Goal: Transaction & Acquisition: Purchase product/service

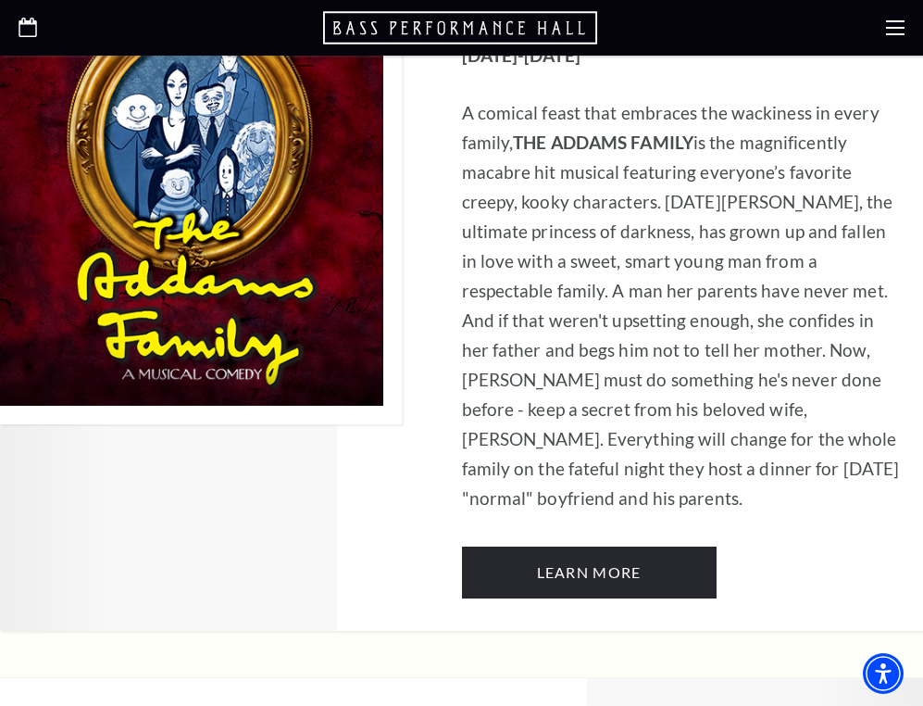
scroll to position [3042, 0]
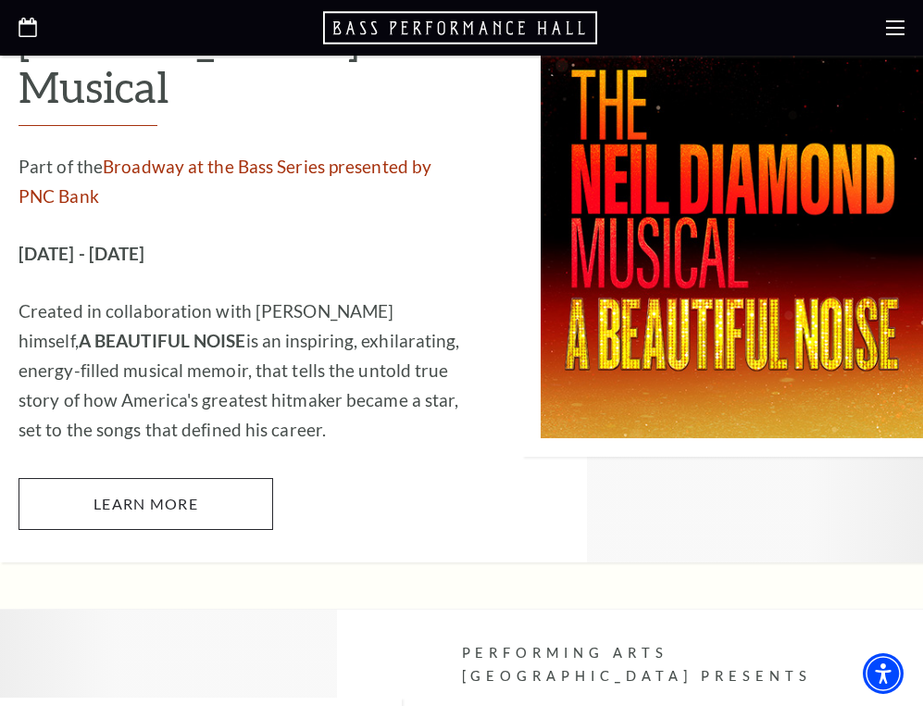
click at [181, 478] on link "Learn More" at bounding box center [146, 504] width 255 height 52
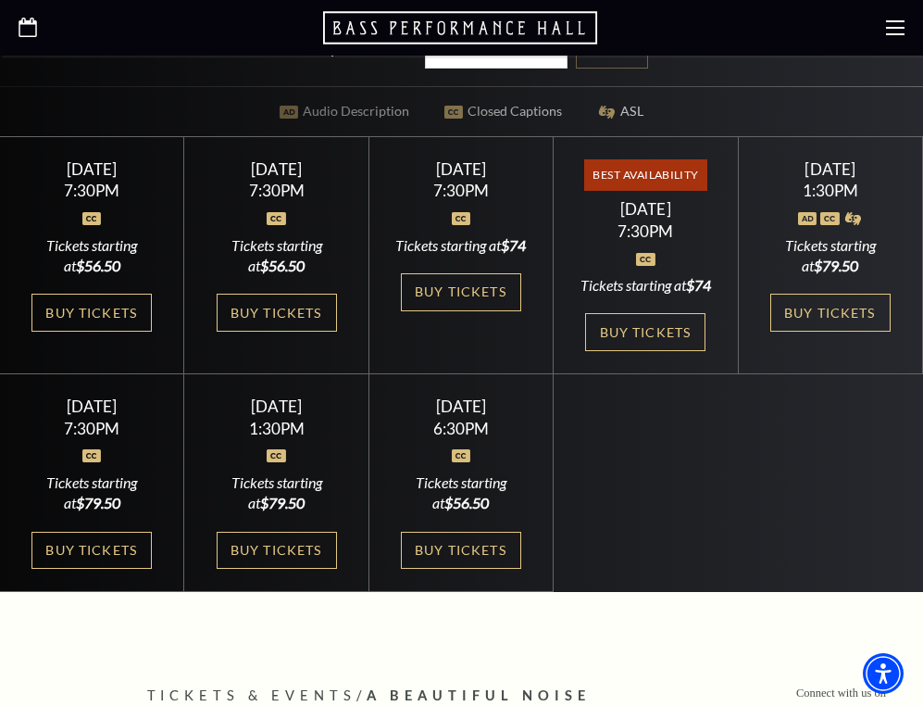
scroll to position [665, 0]
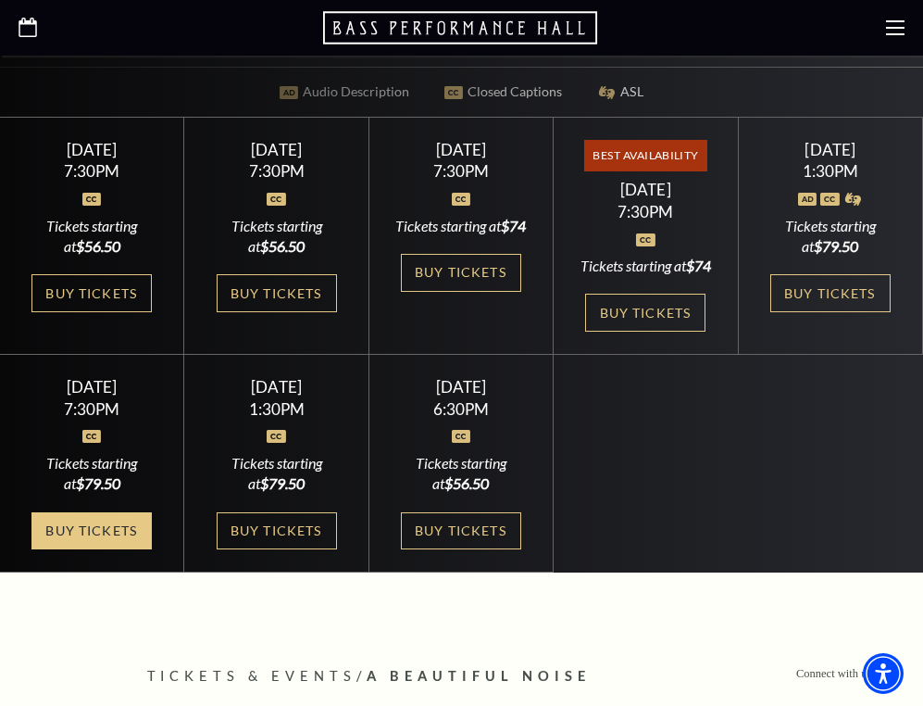
click at [132, 519] on link "Buy Tickets" at bounding box center [91, 531] width 120 height 38
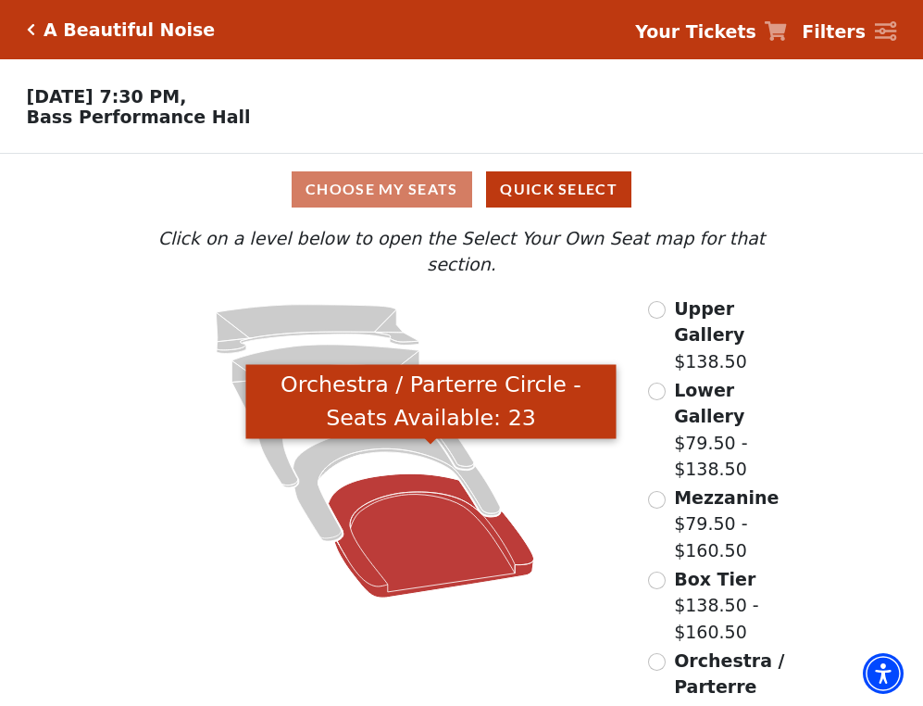
click at [428, 540] on icon "Orchestra / Parterre Circle - Seats Available: 23" at bounding box center [431, 535] width 206 height 124
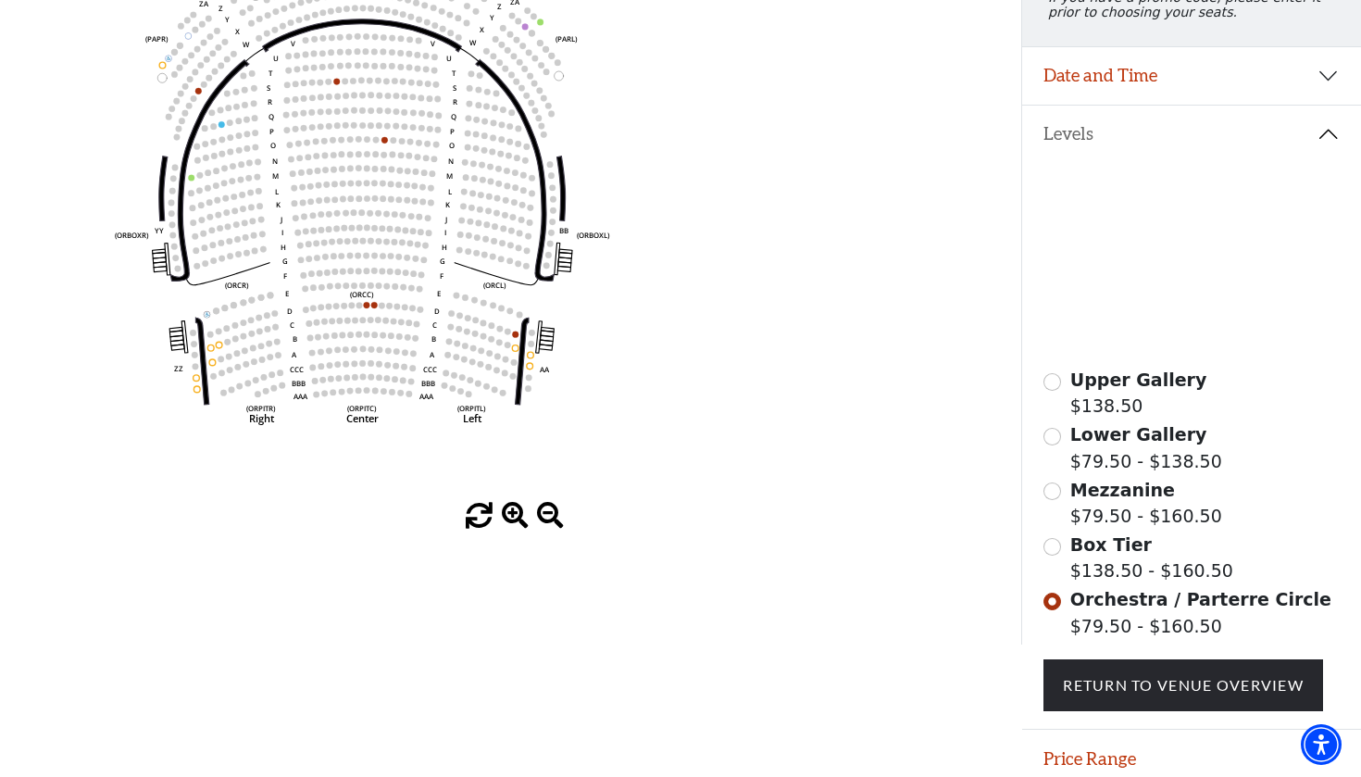
scroll to position [289, 0]
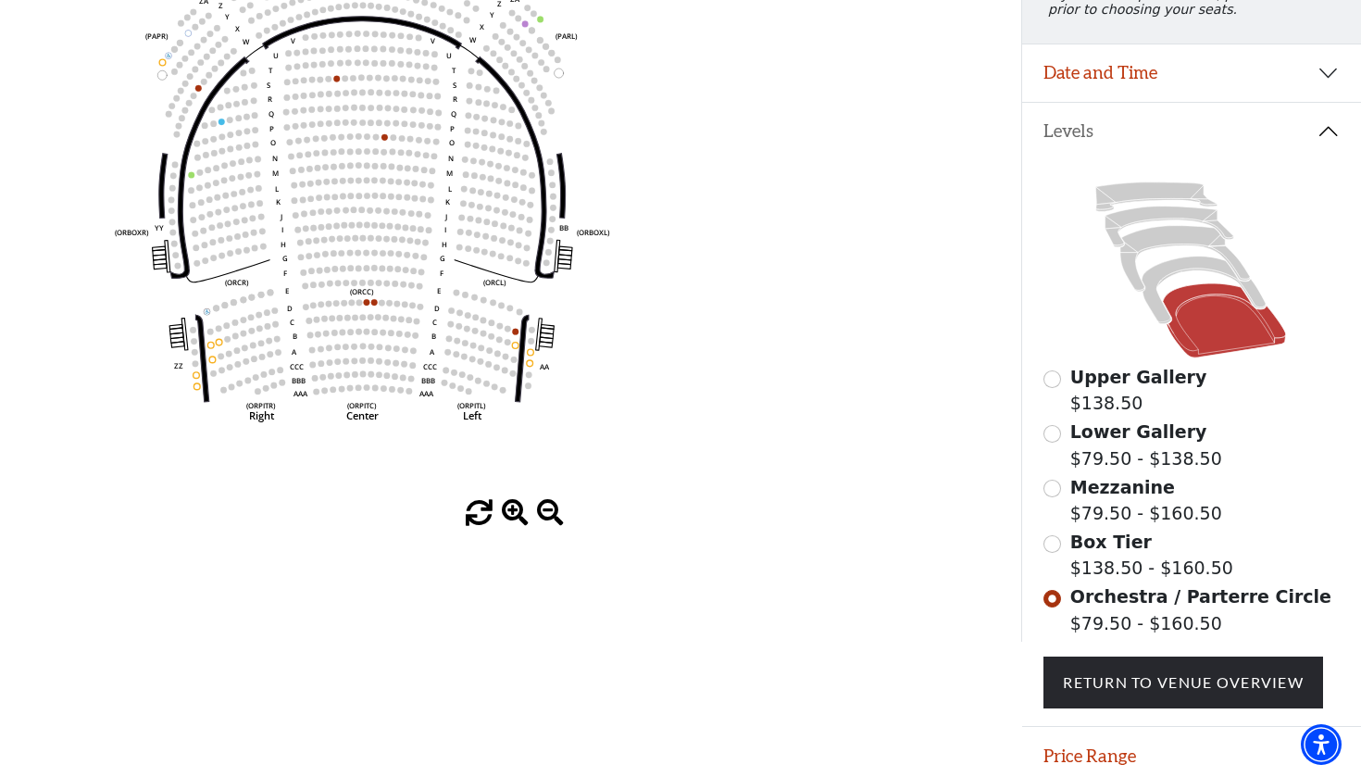
click at [922, 80] on button "Date and Time" at bounding box center [1192, 72] width 340 height 57
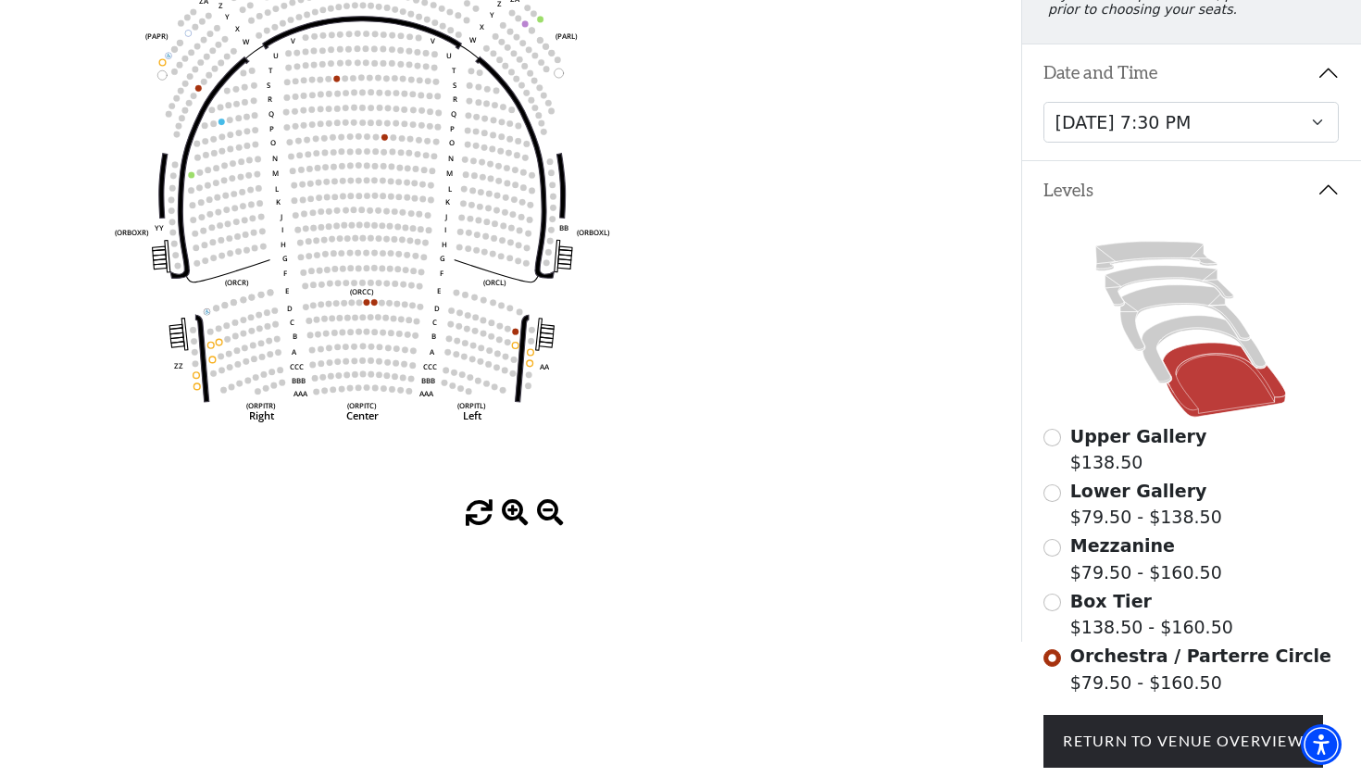
click at [922, 78] on button "Date and Time" at bounding box center [1192, 72] width 340 height 57
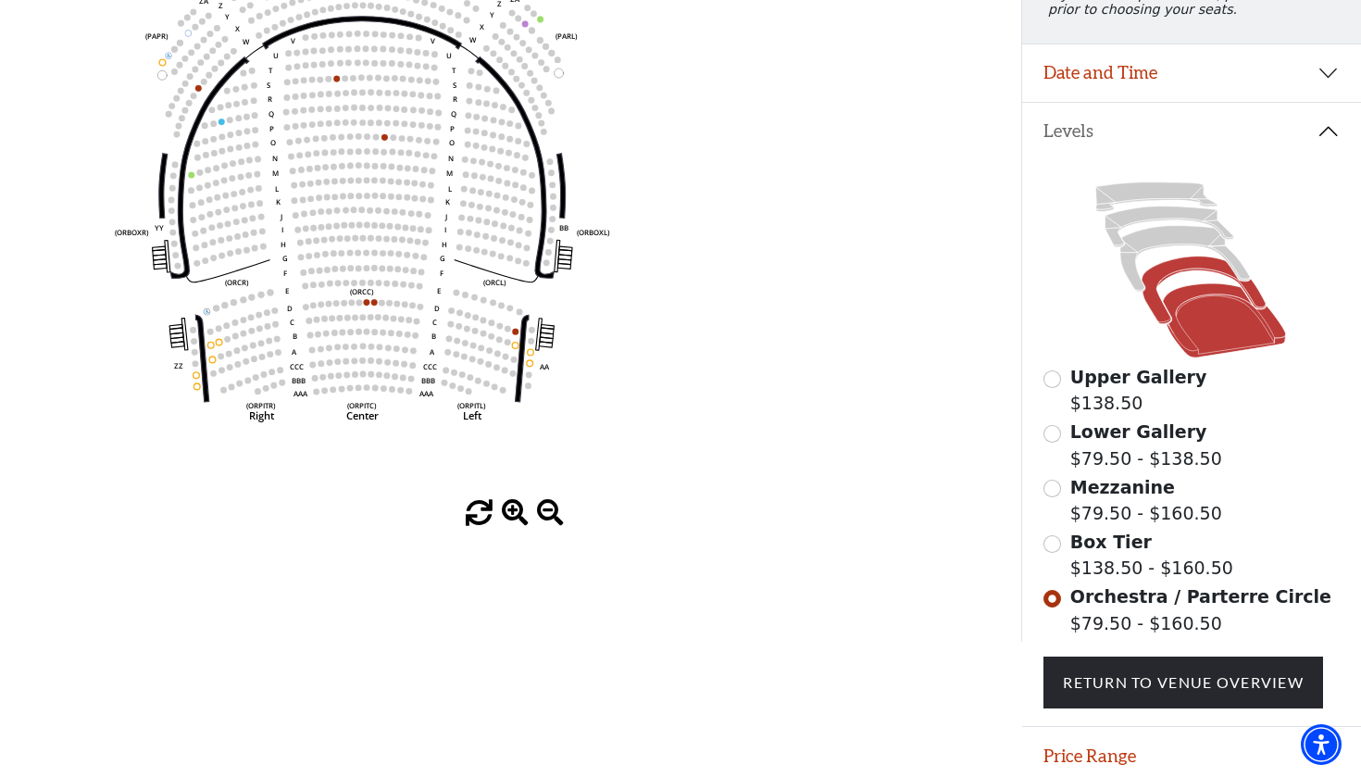
click at [922, 269] on icon at bounding box center [1205, 291] width 124 height 68
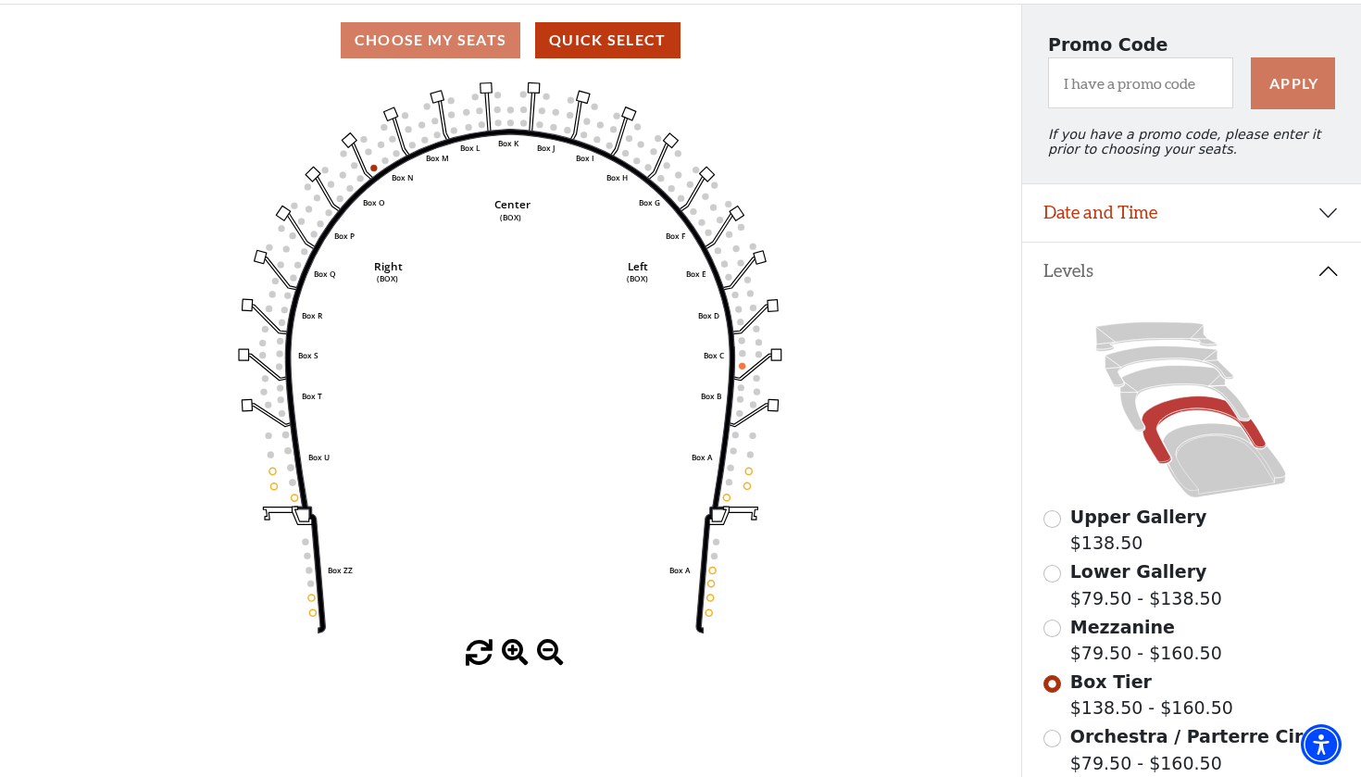
scroll to position [150, 0]
click at [922, 376] on icon at bounding box center [1186, 398] width 130 height 66
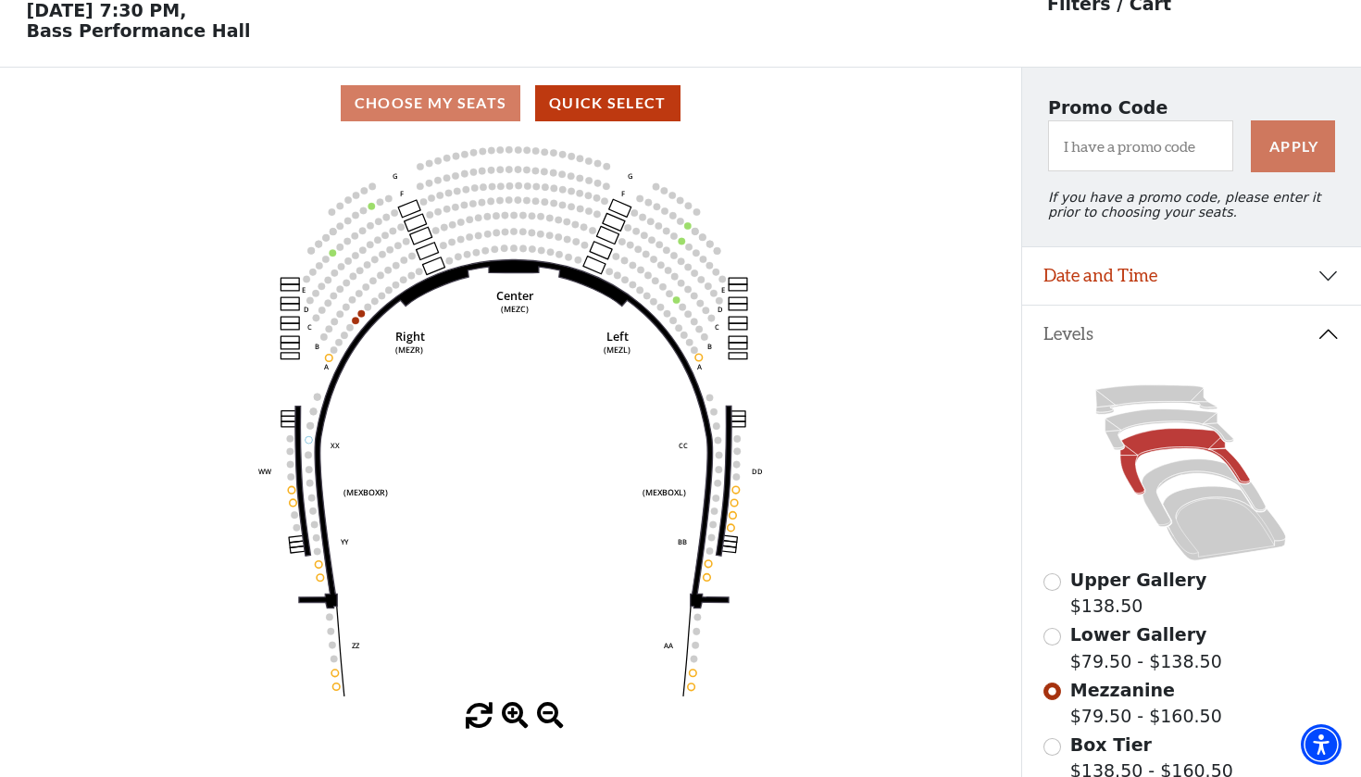
scroll to position [119, 0]
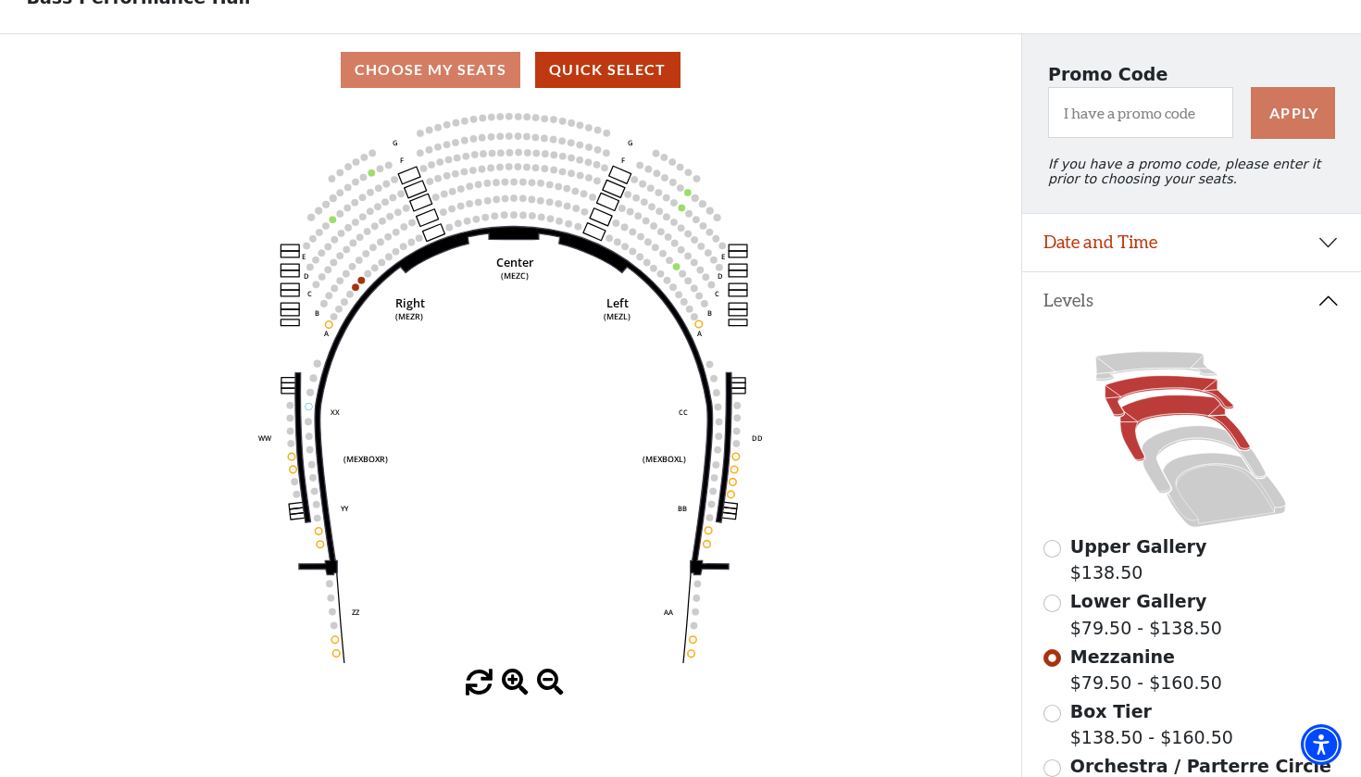
click at [922, 384] on icon at bounding box center [1170, 396] width 129 height 41
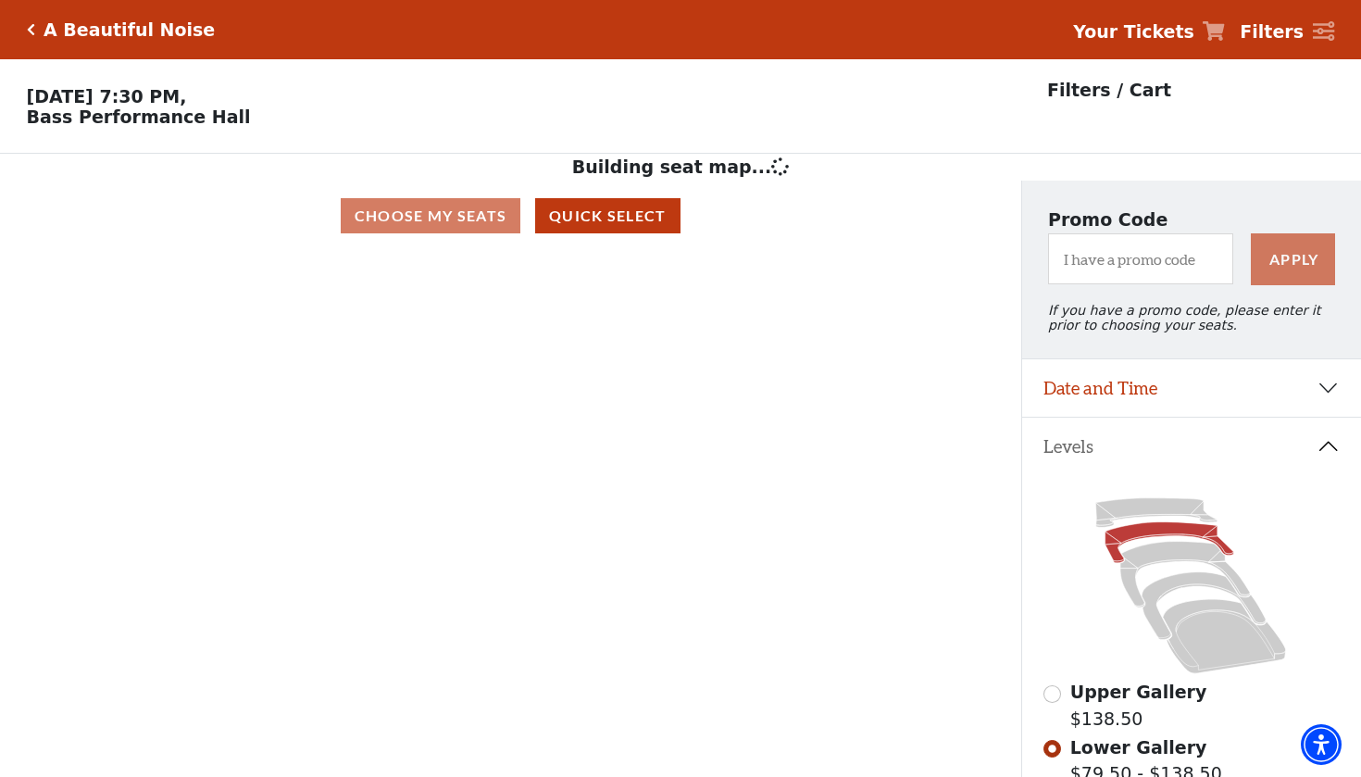
scroll to position [86, 0]
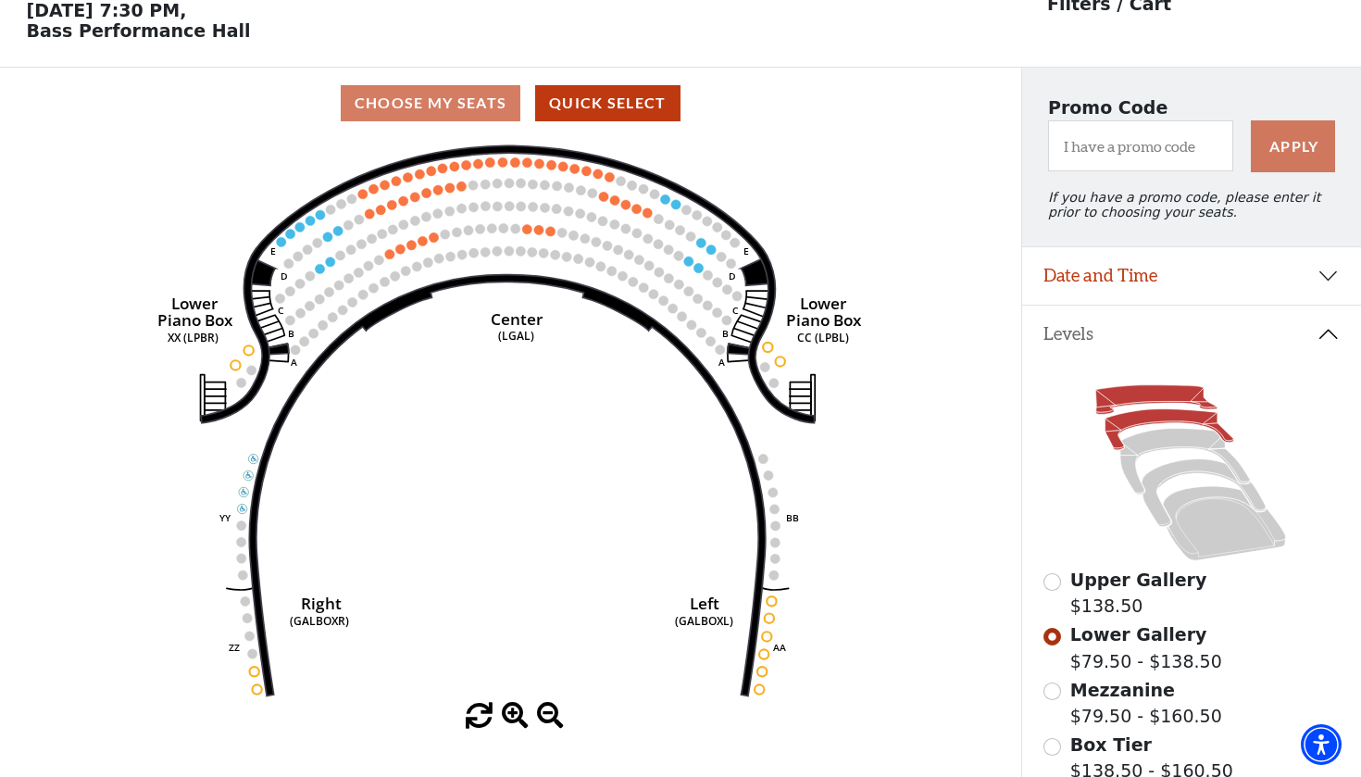
click at [922, 387] on icon at bounding box center [1157, 400] width 122 height 30
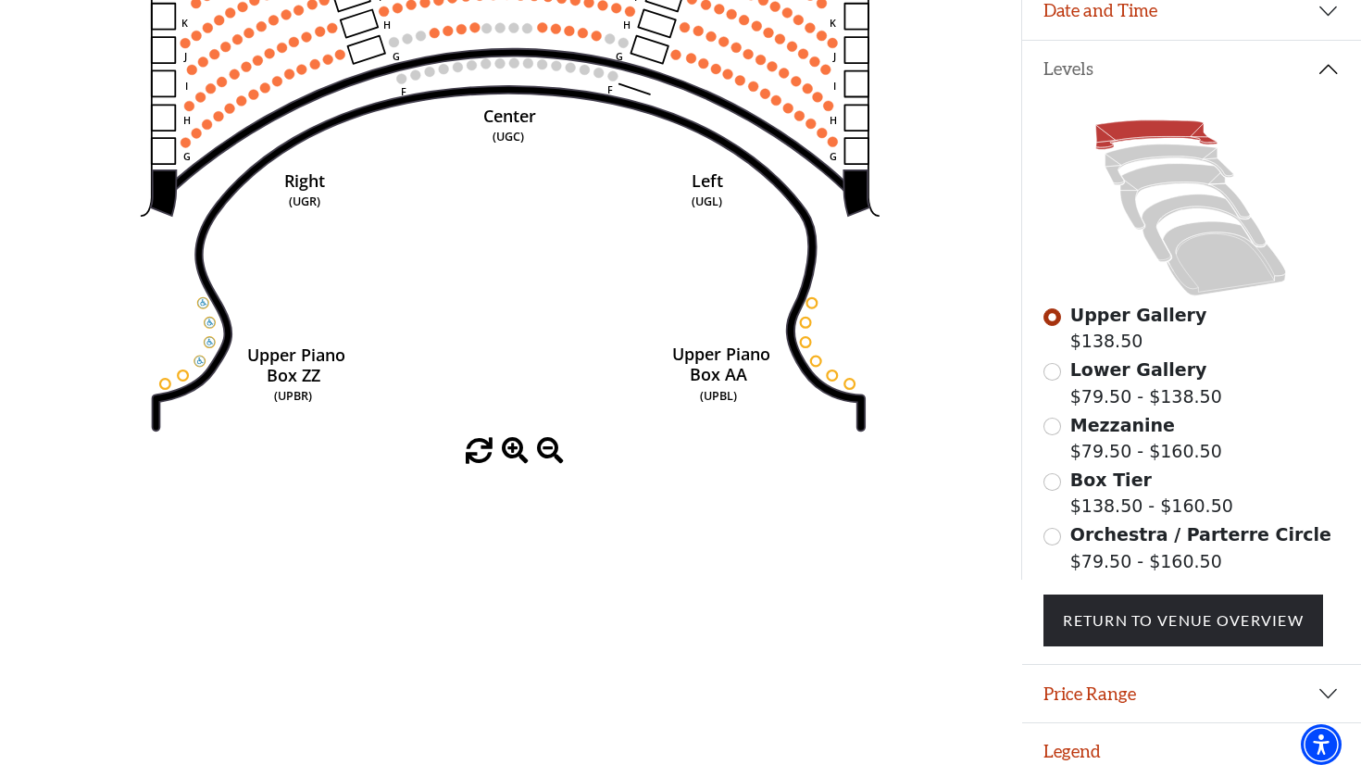
scroll to position [350, 0]
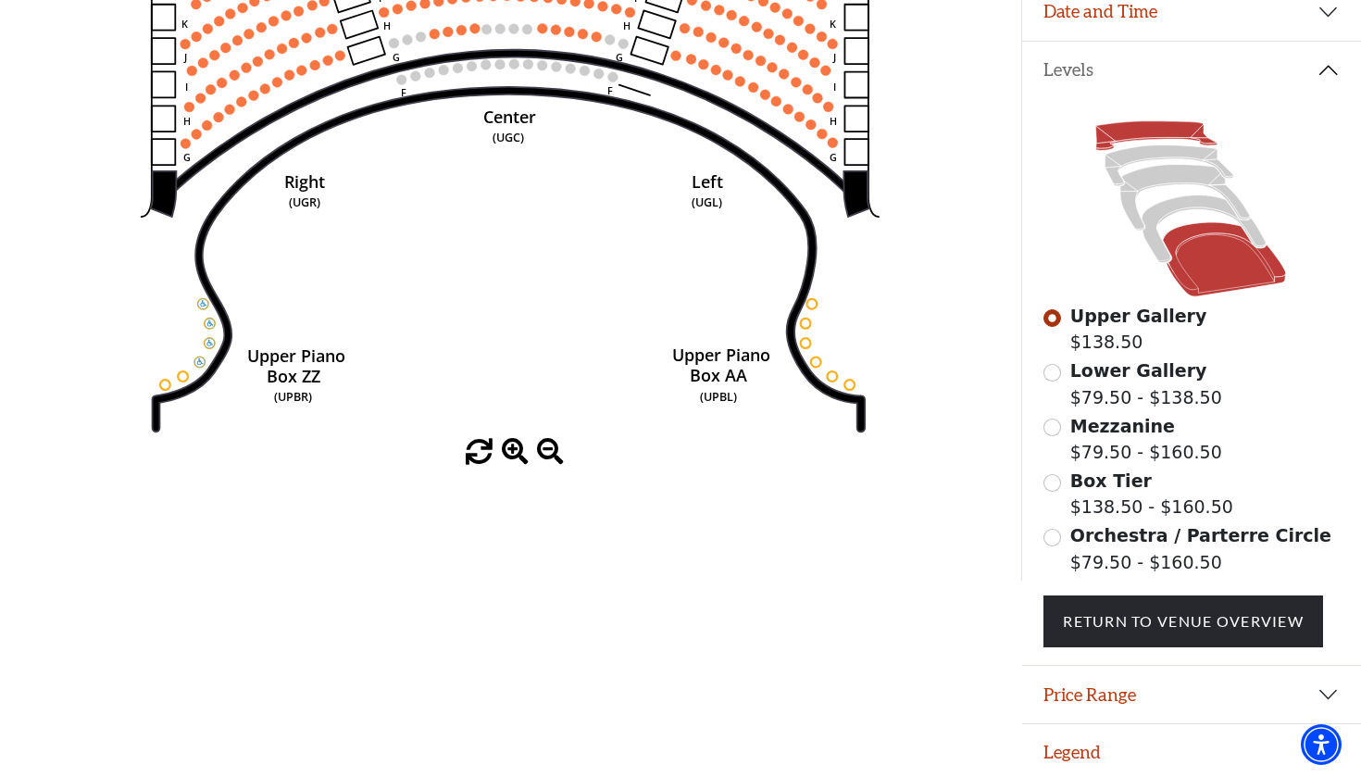
click at [922, 261] on icon at bounding box center [1224, 260] width 123 height 74
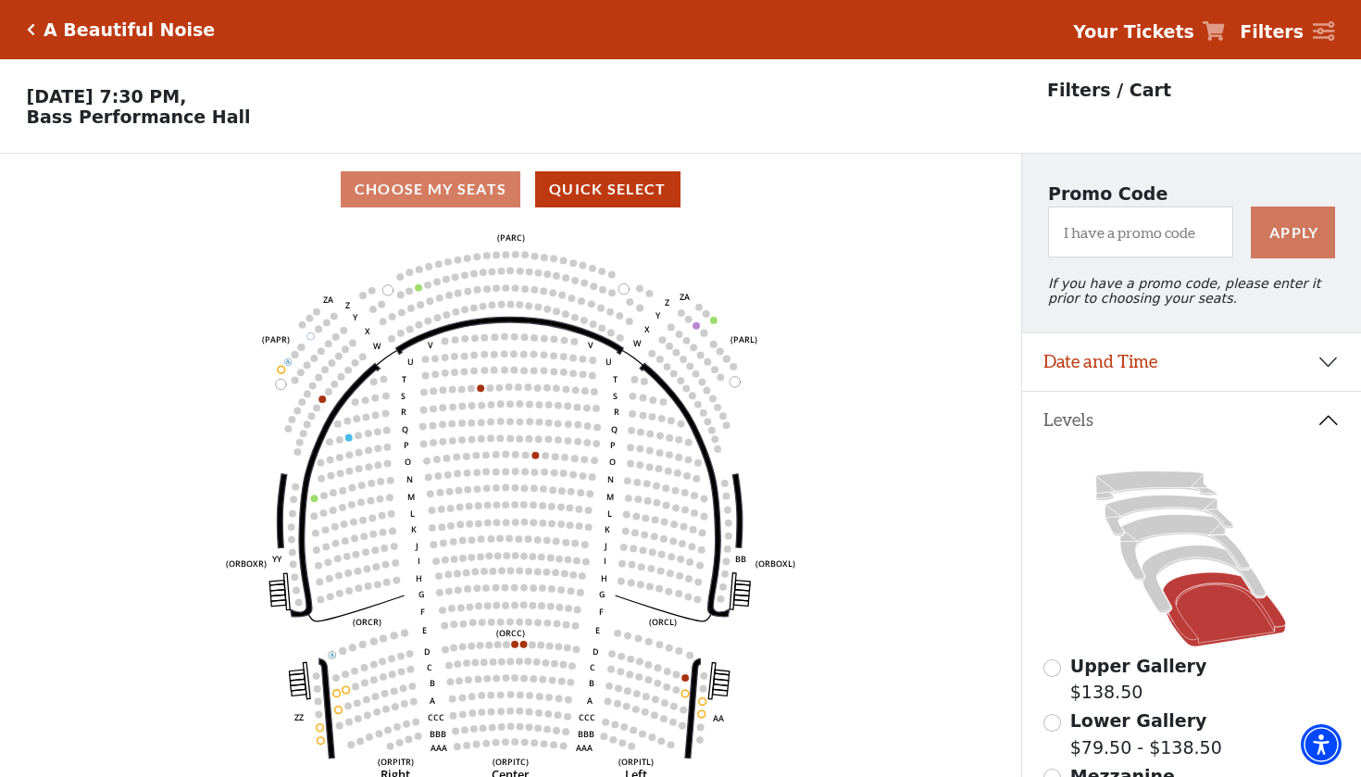
scroll to position [0, 0]
click at [633, 188] on button "Quick Select" at bounding box center [607, 189] width 145 height 36
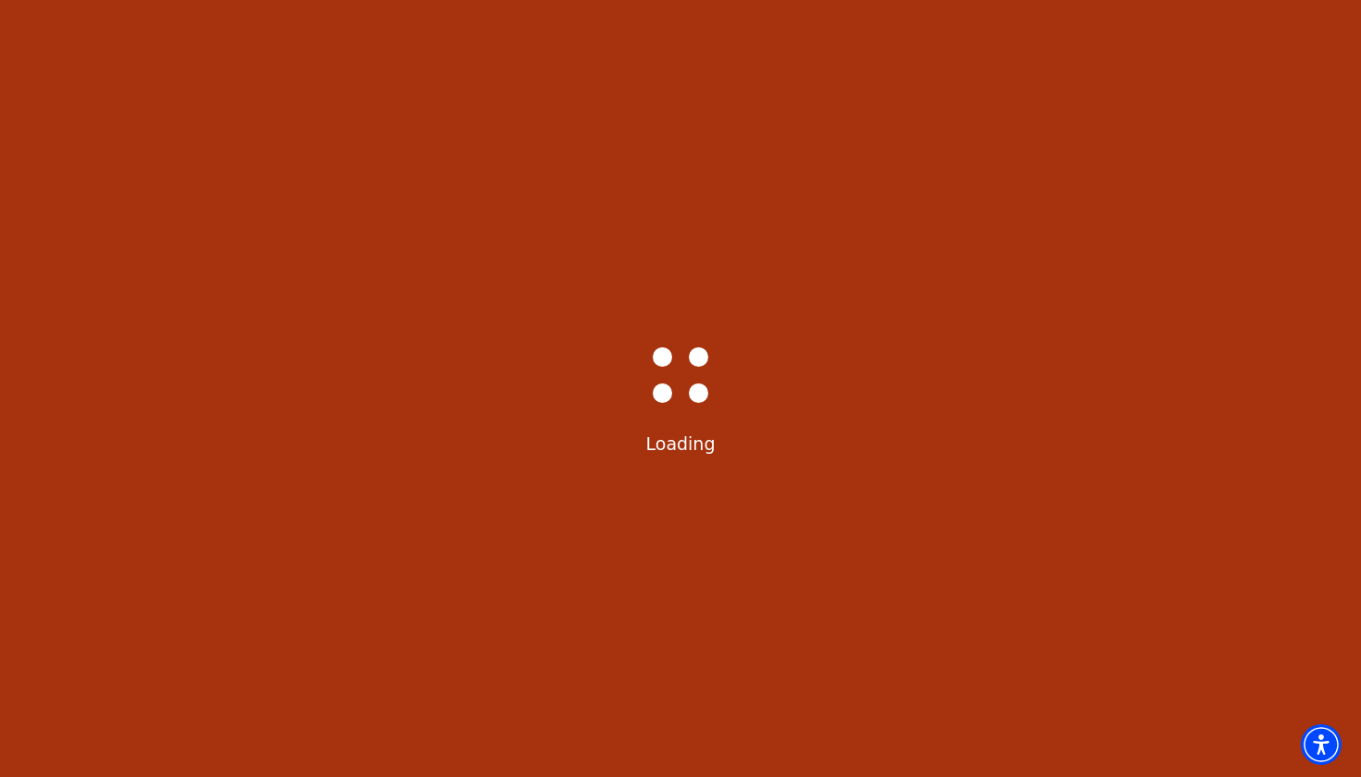
select select "6225"
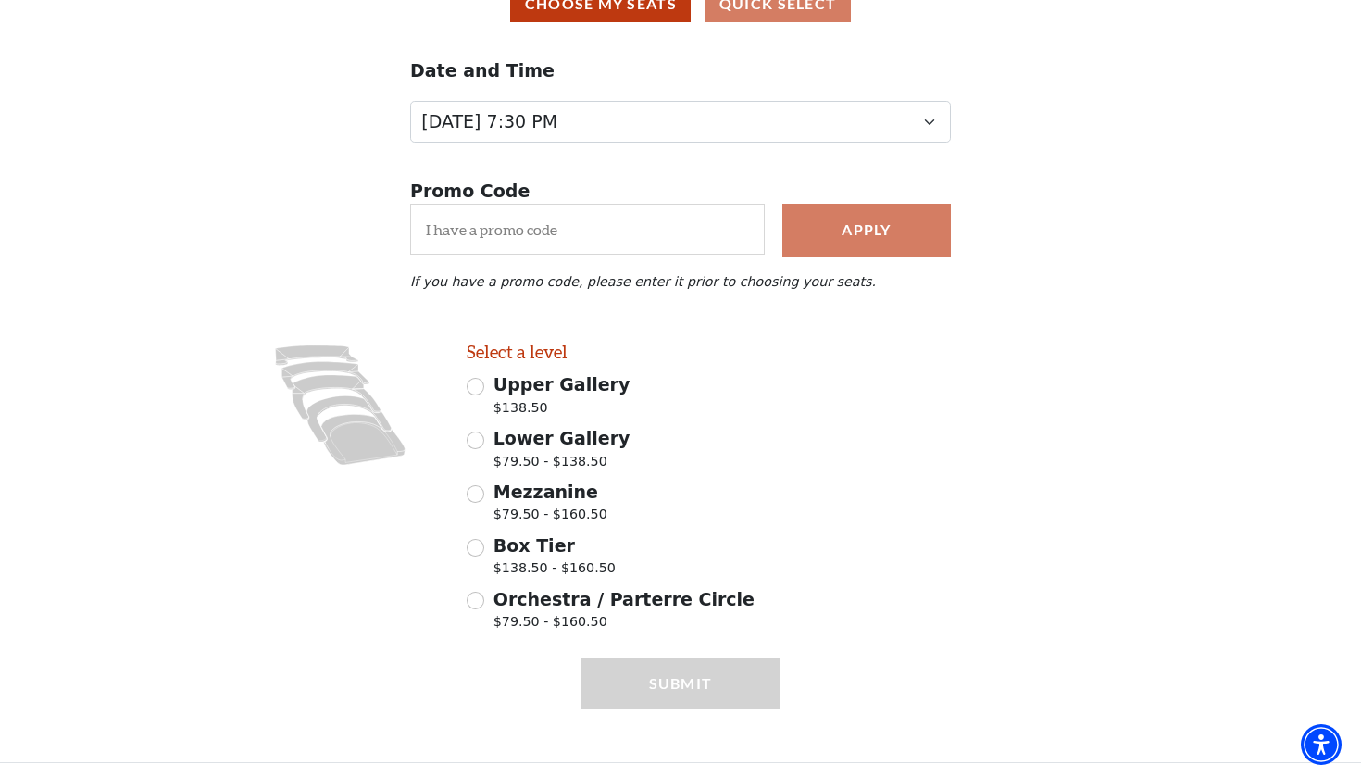
scroll to position [184, 0]
click at [548, 546] on span "Box Tier" at bounding box center [534, 546] width 81 height 20
click at [484, 546] on input "Box Tier $138.50 - $160.50" at bounding box center [476, 549] width 18 height 18
radio input "true"
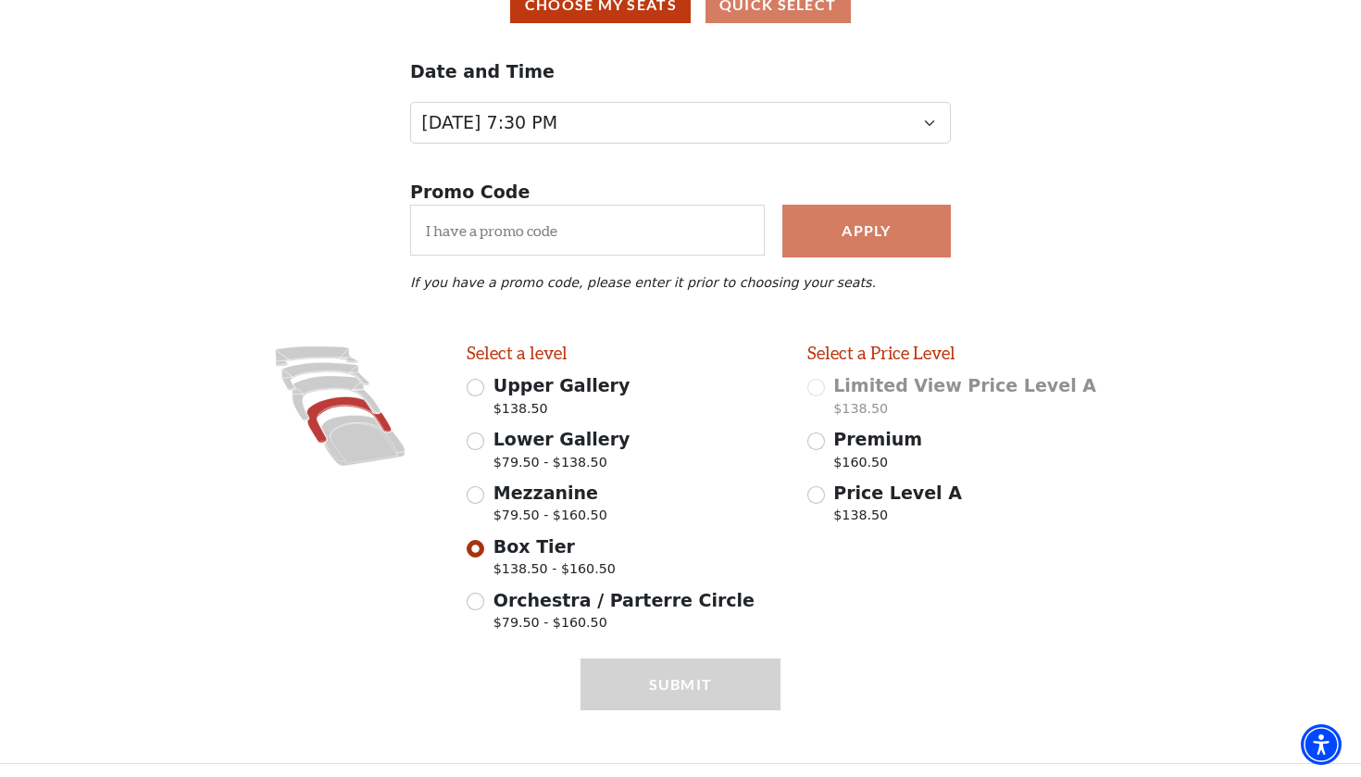
click at [814, 494] on input "Price Level A $138.50" at bounding box center [817, 495] width 18 height 18
radio input "true"
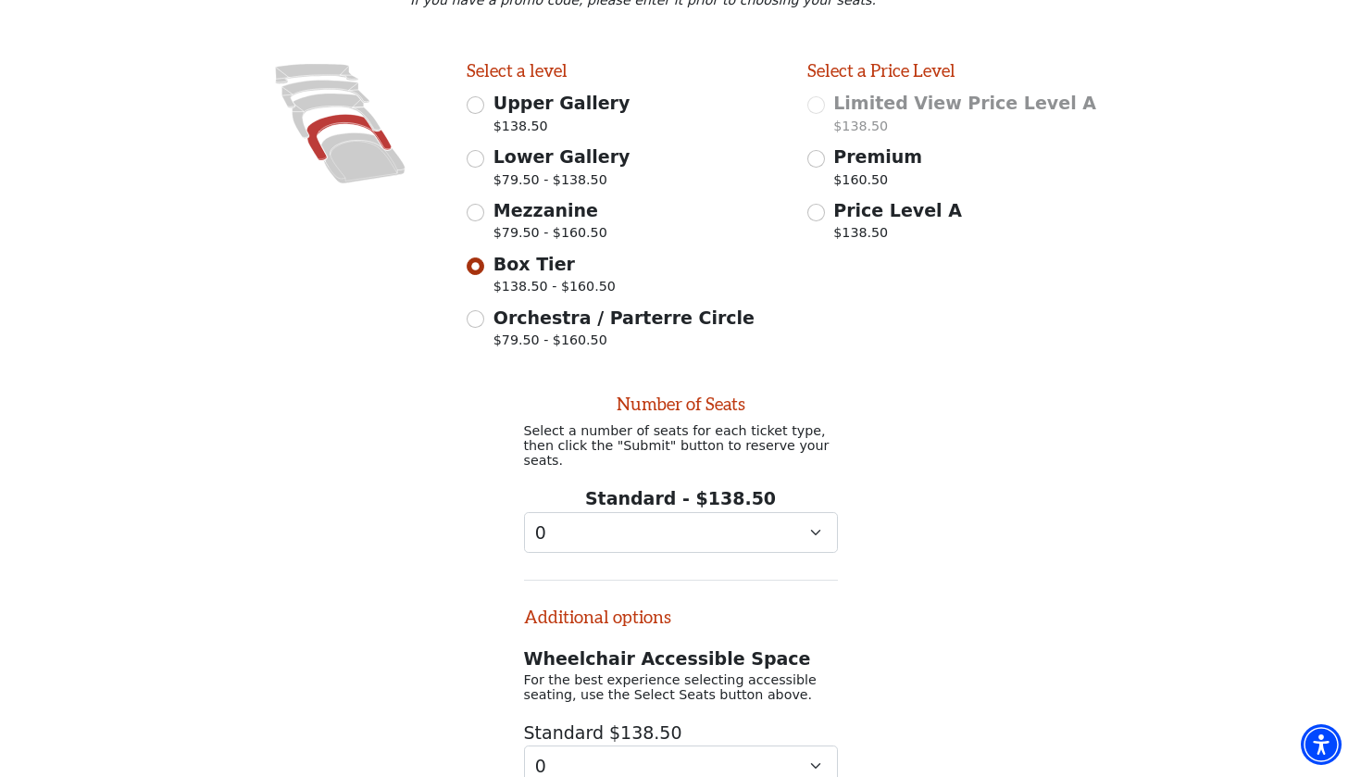
scroll to position [598, 0]
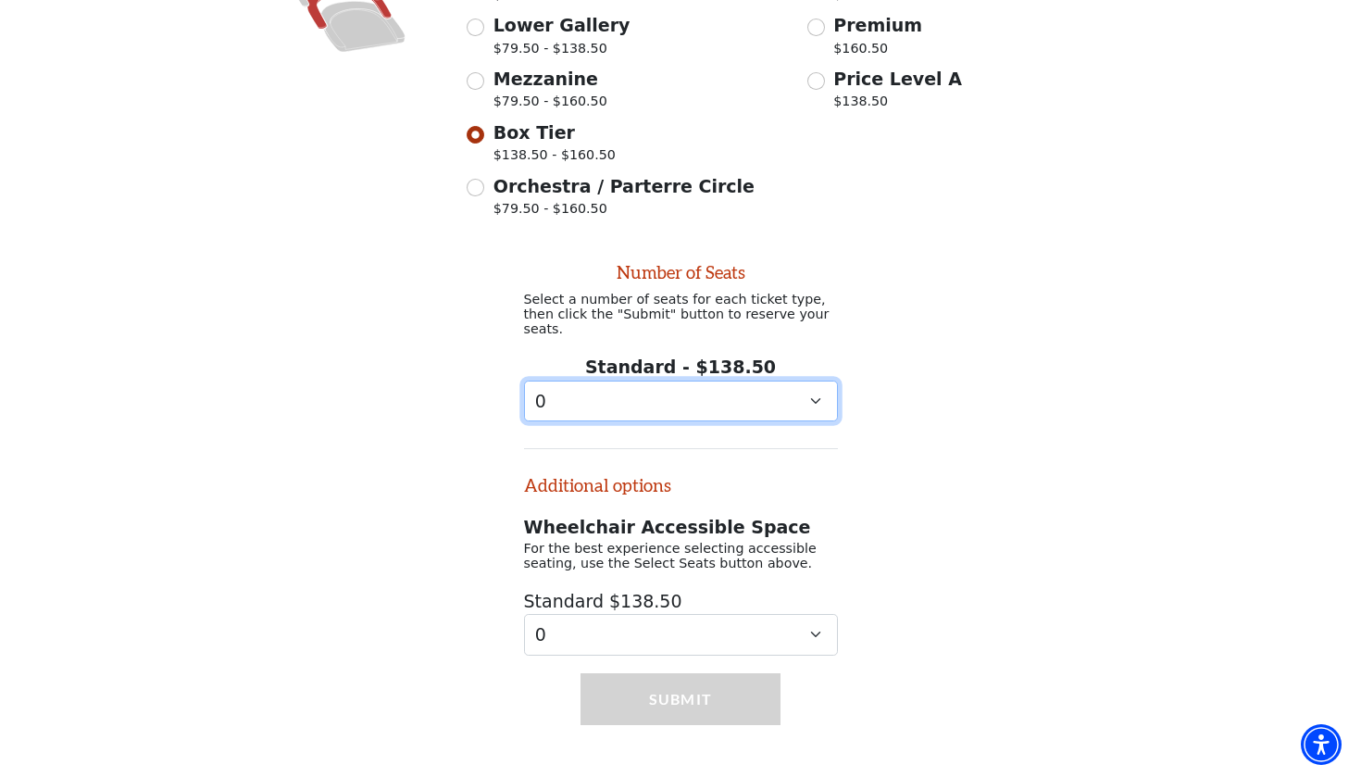
select select "4"
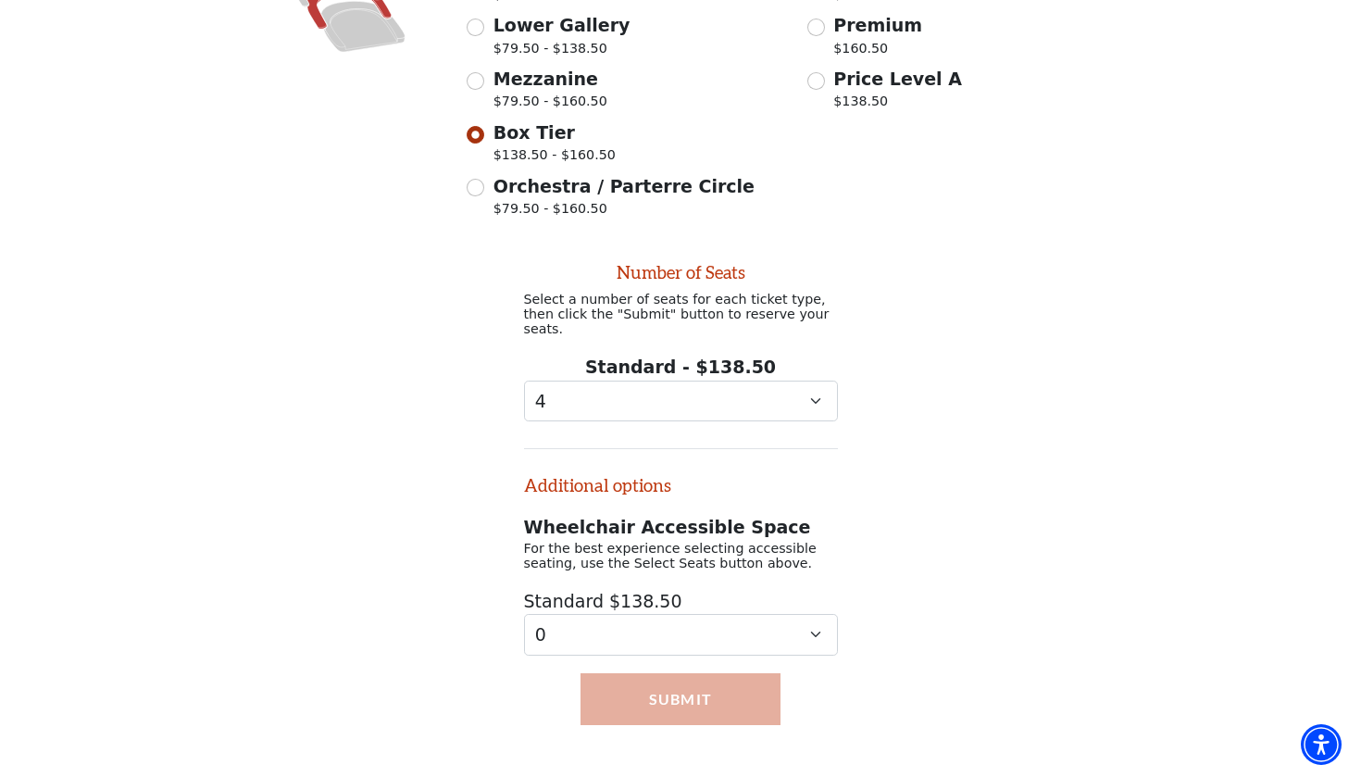
click at [708, 678] on button "Submit" at bounding box center [681, 699] width 201 height 52
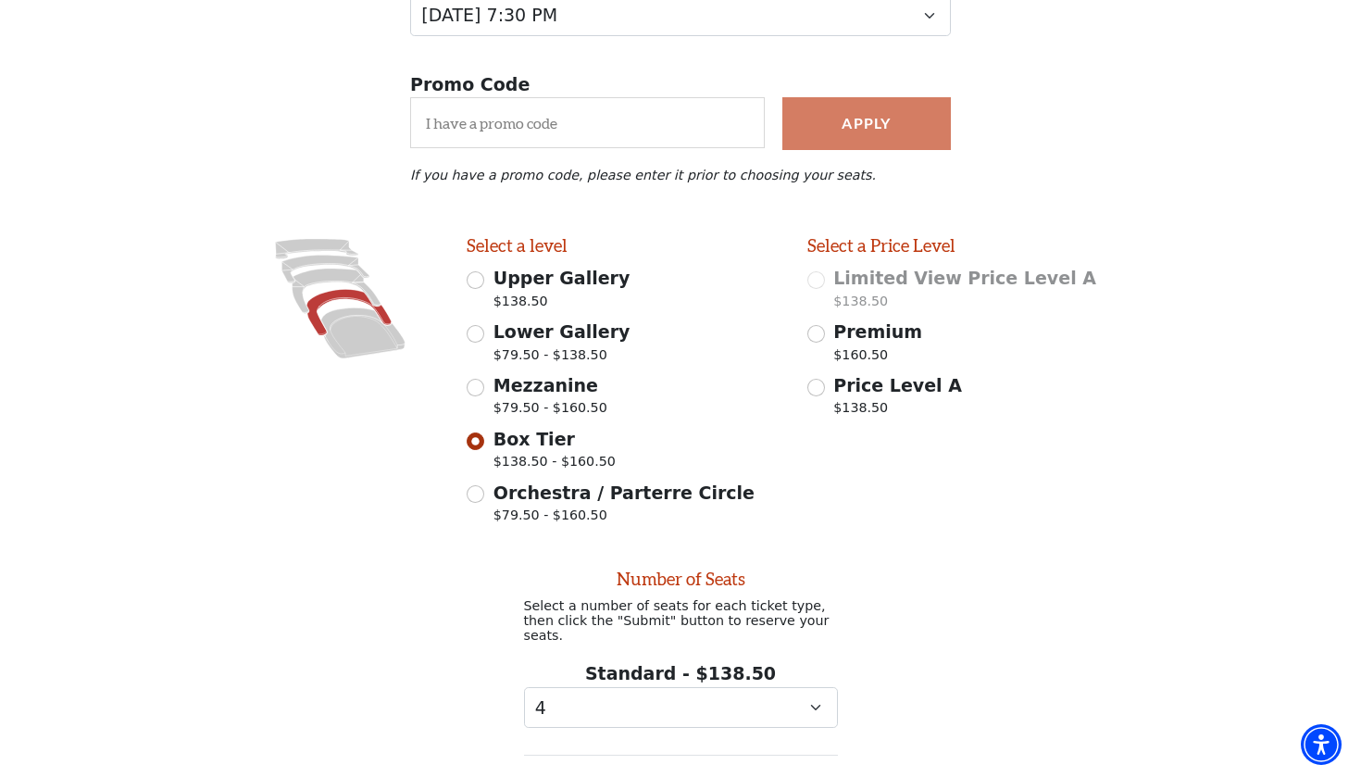
scroll to position [295, 0]
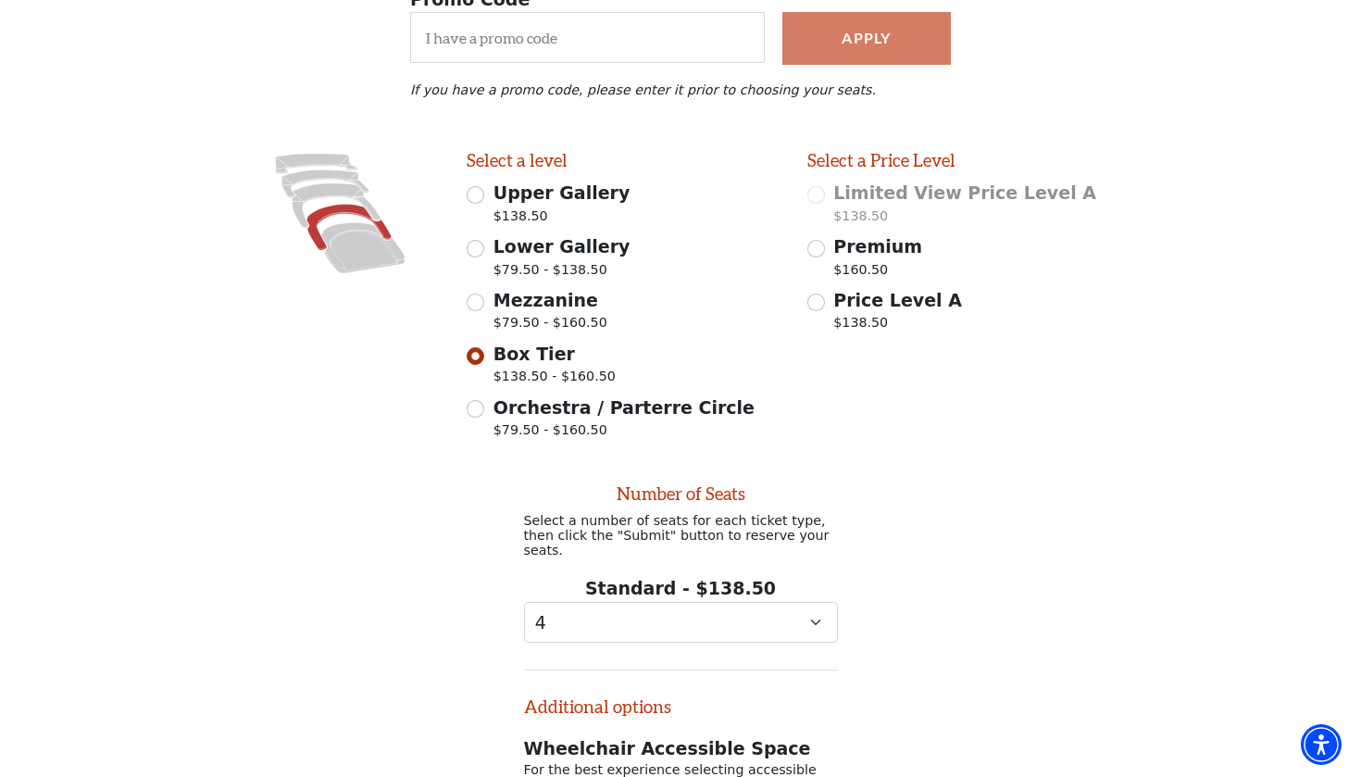
click at [552, 402] on span "Orchestra / Parterre Circle" at bounding box center [624, 407] width 261 height 20
click at [484, 402] on input "Orchestra / Parterre Circle $79.50 - $160.50" at bounding box center [476, 409] width 18 height 18
radio input "true"
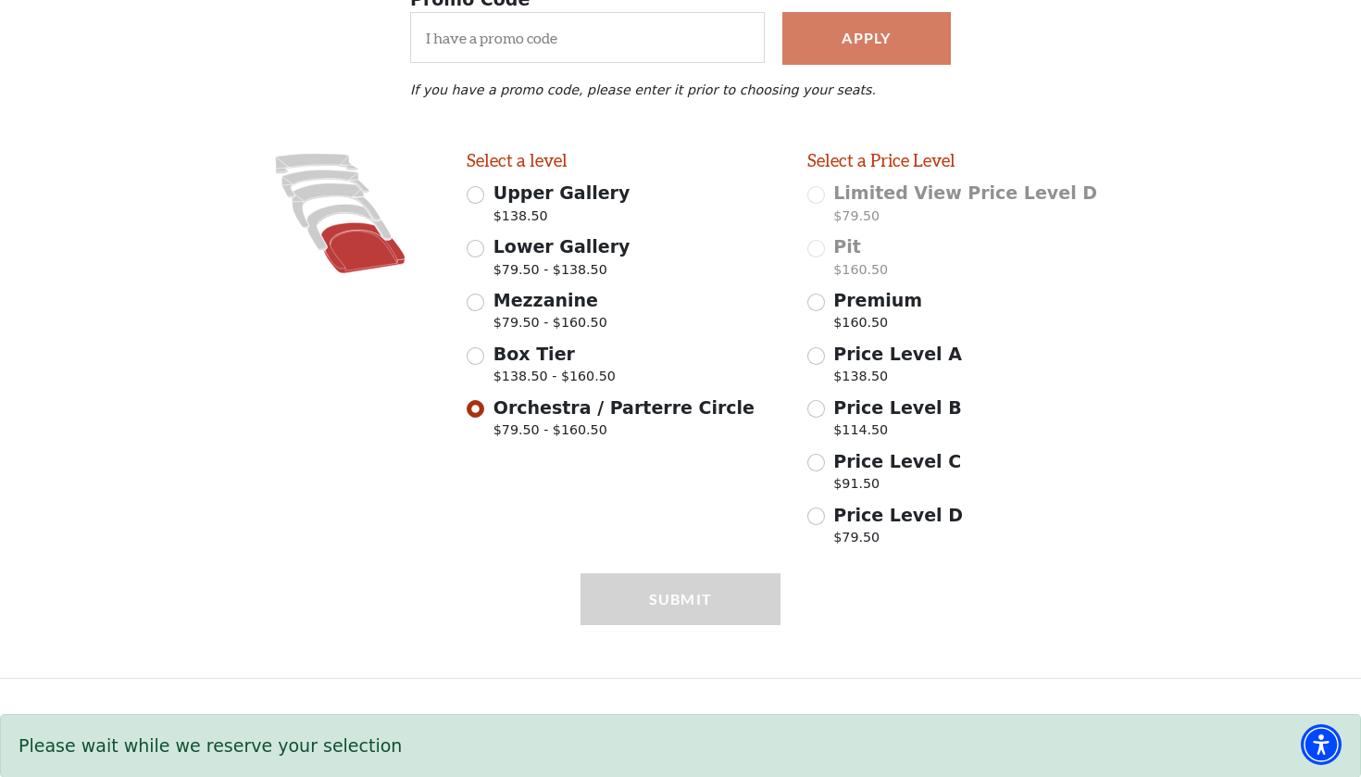
scroll to position [388, 0]
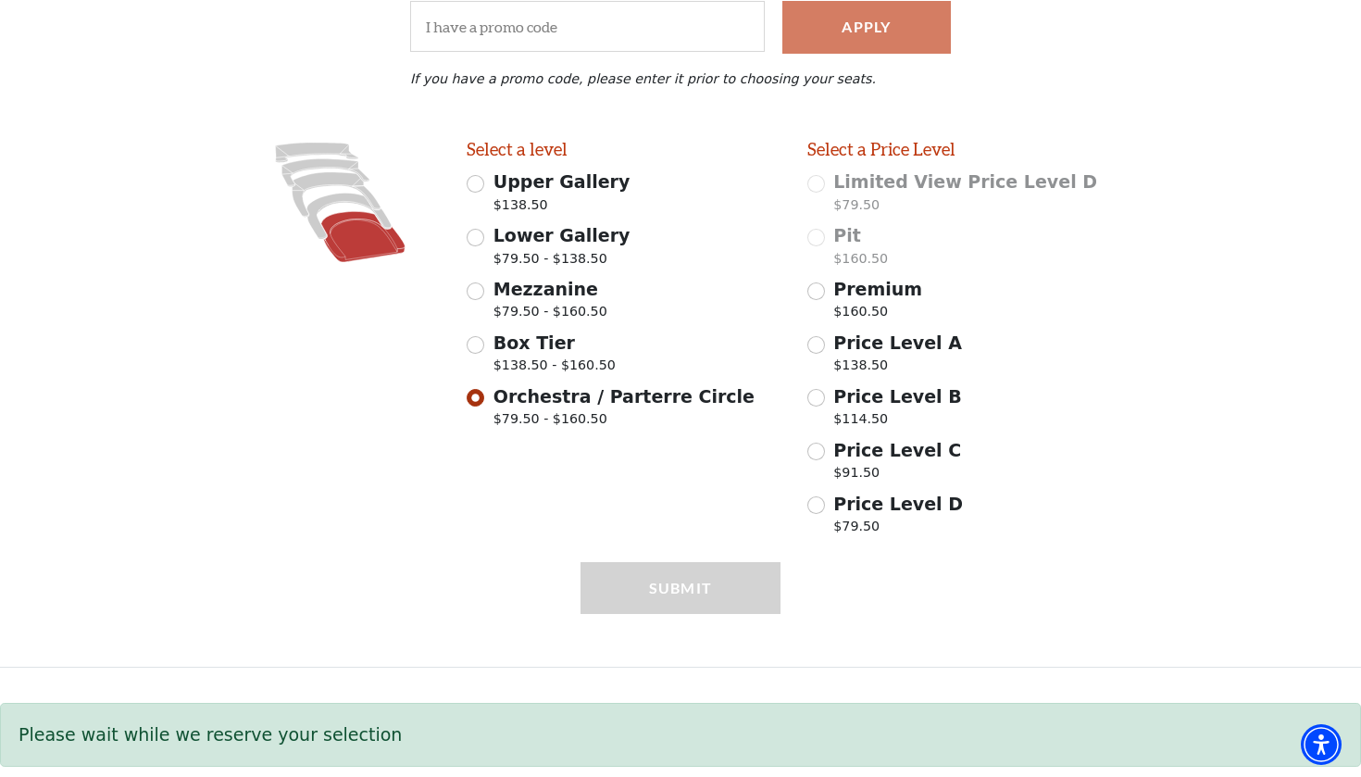
click at [819, 291] on input "Premium $160.50" at bounding box center [817, 291] width 18 height 18
radio input "true"
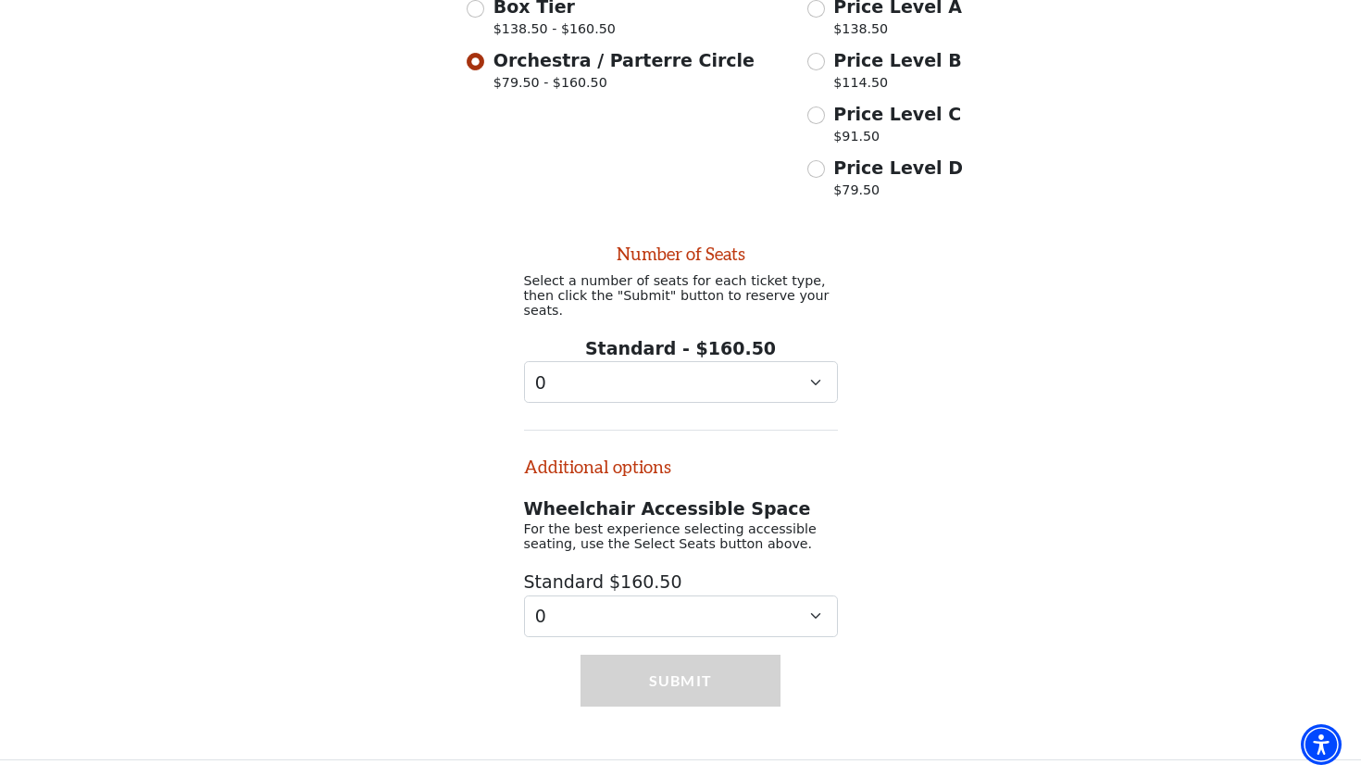
scroll to position [802, 0]
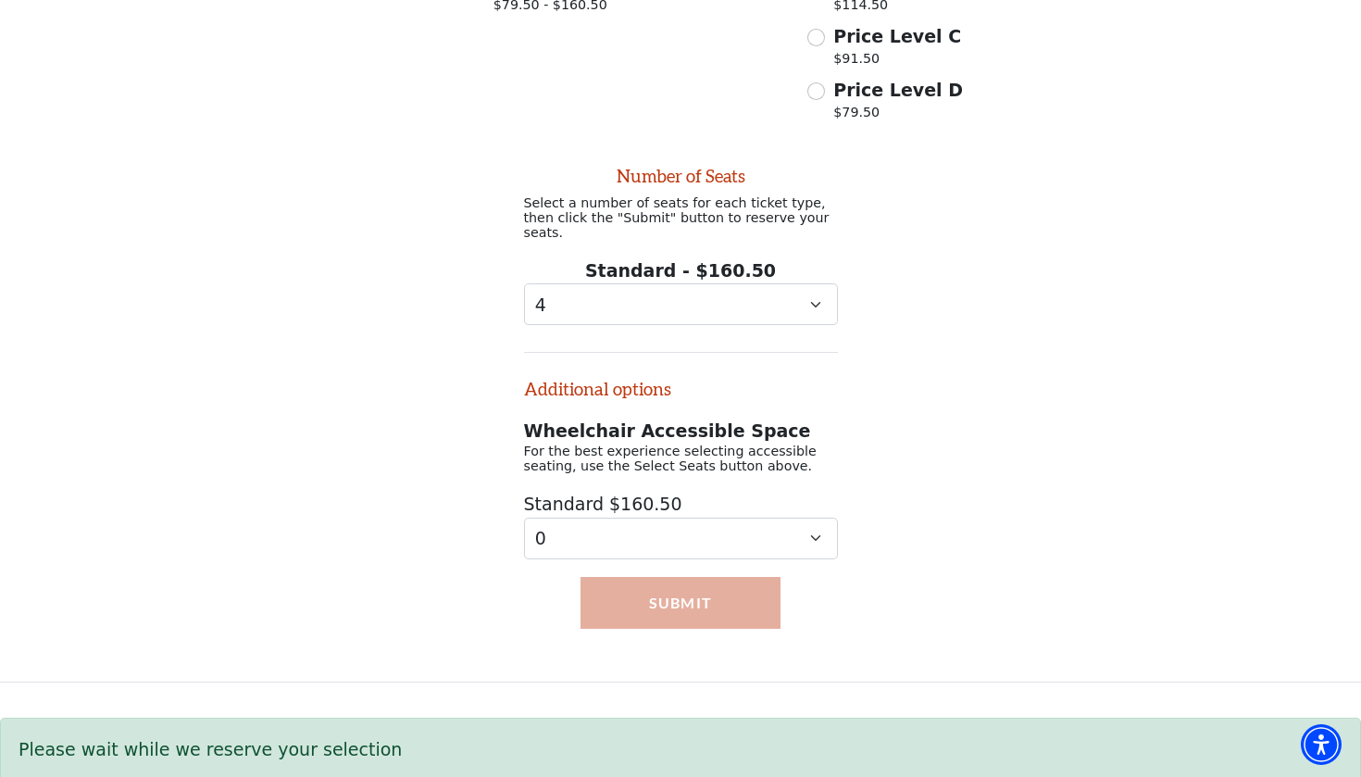
click at [746, 581] on button "Submit" at bounding box center [681, 603] width 201 height 52
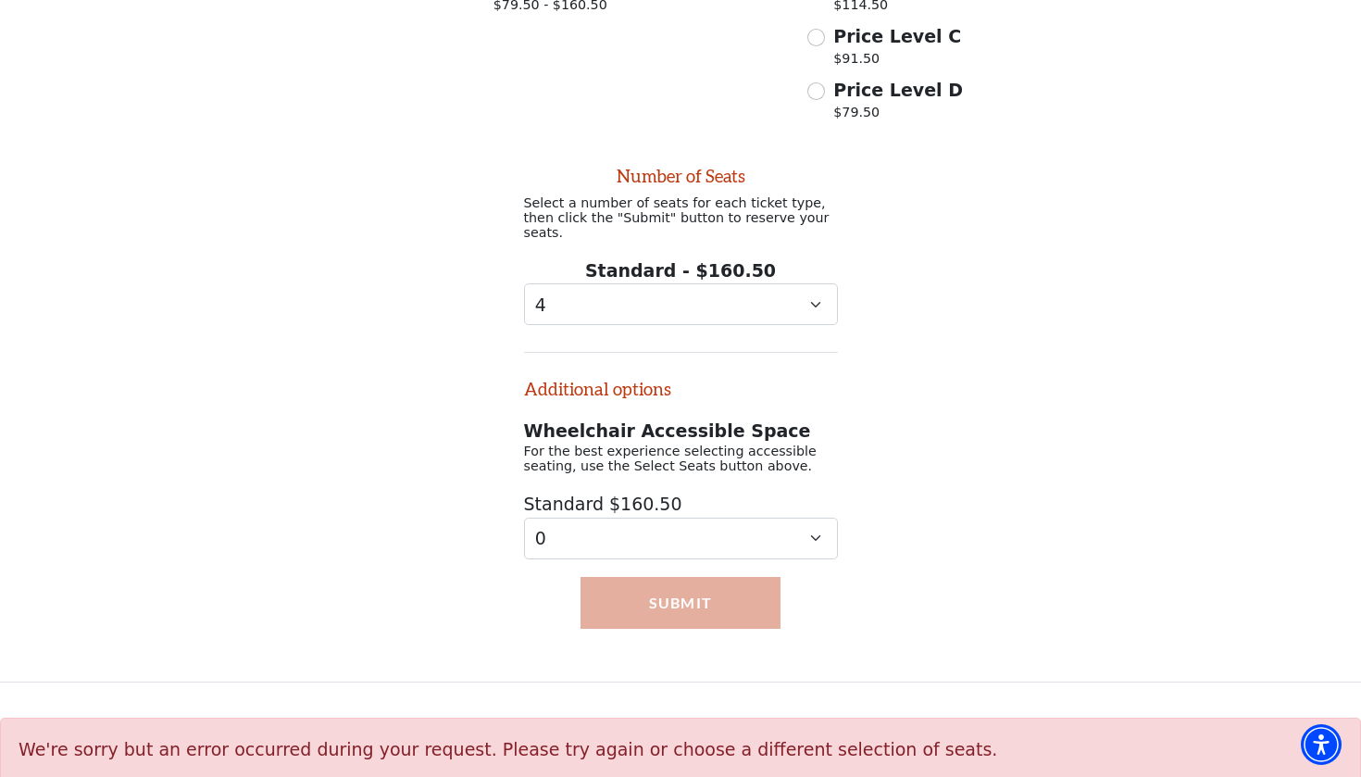
click at [633, 577] on button "Submit" at bounding box center [681, 603] width 201 height 52
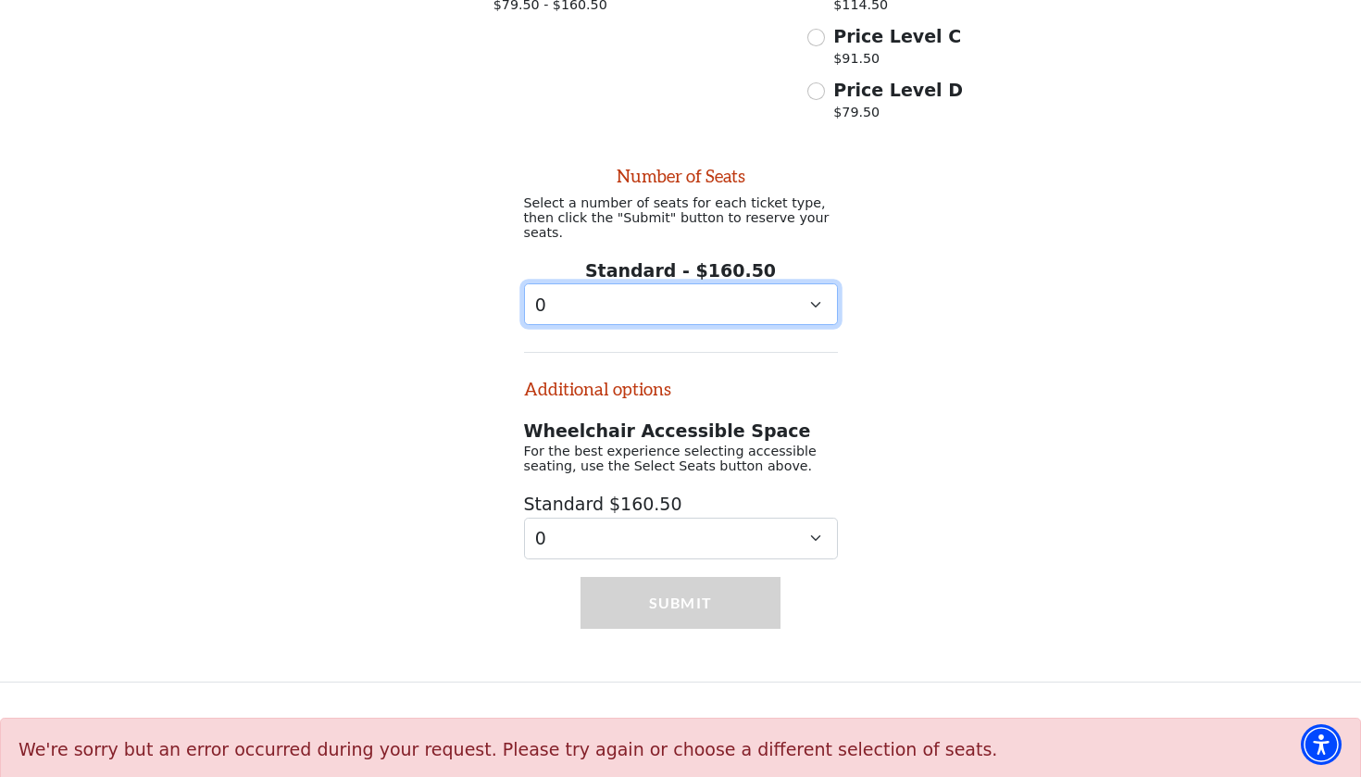
select select "4"
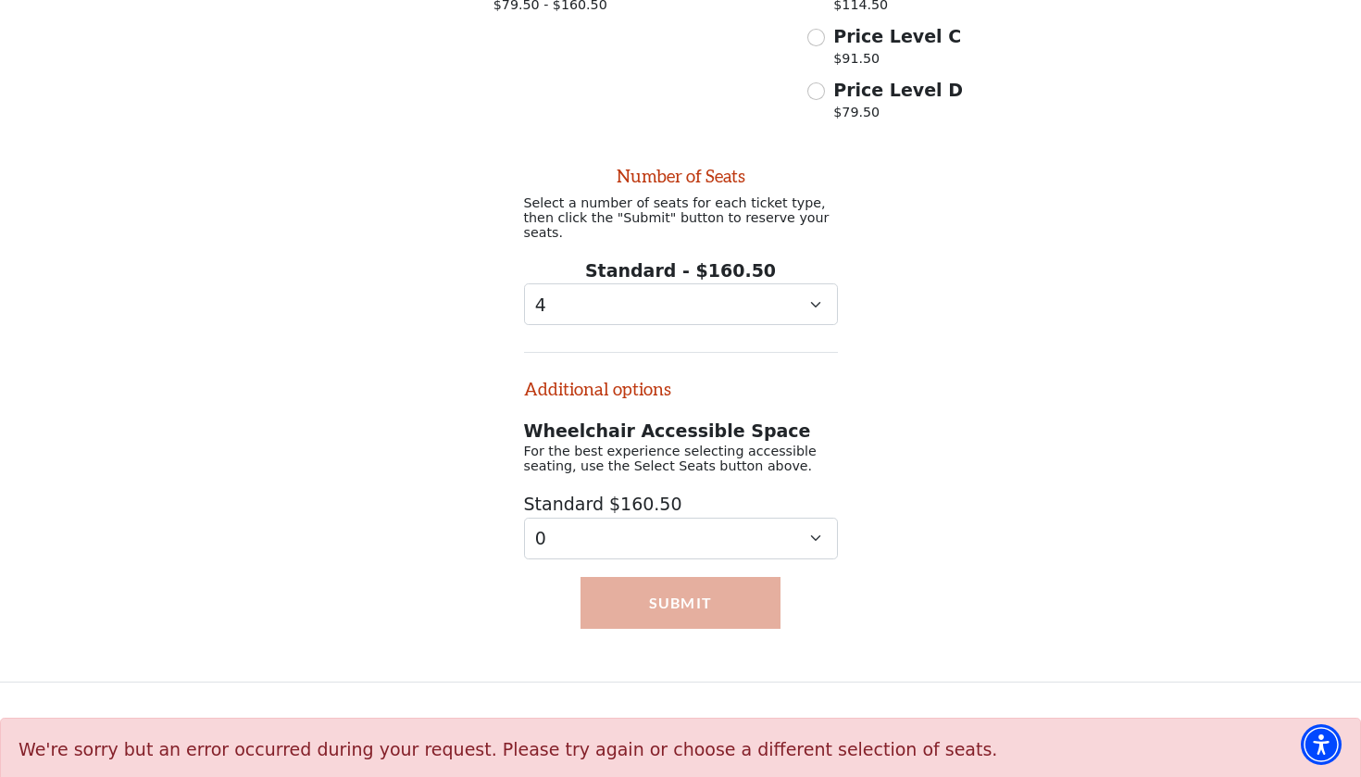
click at [678, 582] on button "Submit" at bounding box center [681, 603] width 201 height 52
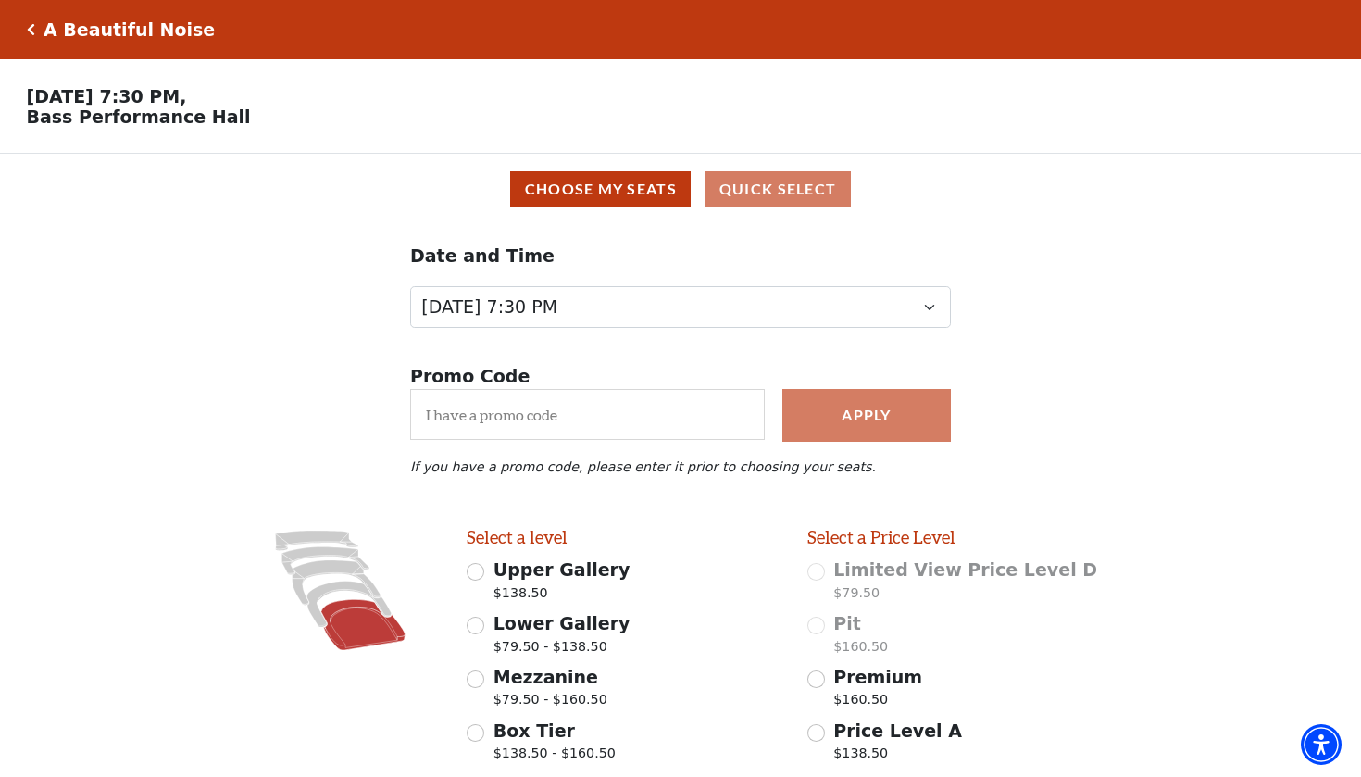
scroll to position [0, 0]
click at [113, 24] on h5 "A Beautiful Noise" at bounding box center [129, 29] width 171 height 21
click at [114, 33] on h5 "A Beautiful Noise" at bounding box center [129, 29] width 171 height 21
click at [31, 29] on icon "Click here to go back to filters" at bounding box center [31, 29] width 8 height 13
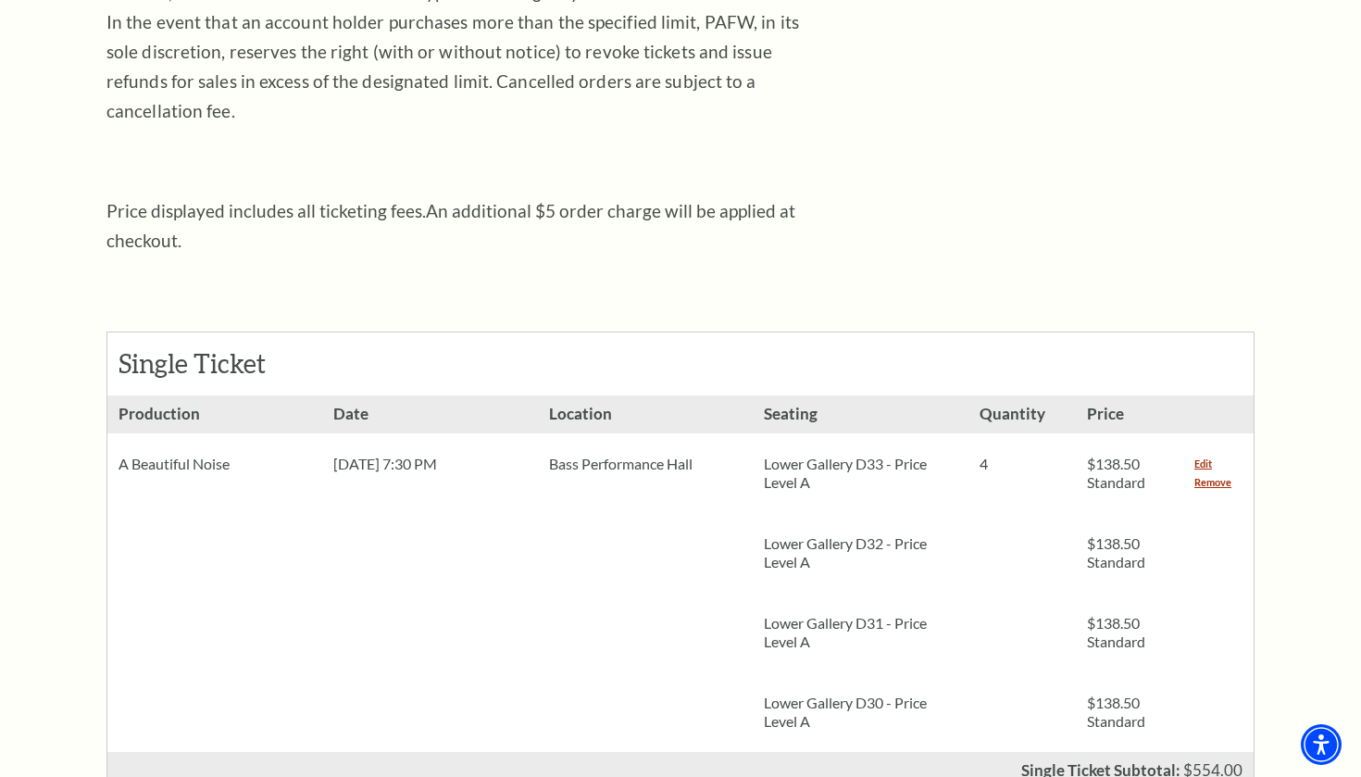
scroll to position [614, 0]
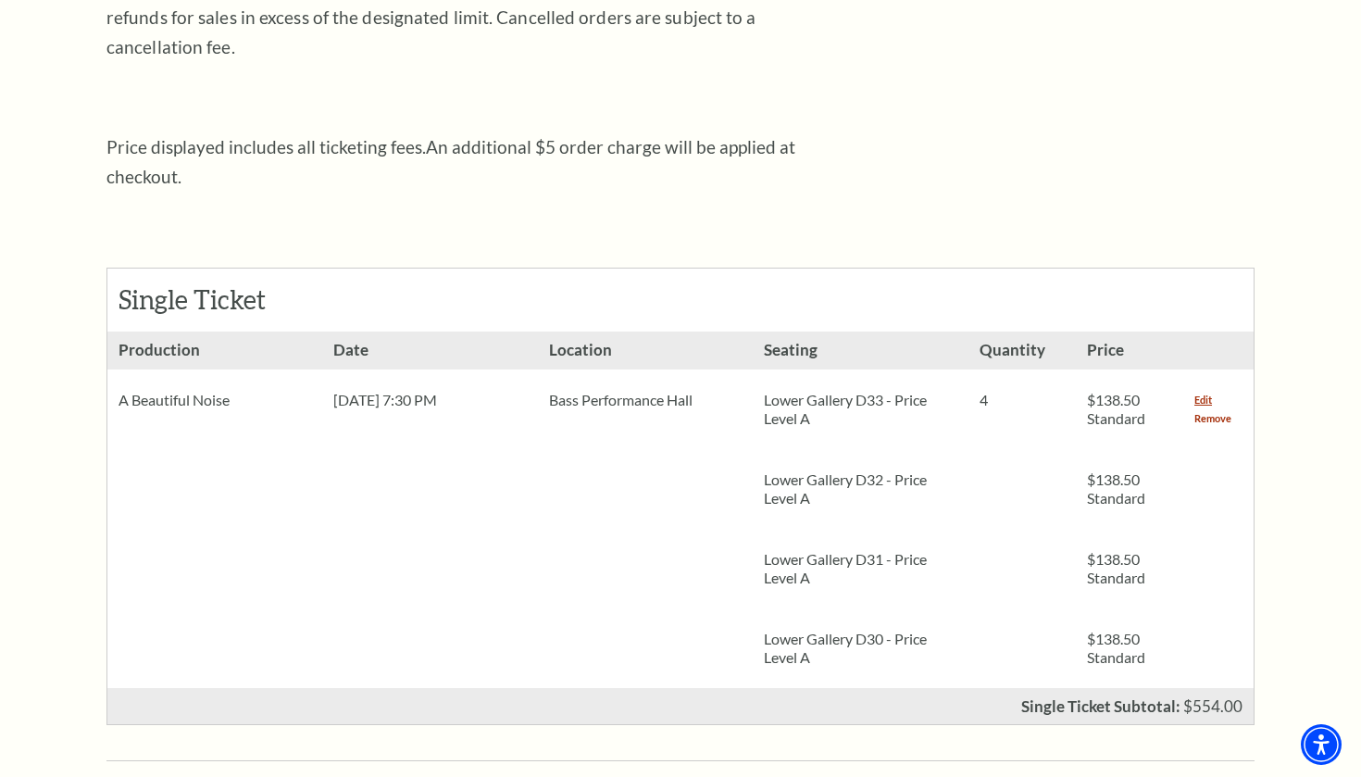
click at [1207, 409] on link "Remove" at bounding box center [1213, 418] width 37 height 19
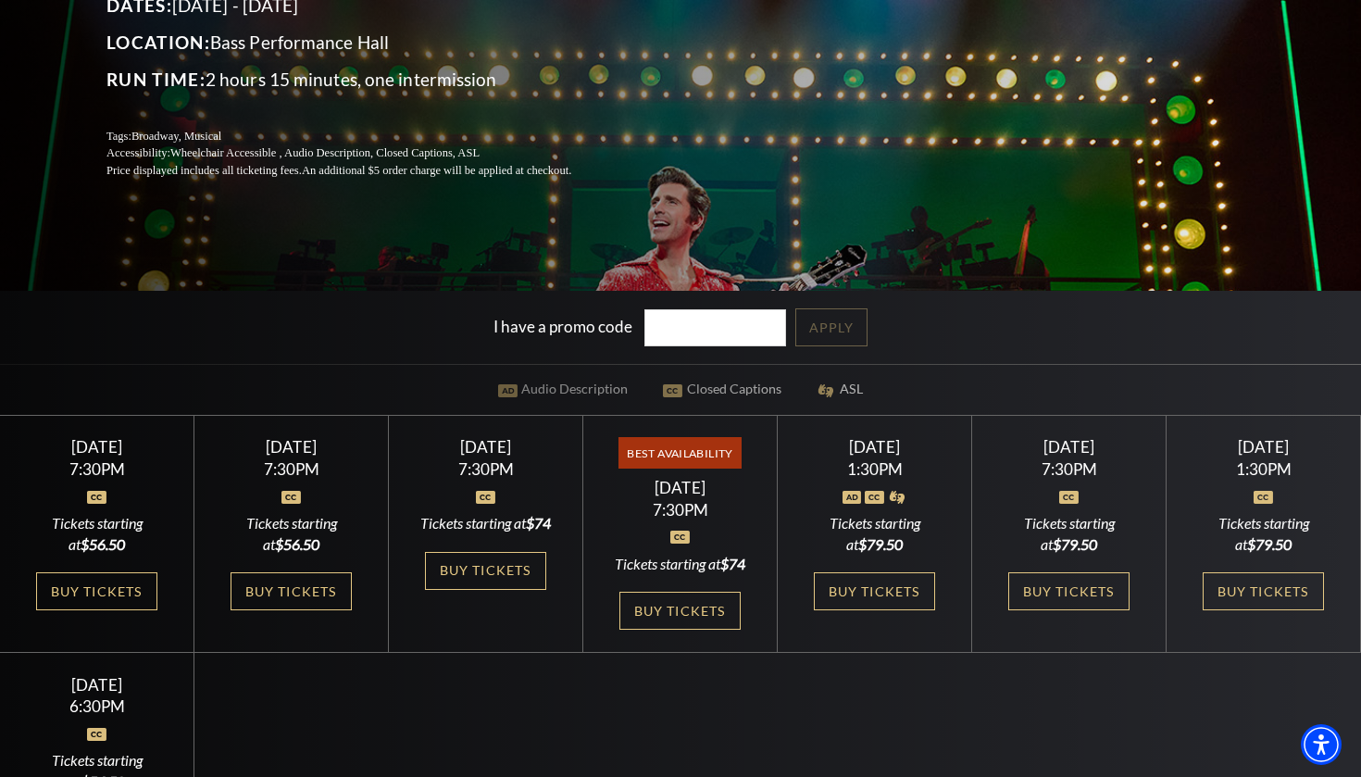
scroll to position [320, 0]
click at [1044, 610] on link "Buy Tickets" at bounding box center [1069, 591] width 120 height 38
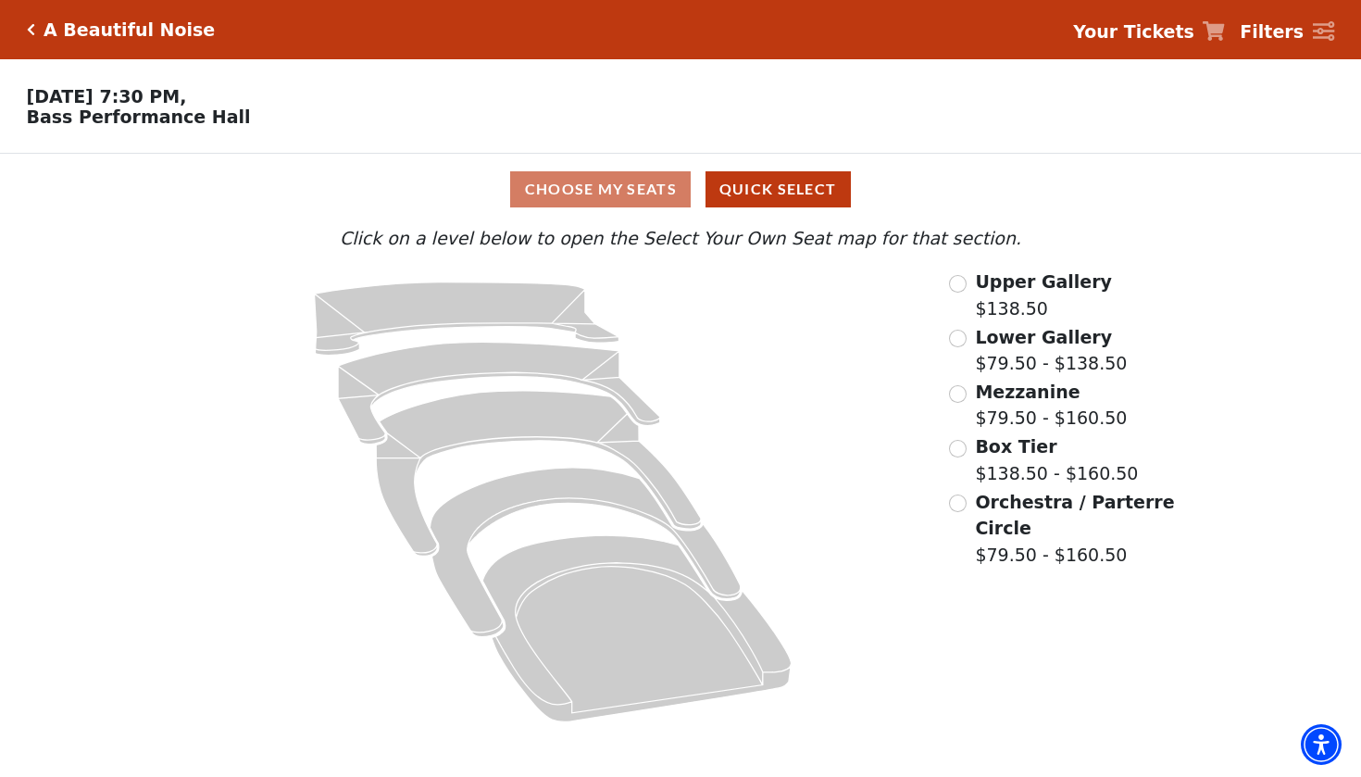
click at [959, 339] on input "Lower Gallery$79.50 - $138.50\a" at bounding box center [958, 339] width 18 height 18
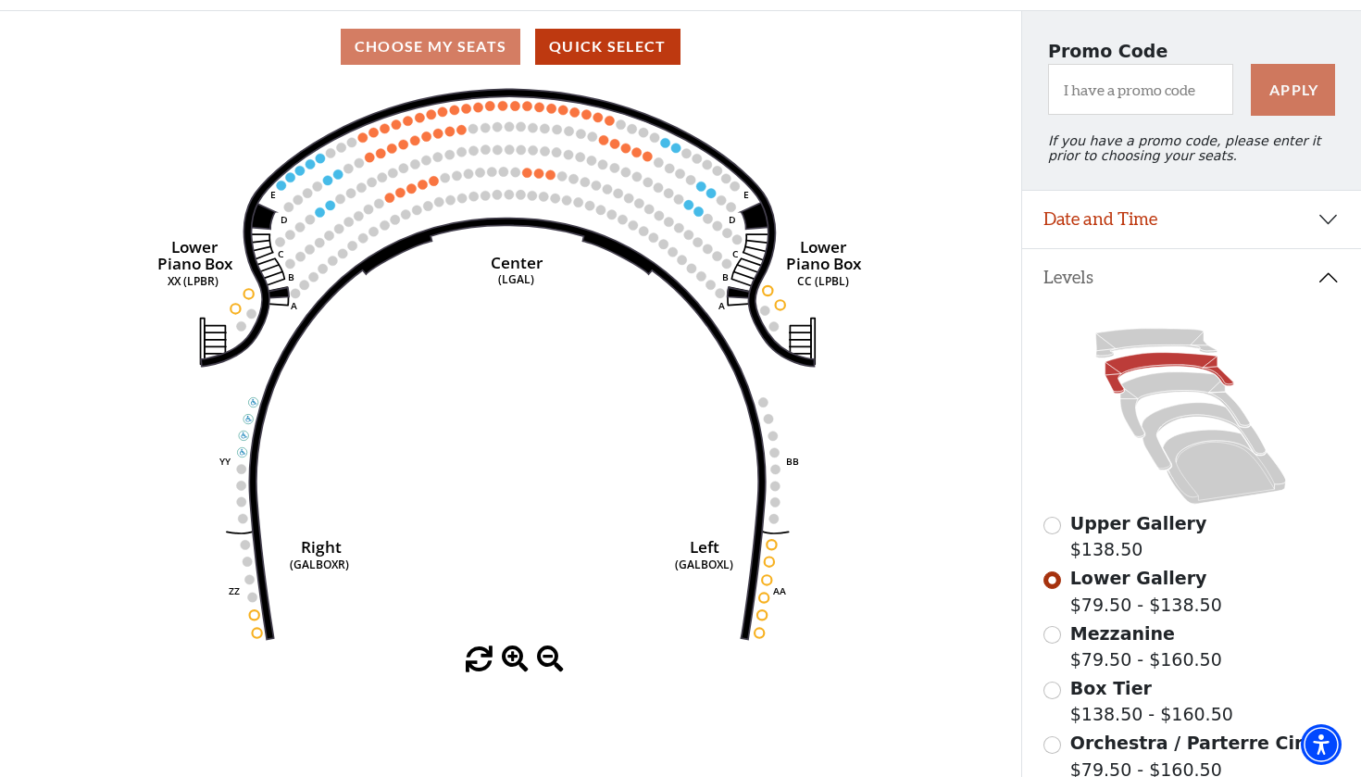
scroll to position [145, 0]
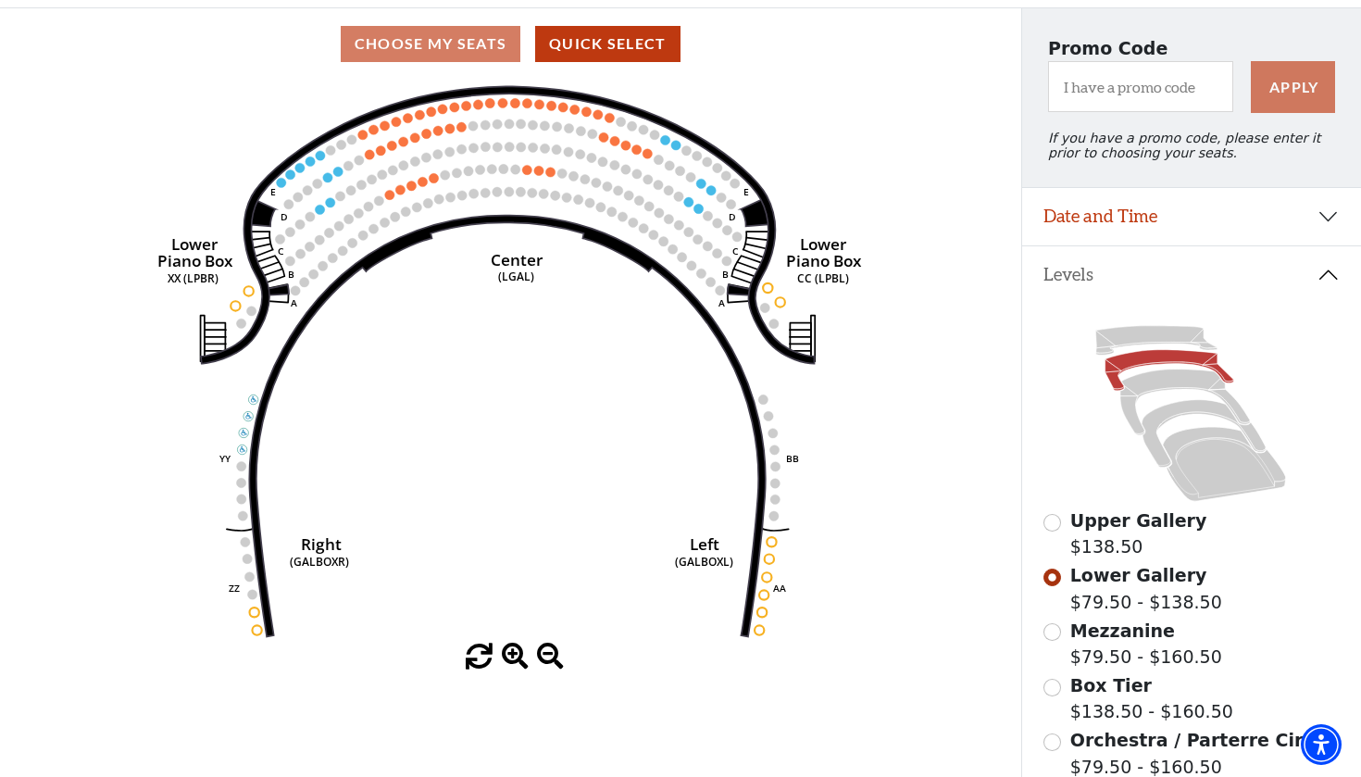
click at [1053, 524] on input "Upper Gallery$138.50\a" at bounding box center [1053, 523] width 18 height 18
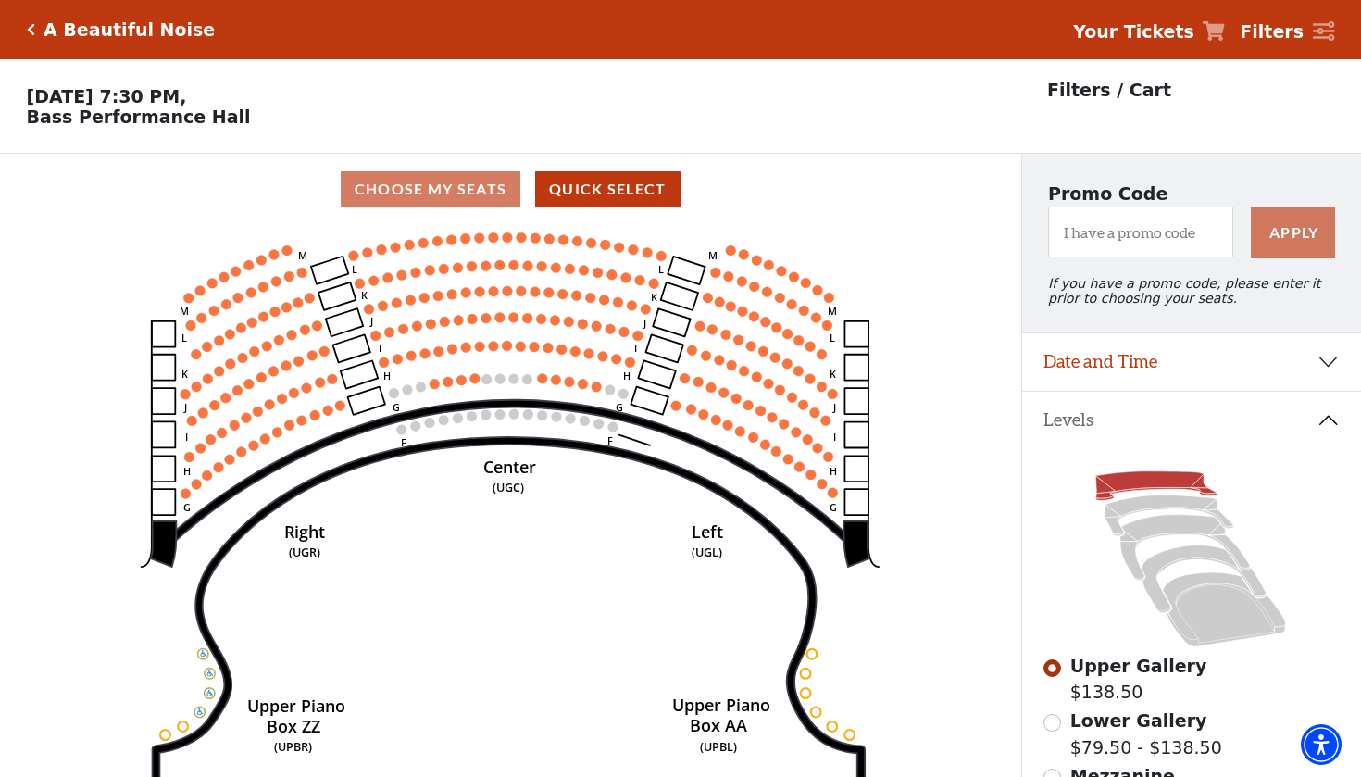
scroll to position [86, 0]
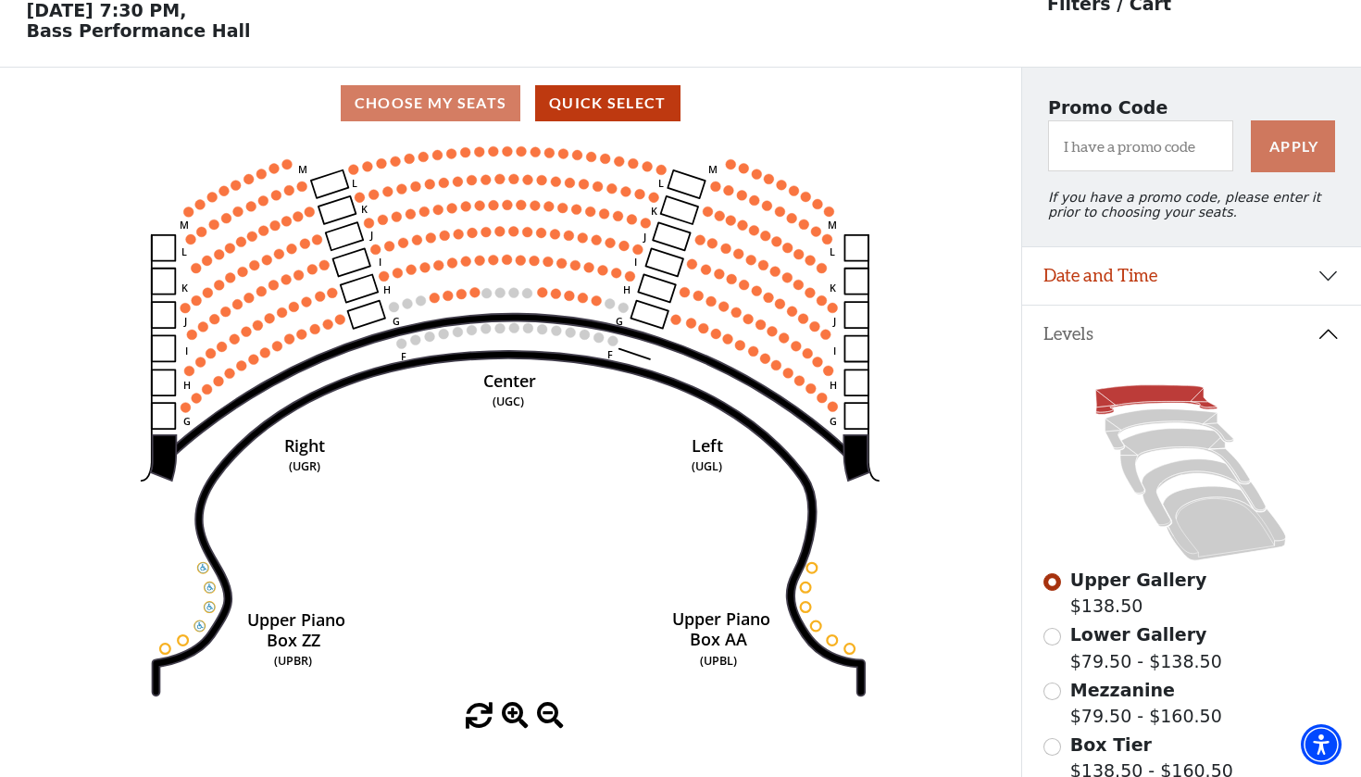
click at [1124, 332] on button "Levels" at bounding box center [1192, 334] width 340 height 57
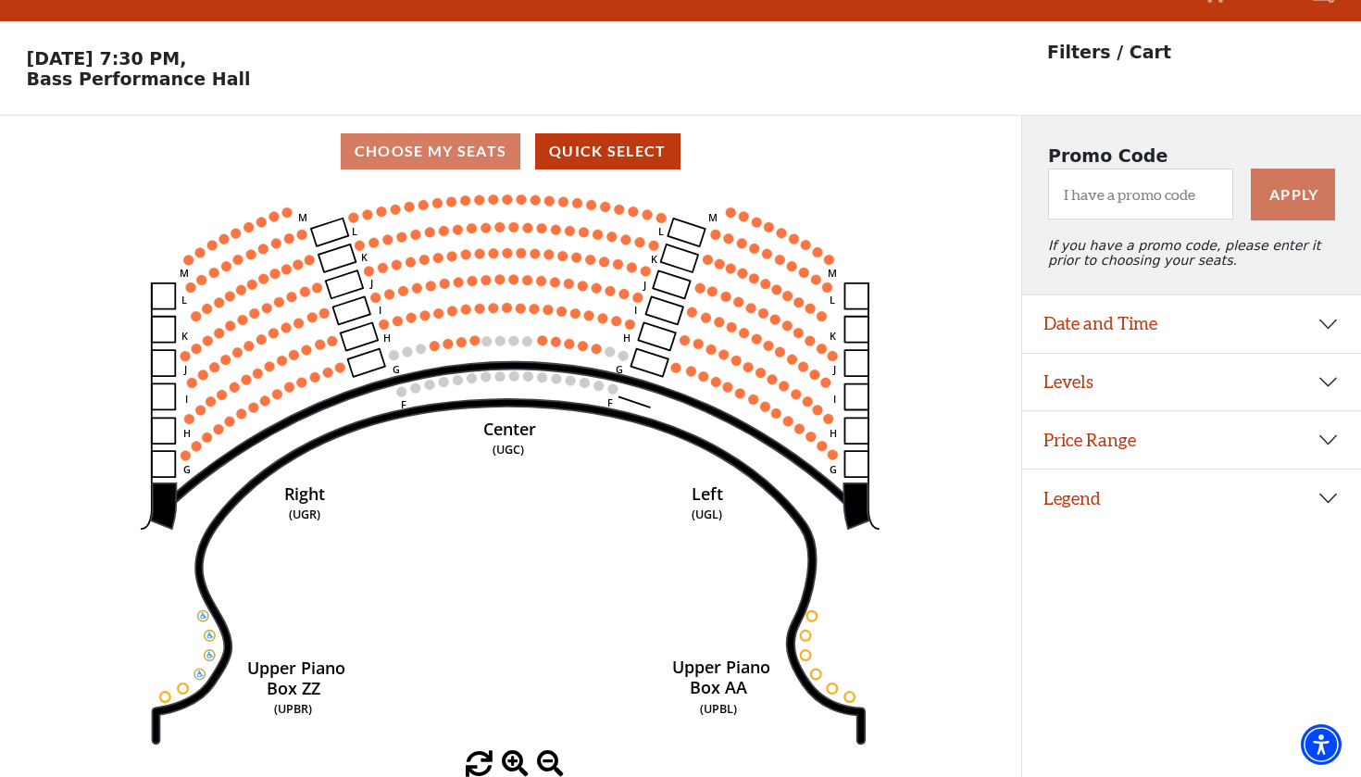
scroll to position [37, 0]
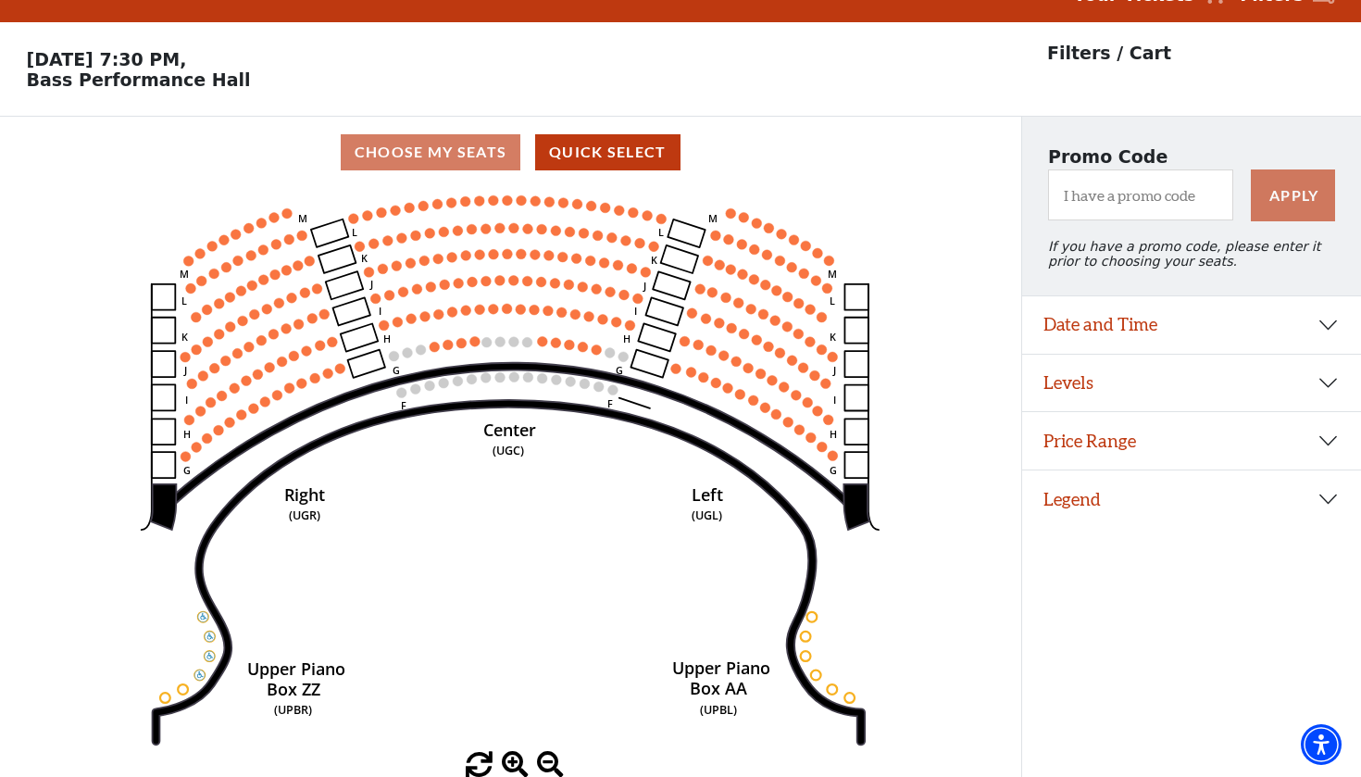
click at [1120, 390] on button "Levels" at bounding box center [1192, 383] width 340 height 57
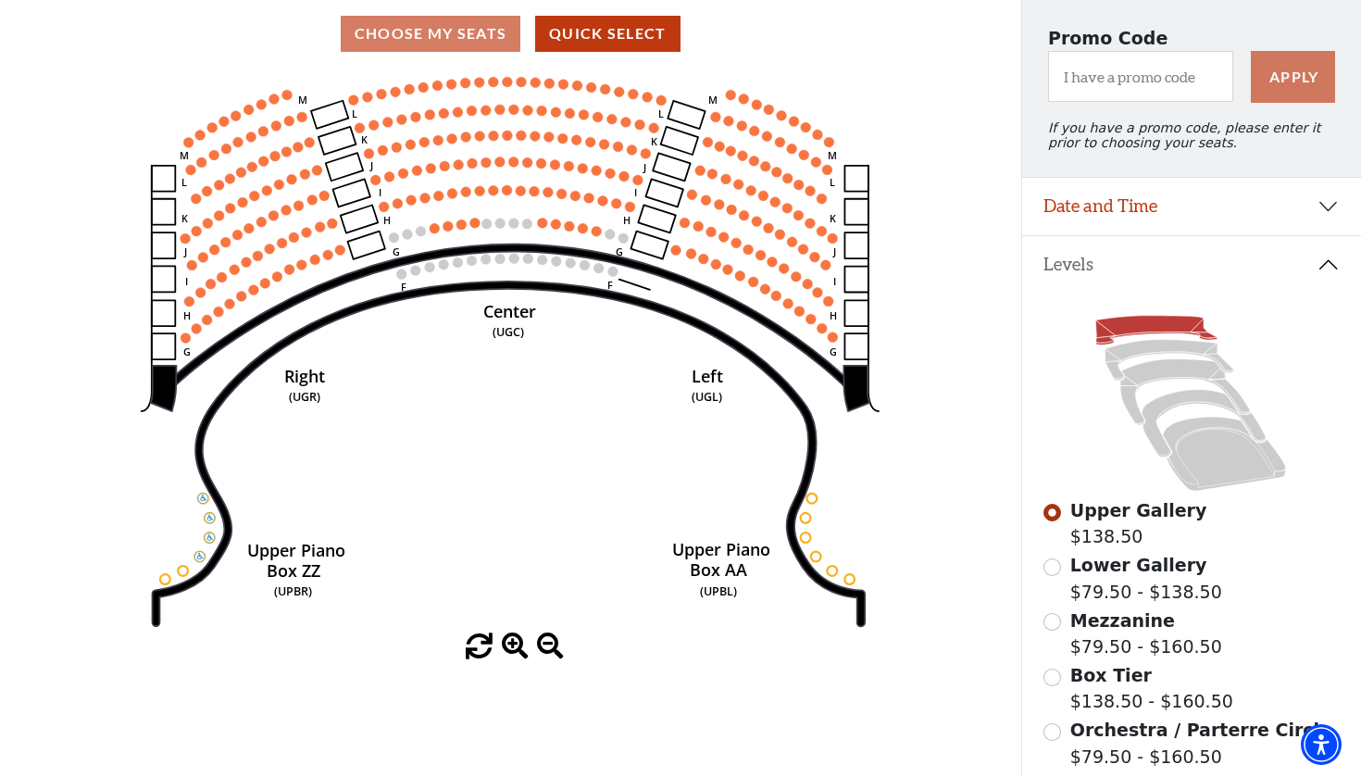
scroll to position [168, 0]
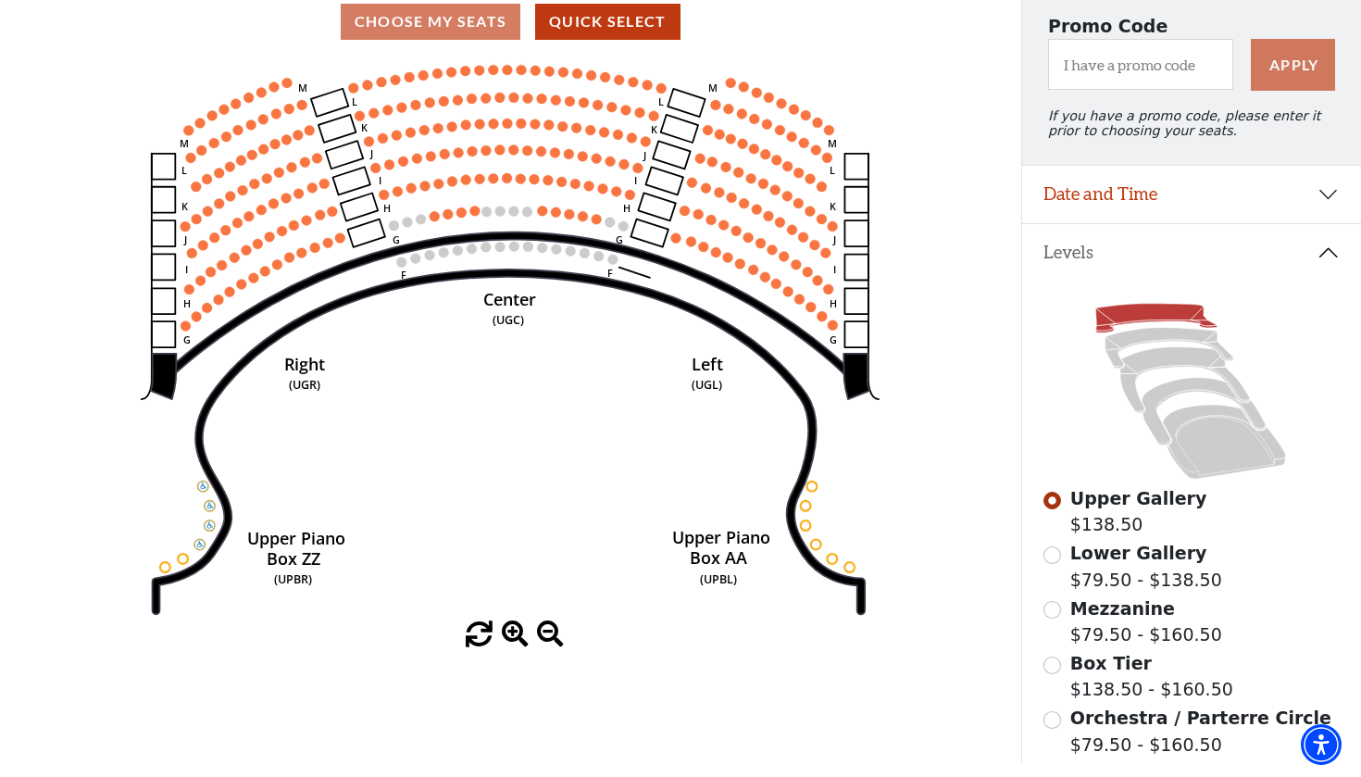
click at [1063, 720] on div "Orchestra / Parterre Circle $79.50 - $160.50" at bounding box center [1191, 731] width 295 height 53
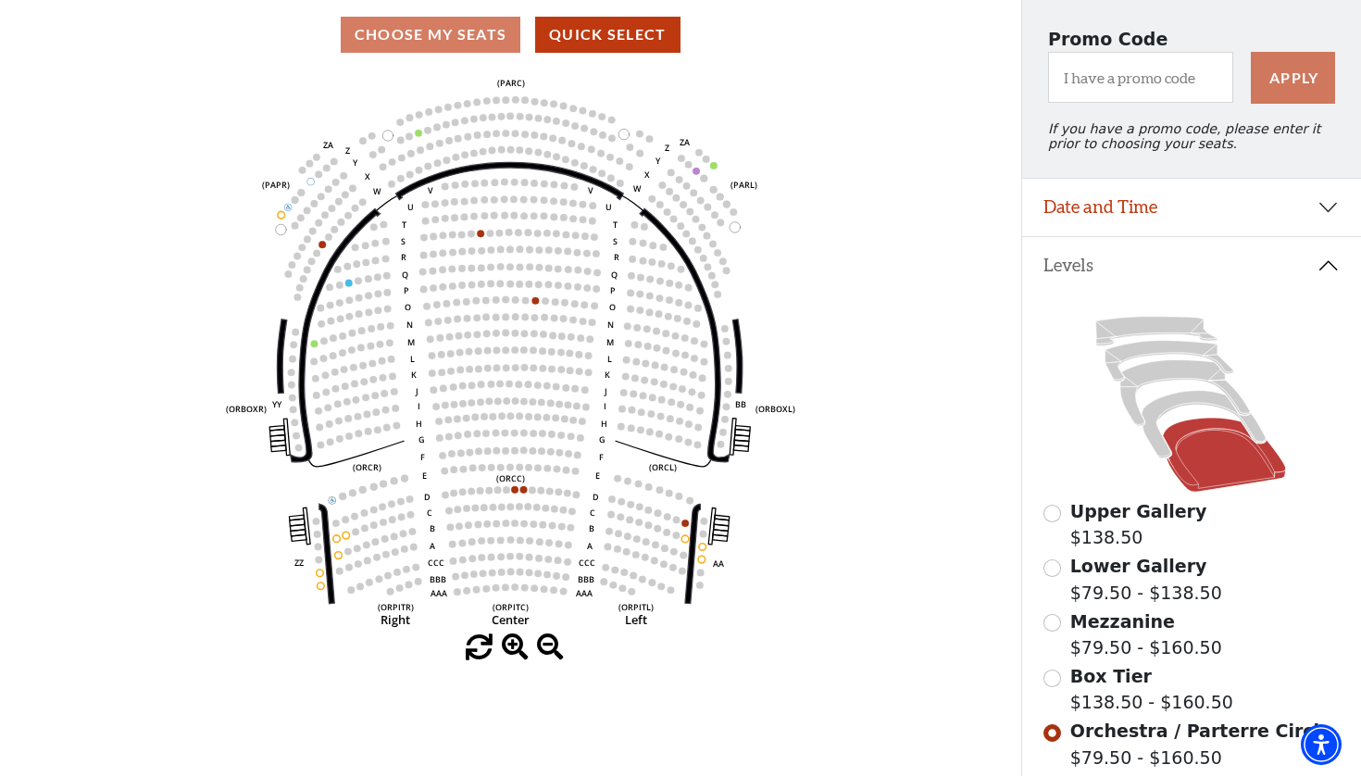
scroll to position [195, 0]
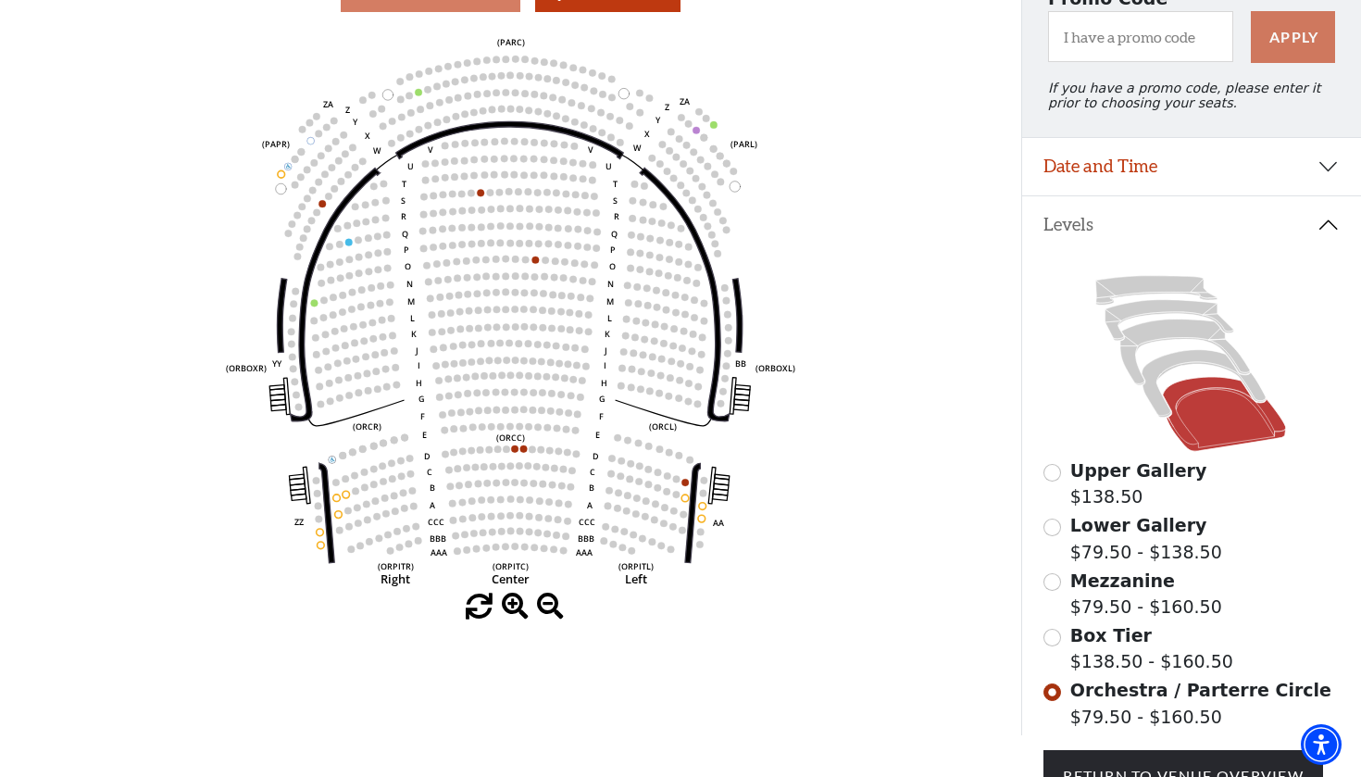
click at [1059, 640] on input "Box Tier$138.50 - $160.50\a" at bounding box center [1053, 638] width 18 height 18
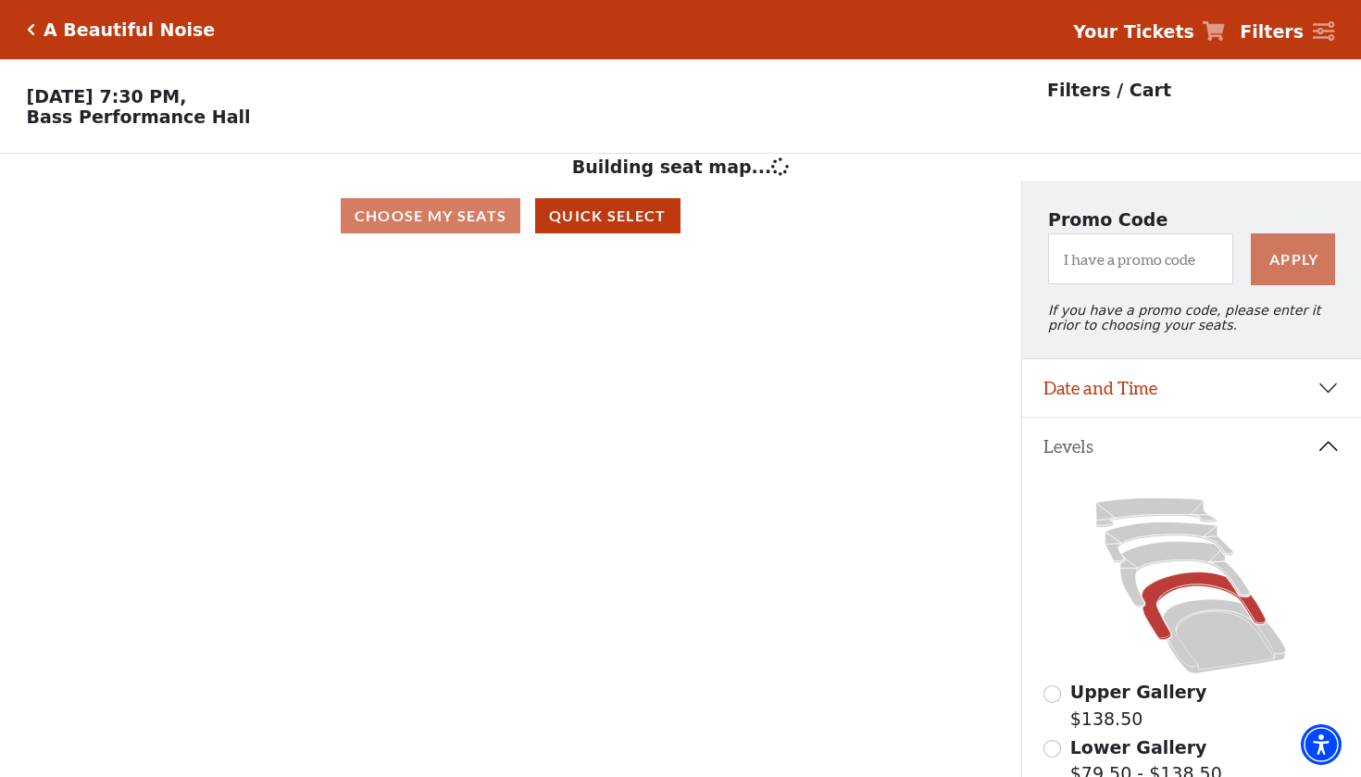
scroll to position [86, 0]
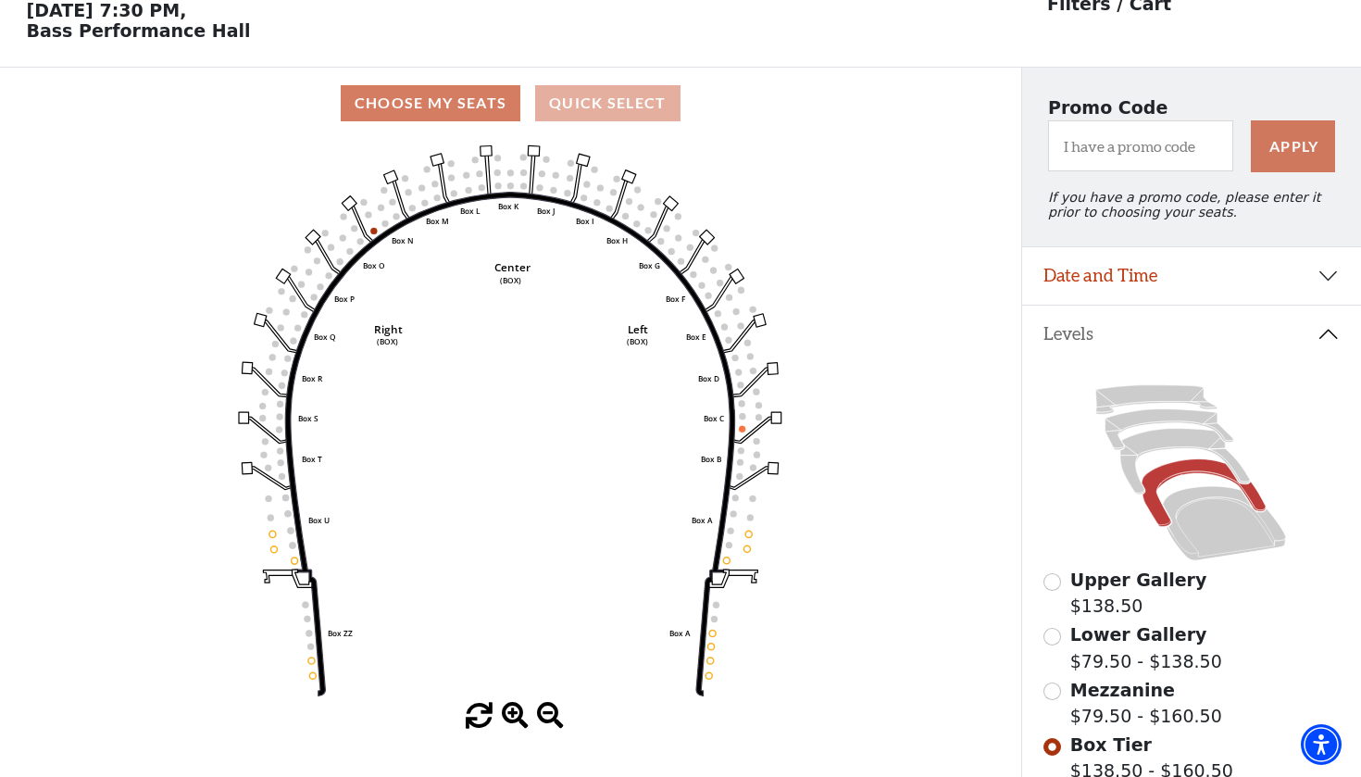
click at [610, 108] on button "Quick Select" at bounding box center [607, 103] width 145 height 36
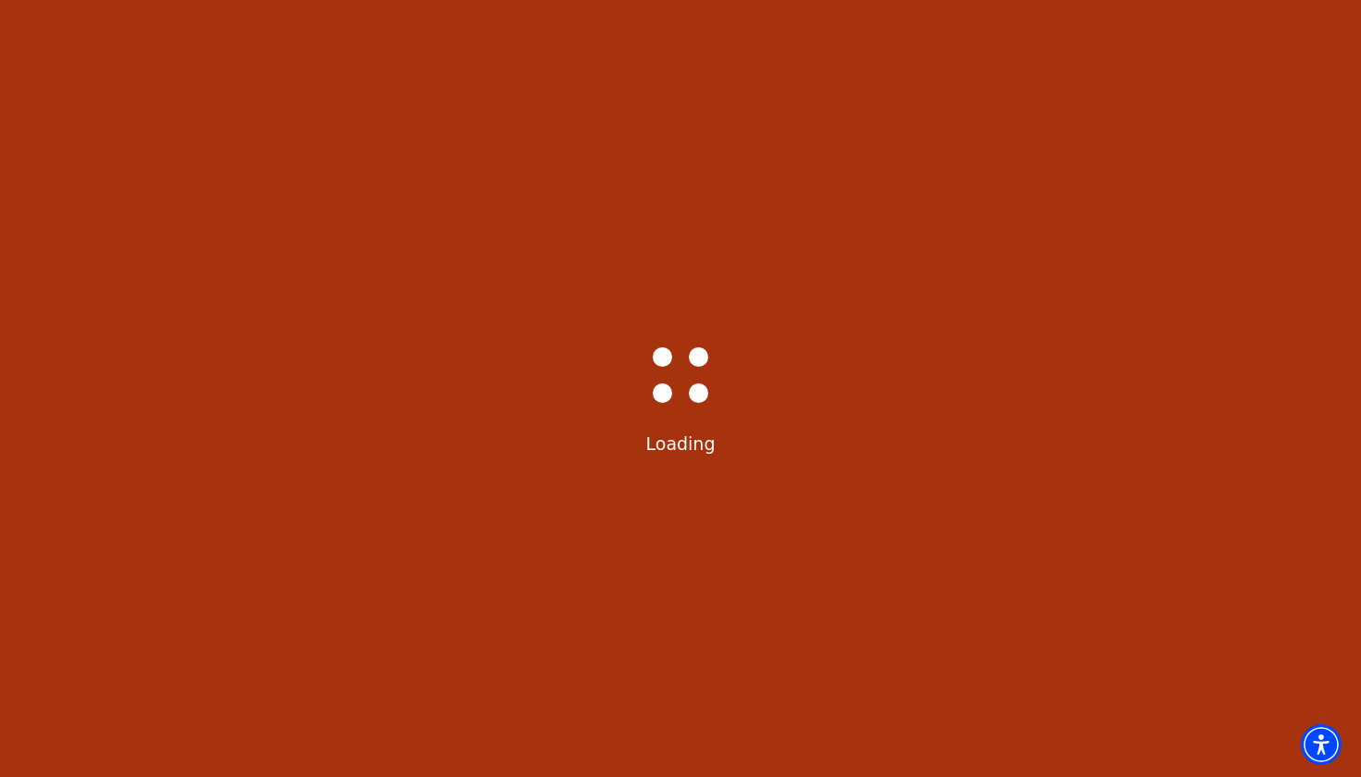
scroll to position [0, 0]
select select "6225"
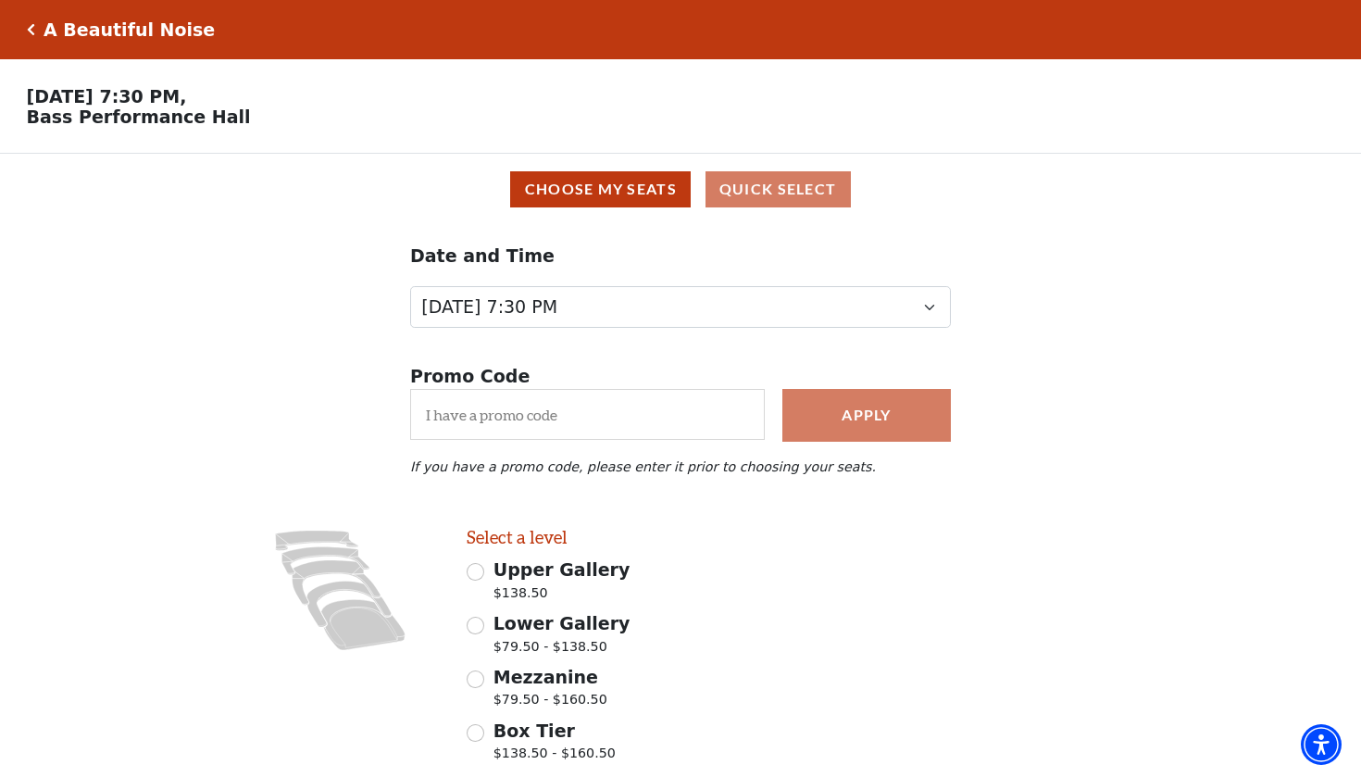
scroll to position [116, 0]
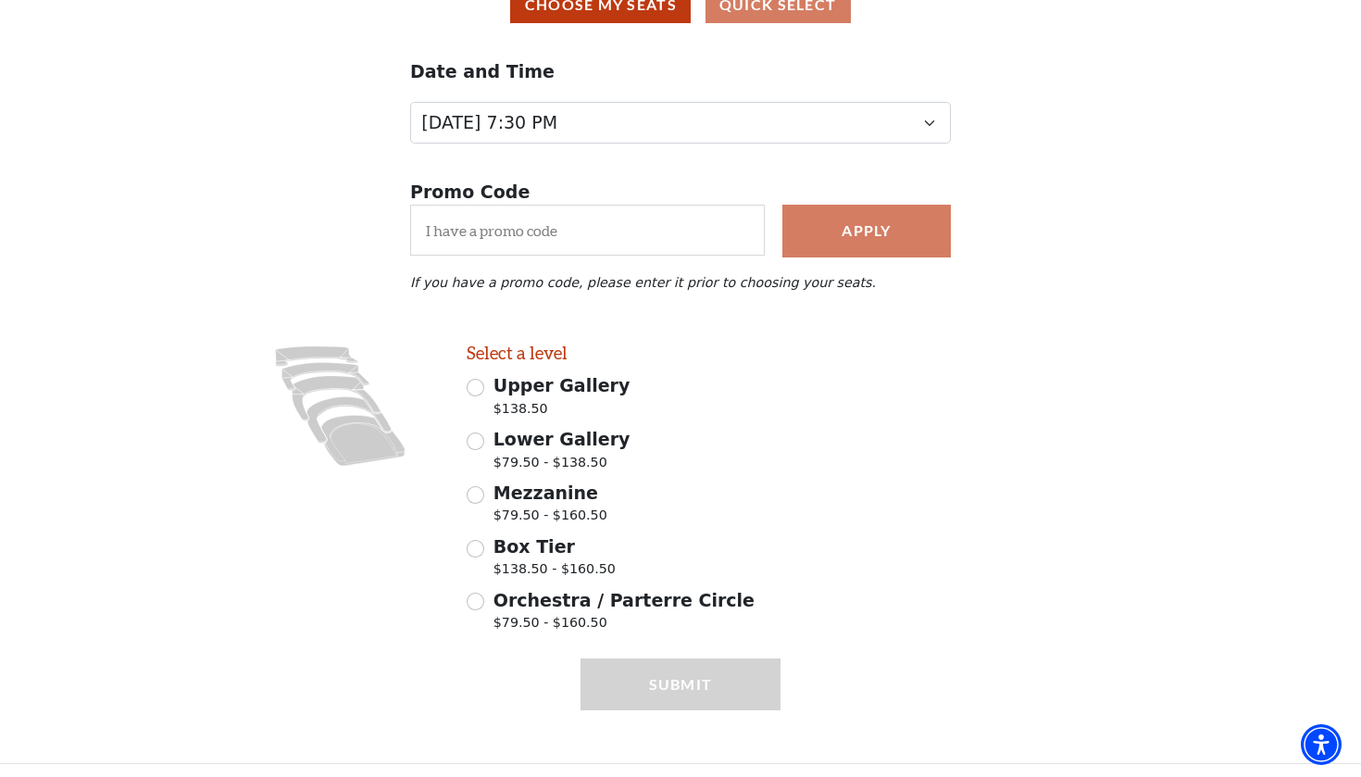
click at [588, 600] on span "Orchestra / Parterre Circle" at bounding box center [624, 600] width 261 height 20
click at [484, 600] on input "Orchestra / Parterre Circle $79.50 - $160.50" at bounding box center [476, 602] width 18 height 18
radio input "true"
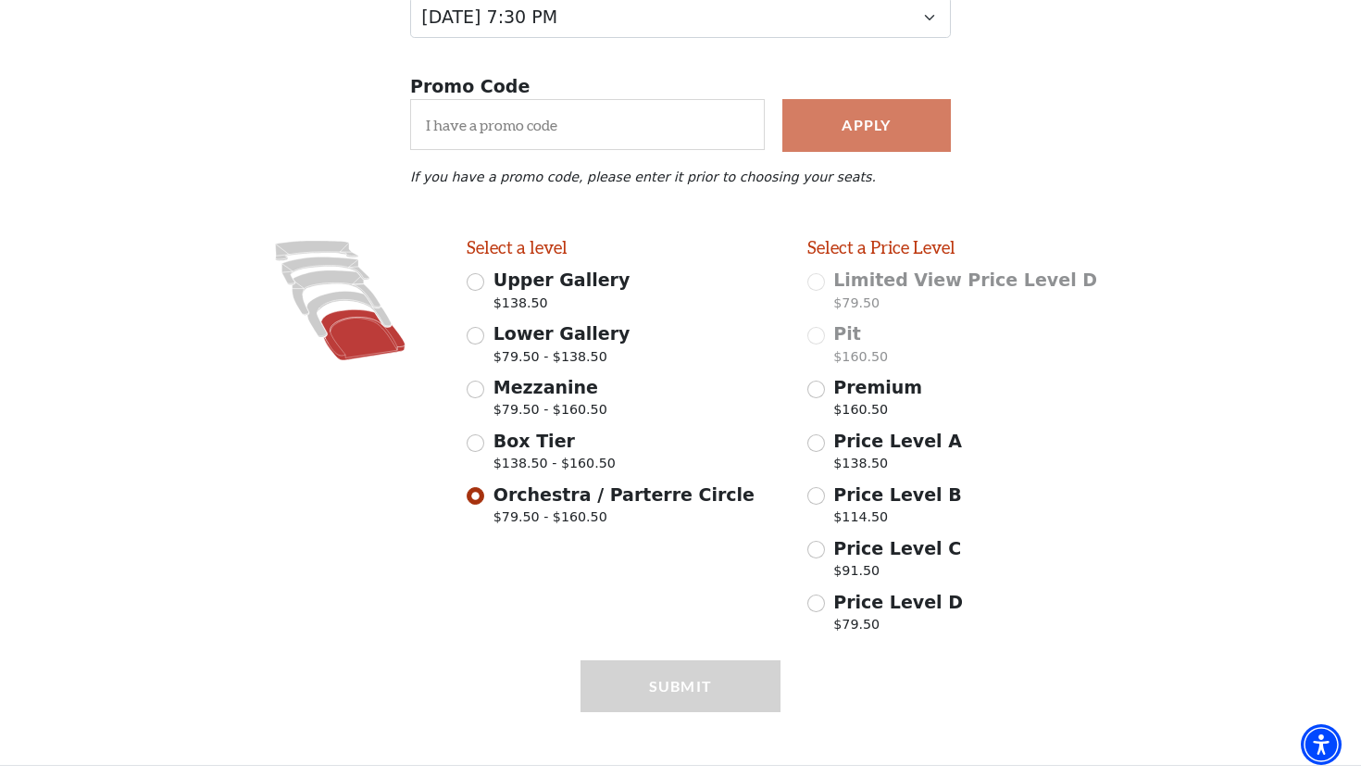
click at [816, 387] on input "Premium $160.50" at bounding box center [817, 390] width 18 height 18
radio input "true"
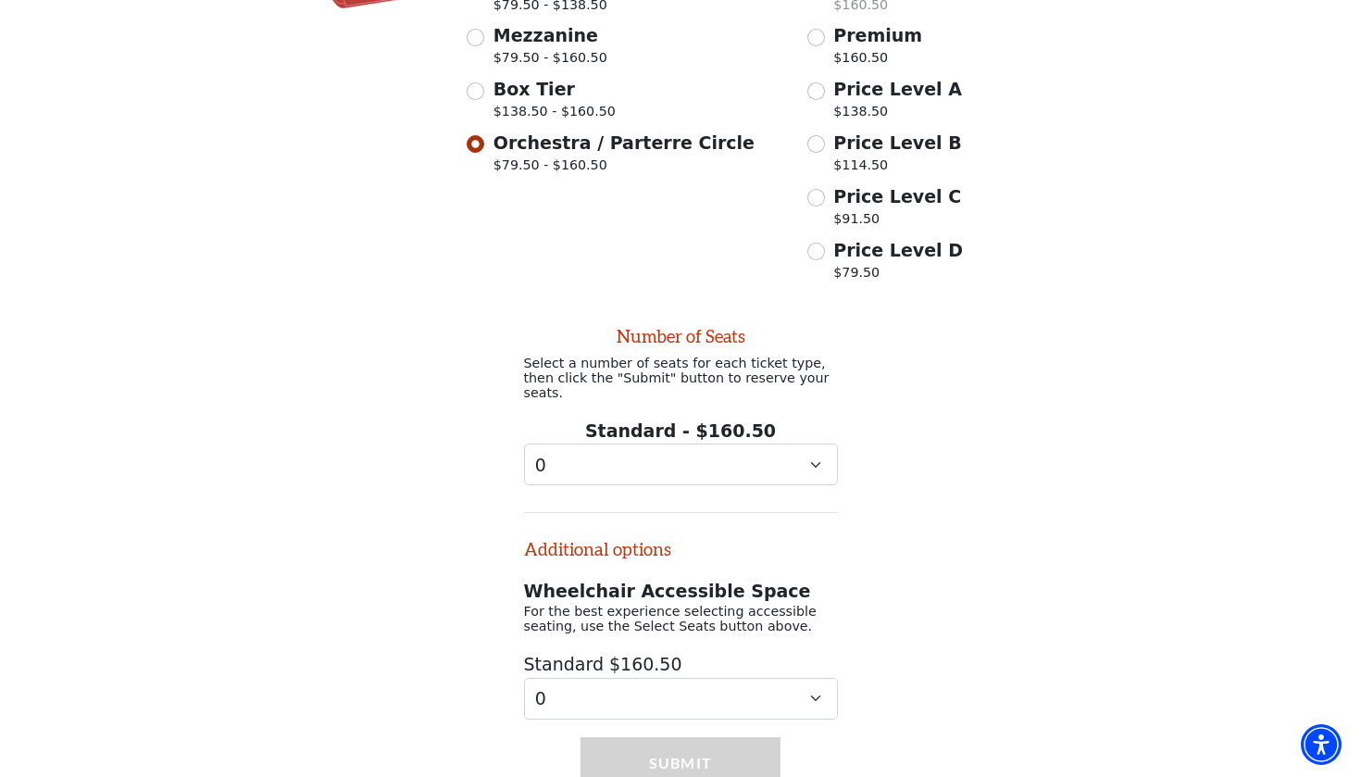
scroll to position [704, 0]
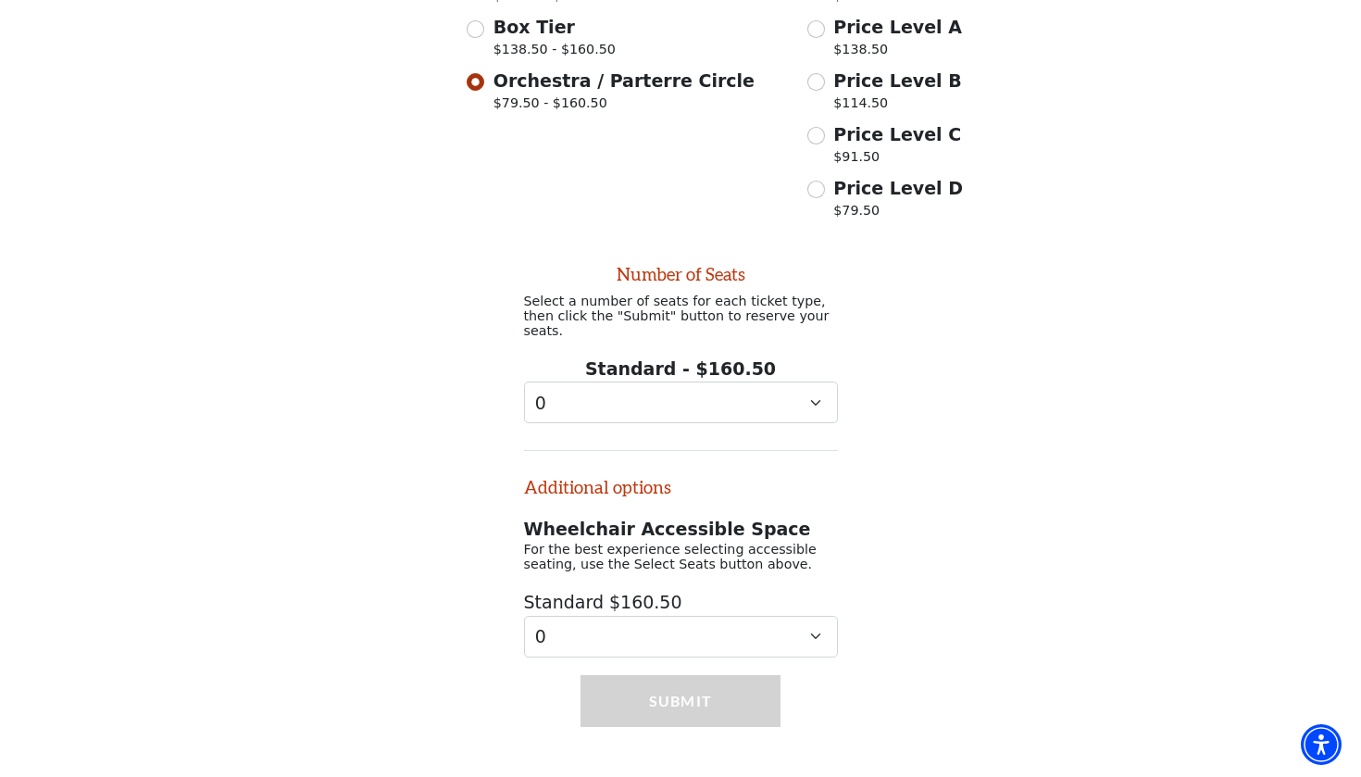
click at [537, 24] on span "Box Tier" at bounding box center [534, 27] width 81 height 20
click at [484, 24] on input "Box Tier $138.50 - $160.50" at bounding box center [476, 29] width 18 height 18
radio input "true"
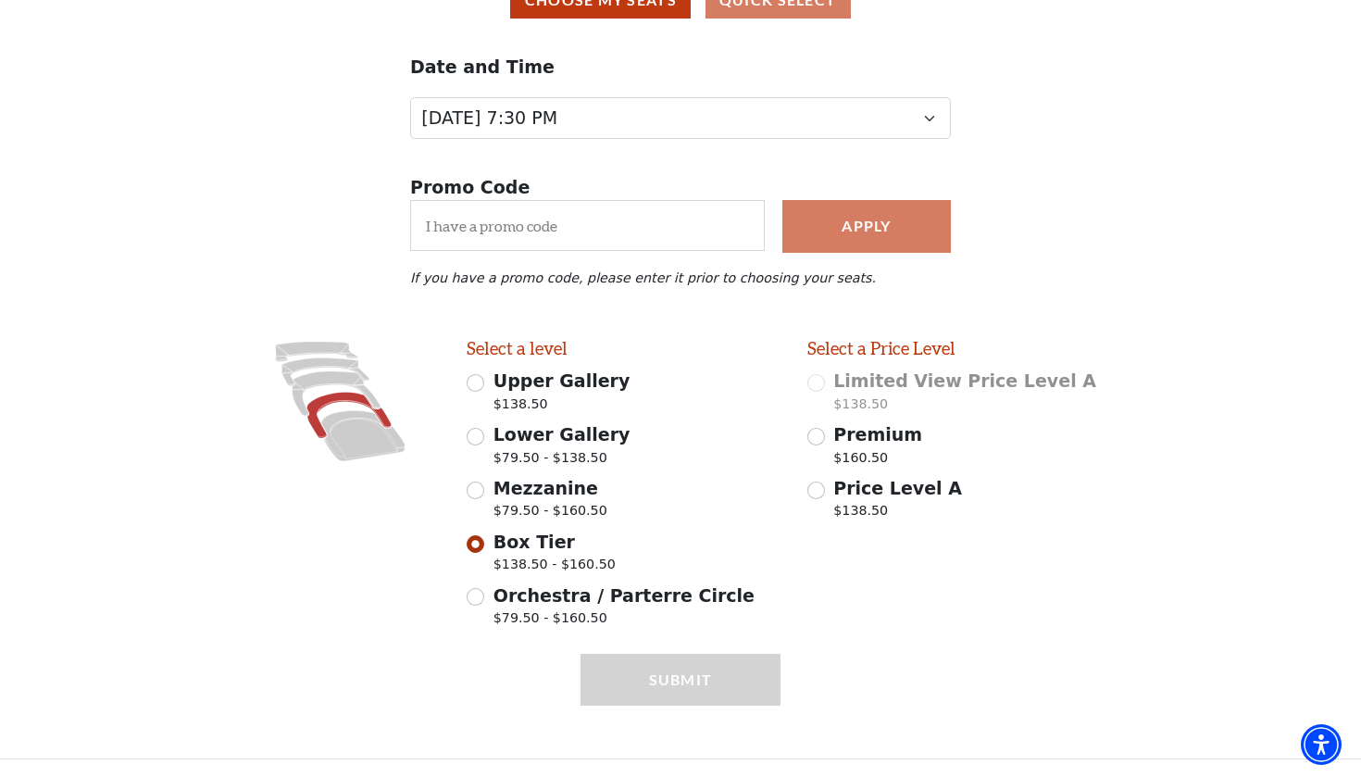
scroll to position [184, 0]
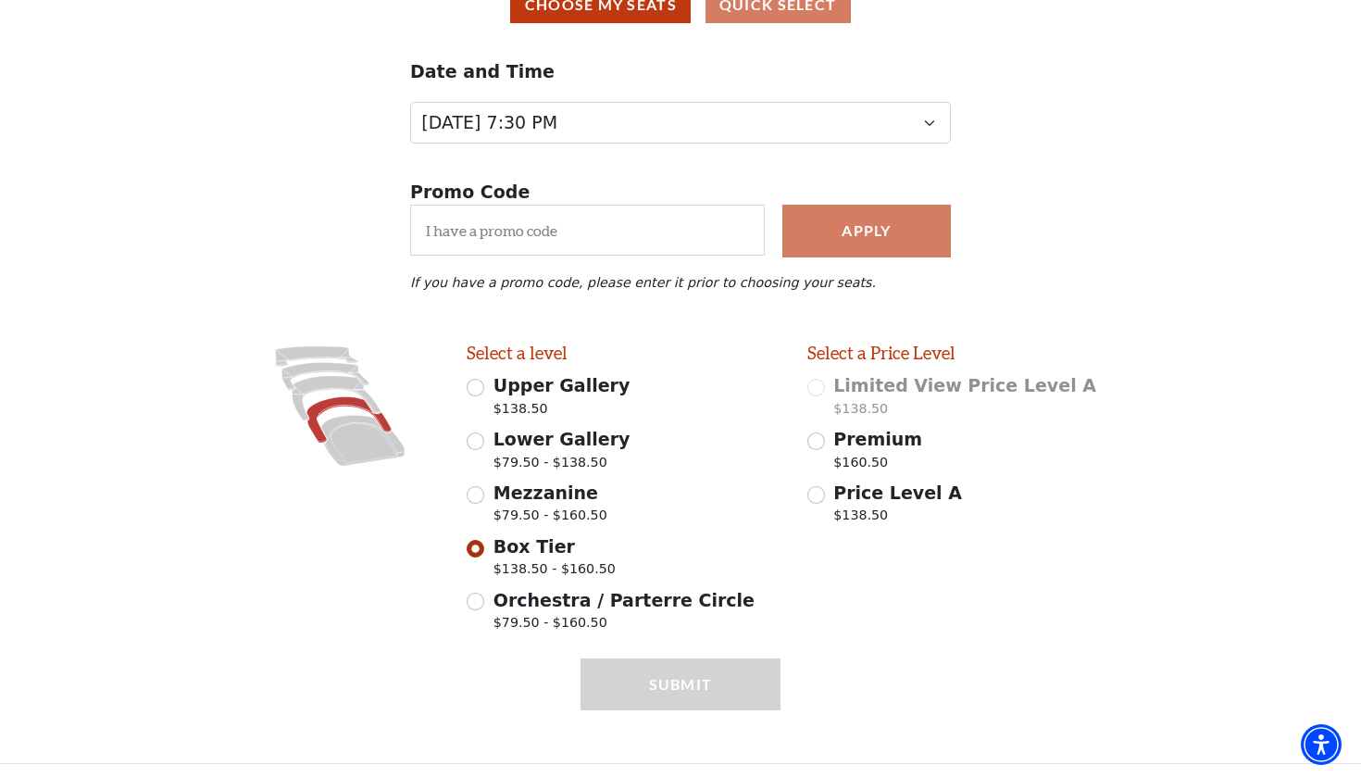
click at [848, 441] on span "Premium" at bounding box center [877, 439] width 89 height 20
click at [825, 441] on input "Premium $160.50" at bounding box center [817, 441] width 18 height 18
radio input "true"
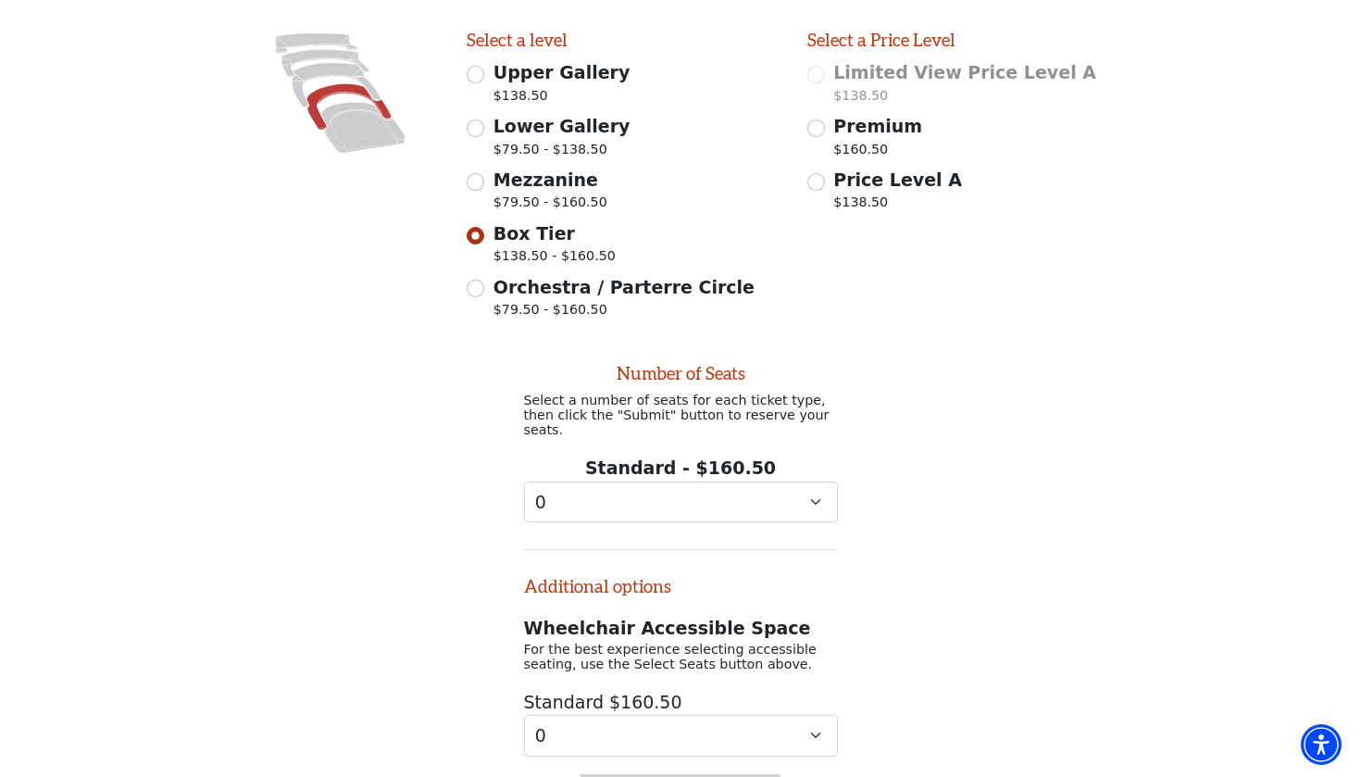
scroll to position [598, 0]
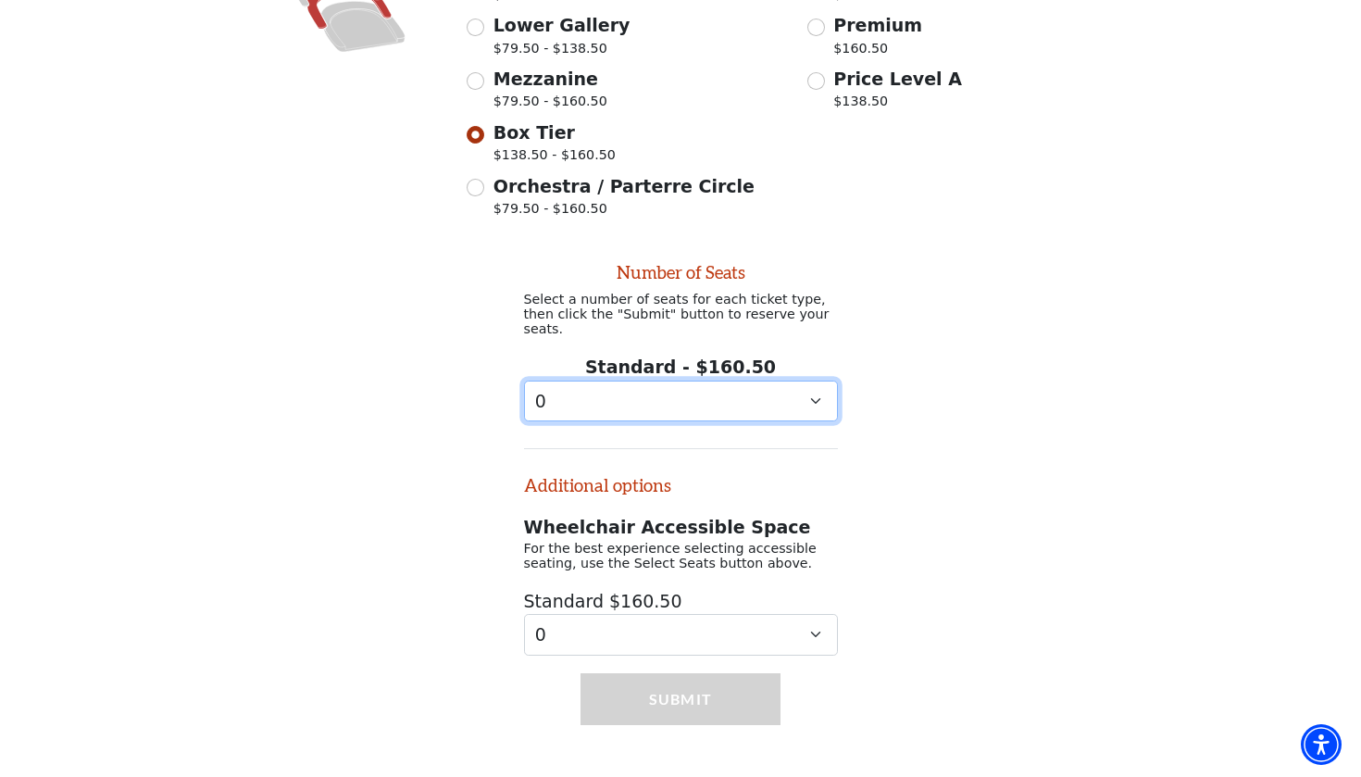
select select "4"
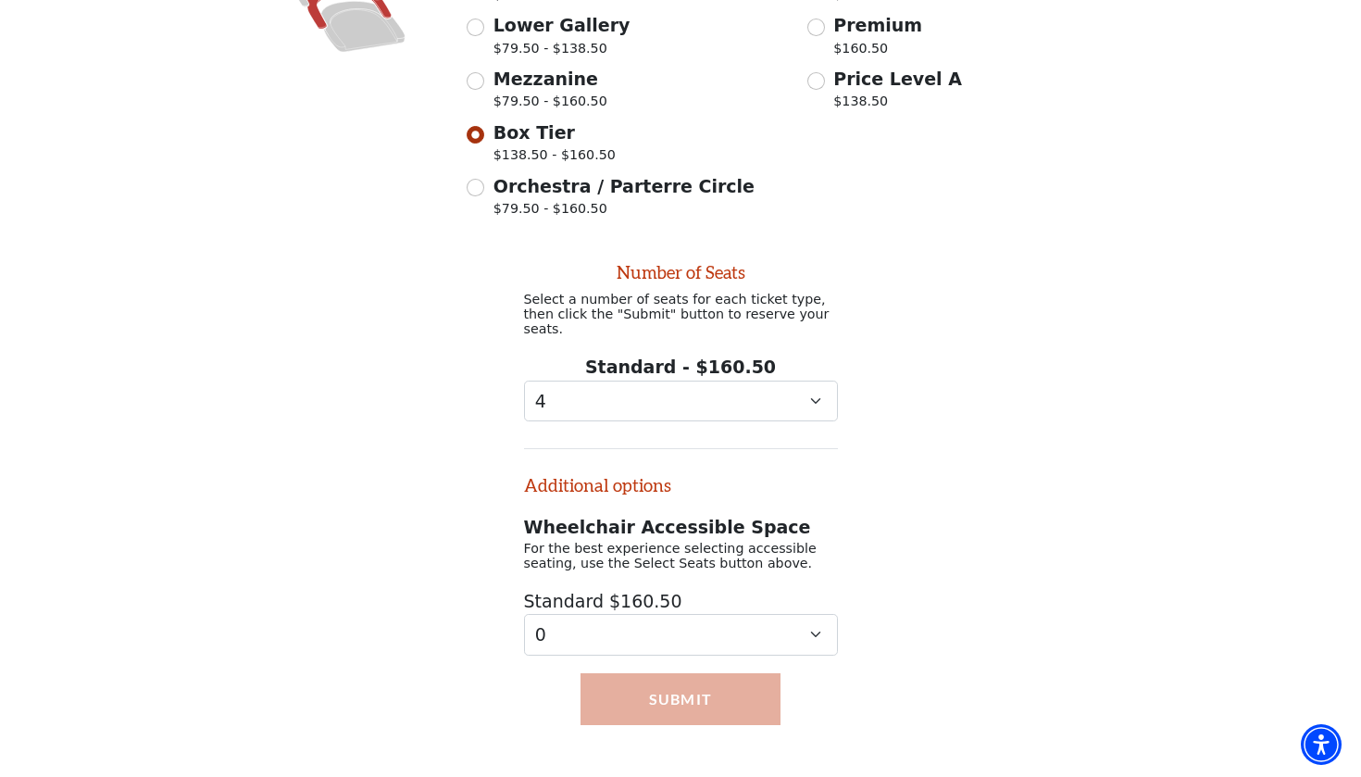
click at [702, 673] on button "Submit" at bounding box center [681, 699] width 201 height 52
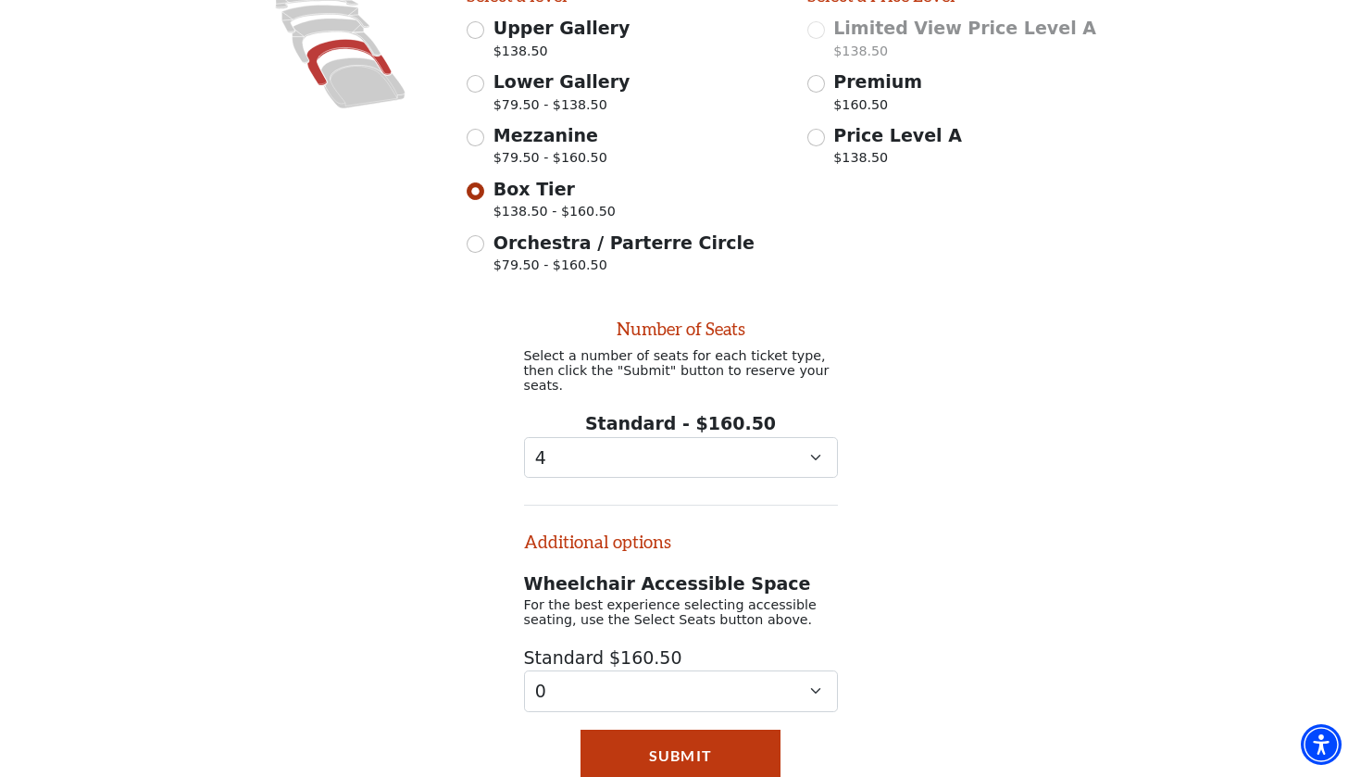
scroll to position [506, 0]
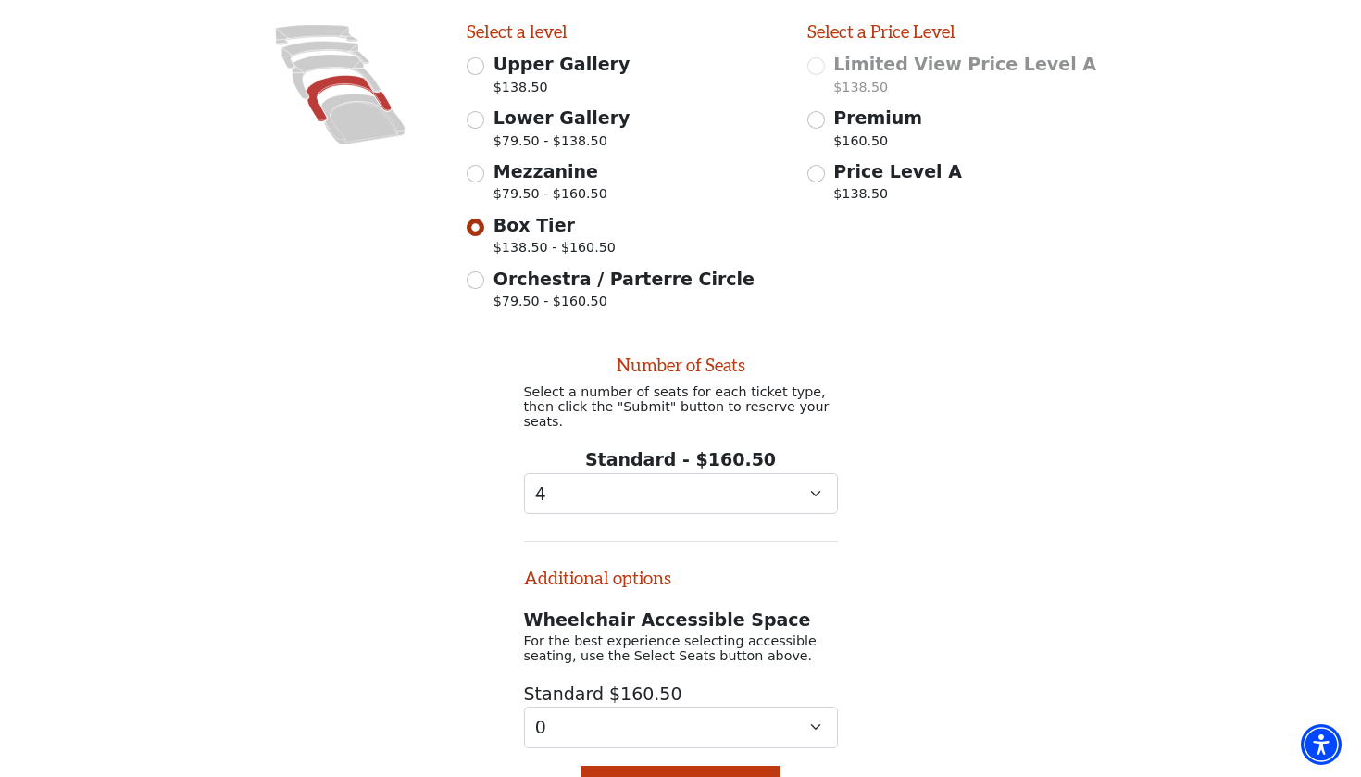
click at [482, 174] on input "Mezzanine $79.50 - $160.50" at bounding box center [476, 174] width 18 height 18
radio input "true"
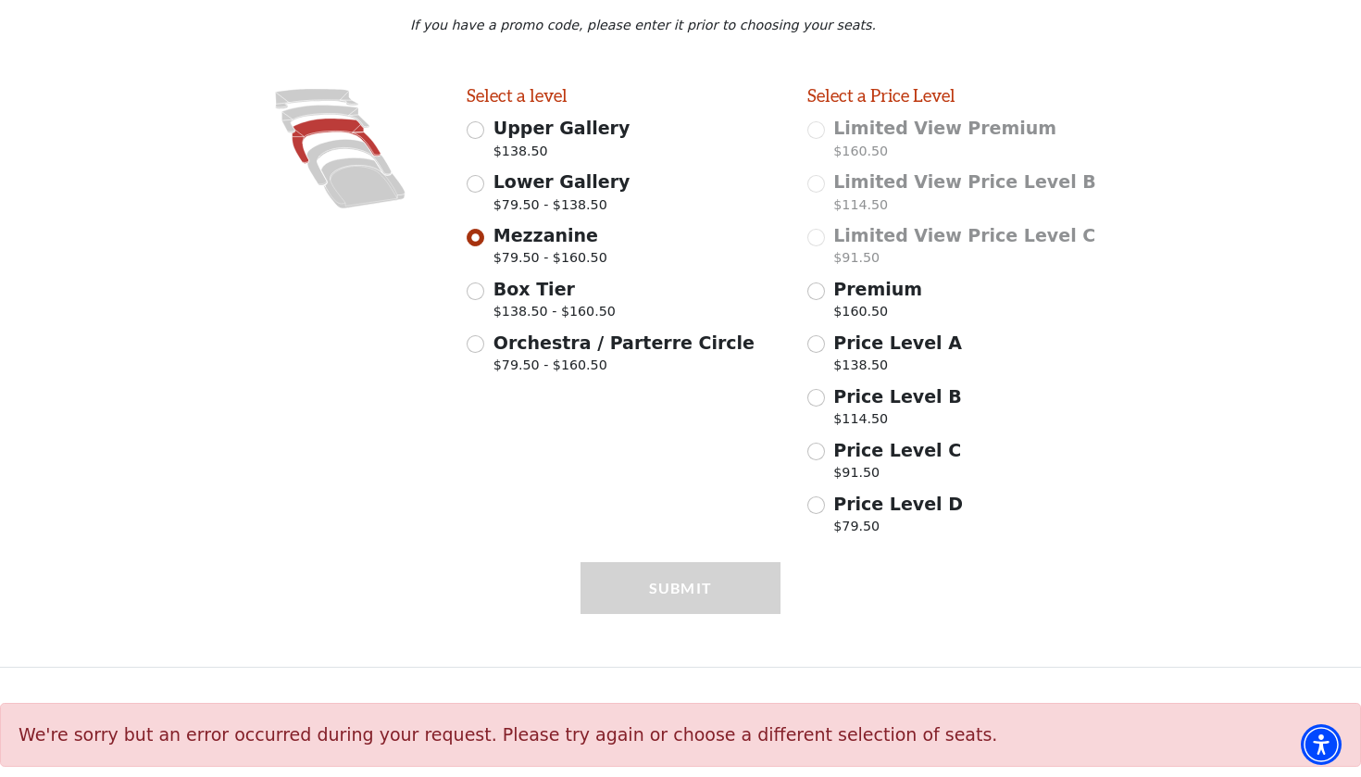
click at [859, 293] on span "Premium" at bounding box center [877, 289] width 89 height 20
click at [825, 293] on input "Premium $160.50" at bounding box center [817, 291] width 18 height 18
radio input "true"
select select "4"
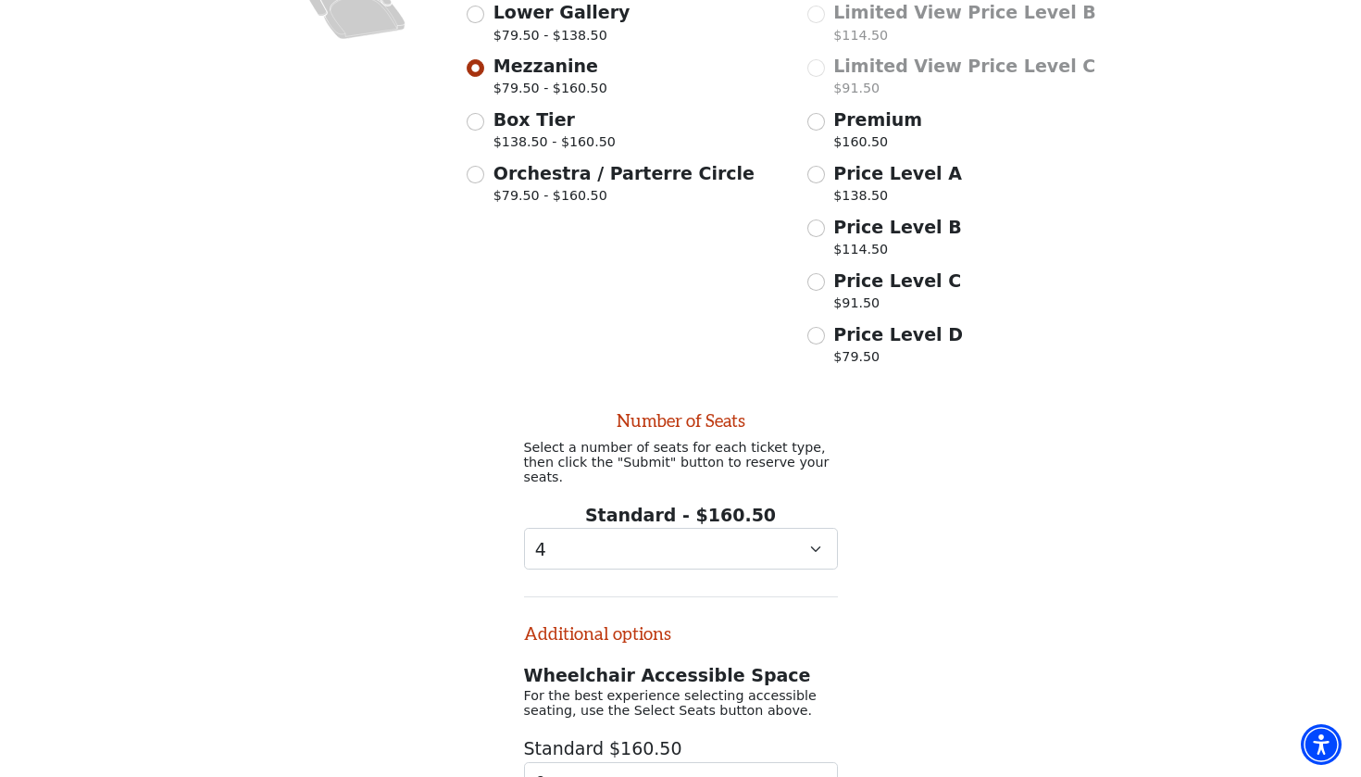
scroll to position [515, 0]
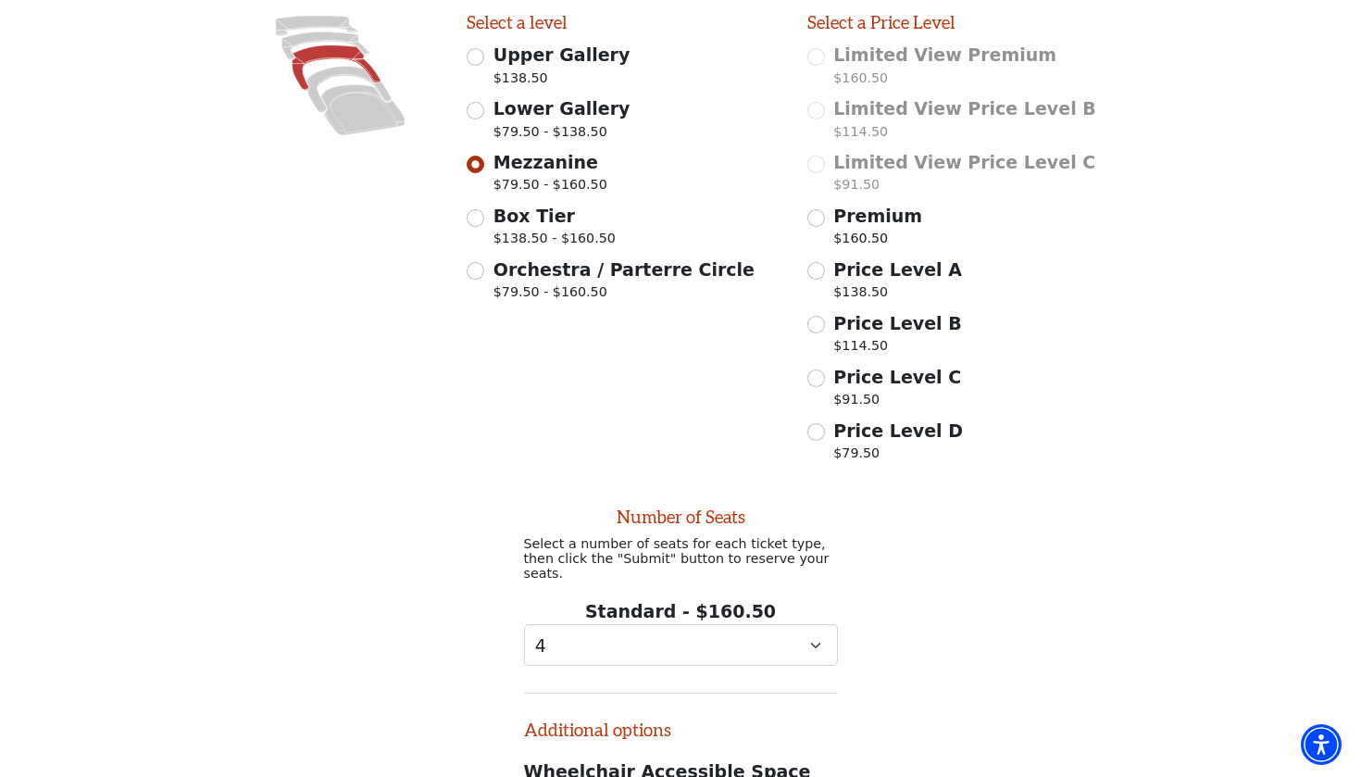
click at [820, 219] on input "Premium $160.50" at bounding box center [817, 218] width 18 height 18
radio input "true"
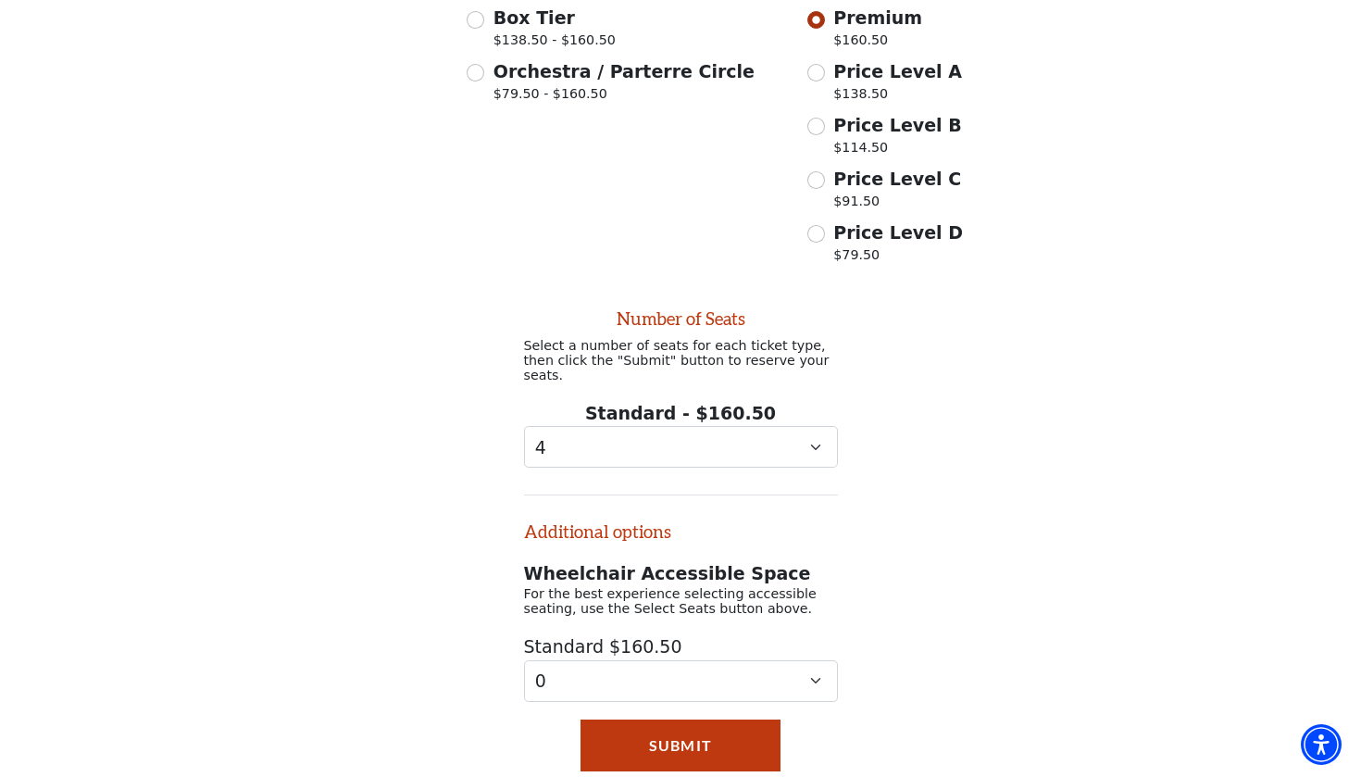
scroll to position [727, 0]
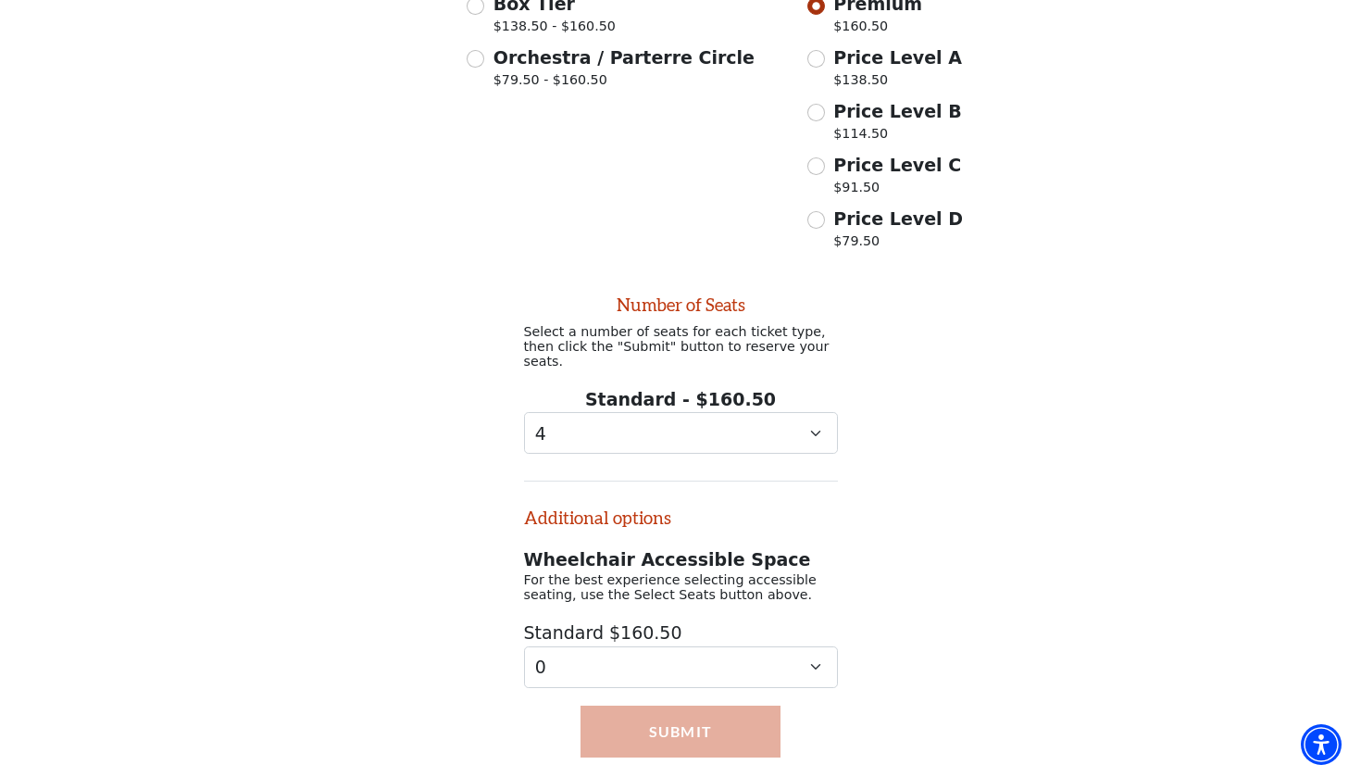
click at [680, 714] on button "Submit" at bounding box center [681, 732] width 201 height 52
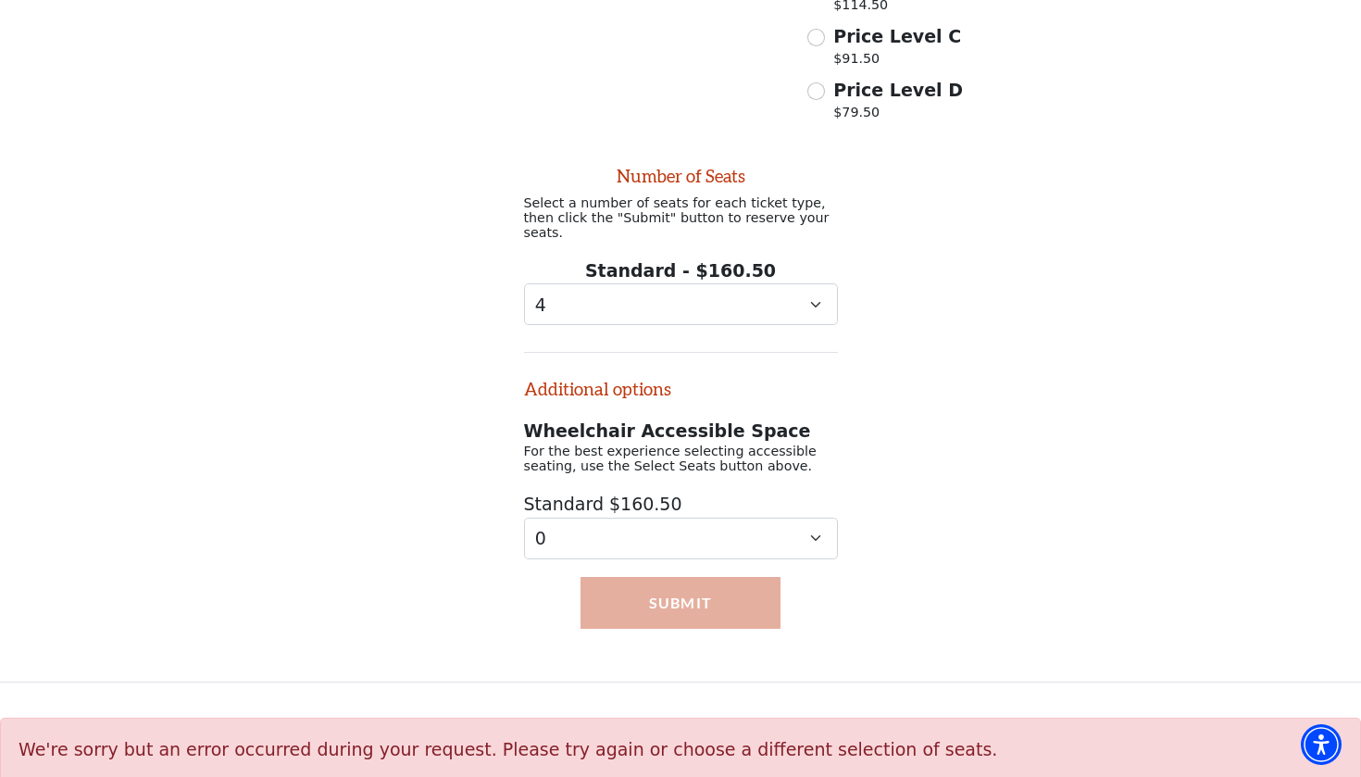
click at [686, 594] on button "Submit" at bounding box center [681, 603] width 201 height 52
click at [714, 590] on button "Submit" at bounding box center [681, 603] width 201 height 52
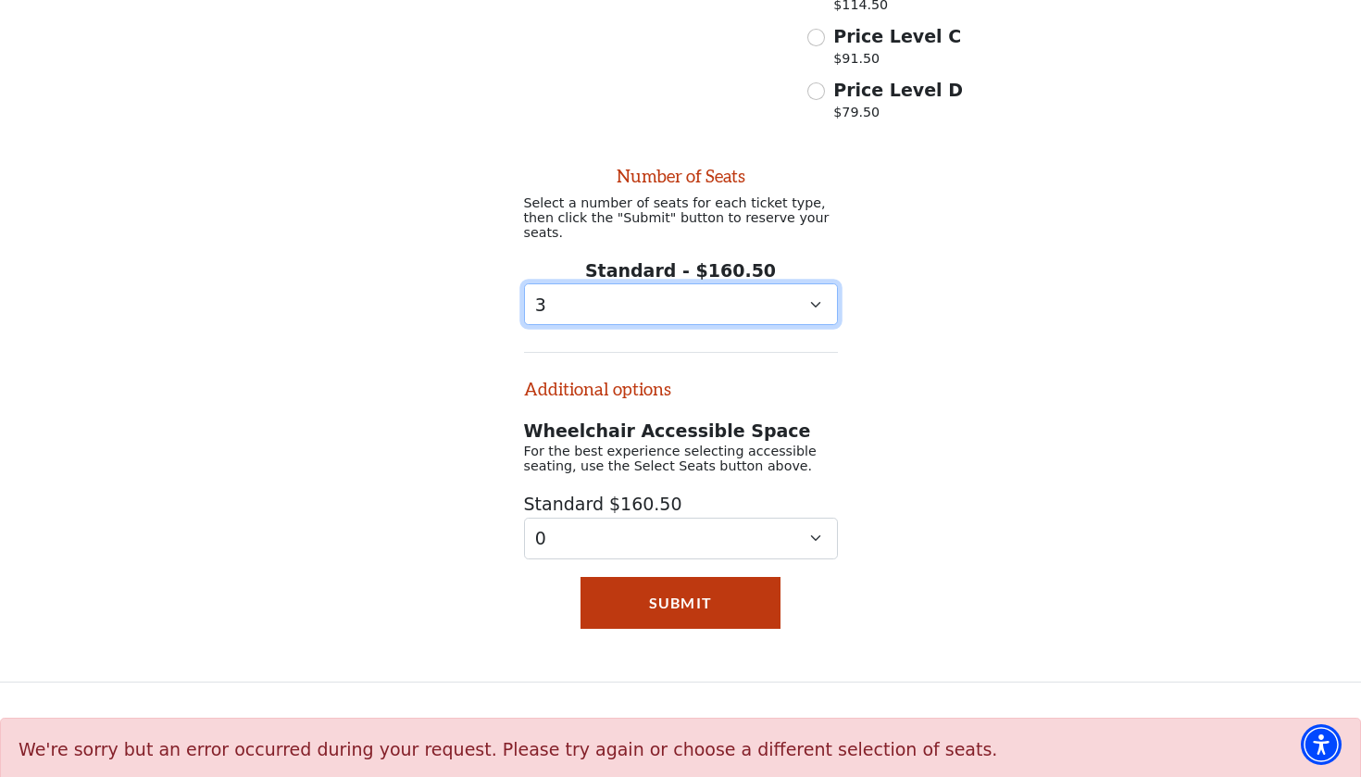
select select "4"
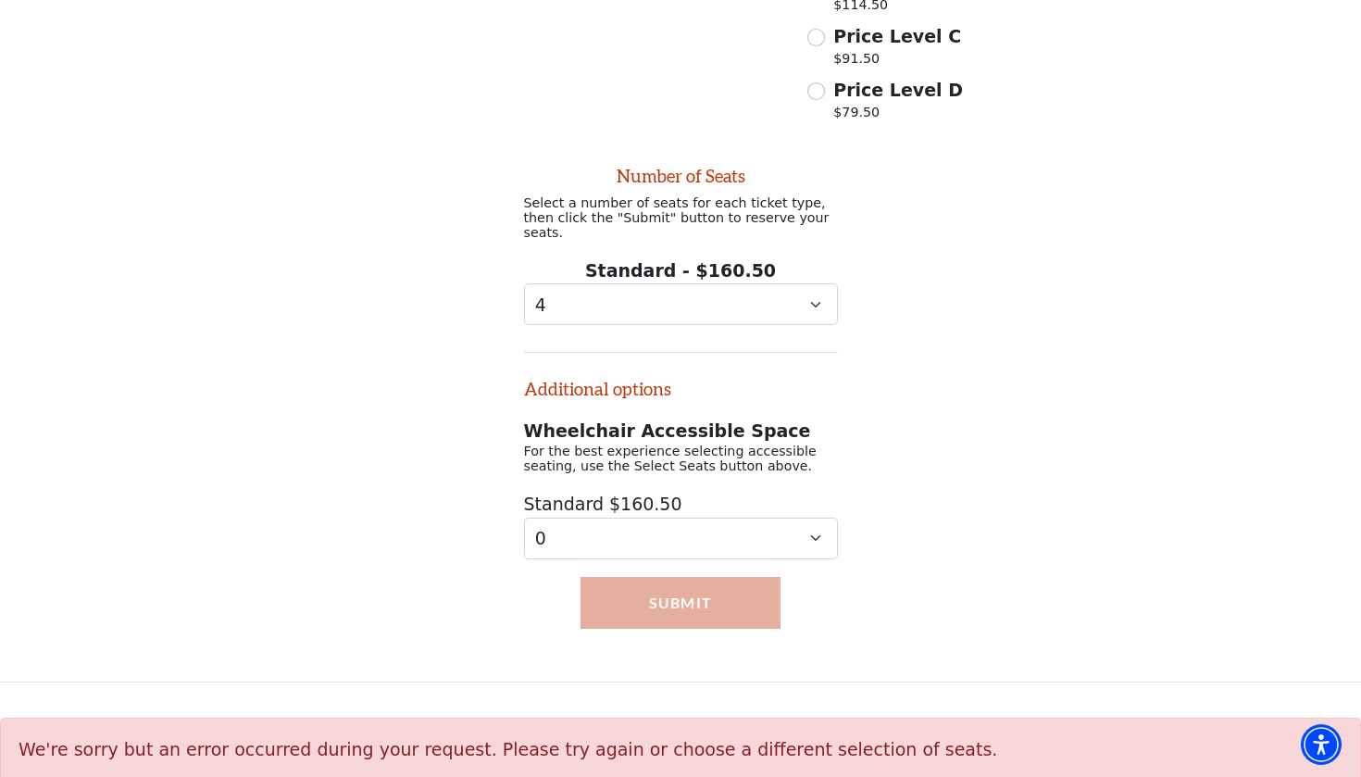
click at [702, 598] on button "Submit" at bounding box center [681, 603] width 201 height 52
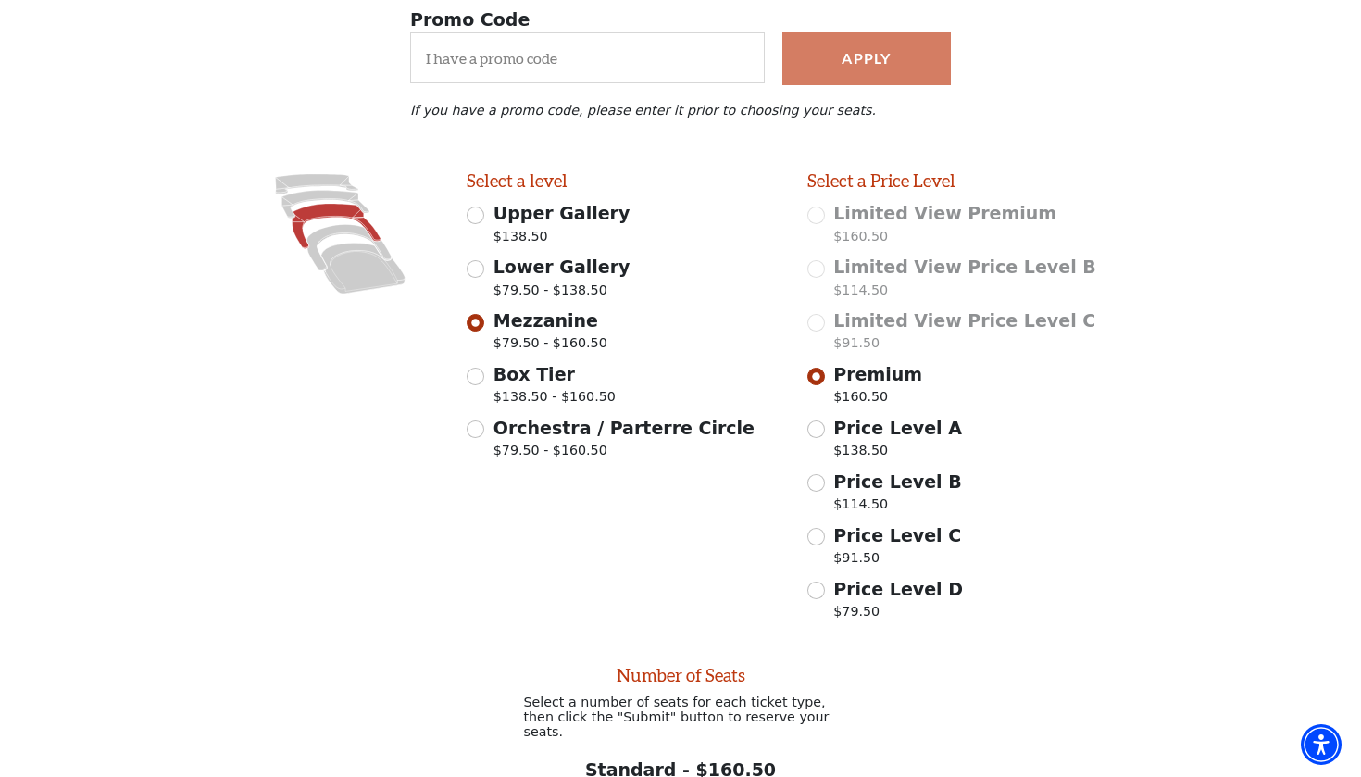
scroll to position [178, 0]
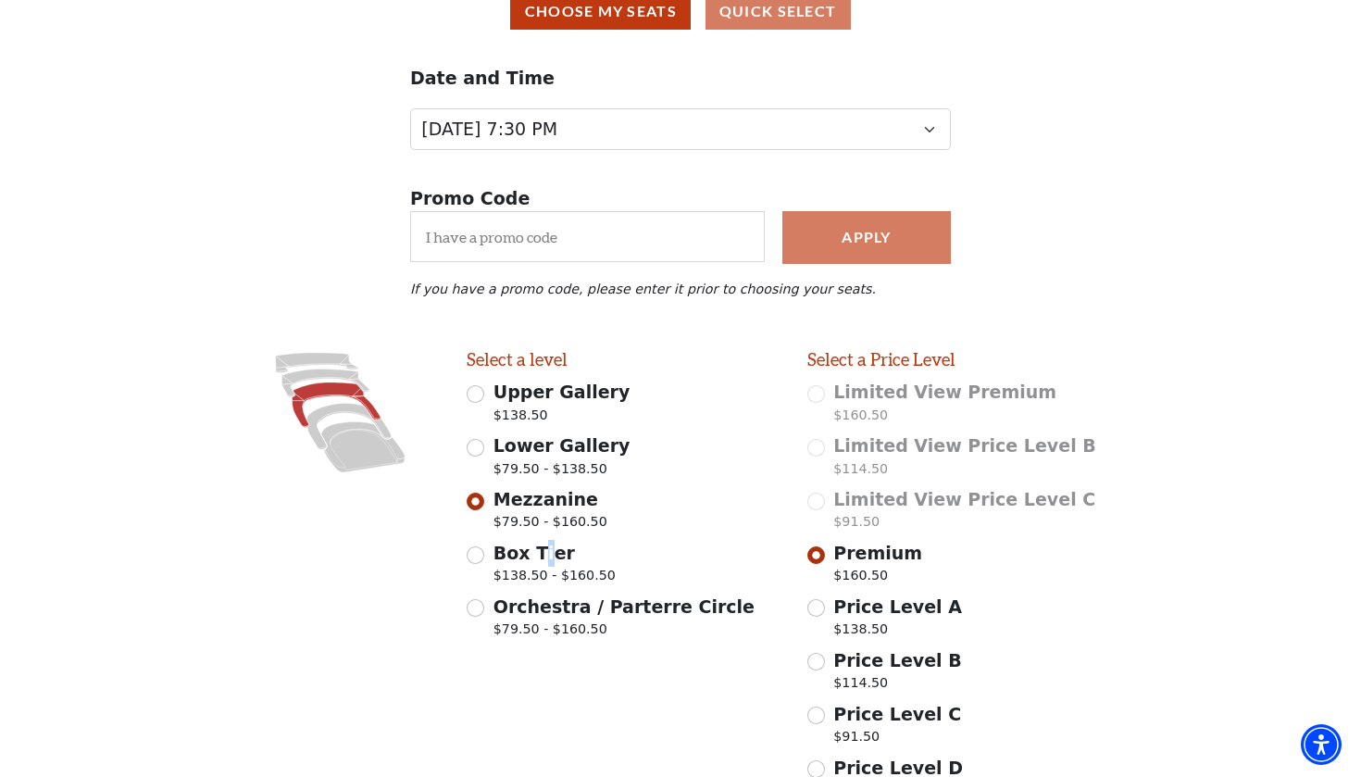
click at [542, 547] on span "Box Tier" at bounding box center [534, 553] width 81 height 20
click at [484, 547] on input "Box Tier $138.50 - $160.50" at bounding box center [476, 555] width 18 height 18
radio input "true"
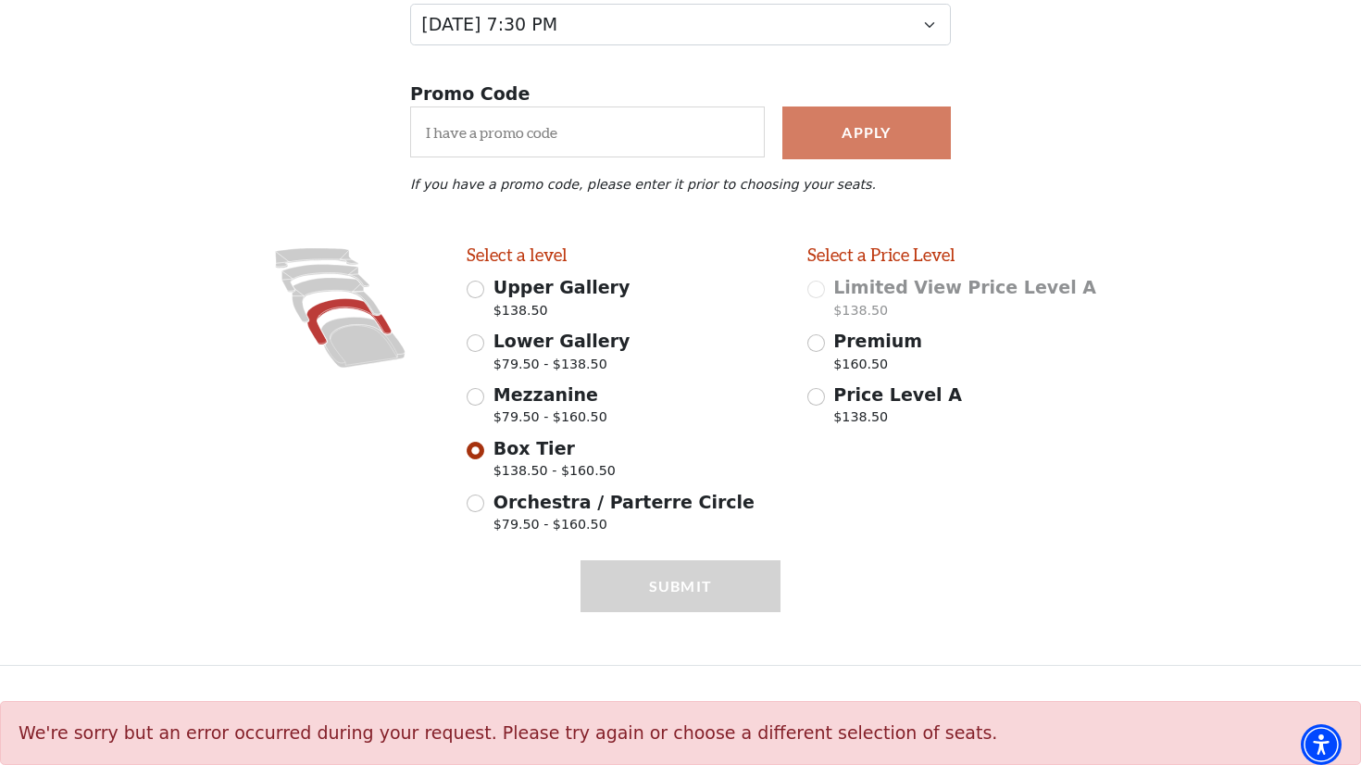
click at [833, 344] on span "Premium" at bounding box center [877, 341] width 89 height 20
click at [825, 344] on input "Premium $160.50" at bounding box center [817, 343] width 18 height 18
radio input "true"
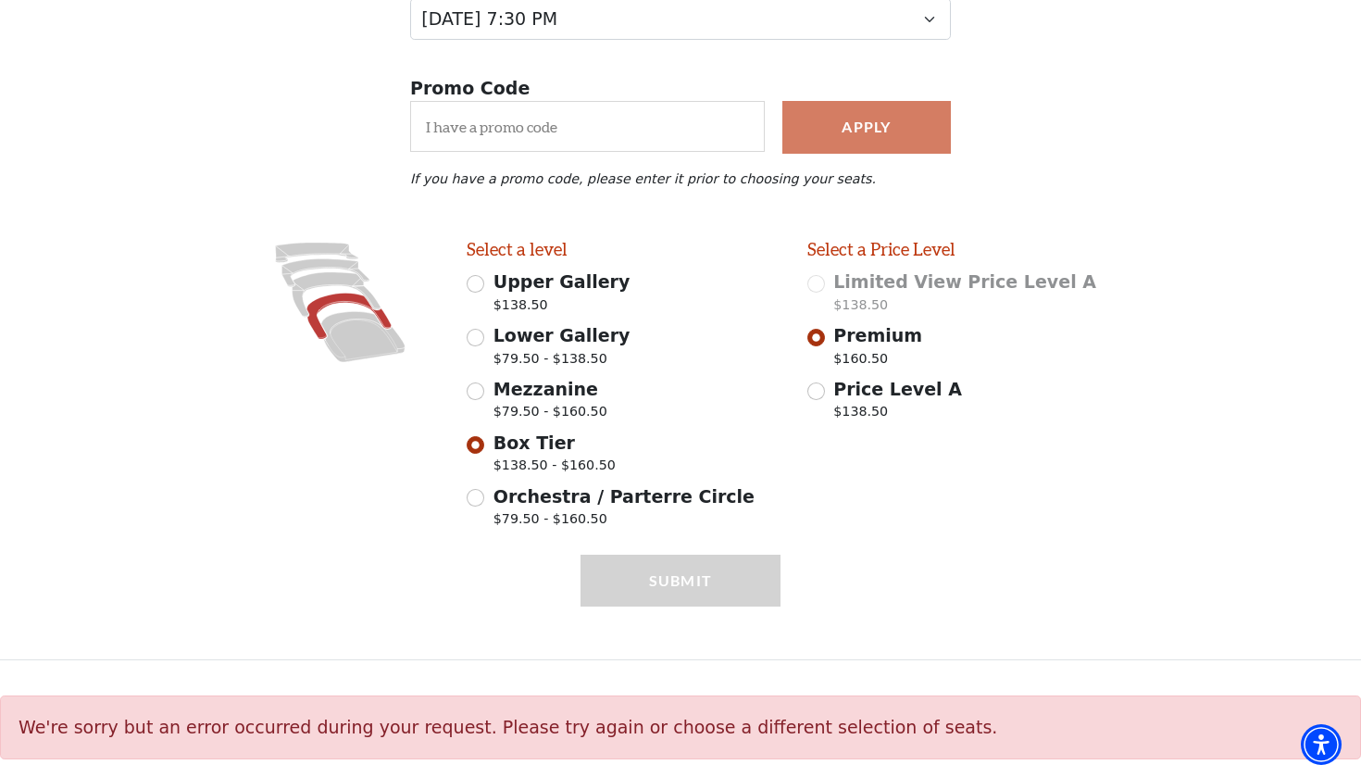
select select "4"
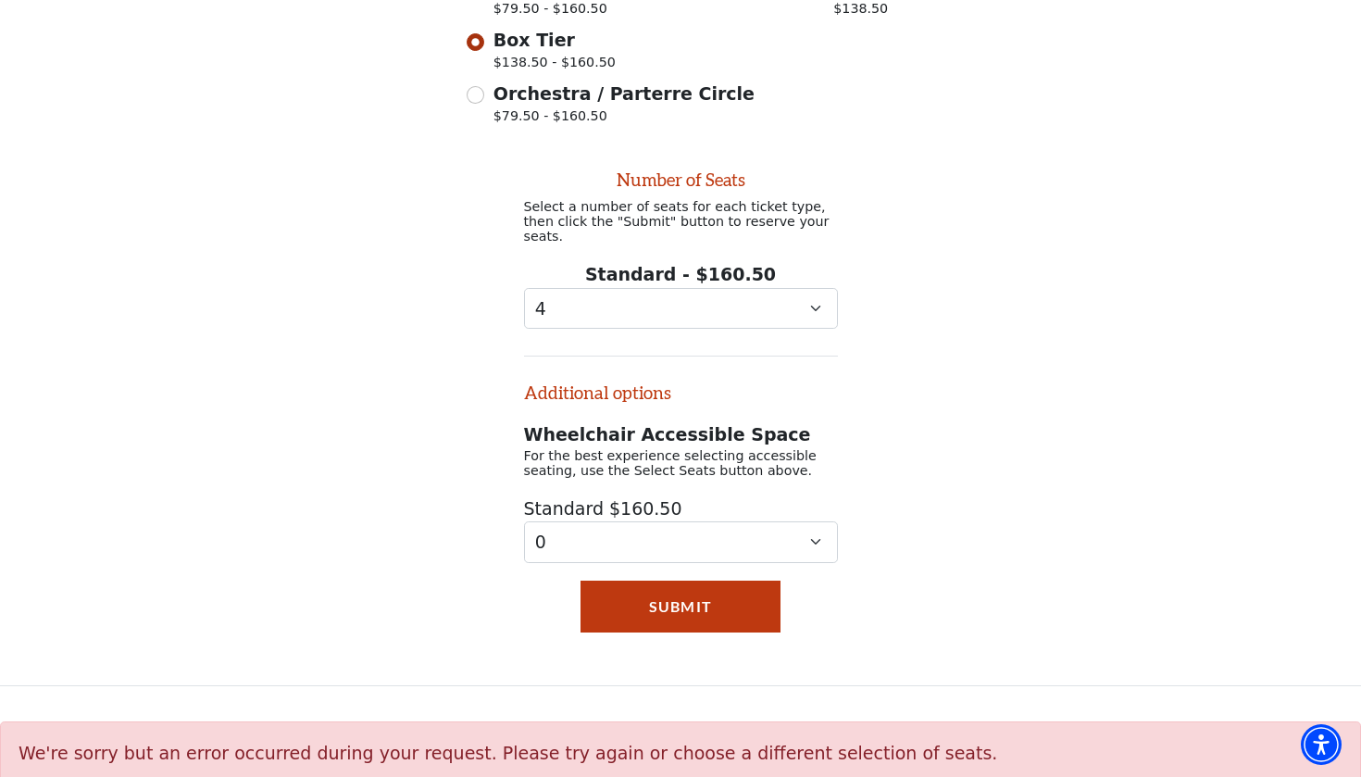
scroll to position [696, 0]
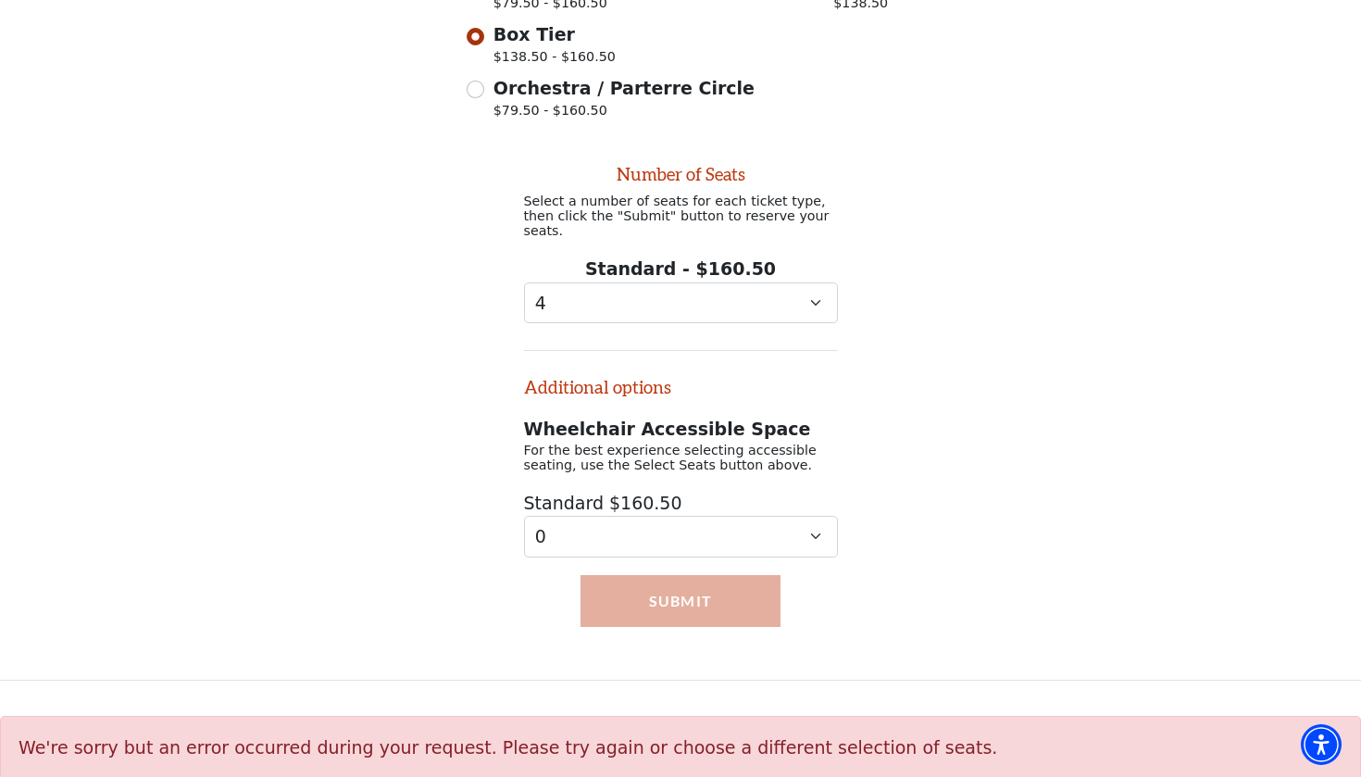
click at [708, 575] on button "Submit" at bounding box center [681, 601] width 201 height 52
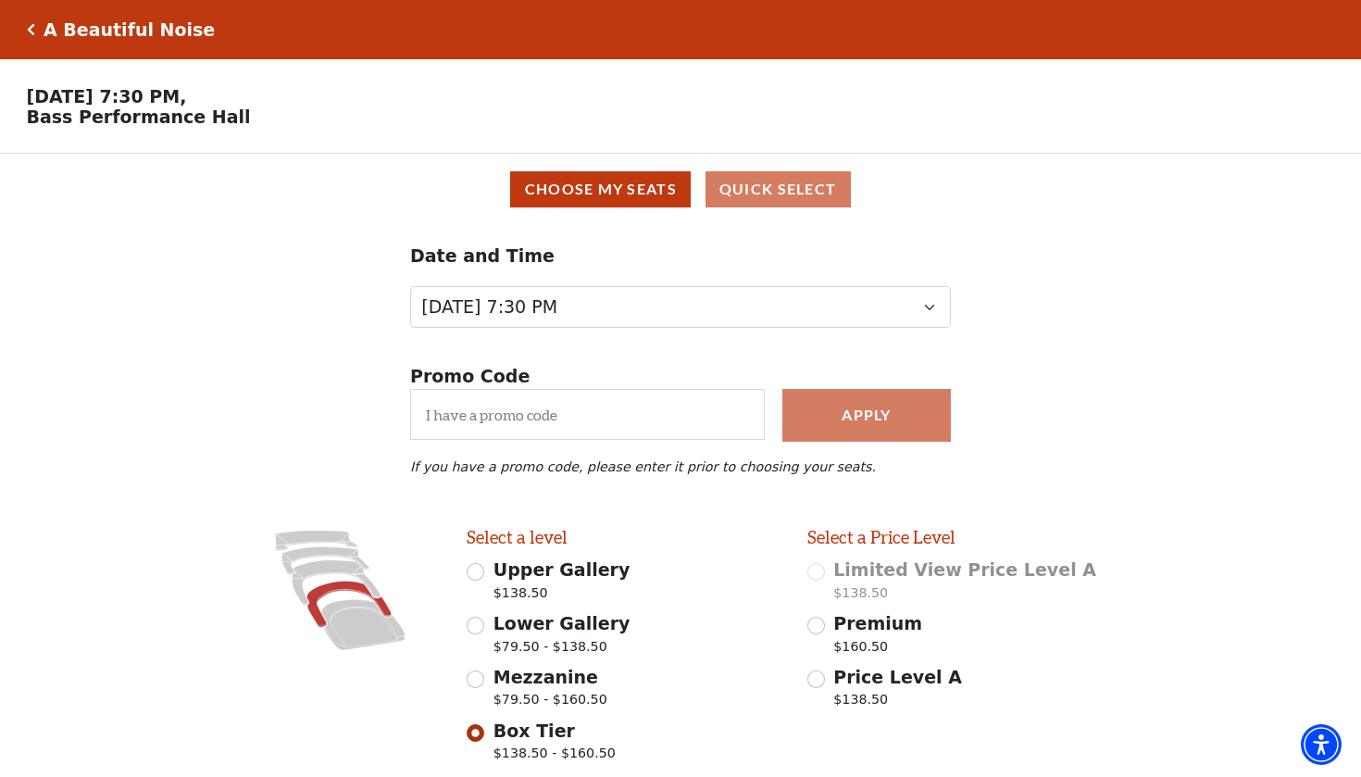
scroll to position [0, 0]
click at [35, 30] on div "A Beautiful Noise" at bounding box center [125, 29] width 181 height 21
click at [31, 32] on icon "Click here to go back to filters" at bounding box center [31, 29] width 8 height 13
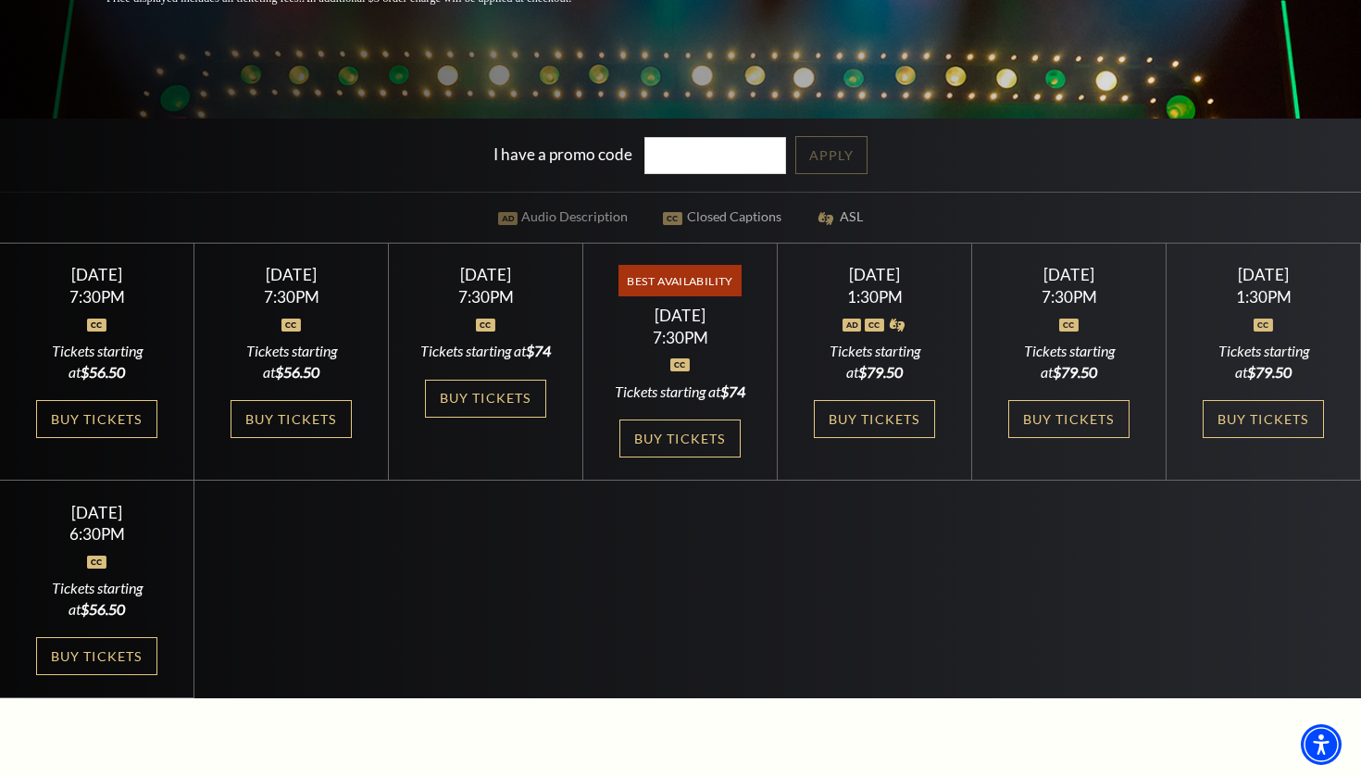
scroll to position [491, 0]
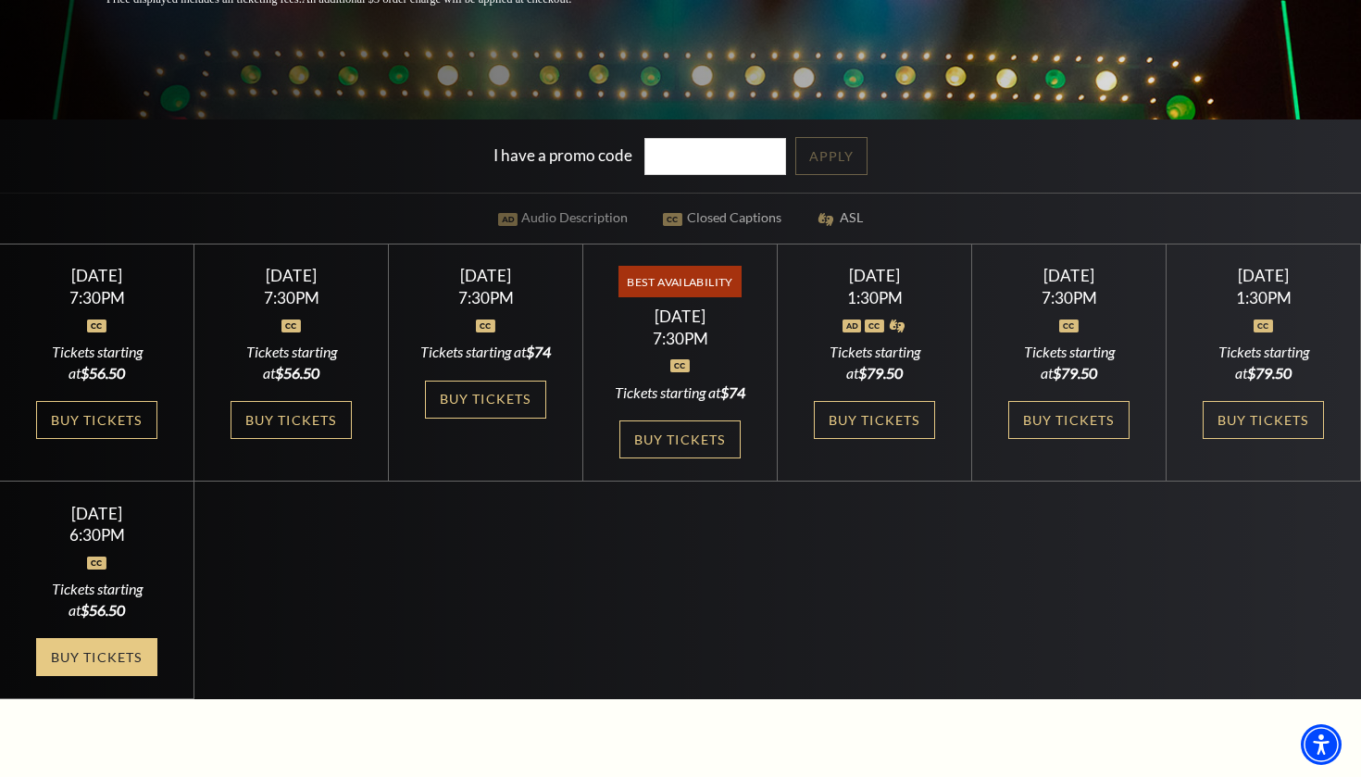
click at [107, 658] on link "Buy Tickets" at bounding box center [96, 657] width 120 height 38
click at [123, 659] on link "Buy Tickets" at bounding box center [96, 657] width 120 height 38
click at [1052, 439] on link "Buy Tickets" at bounding box center [1069, 420] width 120 height 38
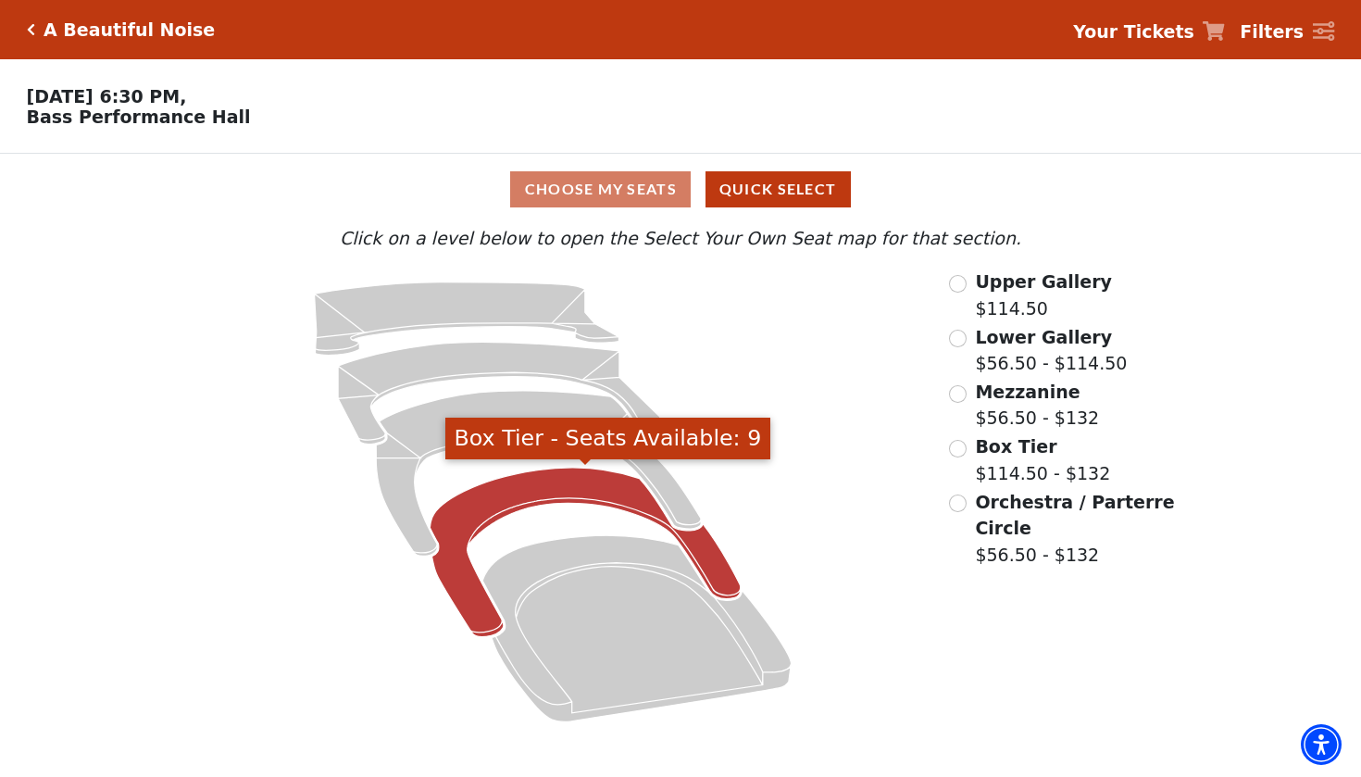
click at [572, 480] on icon "Box Tier - Seats Available: 9" at bounding box center [585, 552] width 311 height 169
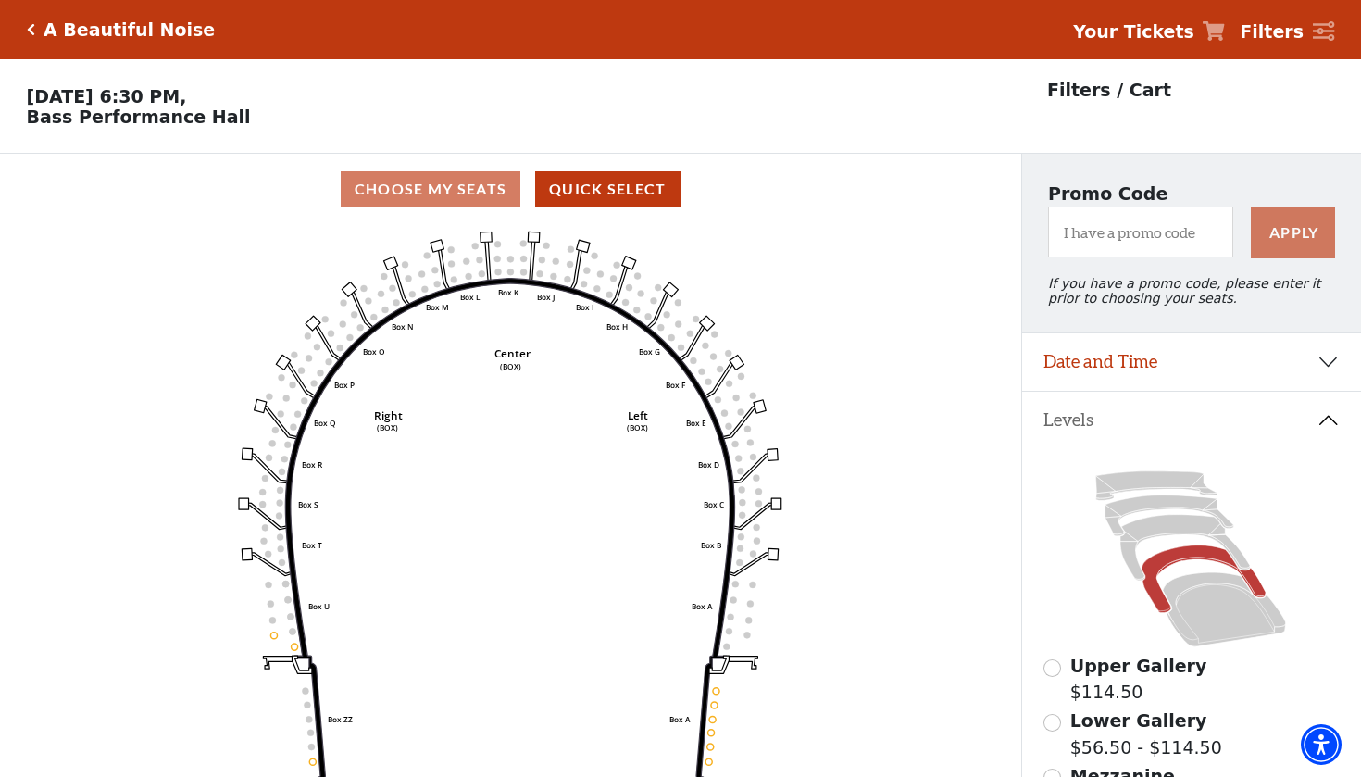
scroll to position [86, 0]
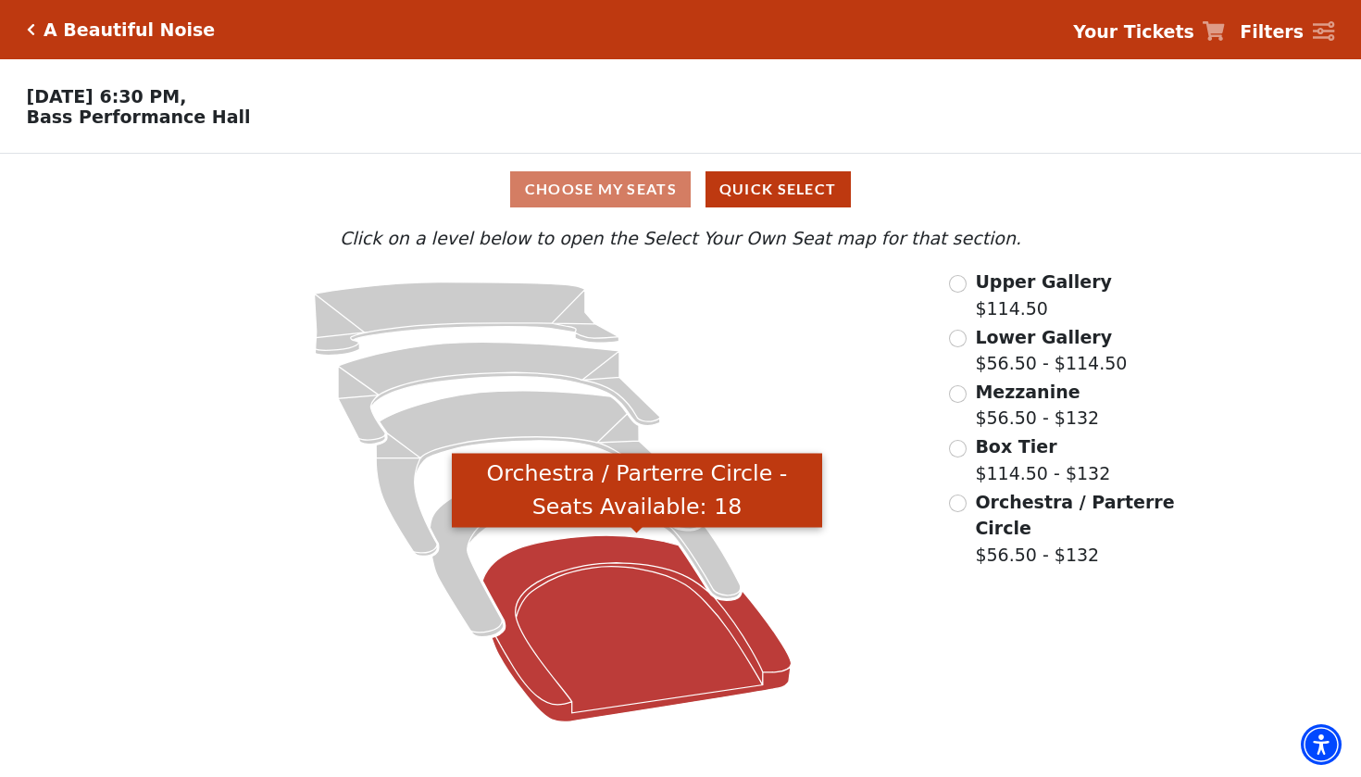
click at [622, 640] on icon "Orchestra / Parterre Circle - Seats Available: 18" at bounding box center [636, 629] width 309 height 186
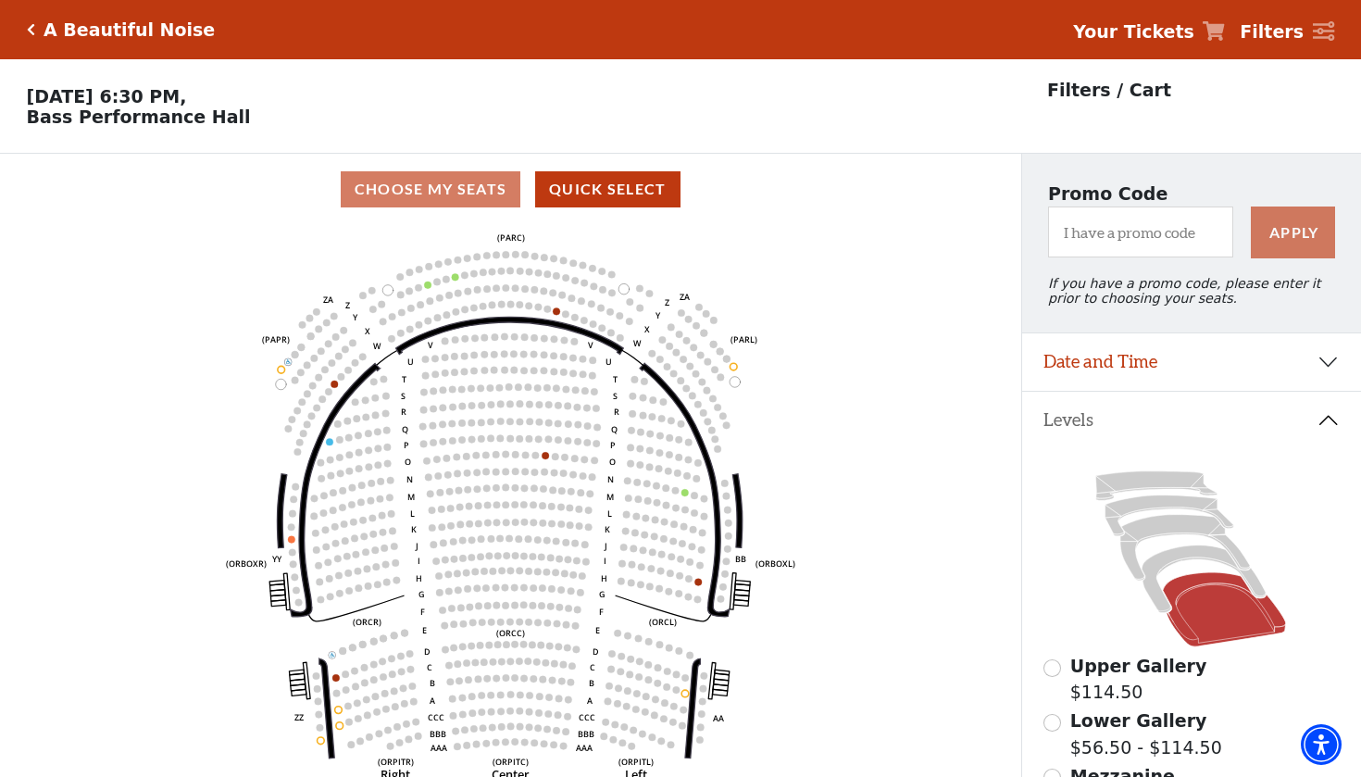
scroll to position [86, 0]
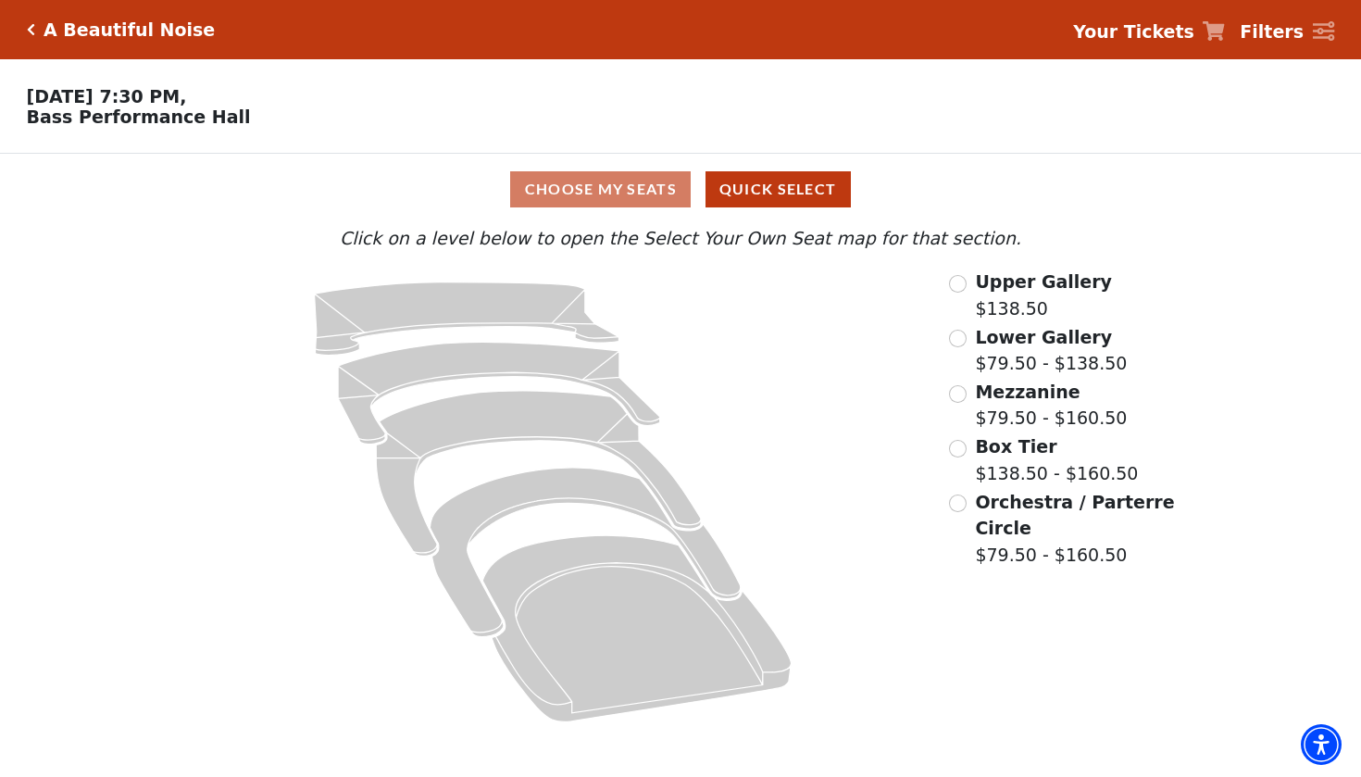
click at [958, 451] on input "Box Tier$138.50 - $160.50\a" at bounding box center [958, 449] width 18 height 18
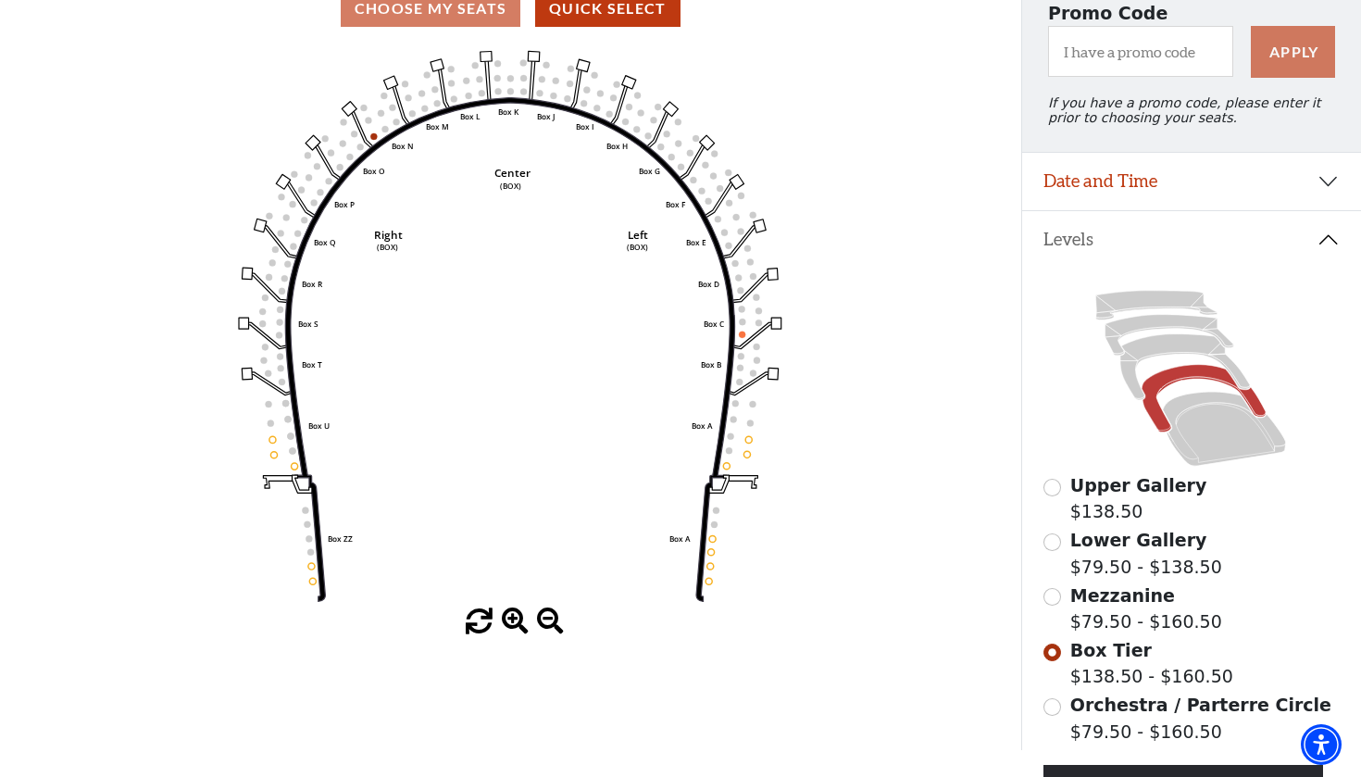
scroll to position [219, 0]
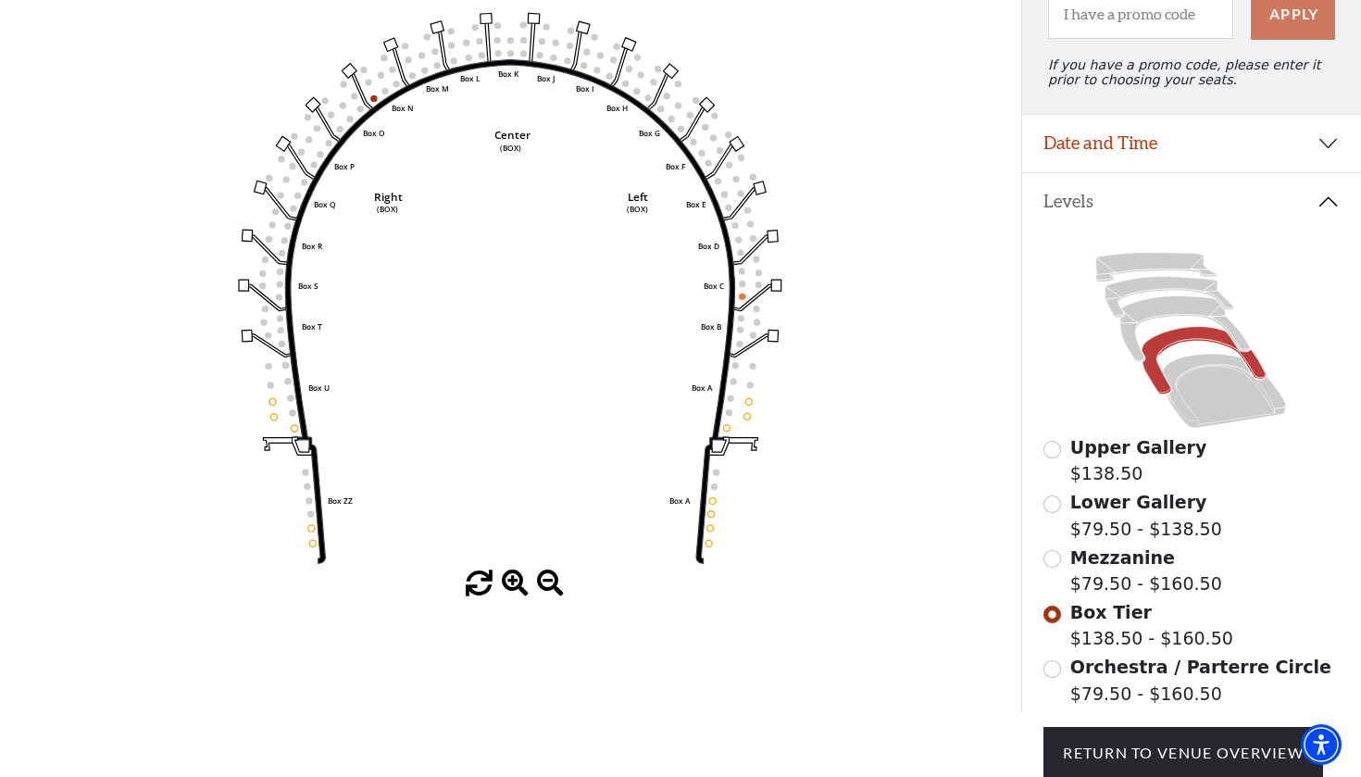
click at [1055, 670] on input "Orchestra / Parterre Circle$79.50 - $160.50\a" at bounding box center [1053, 669] width 18 height 18
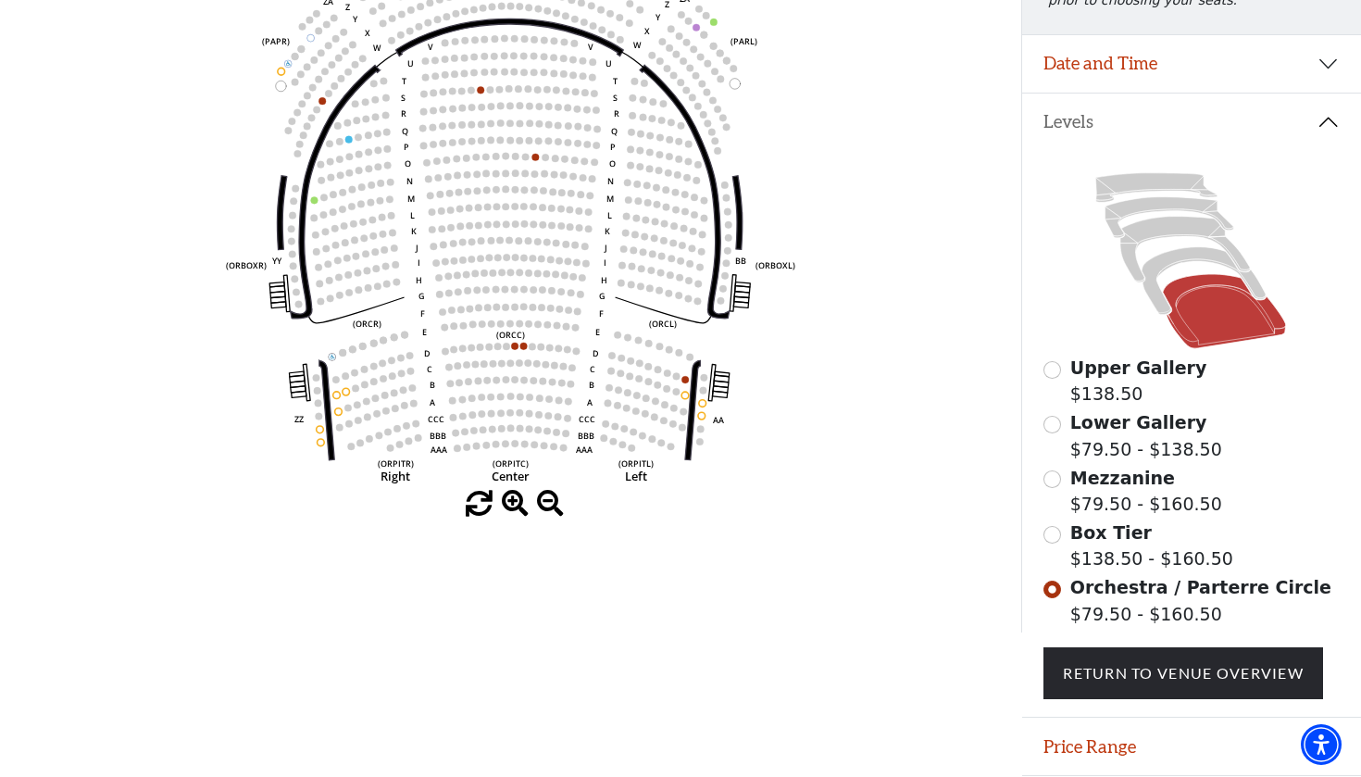
scroll to position [320, 0]
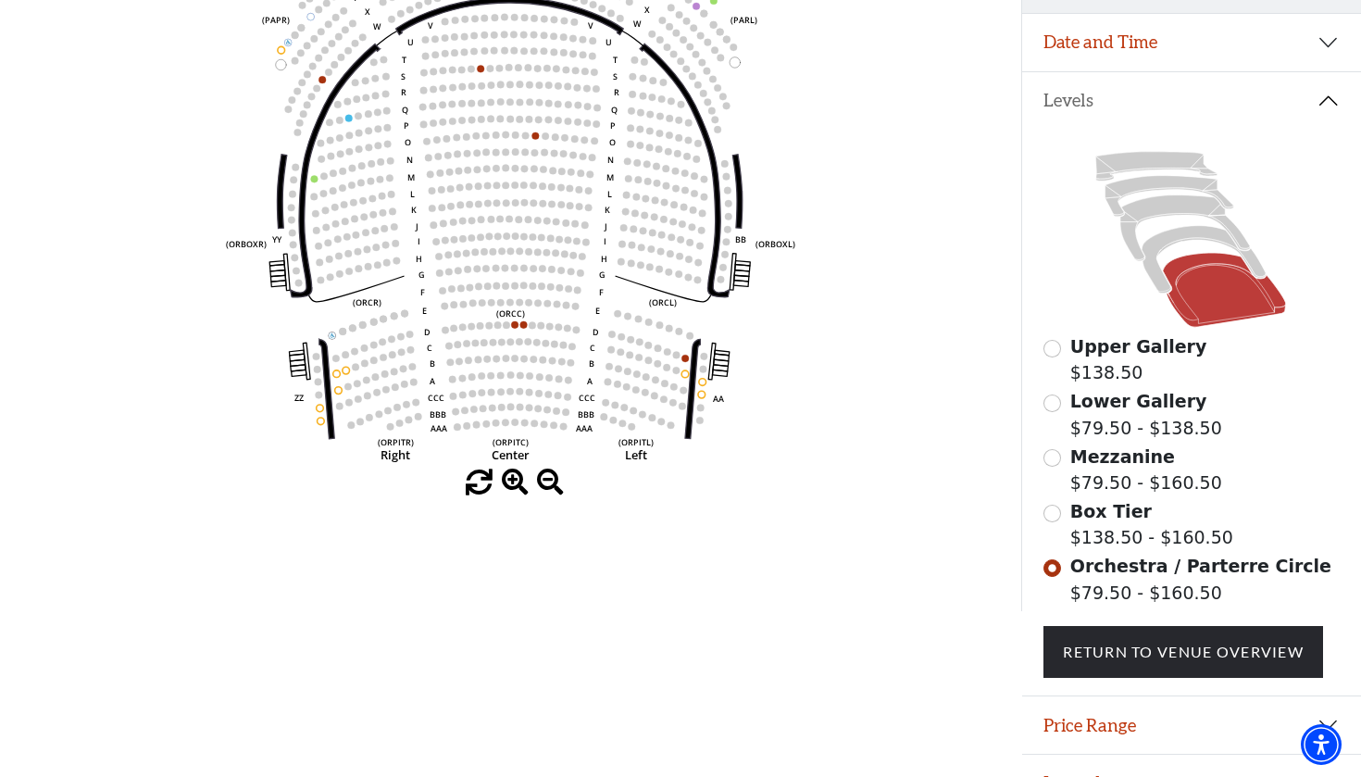
click at [1055, 515] on input "Box Tier$138.50 - $160.50\a" at bounding box center [1053, 514] width 18 height 18
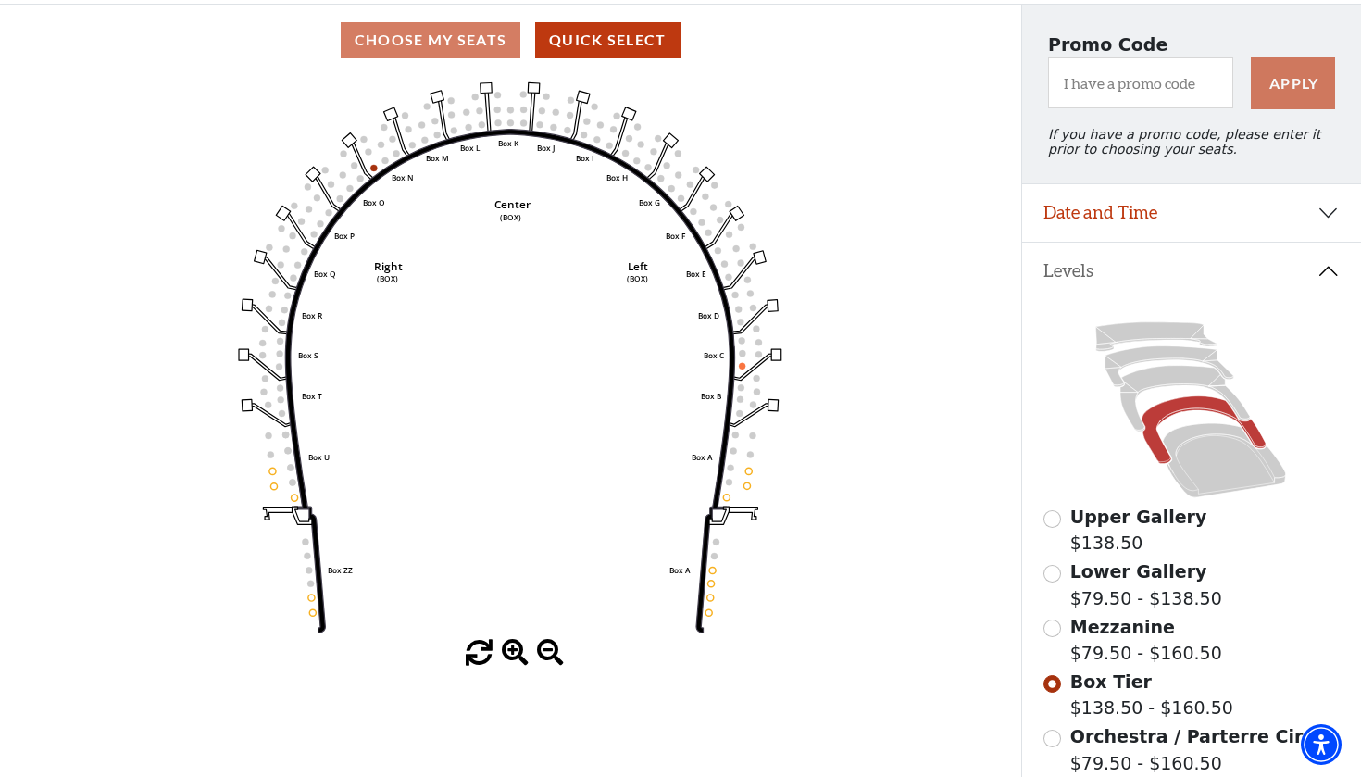
scroll to position [152, 0]
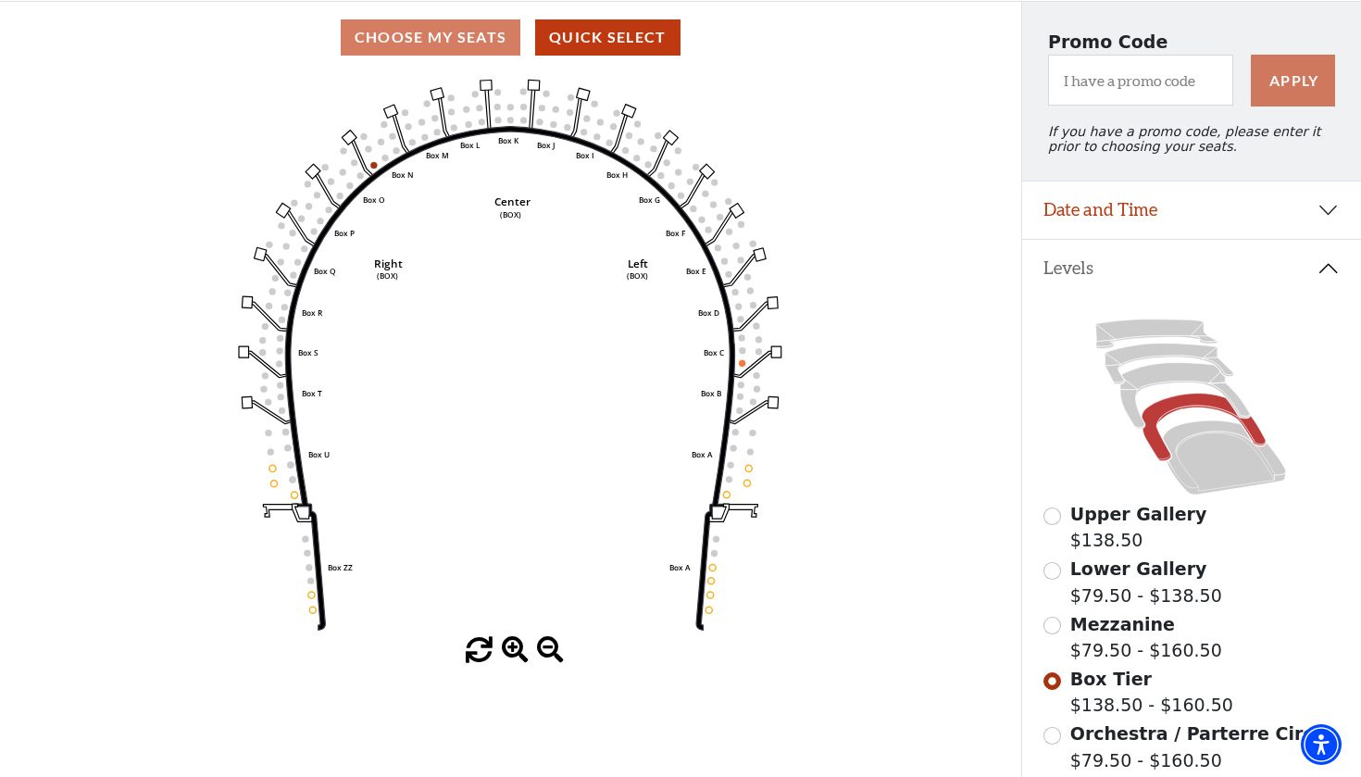
click at [1053, 742] on div "Orchestra / Parterre Circle $79.50 - $160.50" at bounding box center [1191, 746] width 295 height 53
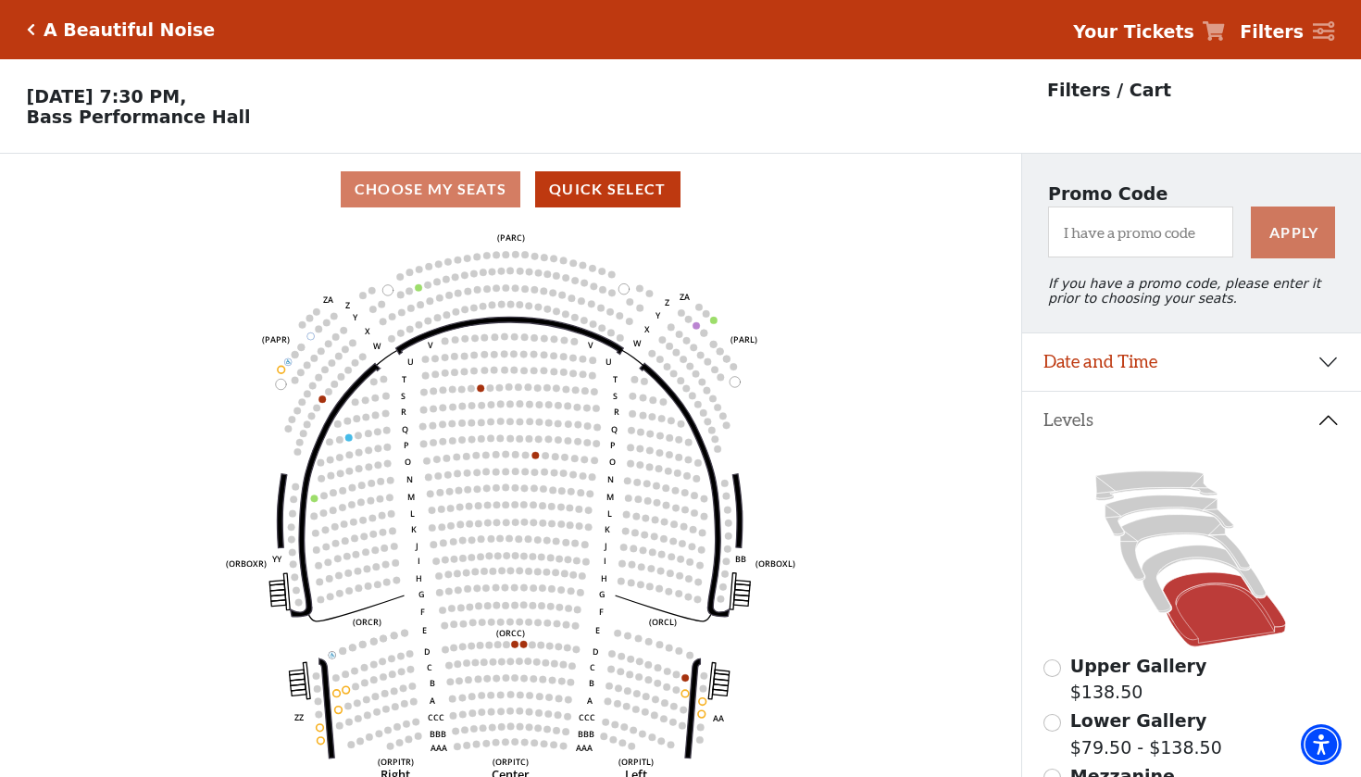
scroll to position [86, 0]
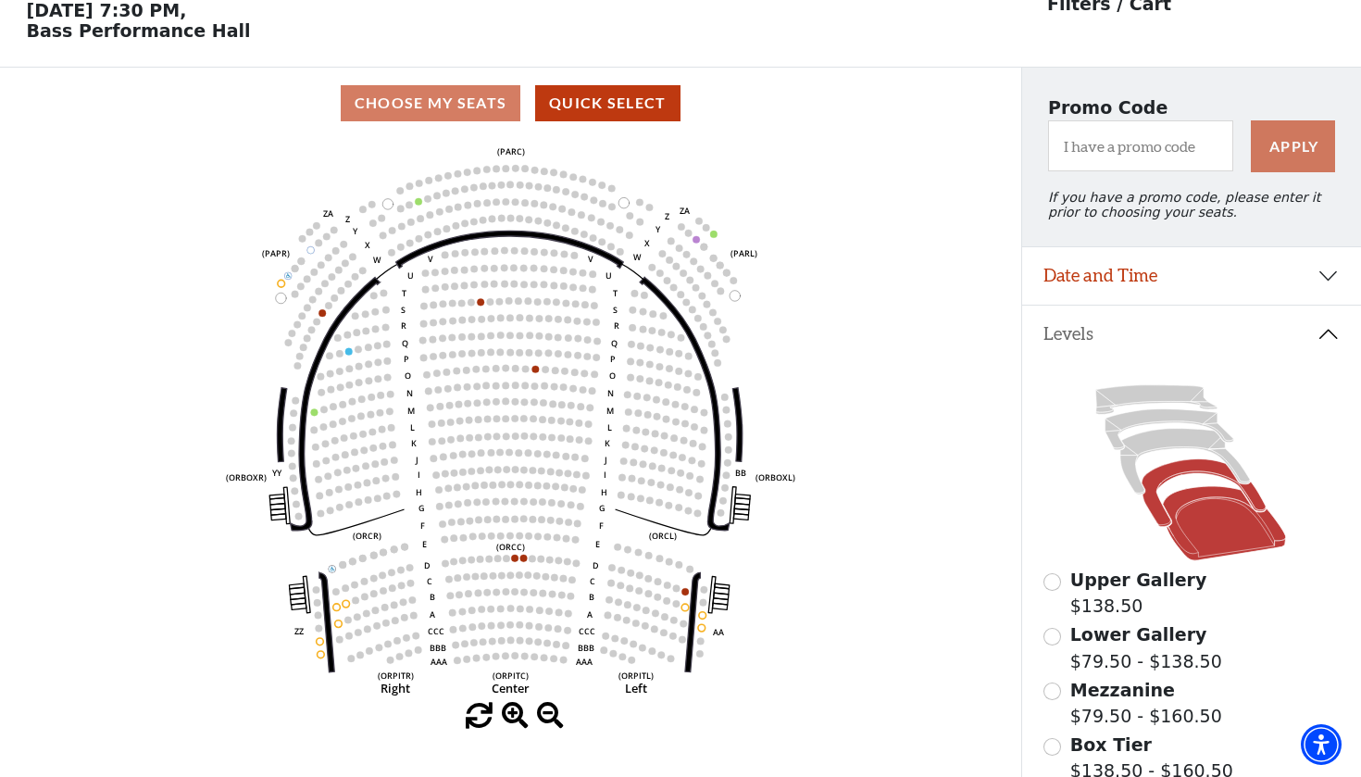
click at [1166, 470] on icon at bounding box center [1205, 493] width 124 height 68
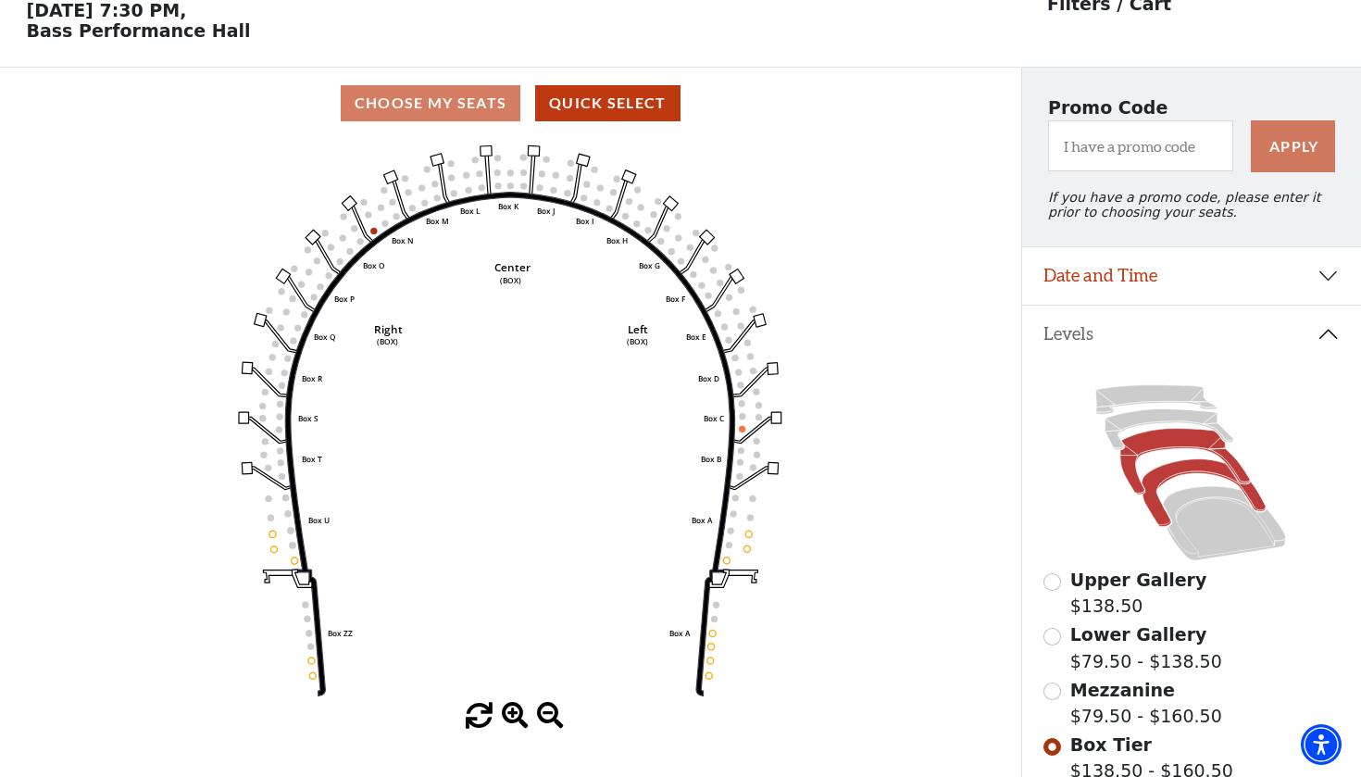
click at [1171, 439] on icon at bounding box center [1186, 462] width 130 height 66
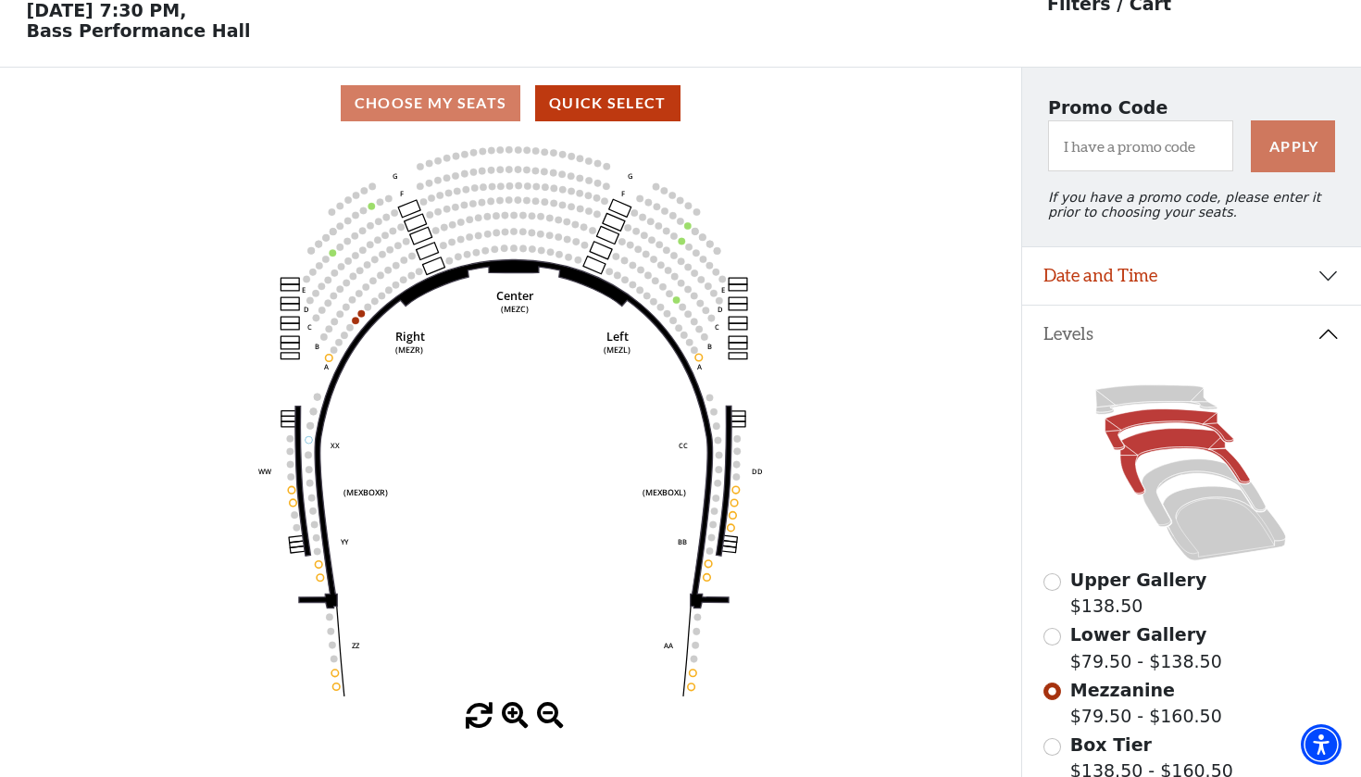
click at [1159, 416] on icon at bounding box center [1170, 429] width 129 height 41
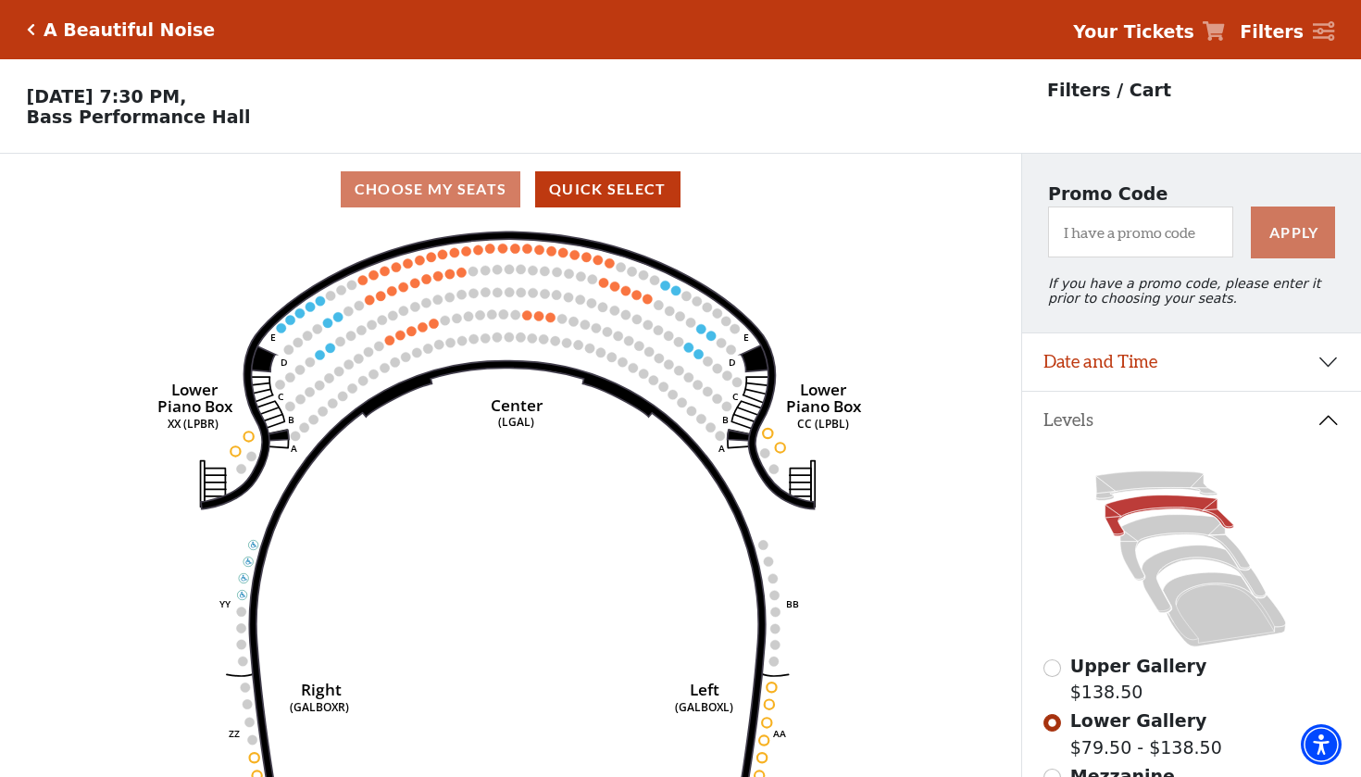
scroll to position [0, 0]
click at [1233, 614] on icon at bounding box center [1224, 610] width 123 height 74
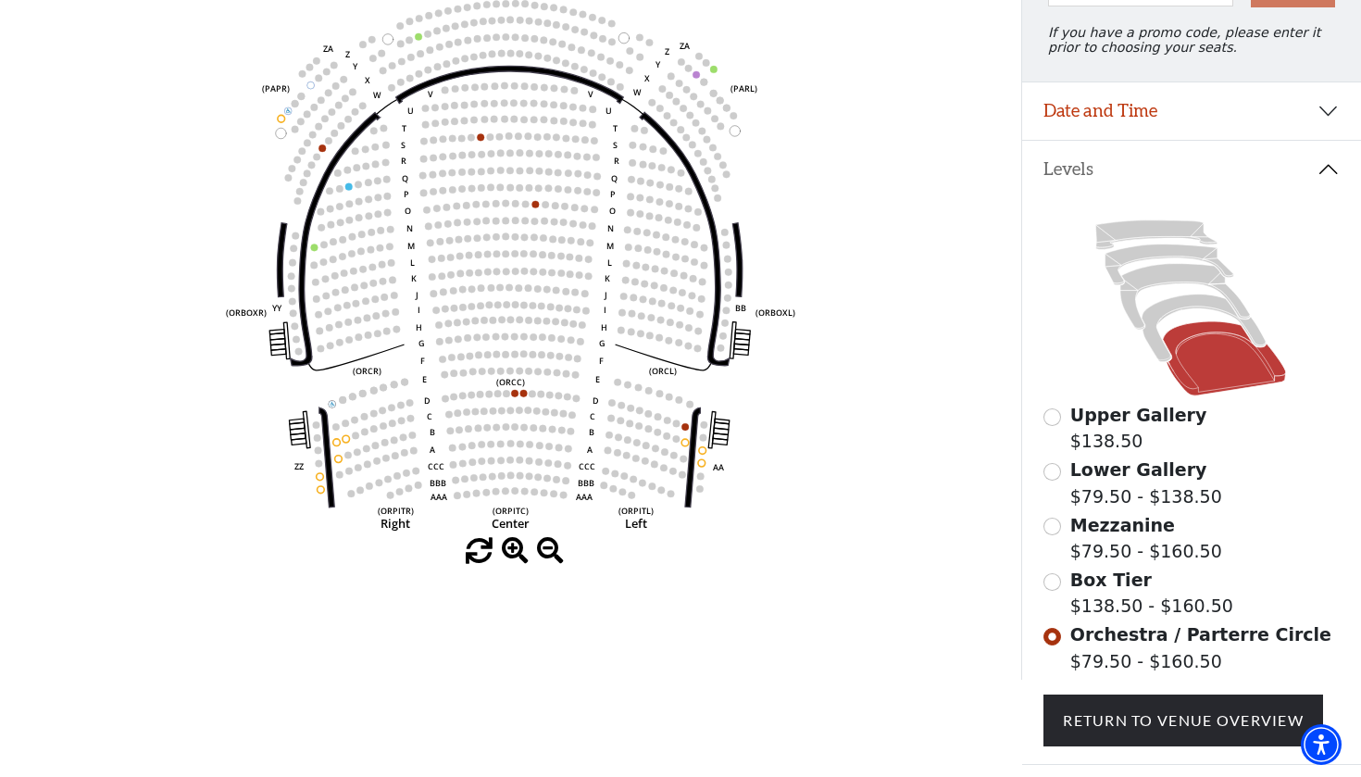
scroll to position [283, 0]
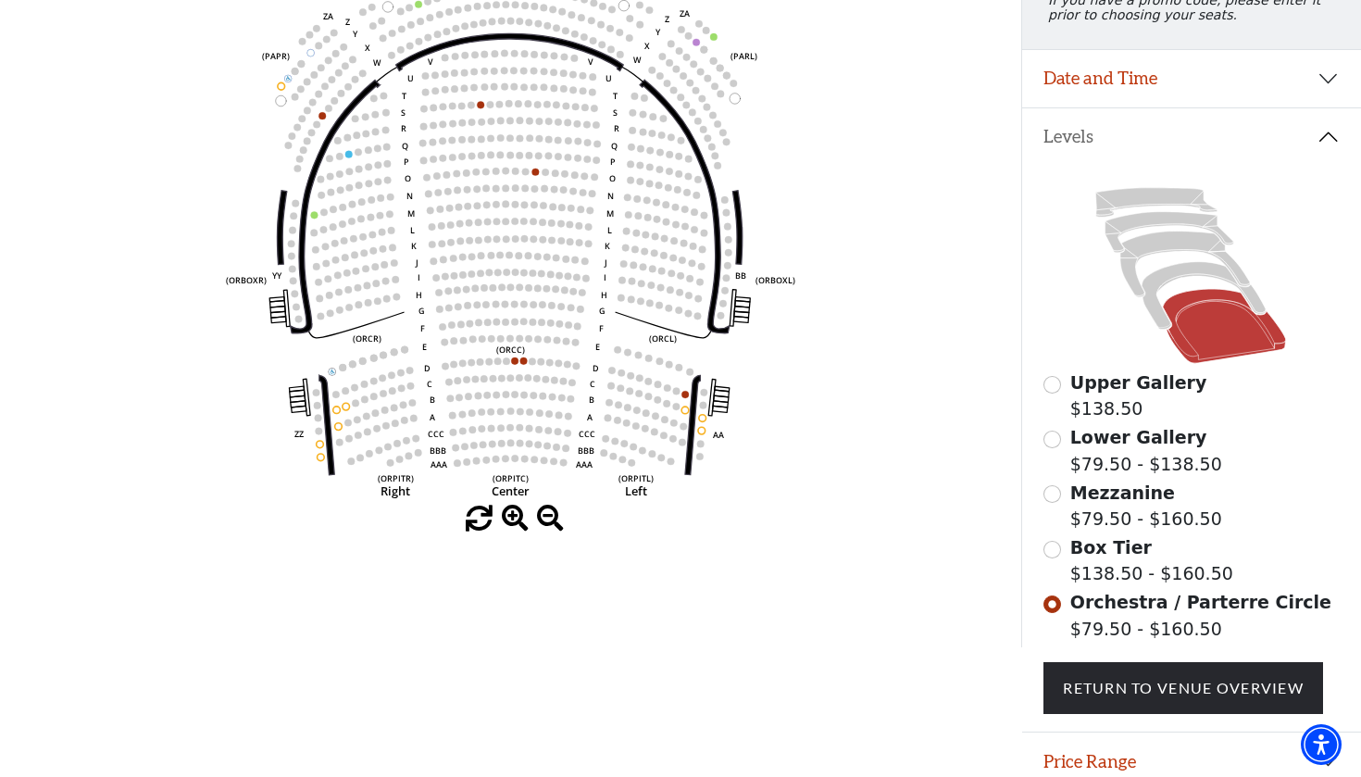
click at [1241, 94] on button "Date and Time" at bounding box center [1192, 78] width 340 height 57
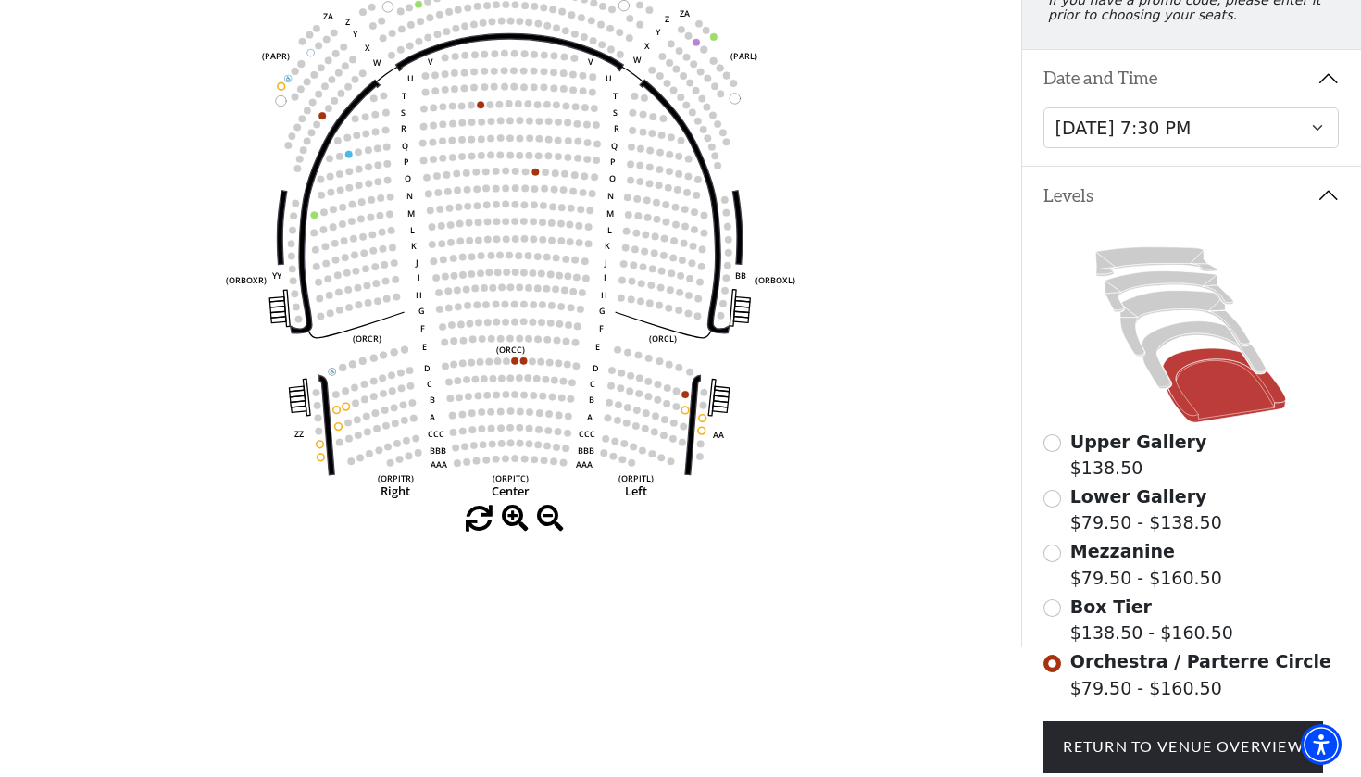
click at [1241, 91] on button "Date and Time" at bounding box center [1192, 78] width 340 height 57
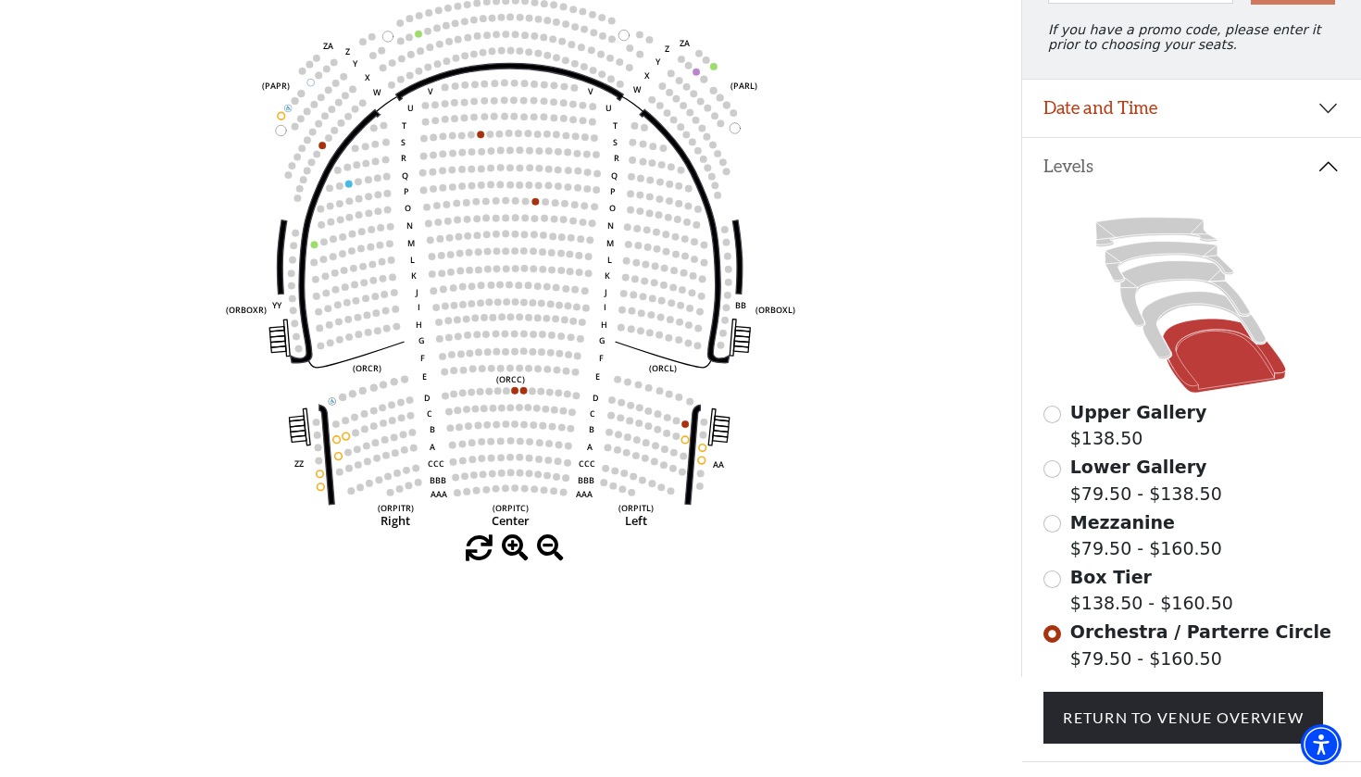
scroll to position [248, 0]
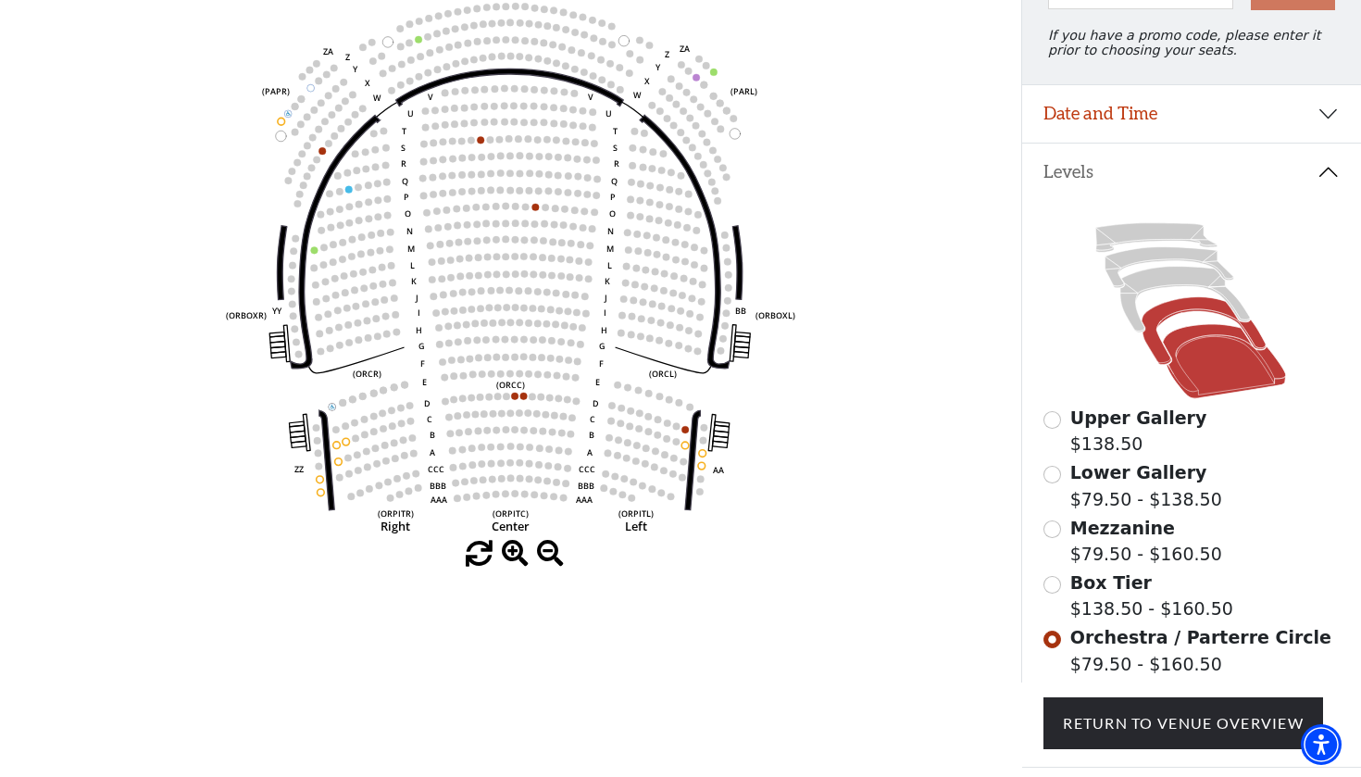
click at [1188, 308] on icon at bounding box center [1205, 331] width 124 height 68
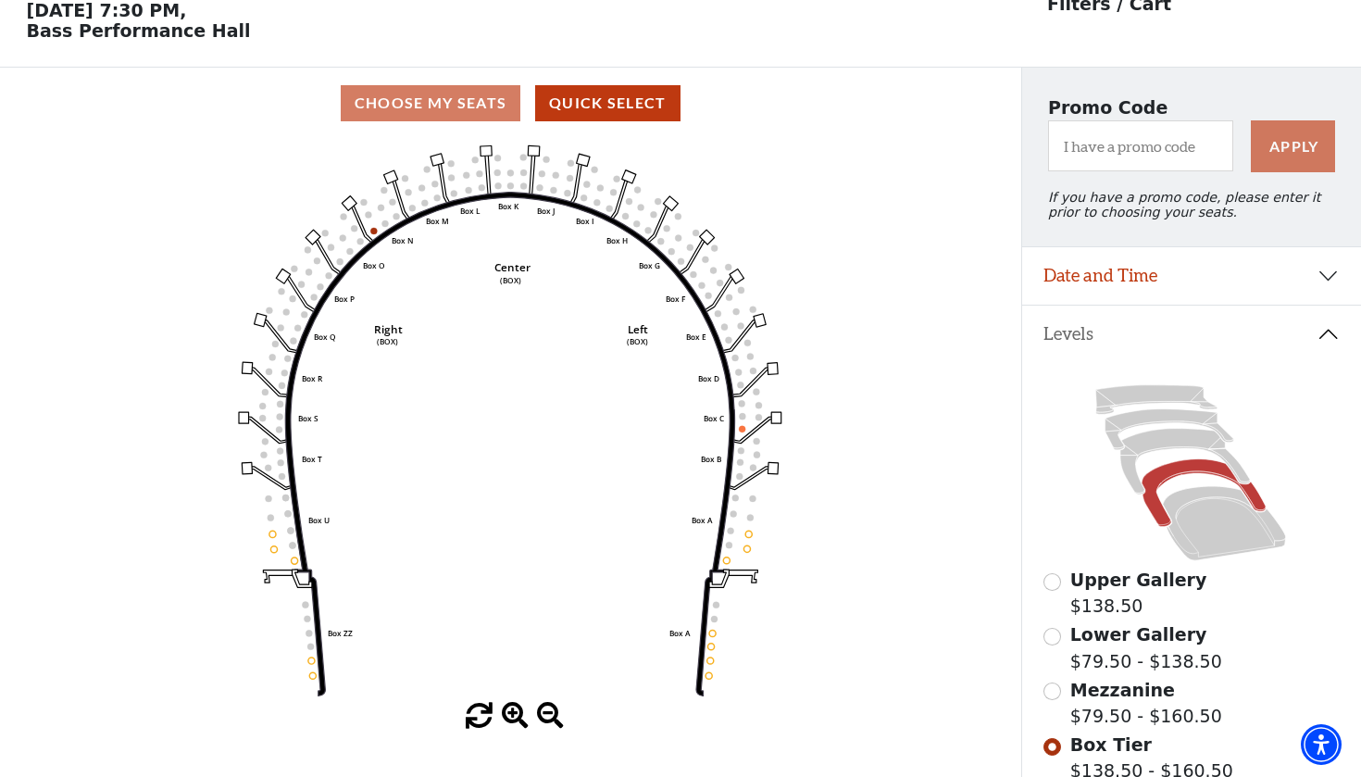
scroll to position [182, 0]
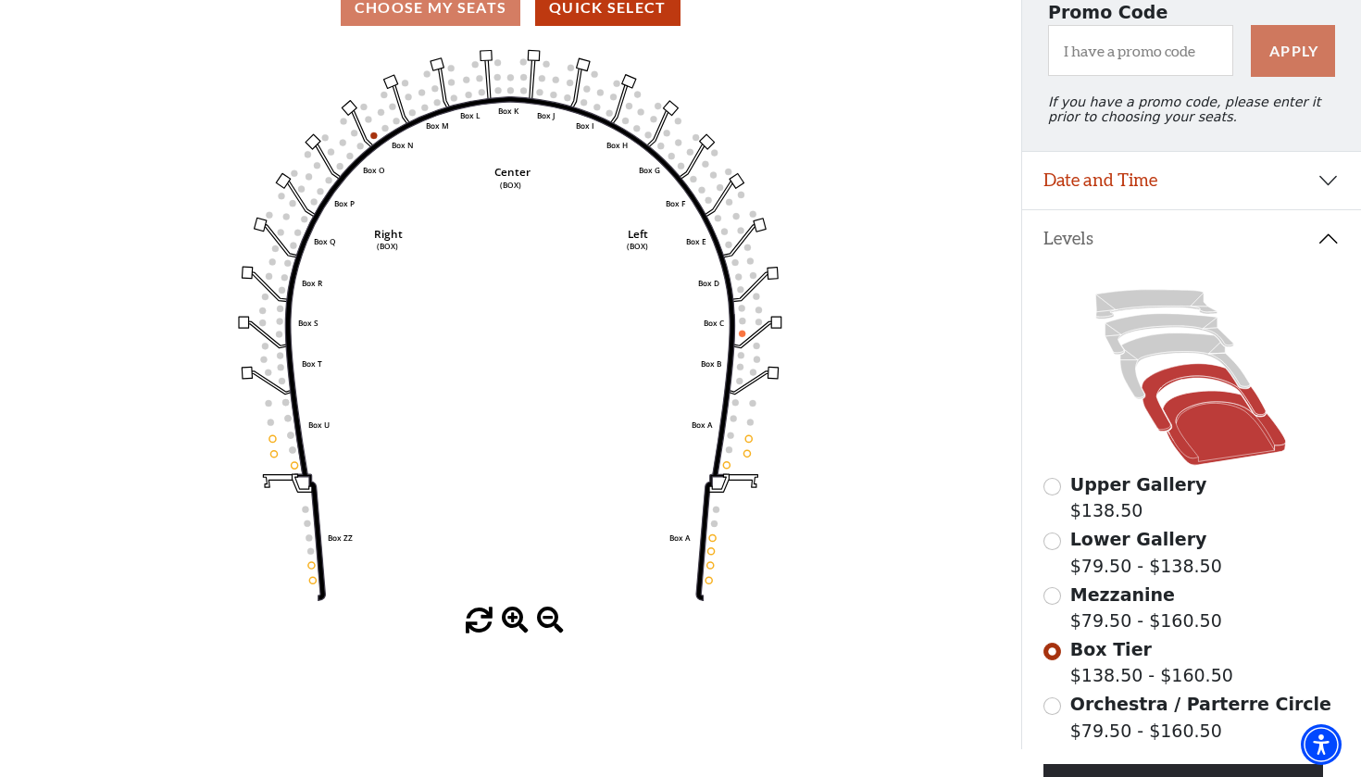
click at [1214, 428] on icon at bounding box center [1224, 429] width 123 height 74
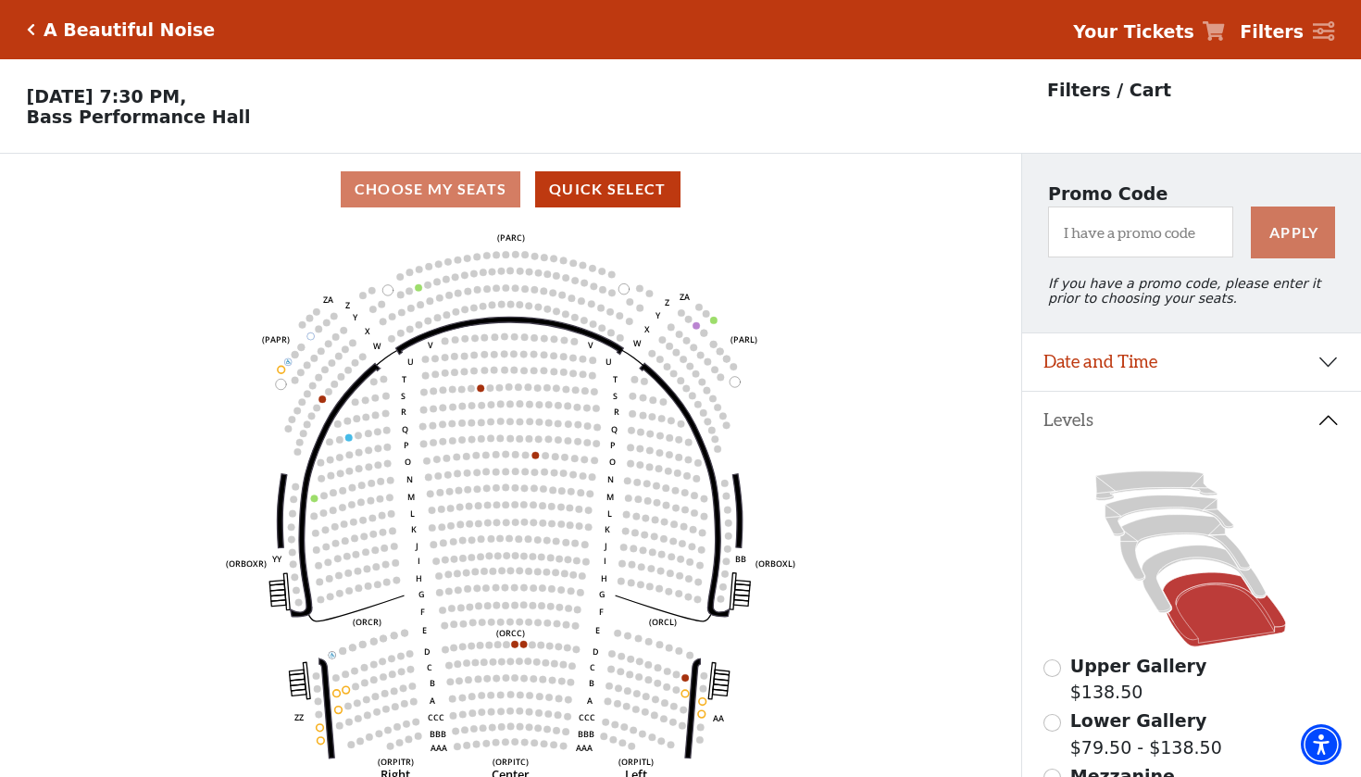
scroll to position [86, 0]
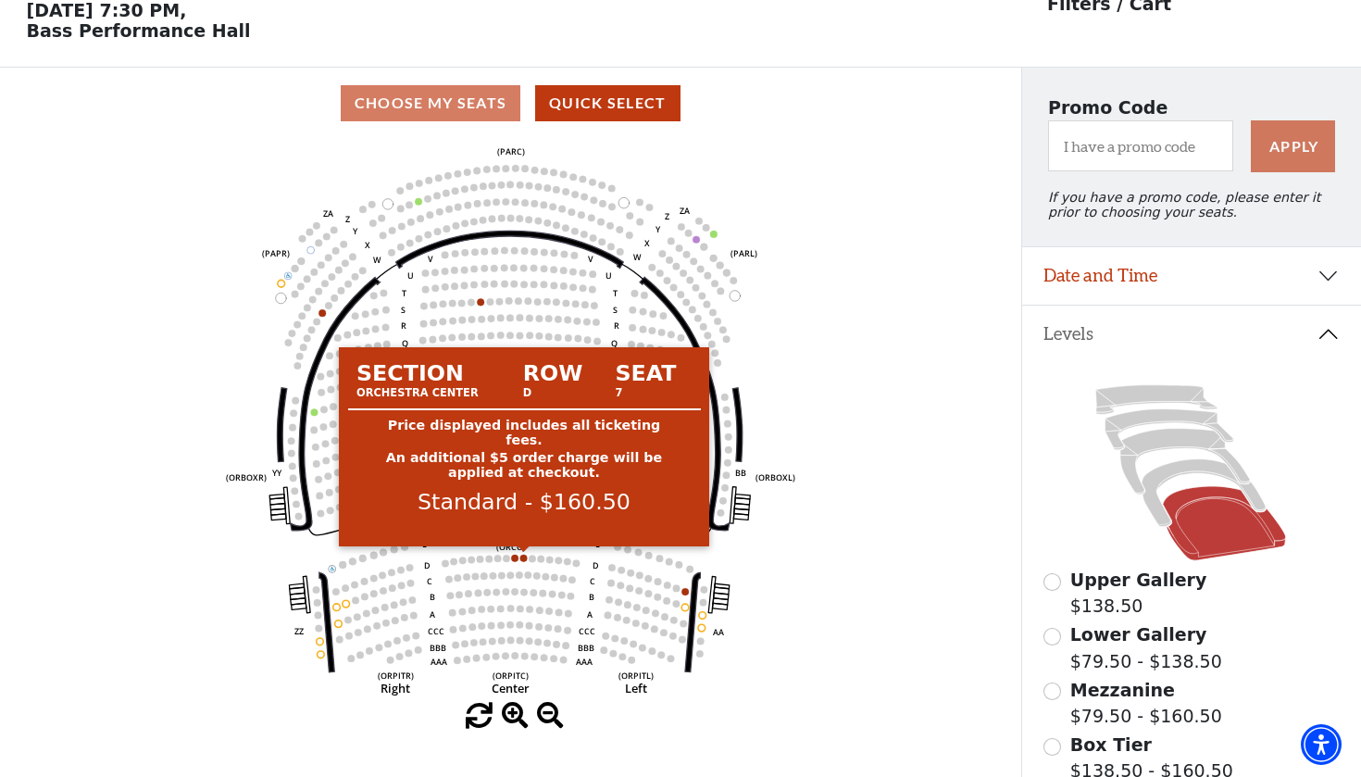
click at [522, 557] on circle at bounding box center [523, 558] width 7 height 7
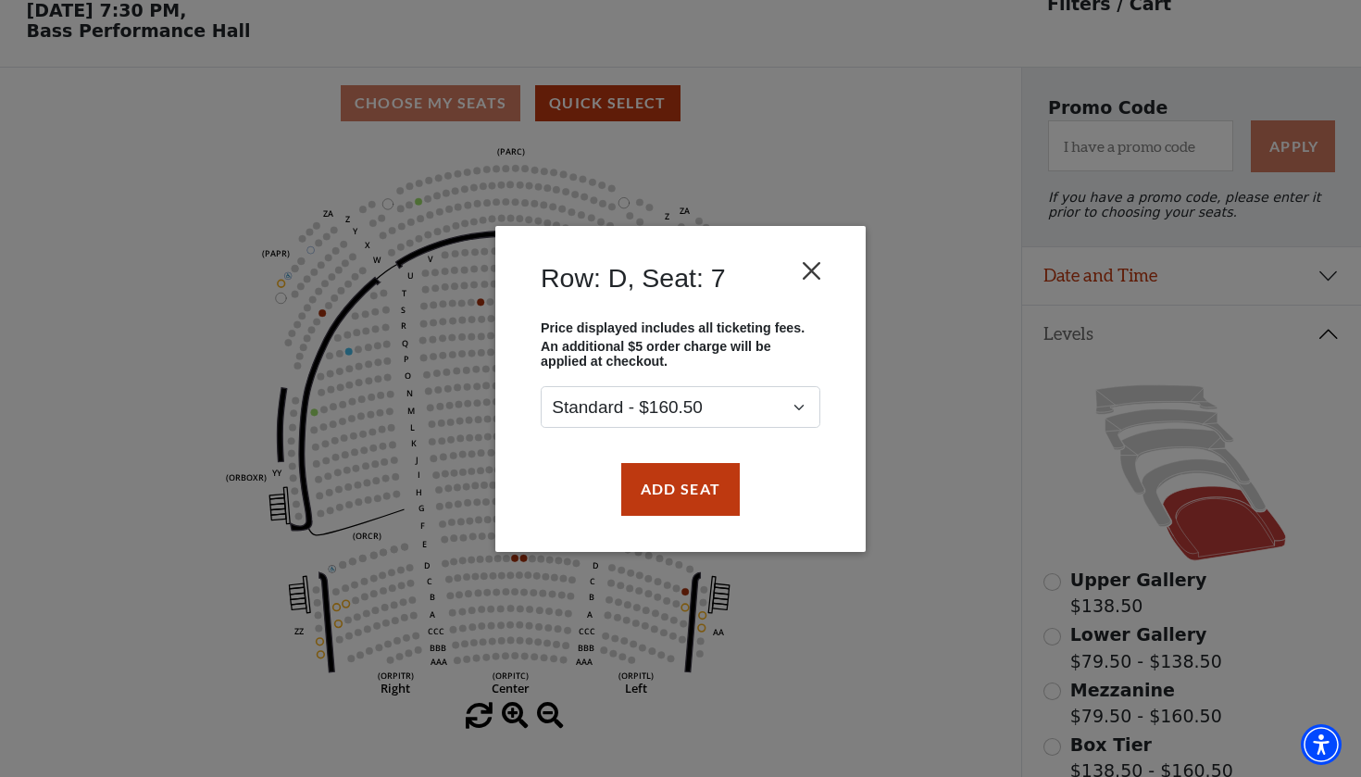
click at [821, 264] on button "Close" at bounding box center [812, 270] width 35 height 35
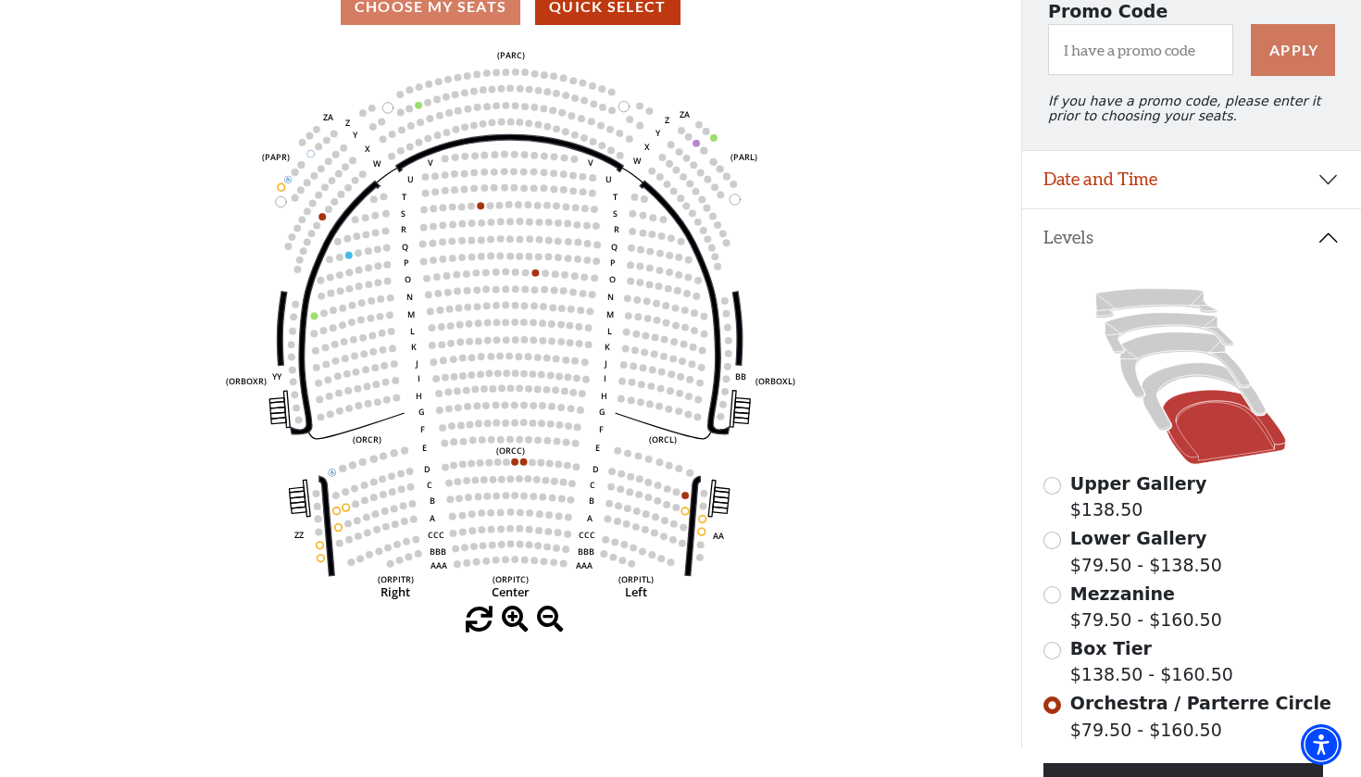
scroll to position [185, 0]
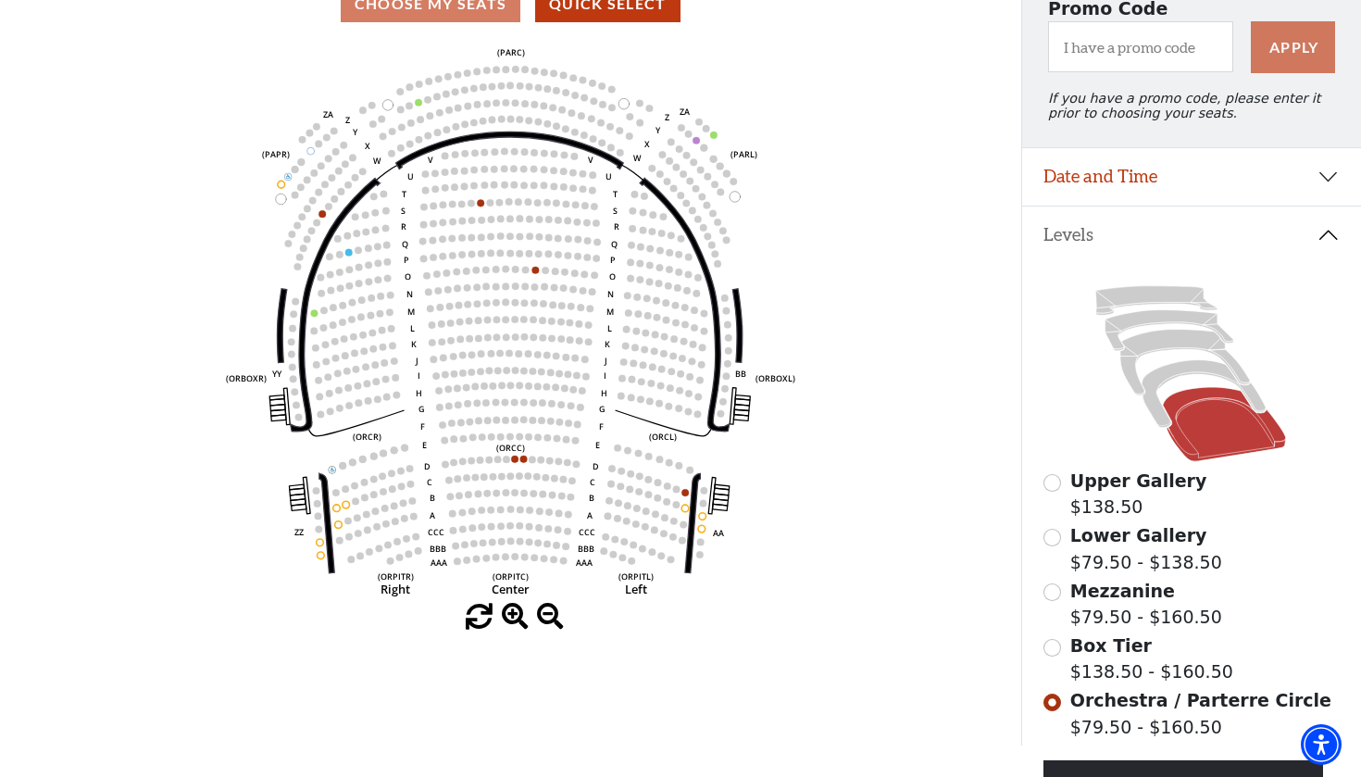
click at [1053, 650] on input "Box Tier$138.50 - $160.50\a" at bounding box center [1053, 648] width 18 height 18
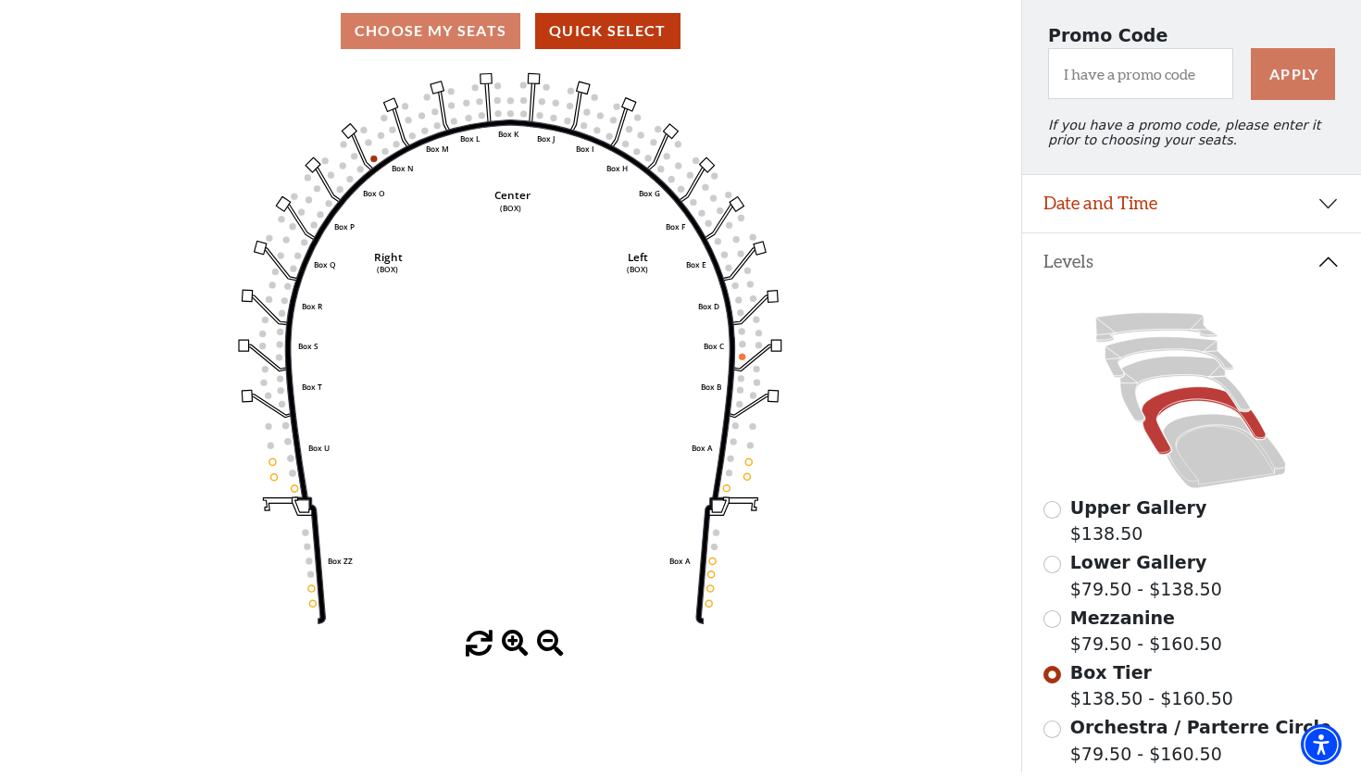
scroll to position [160, 0]
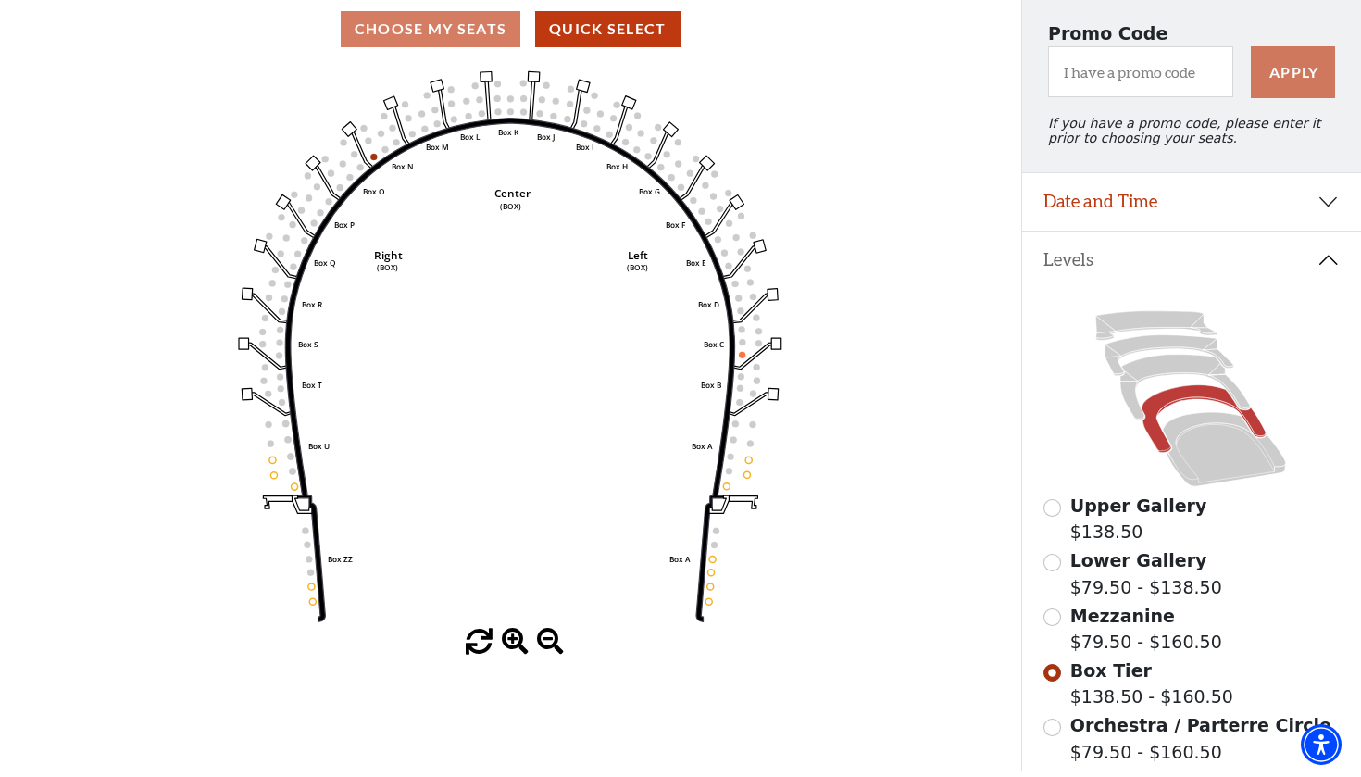
click at [1060, 623] on div "Mezzanine $79.50 - $160.50" at bounding box center [1191, 629] width 295 height 53
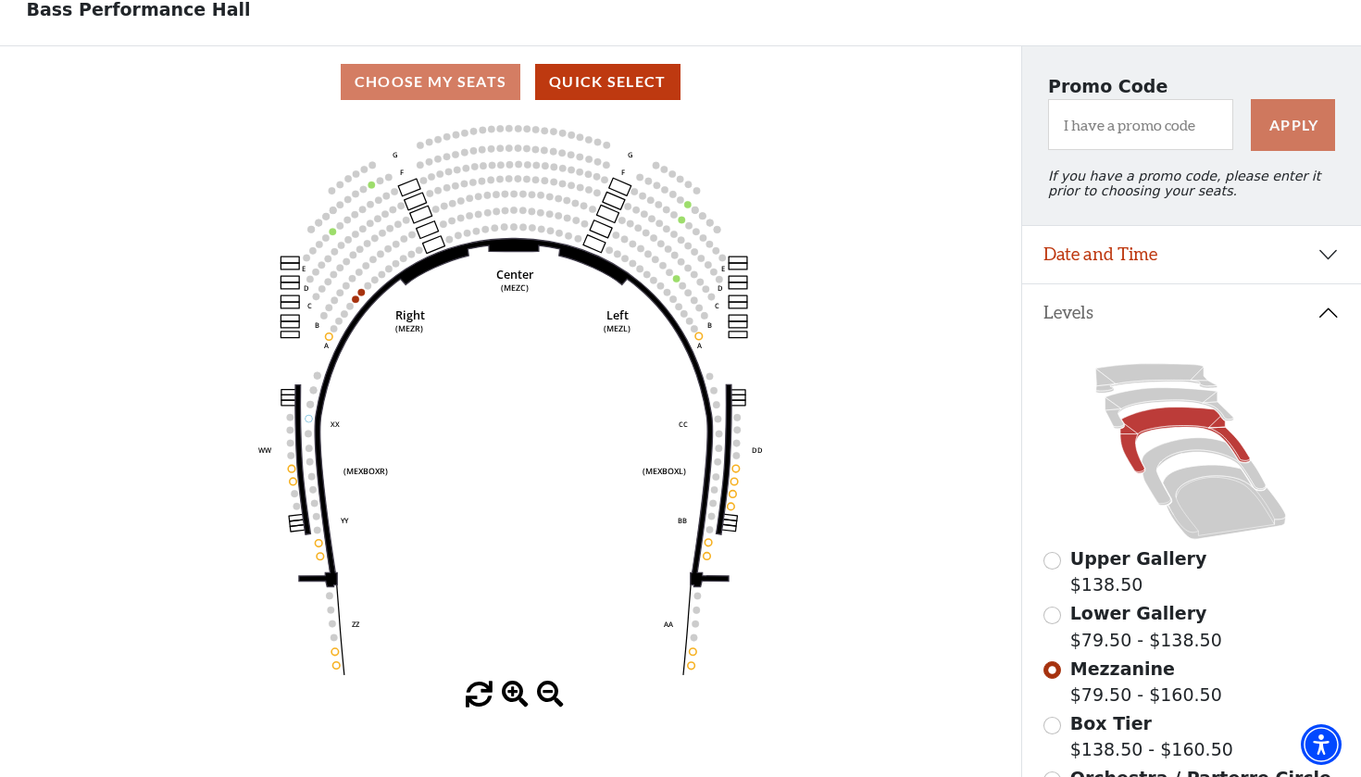
scroll to position [108, 0]
click at [1162, 392] on icon at bounding box center [1170, 407] width 129 height 41
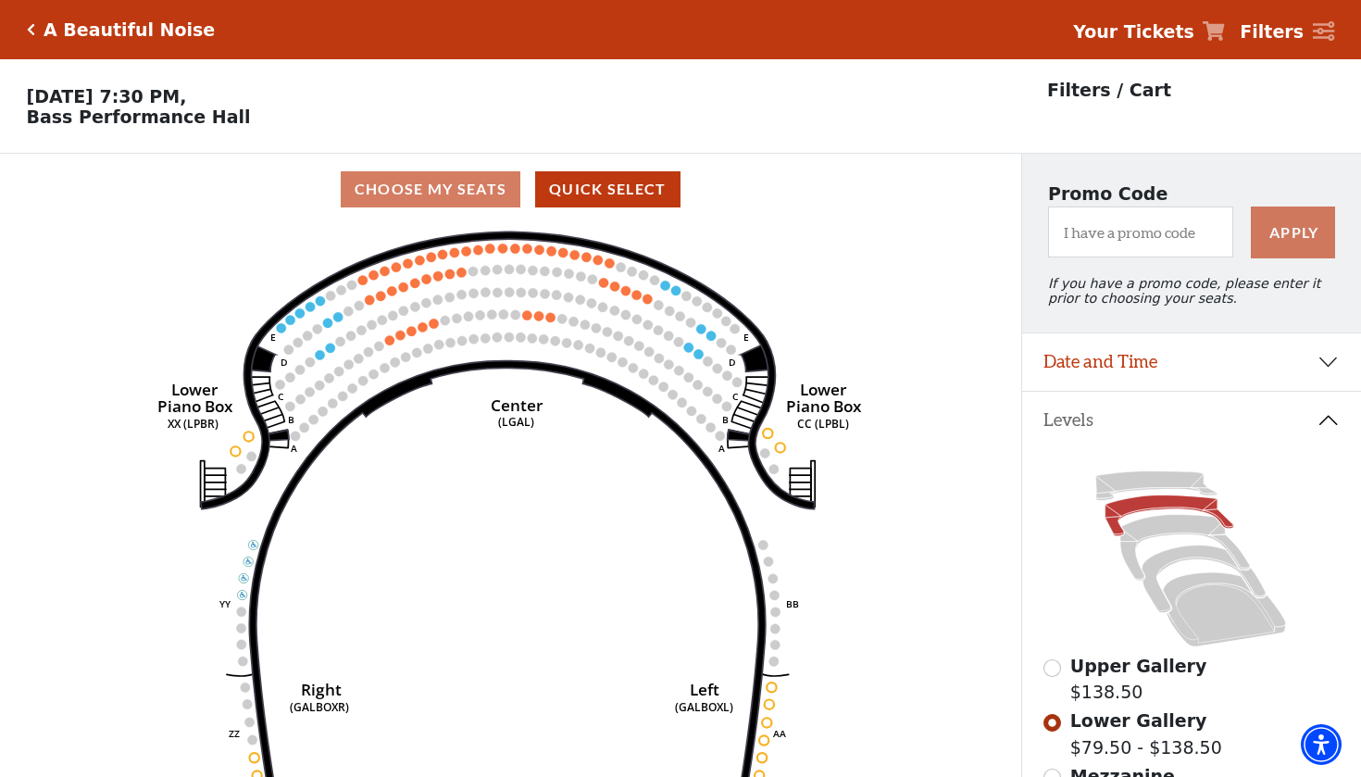
scroll to position [86, 0]
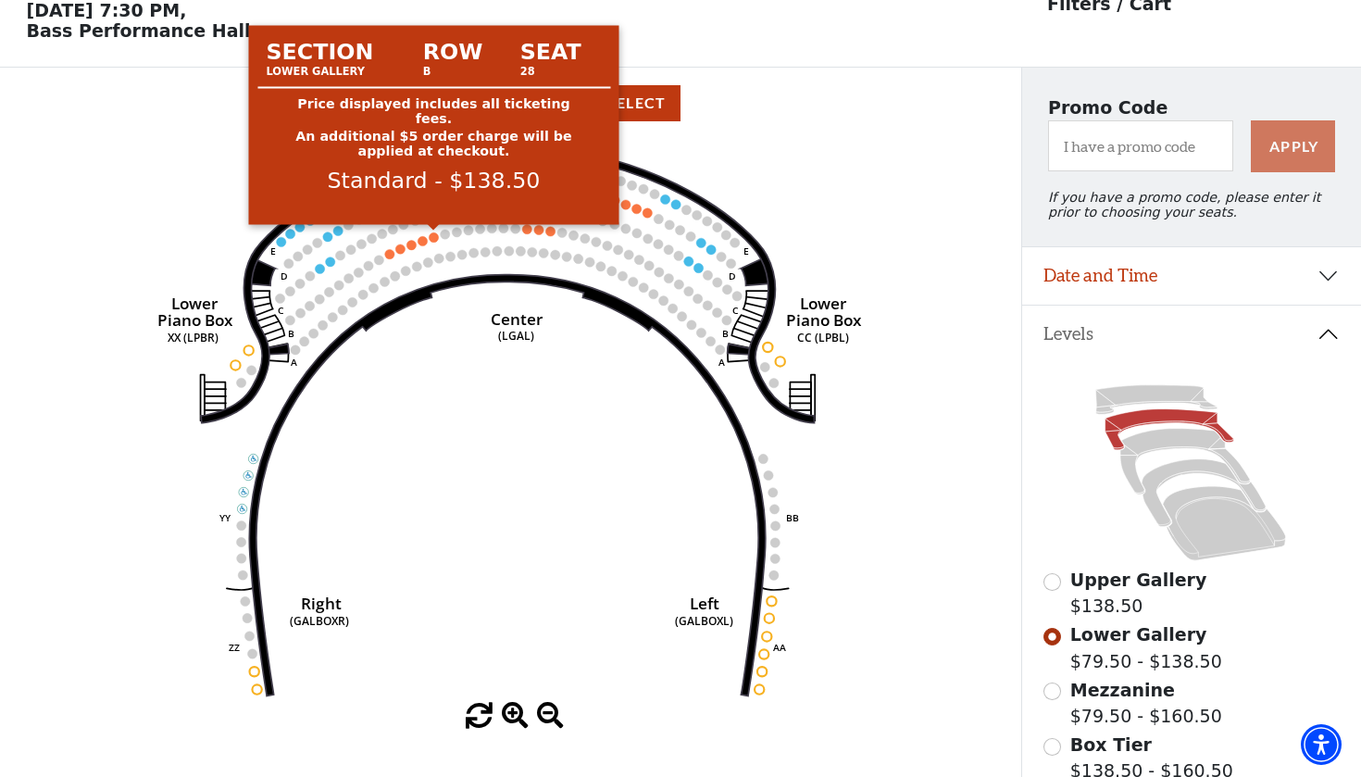
click at [435, 239] on circle at bounding box center [434, 236] width 9 height 9
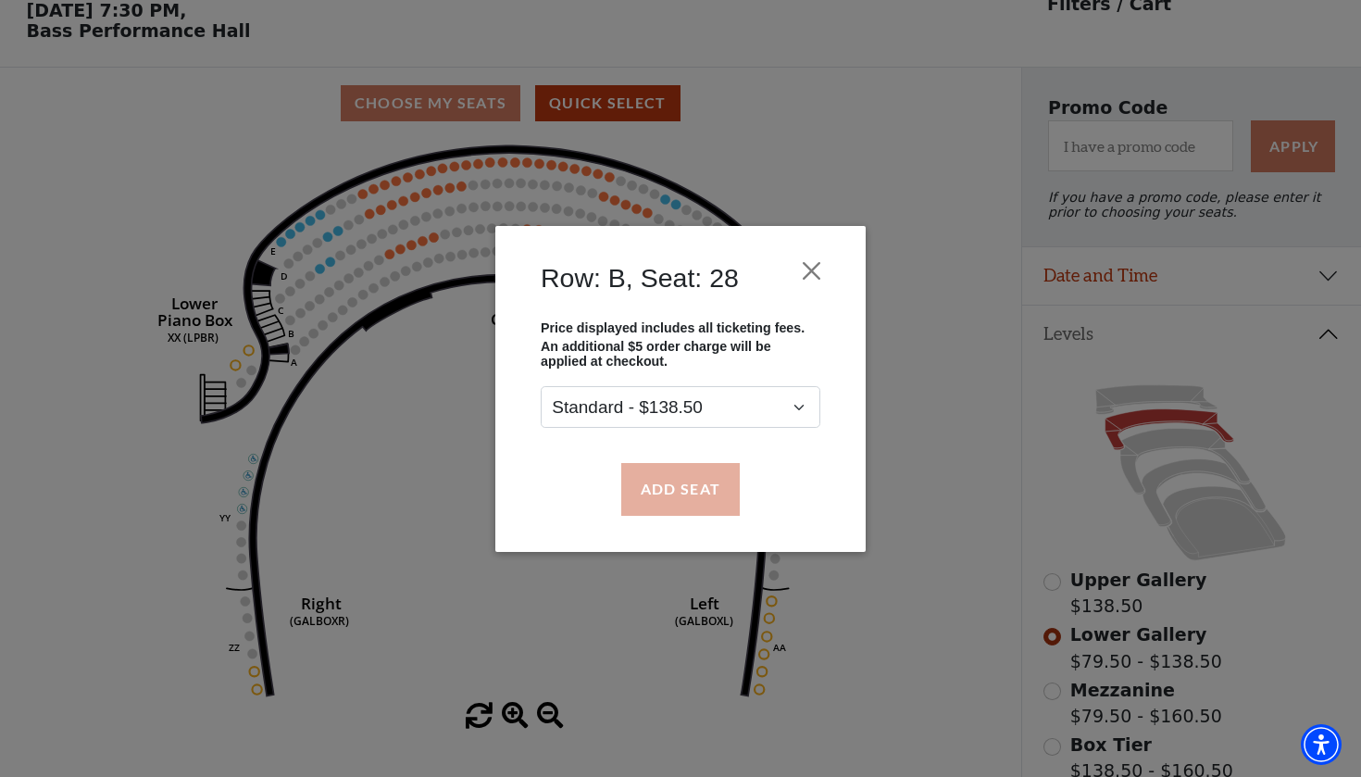
click at [696, 490] on button "Add Seat" at bounding box center [680, 489] width 119 height 52
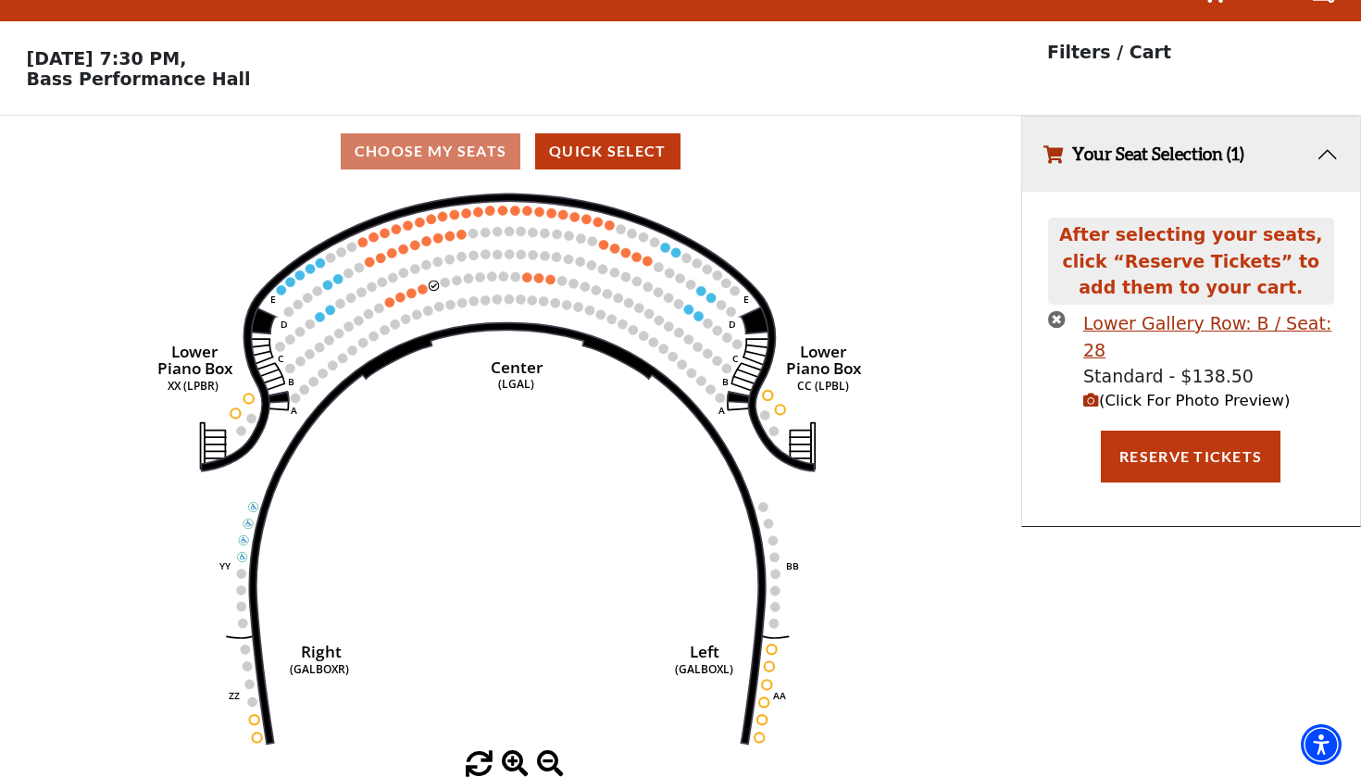
scroll to position [0, 0]
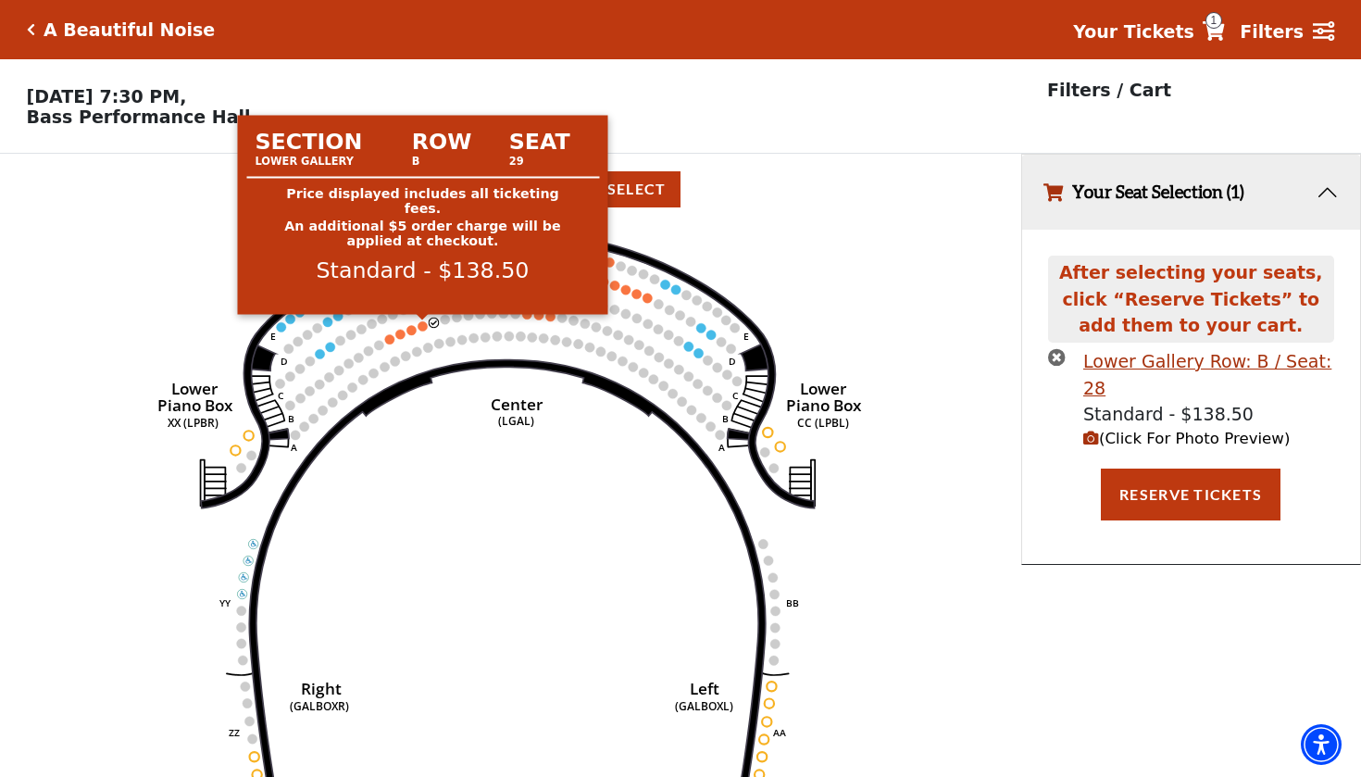
click at [424, 328] on circle at bounding box center [423, 325] width 9 height 9
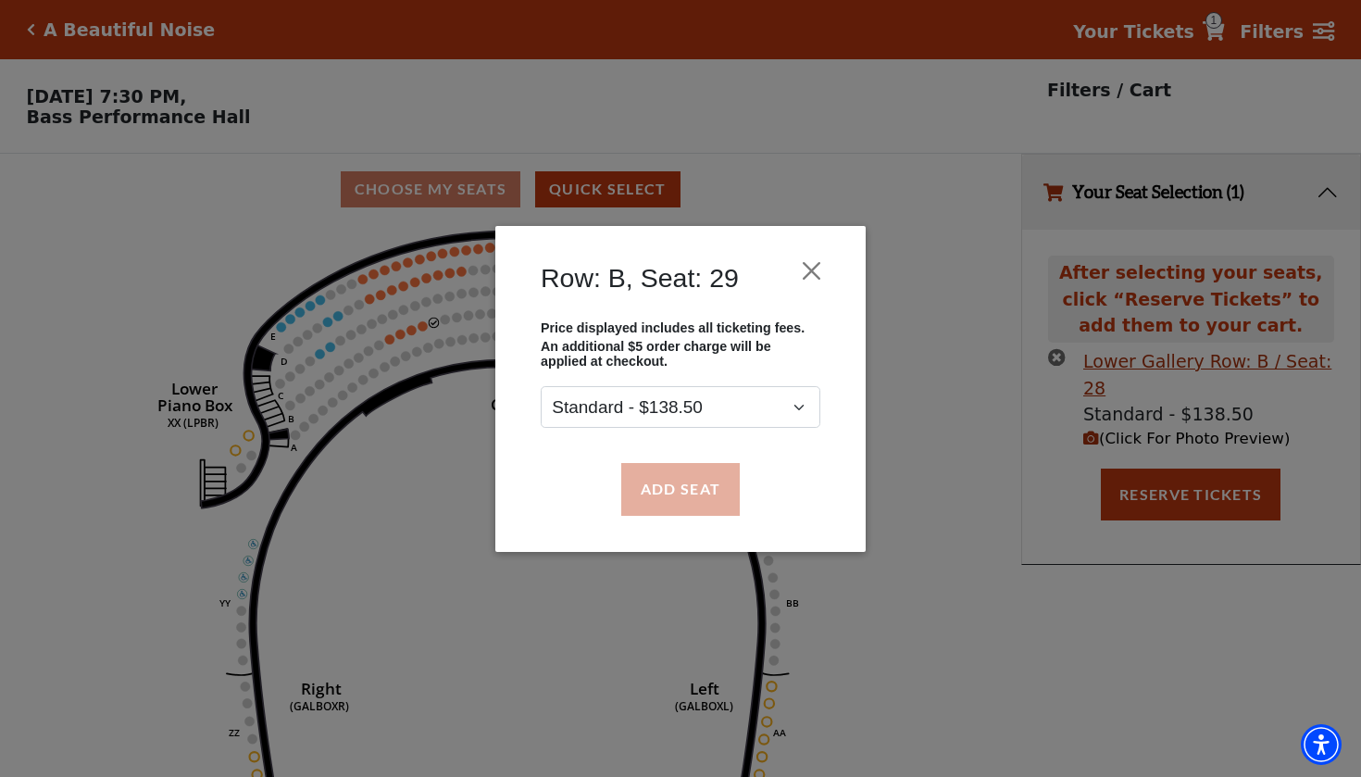
click at [645, 484] on button "Add Seat" at bounding box center [680, 489] width 119 height 52
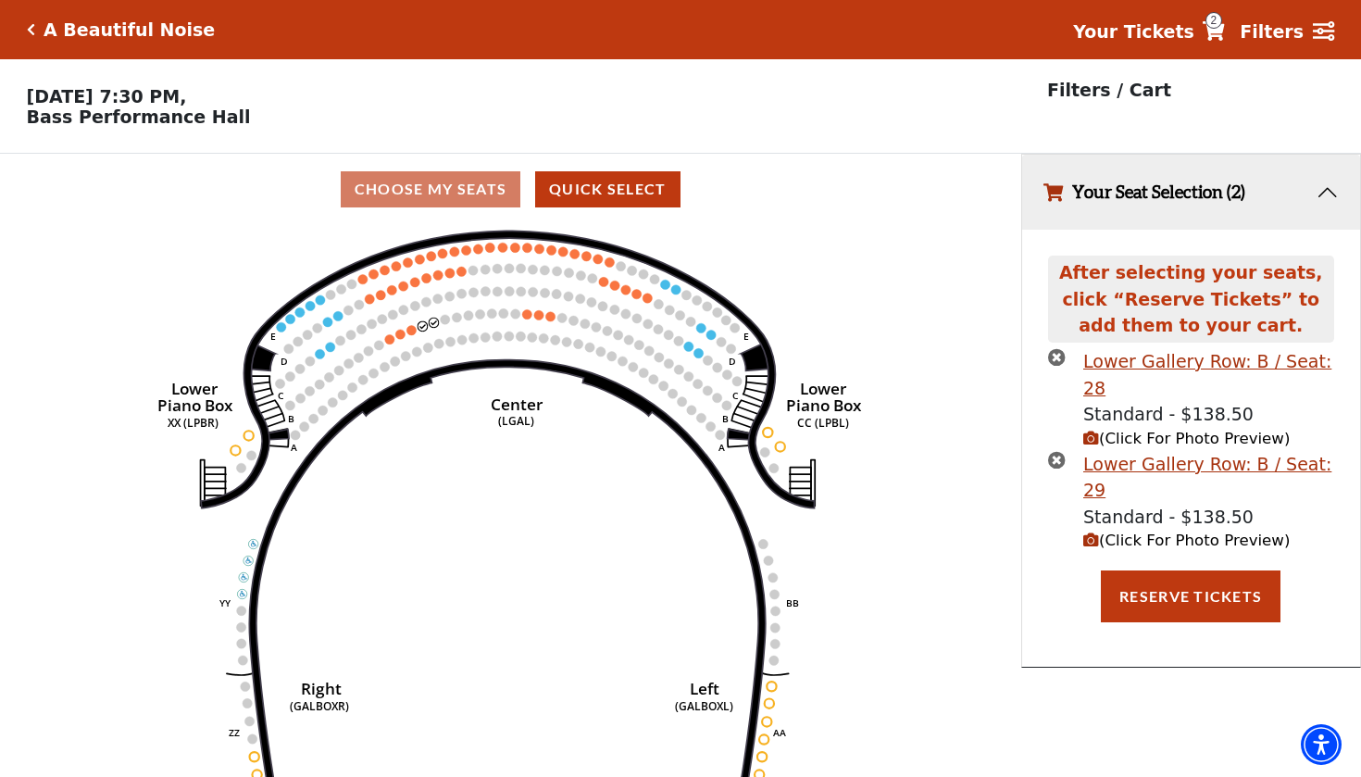
click at [412, 332] on circle at bounding box center [411, 329] width 9 height 9
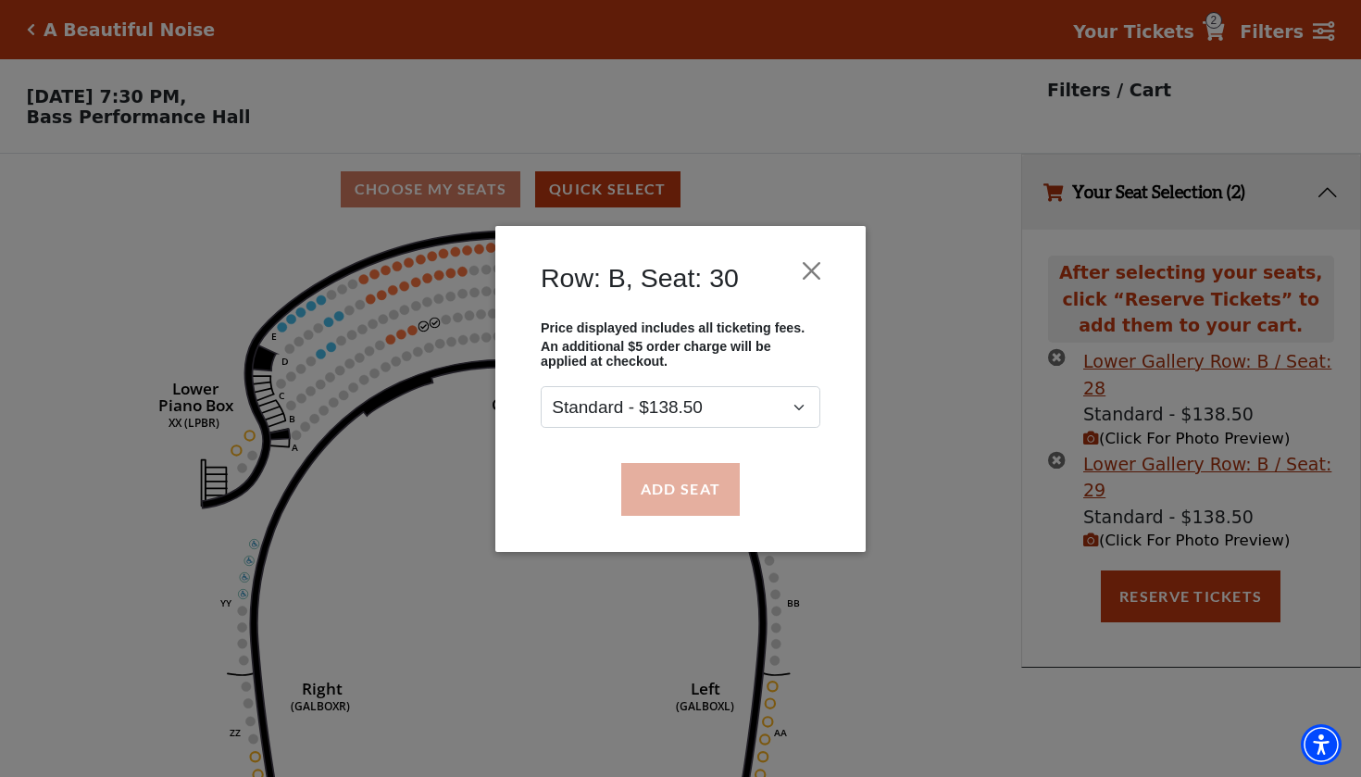
click at [653, 504] on button "Add Seat" at bounding box center [680, 489] width 119 height 52
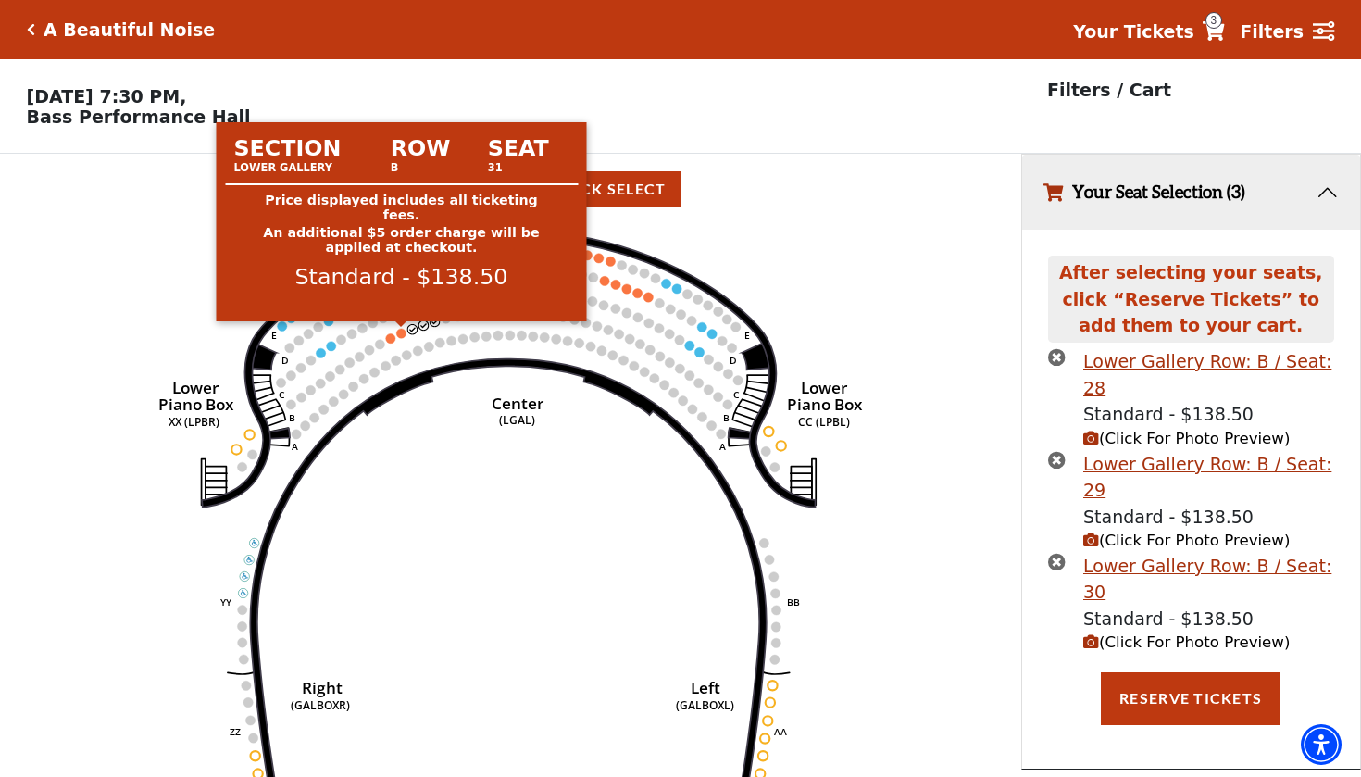
click at [401, 335] on circle at bounding box center [400, 333] width 9 height 9
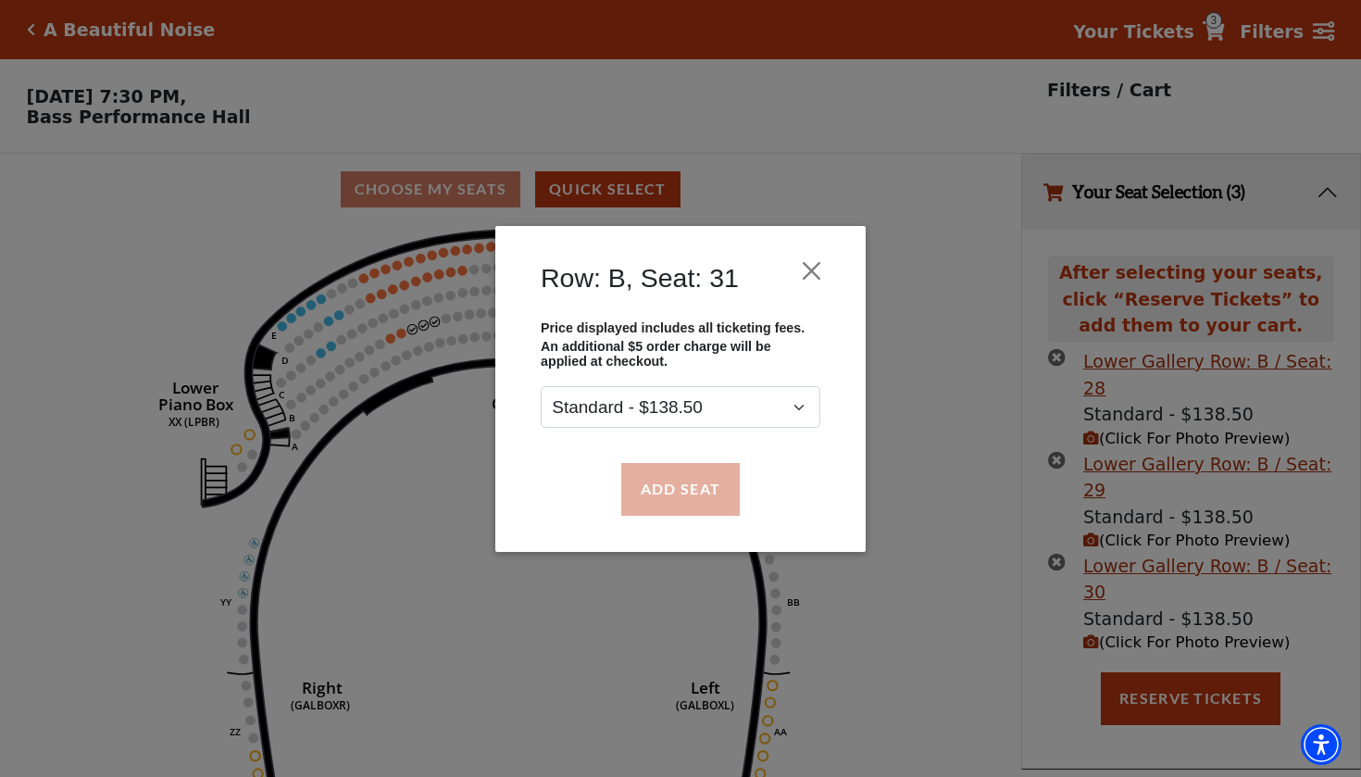
click at [672, 498] on button "Add Seat" at bounding box center [680, 489] width 119 height 52
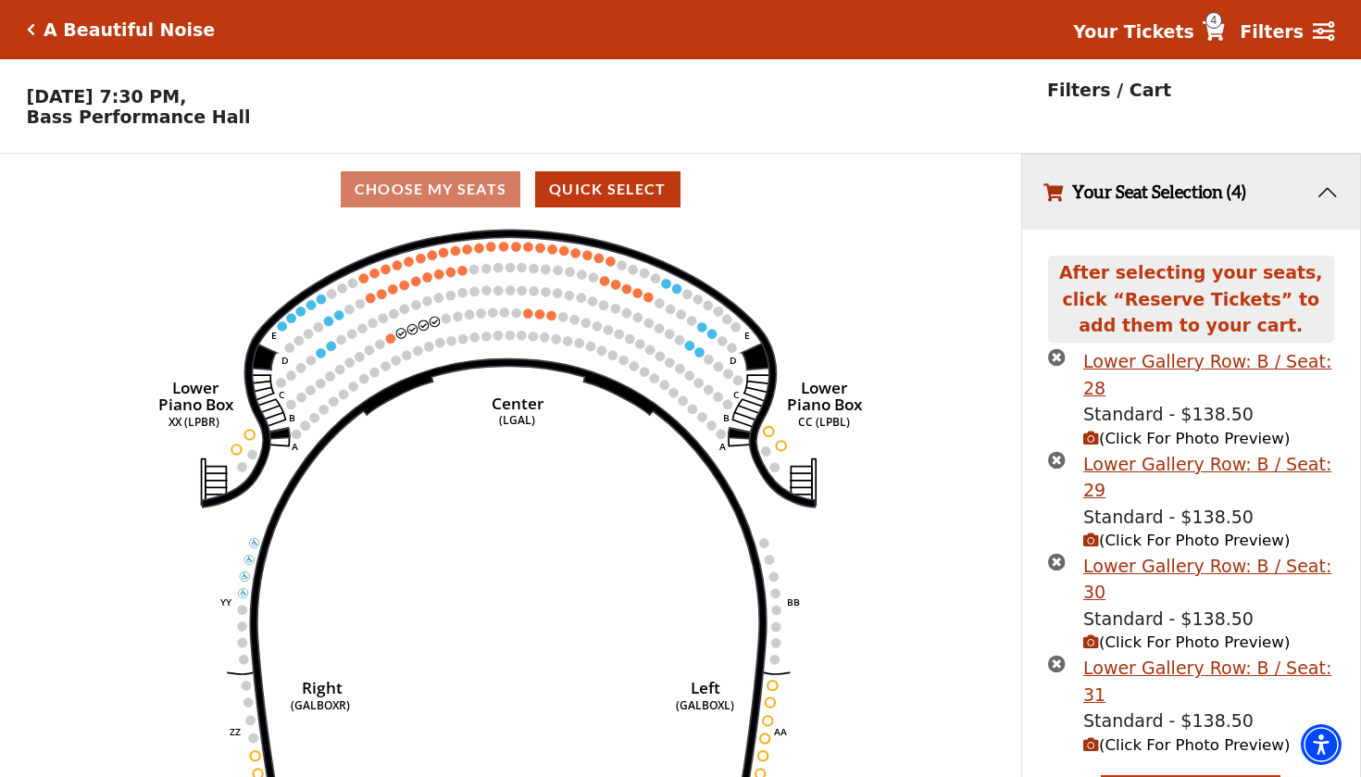
click at [1159, 430] on span "(Click For Photo Preview)" at bounding box center [1187, 439] width 207 height 18
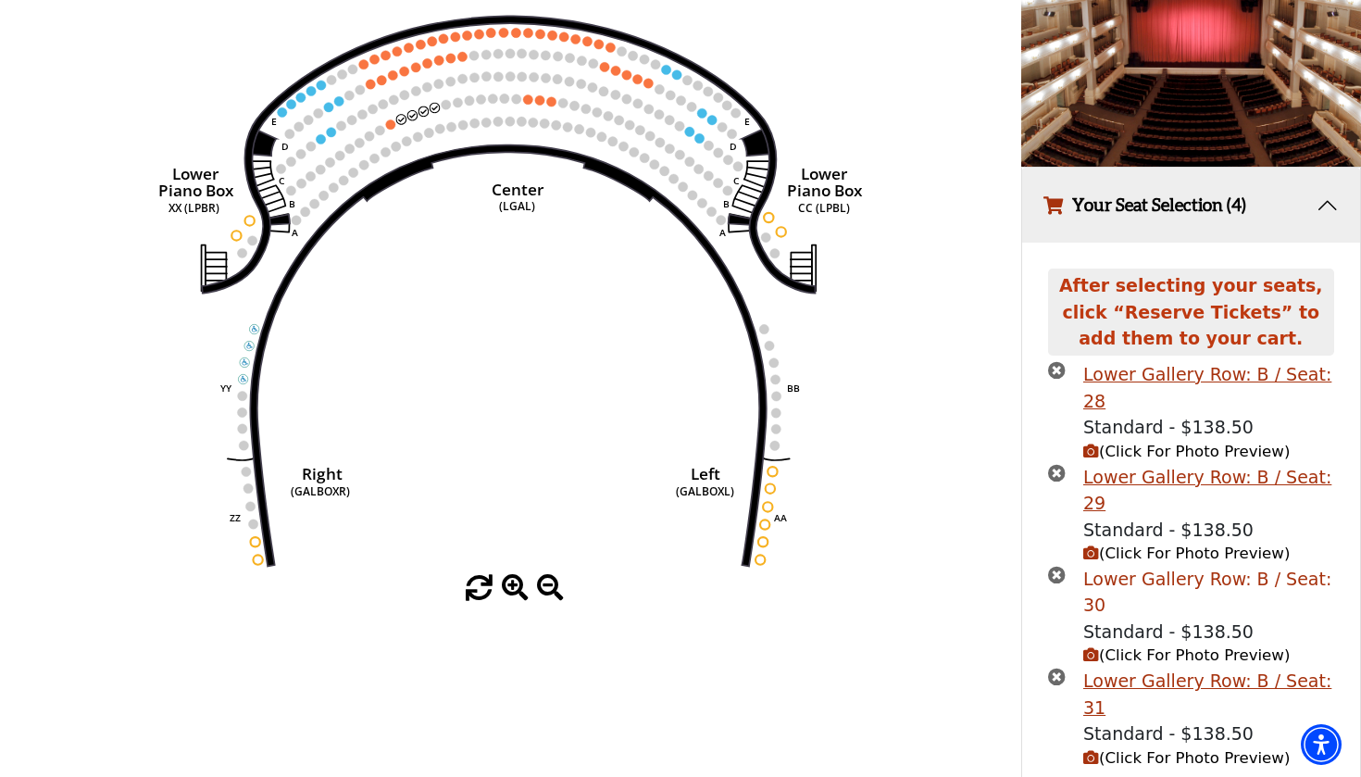
scroll to position [207, 0]
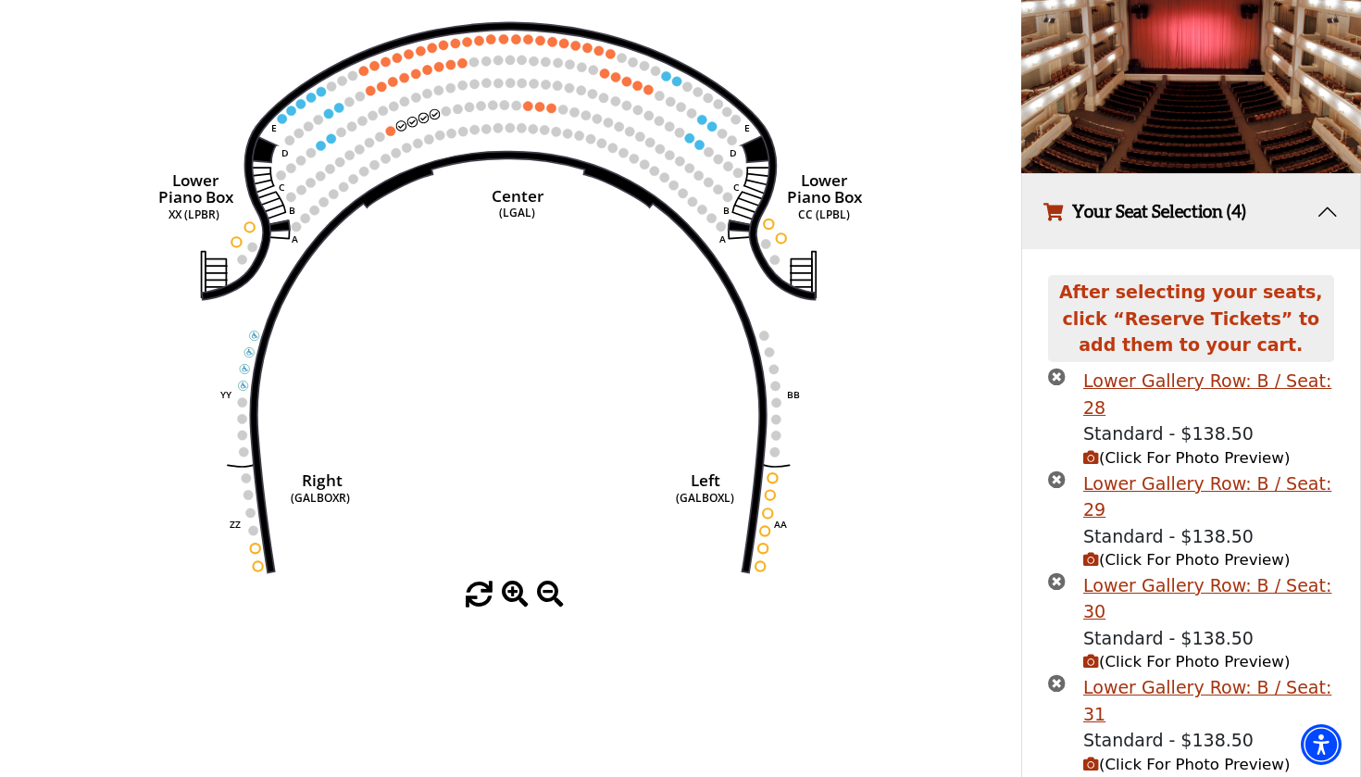
click at [1323, 222] on button "Your Seat Selection (4)" at bounding box center [1191, 211] width 339 height 75
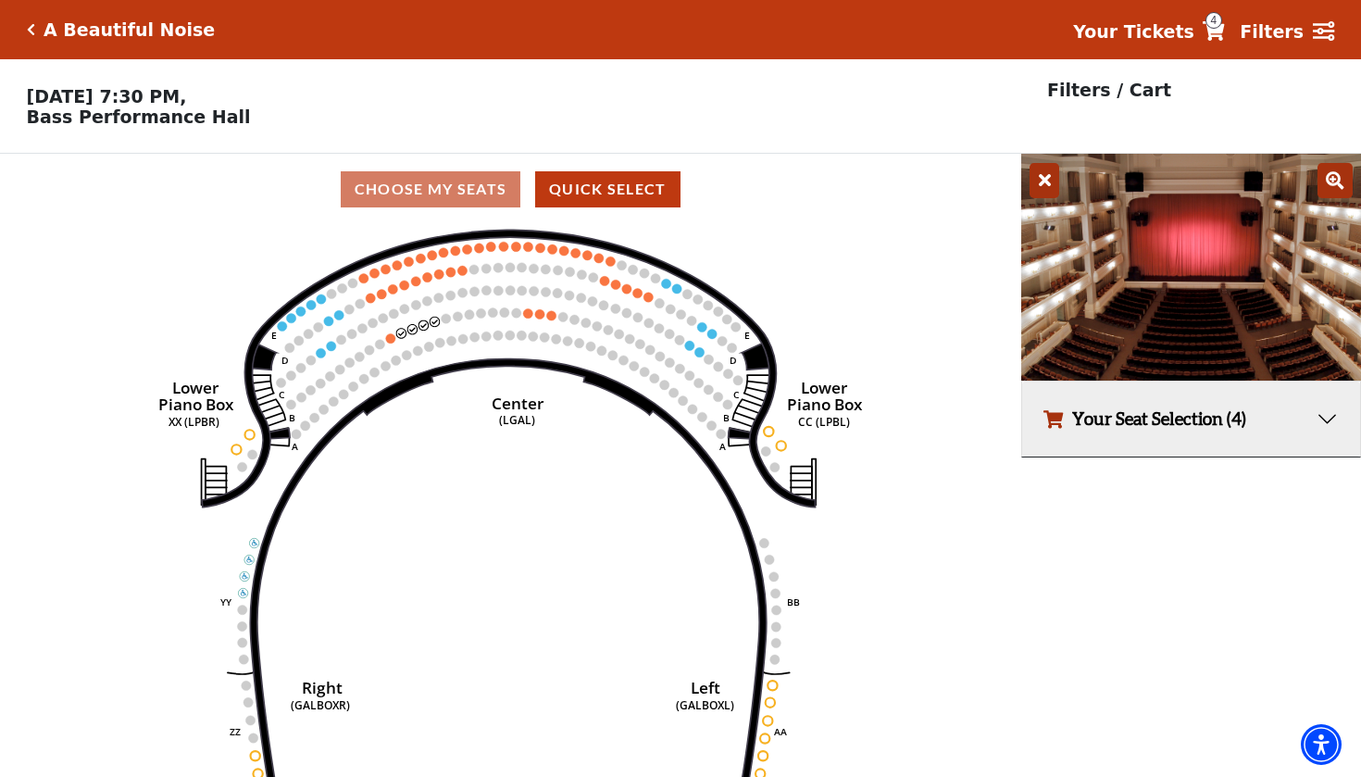
scroll to position [0, 0]
click at [119, 23] on h5 "A Beautiful Noise" at bounding box center [129, 29] width 171 height 21
click at [33, 32] on icon "Click here to go back to filters" at bounding box center [31, 29] width 8 height 13
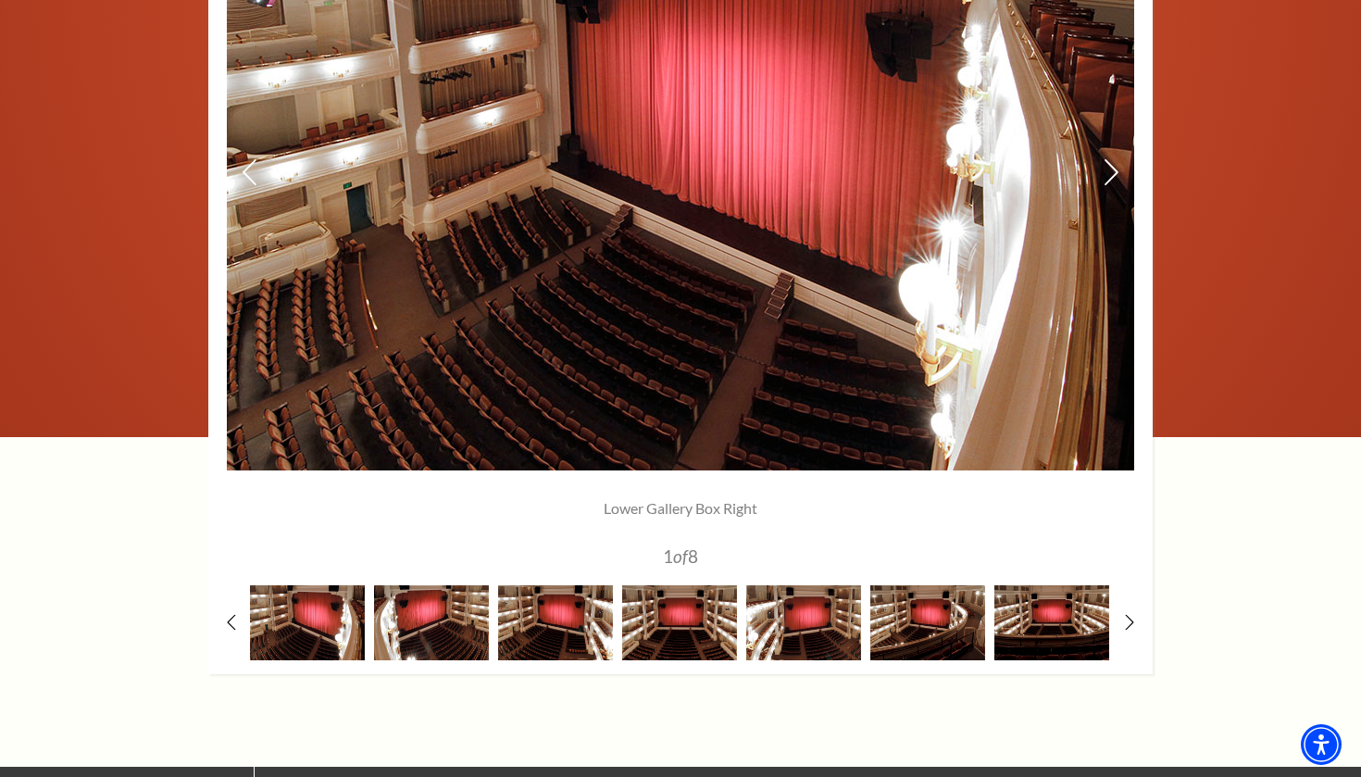
scroll to position [1474, 0]
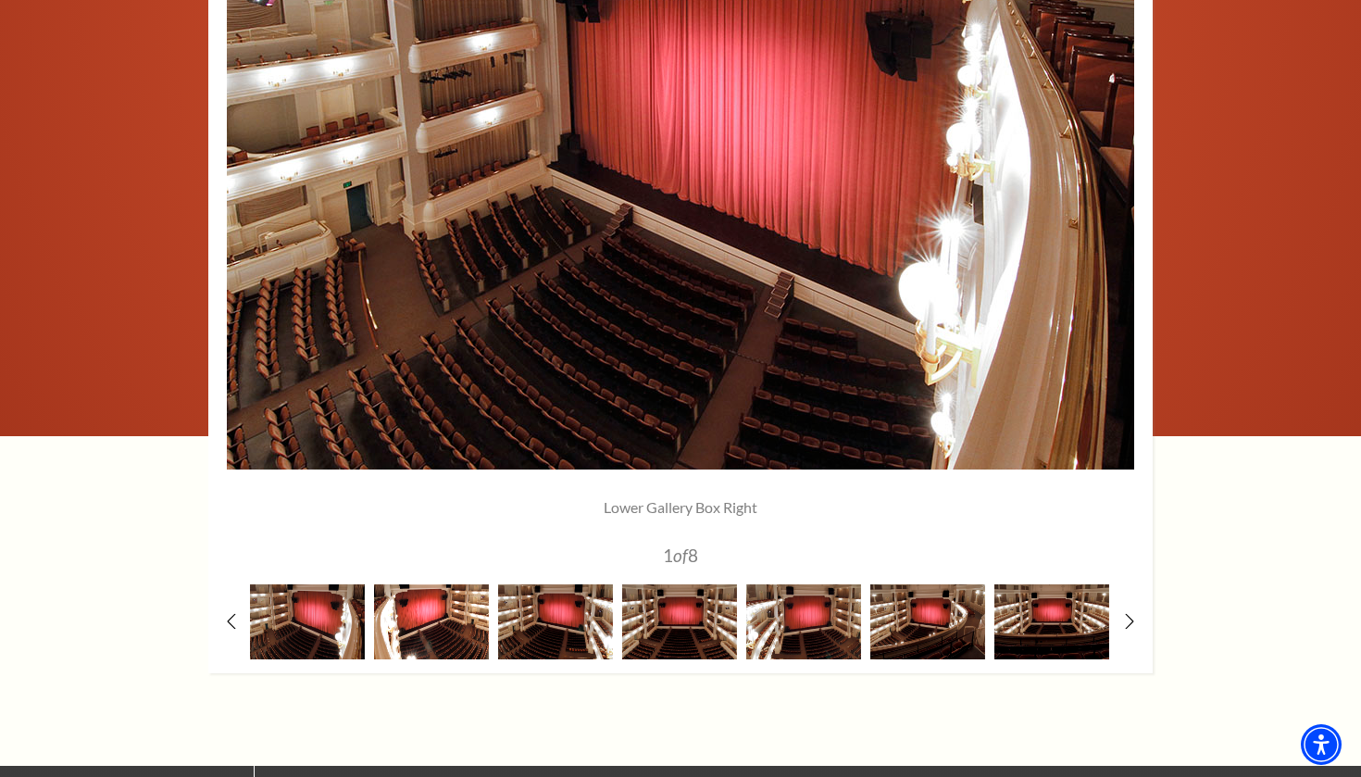
click at [469, 649] on img at bounding box center [431, 621] width 115 height 75
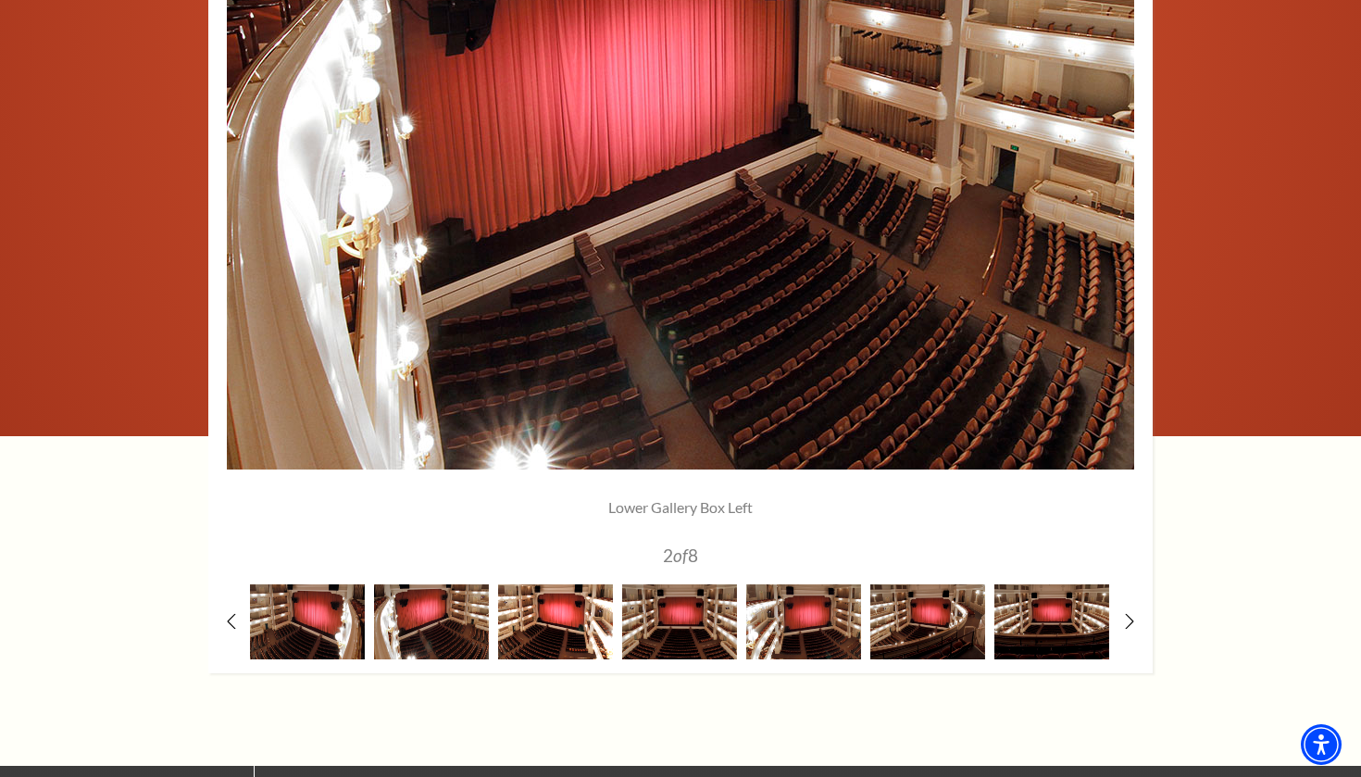
click at [552, 632] on img at bounding box center [555, 621] width 115 height 75
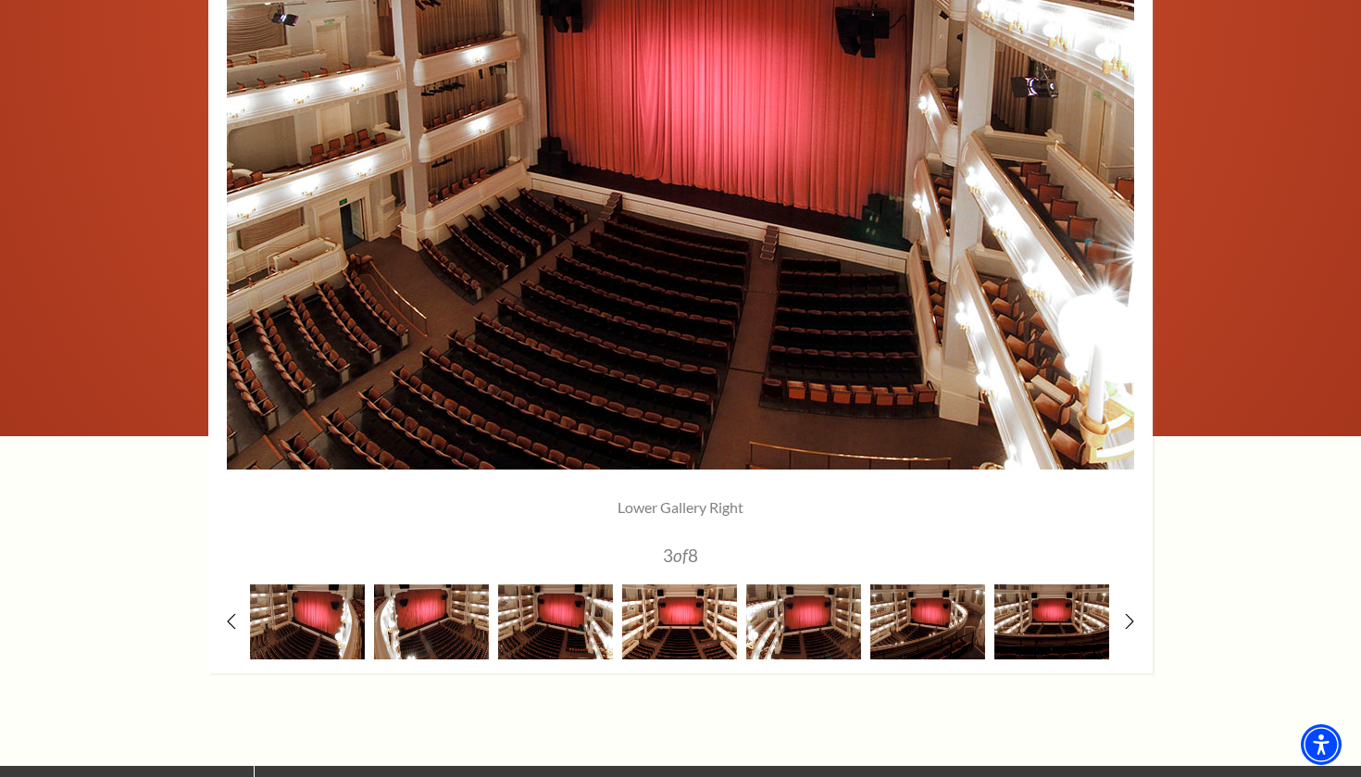
click at [684, 633] on img at bounding box center [679, 621] width 115 height 75
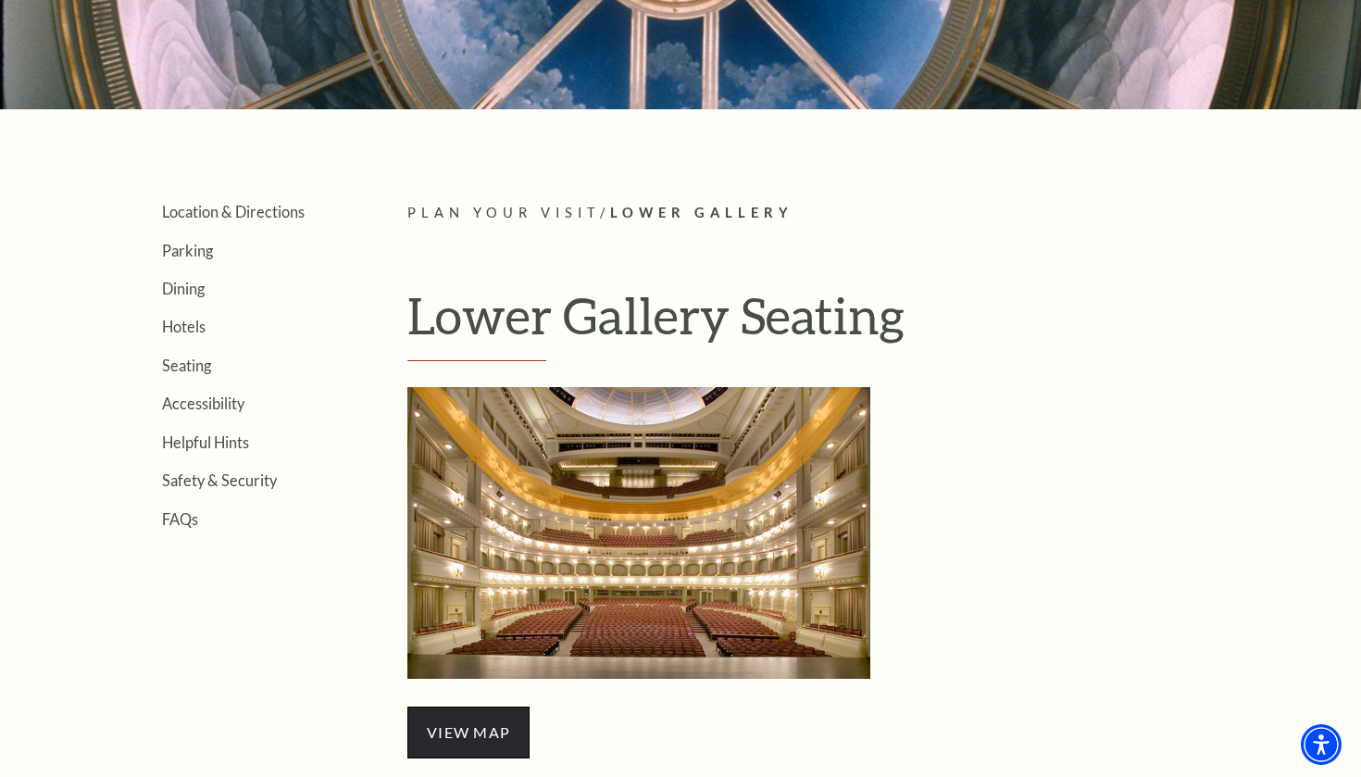
scroll to position [310, 0]
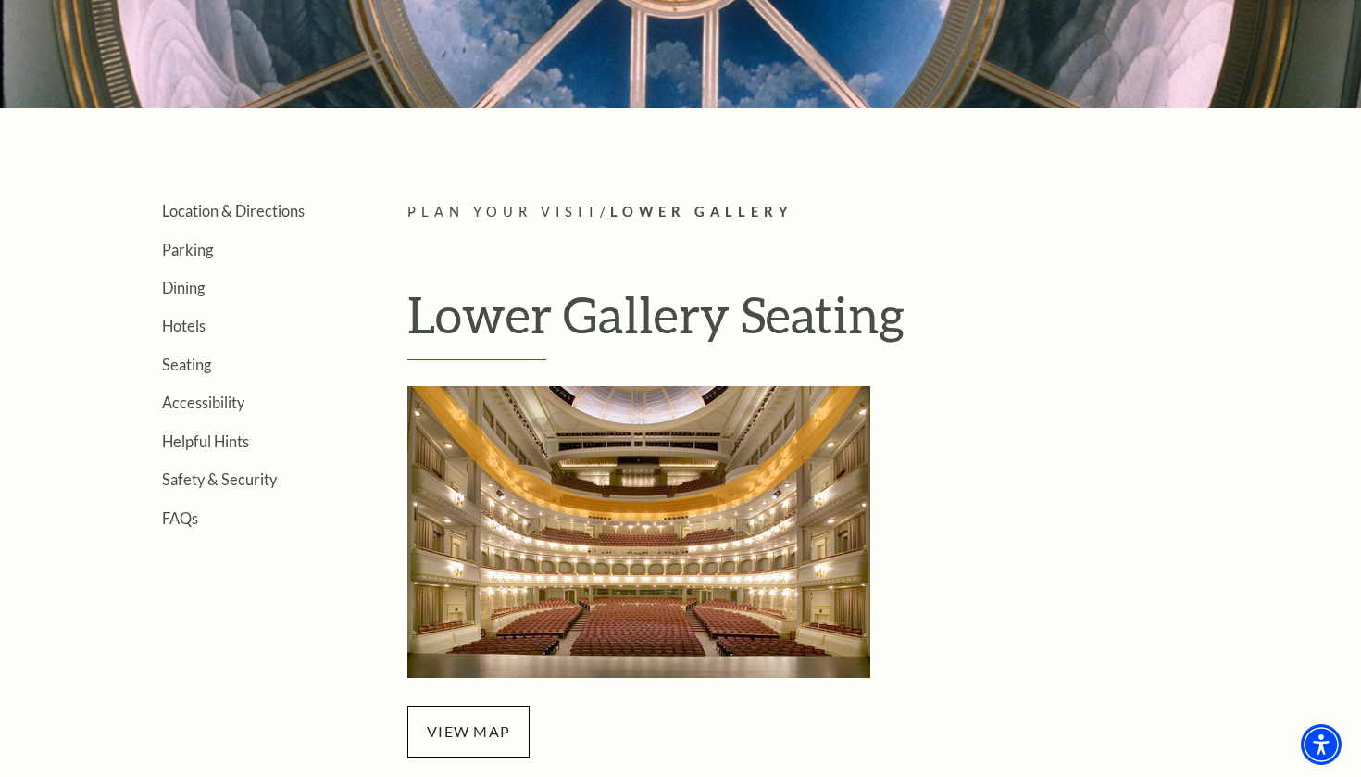
click at [482, 212] on span "Plan Your Visit" at bounding box center [503, 212] width 193 height 16
click at [512, 212] on span "Plan Your Visit" at bounding box center [503, 212] width 193 height 16
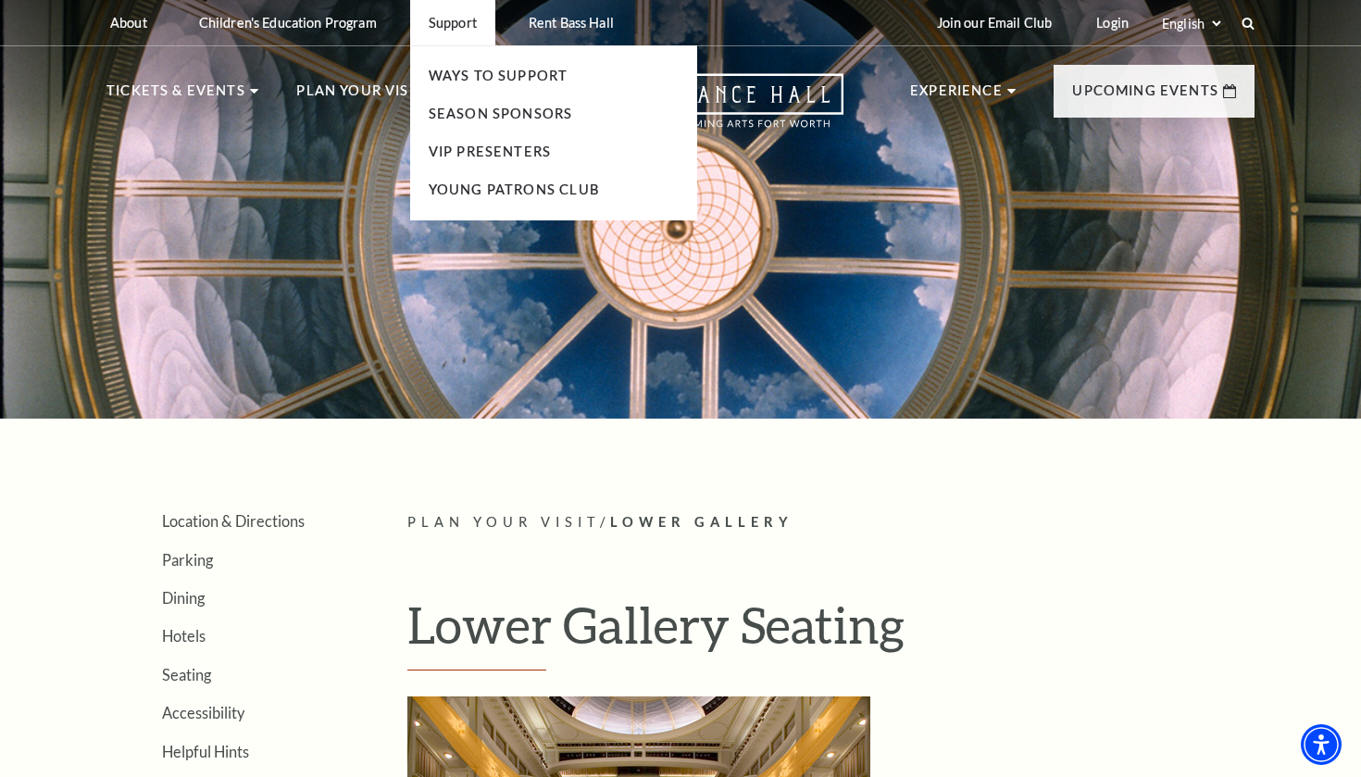
scroll to position [0, 0]
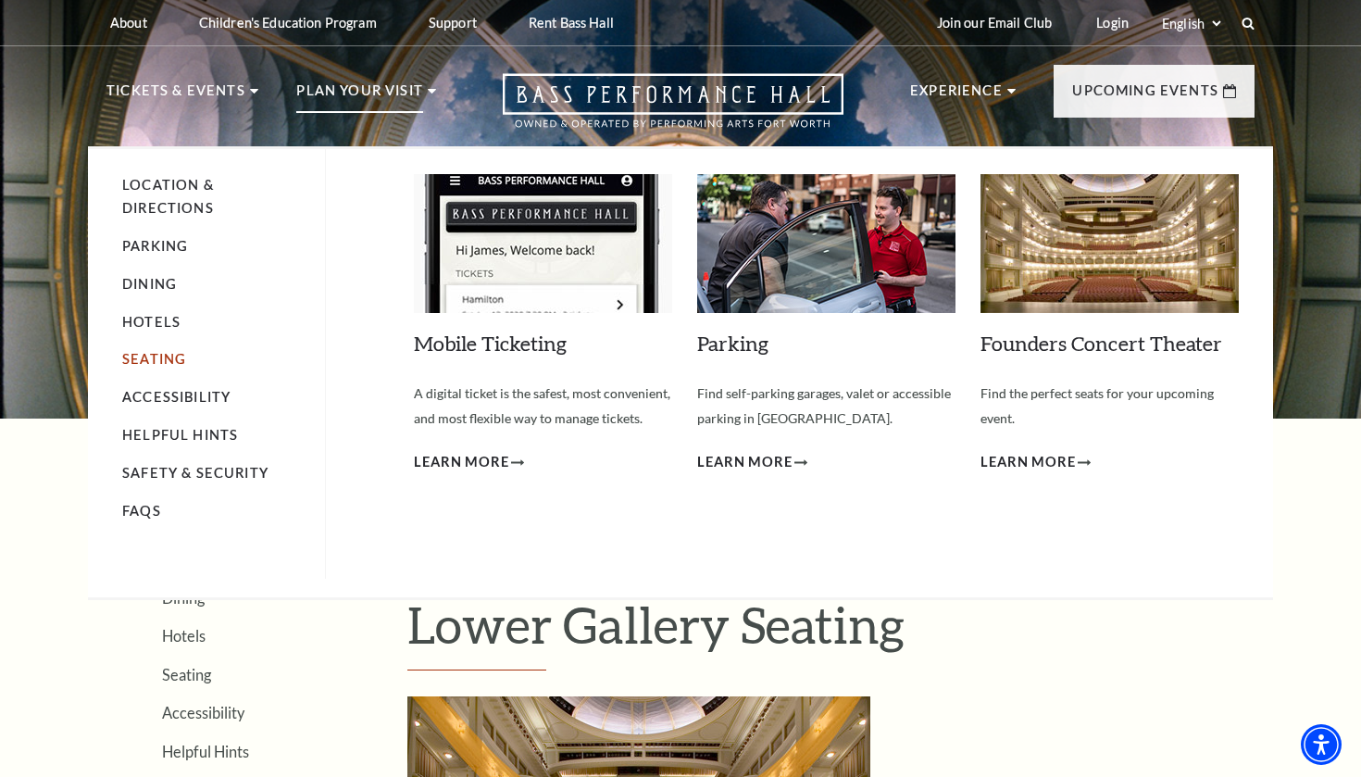
click at [153, 353] on link "Seating" at bounding box center [154, 359] width 64 height 16
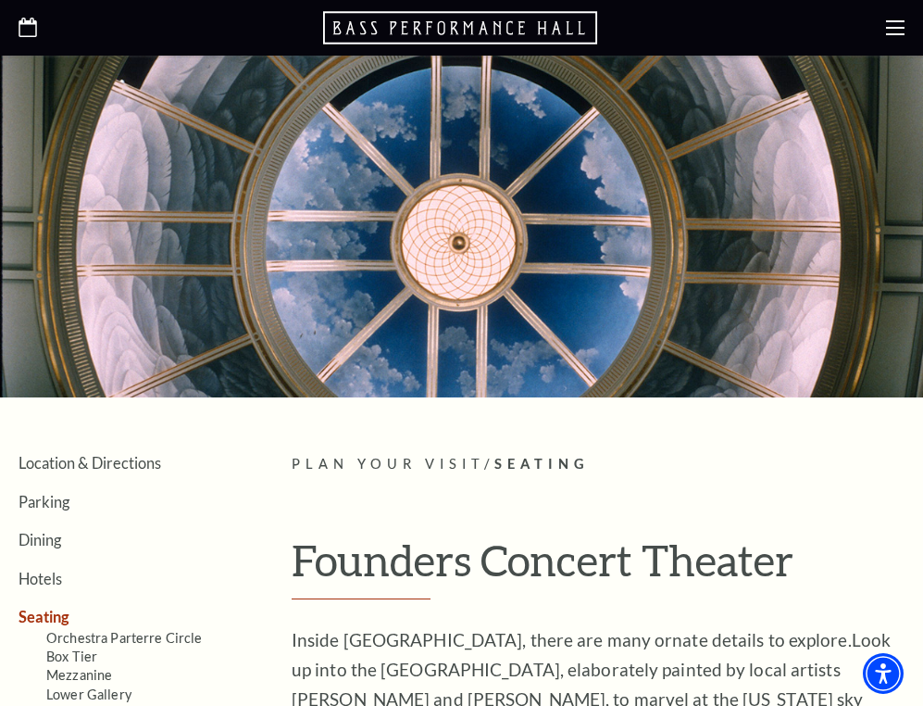
click at [436, 31] on icon "Open this option" at bounding box center [462, 27] width 278 height 37
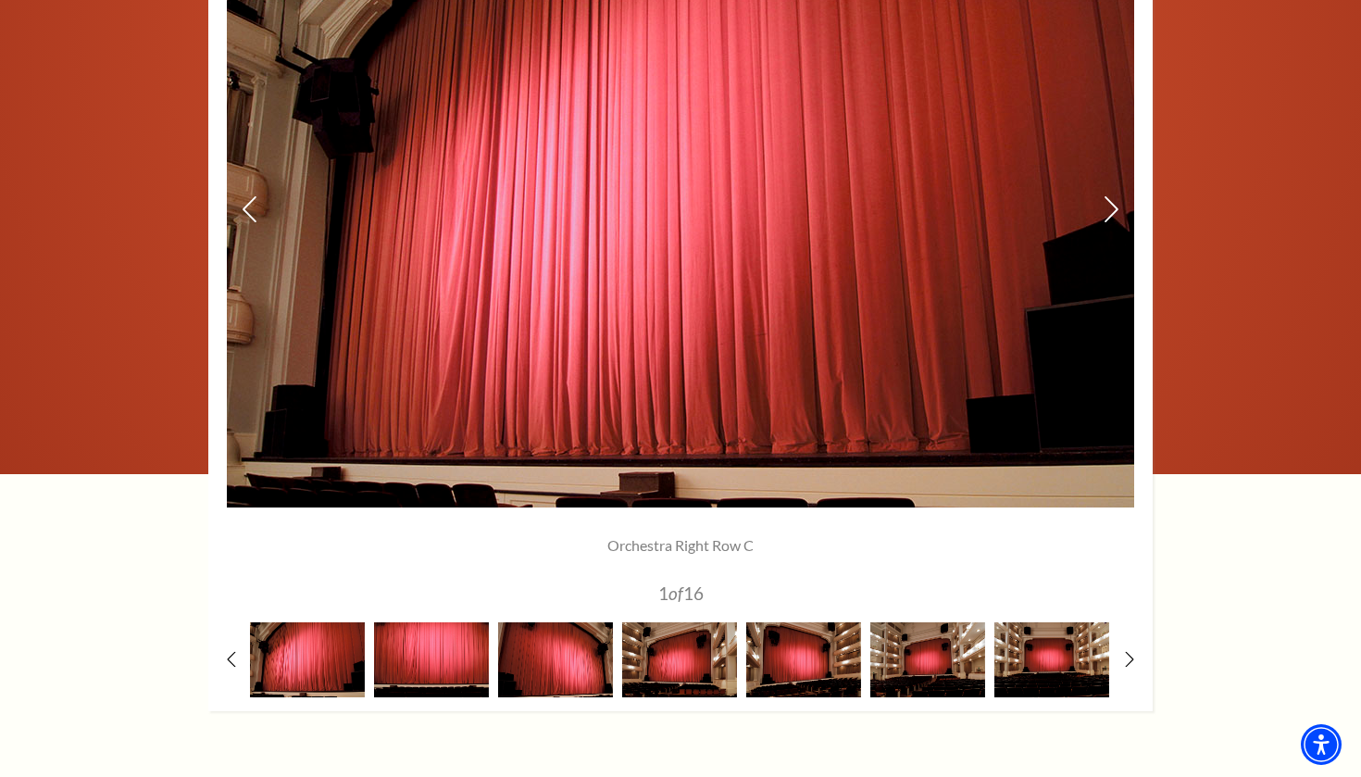
scroll to position [1407, 0]
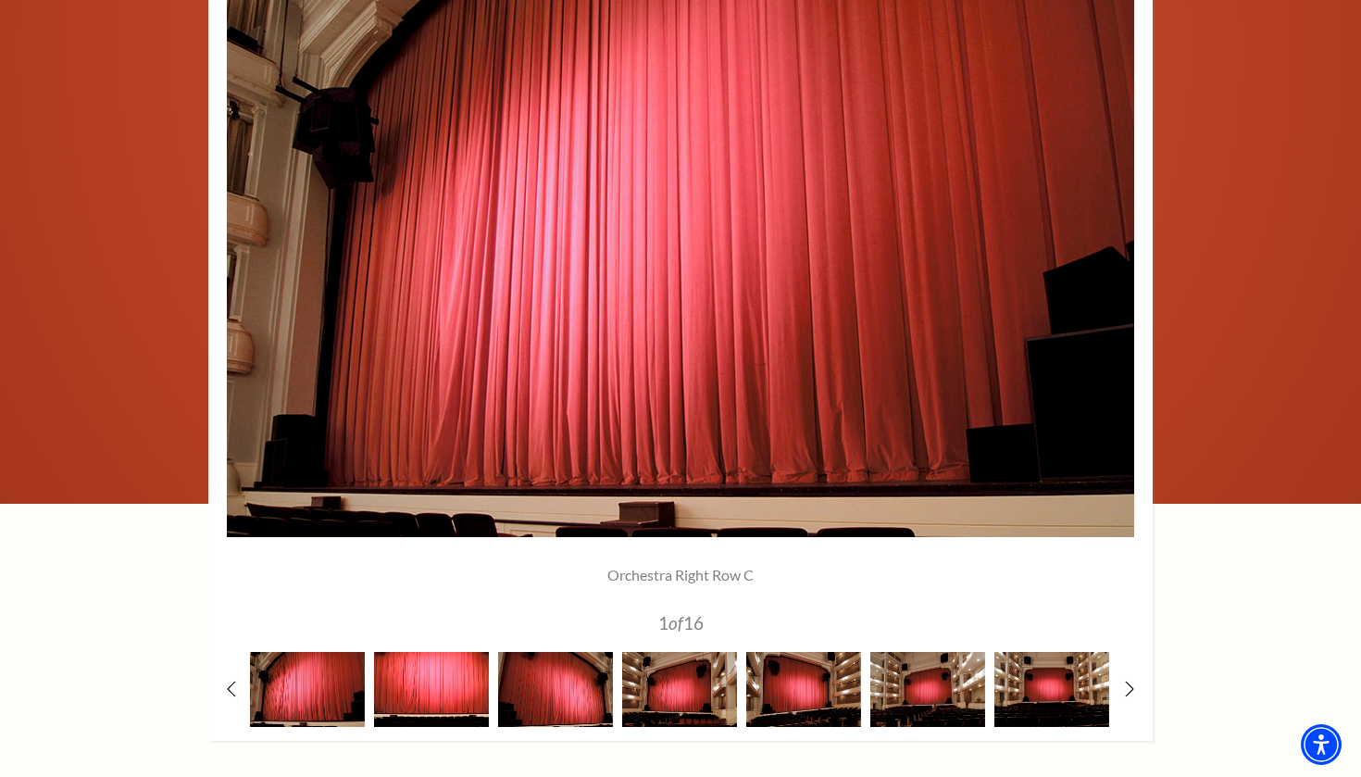
click at [401, 705] on img at bounding box center [431, 689] width 115 height 75
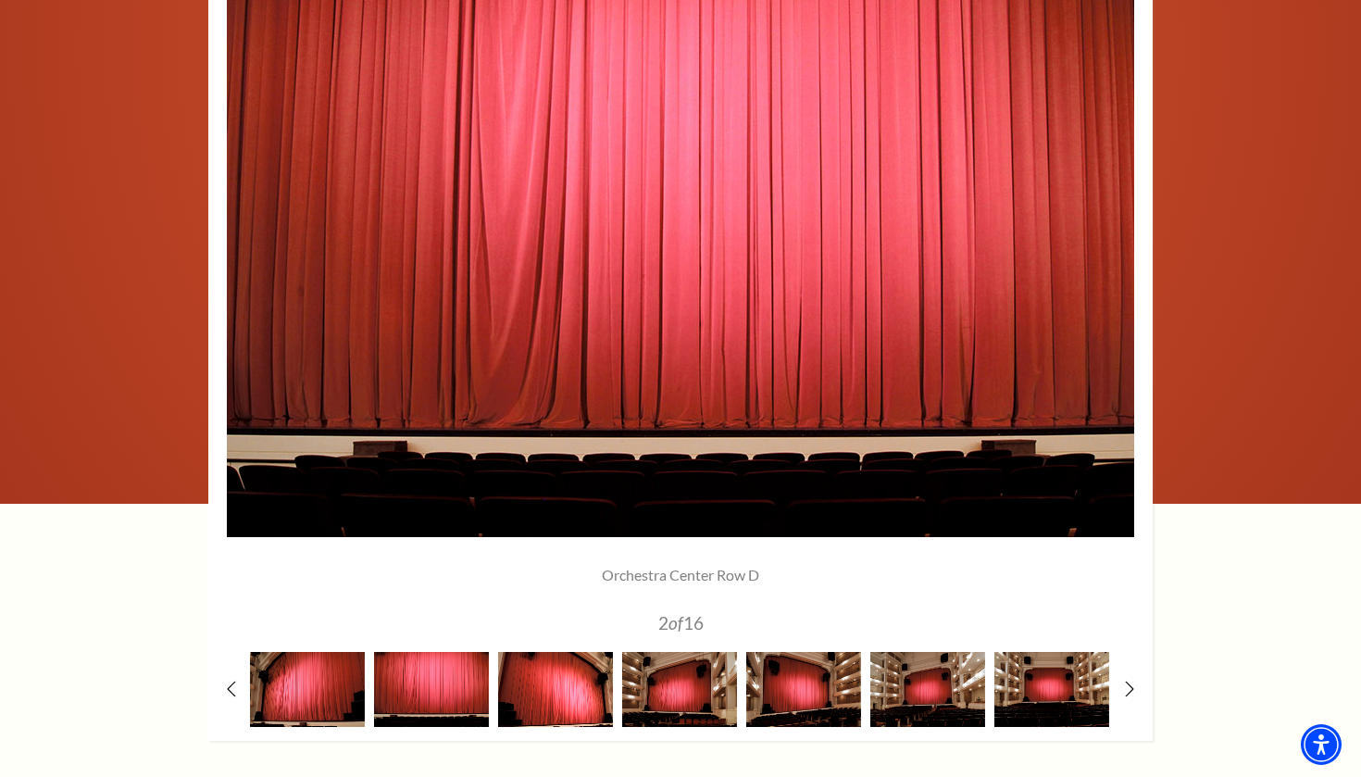
click at [542, 692] on img at bounding box center [555, 689] width 115 height 75
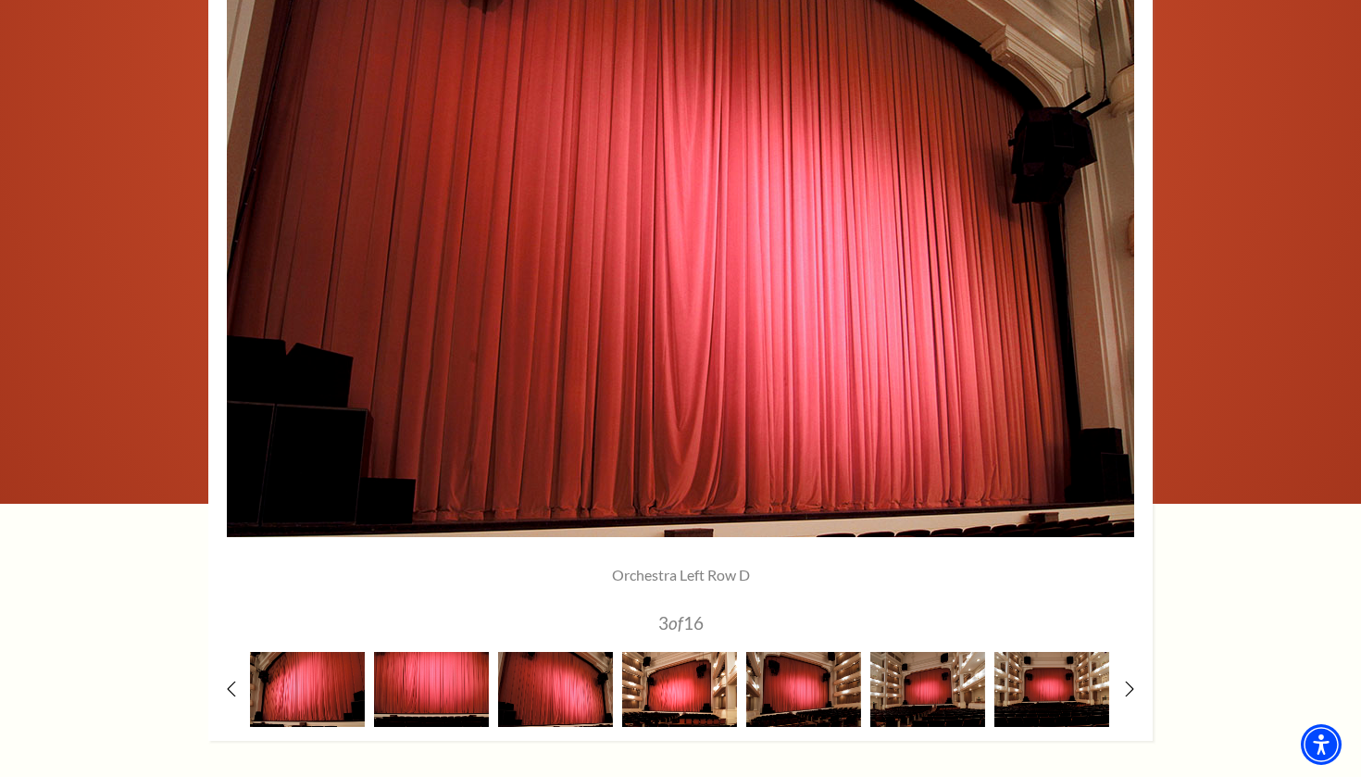
click at [694, 698] on img at bounding box center [679, 689] width 115 height 75
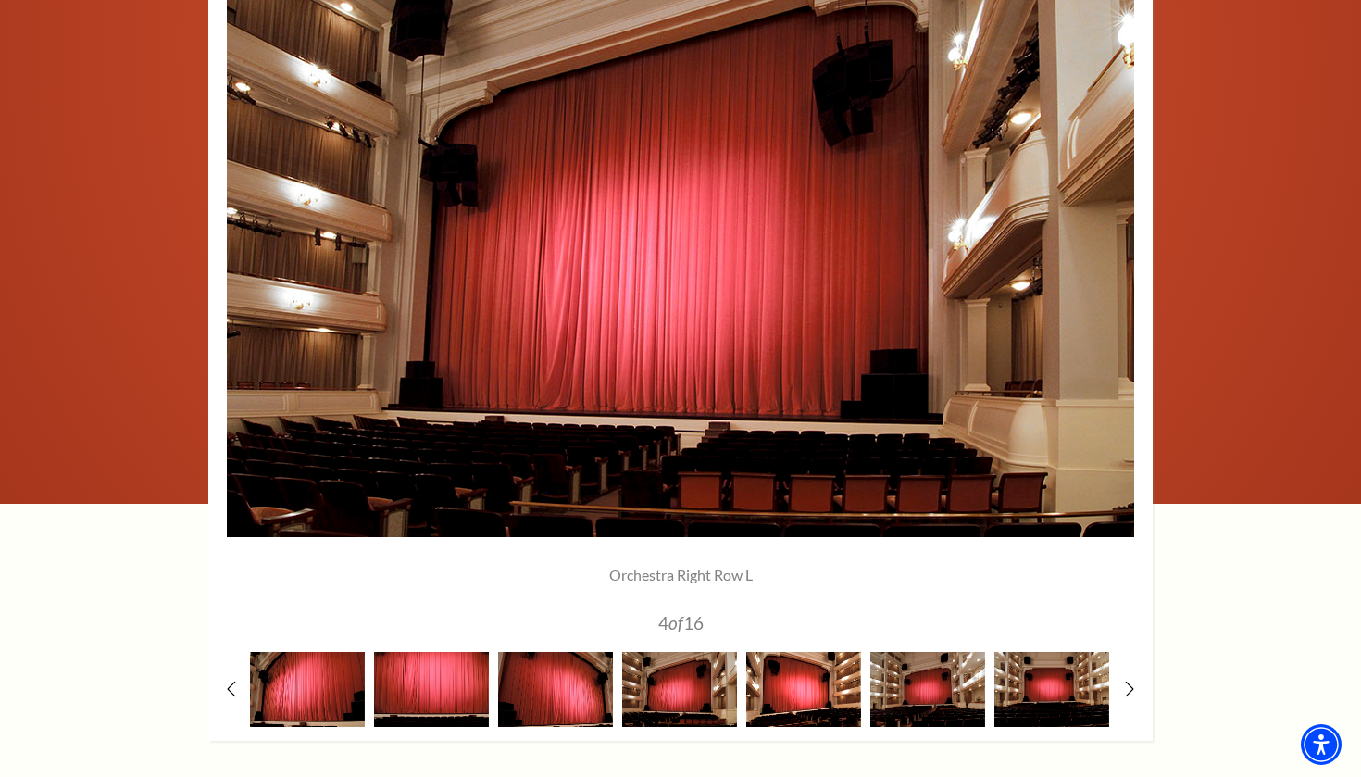
click at [787, 697] on img at bounding box center [803, 689] width 115 height 75
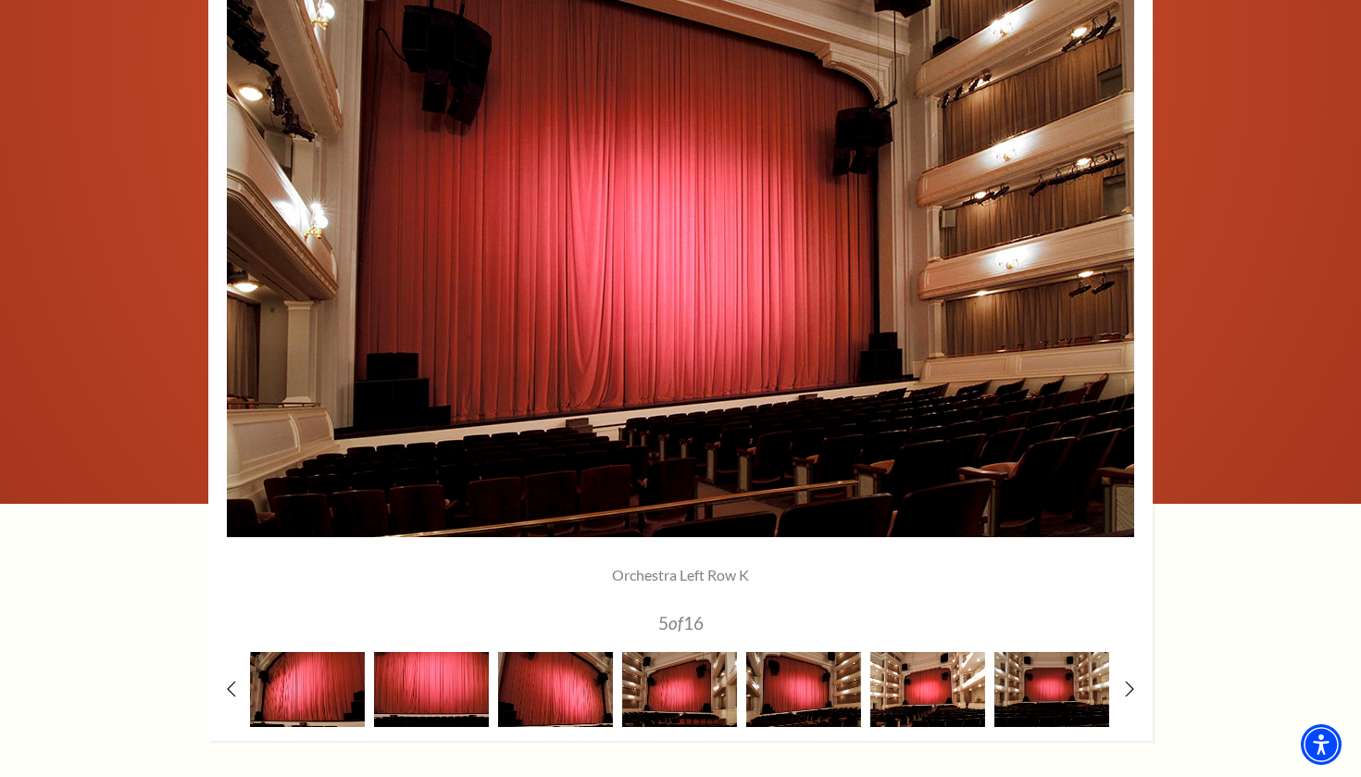
click at [911, 697] on img at bounding box center [928, 689] width 115 height 75
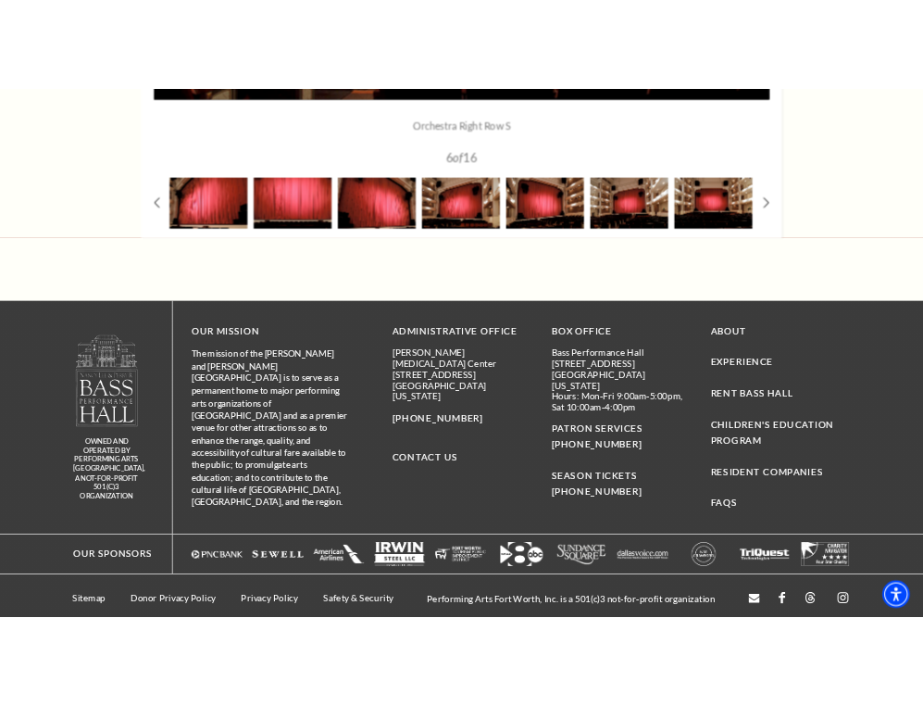
scroll to position [1355, 0]
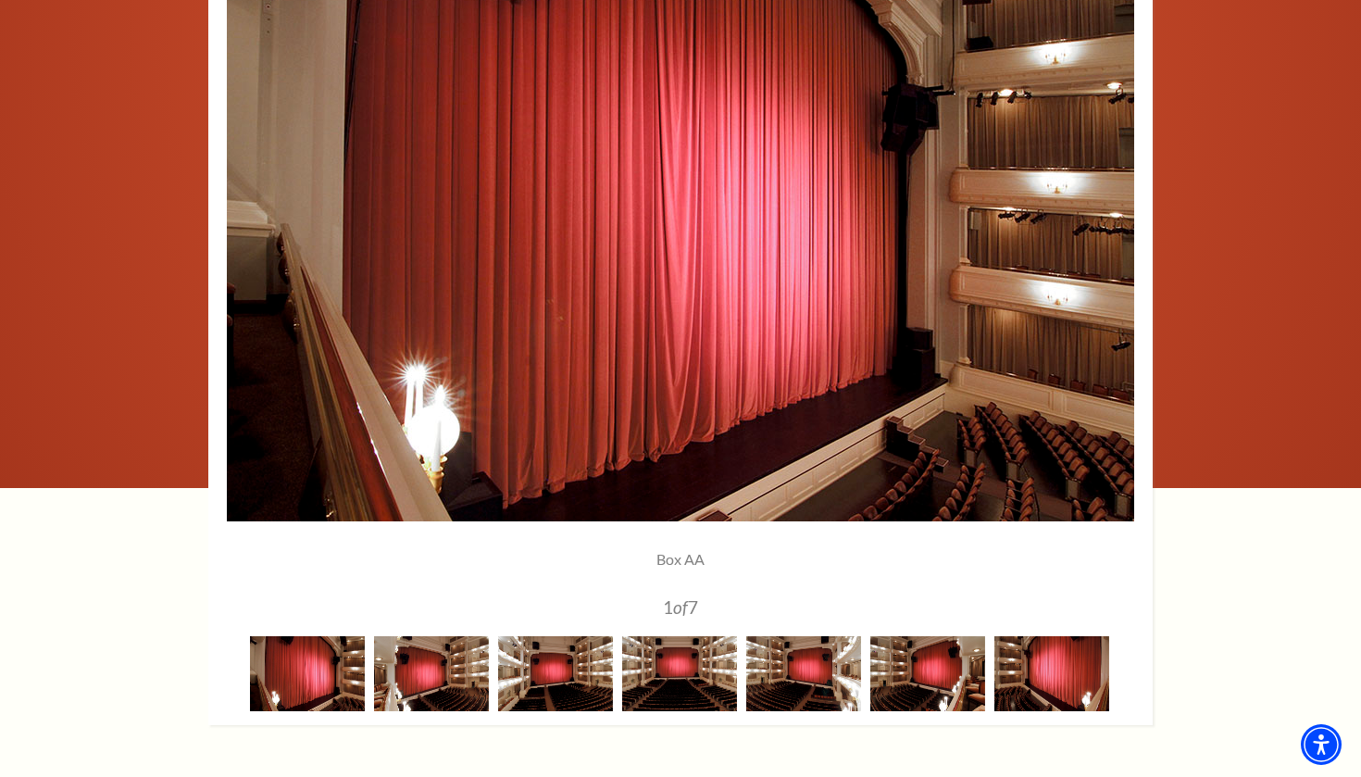
scroll to position [1424, 0]
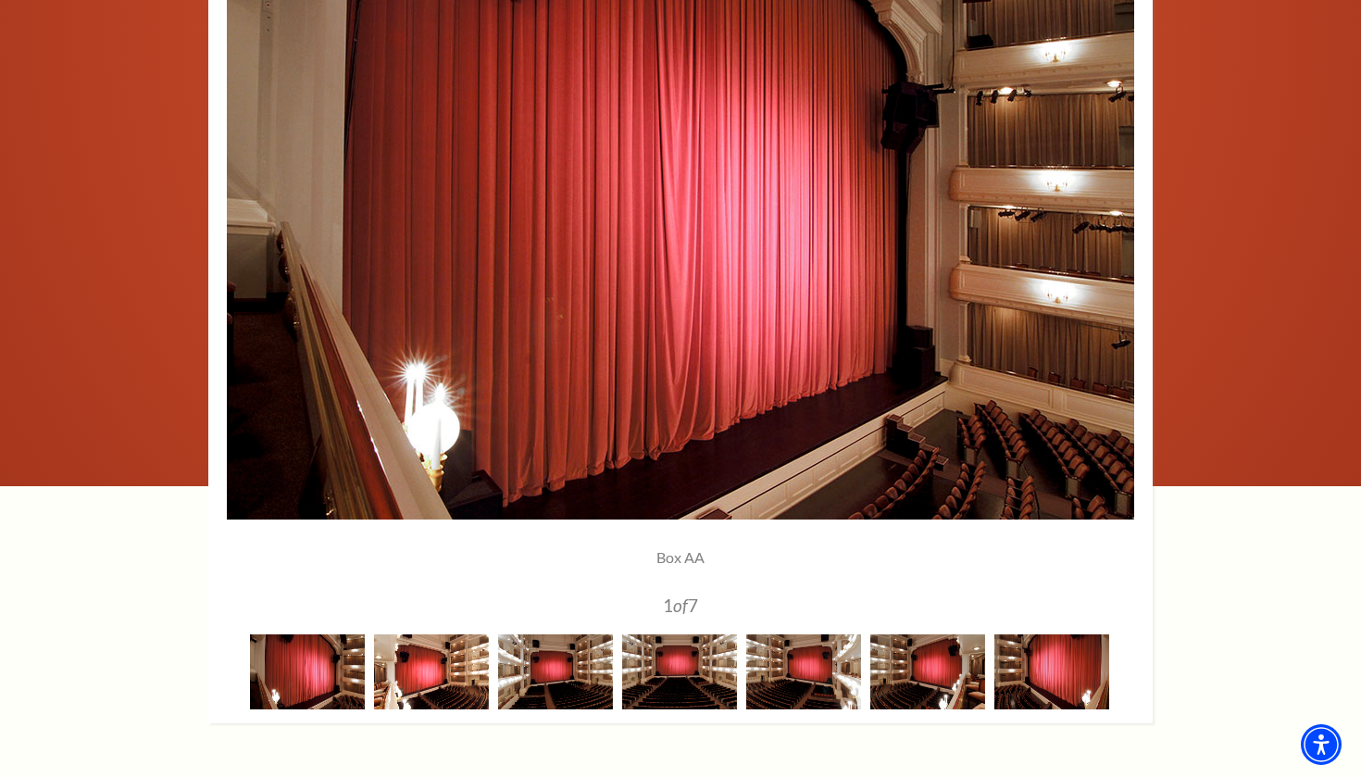
click at [467, 680] on img at bounding box center [431, 671] width 115 height 75
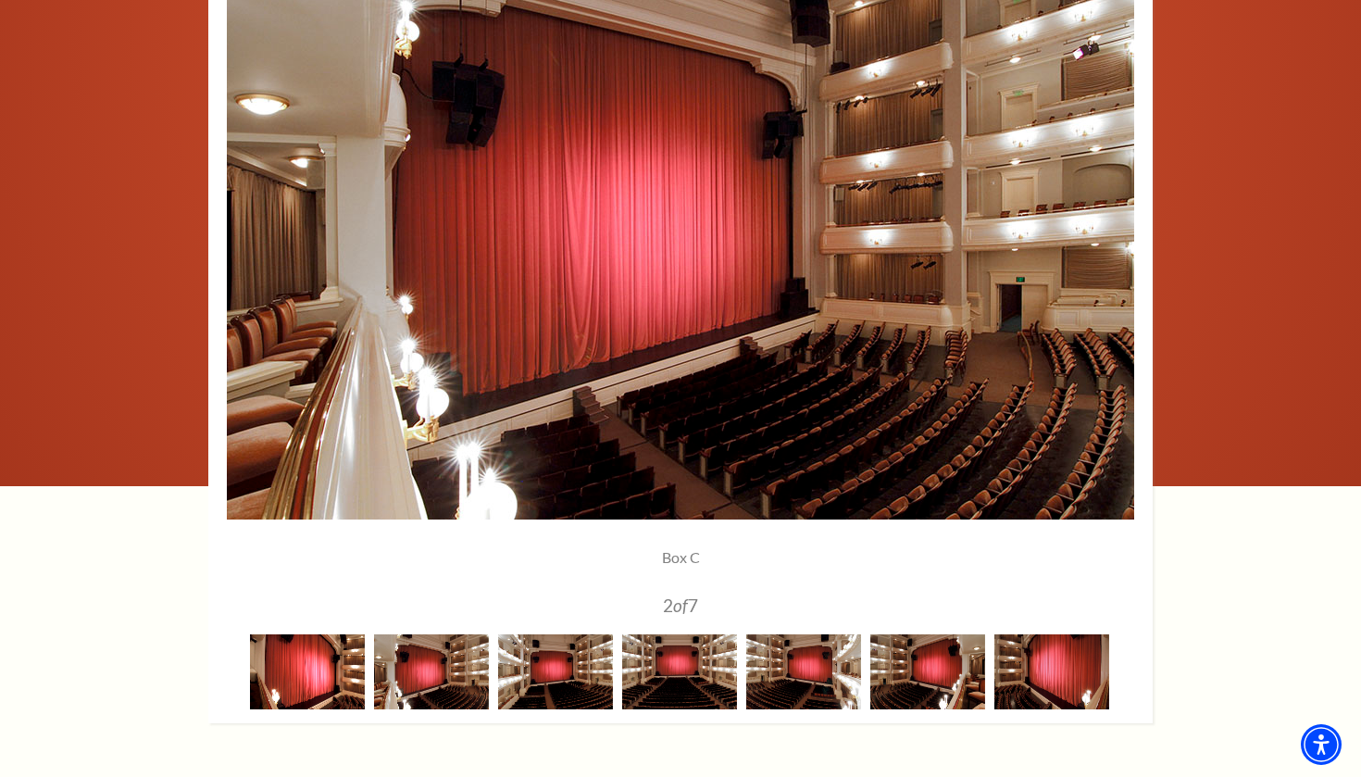
click at [335, 680] on img at bounding box center [307, 671] width 115 height 75
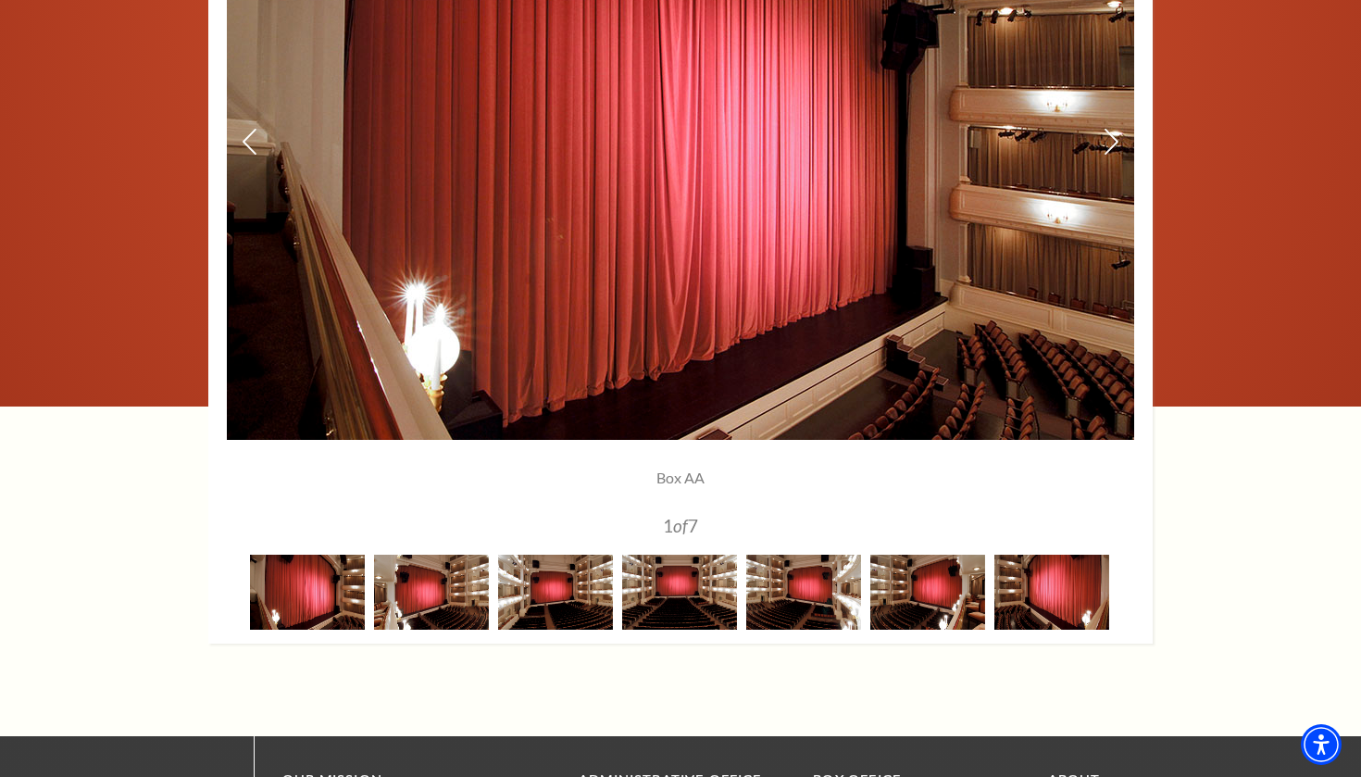
scroll to position [1590, 0]
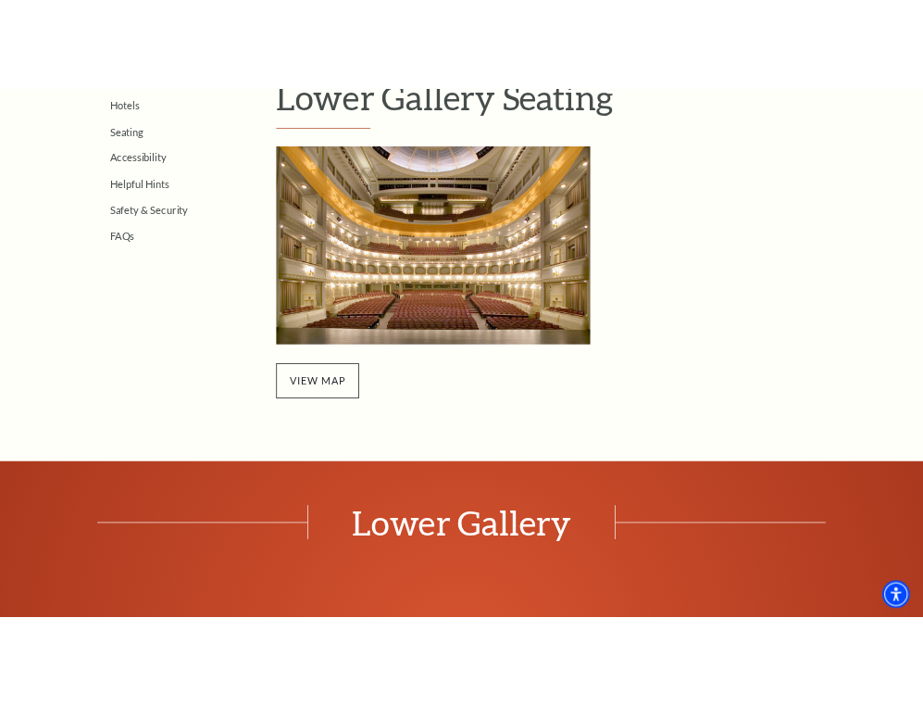
scroll to position [671, 0]
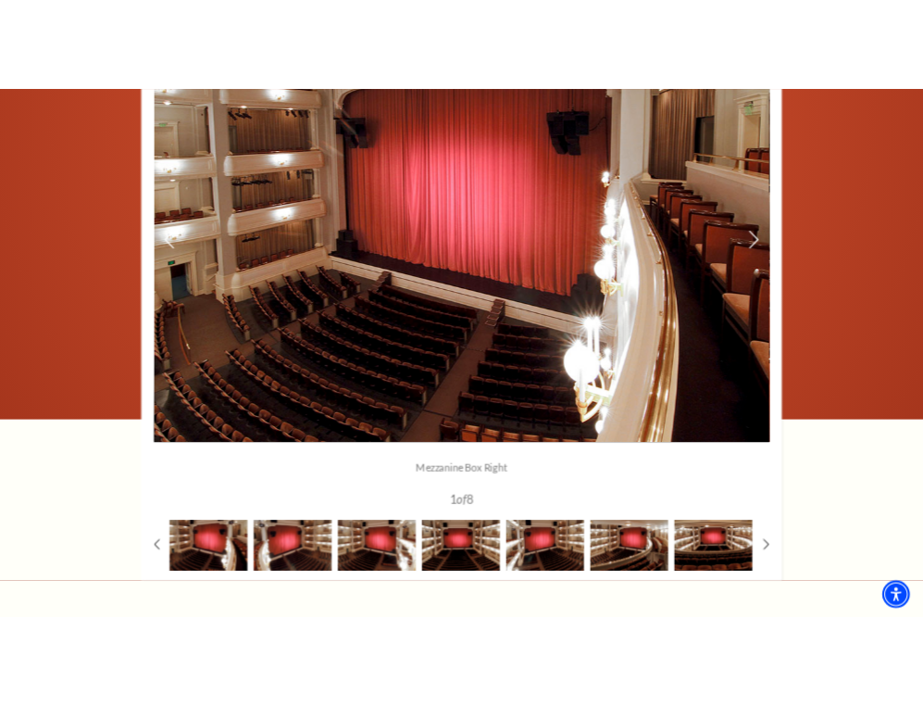
scroll to position [1510, 0]
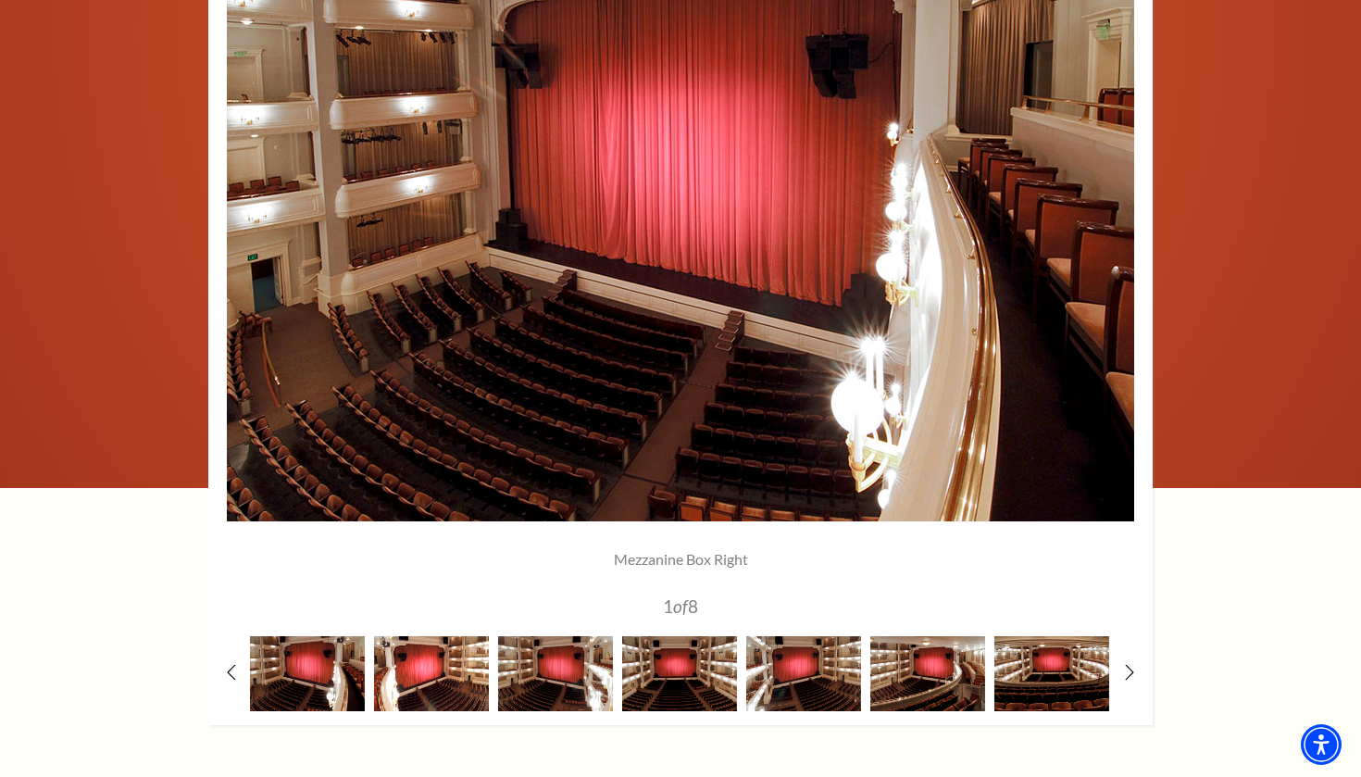
click at [437, 683] on img at bounding box center [431, 673] width 115 height 75
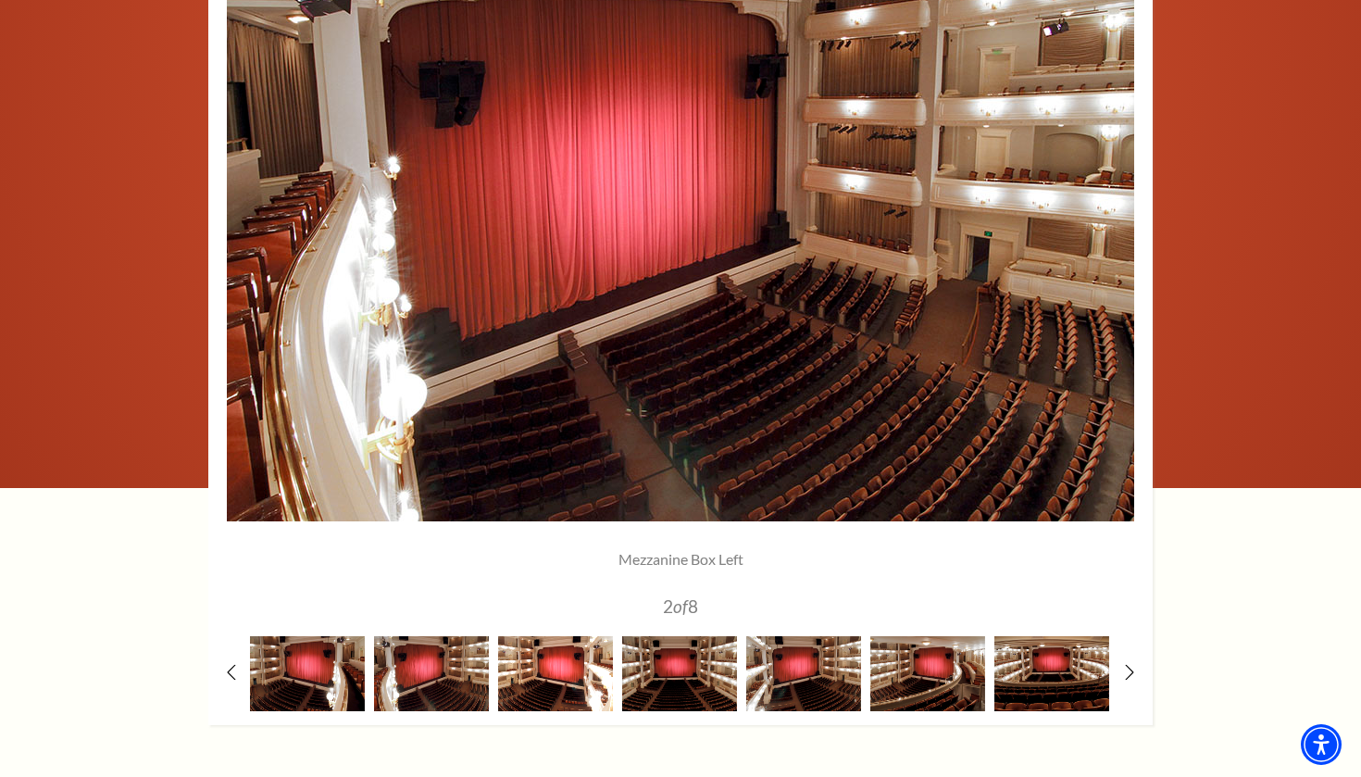
click at [574, 674] on img at bounding box center [555, 673] width 115 height 75
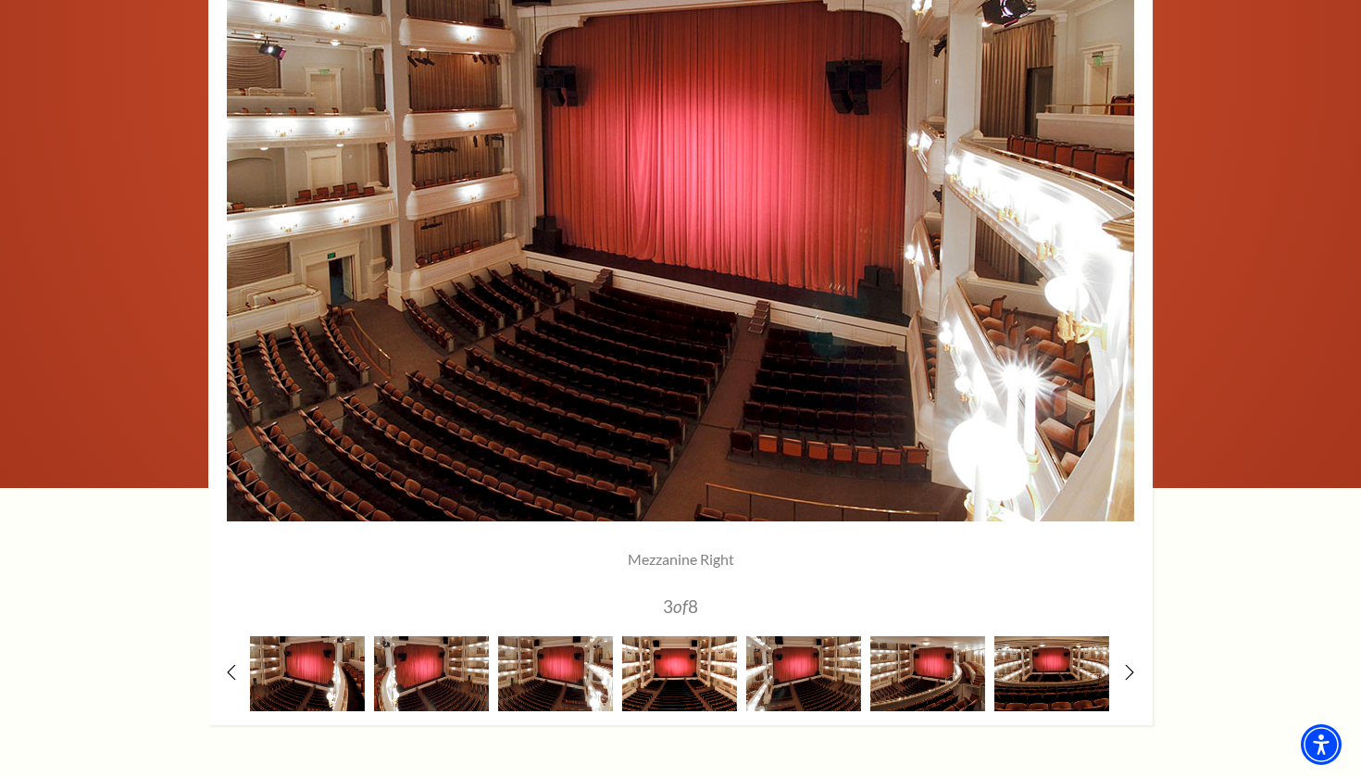
click at [679, 670] on img at bounding box center [679, 673] width 115 height 75
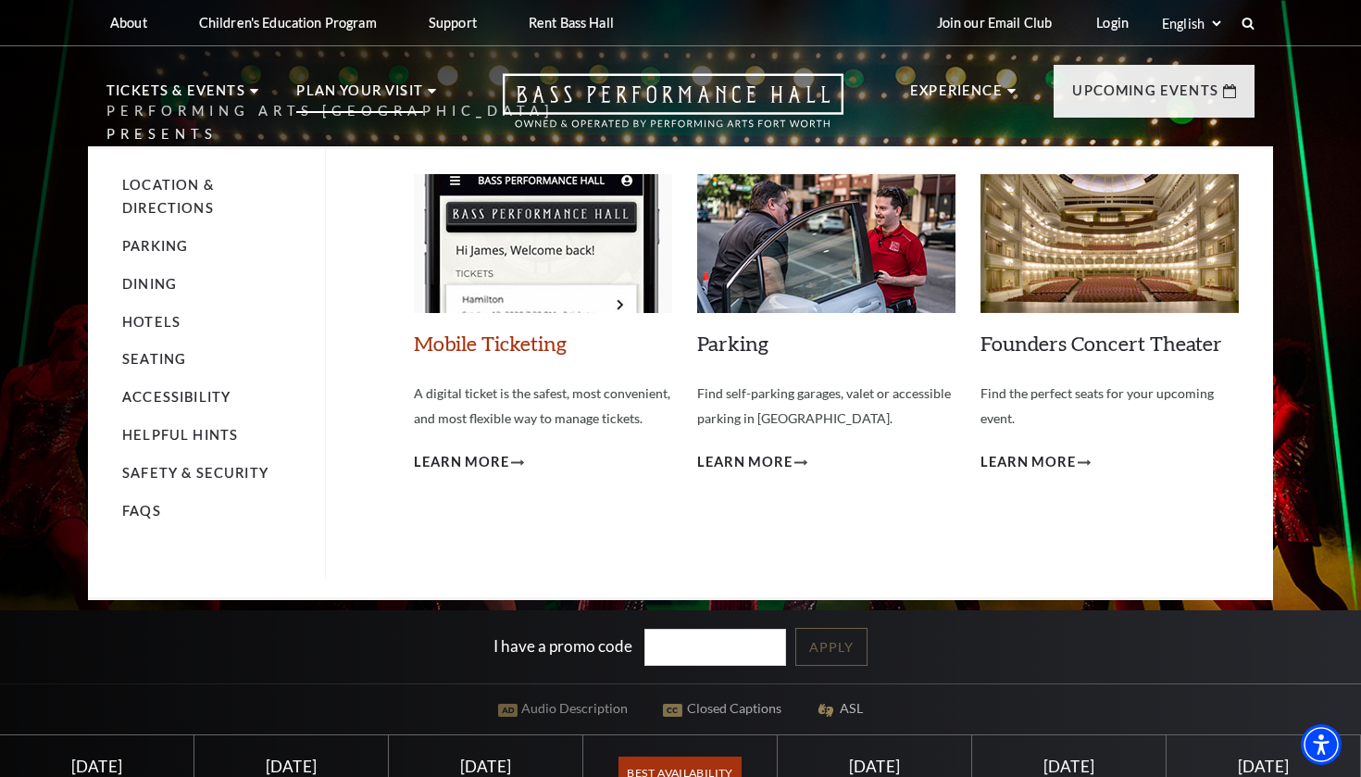
scroll to position [289, 0]
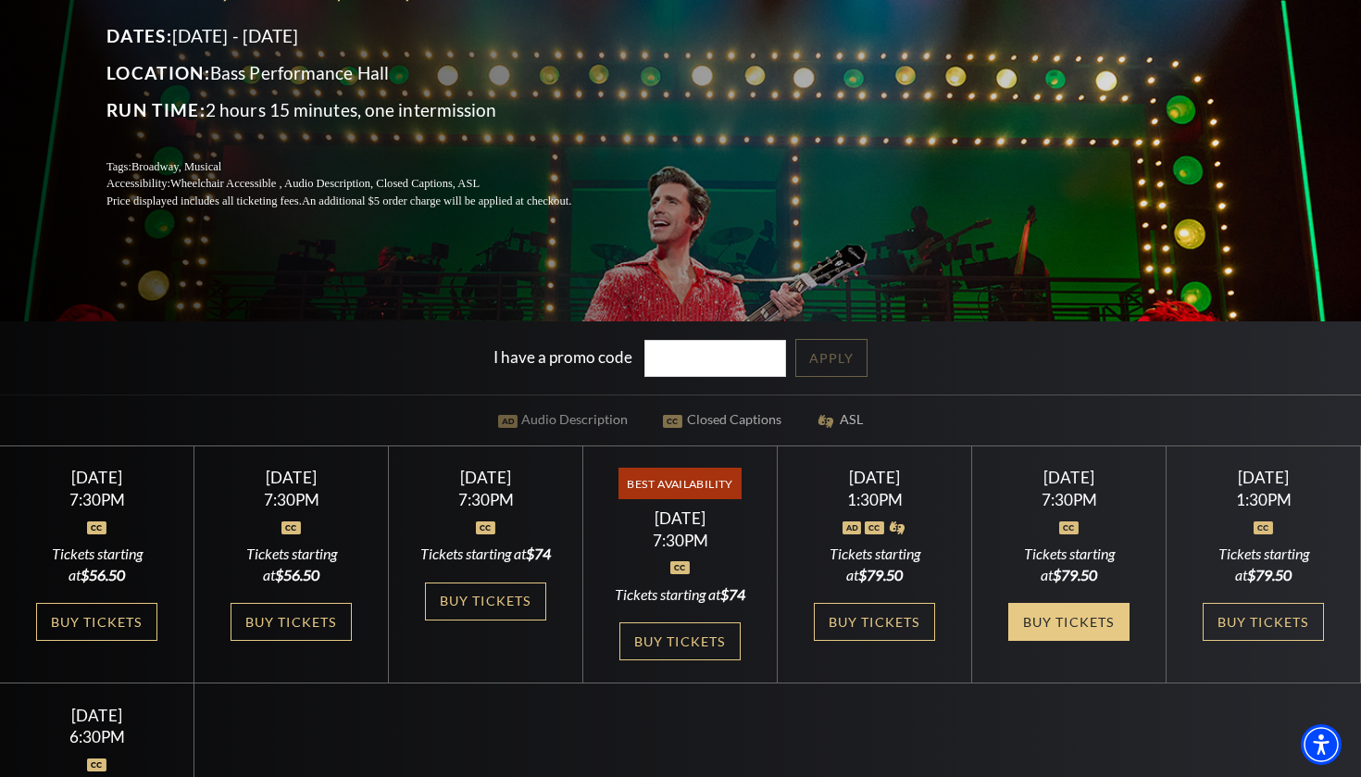
click at [1071, 633] on link "Buy Tickets" at bounding box center [1069, 622] width 120 height 38
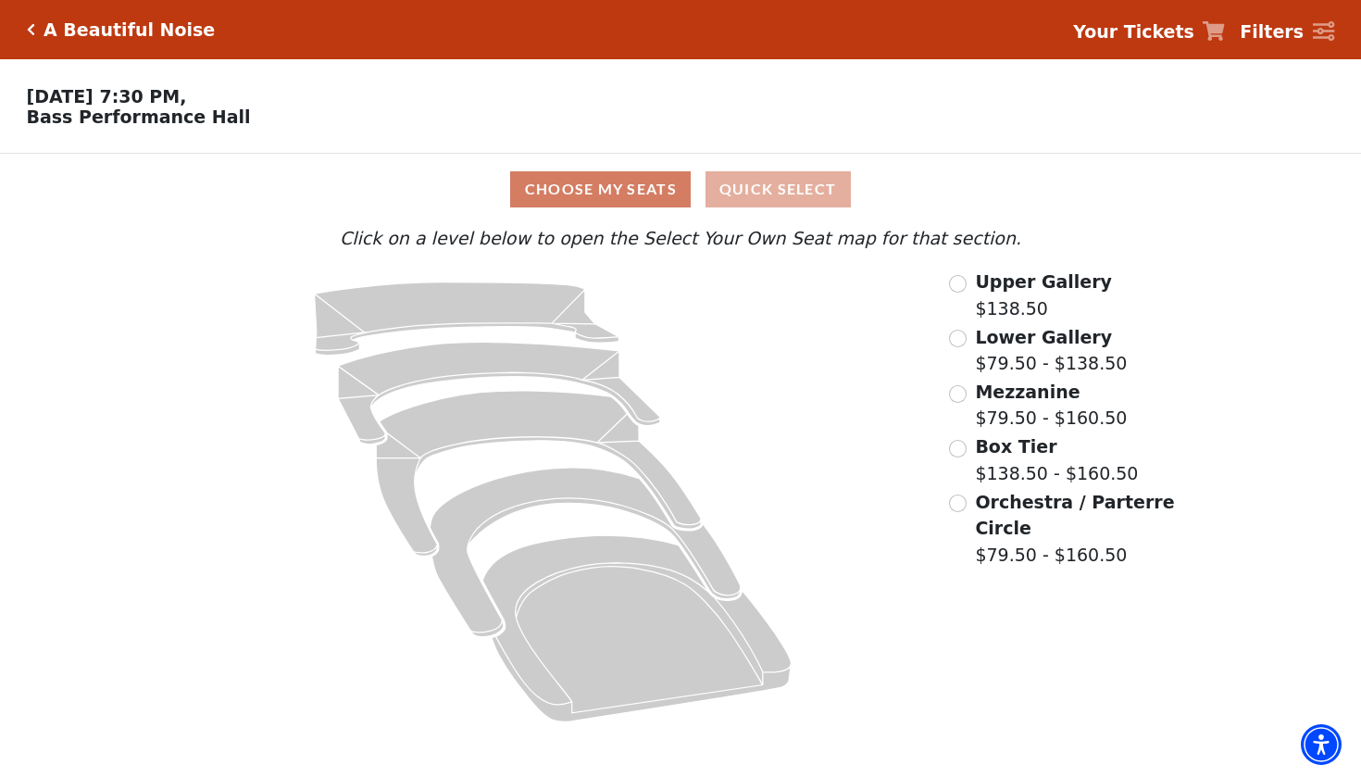
click at [767, 195] on button "Quick Select" at bounding box center [778, 189] width 145 height 36
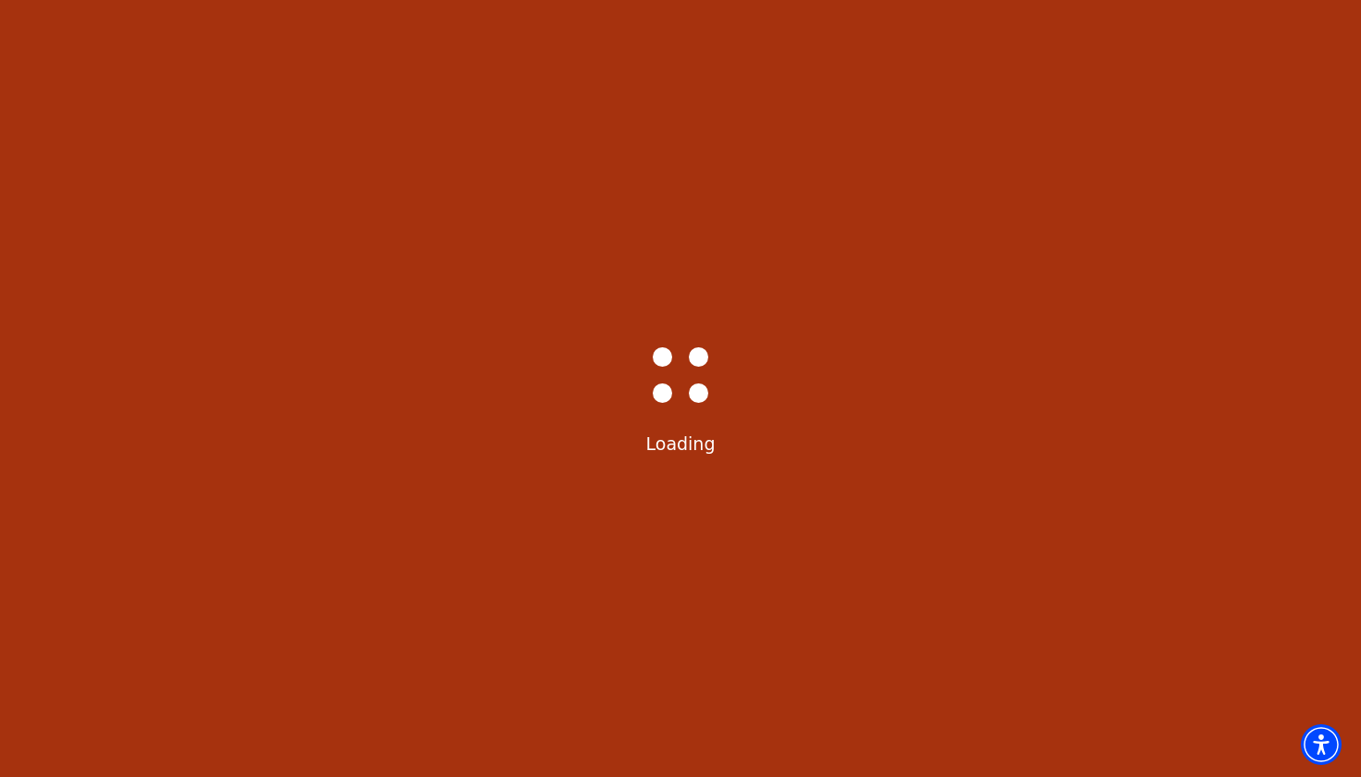
select select "6225"
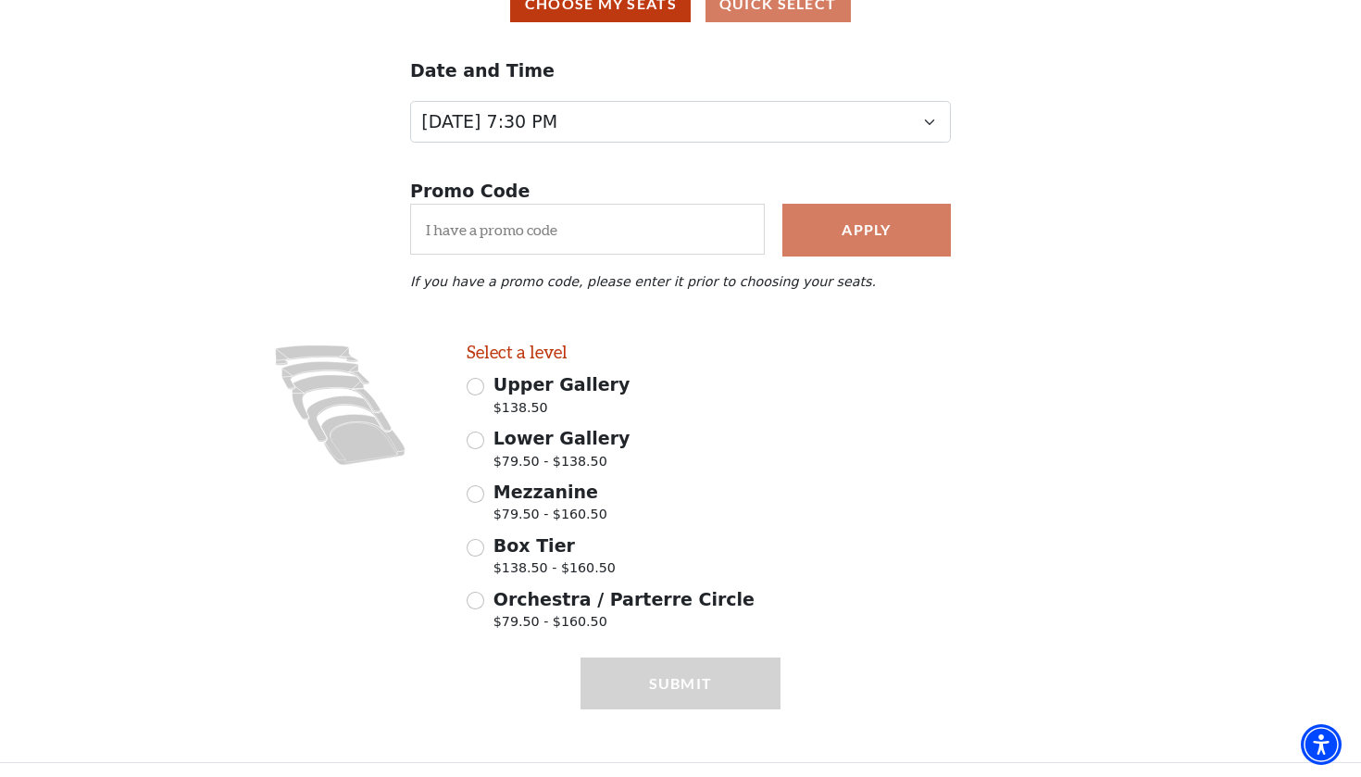
scroll to position [184, 0]
click at [604, 602] on span "Orchestra / Parterre Circle" at bounding box center [624, 600] width 261 height 20
click at [484, 602] on input "Orchestra / Parterre Circle $79.50 - $160.50" at bounding box center [476, 602] width 18 height 18
radio input "true"
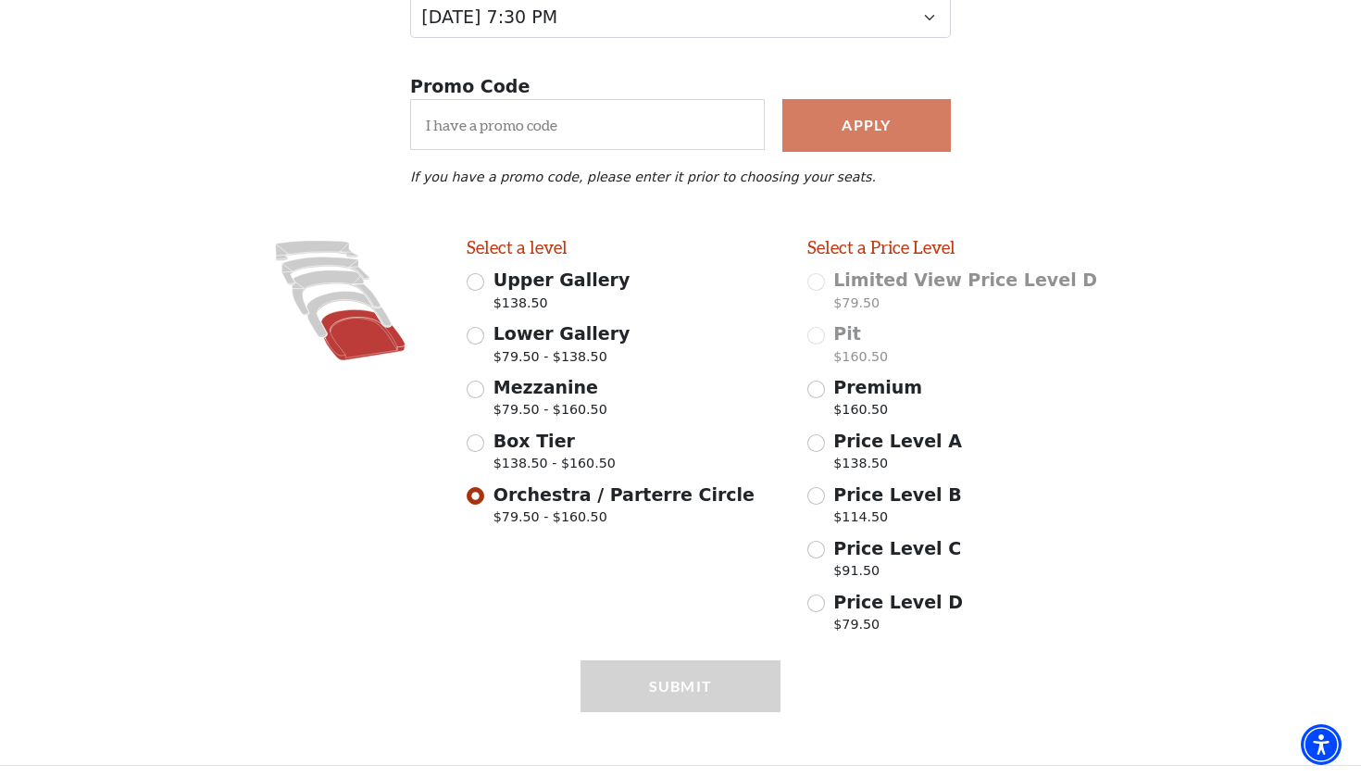
click at [820, 395] on div "Premium $160.50" at bounding box center [965, 400] width 314 height 52
click at [820, 389] on input "Premium $160.50" at bounding box center [817, 390] width 18 height 18
radio input "true"
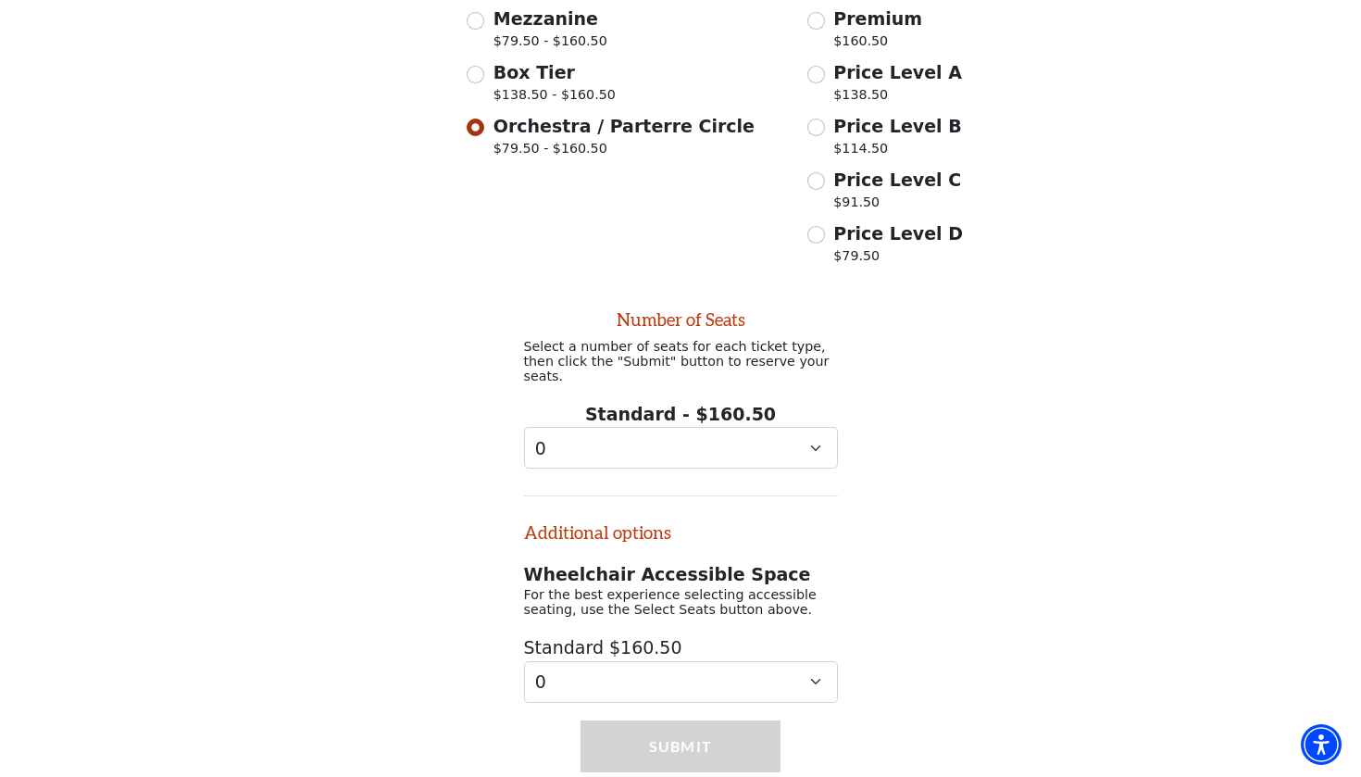
scroll to position [704, 0]
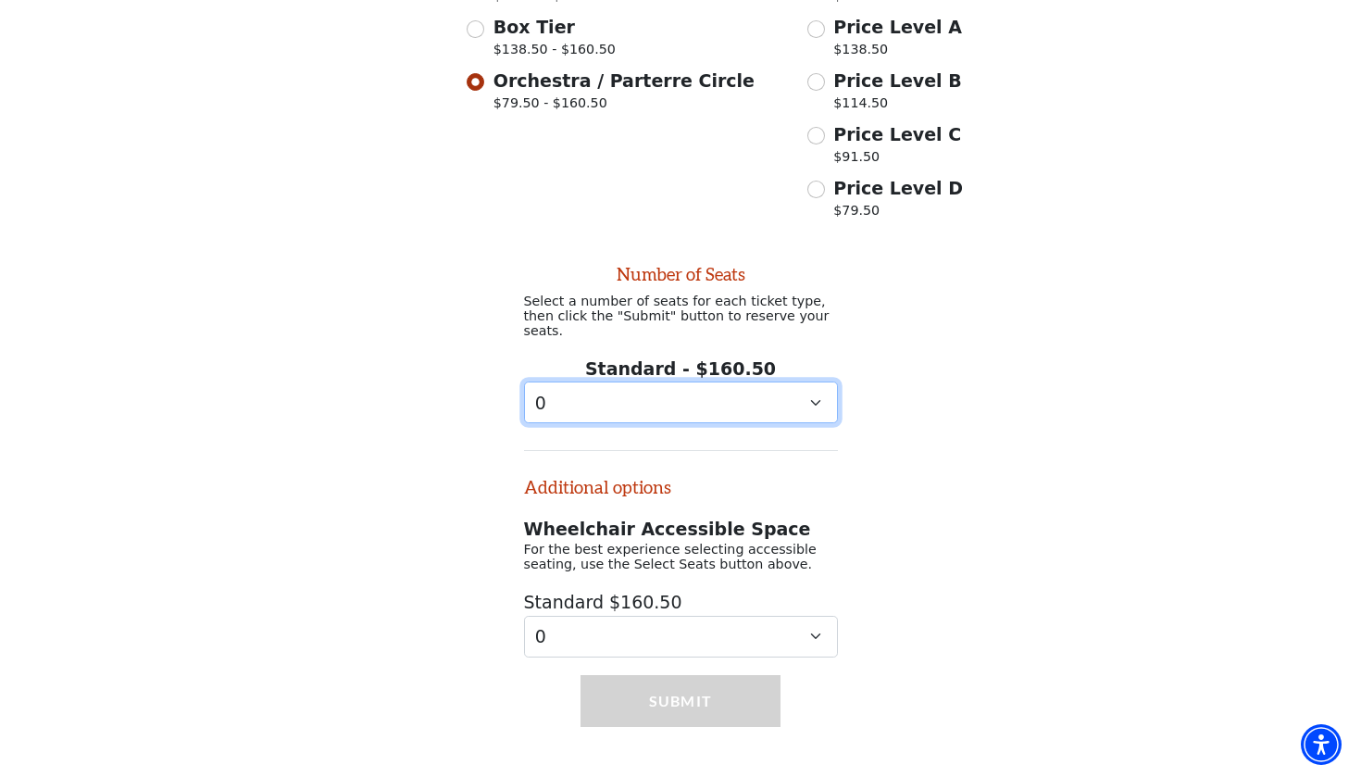
select select "4"
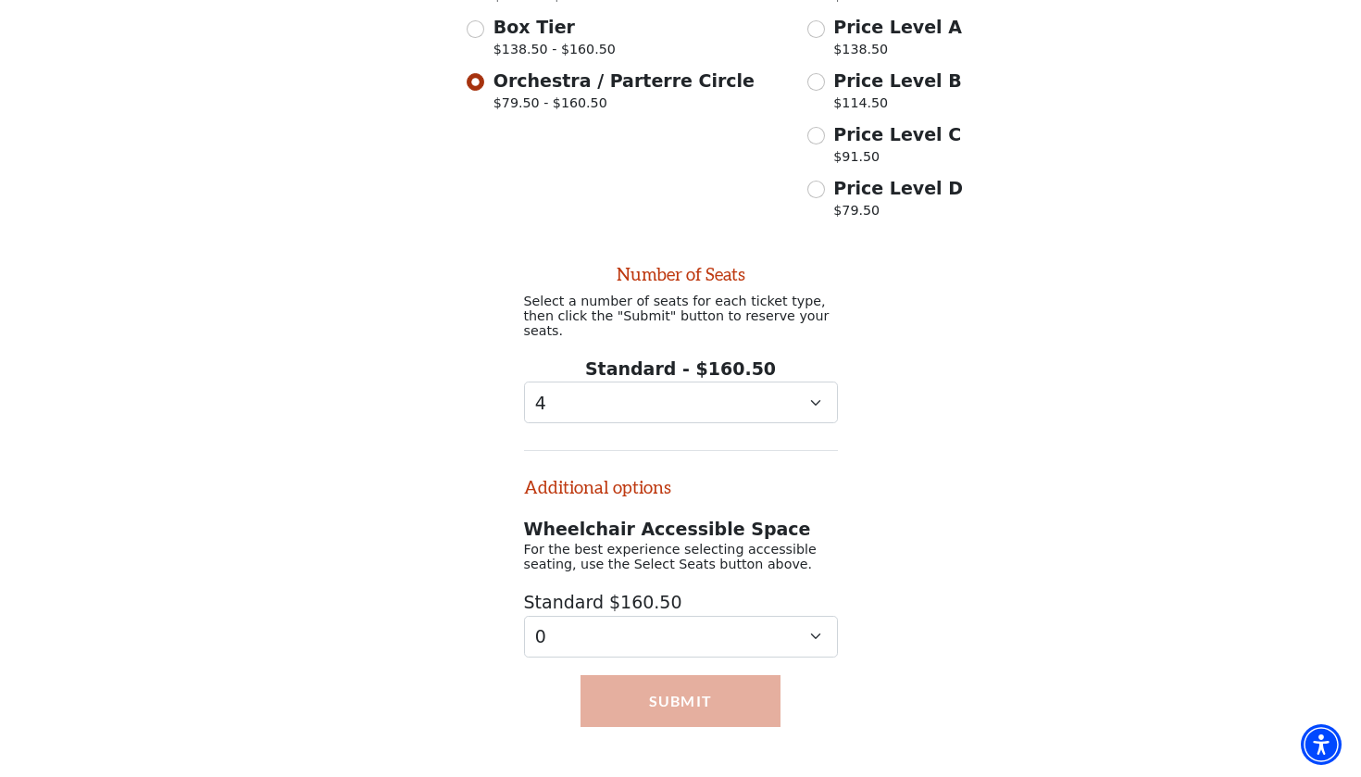
click at [693, 675] on button "Submit" at bounding box center [681, 701] width 201 height 52
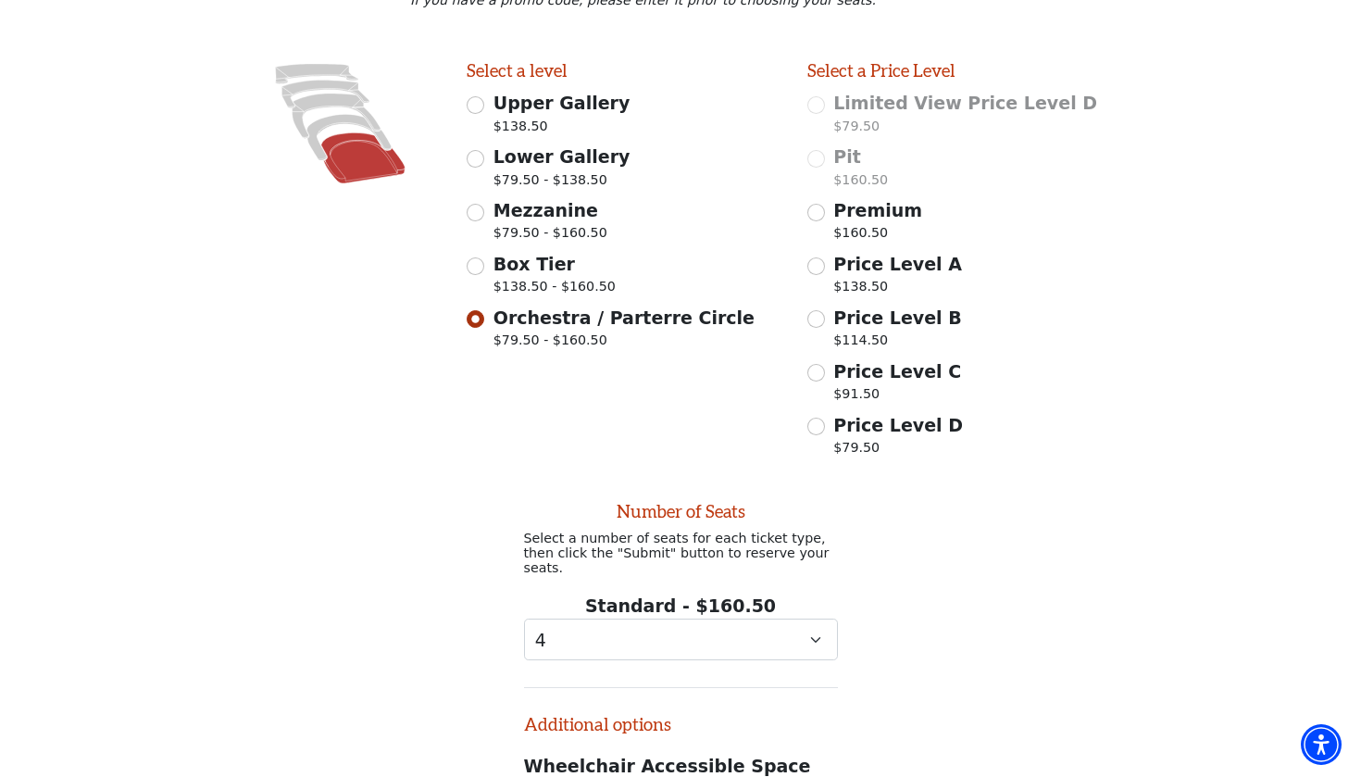
click at [822, 258] on input "Price Level A $138.50" at bounding box center [817, 266] width 18 height 18
radio input "true"
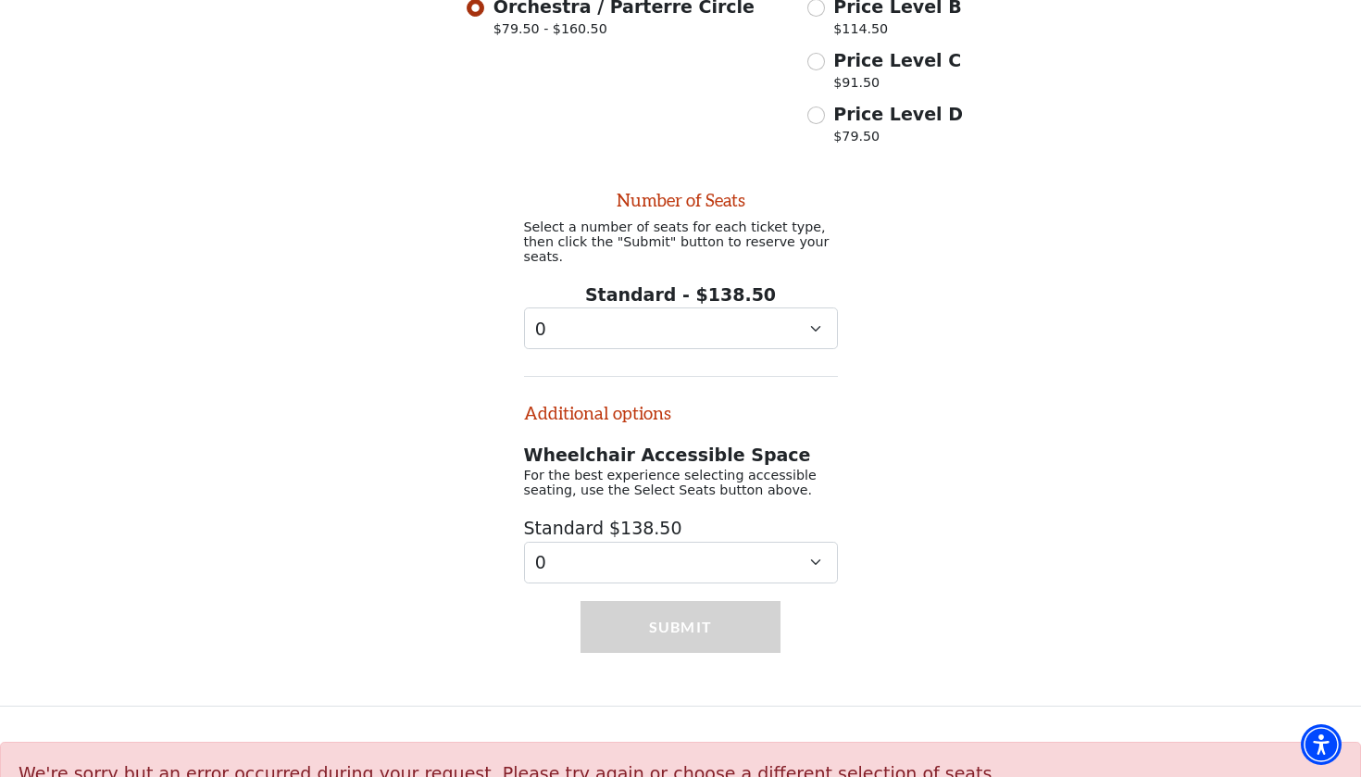
scroll to position [802, 0]
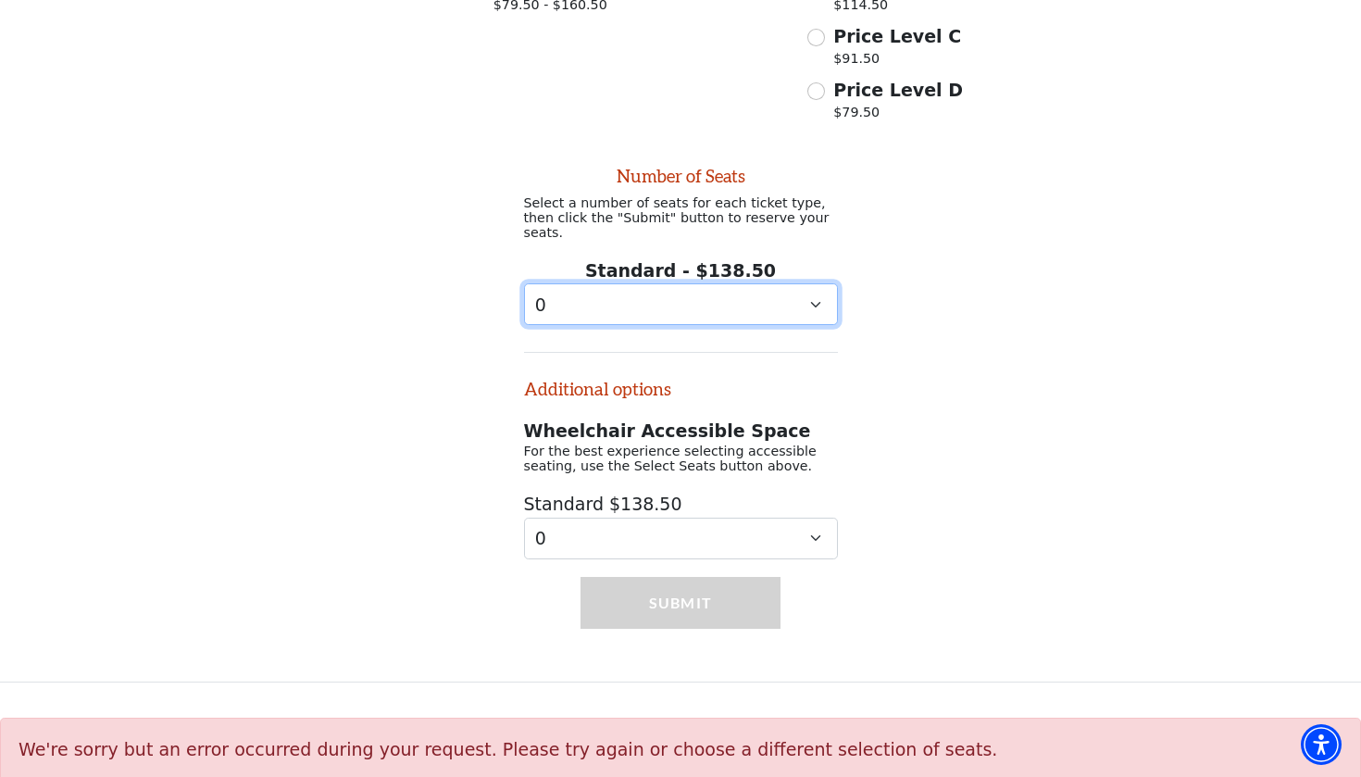
select select "4"
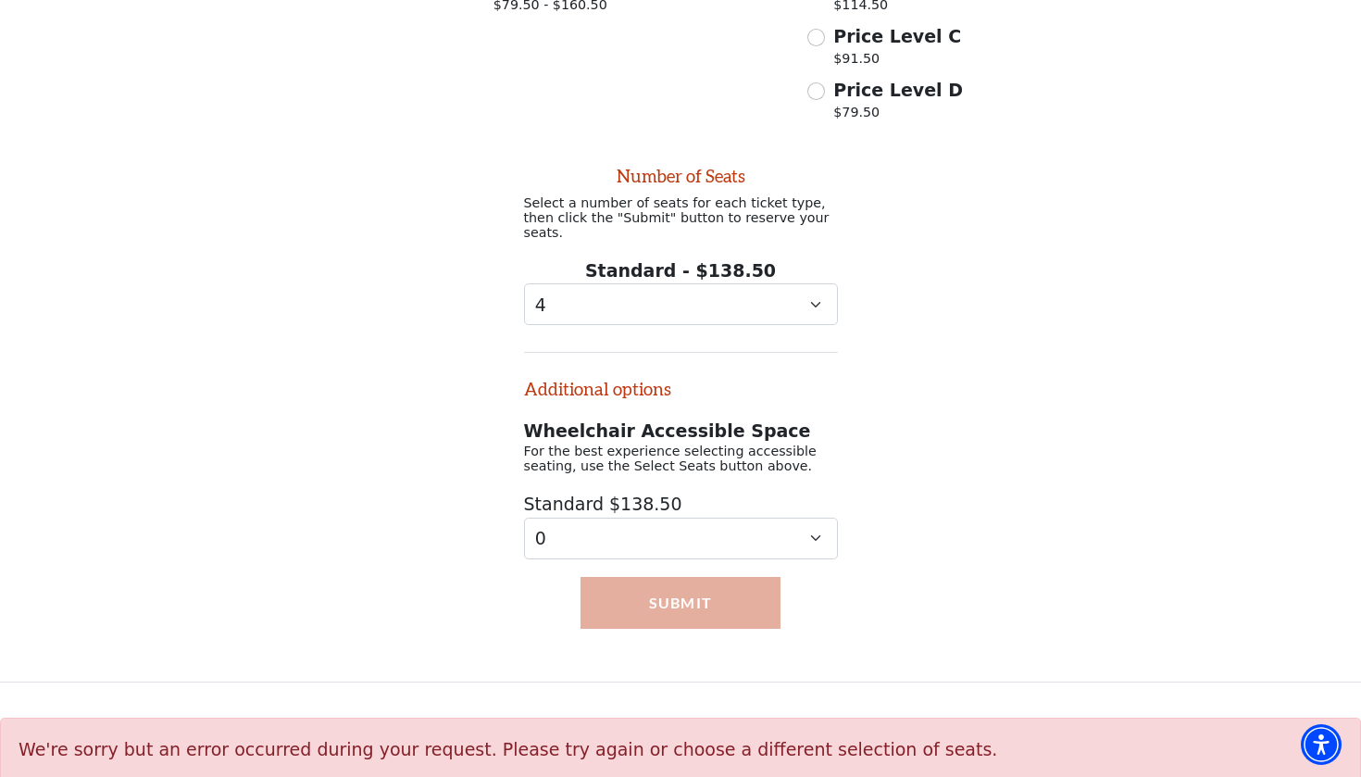
click at [679, 588] on button "Submit" at bounding box center [681, 603] width 201 height 52
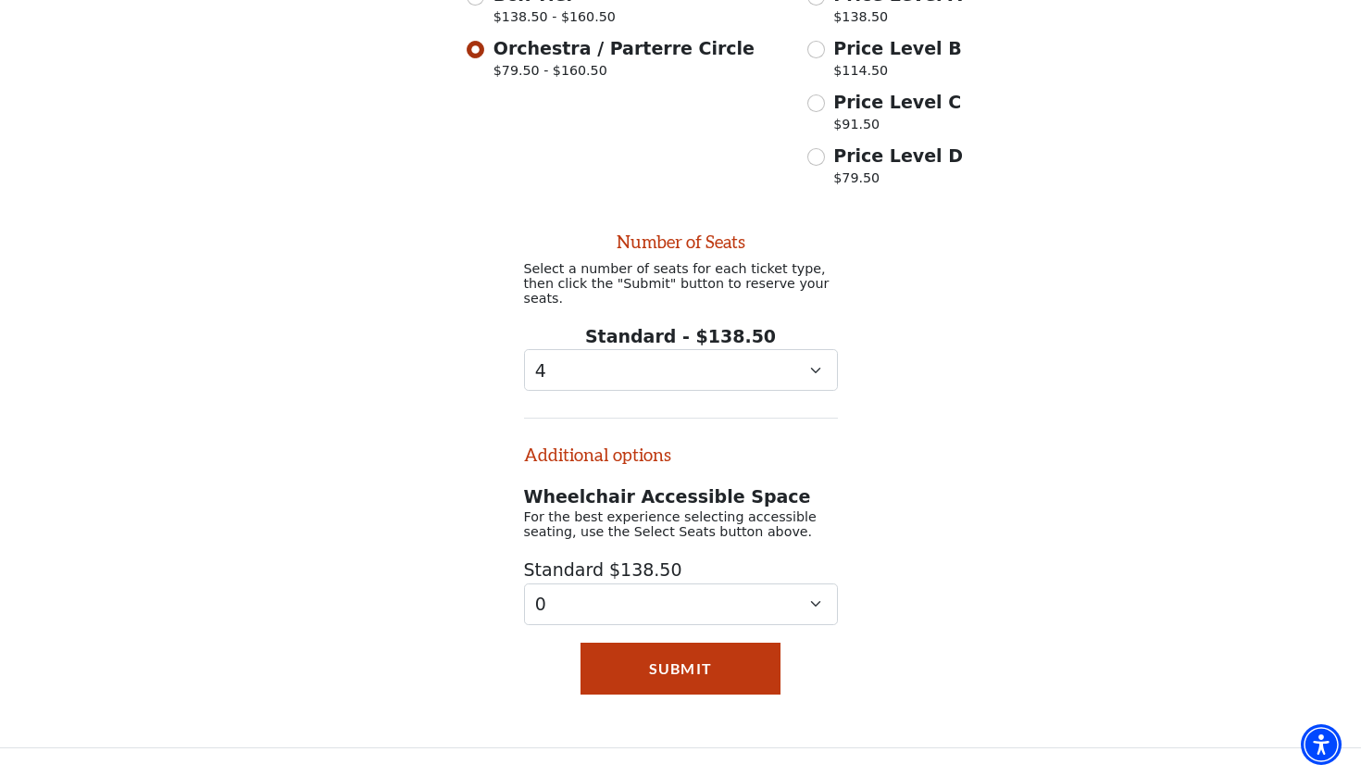
scroll to position [730, 0]
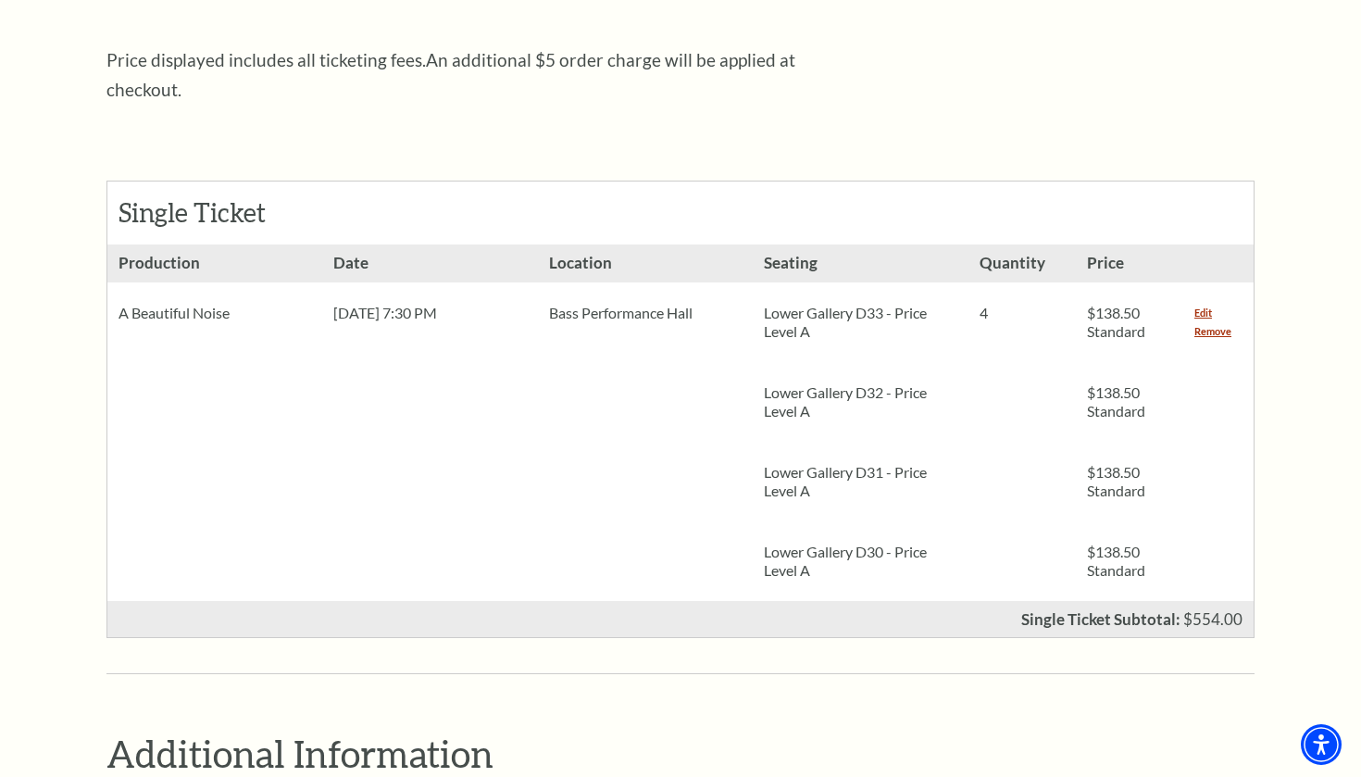
scroll to position [706, 0]
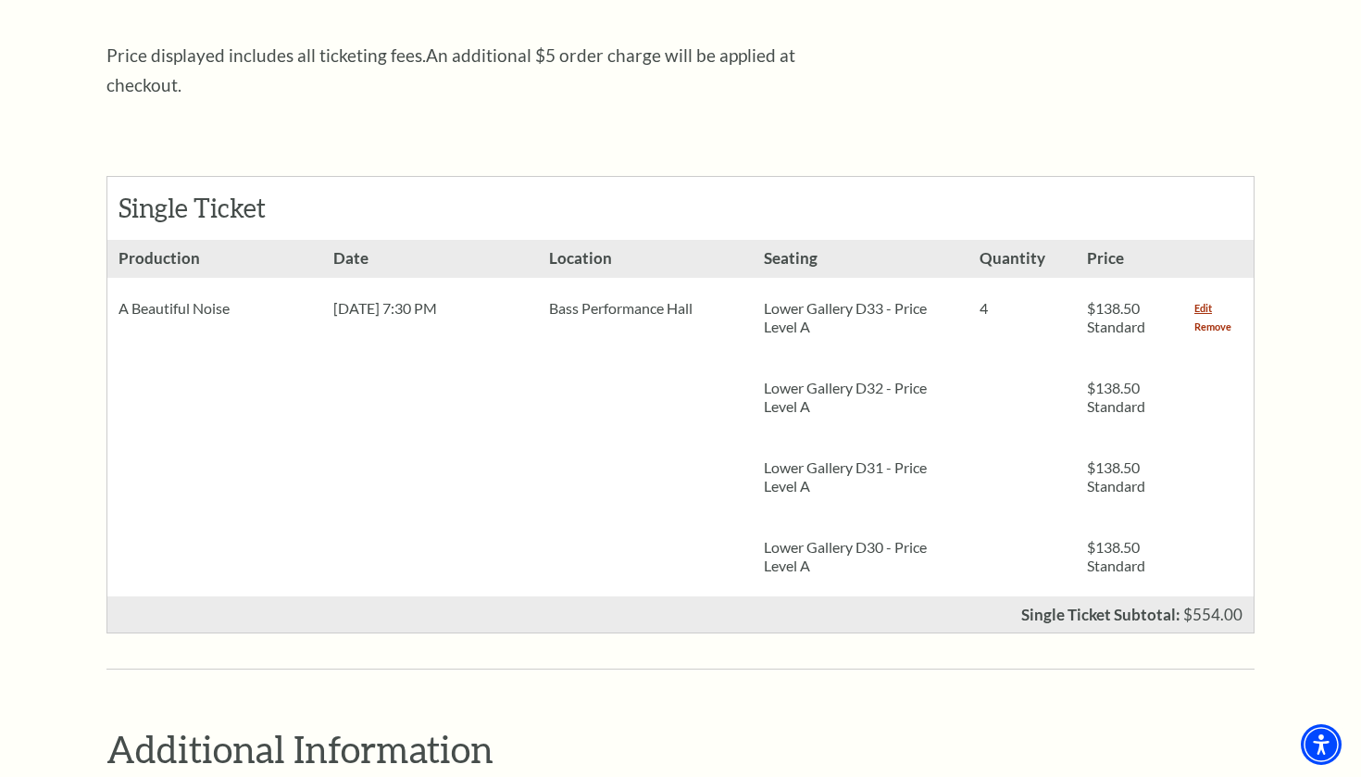
click at [1215, 318] on link "Remove" at bounding box center [1213, 327] width 37 height 19
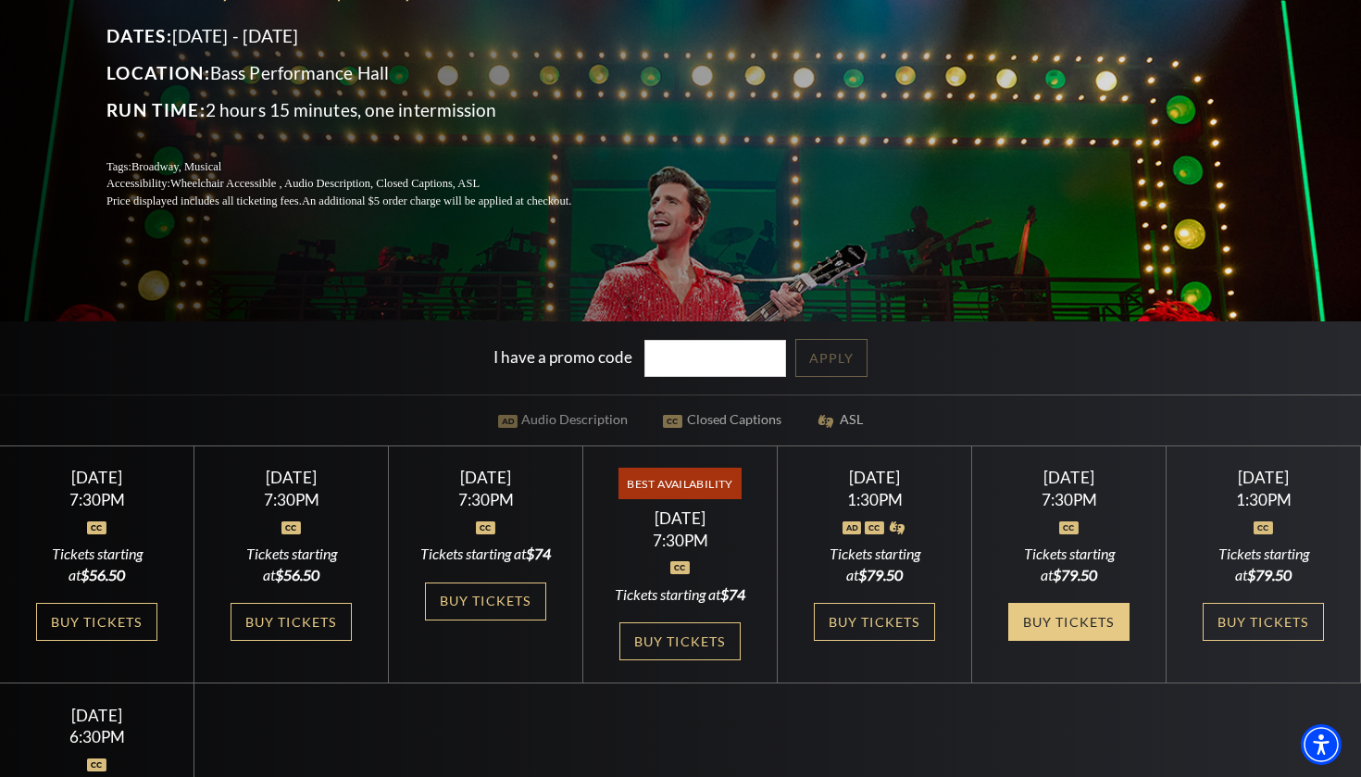
click at [1075, 635] on link "Buy Tickets" at bounding box center [1069, 622] width 120 height 38
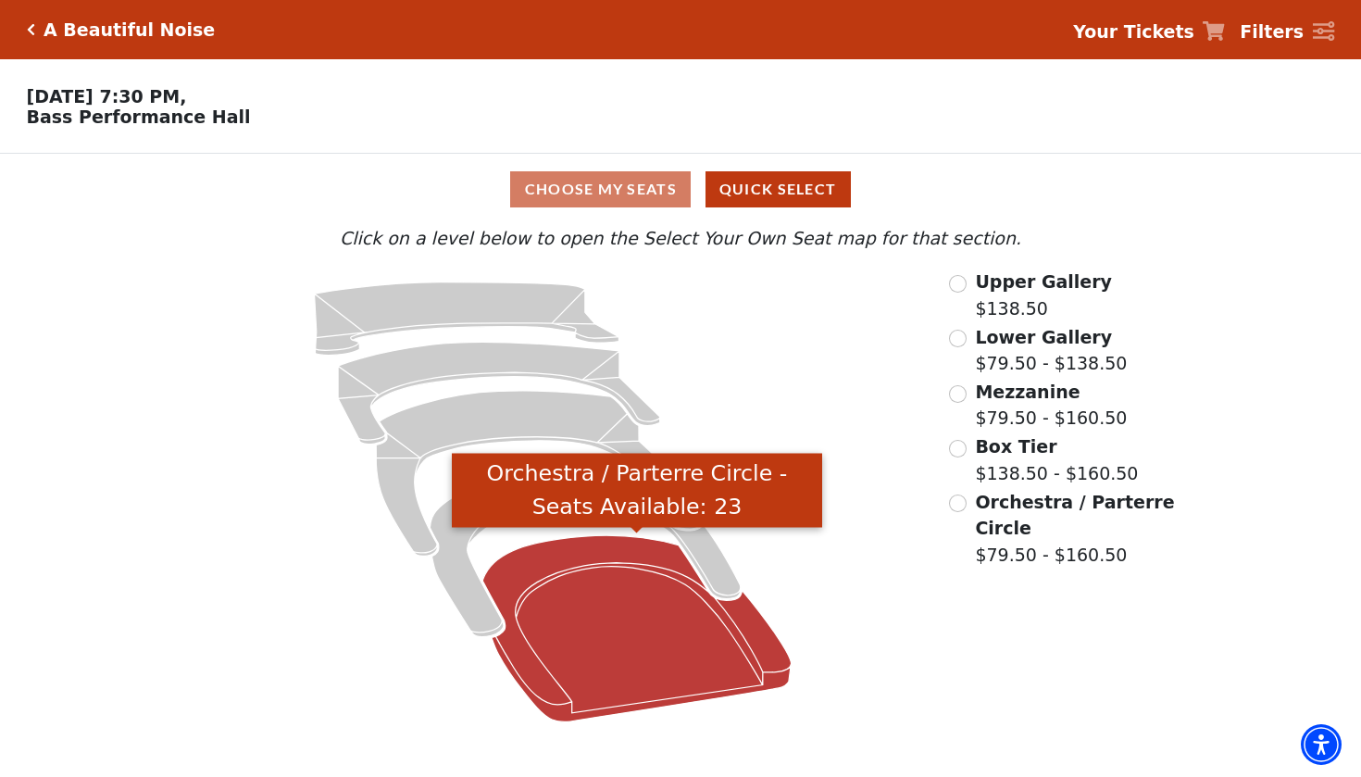
click at [573, 627] on icon "Orchestra / Parterre Circle - Seats Available: 23" at bounding box center [636, 629] width 309 height 186
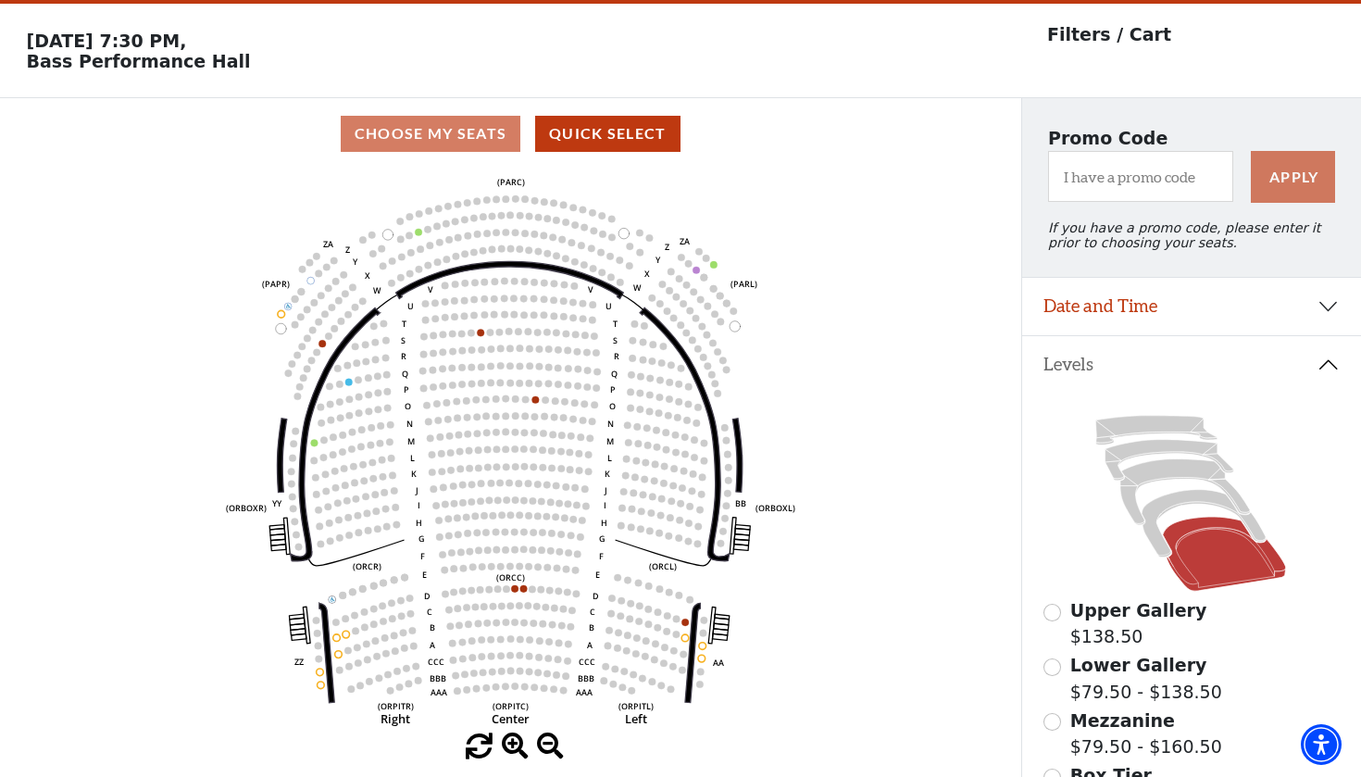
scroll to position [53, 0]
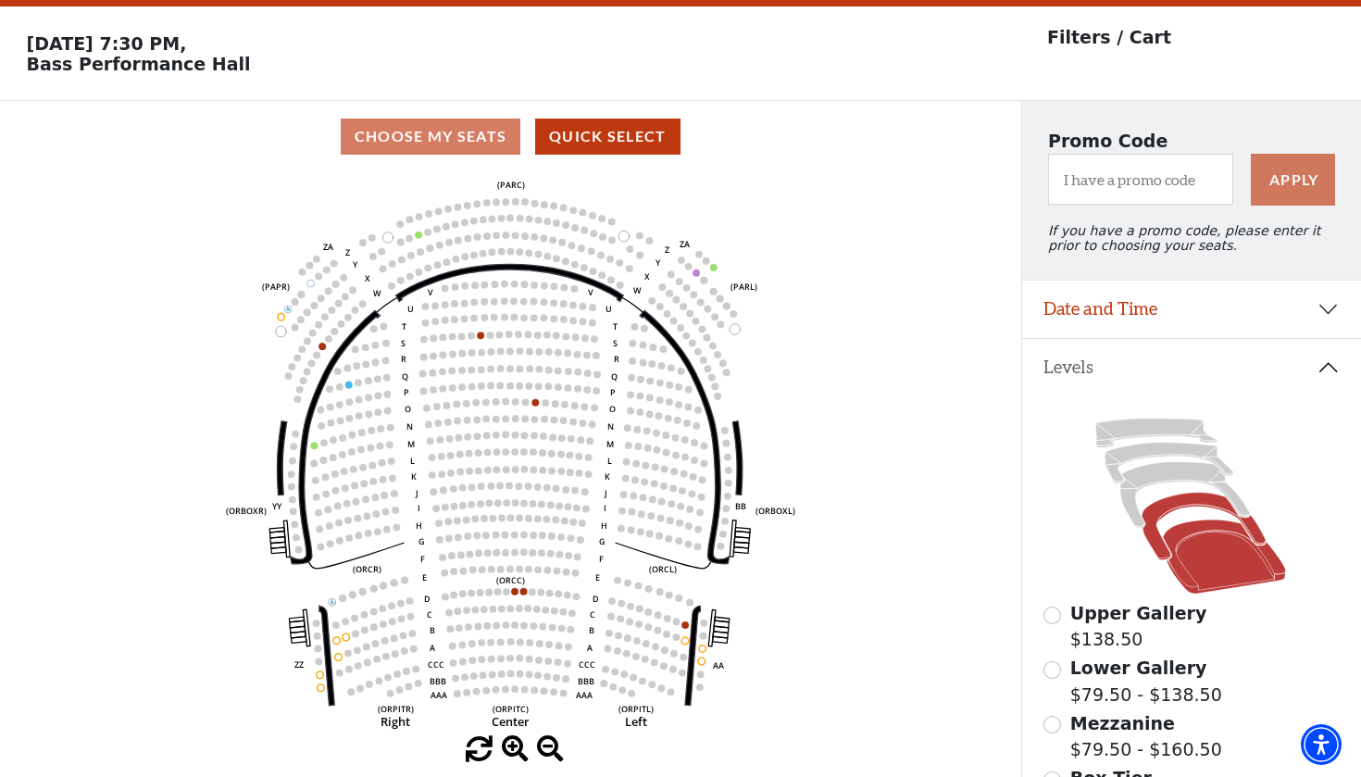
click at [1201, 506] on icon at bounding box center [1205, 527] width 124 height 68
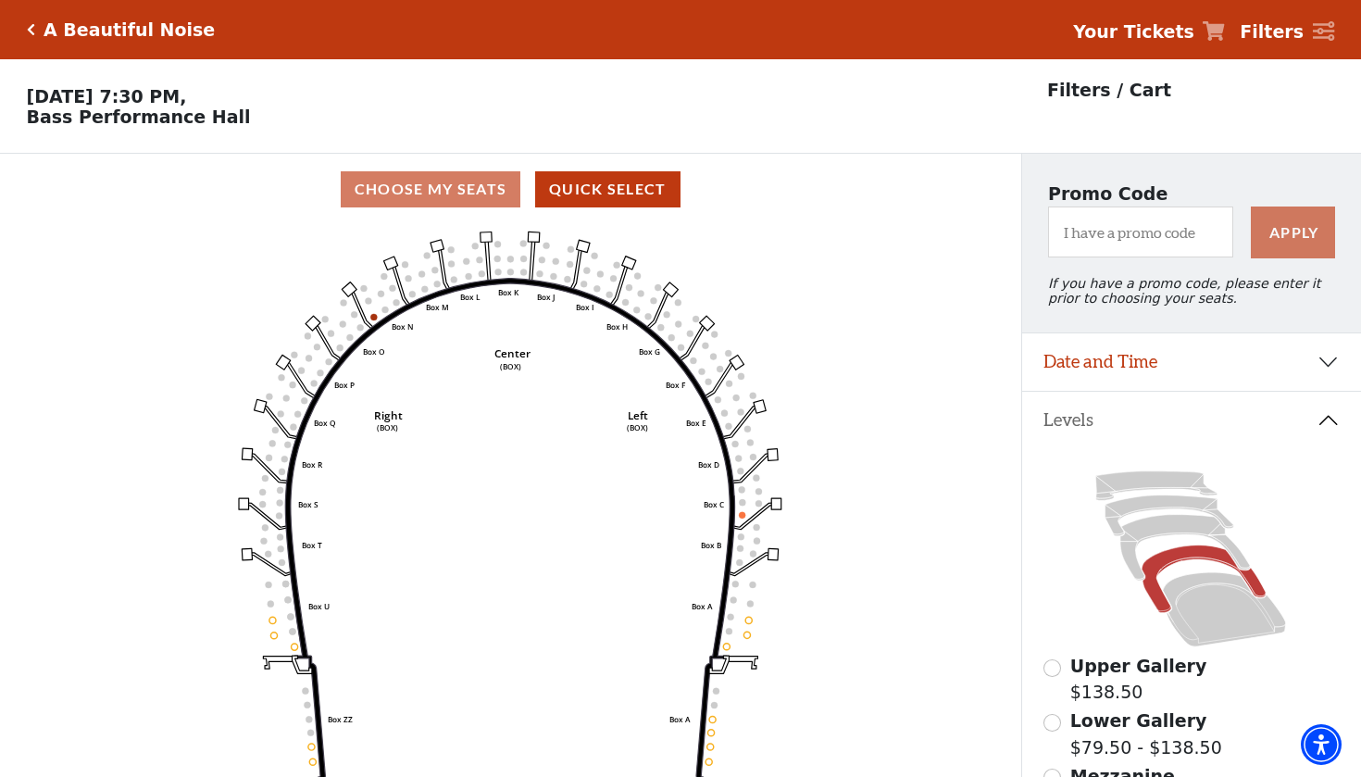
scroll to position [86, 0]
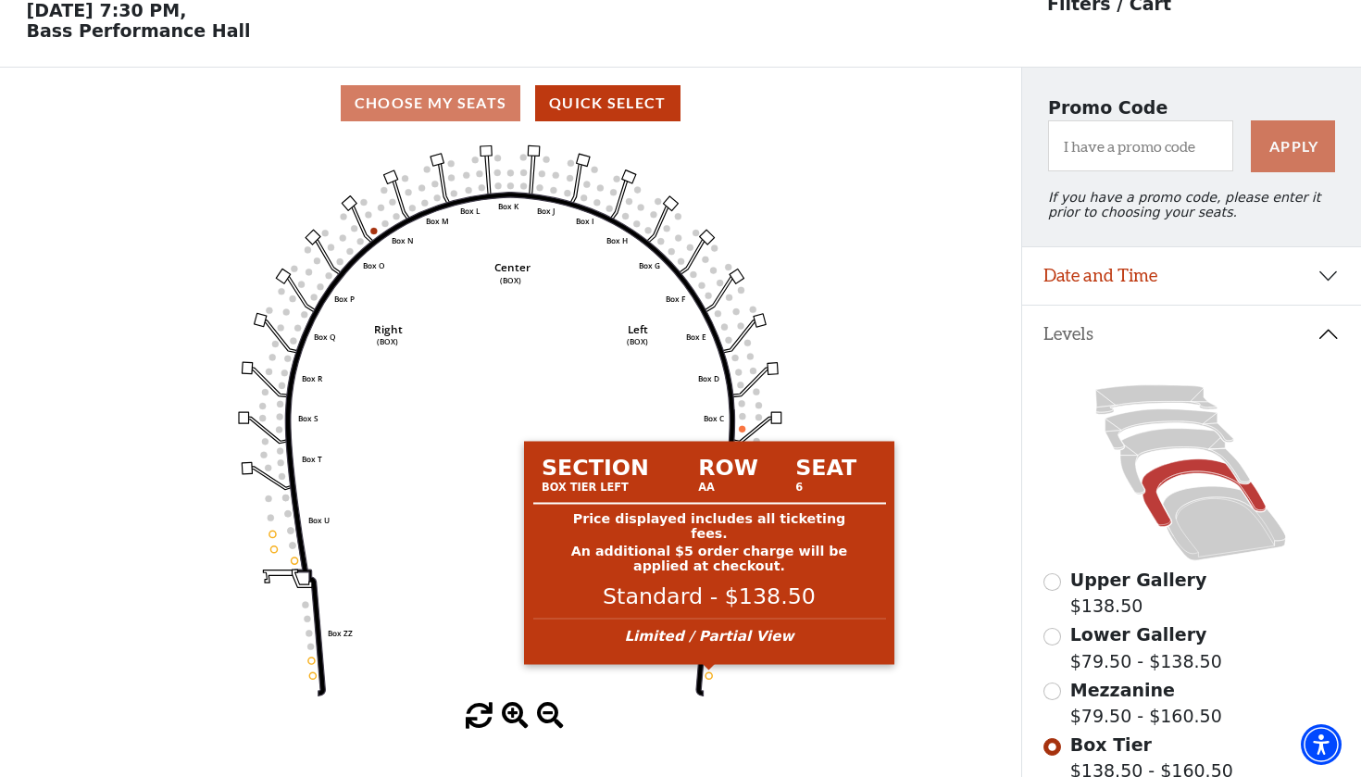
click at [708, 673] on circle at bounding box center [709, 675] width 6 height 6
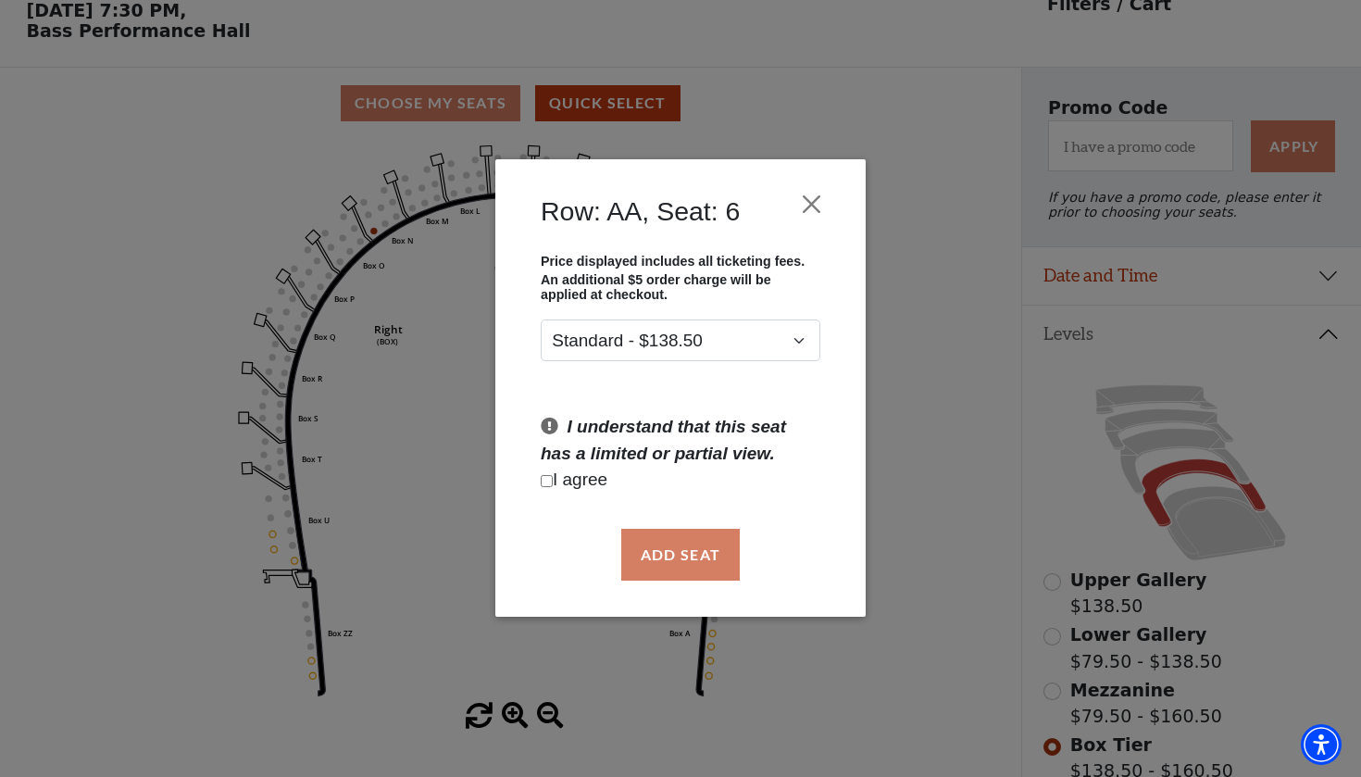
click at [585, 483] on p "I agree" at bounding box center [681, 481] width 280 height 27
click at [546, 480] on input "Checkbox field" at bounding box center [547, 481] width 12 height 12
checkbox input "true"
click at [665, 554] on button "Add Seat" at bounding box center [680, 555] width 119 height 52
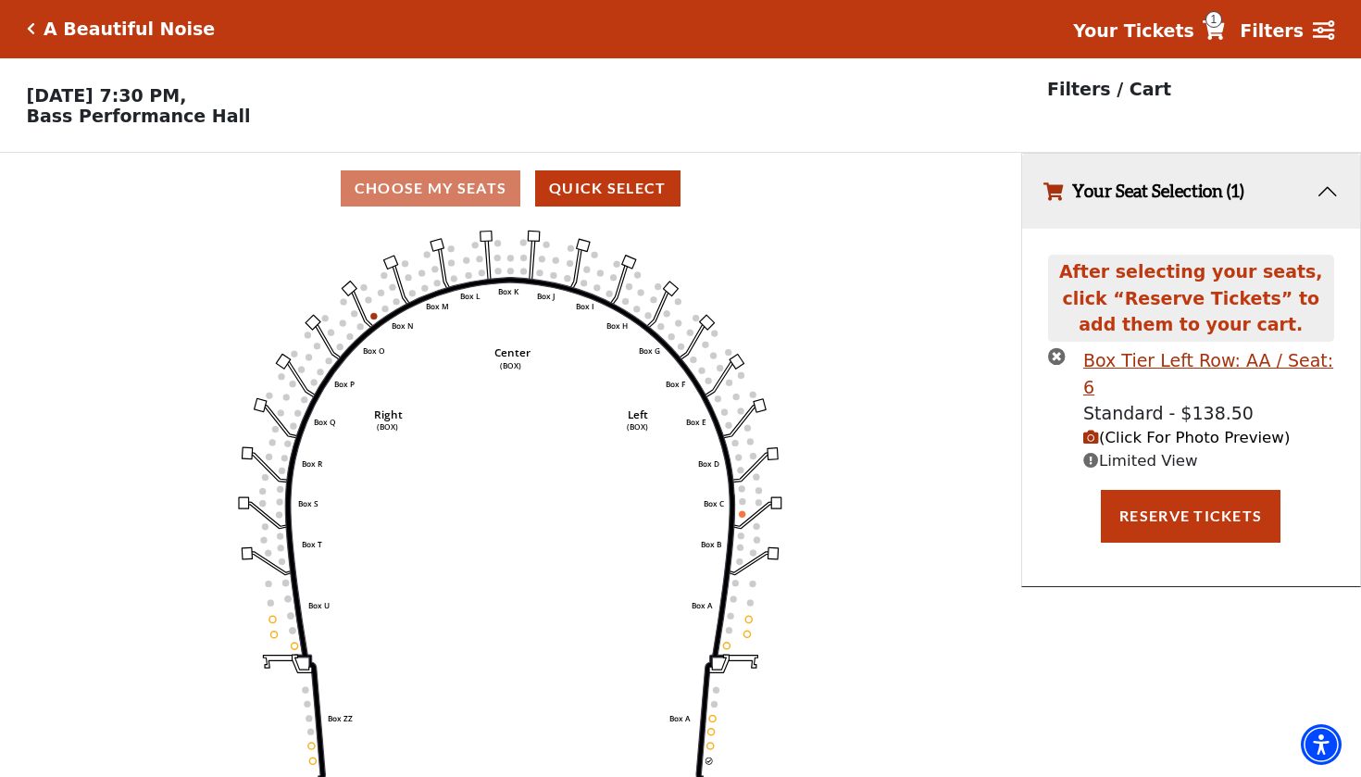
scroll to position [0, 0]
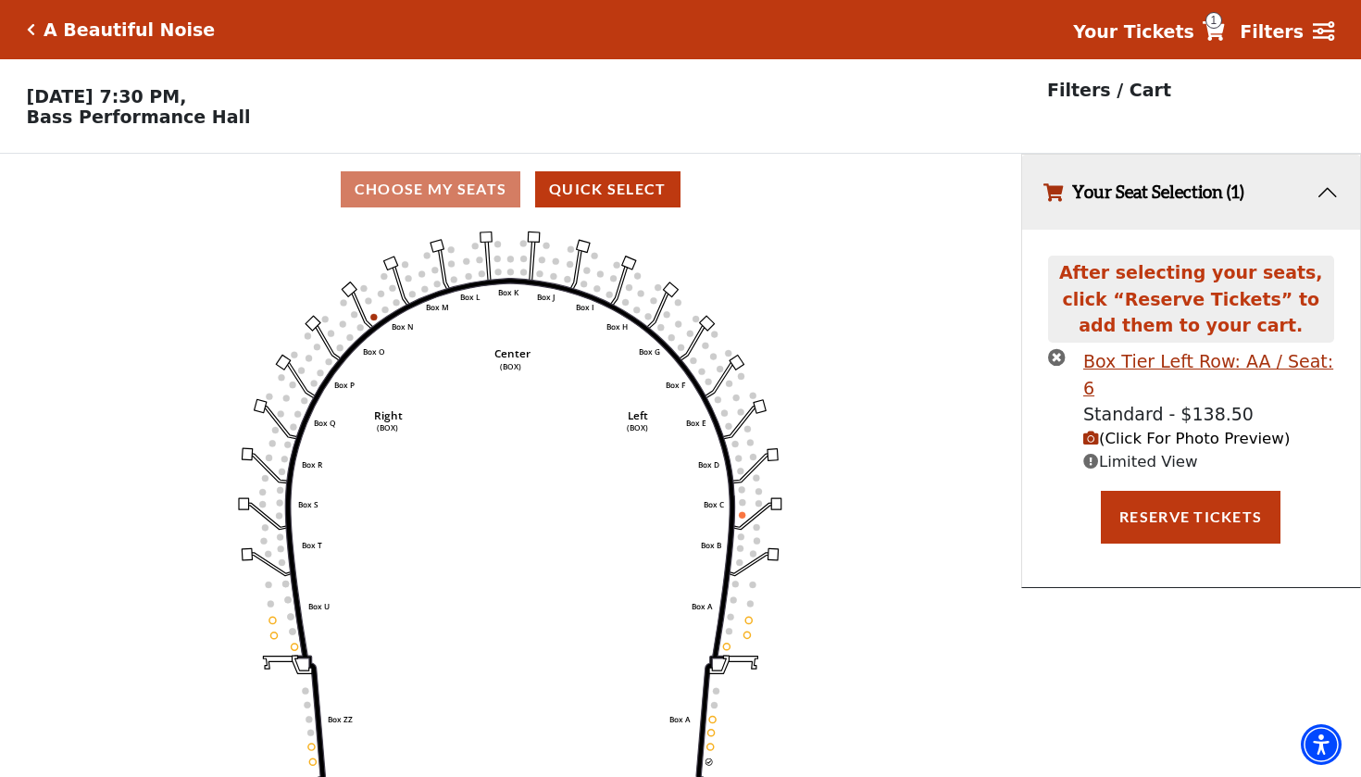
click at [1096, 431] on icon "(Click For Photo Preview)" at bounding box center [1092, 439] width 16 height 16
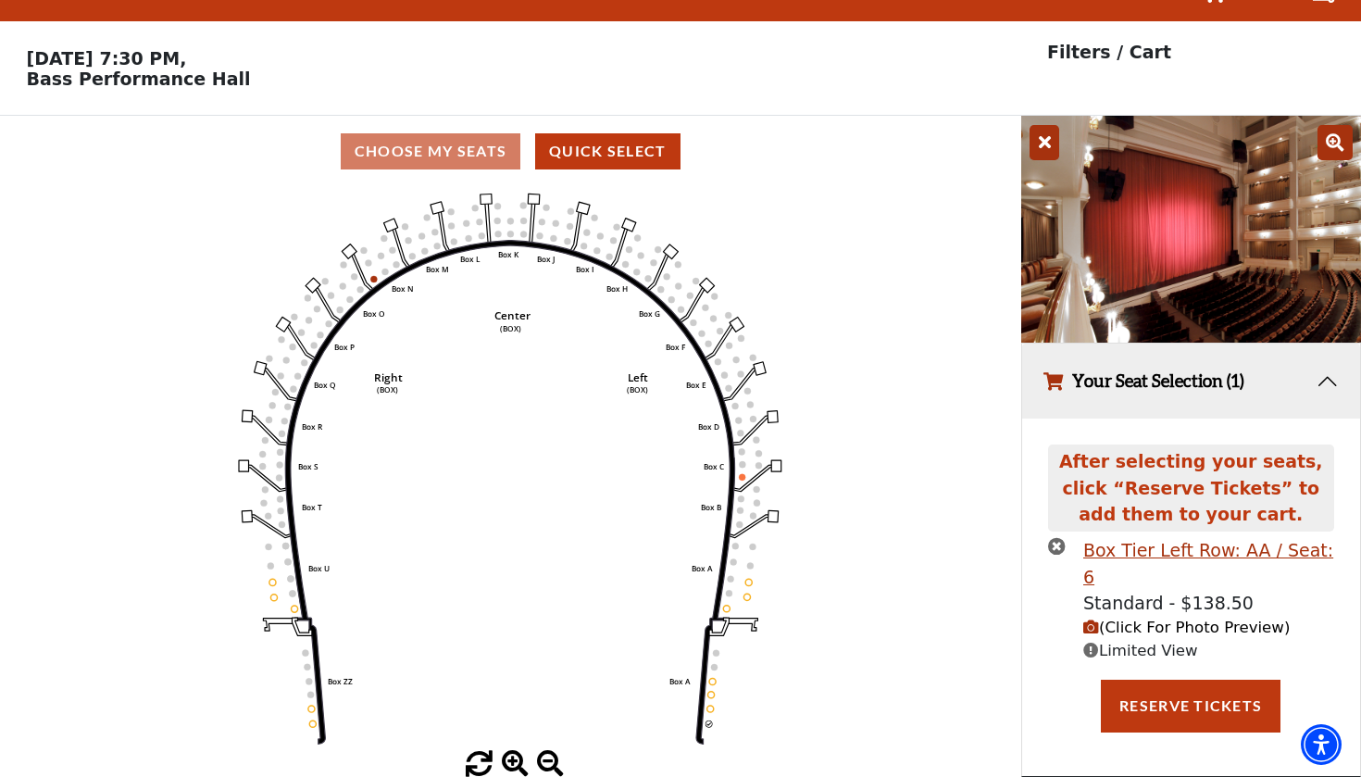
scroll to position [37, 0]
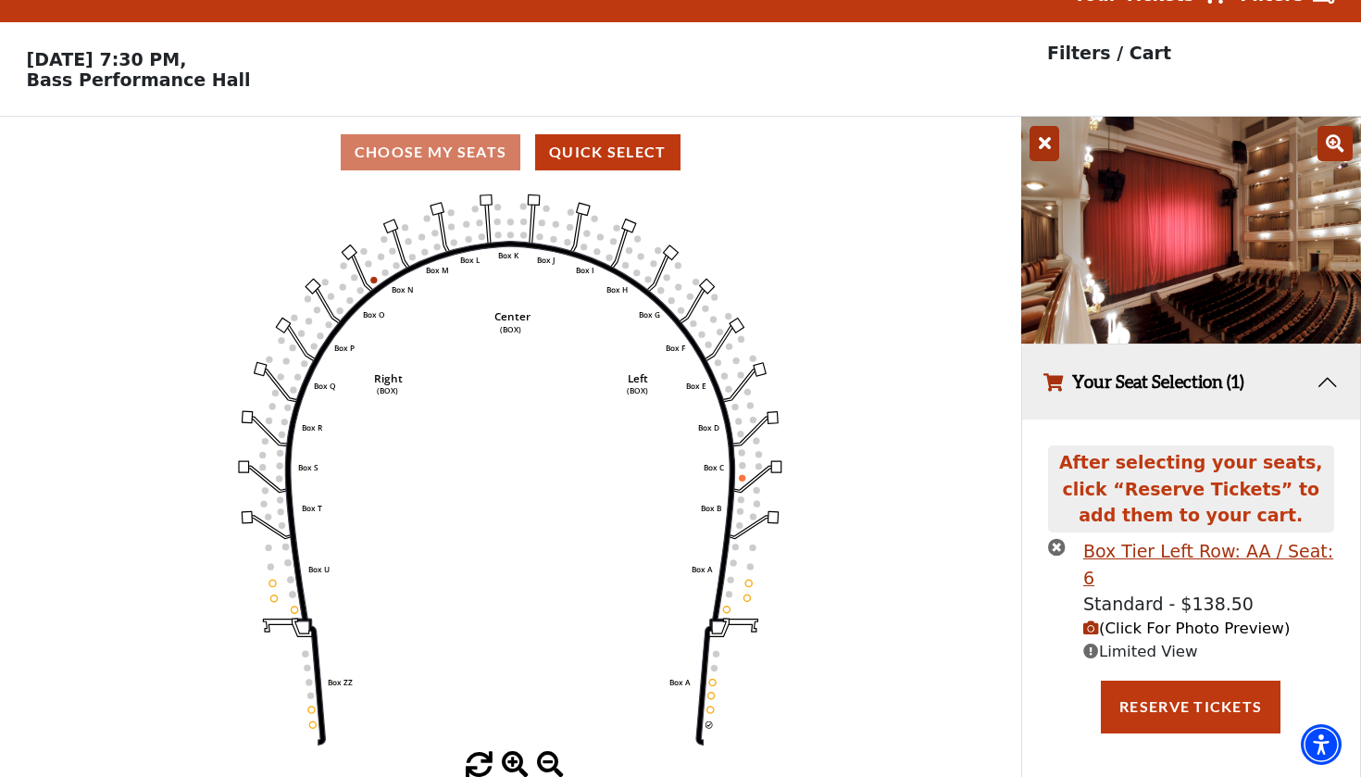
click at [1059, 549] on icon "times-circle" at bounding box center [1057, 547] width 18 height 18
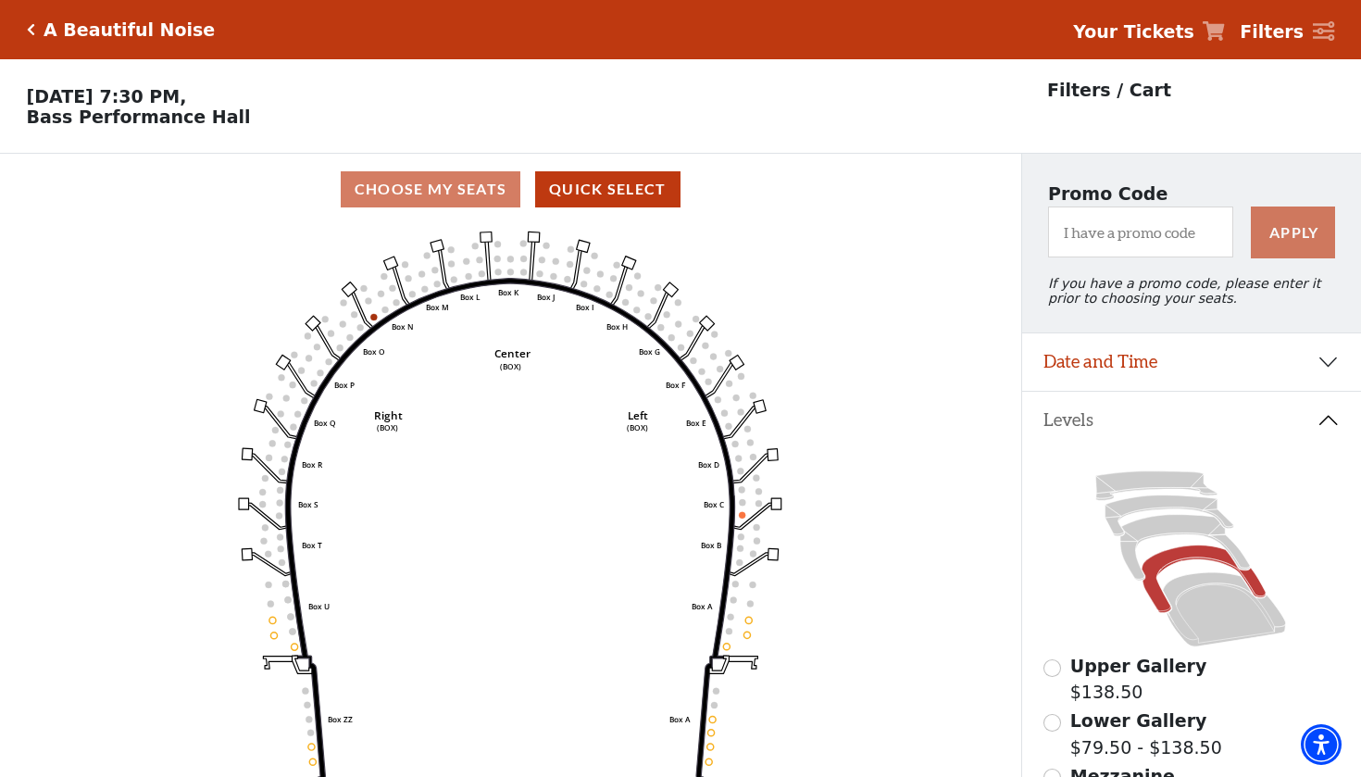
scroll to position [0, 0]
click at [1151, 521] on icon at bounding box center [1186, 548] width 130 height 66
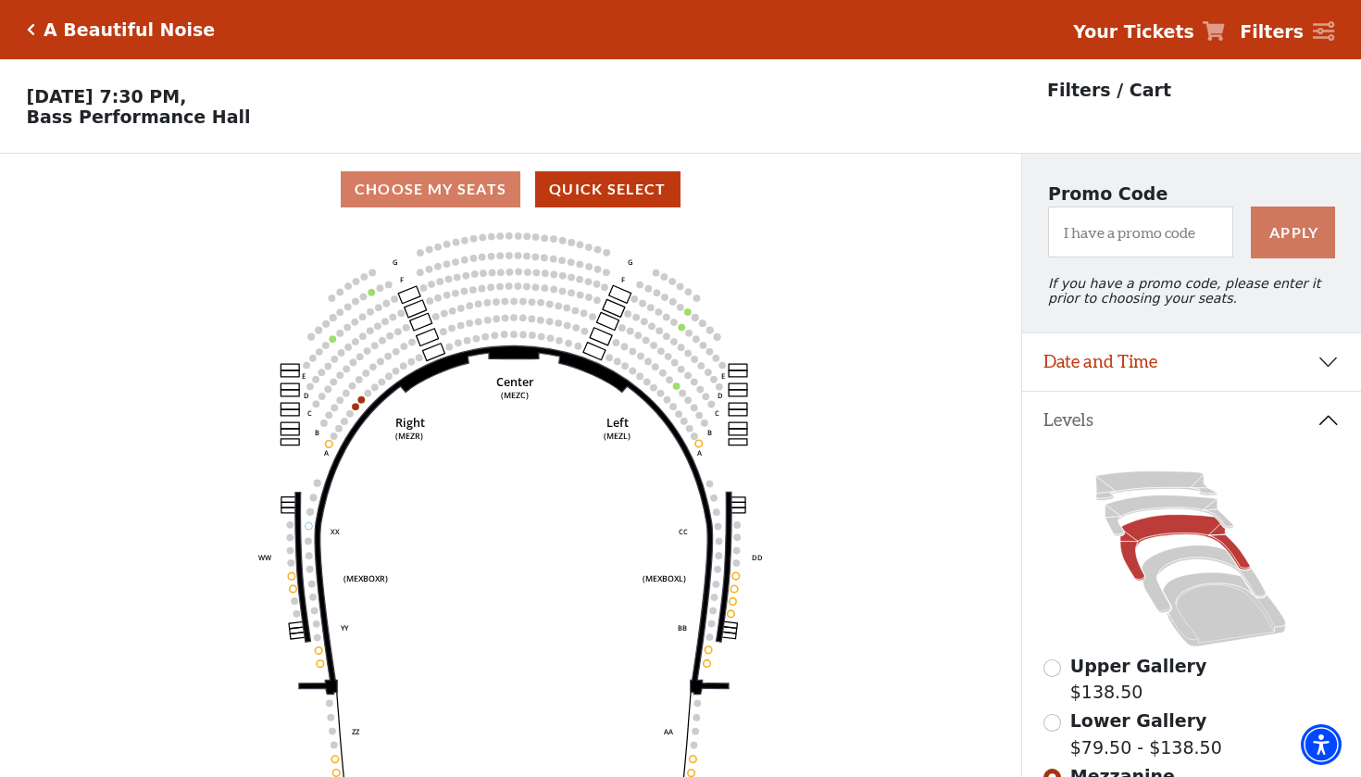
scroll to position [86, 0]
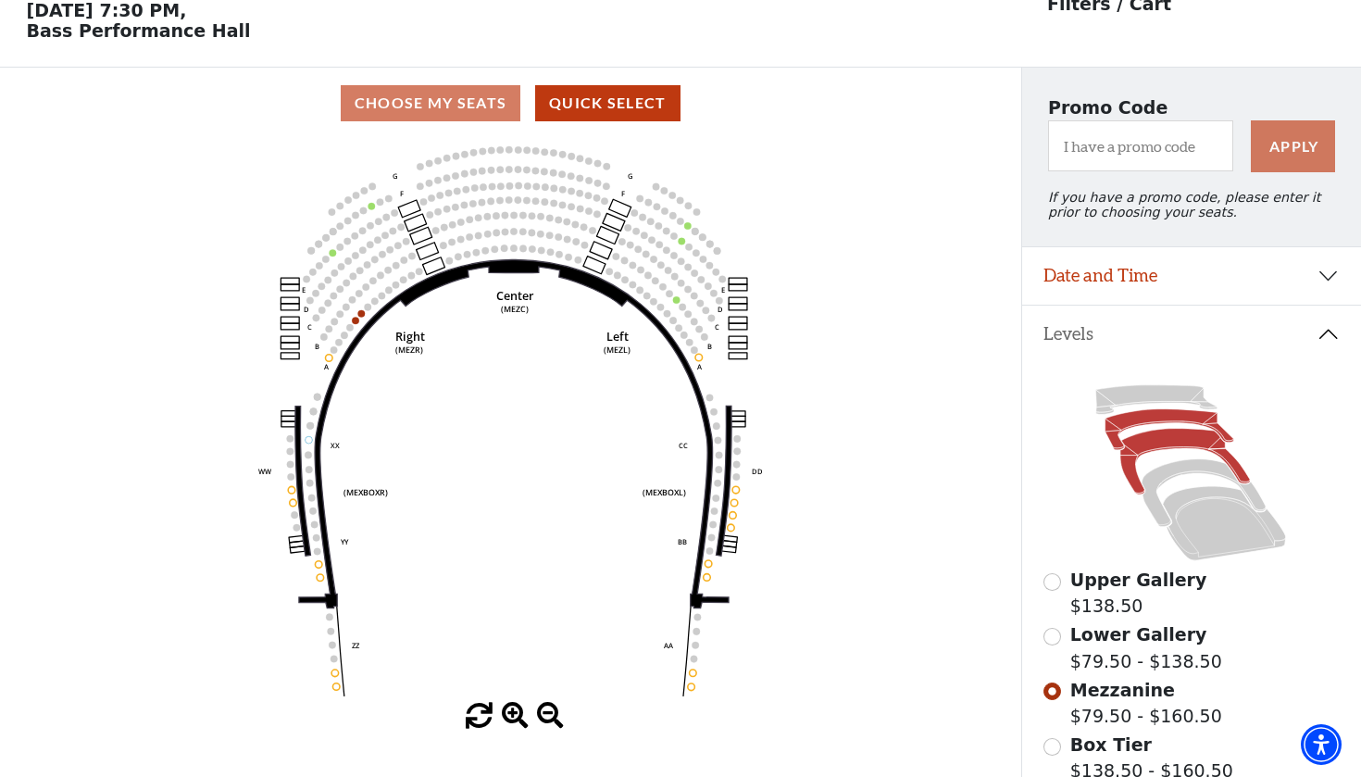
click at [1163, 422] on icon at bounding box center [1170, 429] width 129 height 41
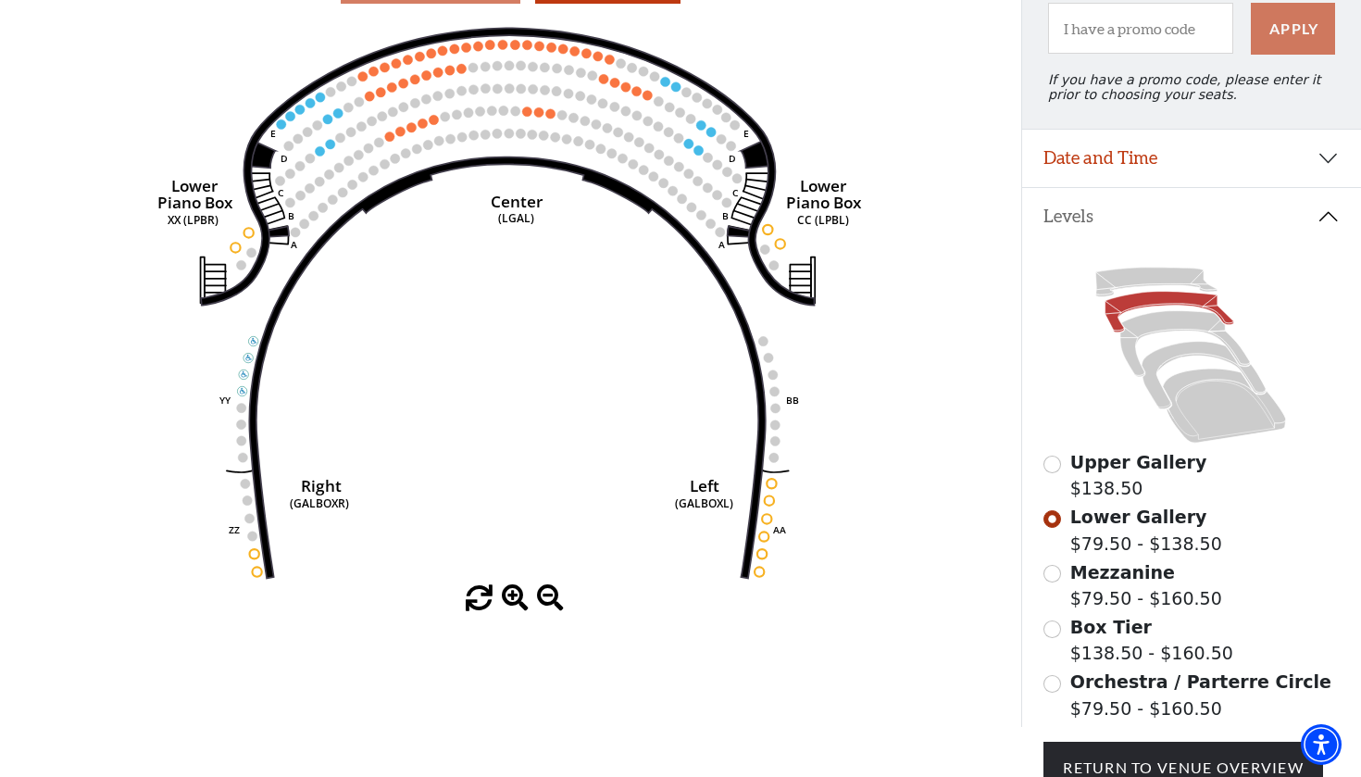
scroll to position [218, 0]
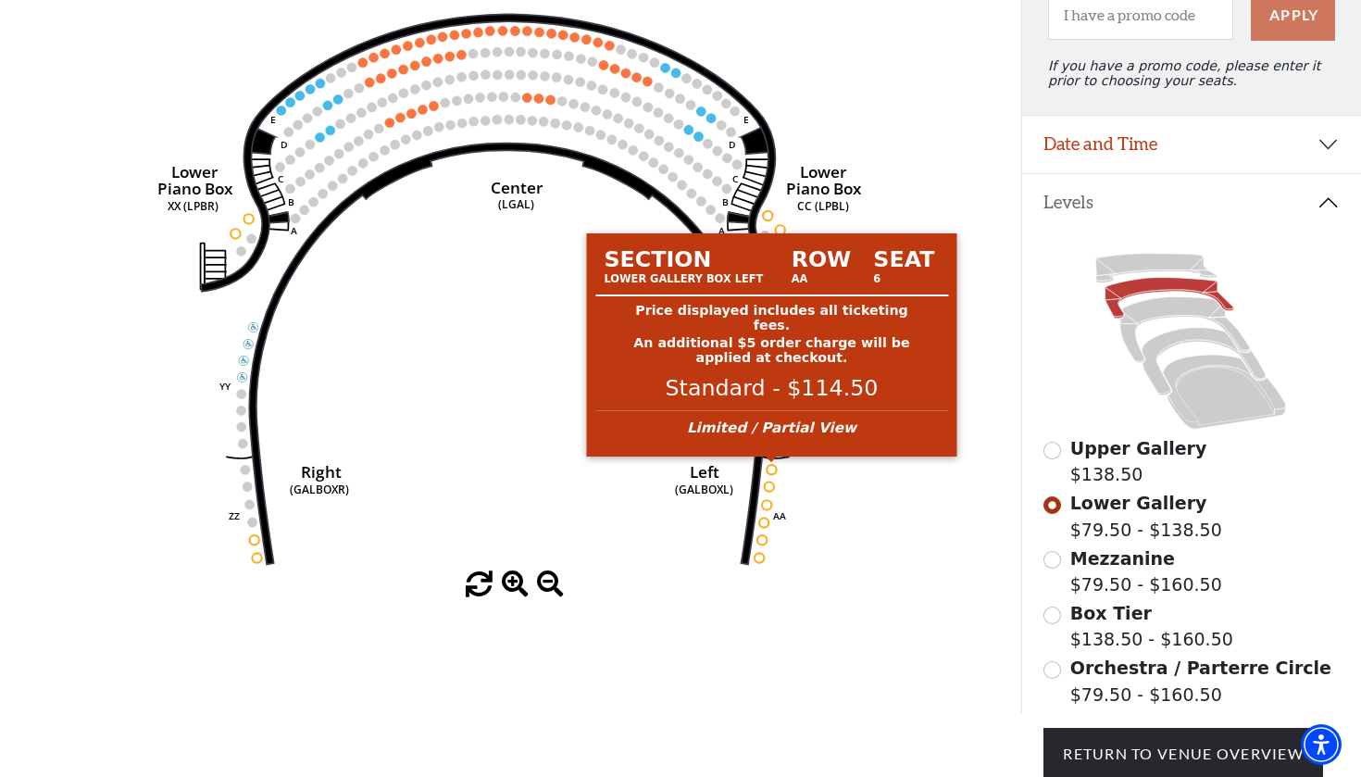
click at [771, 469] on circle at bounding box center [772, 469] width 9 height 9
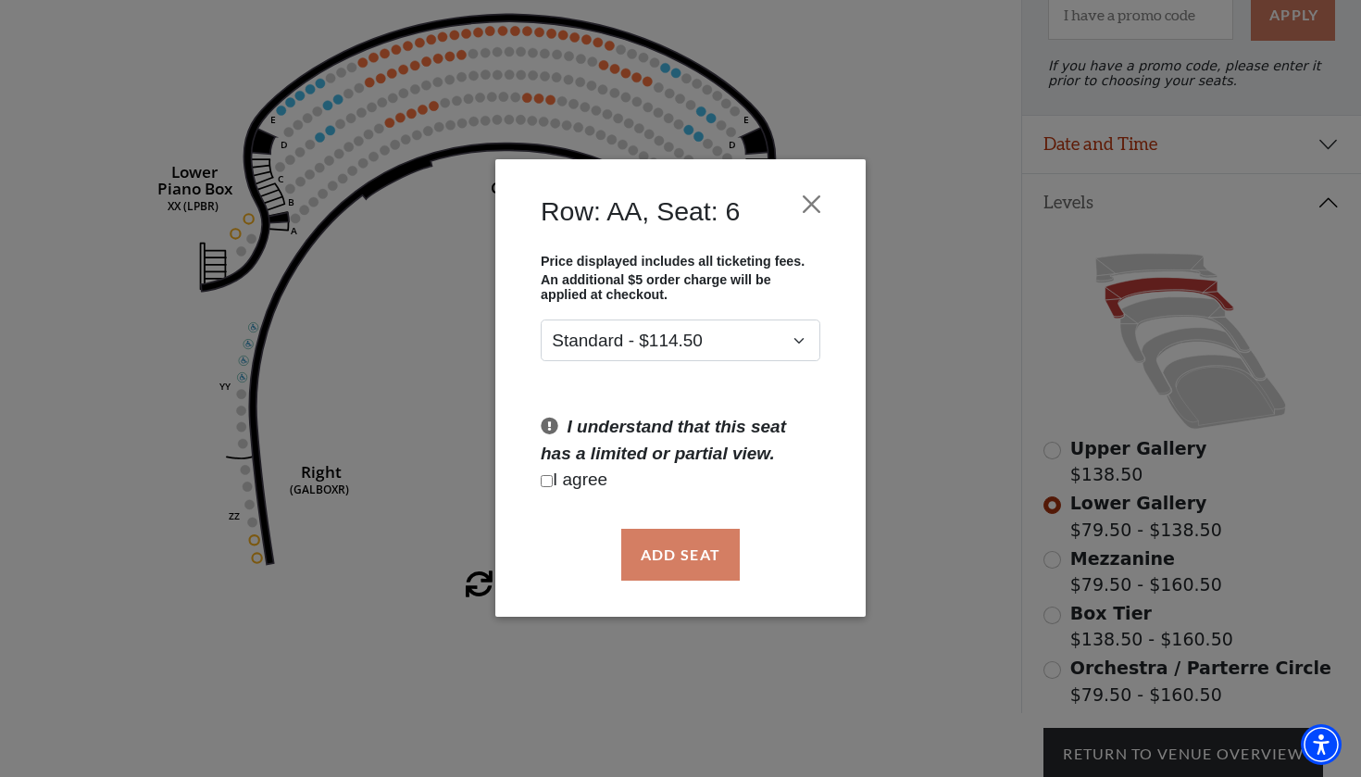
click at [596, 480] on p "I agree" at bounding box center [681, 481] width 280 height 27
click at [554, 473] on p "I agree" at bounding box center [681, 481] width 280 height 27
click at [545, 483] on input "Checkbox field" at bounding box center [547, 481] width 12 height 12
checkbox input "true"
click at [687, 564] on button "Add Seat" at bounding box center [680, 555] width 119 height 52
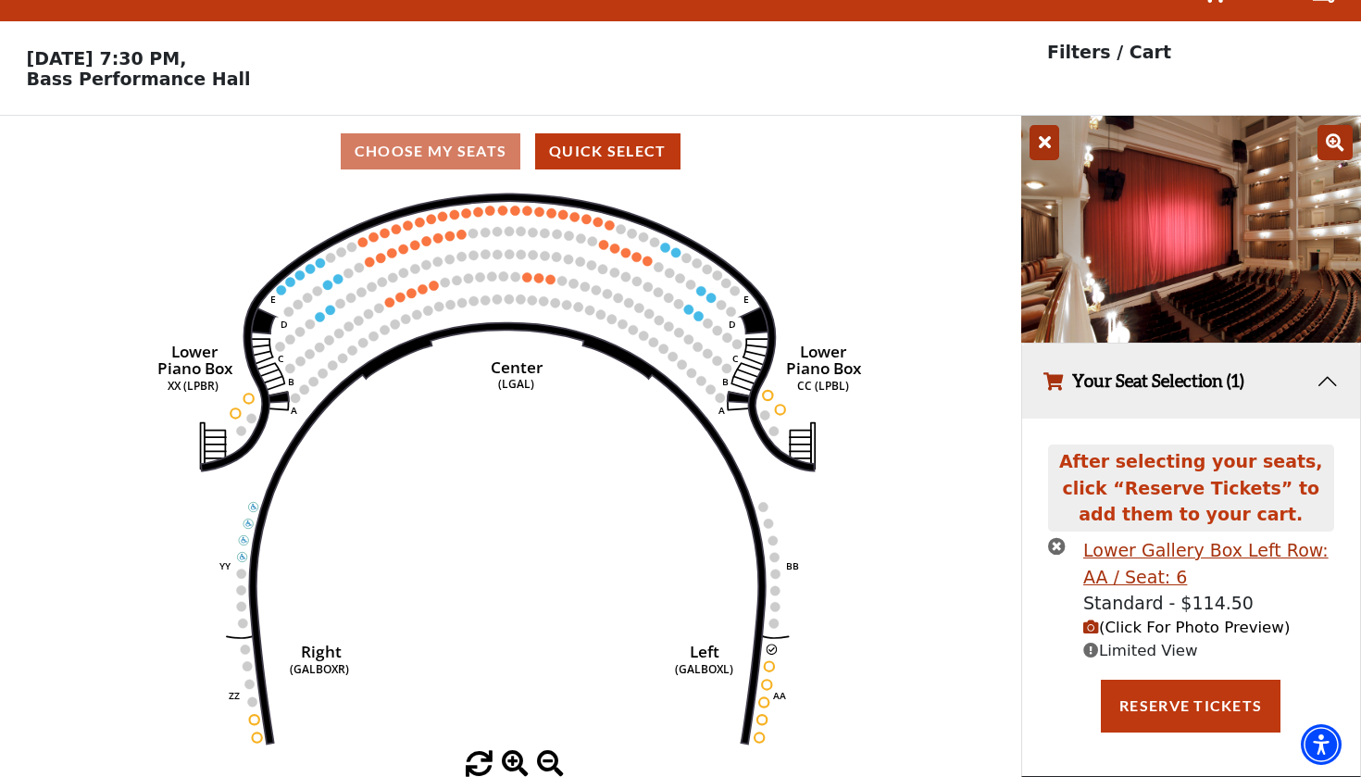
scroll to position [37, 0]
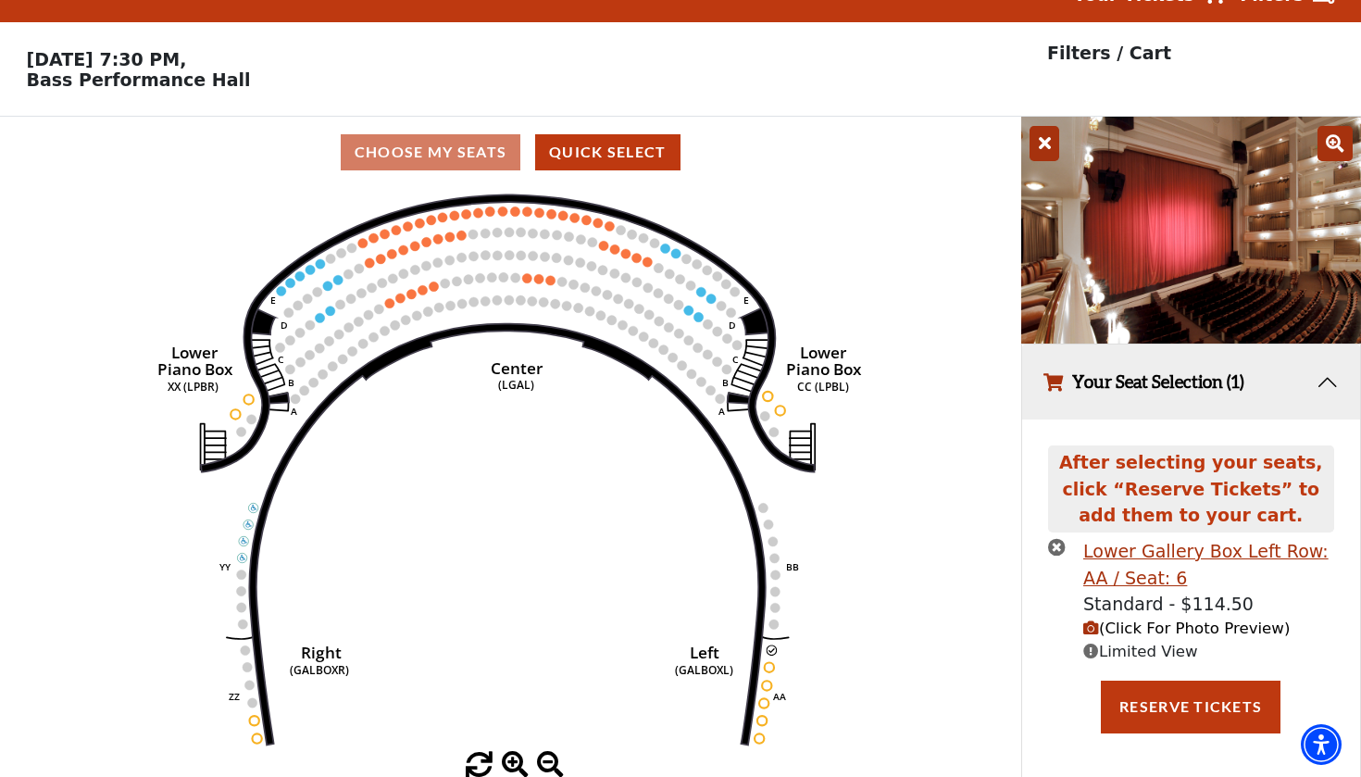
click at [1114, 633] on span "(Click For Photo Preview)" at bounding box center [1187, 629] width 207 height 18
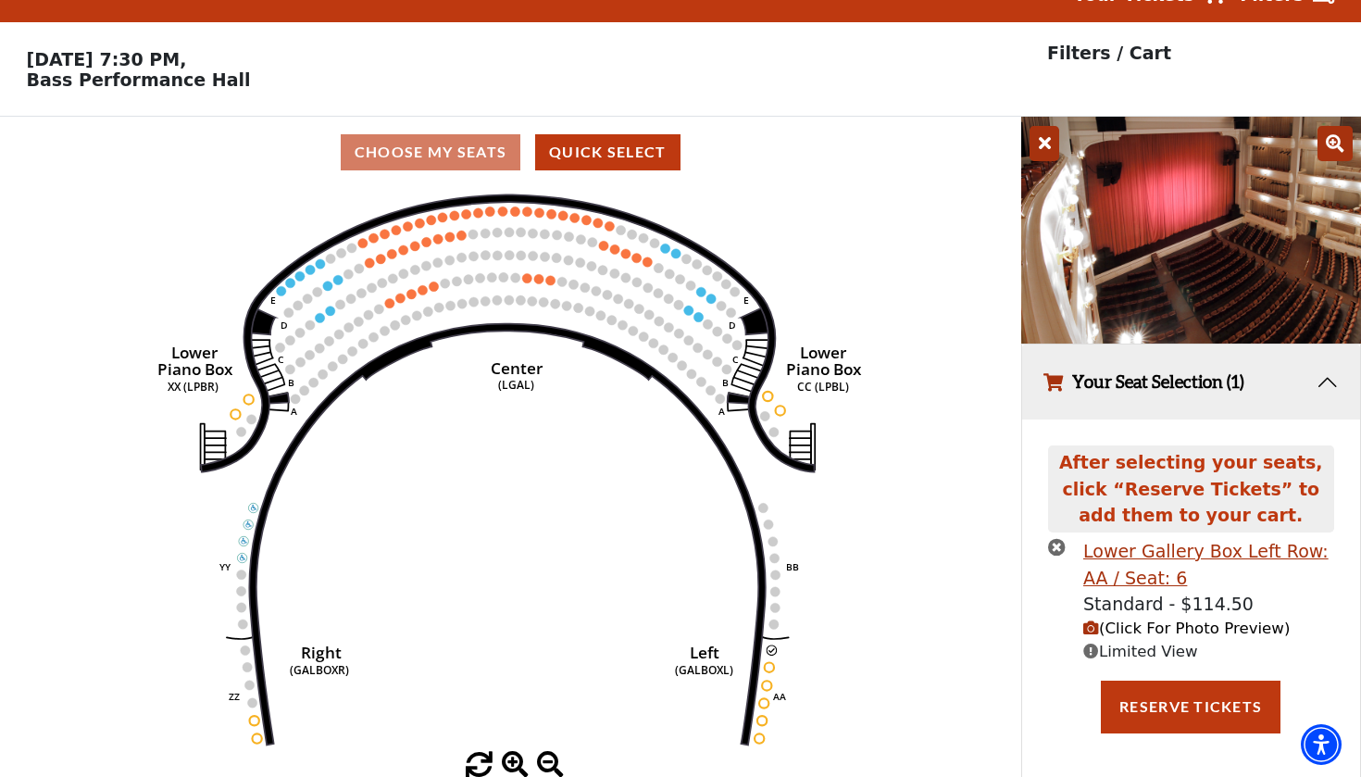
click at [1052, 545] on icon "times-circle" at bounding box center [1057, 547] width 18 height 18
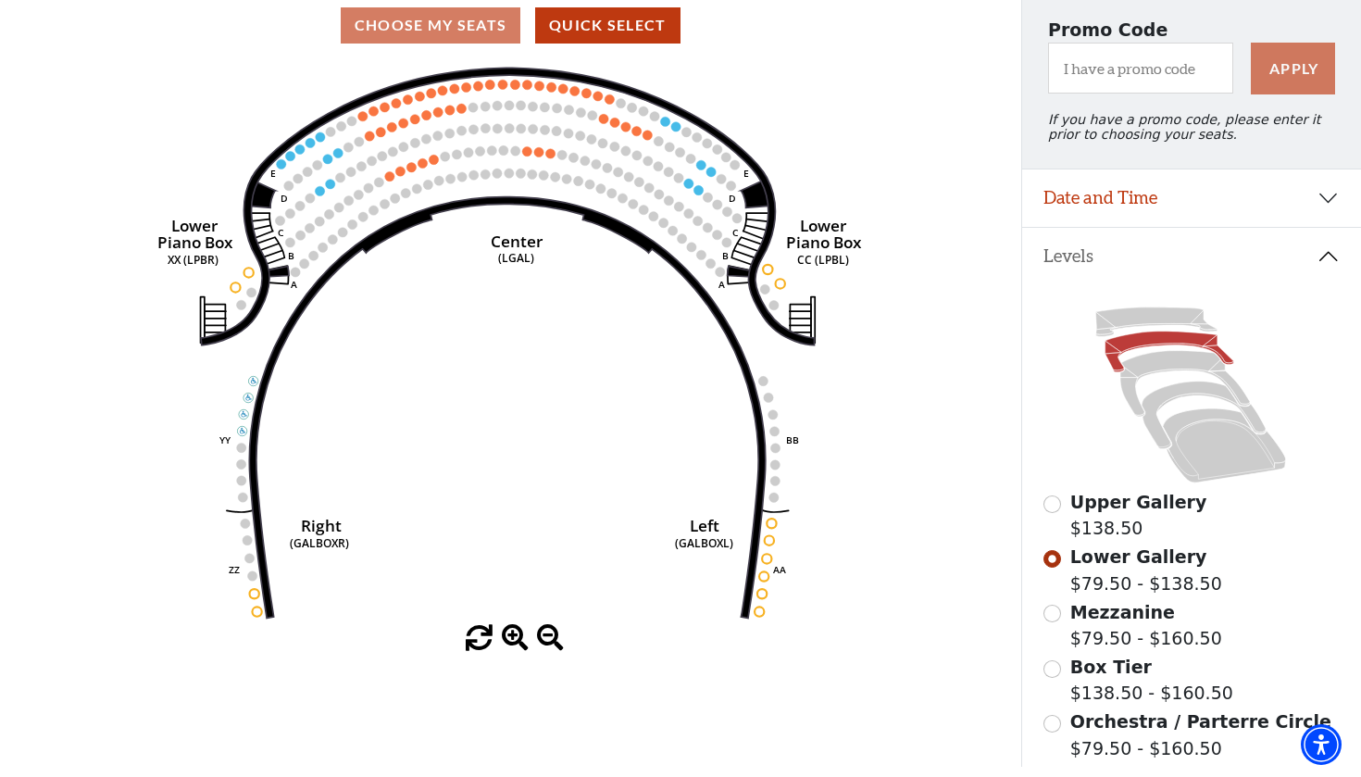
scroll to position [150, 0]
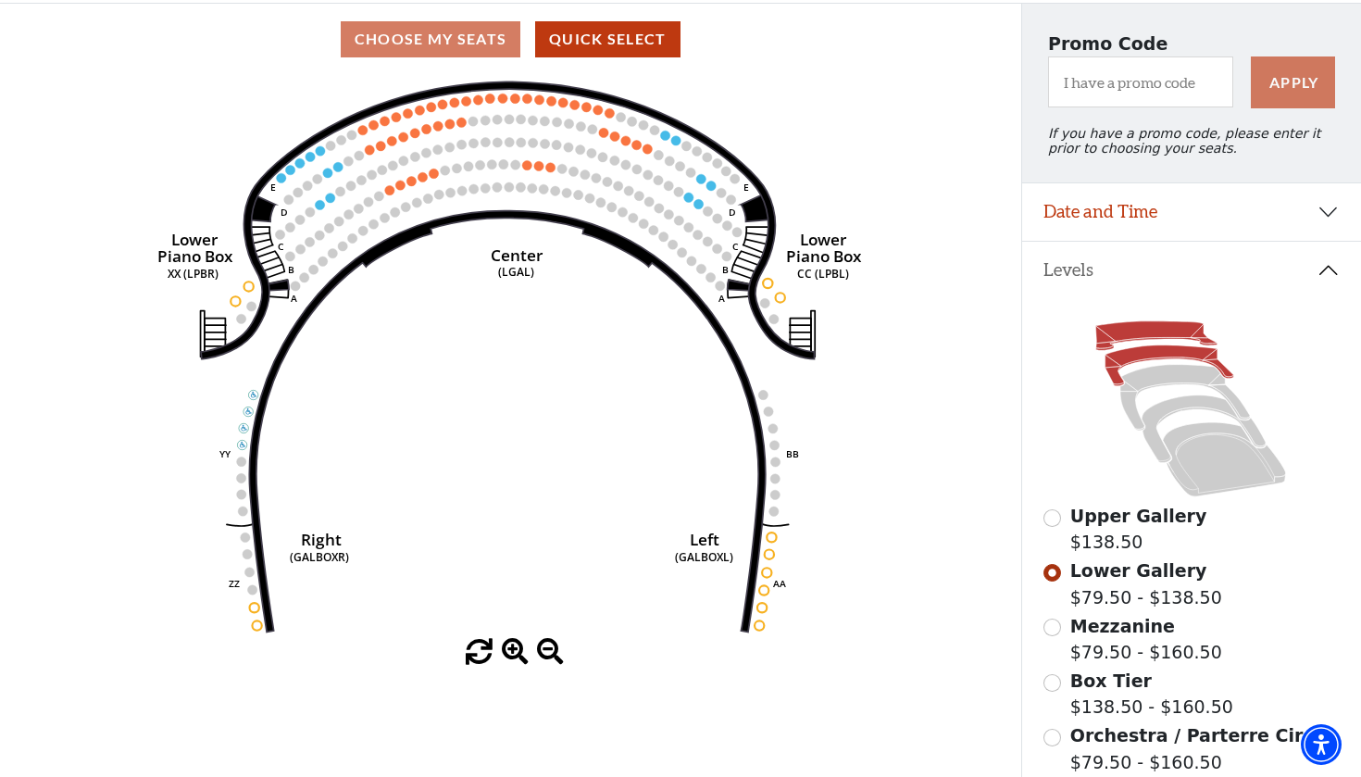
click at [1159, 336] on icon at bounding box center [1157, 336] width 122 height 30
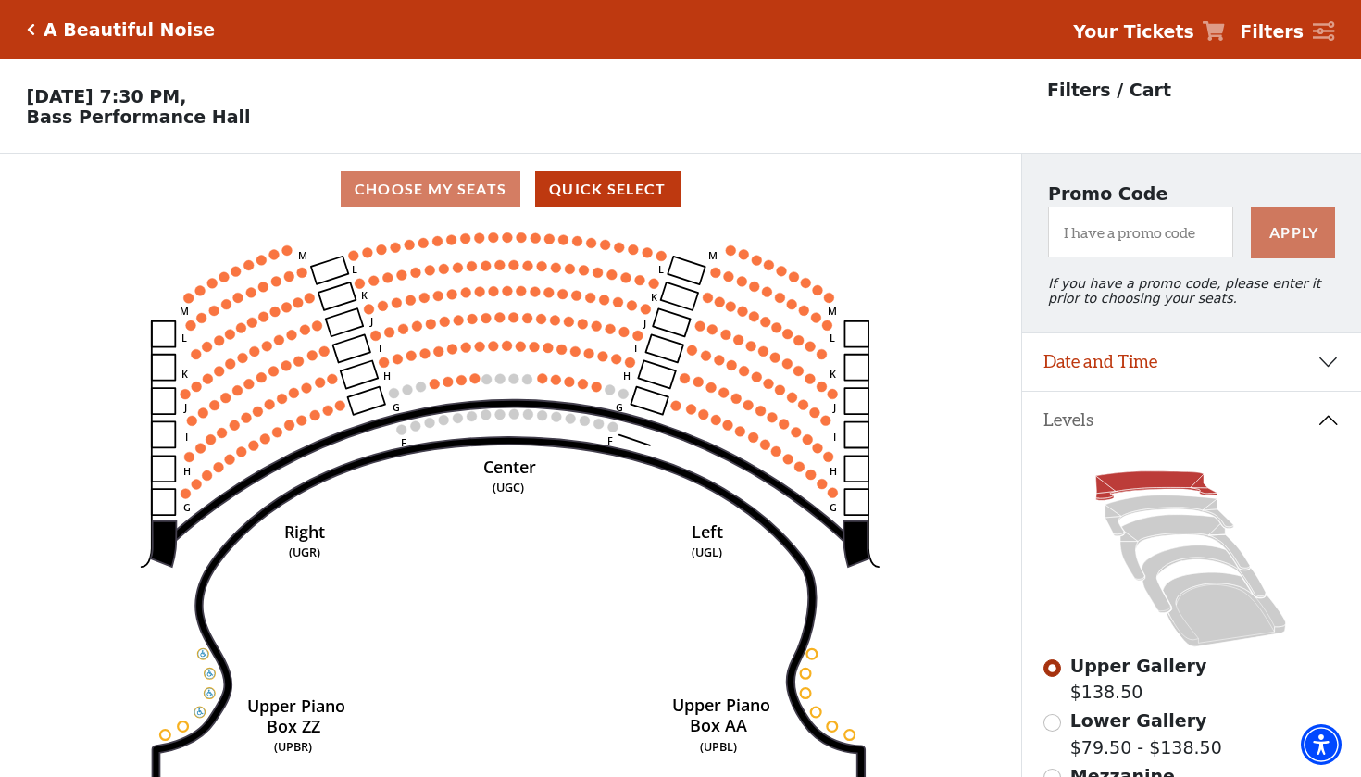
scroll to position [86, 0]
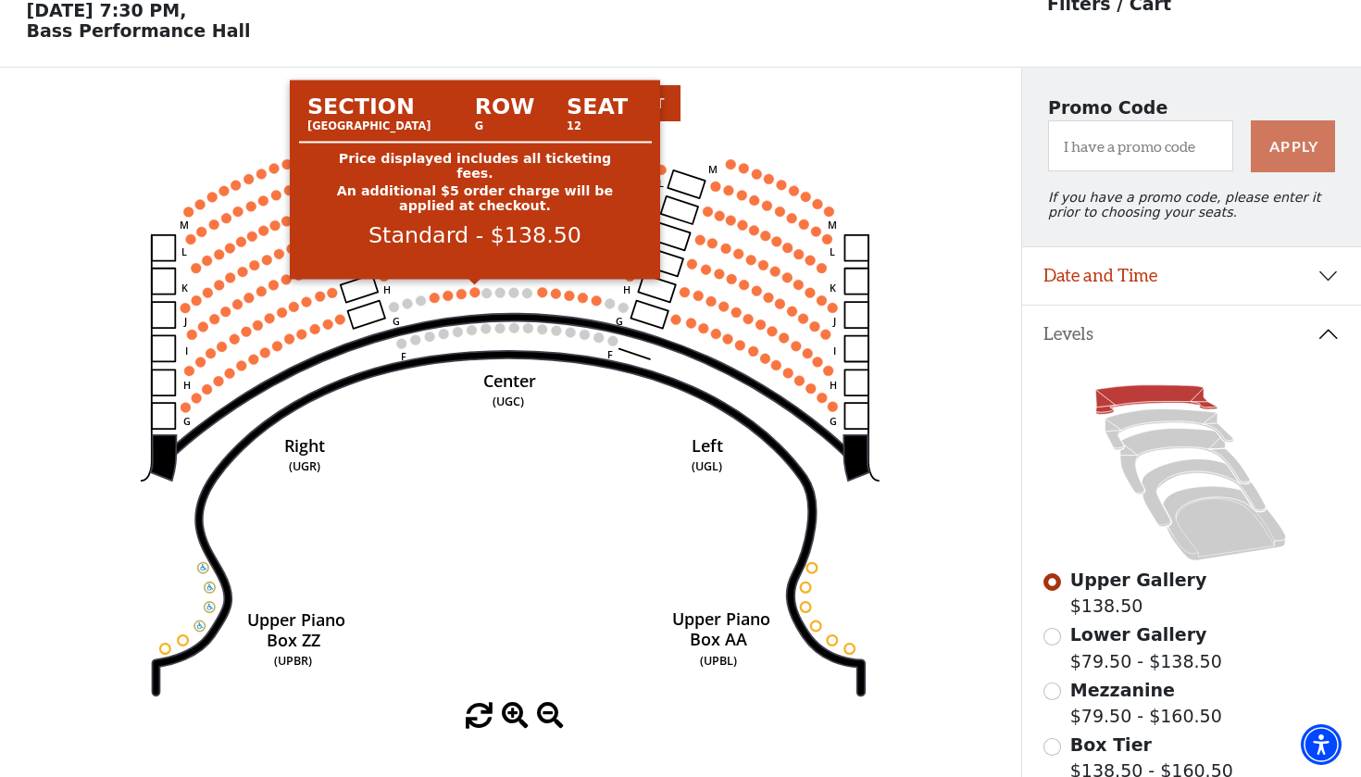
click at [474, 293] on circle at bounding box center [475, 292] width 10 height 10
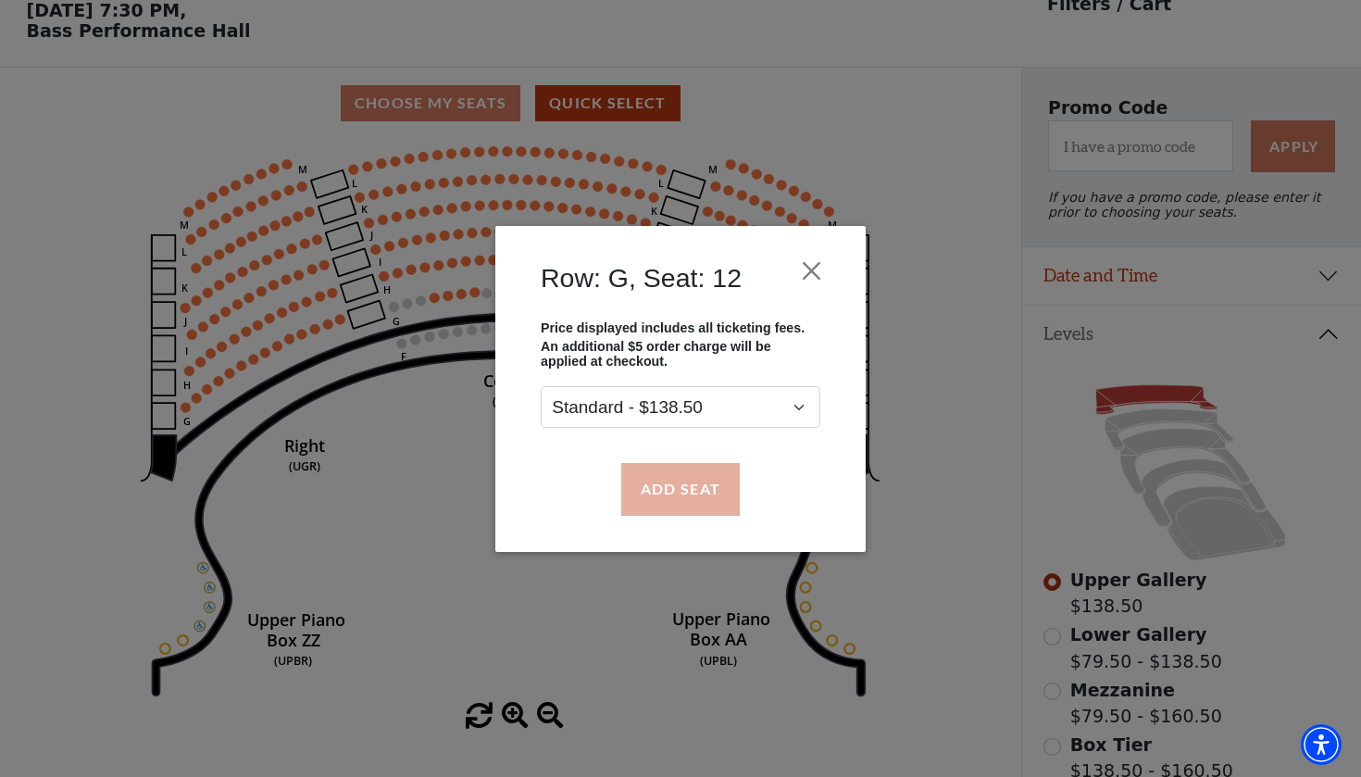
click at [693, 492] on button "Add Seat" at bounding box center [680, 489] width 119 height 52
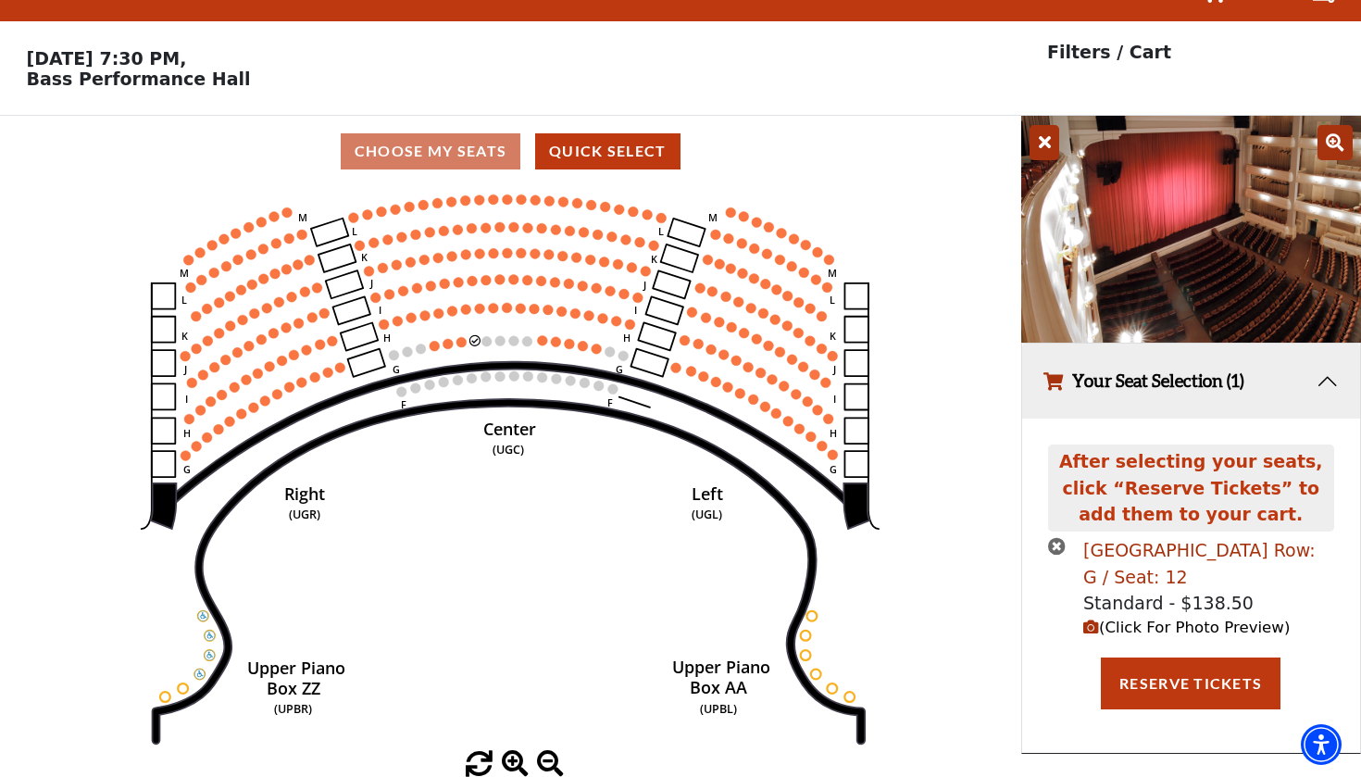
scroll to position [37, 0]
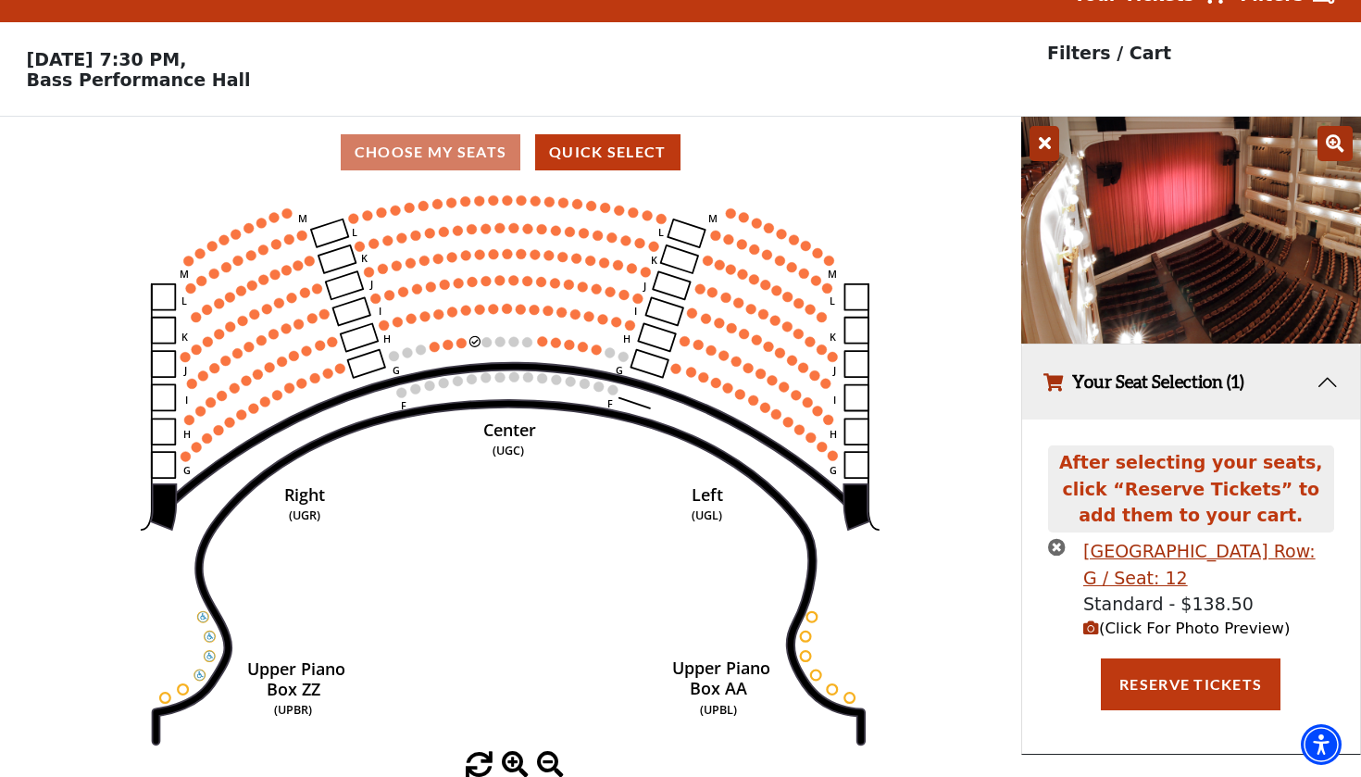
click at [1107, 631] on span "(Click For Photo Preview)" at bounding box center [1187, 629] width 207 height 18
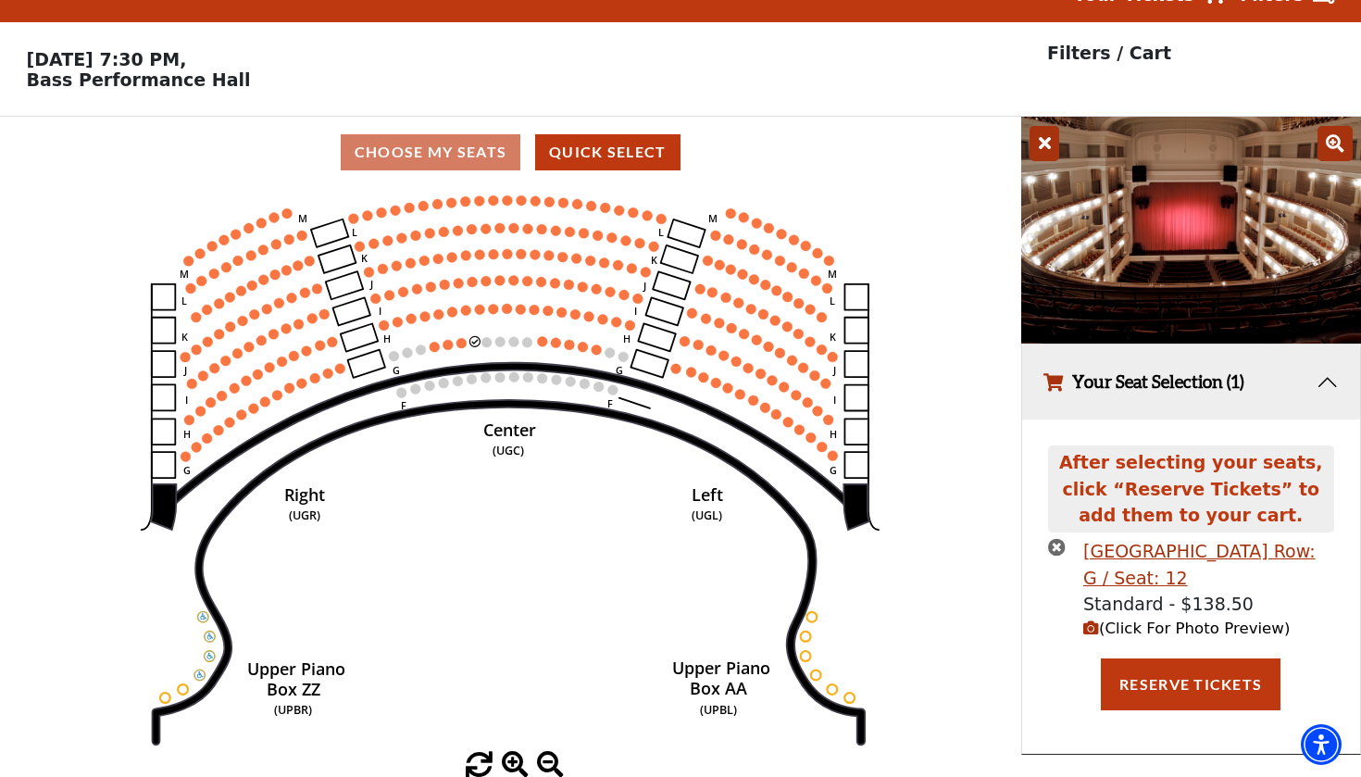
click at [1059, 553] on icon "times-circle" at bounding box center [1057, 547] width 18 height 18
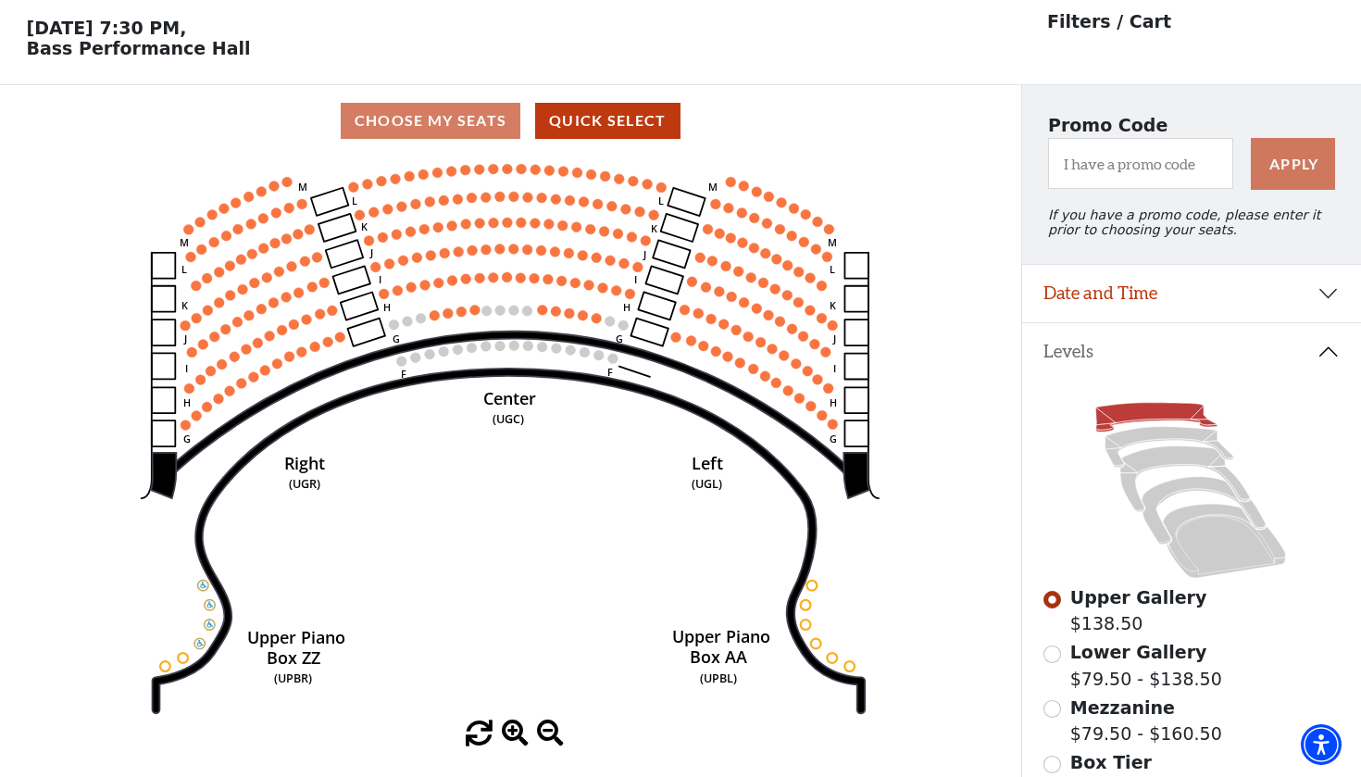
scroll to position [135, 0]
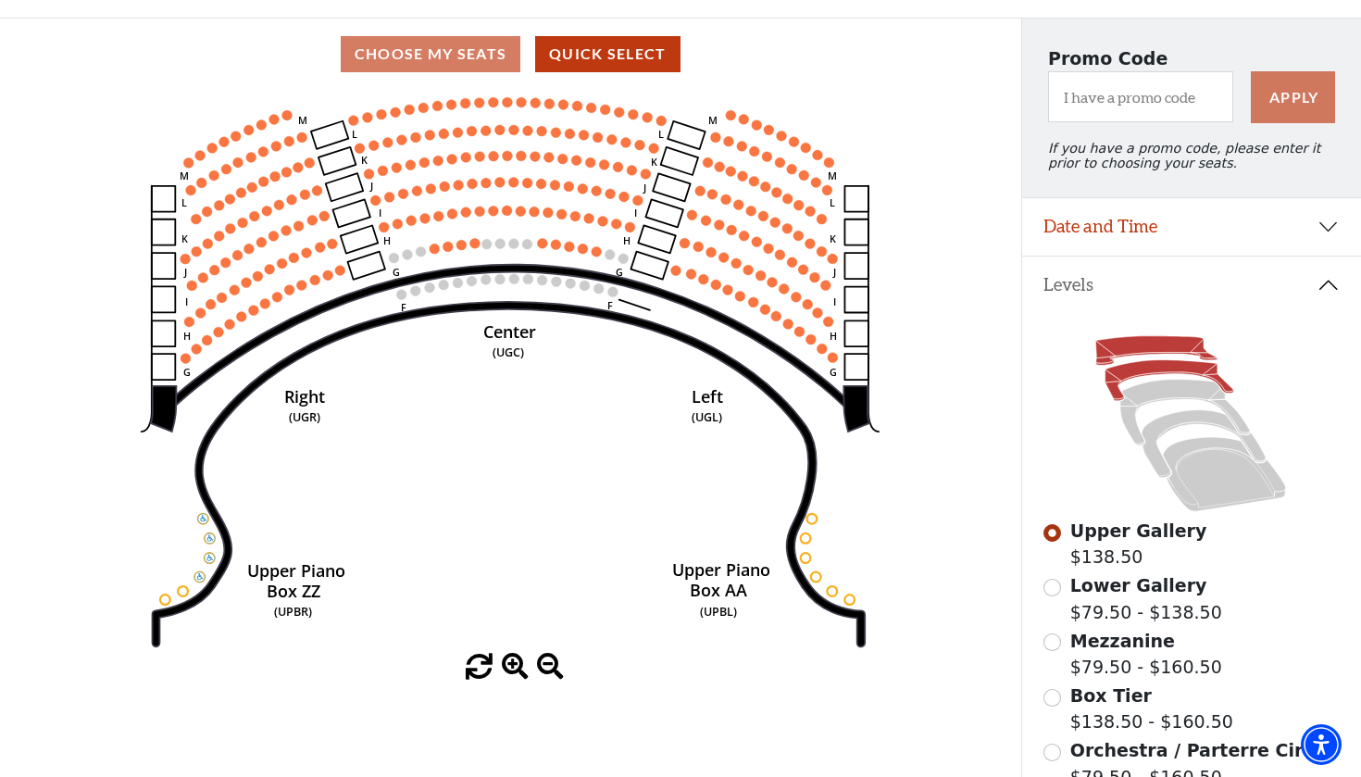
click at [1147, 375] on icon at bounding box center [1170, 380] width 129 height 41
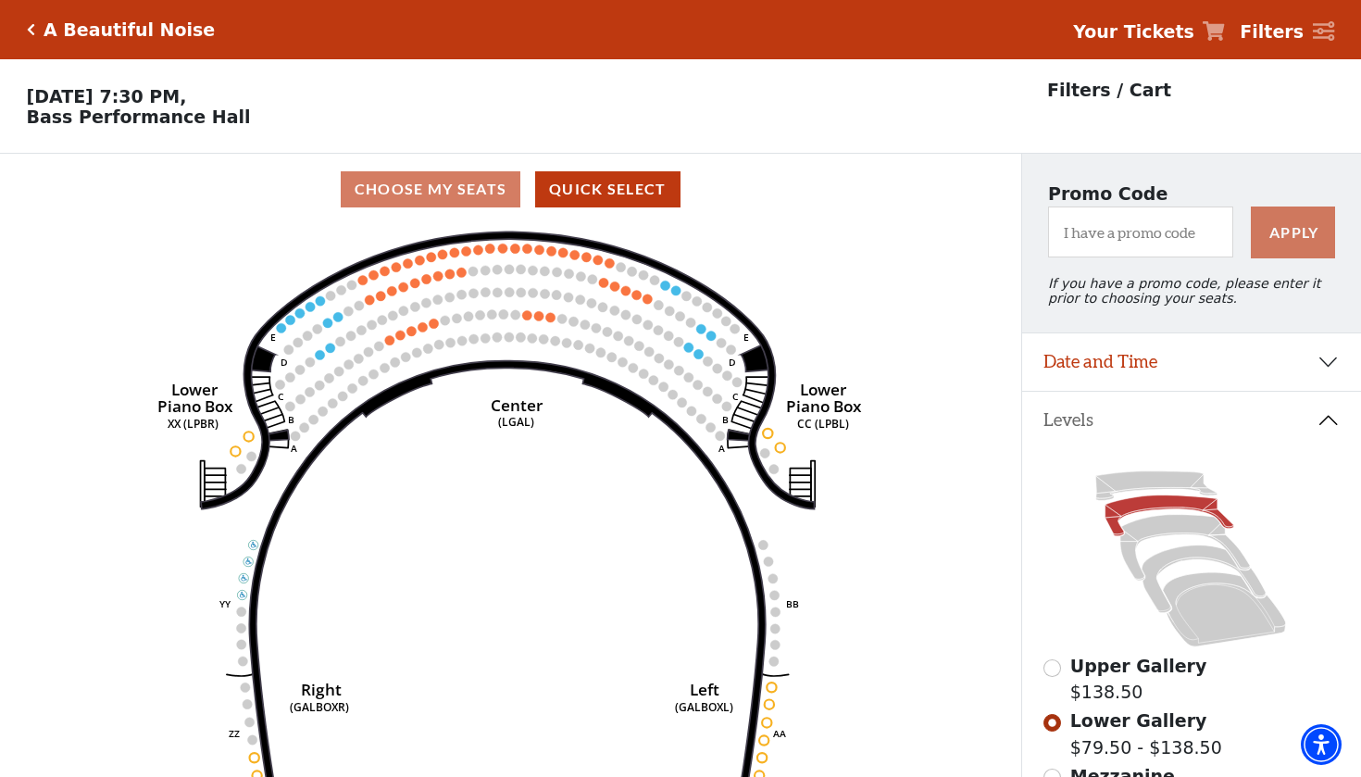
scroll to position [86, 0]
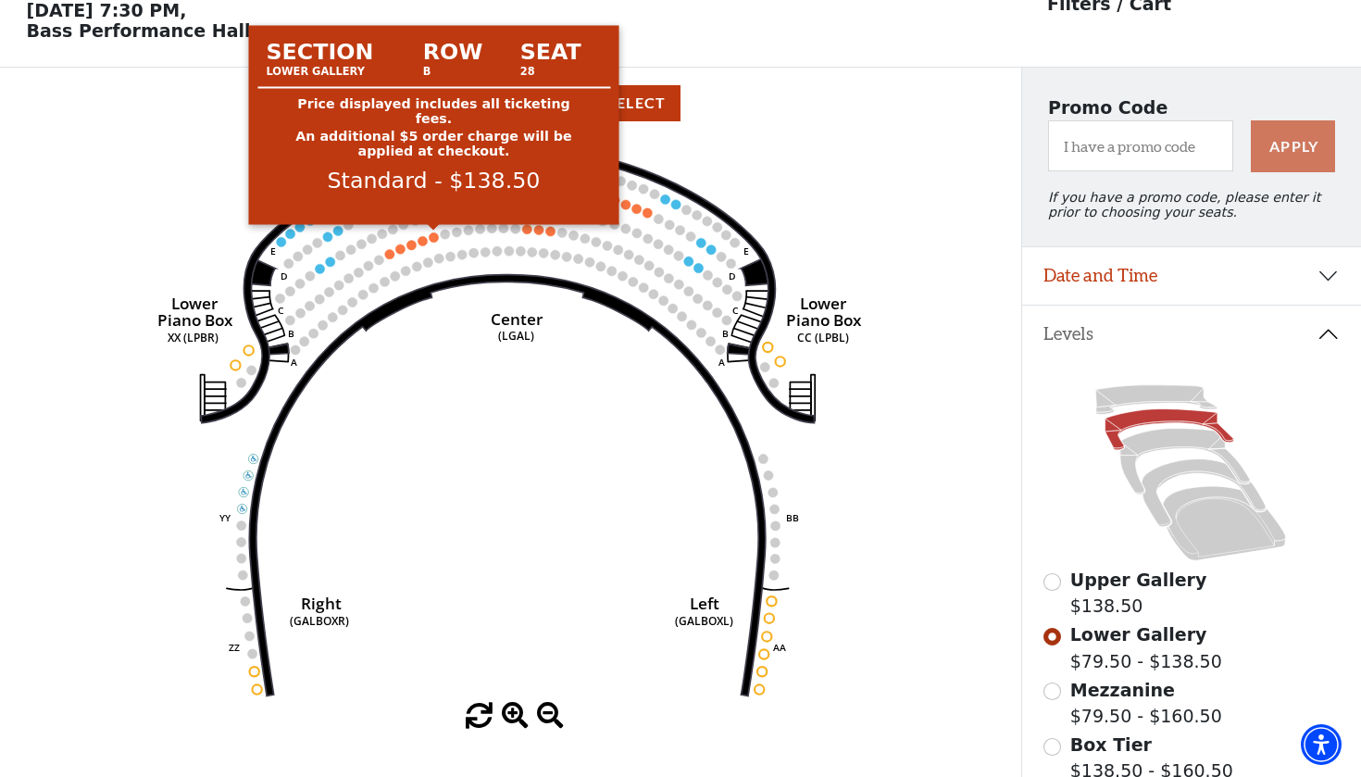
click at [435, 239] on circle at bounding box center [434, 236] width 9 height 9
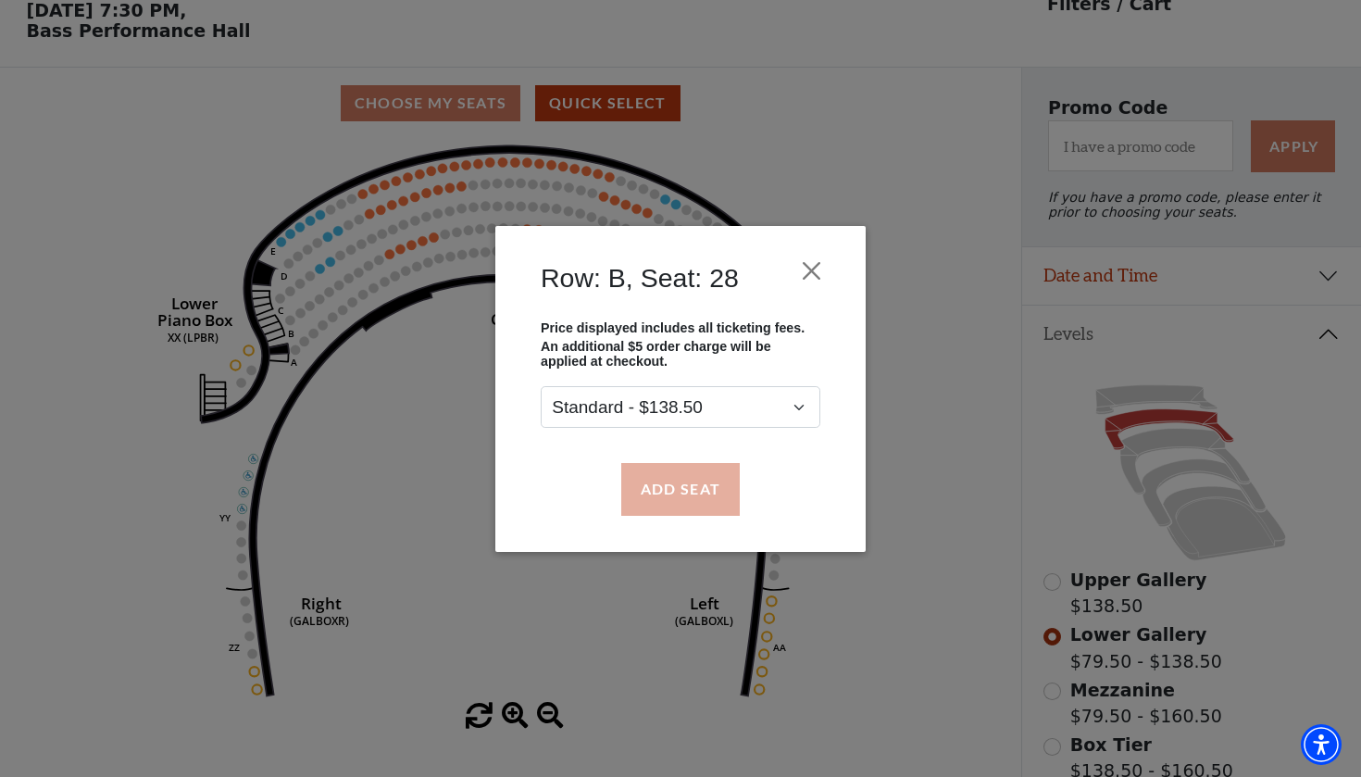
click at [662, 478] on button "Add Seat" at bounding box center [680, 489] width 119 height 52
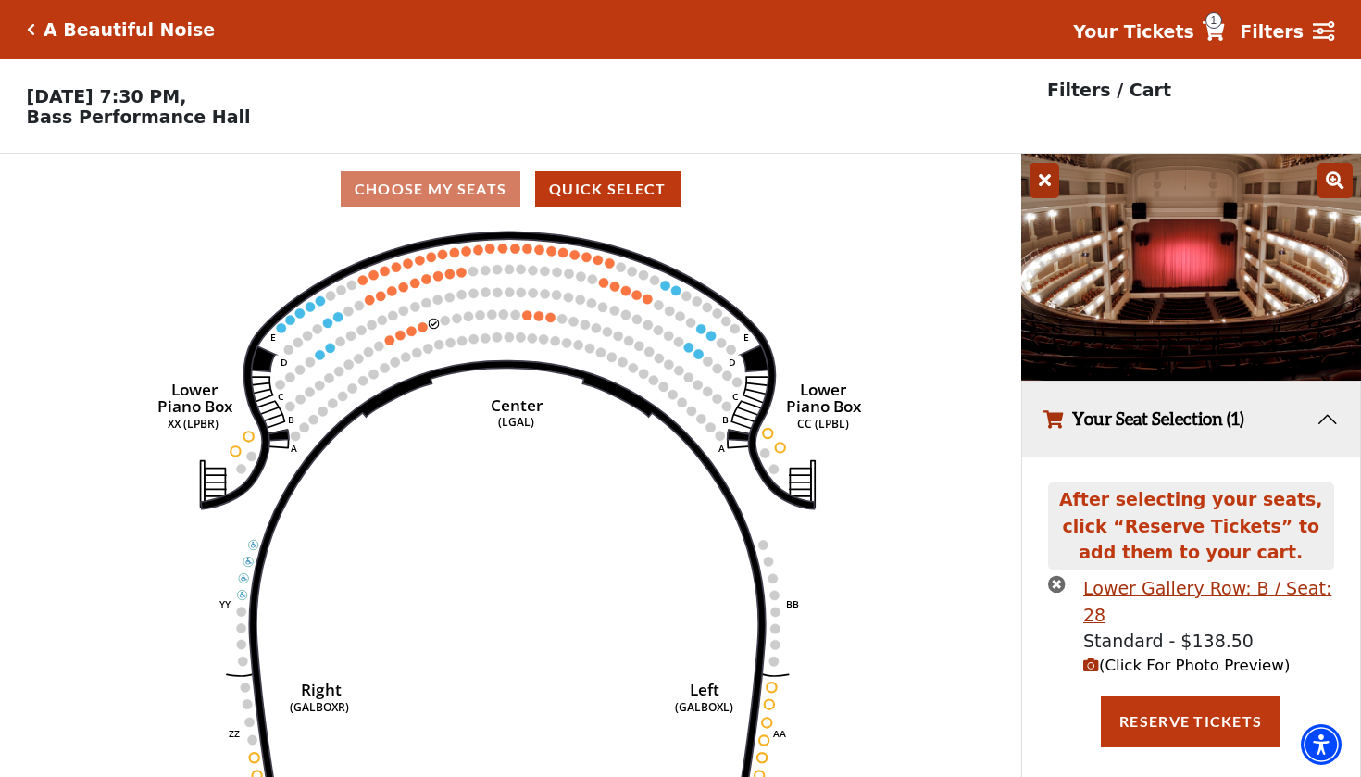
click at [1056, 579] on icon "times-circle" at bounding box center [1057, 584] width 18 height 18
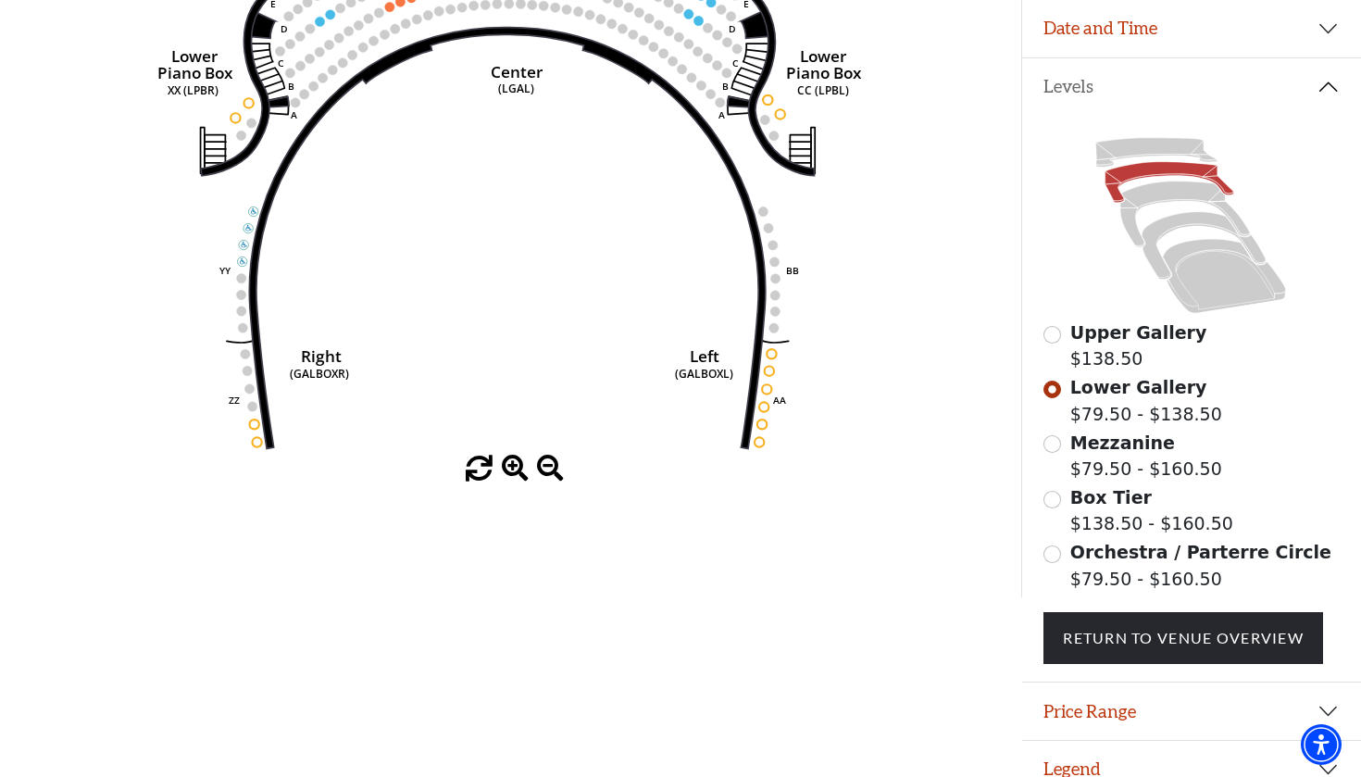
scroll to position [194, 0]
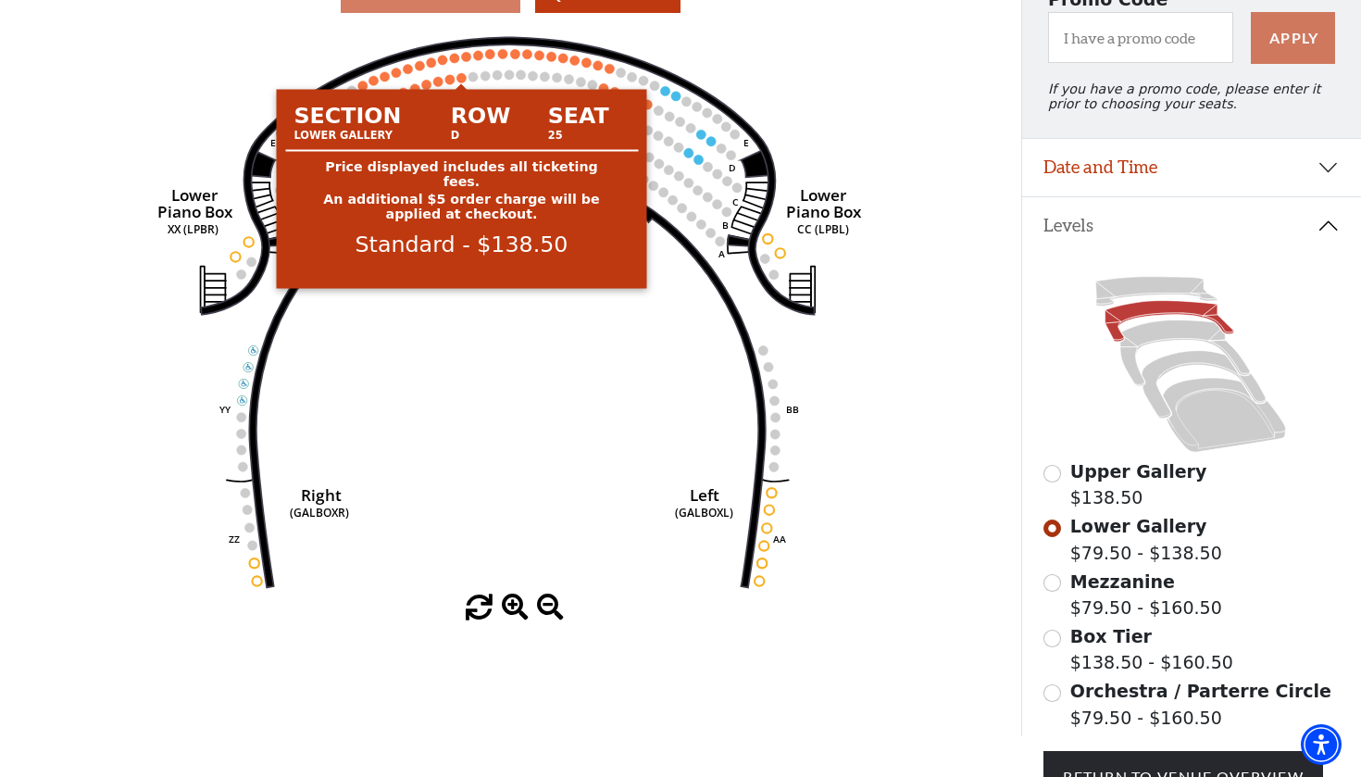
click at [464, 75] on circle at bounding box center [461, 77] width 9 height 9
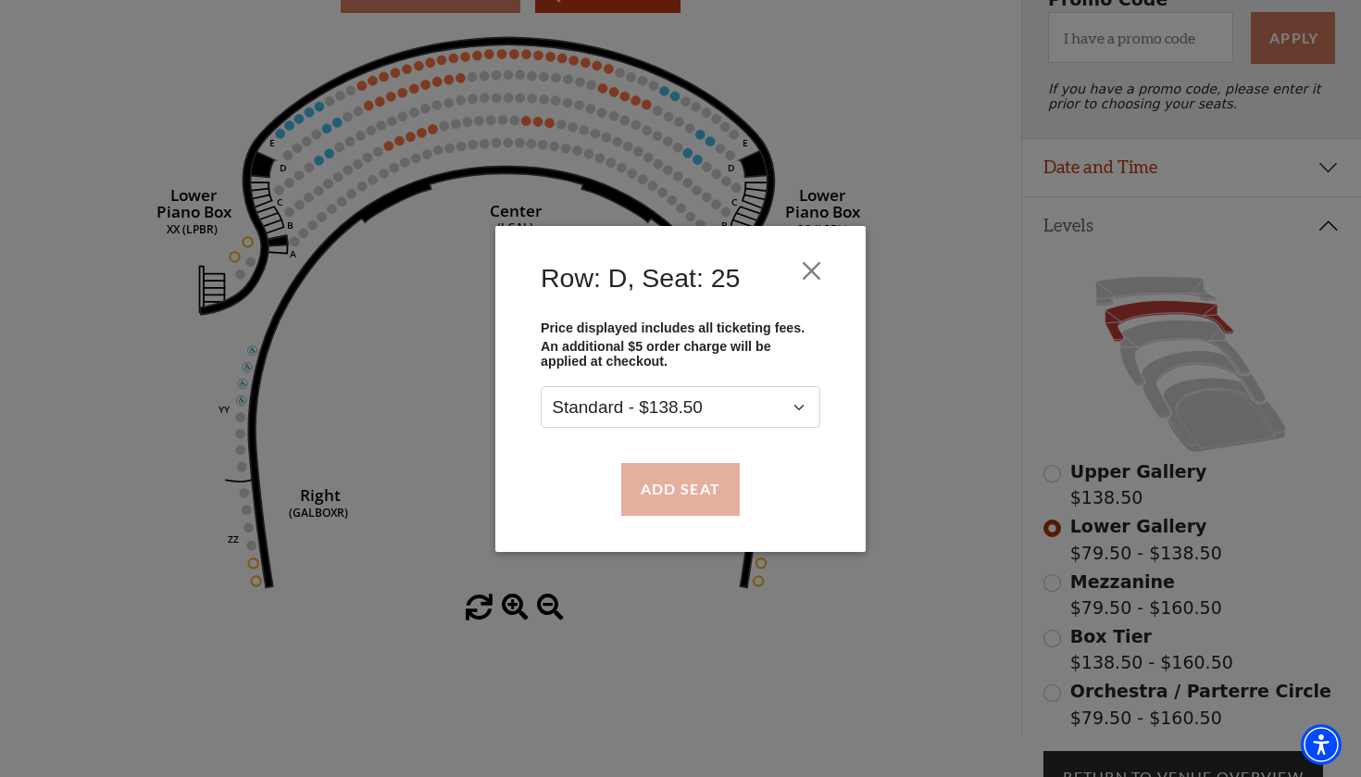
click at [711, 486] on button "Add Seat" at bounding box center [680, 489] width 119 height 52
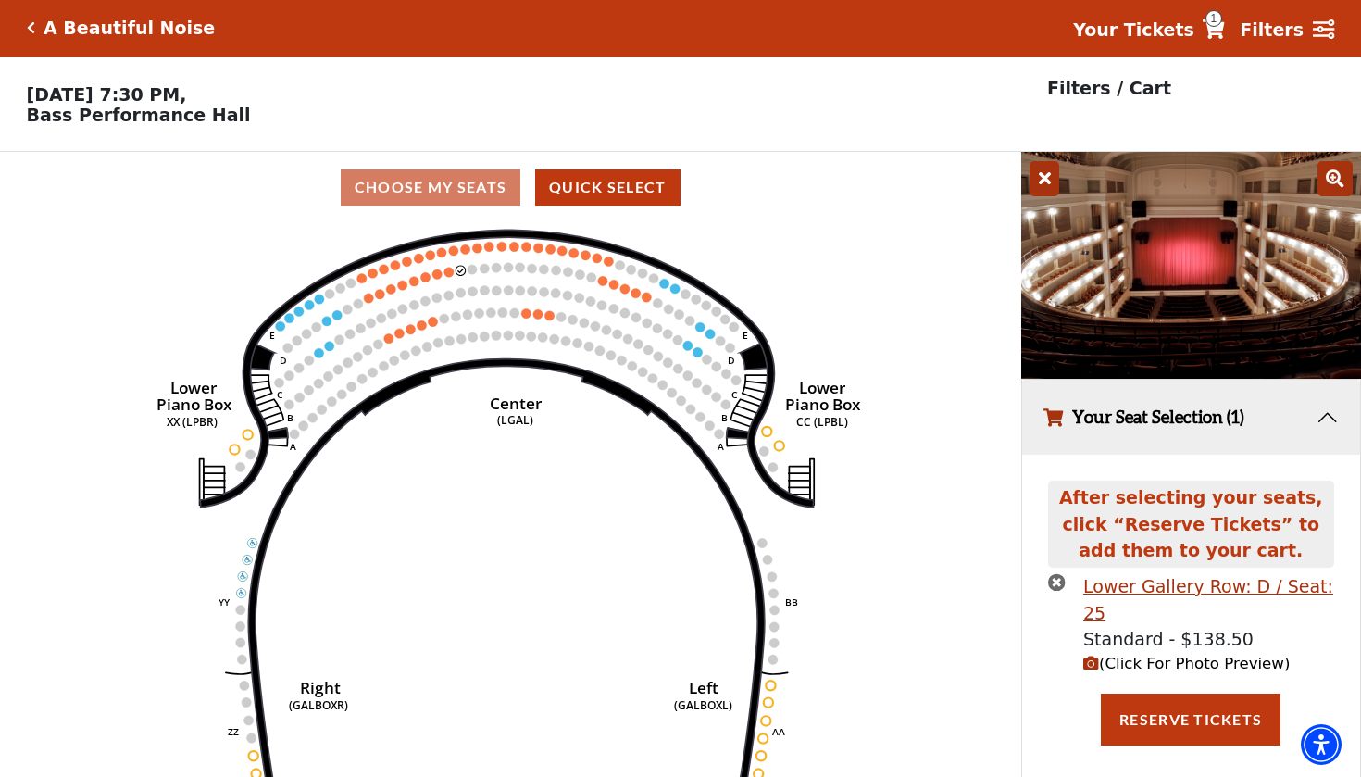
scroll to position [0, 0]
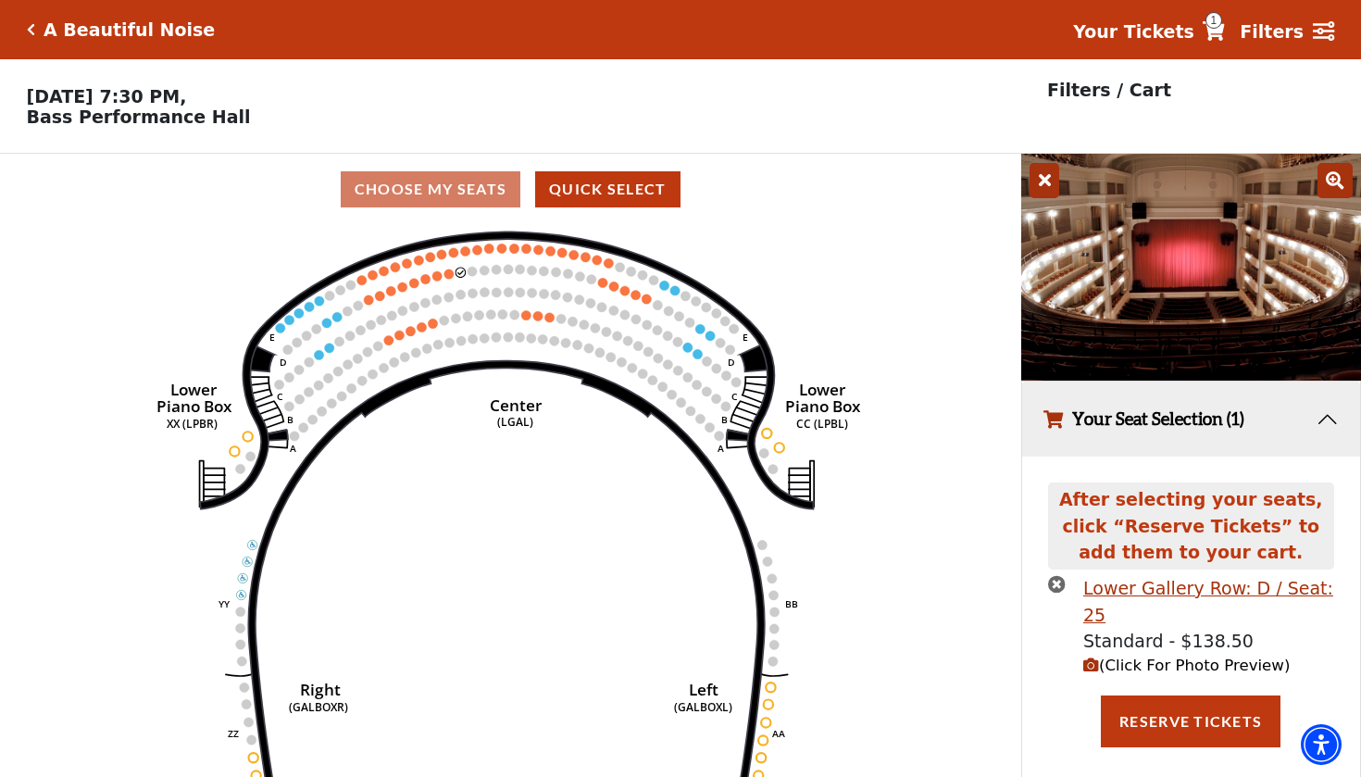
click at [1106, 657] on span "(Click For Photo Preview)" at bounding box center [1187, 666] width 207 height 18
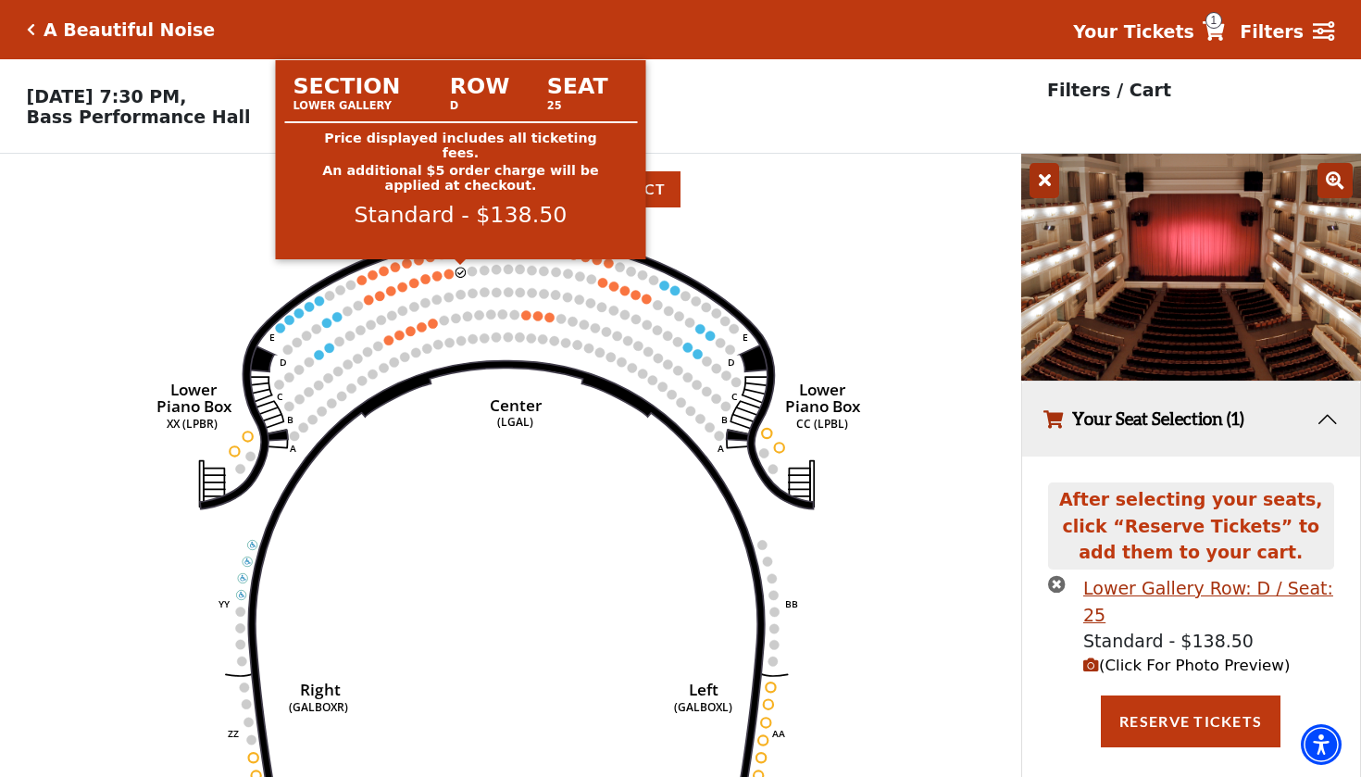
click at [463, 270] on circle at bounding box center [460, 272] width 9 height 9
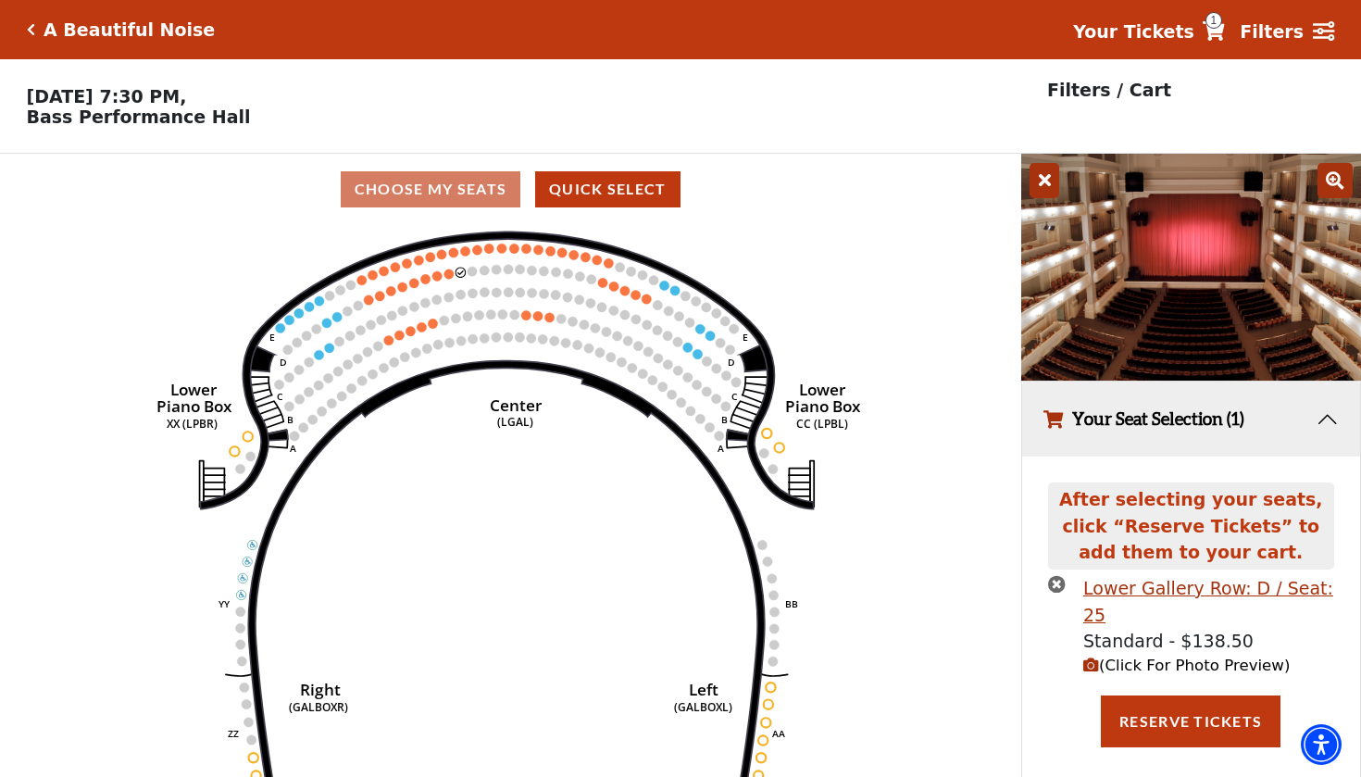
click at [1061, 589] on icon "times-circle" at bounding box center [1057, 584] width 18 height 18
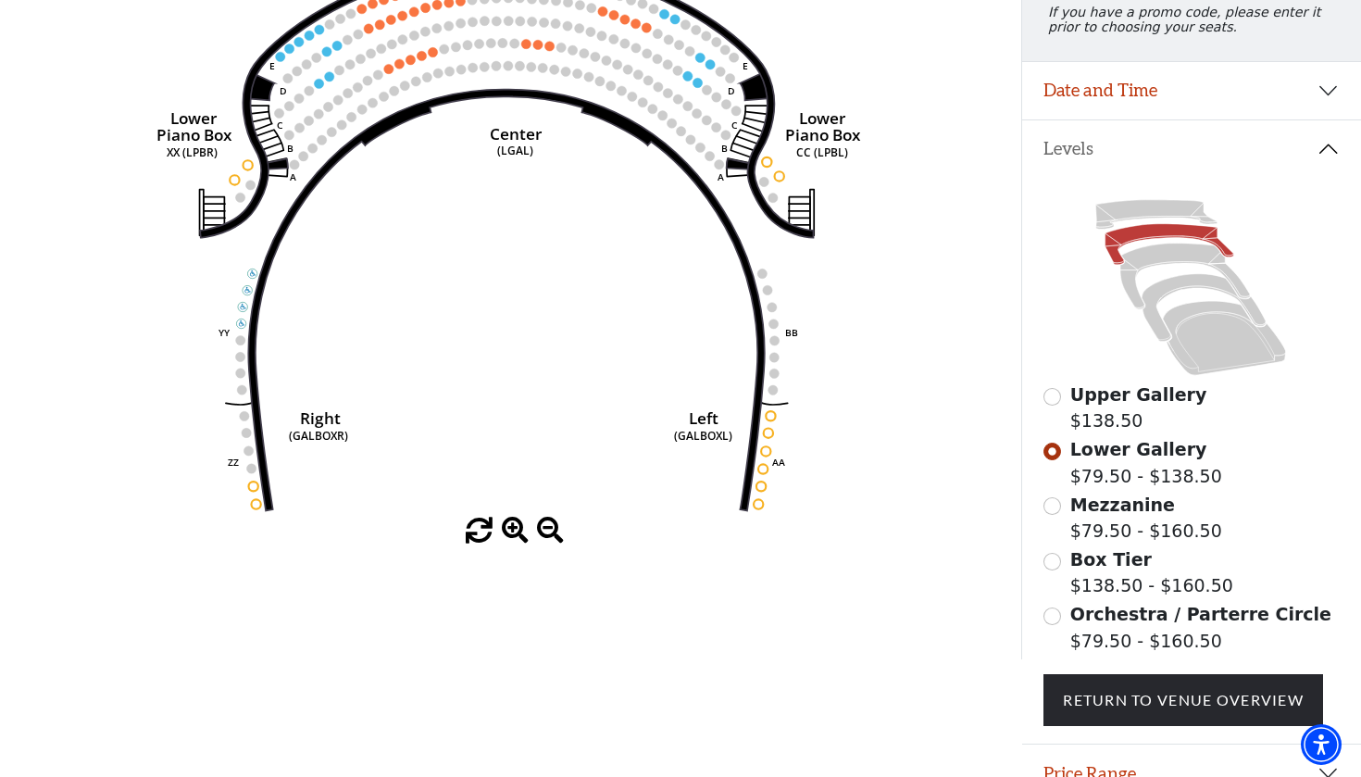
scroll to position [333, 0]
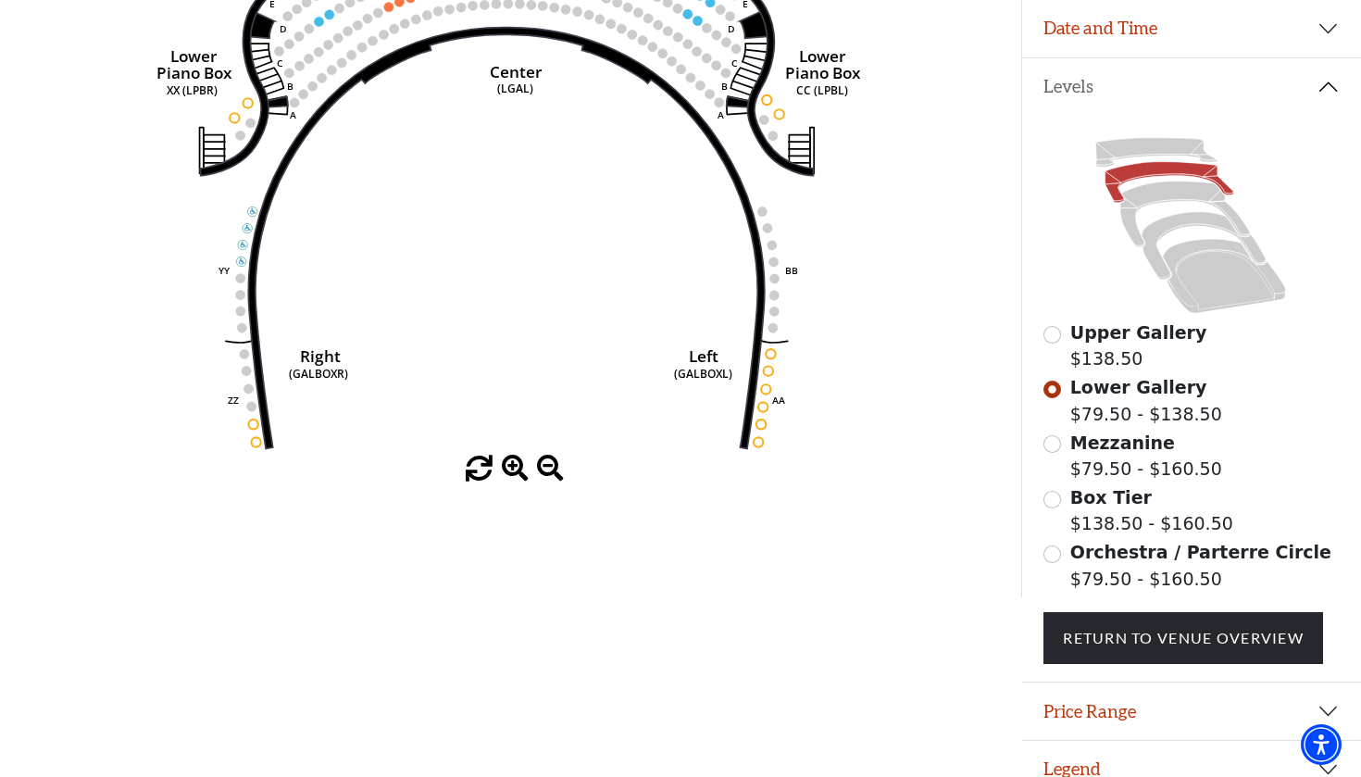
click at [1057, 545] on input "Orchestra / Parterre Circle$79.50 - $160.50\a" at bounding box center [1053, 554] width 18 height 18
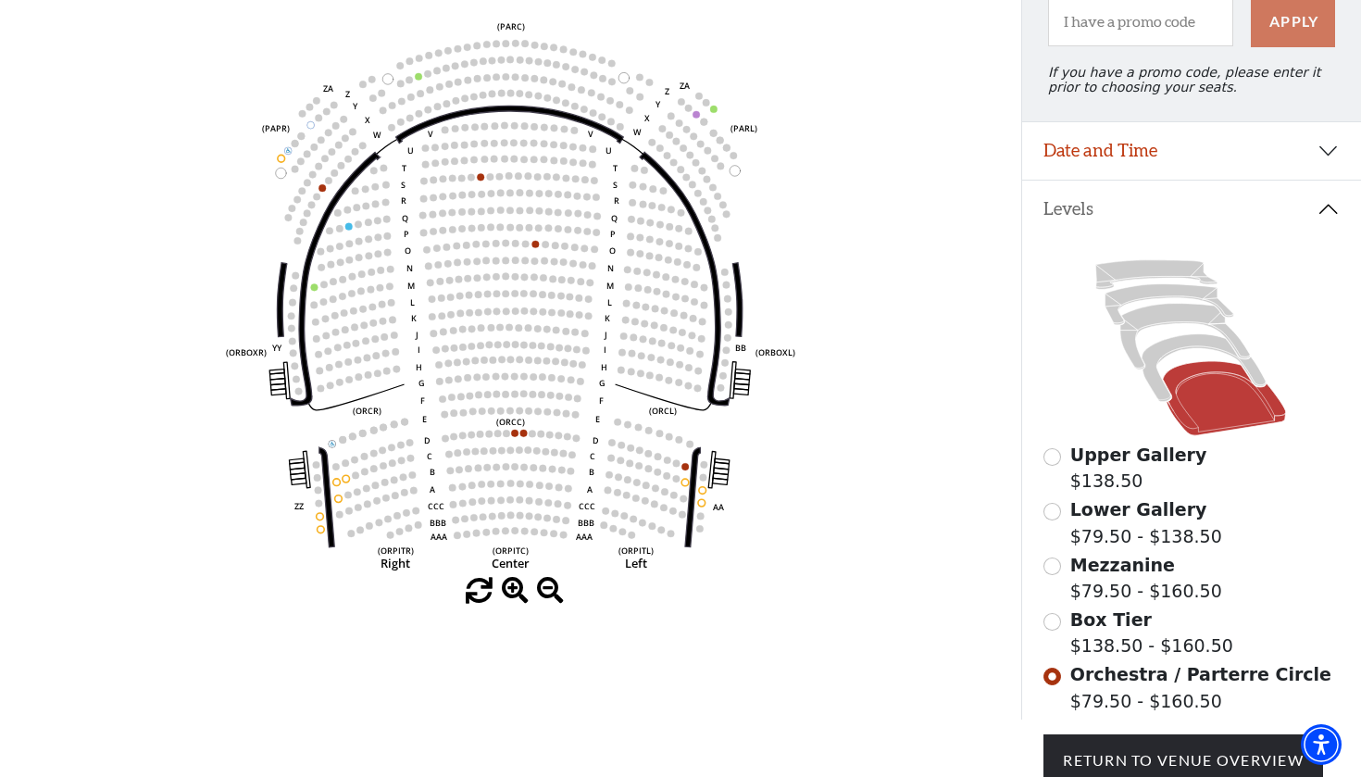
scroll to position [249, 0]
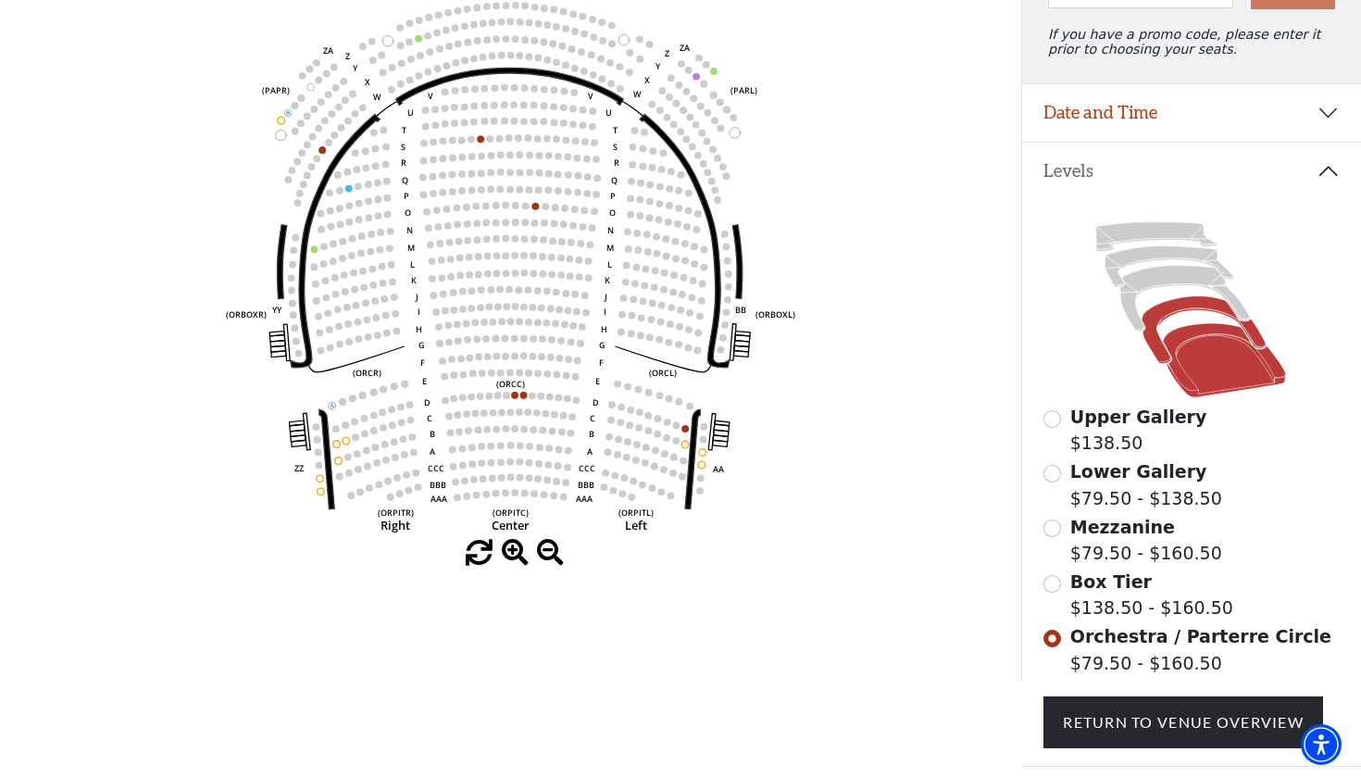
click at [1183, 306] on icon at bounding box center [1205, 330] width 124 height 68
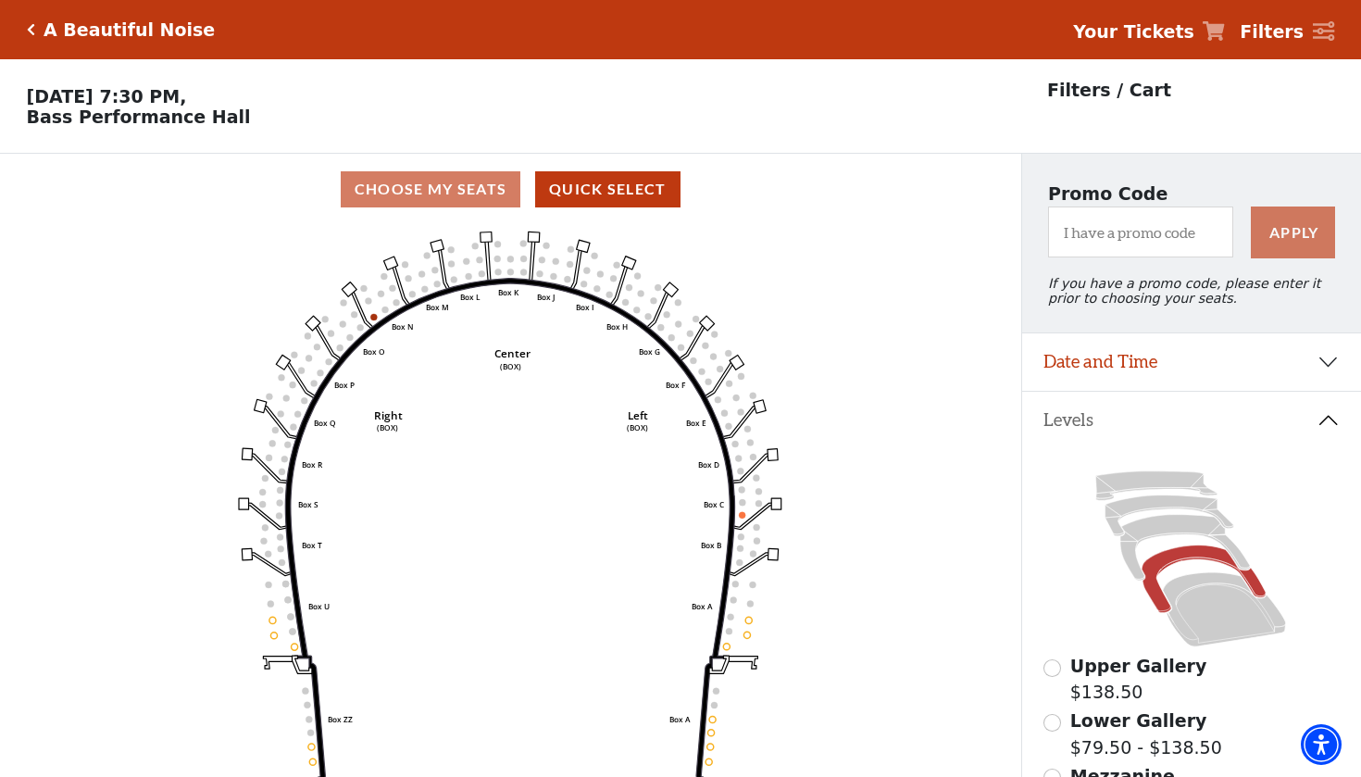
scroll to position [86, 0]
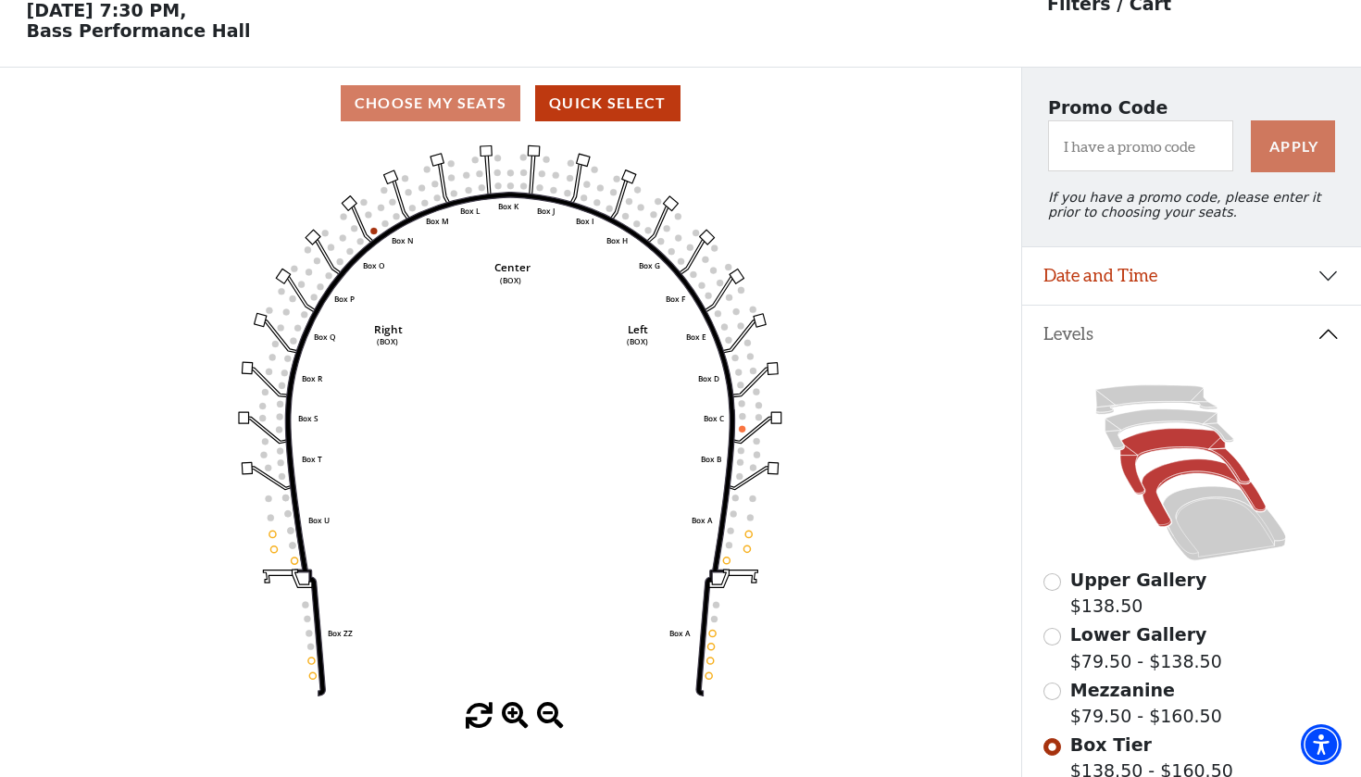
click at [1172, 445] on icon at bounding box center [1186, 462] width 130 height 66
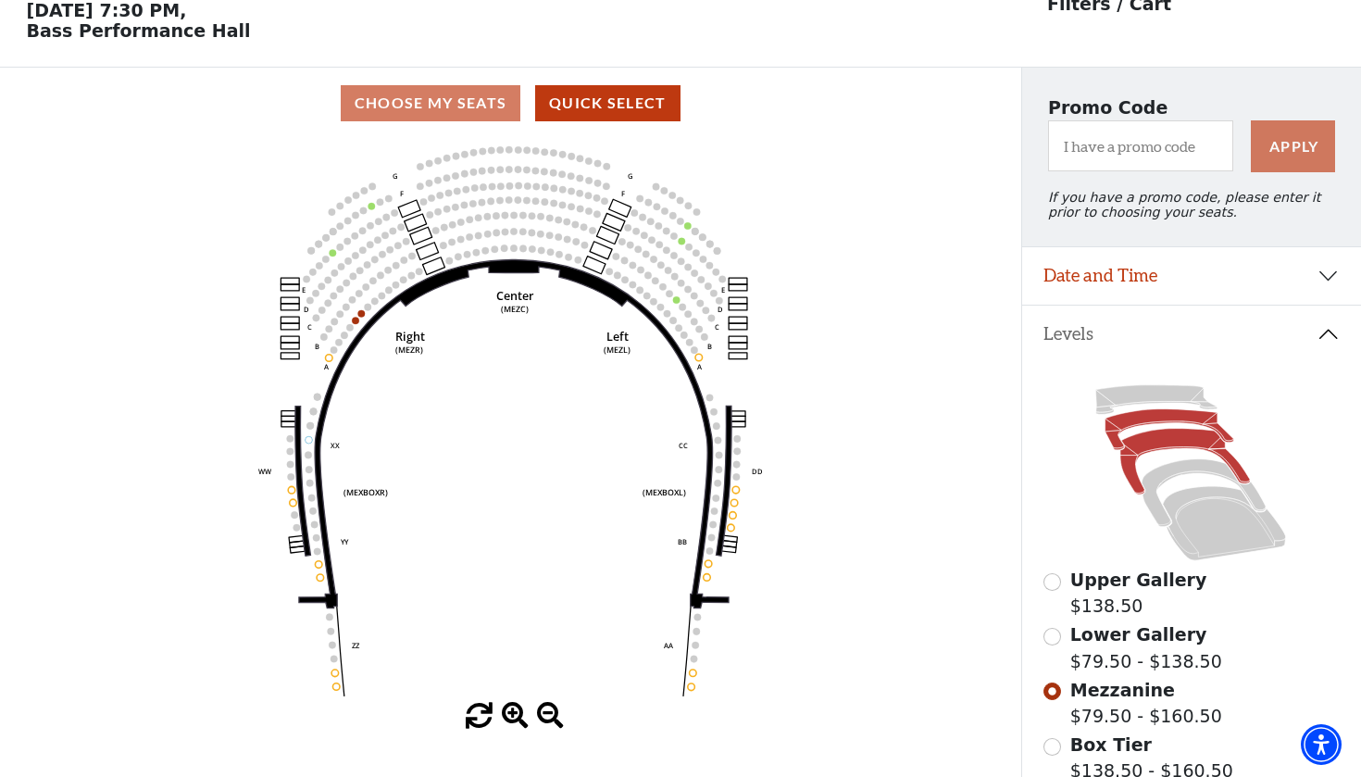
click at [1163, 421] on icon at bounding box center [1170, 429] width 129 height 41
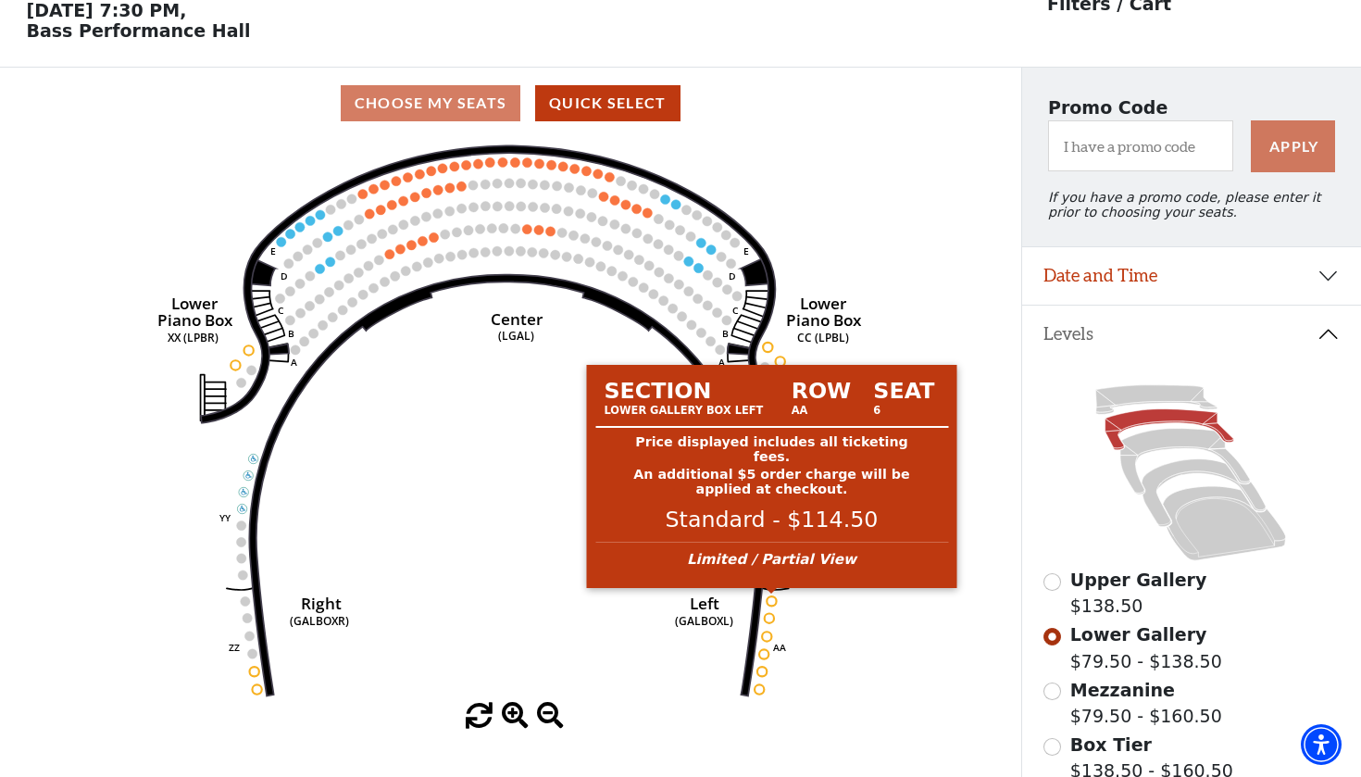
click at [771, 599] on circle at bounding box center [772, 600] width 9 height 9
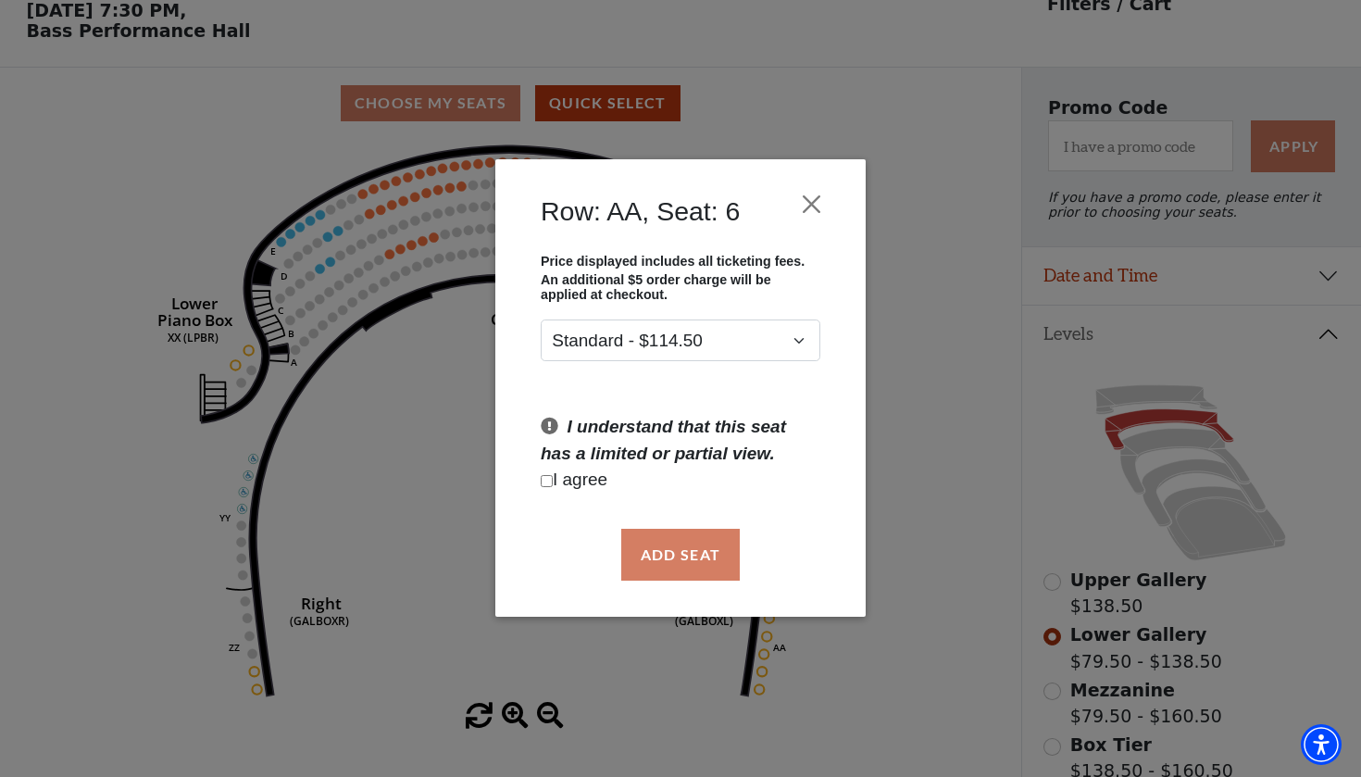
click at [595, 482] on p "I agree" at bounding box center [681, 481] width 280 height 27
click at [549, 482] on input "Checkbox field" at bounding box center [547, 481] width 12 height 12
checkbox input "true"
click at [682, 562] on button "Add Seat" at bounding box center [680, 555] width 119 height 52
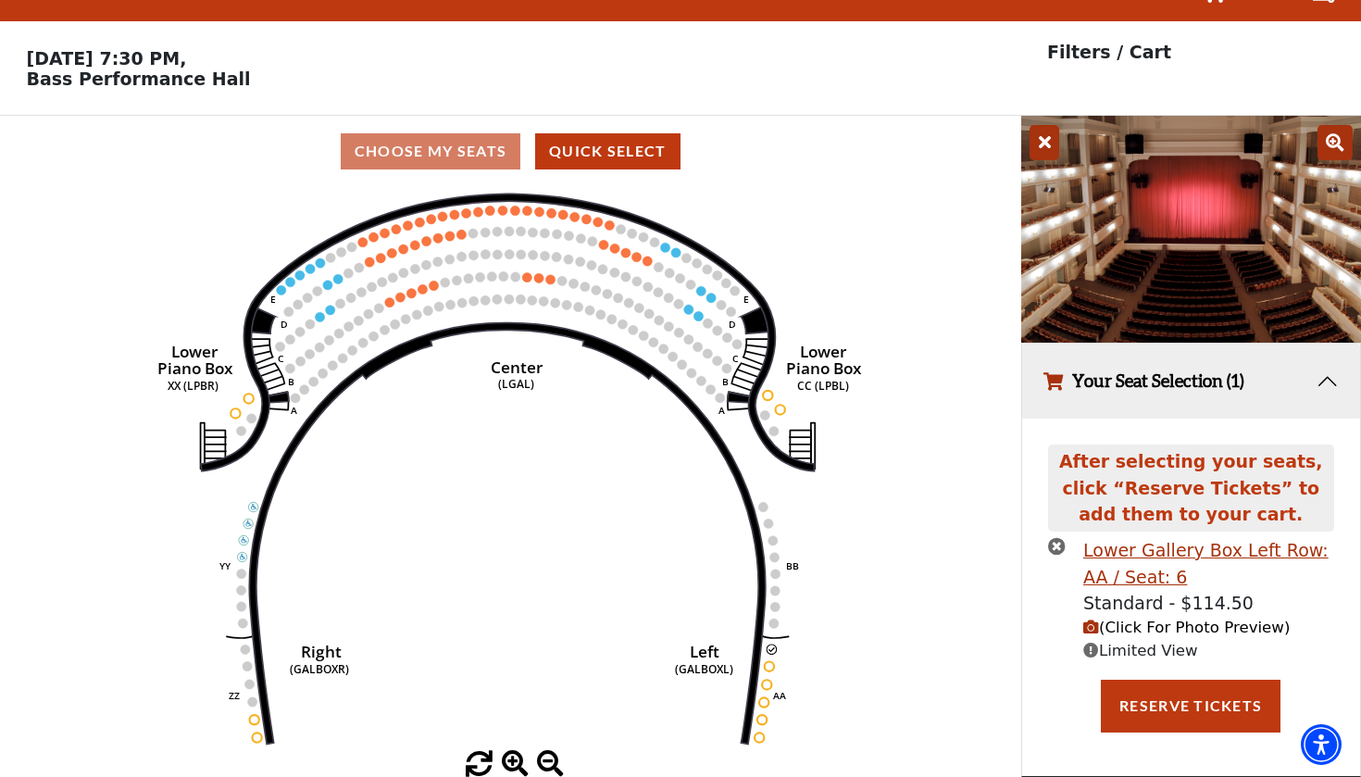
scroll to position [37, 0]
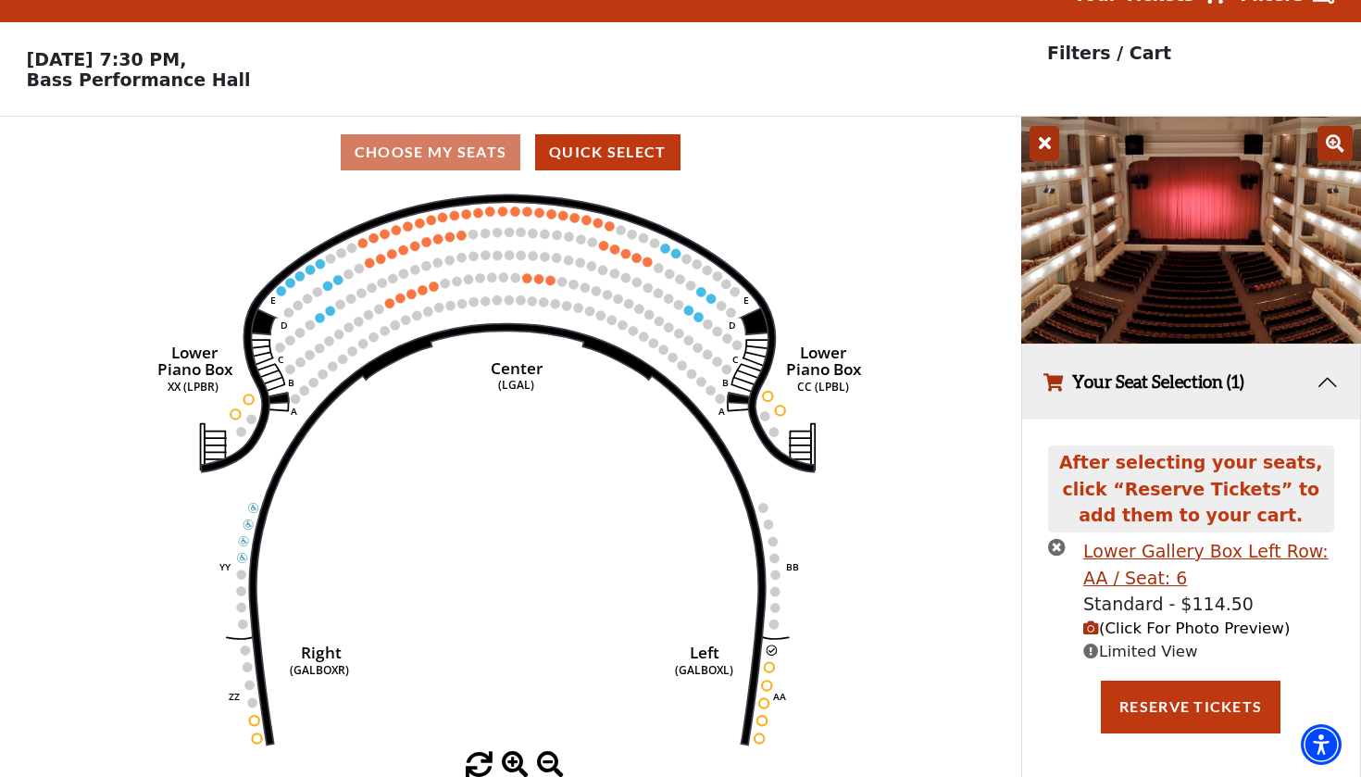
click at [1128, 624] on span "(Click For Photo Preview)" at bounding box center [1187, 629] width 207 height 18
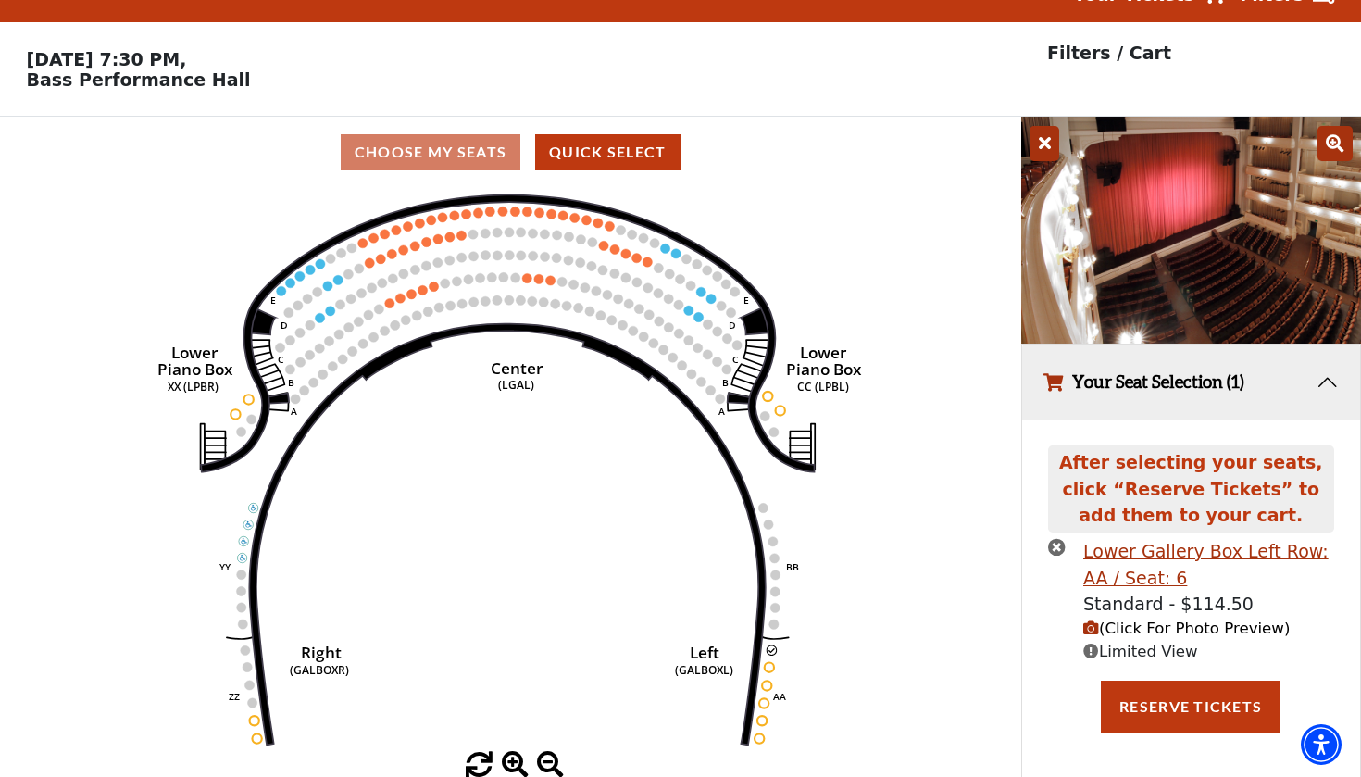
click at [1042, 145] on icon at bounding box center [1045, 143] width 30 height 35
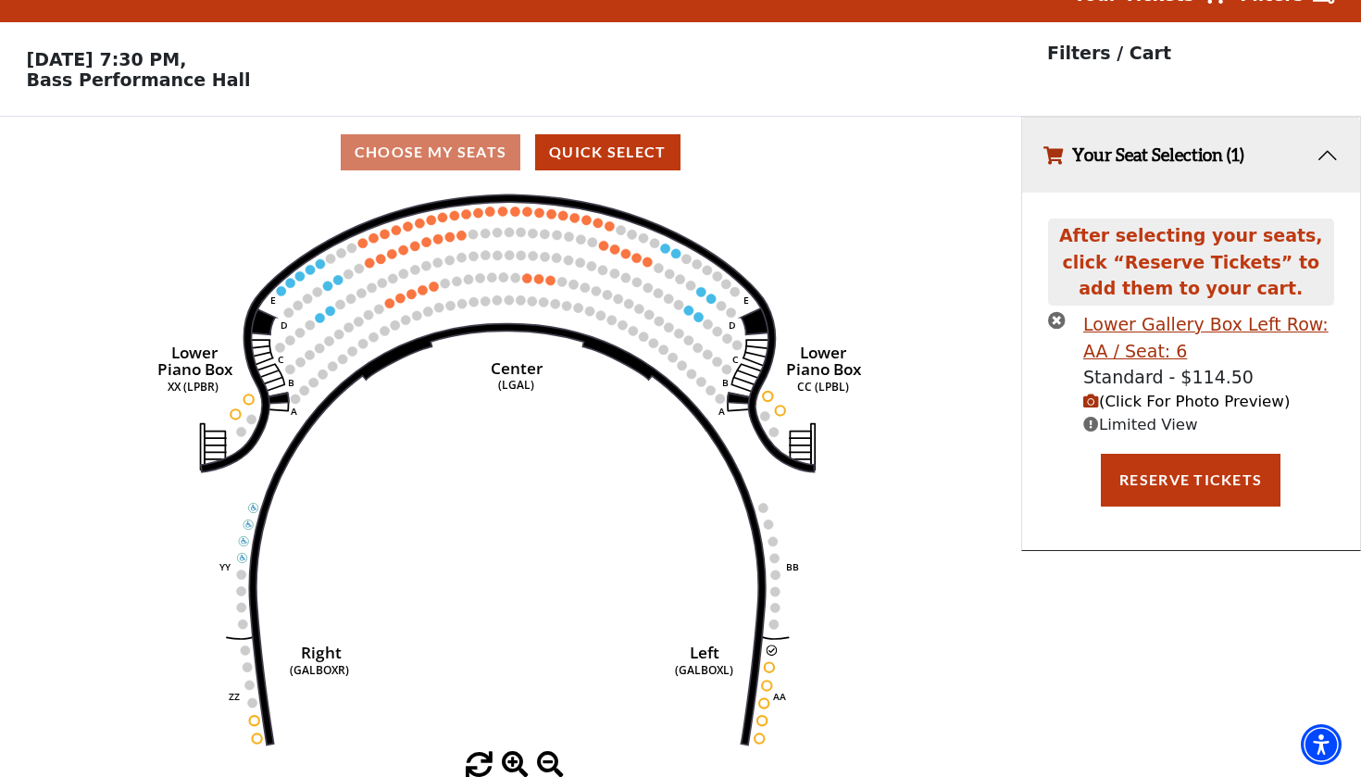
click at [1060, 317] on icon "times-circle" at bounding box center [1057, 320] width 18 height 18
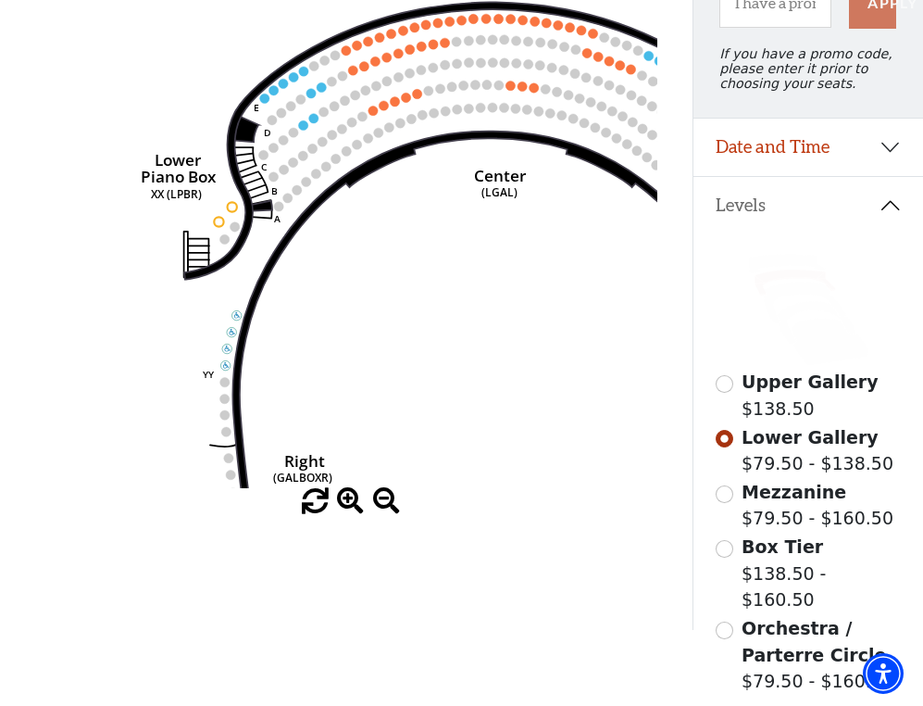
scroll to position [229, 0]
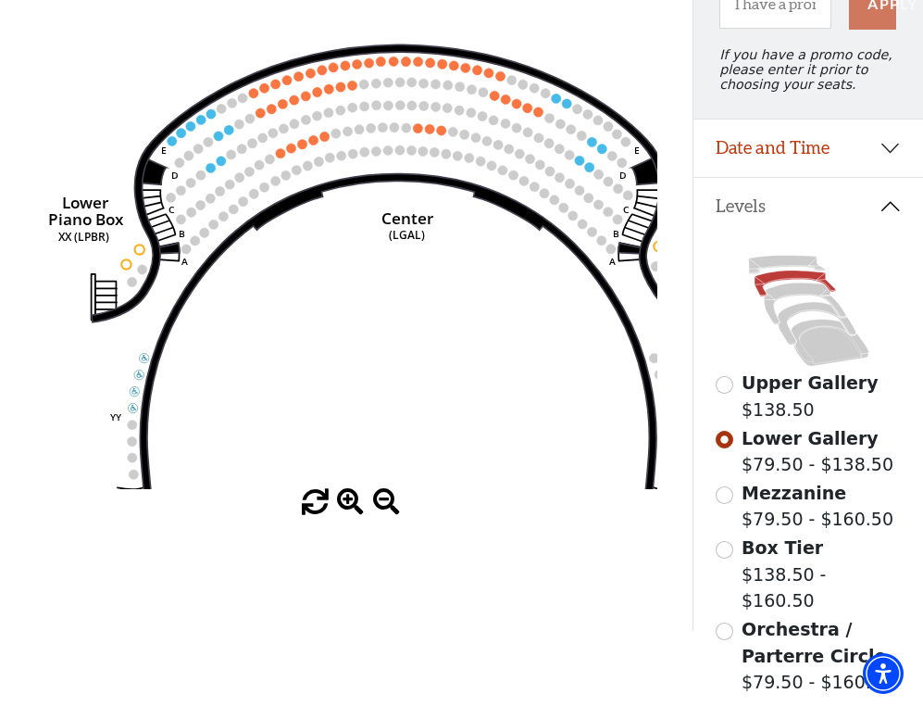
drag, startPoint x: 538, startPoint y: 302, endPoint x: 398, endPoint y: 382, distance: 160.9
click at [398, 382] on icon "Right (GALBOXR) E D C B A E D C B A YY ZZ Left (GALBOXL) BB AA Center Lower Pia…" at bounding box center [345, 242] width 623 height 493
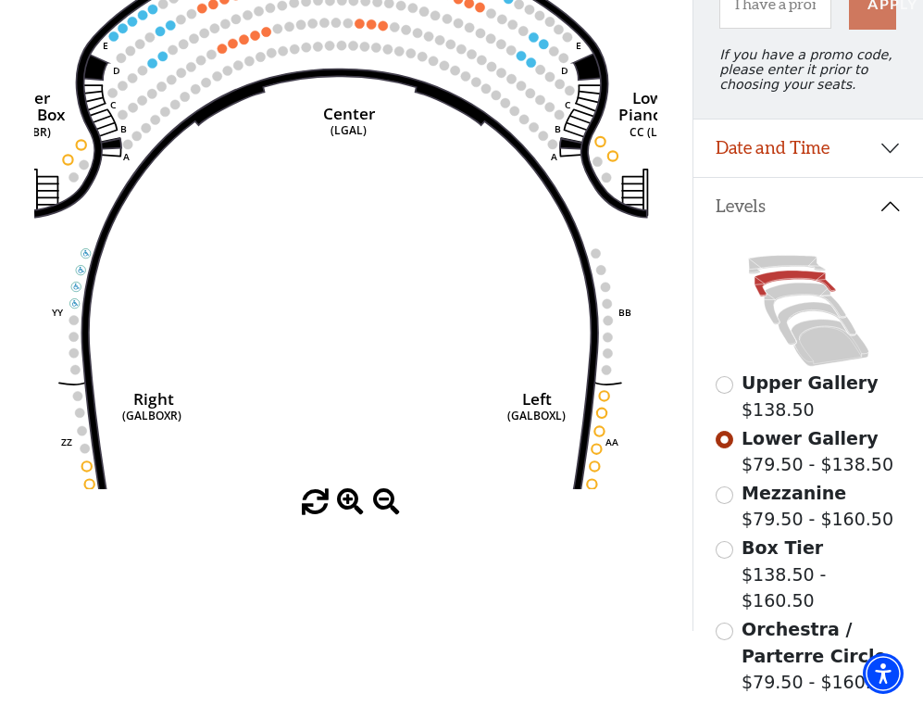
drag, startPoint x: 426, startPoint y: 371, endPoint x: 419, endPoint y: 229, distance: 142.8
click at [417, 229] on icon "Right (GALBOXR) E D C B A E D C B A YY ZZ Left (GALBOXL) BB AA Center Lower Pia…" at bounding box center [345, 242] width 623 height 493
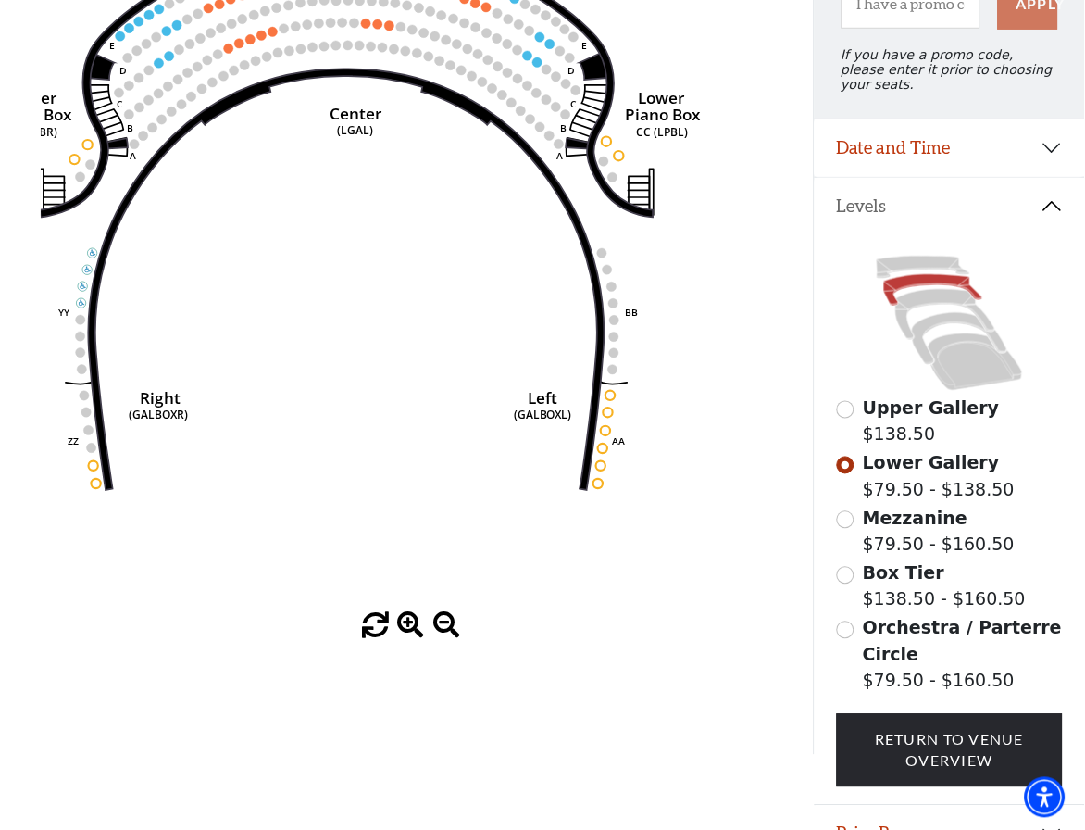
drag, startPoint x: 477, startPoint y: 316, endPoint x: 501, endPoint y: 332, distance: 29.3
click at [501, 332] on icon "Right (GALBOXR) E D C B A E D C B A YY ZZ Left (GALBOXL) BB AA Center Lower Pia…" at bounding box center [407, 304] width 733 height 617
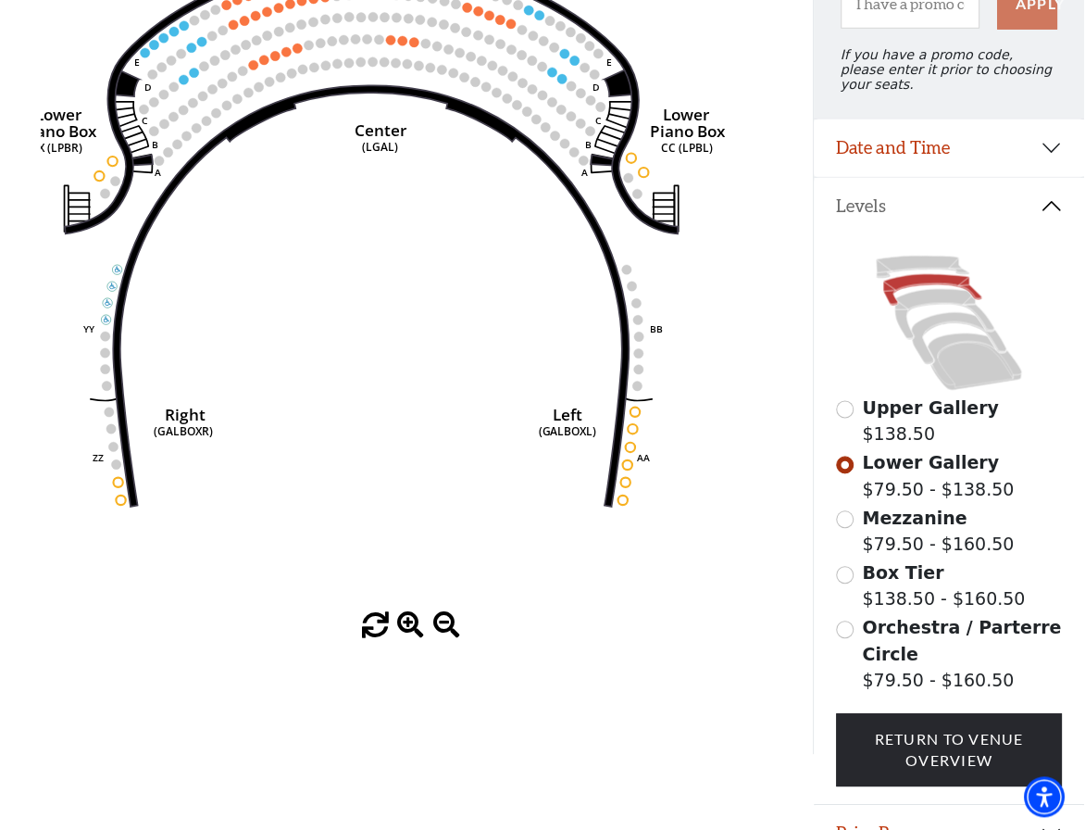
click at [854, 577] on input "Box Tier$138.50 - $160.50\a" at bounding box center [846, 576] width 18 height 18
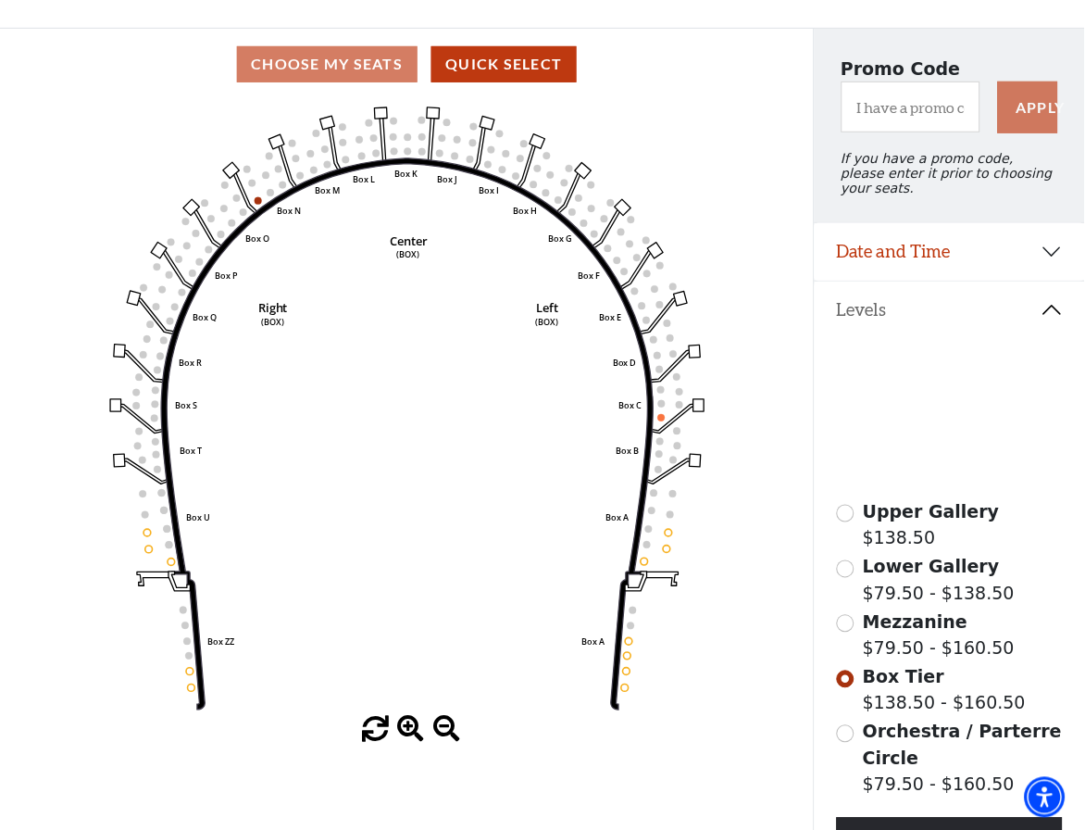
scroll to position [141, 0]
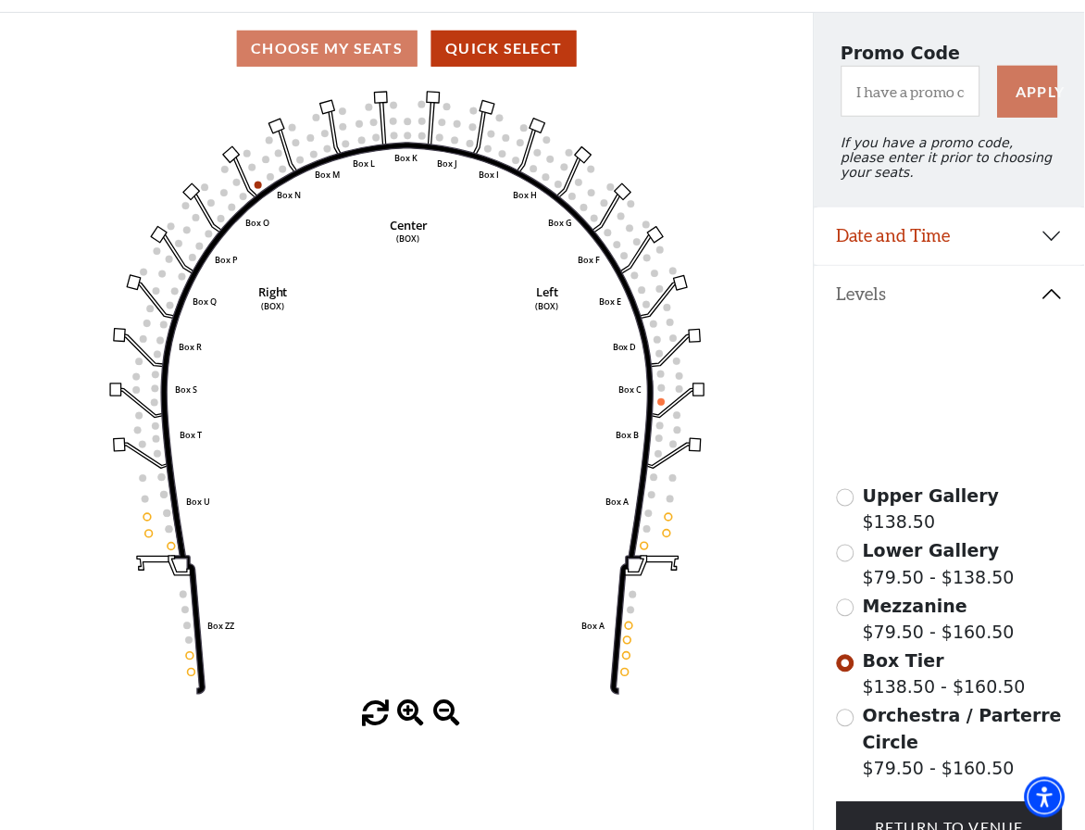
click at [842, 613] on input "Mezzanine$79.50 - $160.50\a" at bounding box center [846, 608] width 18 height 18
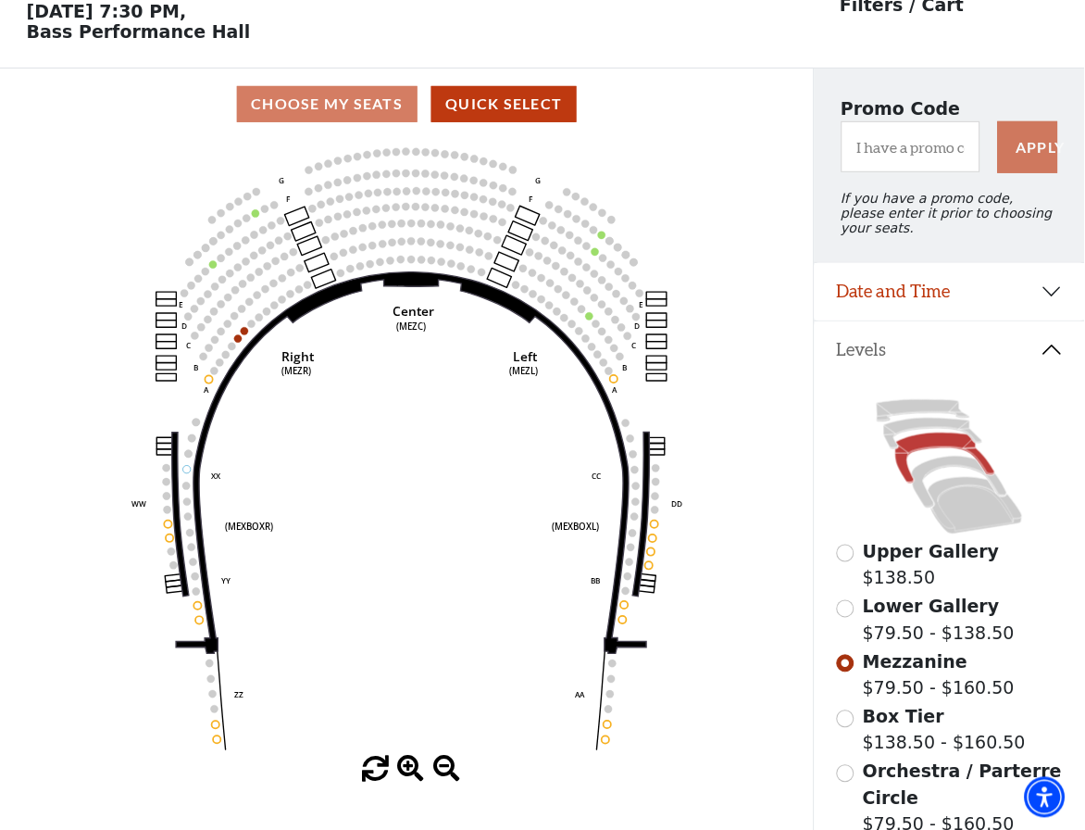
scroll to position [159, 0]
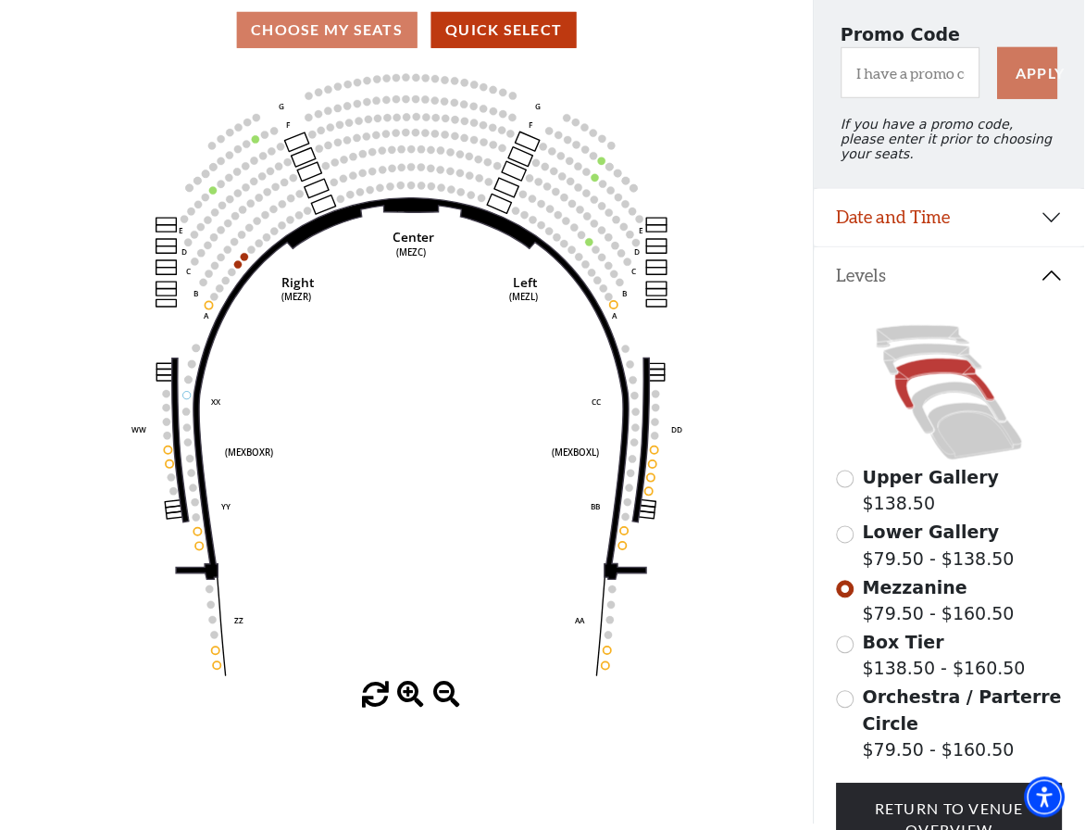
click at [854, 706] on div "Orchestra / Parterre Circle $79.50 - $160.50" at bounding box center [950, 724] width 227 height 80
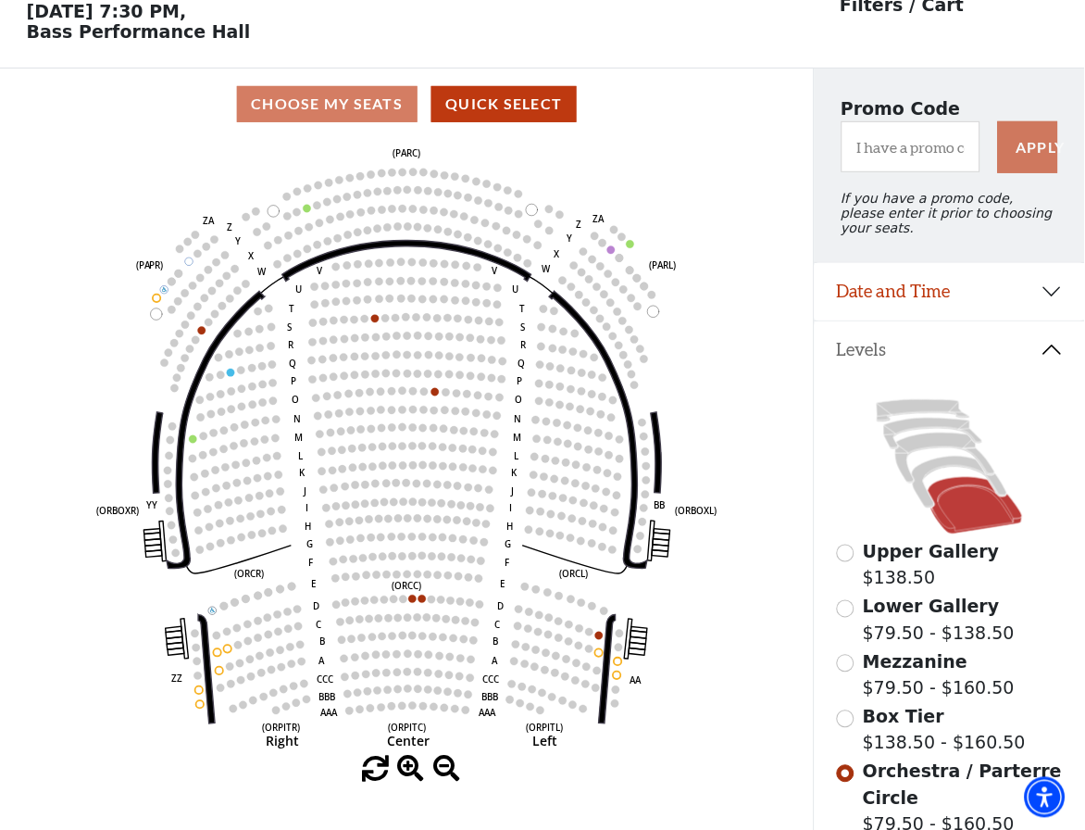
scroll to position [122, 0]
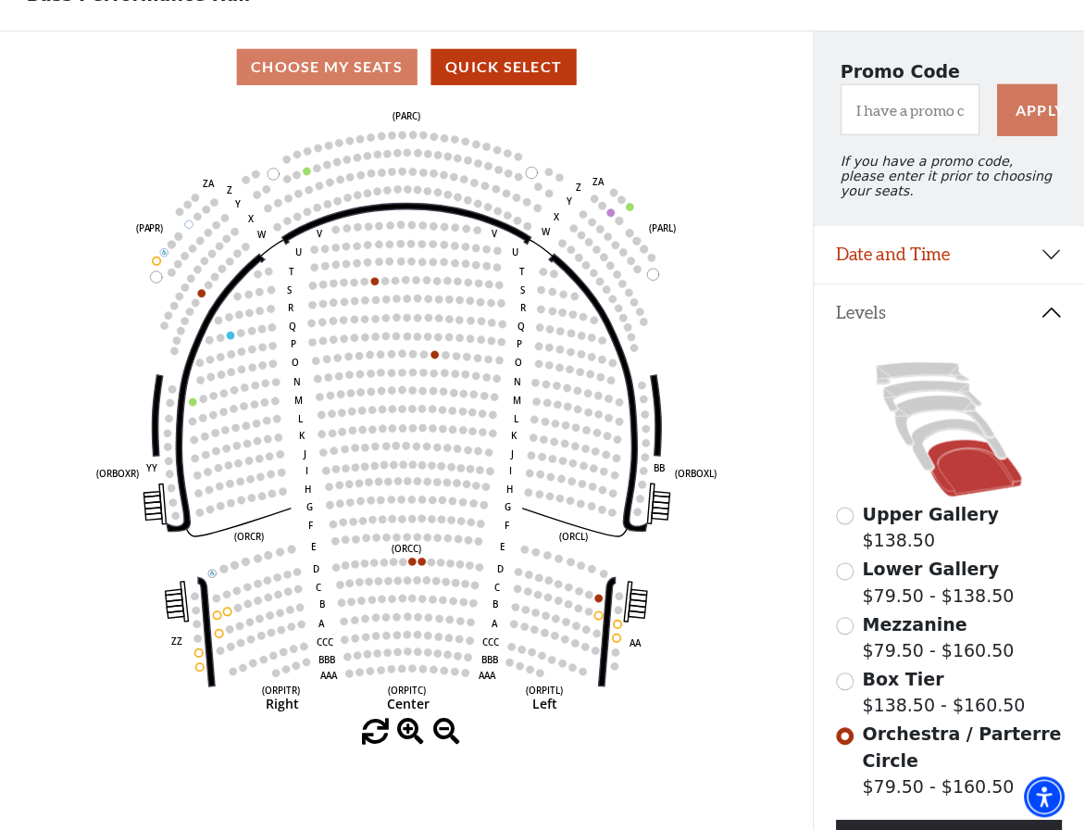
click at [842, 690] on input "Box Tier$138.50 - $160.50\a" at bounding box center [846, 682] width 18 height 18
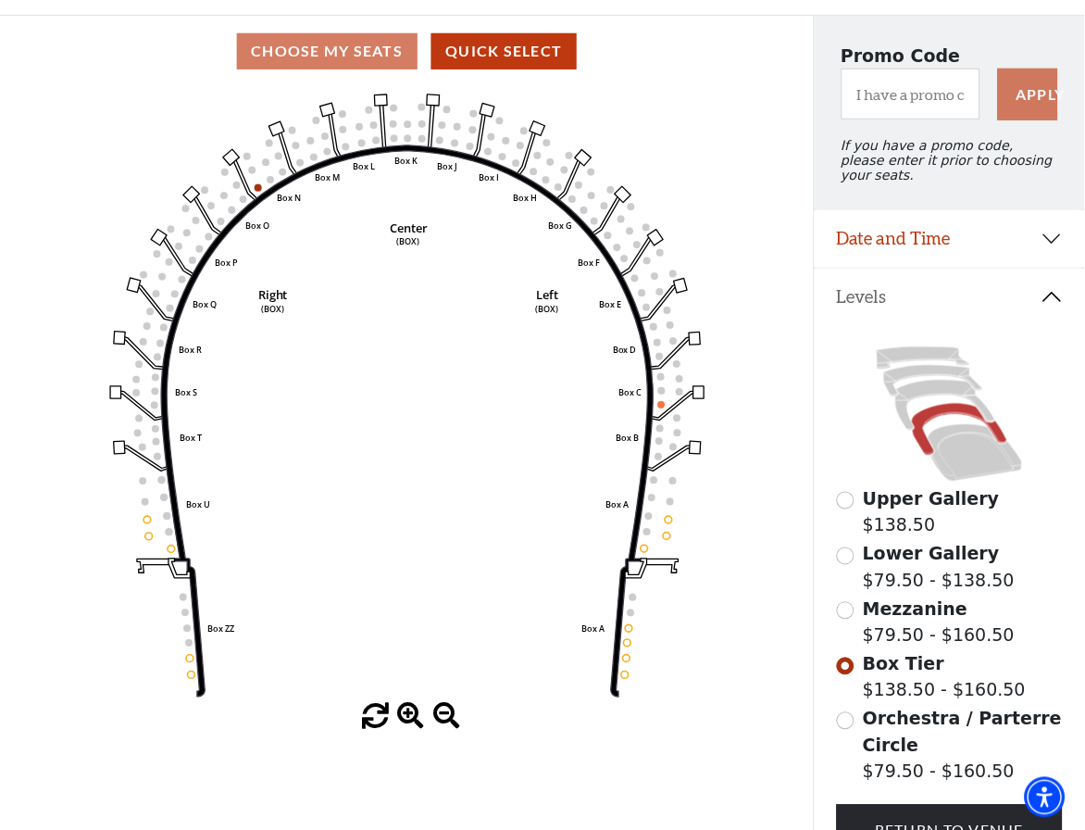
scroll to position [137, 0]
click at [629, 633] on use "Seat Selected" at bounding box center [629, 629] width 8 height 8
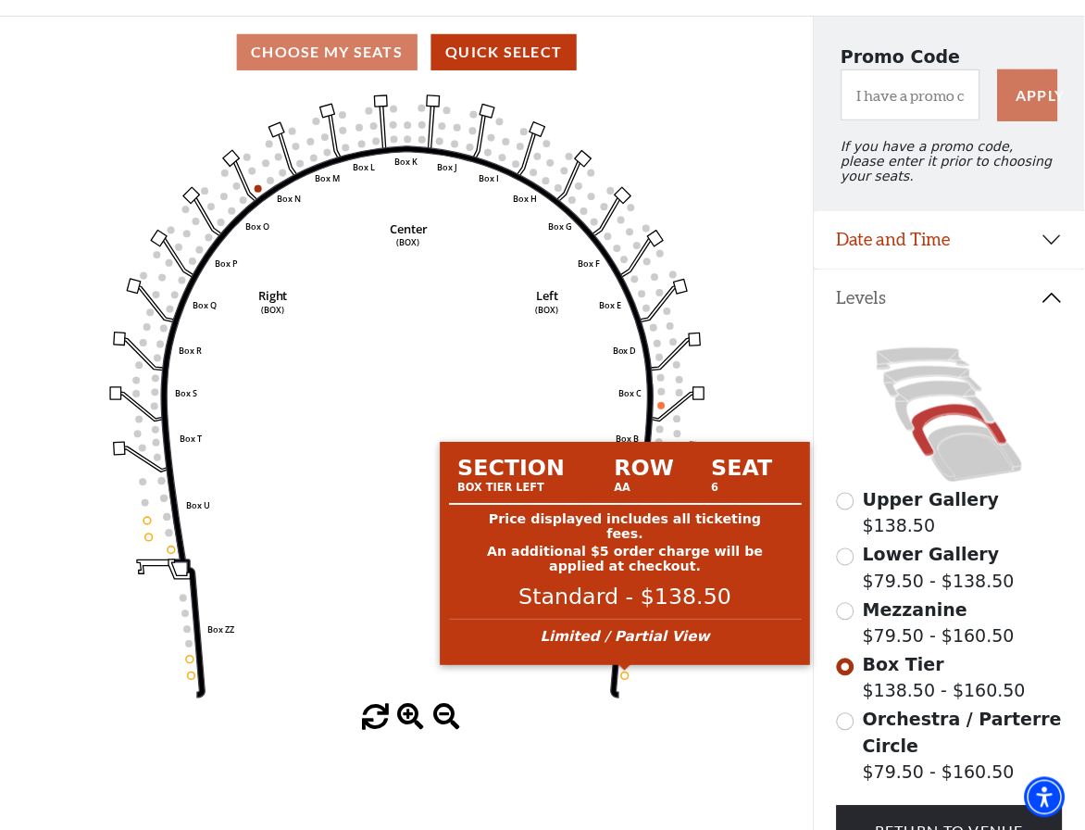
click at [626, 677] on circle at bounding box center [624, 675] width 7 height 7
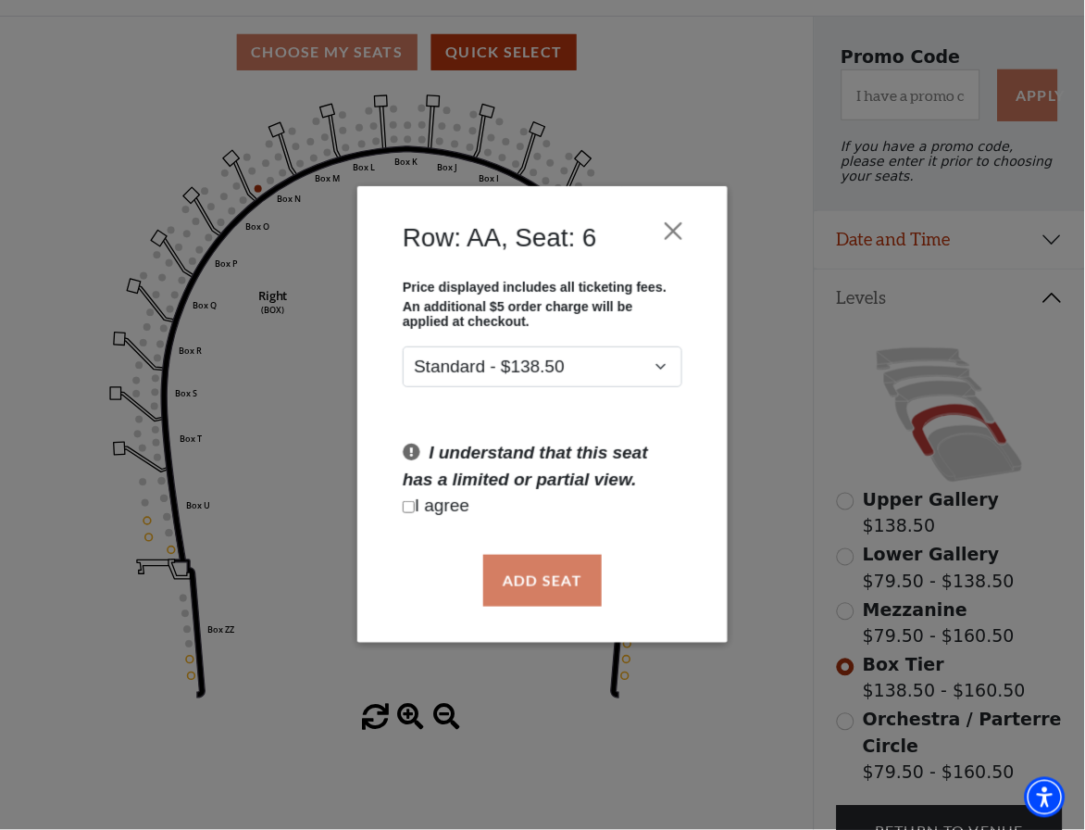
click at [408, 507] on input "Checkbox field" at bounding box center [409, 507] width 12 height 12
checkbox input "true"
click at [518, 591] on button "Add Seat" at bounding box center [542, 581] width 119 height 52
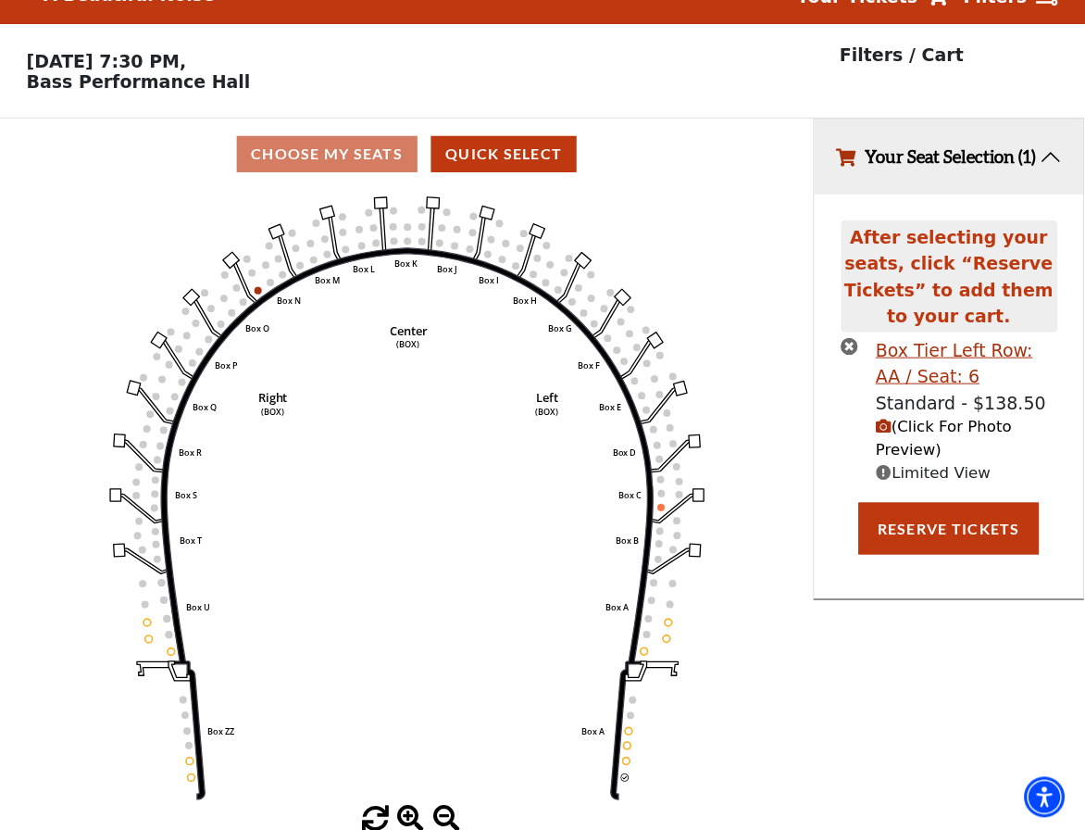
scroll to position [33, 0]
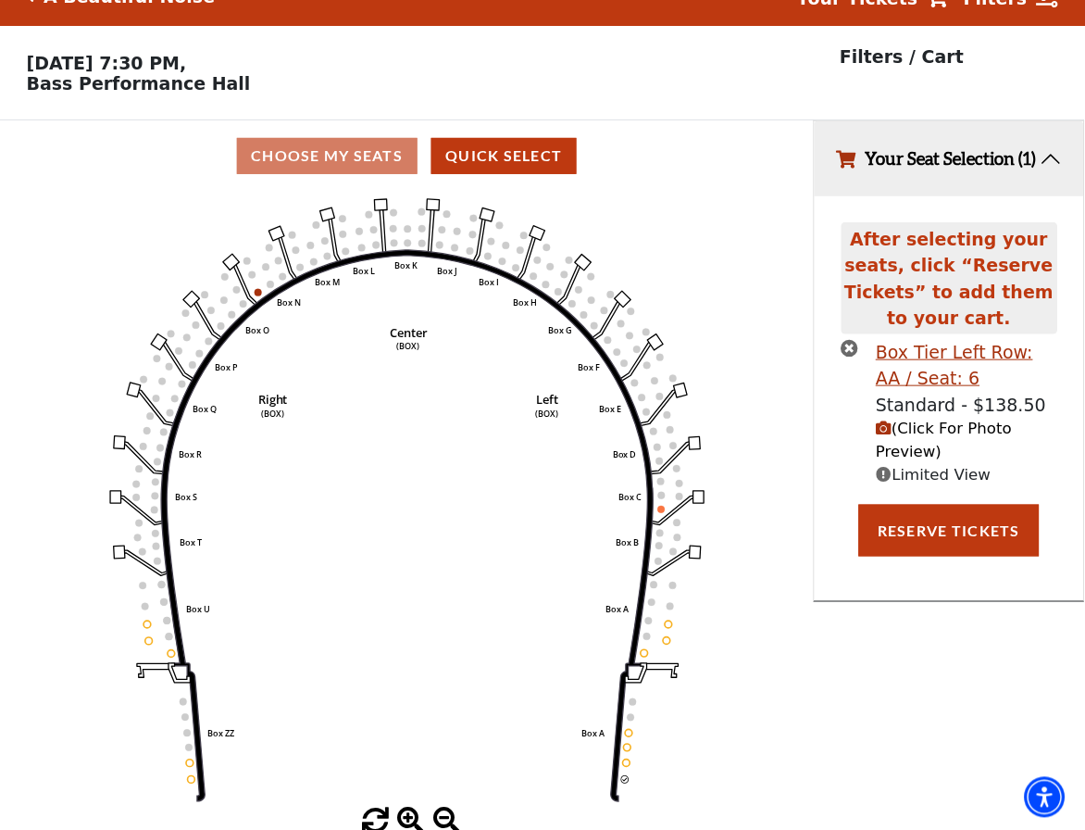
click at [914, 447] on span "(Click For Photo Preview)" at bounding box center [945, 440] width 136 height 41
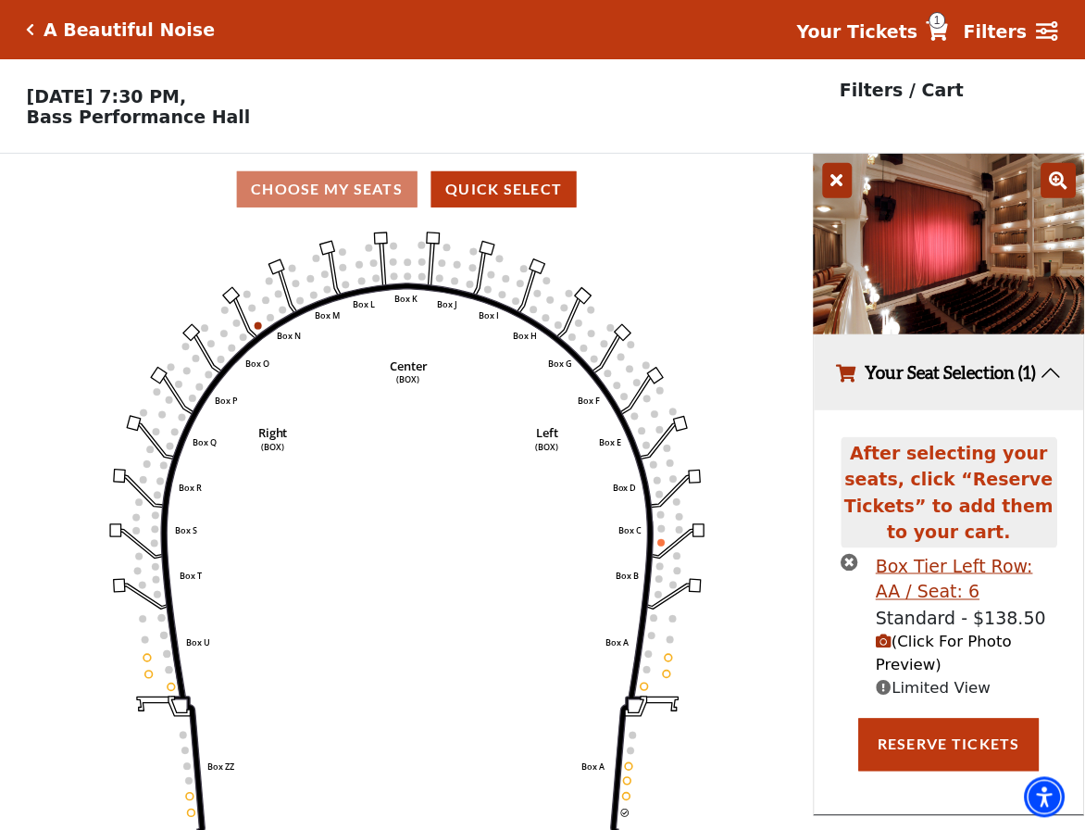
scroll to position [0, 0]
click at [849, 570] on icon "times-circle" at bounding box center [851, 562] width 18 height 18
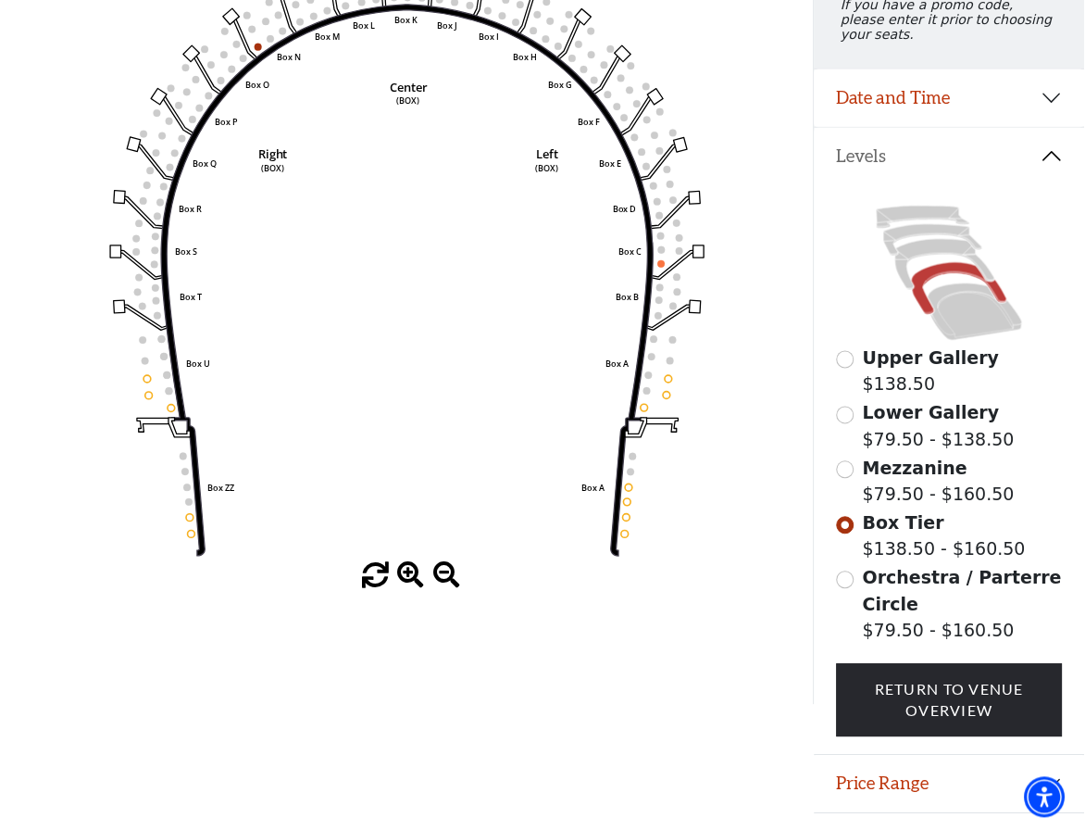
scroll to position [322, 0]
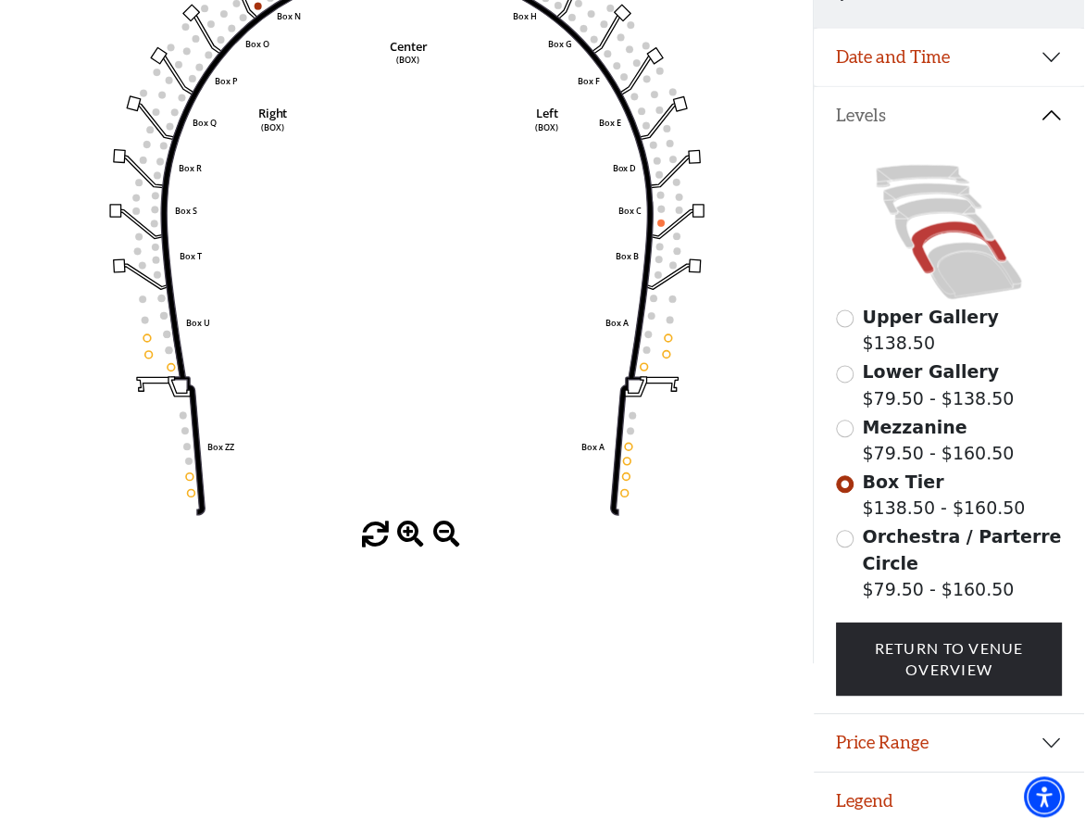
click at [838, 420] on div "Mezzanine $79.50 - $160.50" at bounding box center [950, 441] width 227 height 53
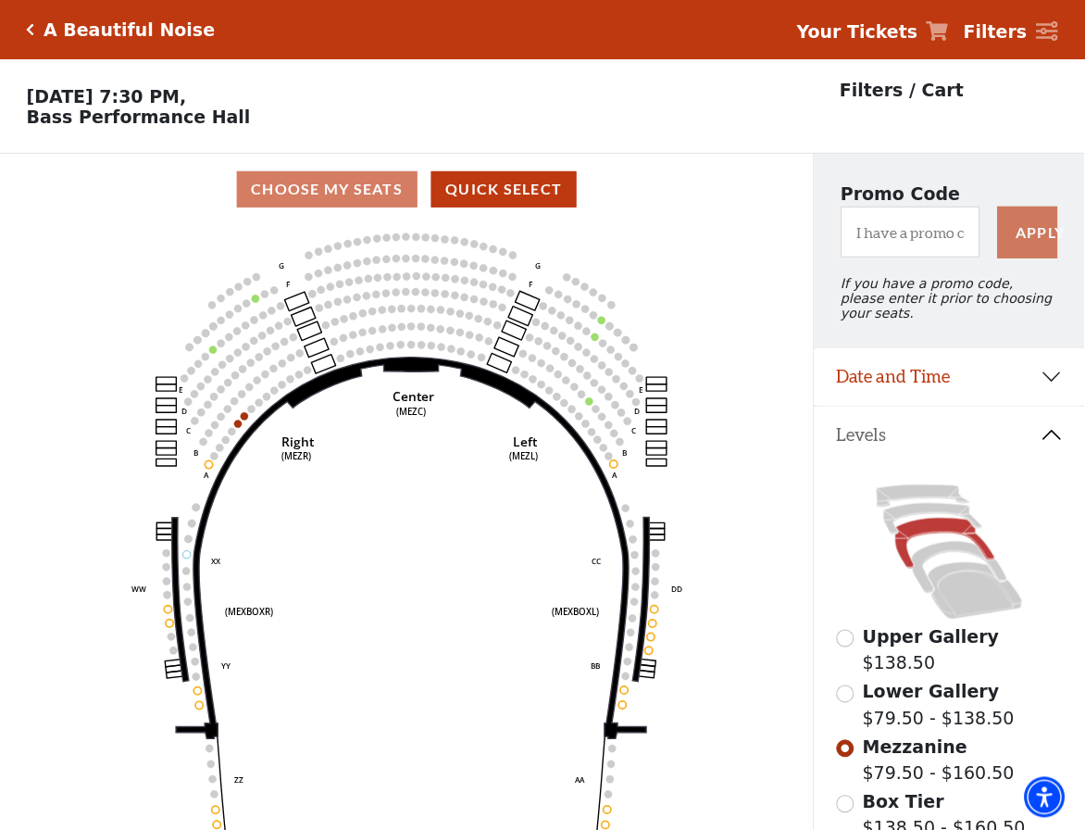
scroll to position [85, 0]
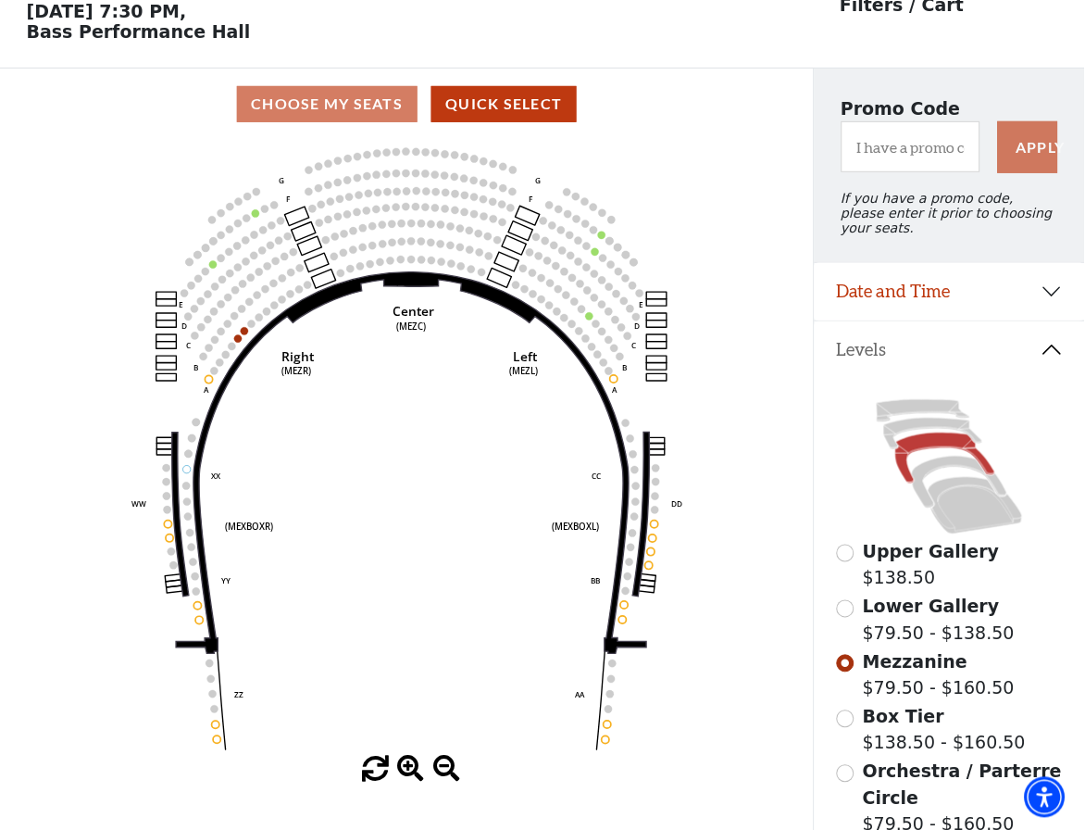
click at [845, 610] on input "Lower Gallery$79.50 - $138.50\a" at bounding box center [846, 609] width 18 height 18
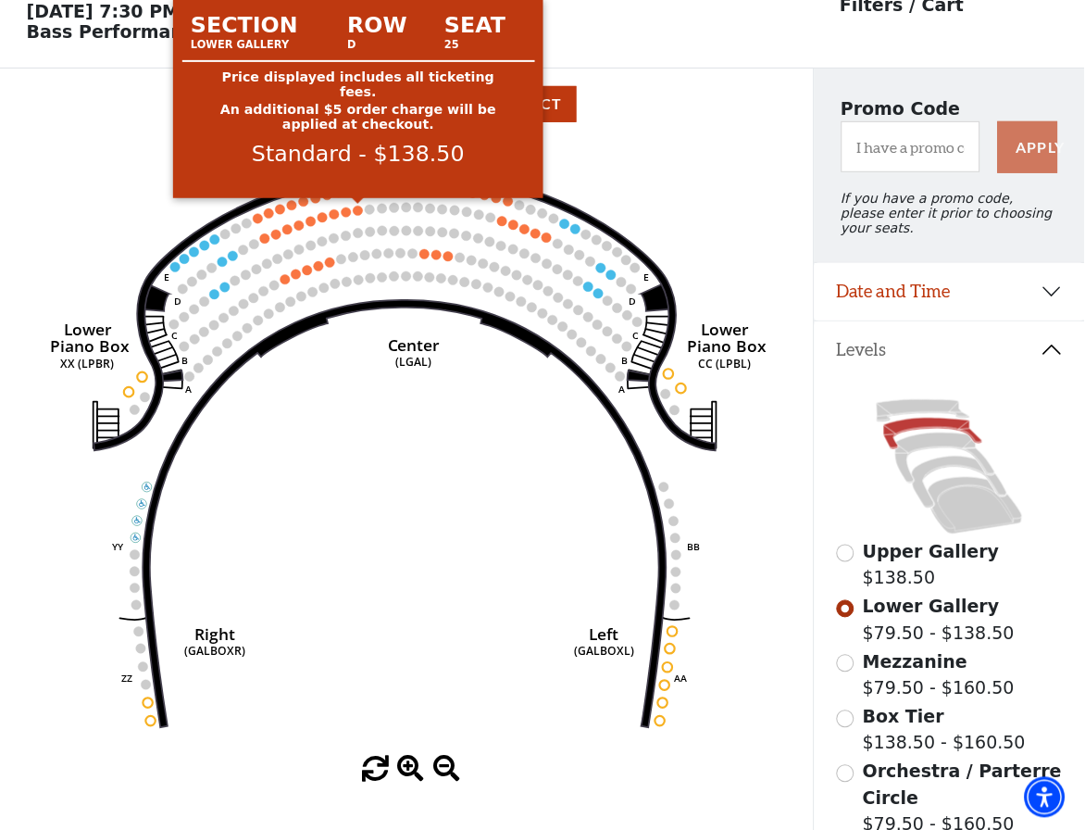
click at [355, 212] on circle at bounding box center [357, 210] width 9 height 9
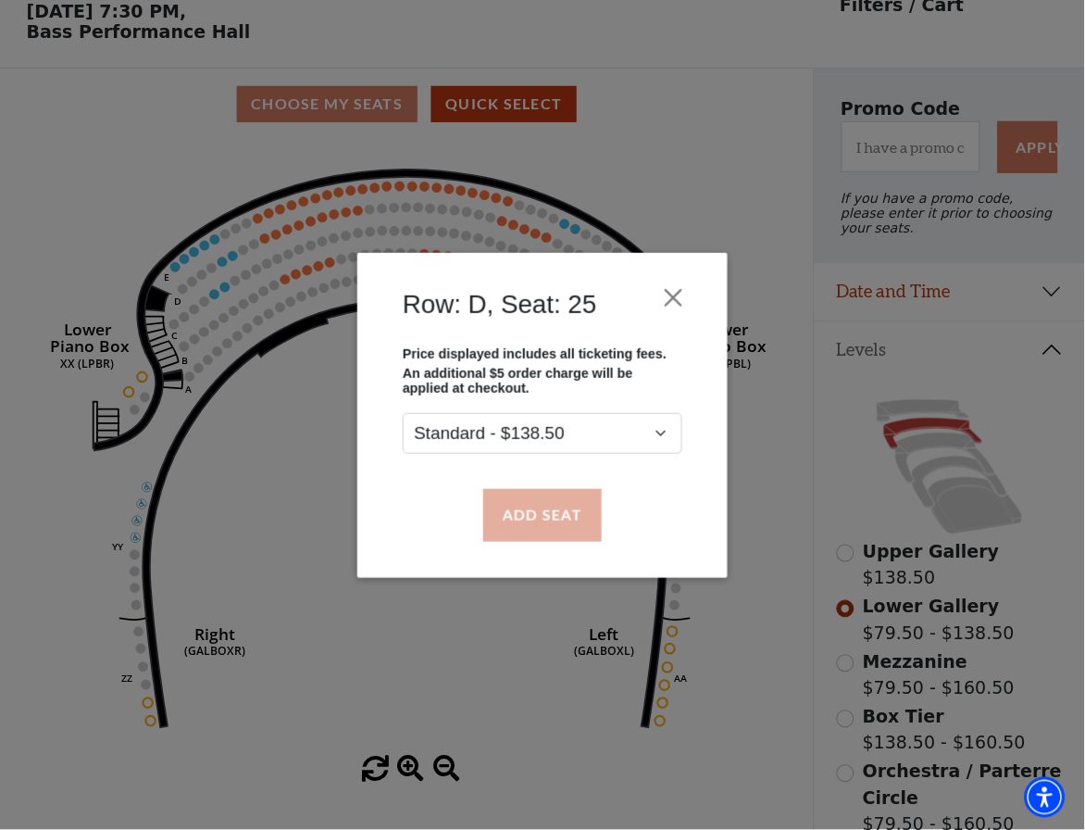
click at [547, 505] on button "Add Seat" at bounding box center [542, 515] width 119 height 52
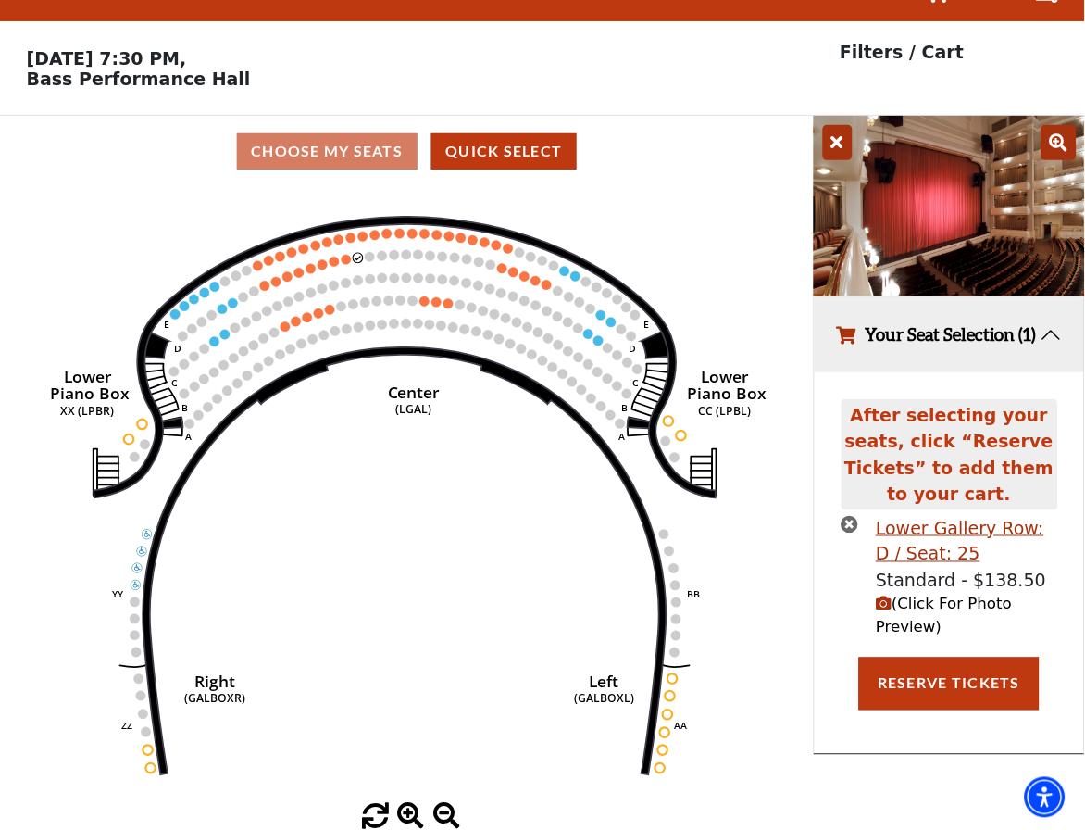
scroll to position [0, 0]
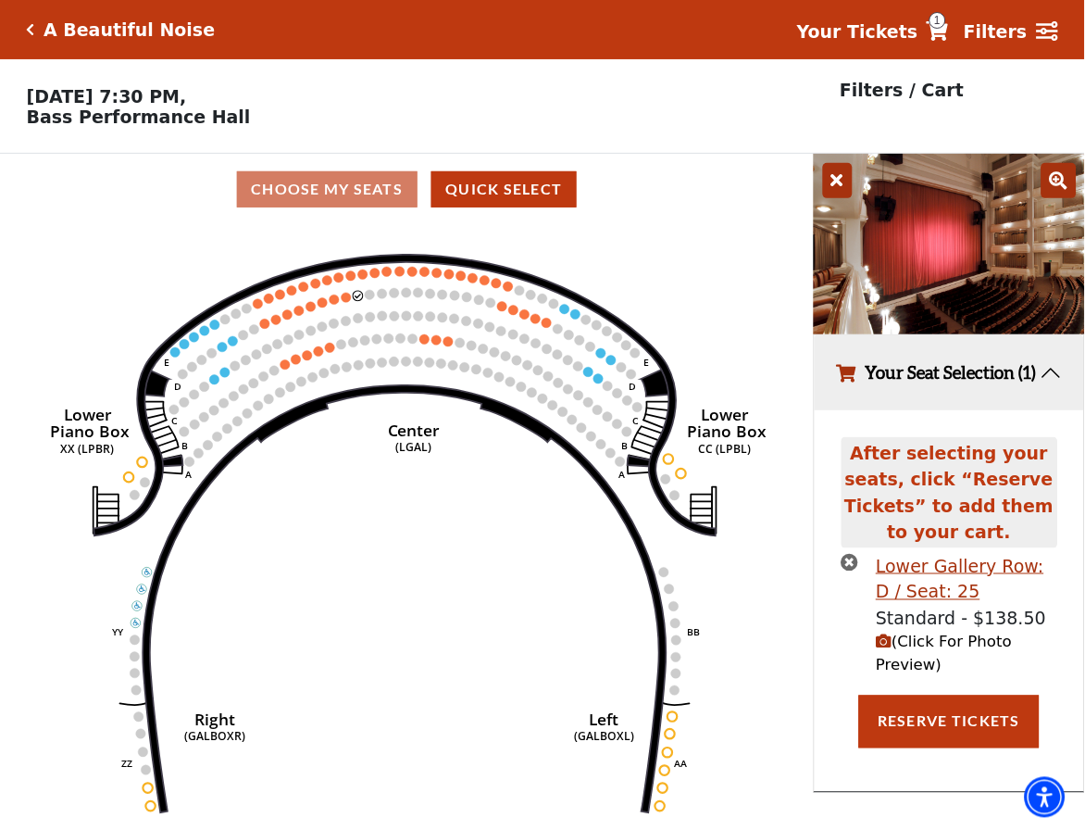
click at [917, 659] on span "(Click For Photo Preview)" at bounding box center [945, 653] width 136 height 41
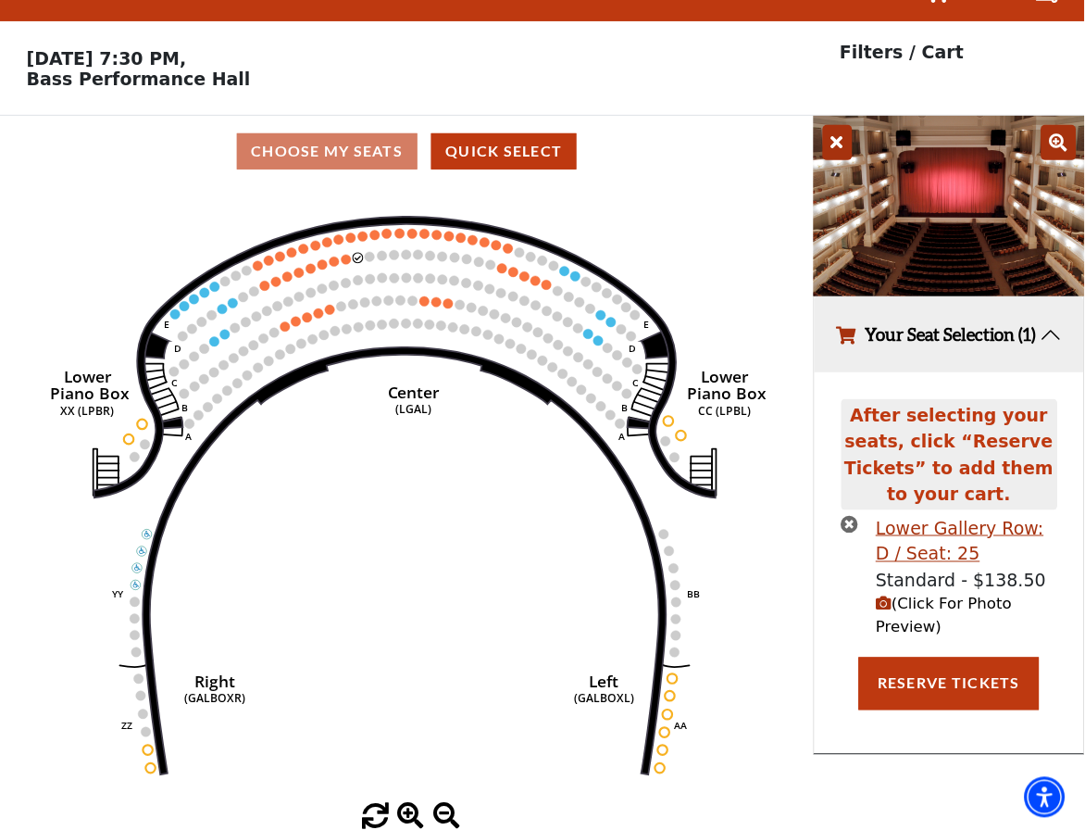
scroll to position [39, 0]
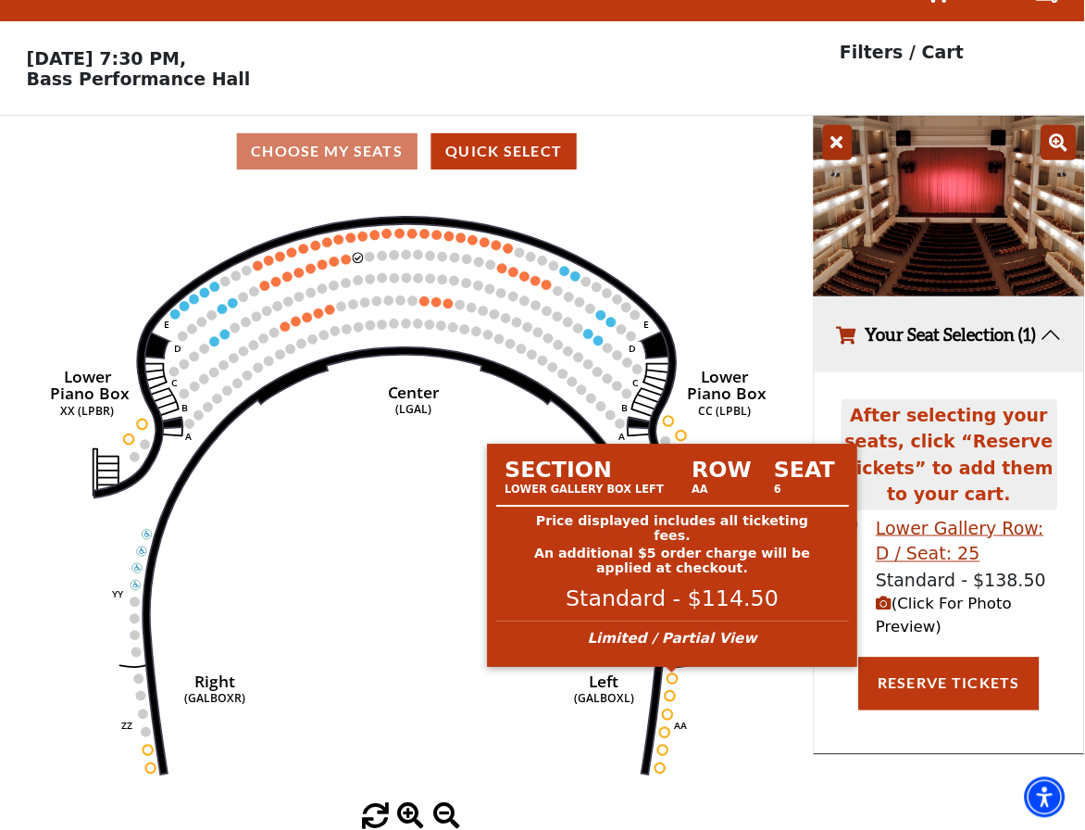
click at [671, 680] on circle at bounding box center [672, 678] width 9 height 9
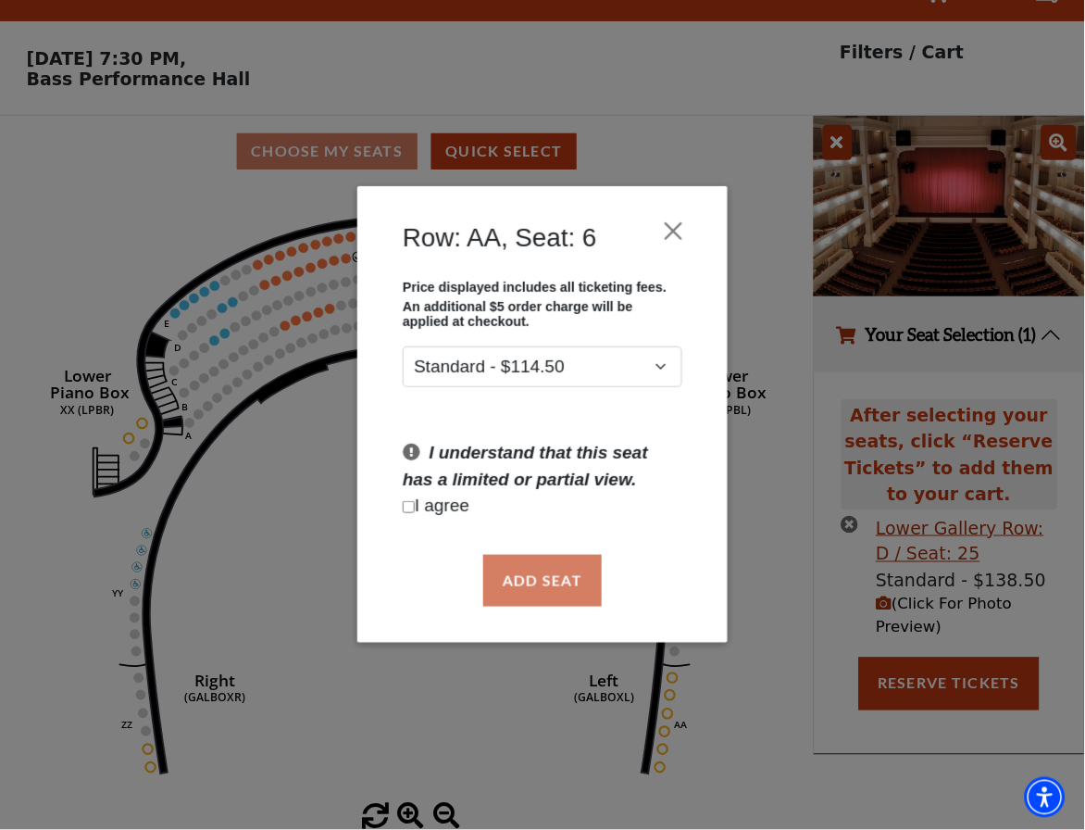
click at [411, 509] on input "Checkbox field" at bounding box center [409, 507] width 12 height 12
checkbox input "true"
click at [575, 578] on button "Add Seat" at bounding box center [542, 581] width 119 height 52
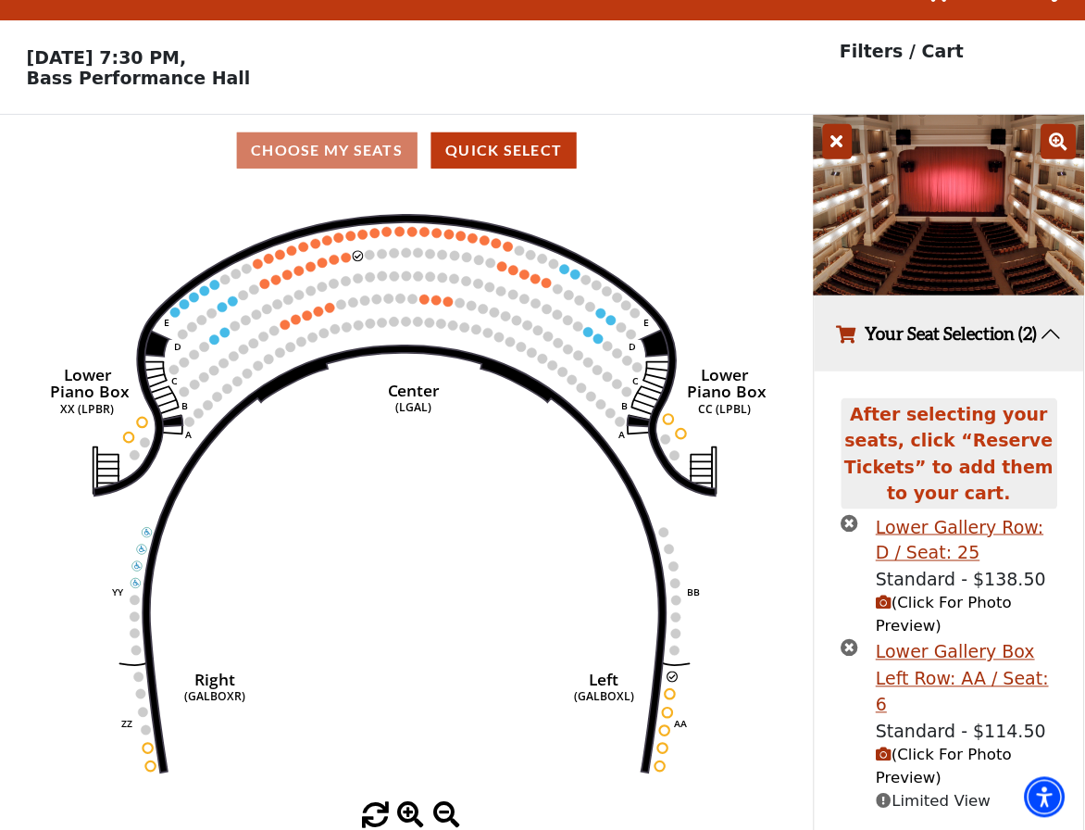
scroll to position [83, 0]
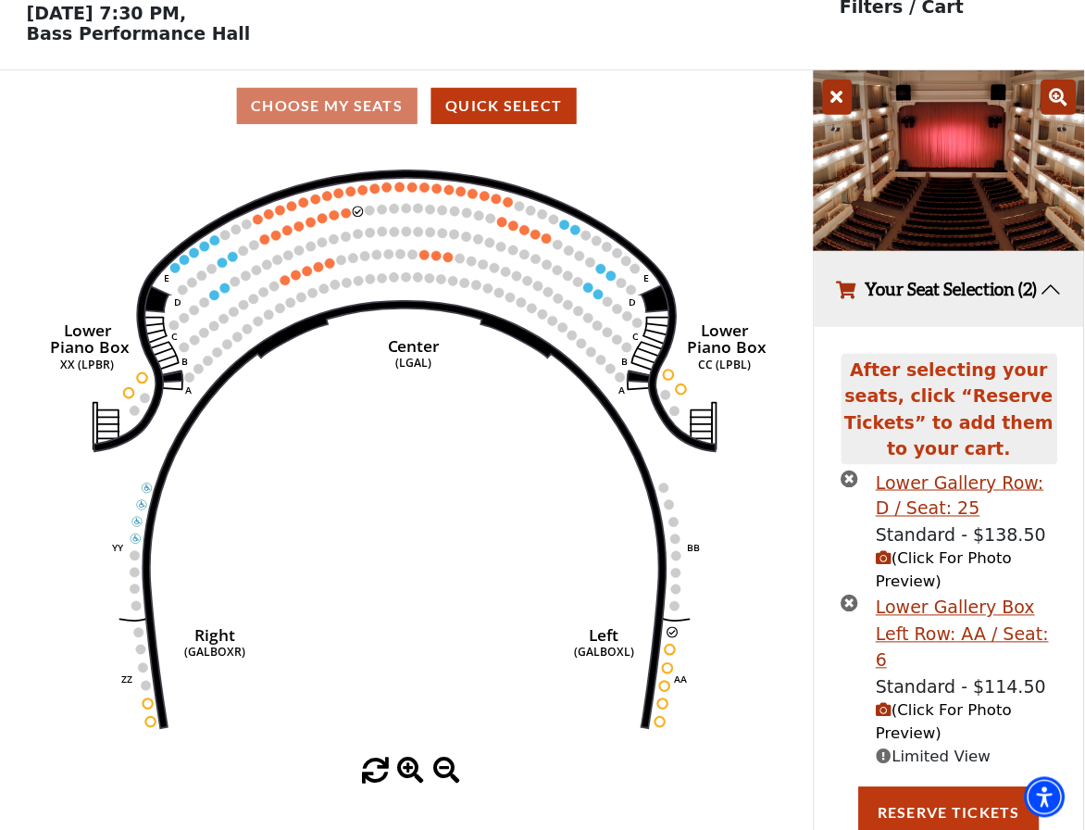
click at [921, 708] on span "(Click For Photo Preview)" at bounding box center [945, 722] width 136 height 41
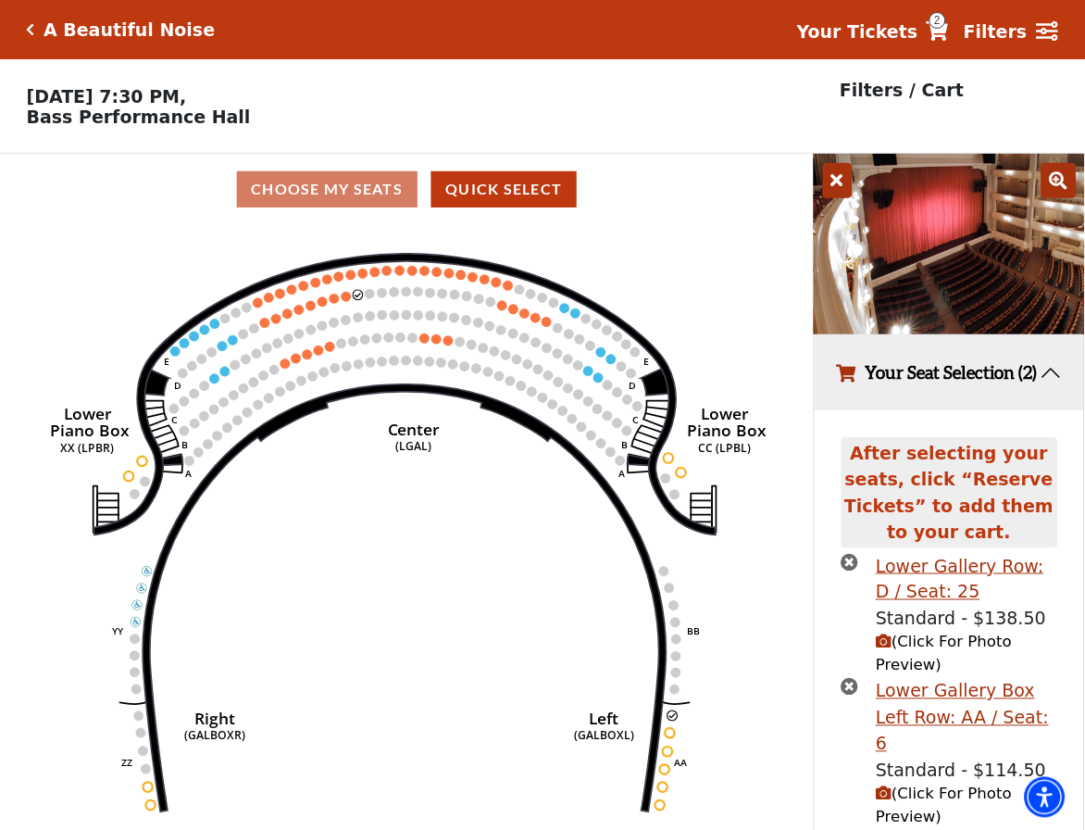
scroll to position [0, 0]
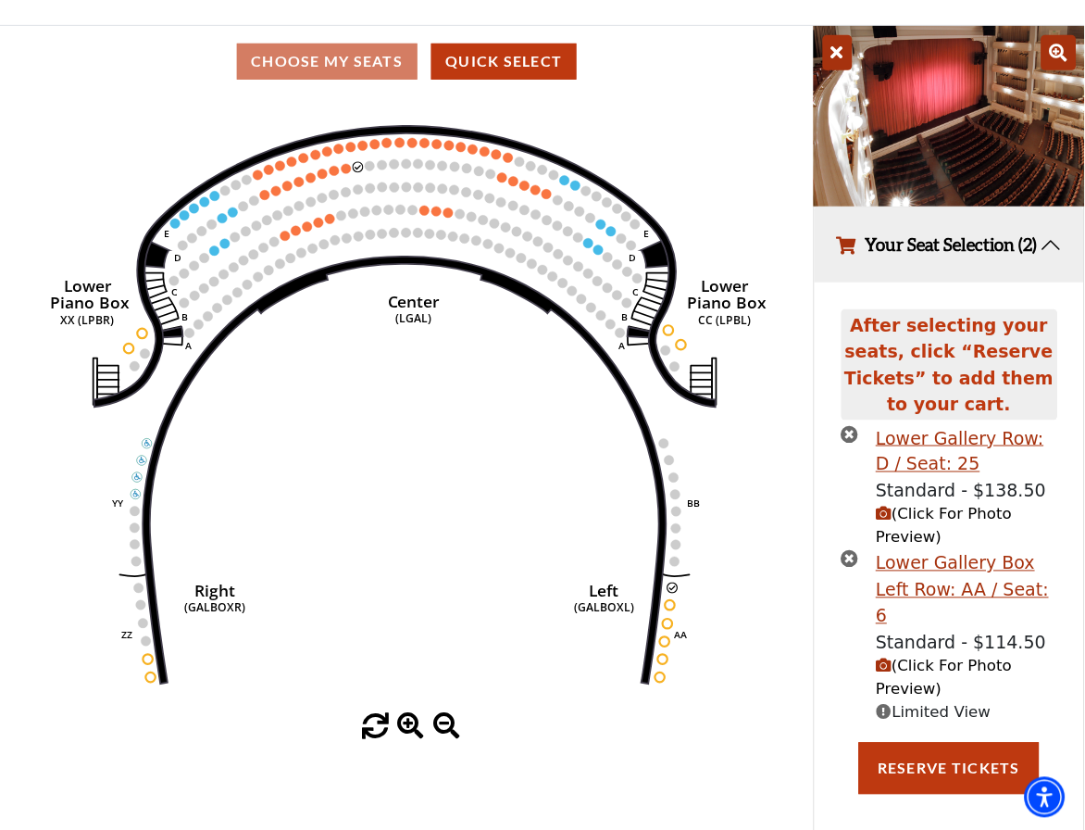
click at [850, 443] on icon "times-circle" at bounding box center [851, 434] width 18 height 18
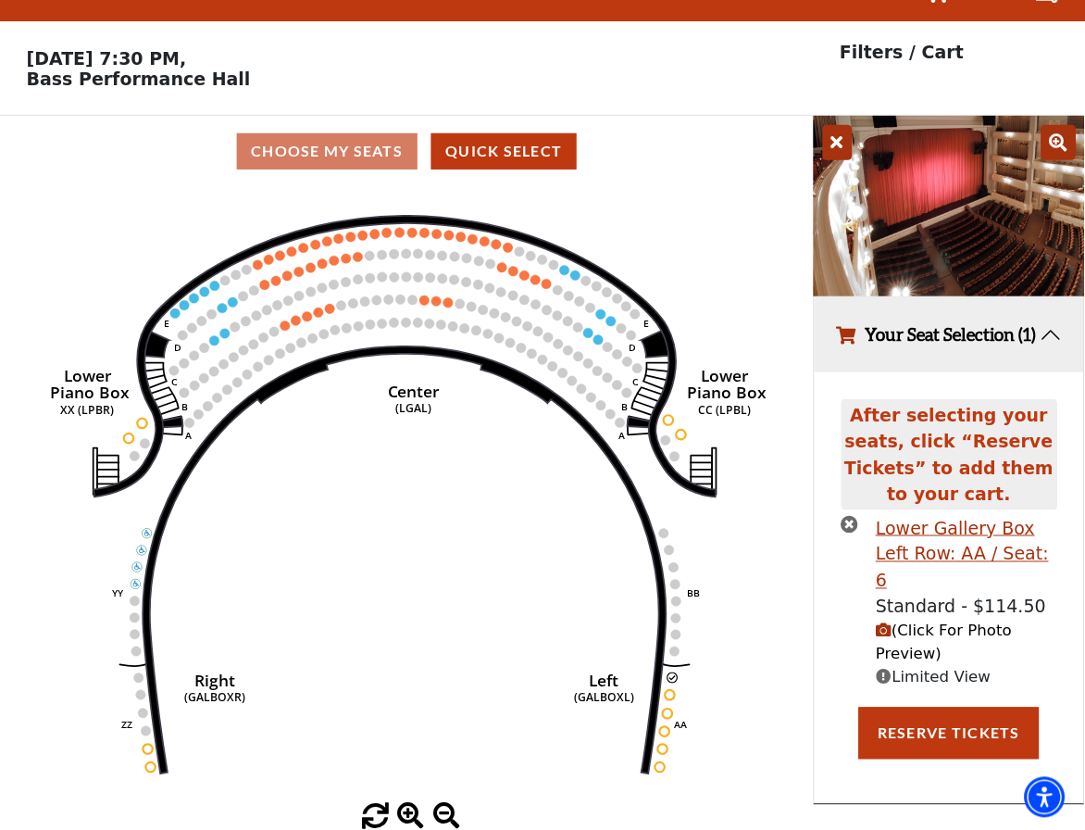
click at [850, 533] on icon "times-circle" at bounding box center [851, 524] width 18 height 18
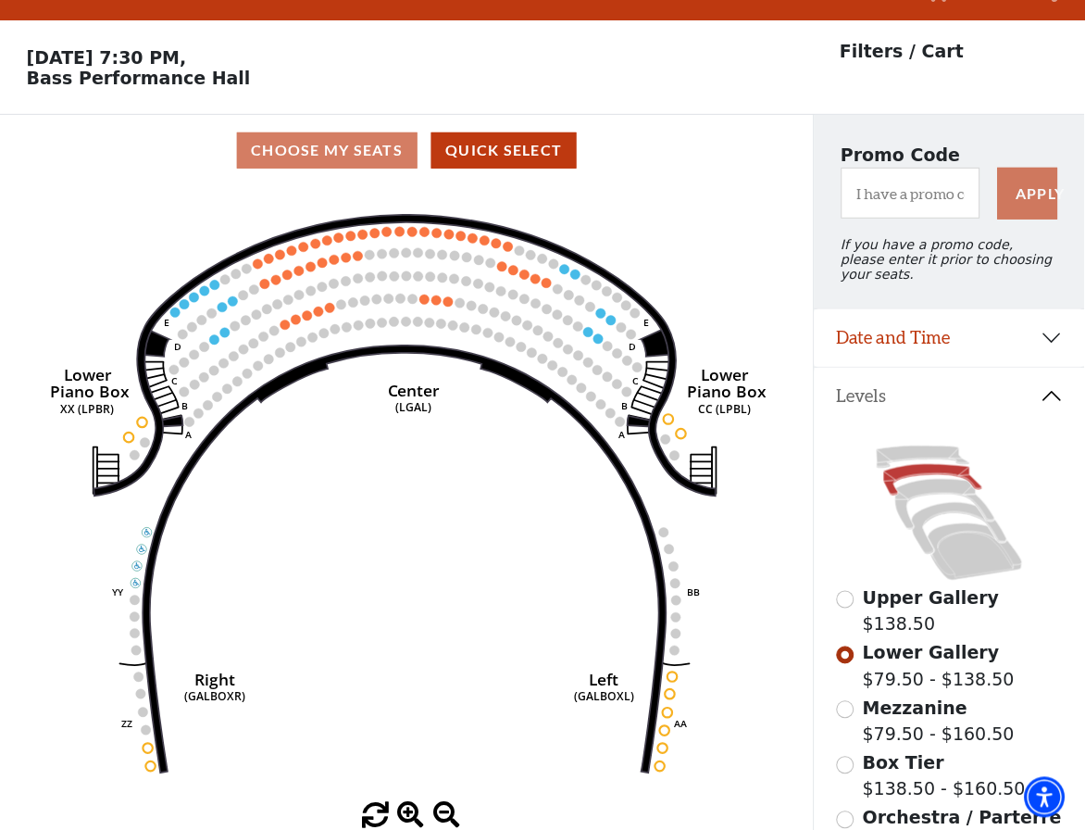
scroll to position [322, 0]
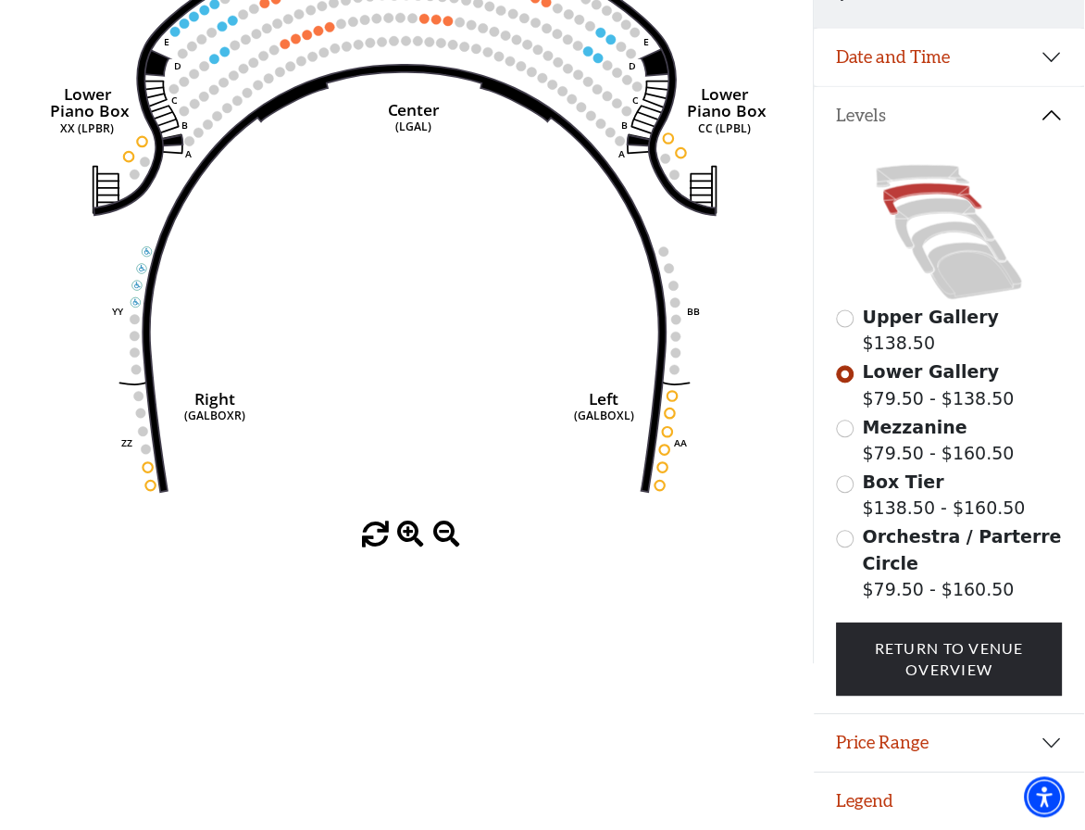
click at [847, 532] on input "Orchestra / Parterre Circle$79.50 - $160.50\a" at bounding box center [846, 540] width 18 height 18
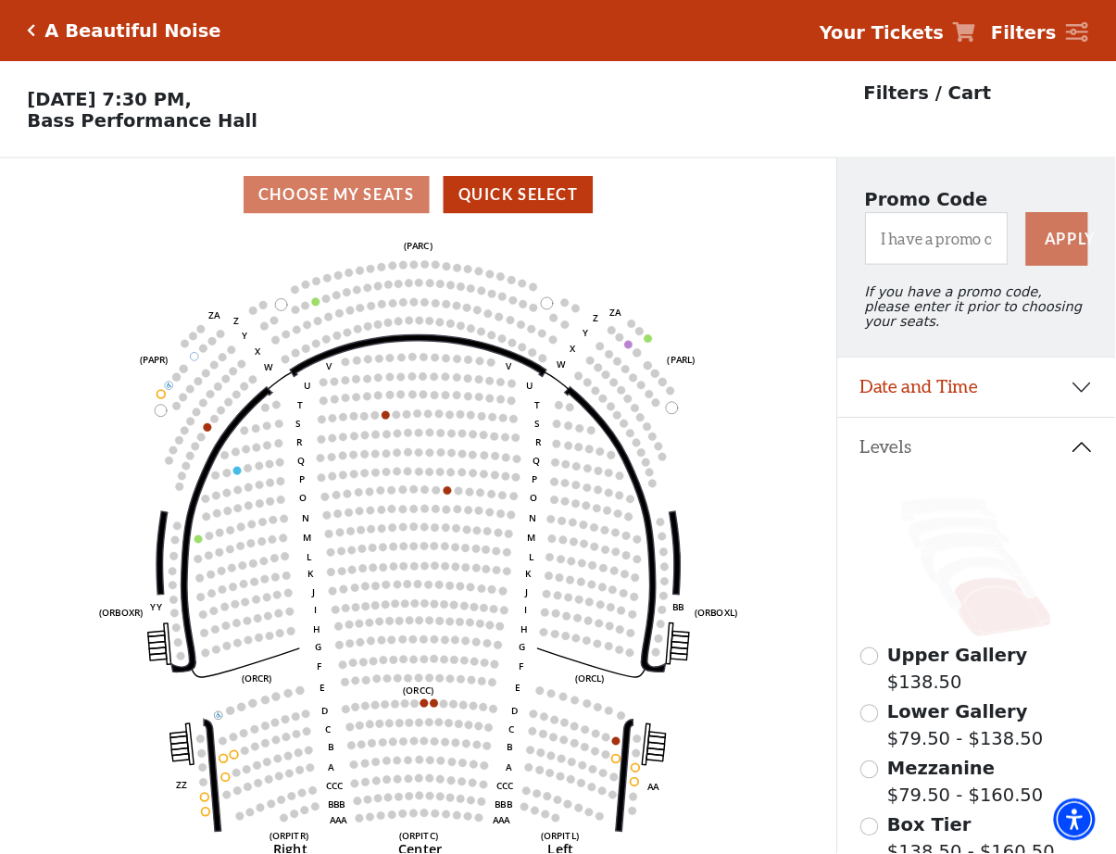
scroll to position [0, 0]
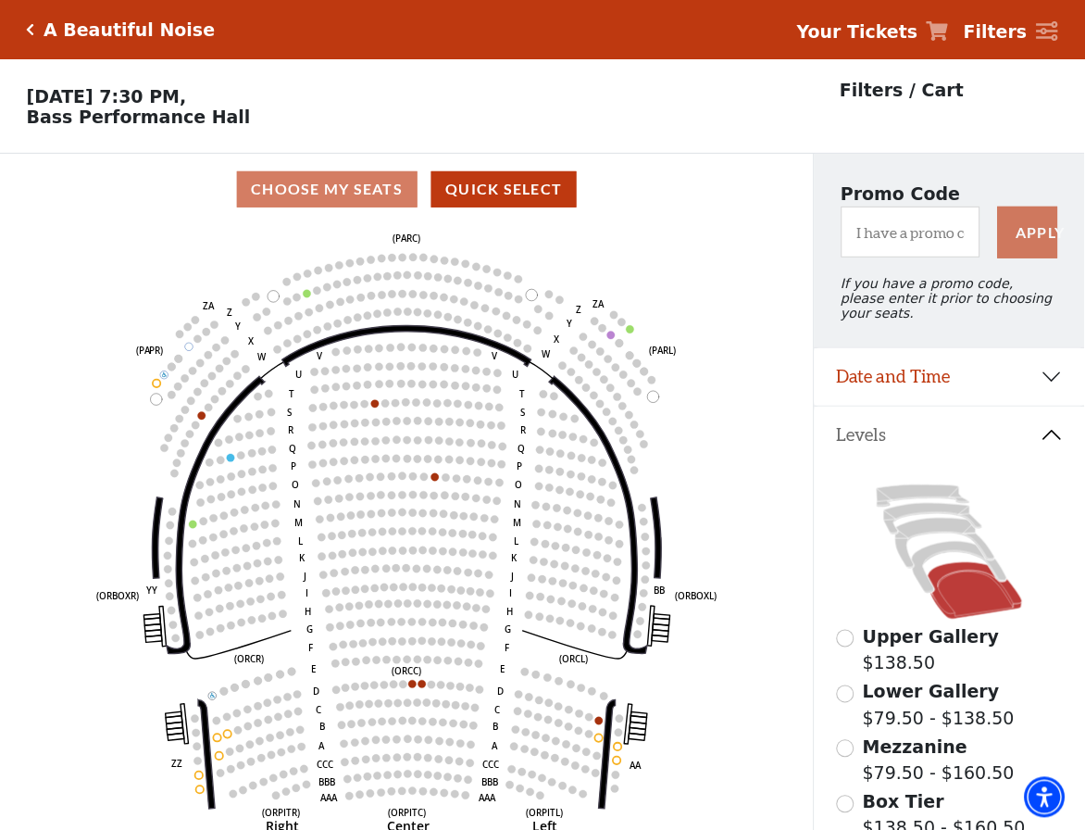
click at [1047, 383] on button "Date and Time" at bounding box center [950, 376] width 270 height 57
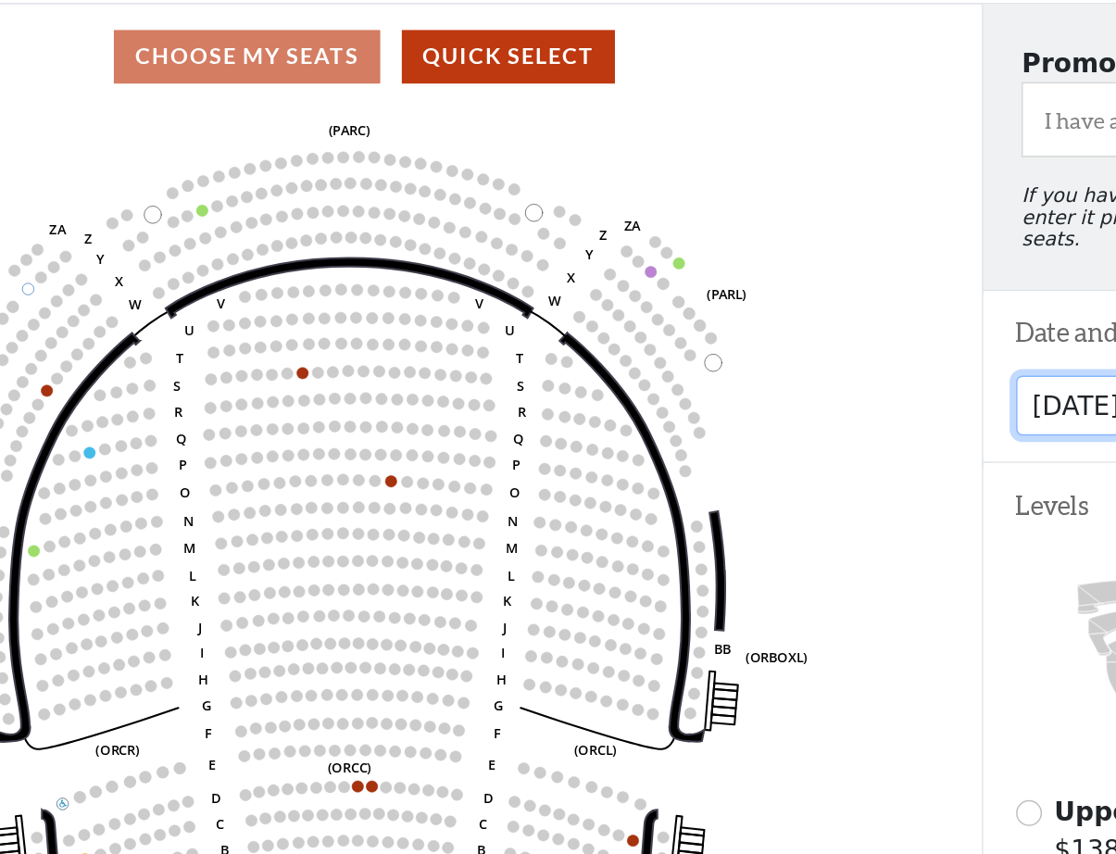
scroll to position [152, 11]
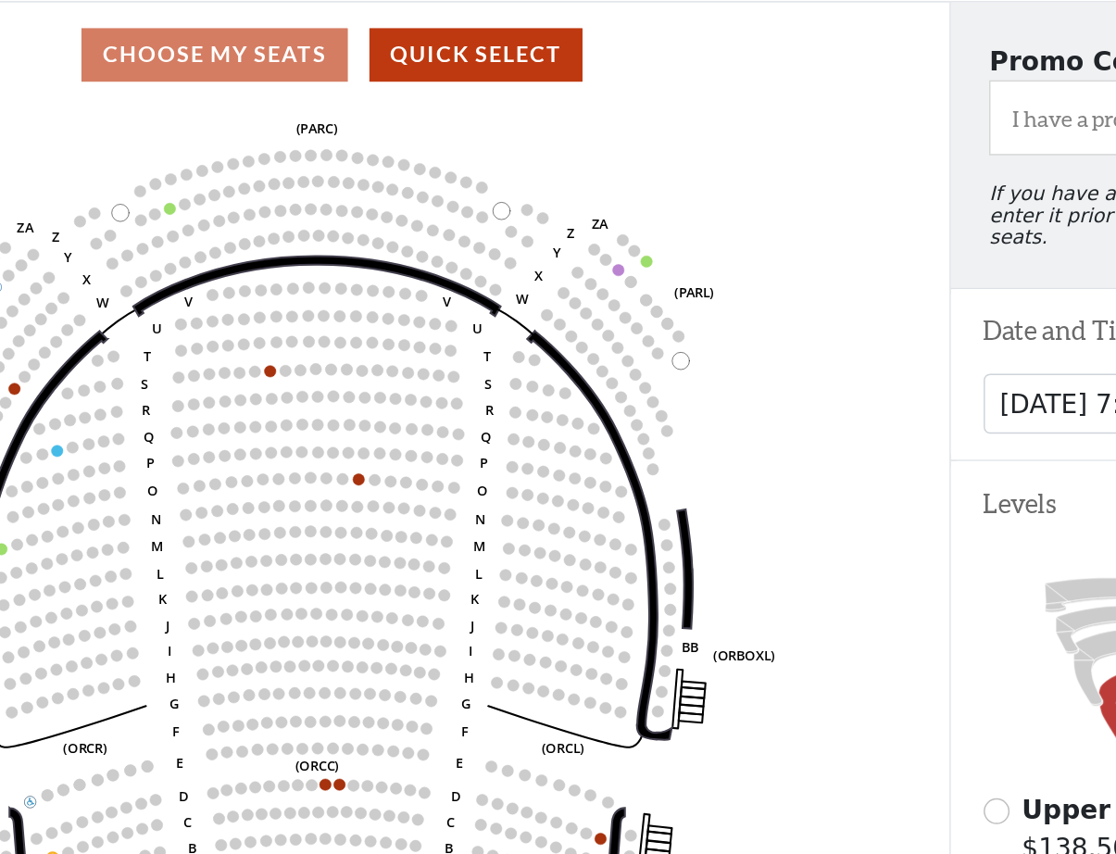
click at [938, 451] on icon at bounding box center [987, 478] width 98 height 54
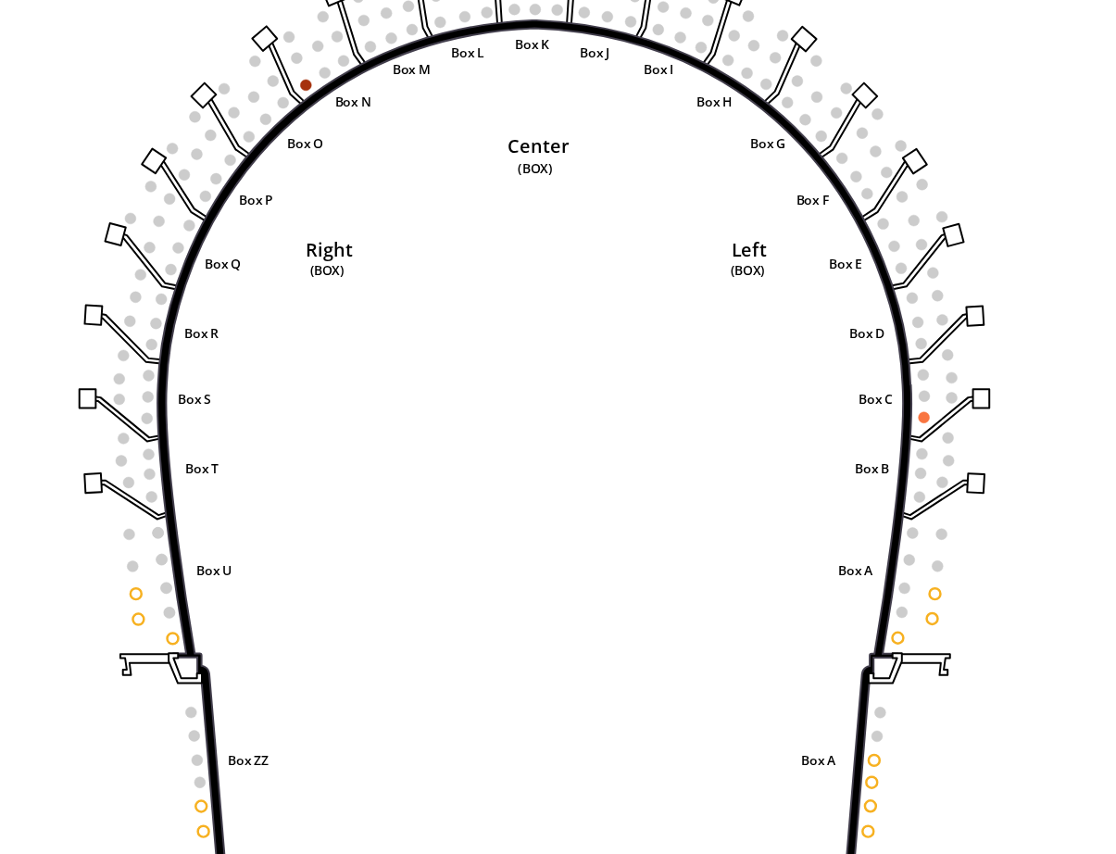
scroll to position [270, 0]
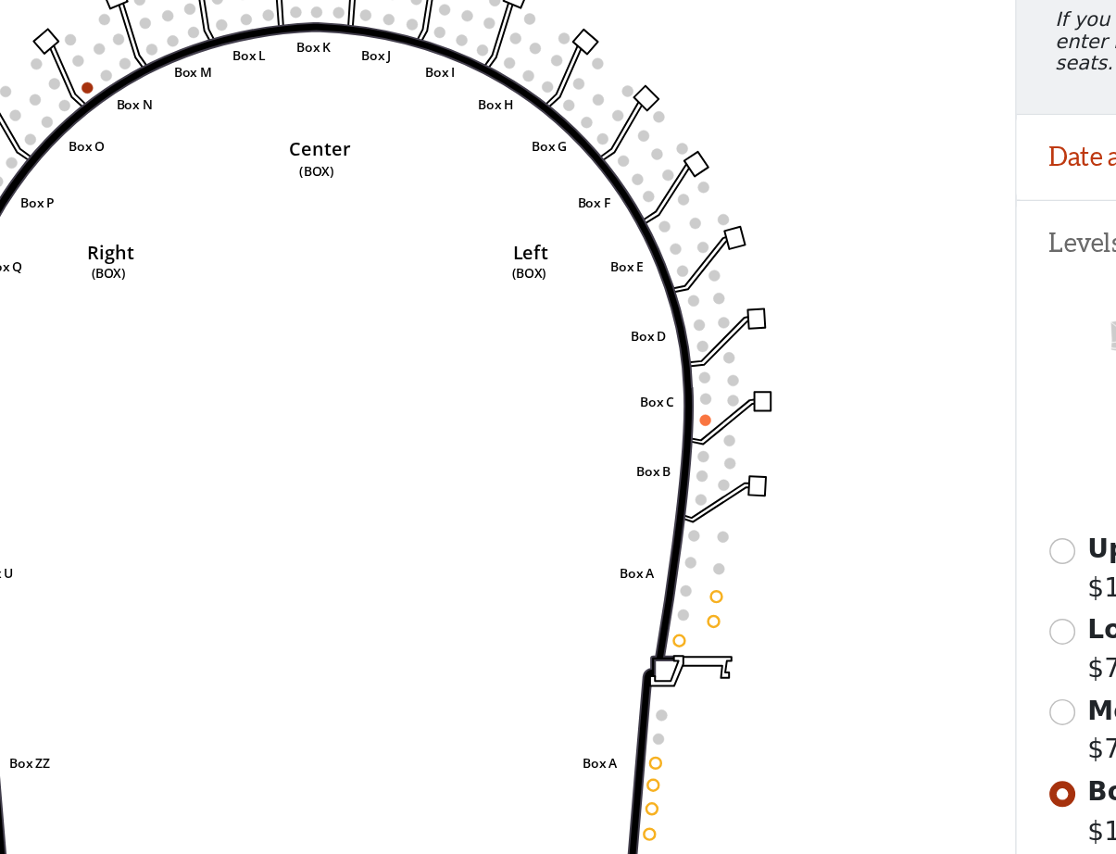
click at [860, 474] on input "Mezzanine$79.50 - $160.50\a" at bounding box center [869, 483] width 18 height 18
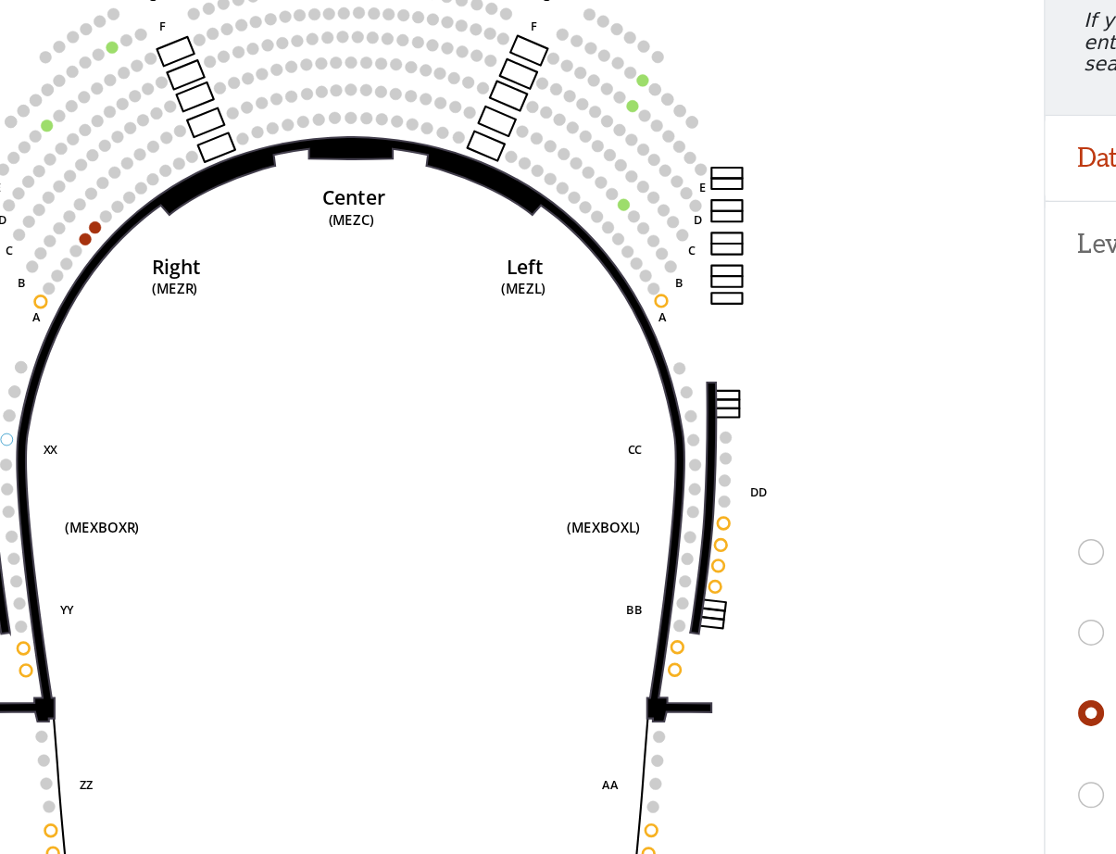
scroll to position [244, 0]
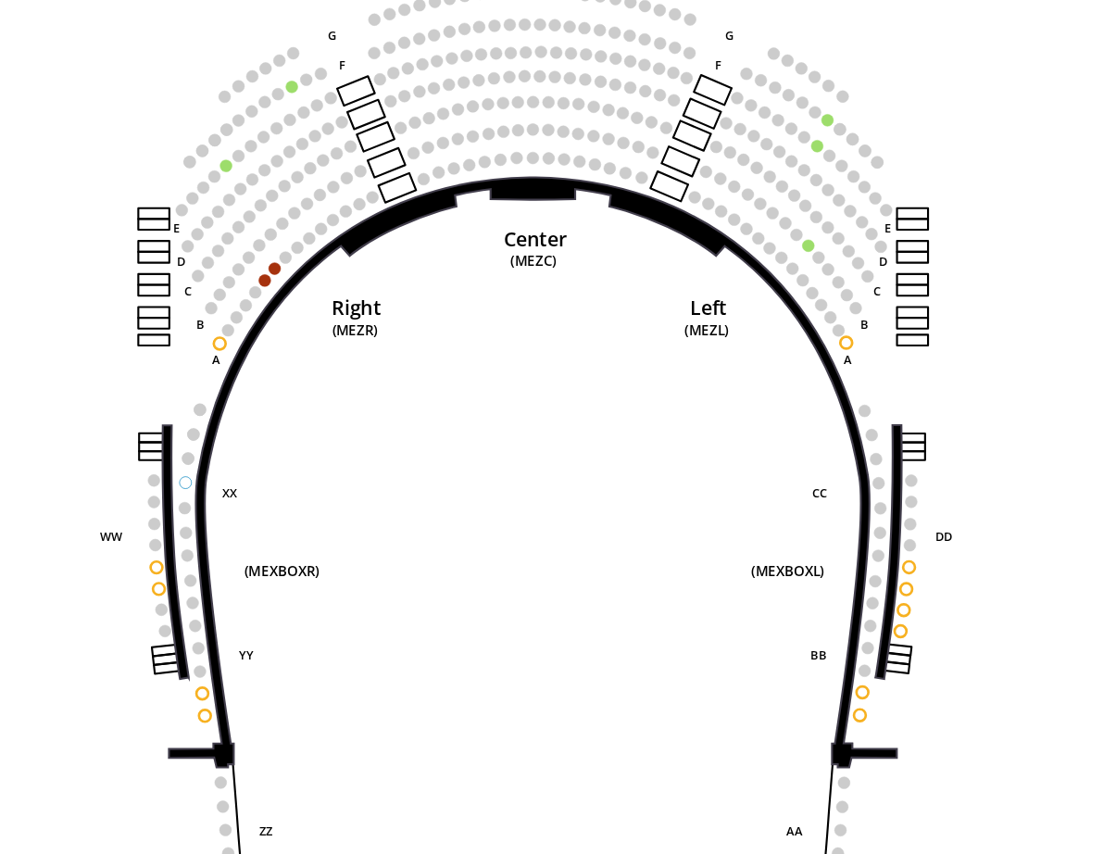
click at [860, 446] on input "Lower Gallery$79.50 - $138.50\a" at bounding box center [869, 455] width 18 height 18
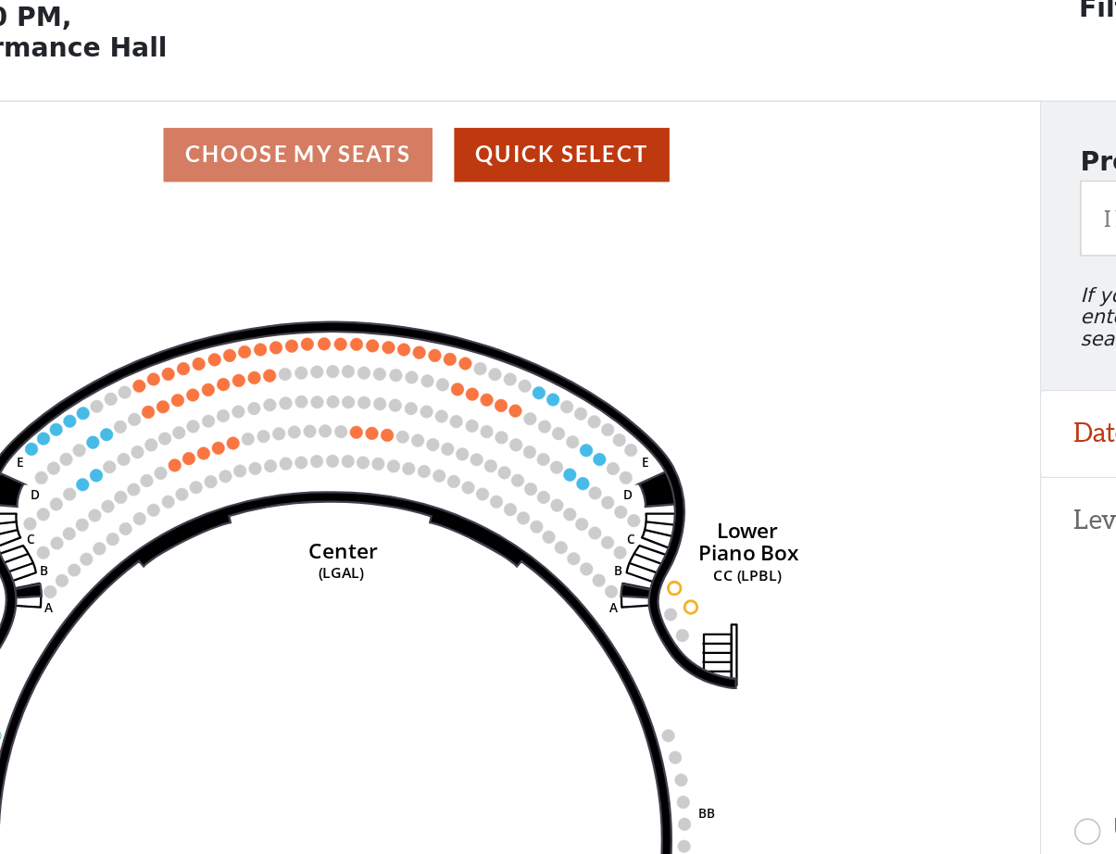
scroll to position [90, 0]
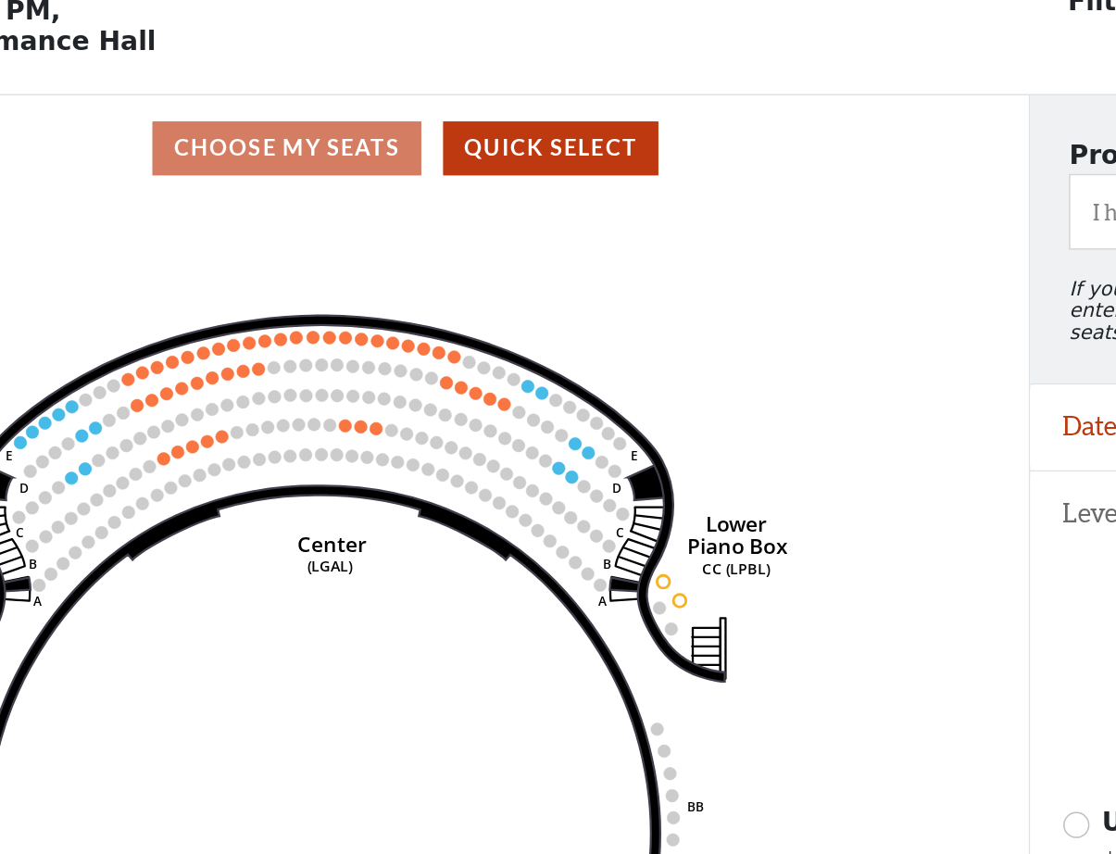
click at [860, 655] on input "Mezzanine$79.50 - $160.50\a" at bounding box center [869, 664] width 18 height 18
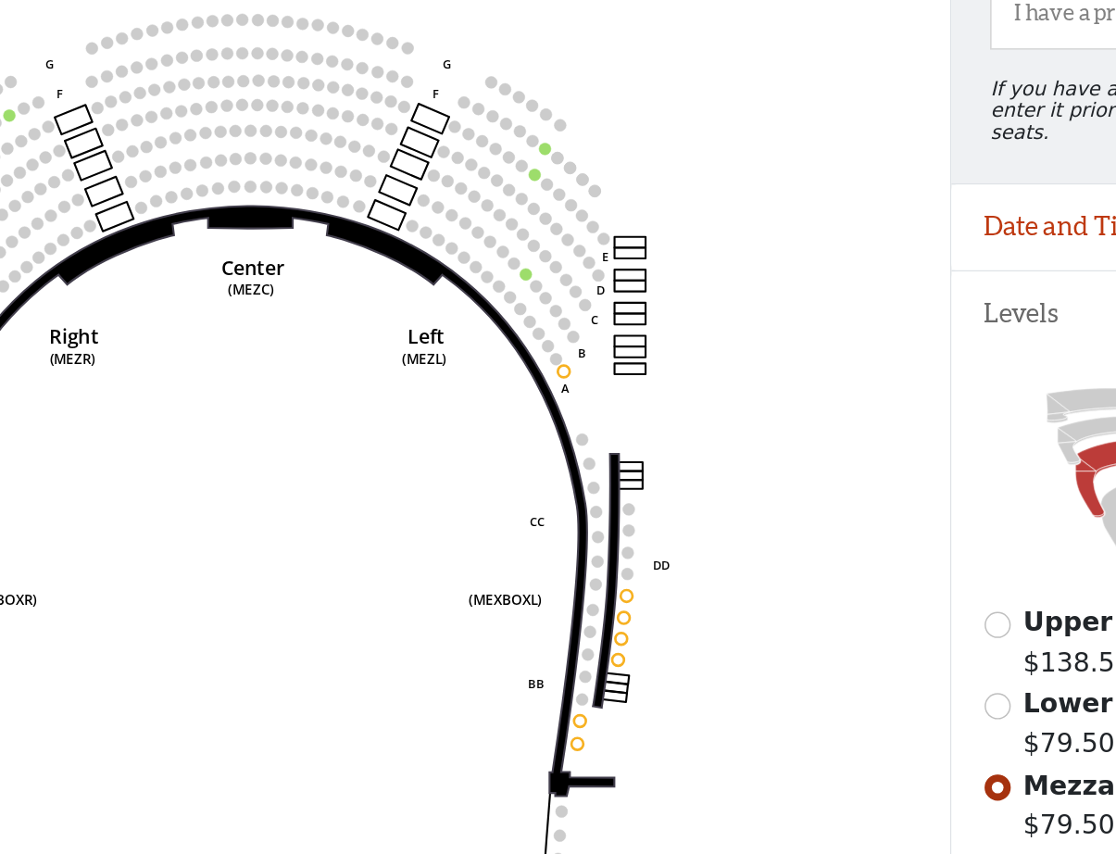
scroll to position [232, 0]
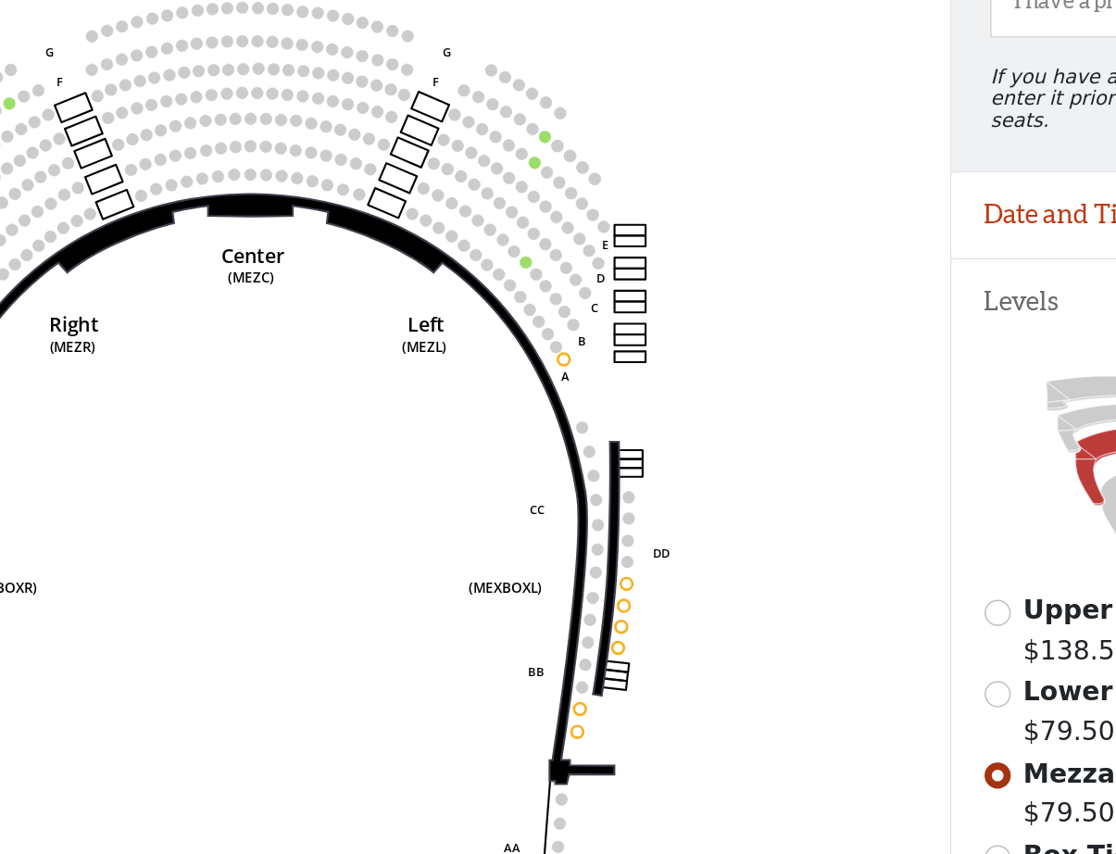
click at [955, 353] on icon at bounding box center [1004, 362] width 98 height 59
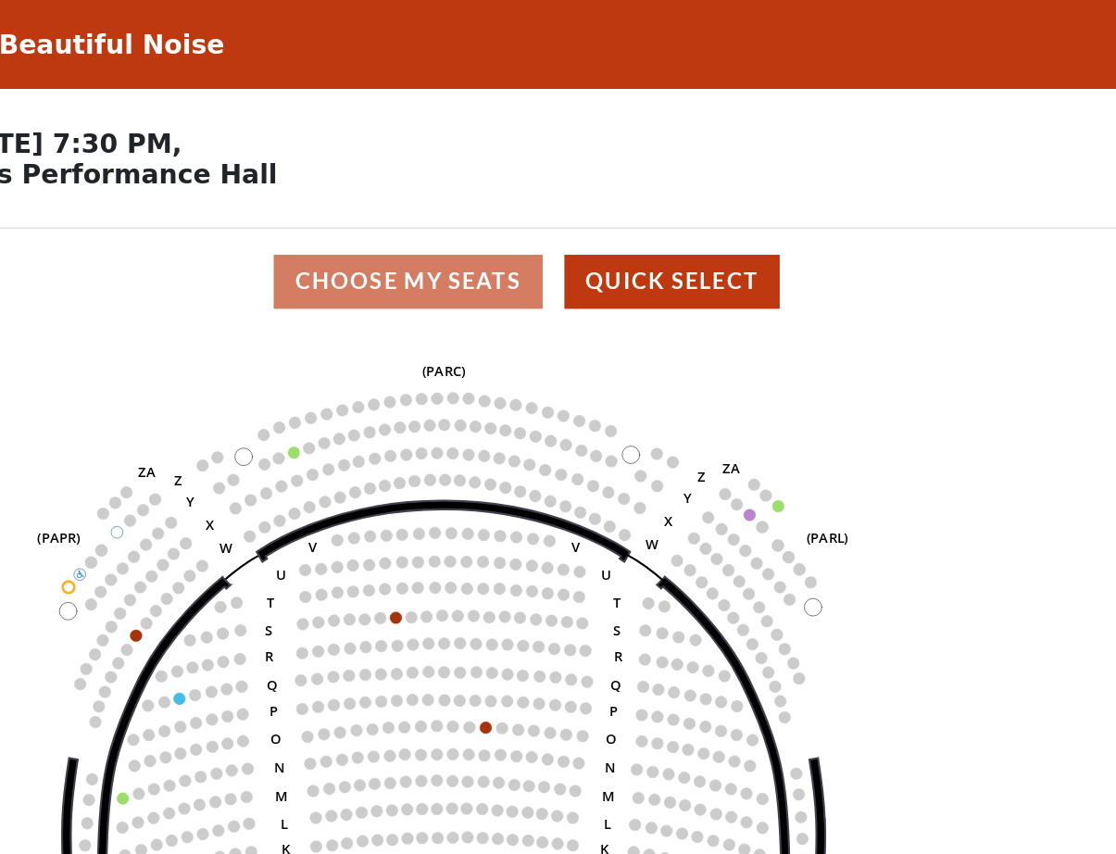
scroll to position [81, 0]
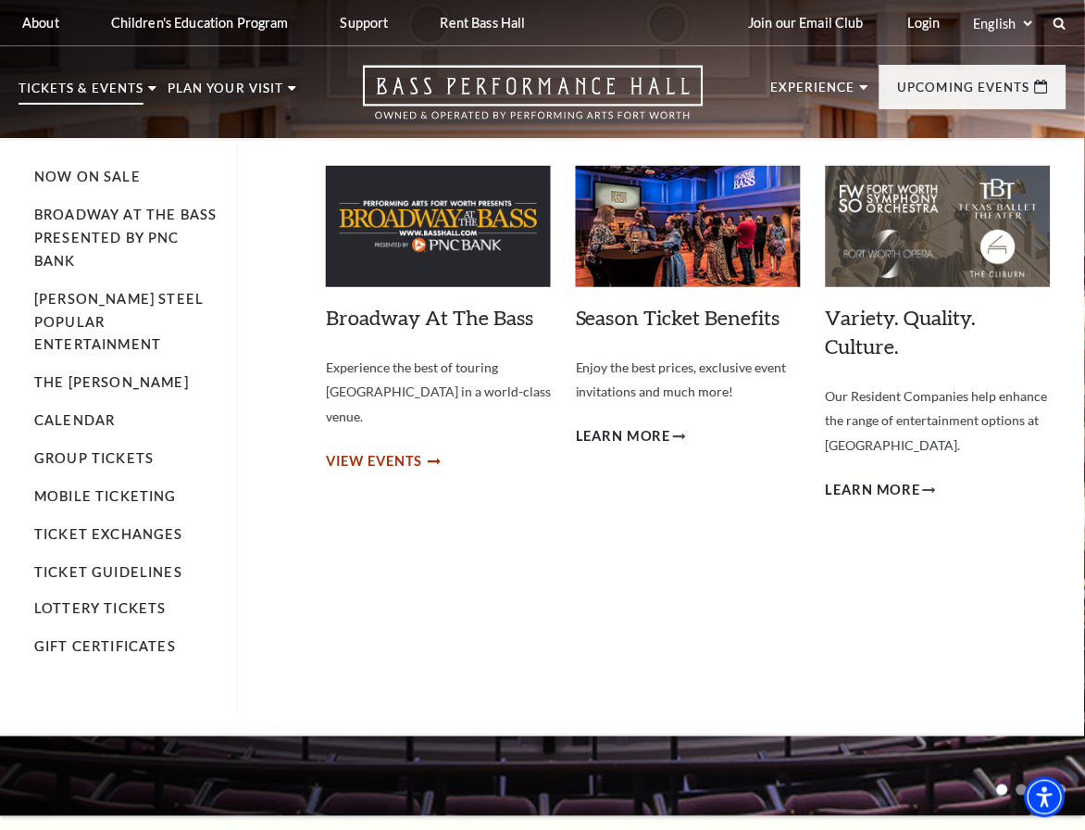
click at [358, 450] on span "View Events" at bounding box center [374, 461] width 97 height 23
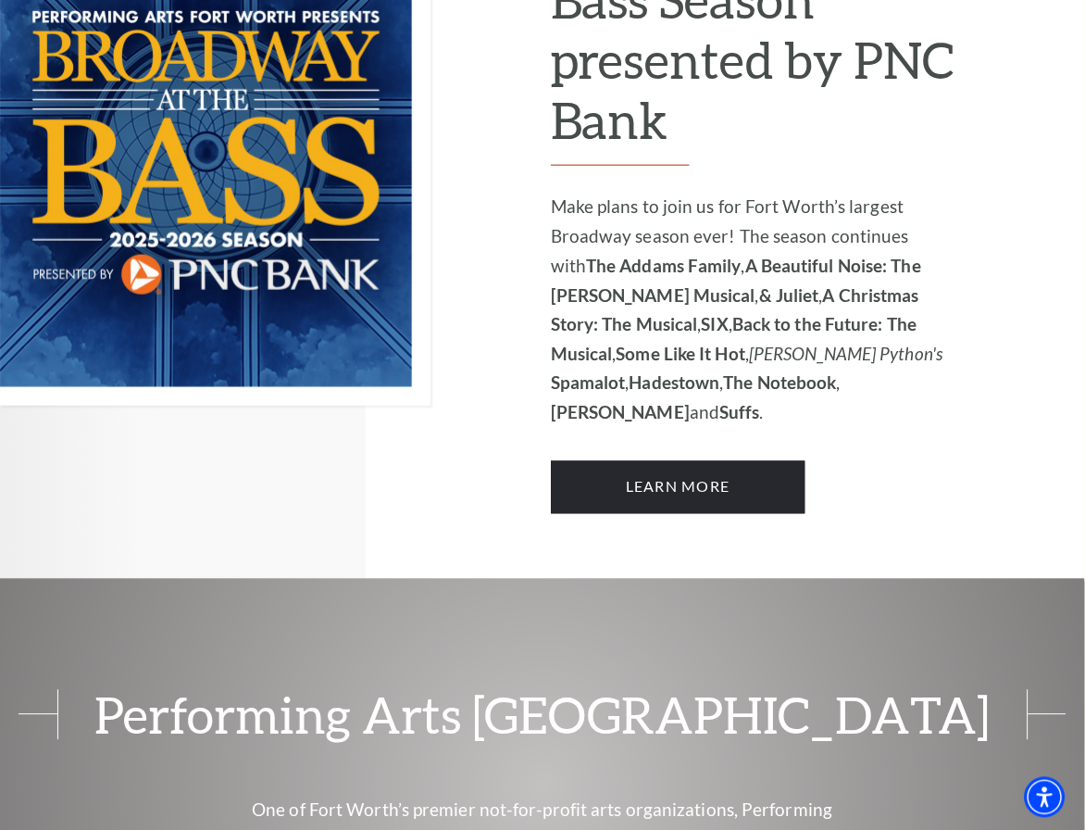
scroll to position [1104, 0]
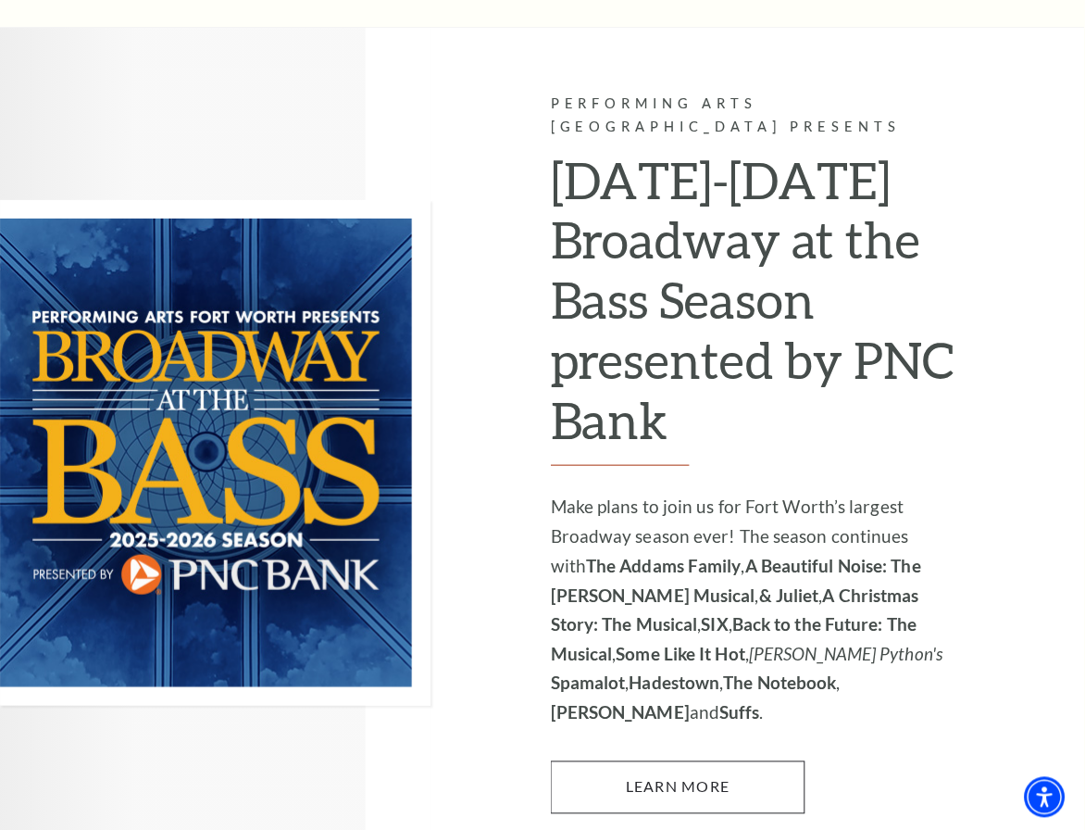
click at [694, 761] on link "Learn More" at bounding box center [678, 787] width 255 height 52
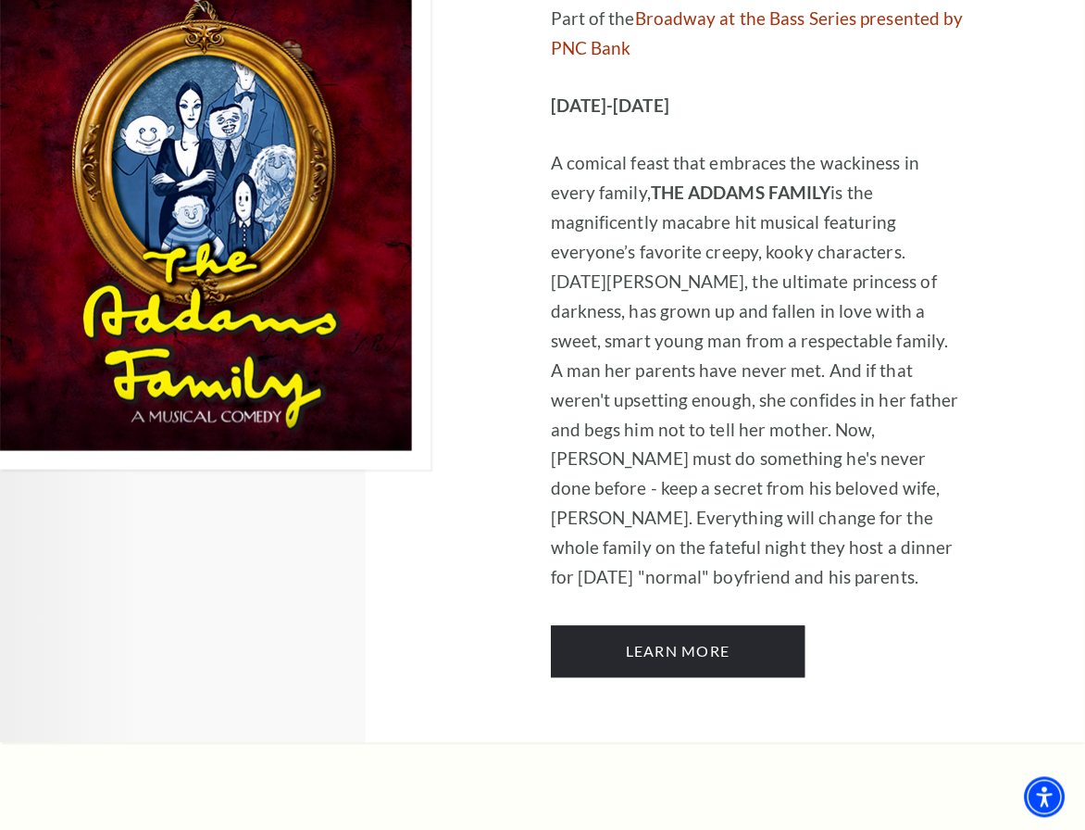
scroll to position [3384, 0]
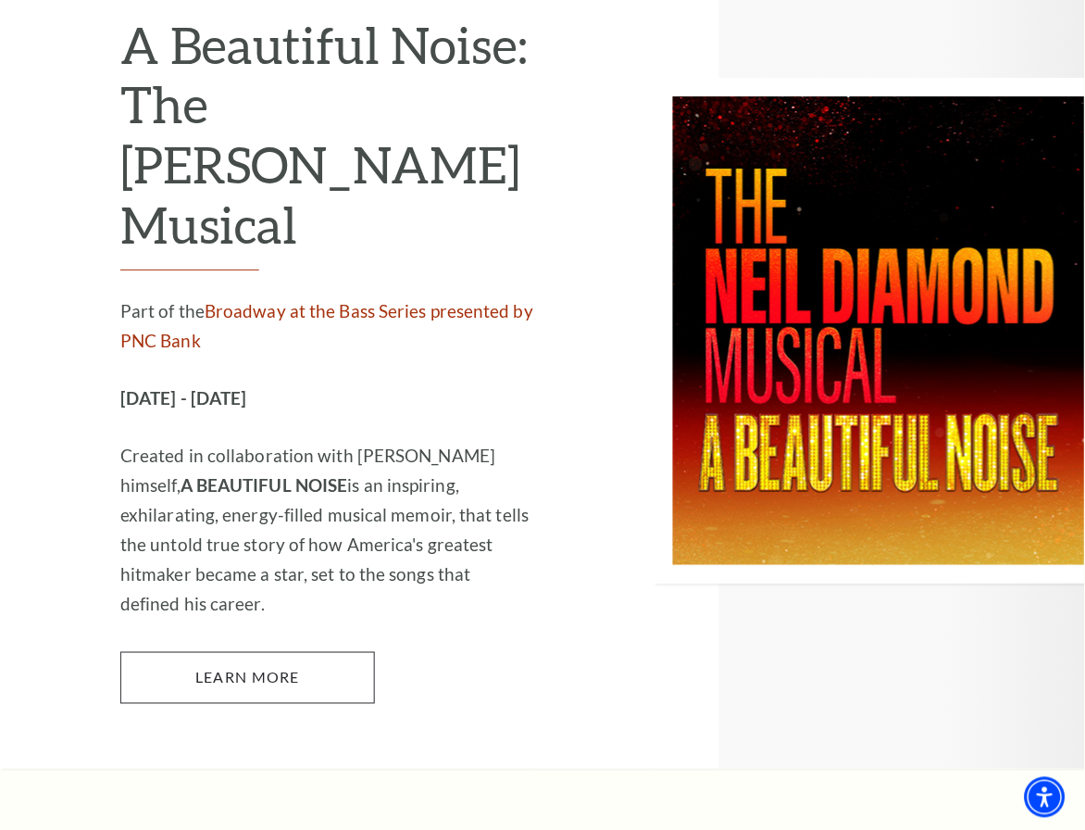
click at [251, 652] on link "Learn More" at bounding box center [247, 678] width 255 height 52
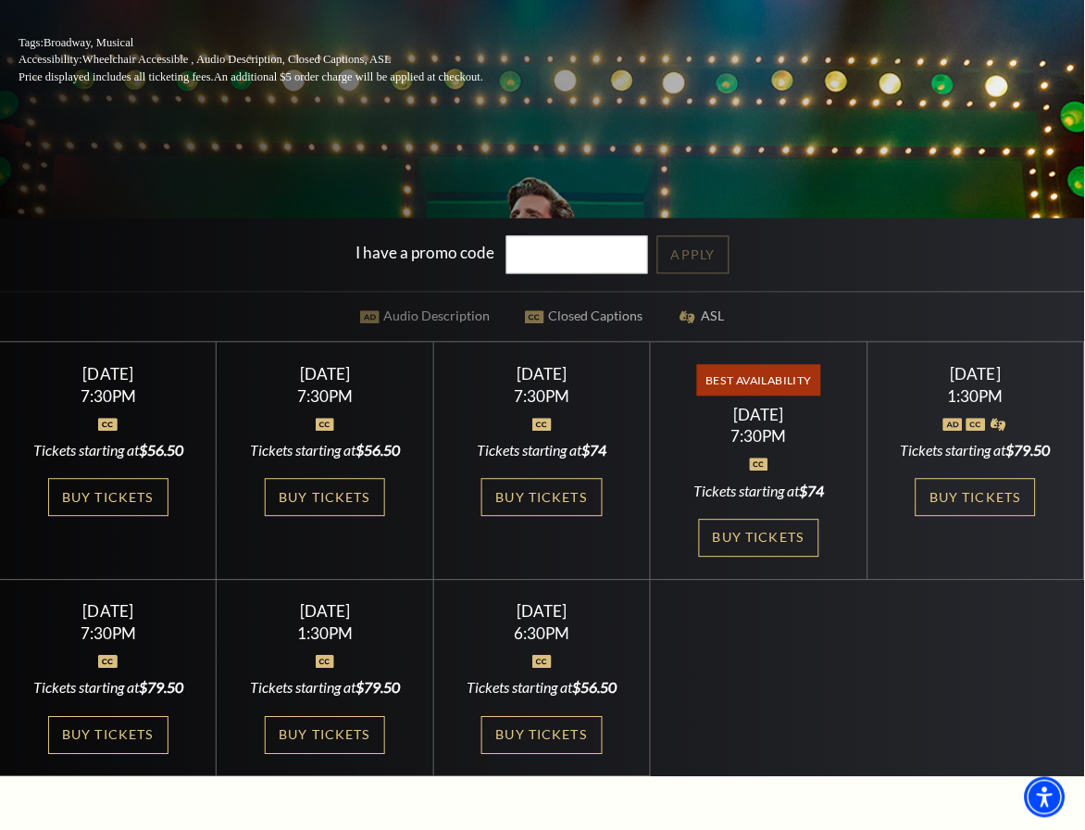
scroll to position [422, 0]
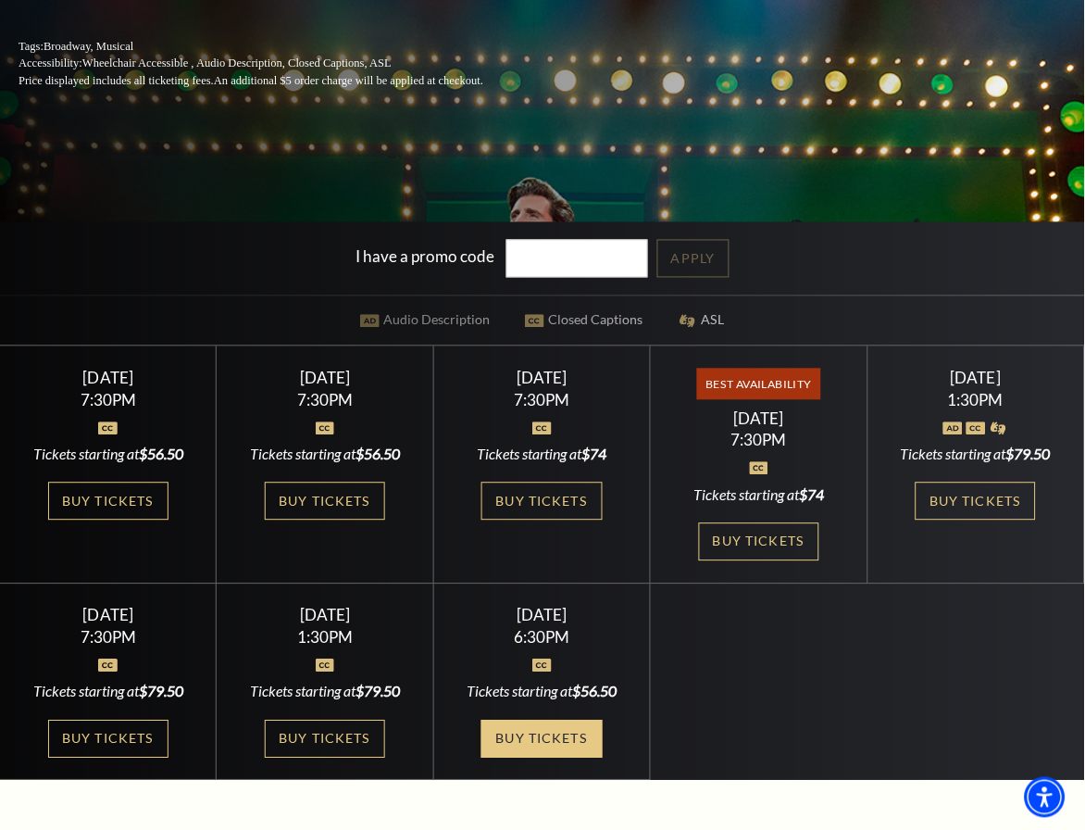
click at [530, 733] on link "Buy Tickets" at bounding box center [542, 739] width 120 height 38
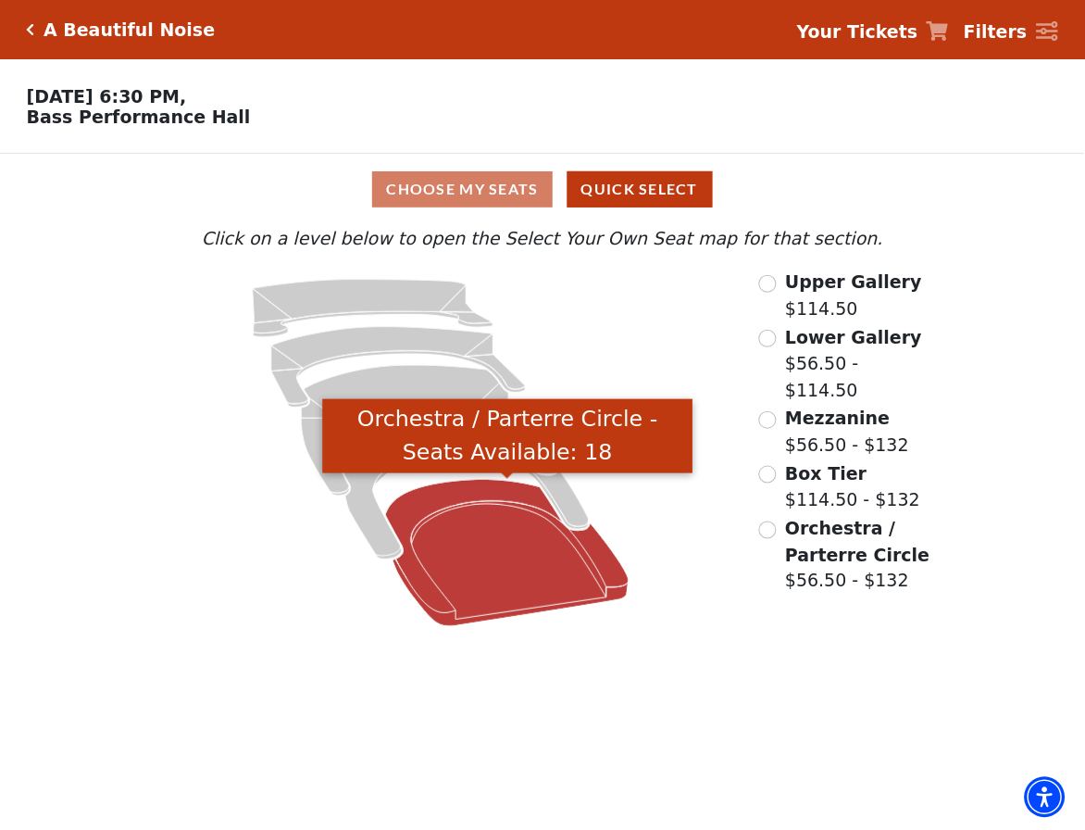
click at [539, 567] on icon "Orchestra / Parterre Circle - Seats Available: 18" at bounding box center [507, 553] width 244 height 147
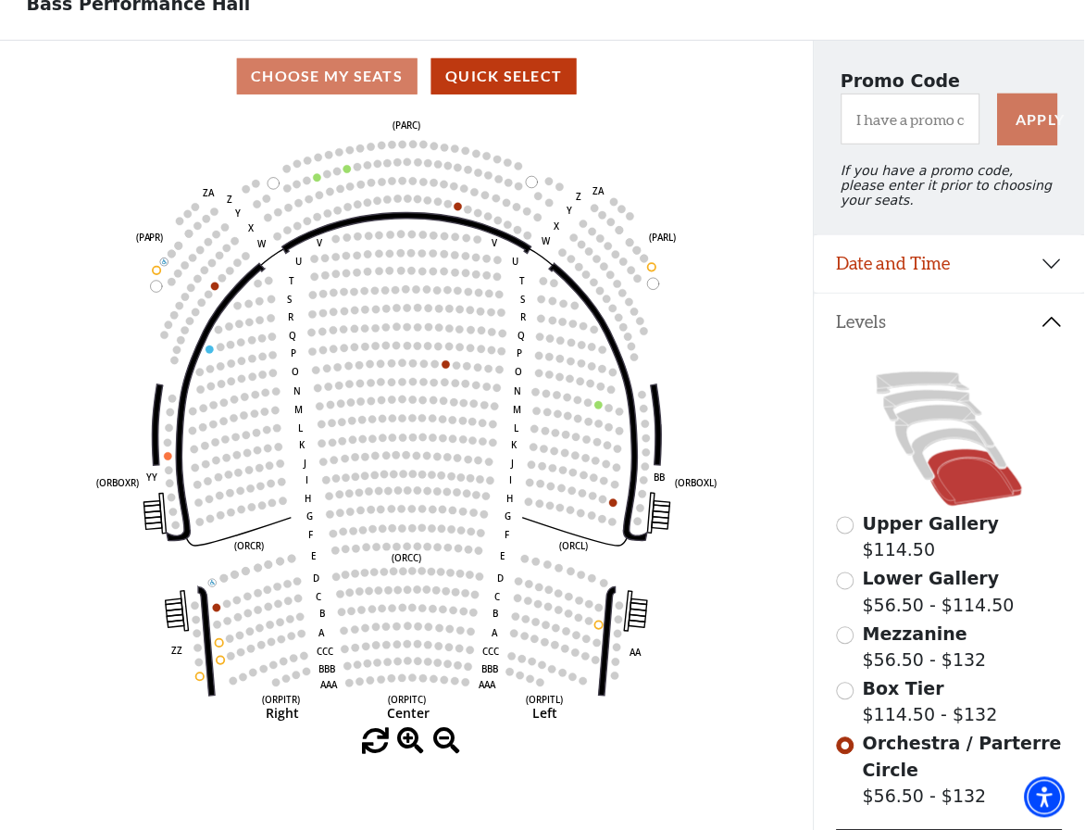
scroll to position [140, 0]
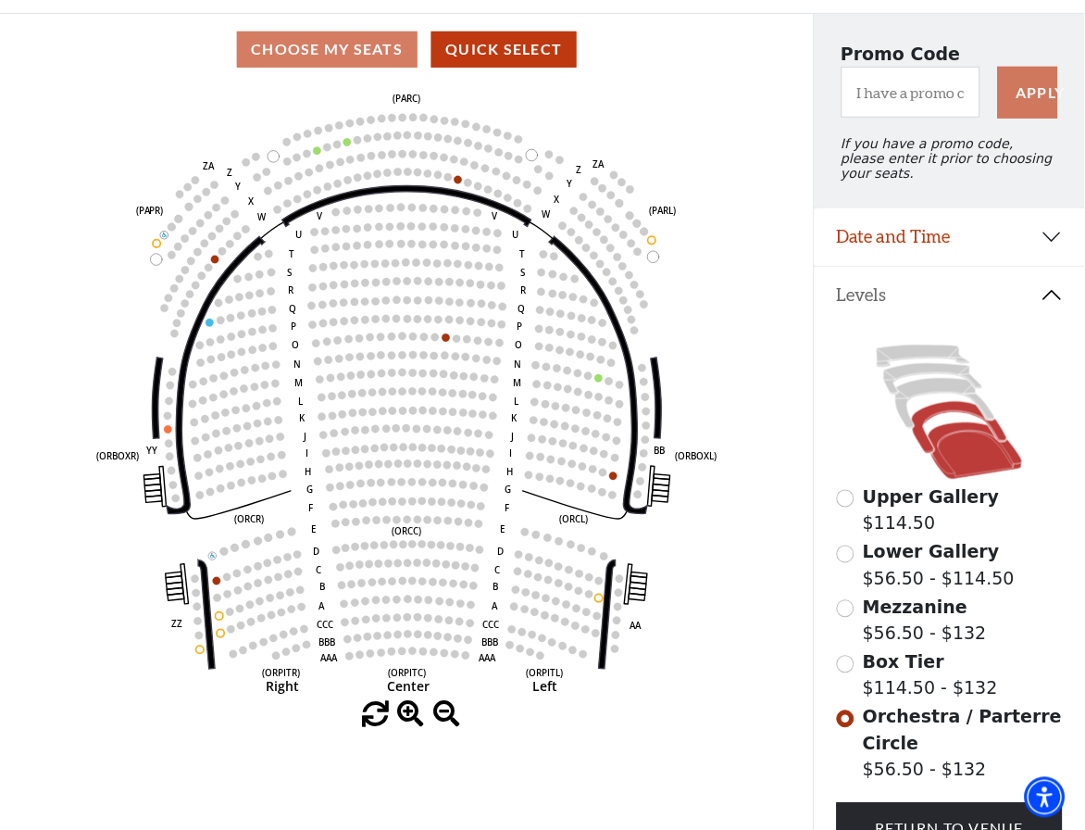
click at [952, 415] on icon at bounding box center [959, 428] width 95 height 52
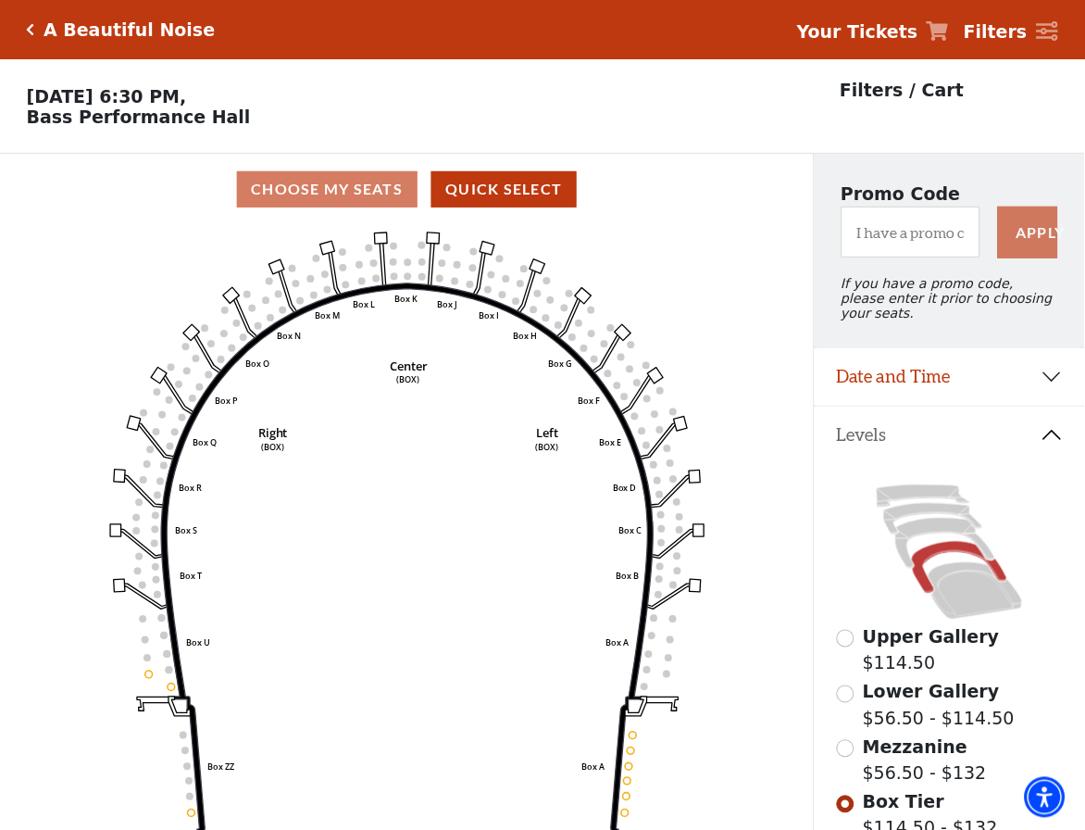
scroll to position [85, 0]
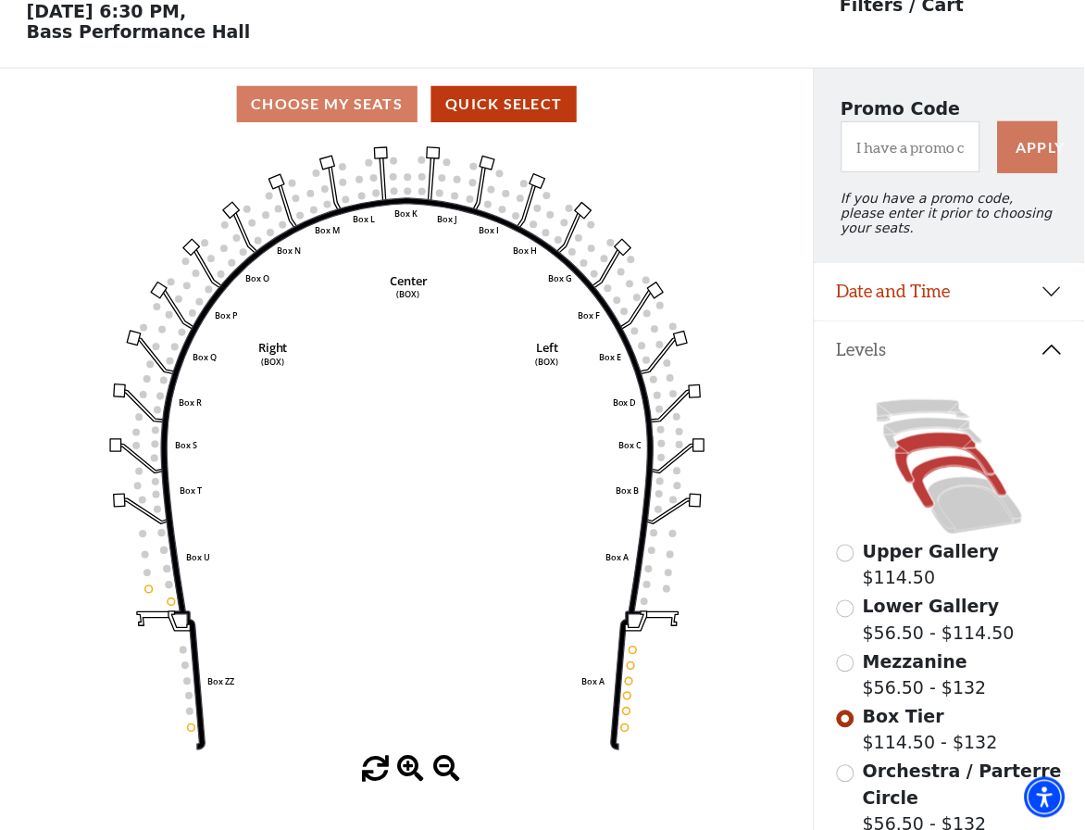
click at [923, 447] on icon at bounding box center [946, 458] width 100 height 51
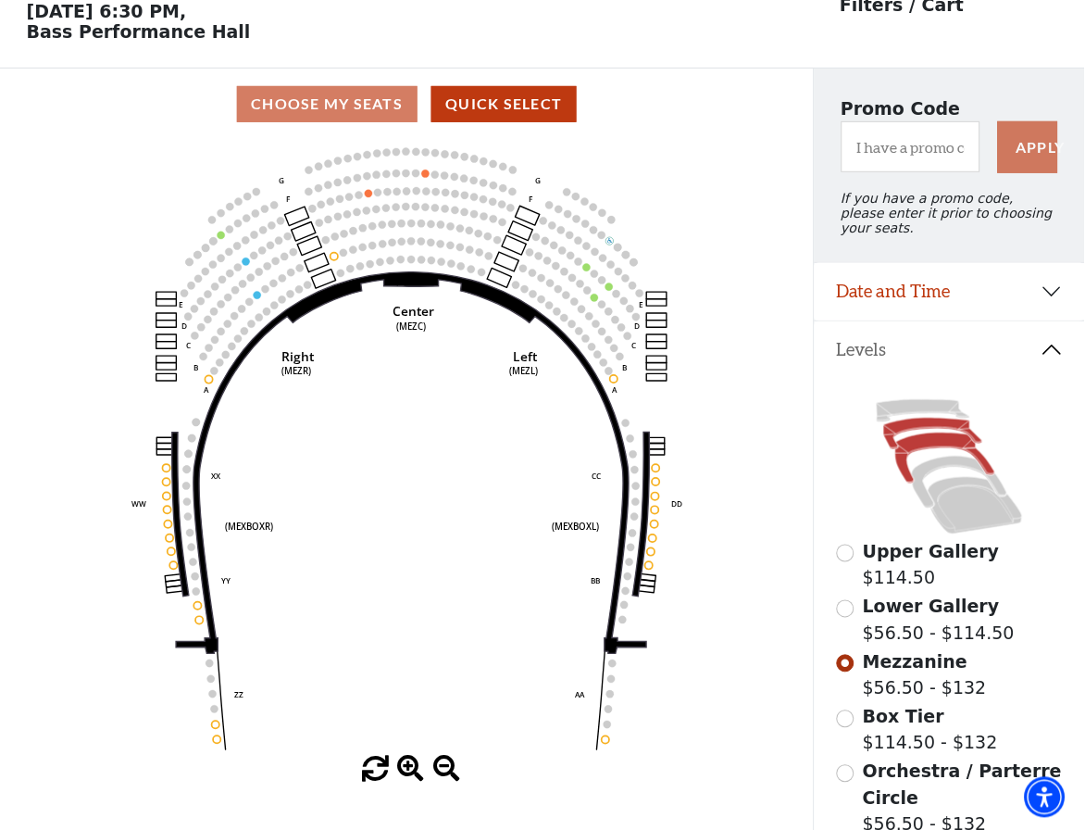
click at [921, 428] on icon at bounding box center [933, 434] width 99 height 31
